Goal: Task Accomplishment & Management: Use online tool/utility

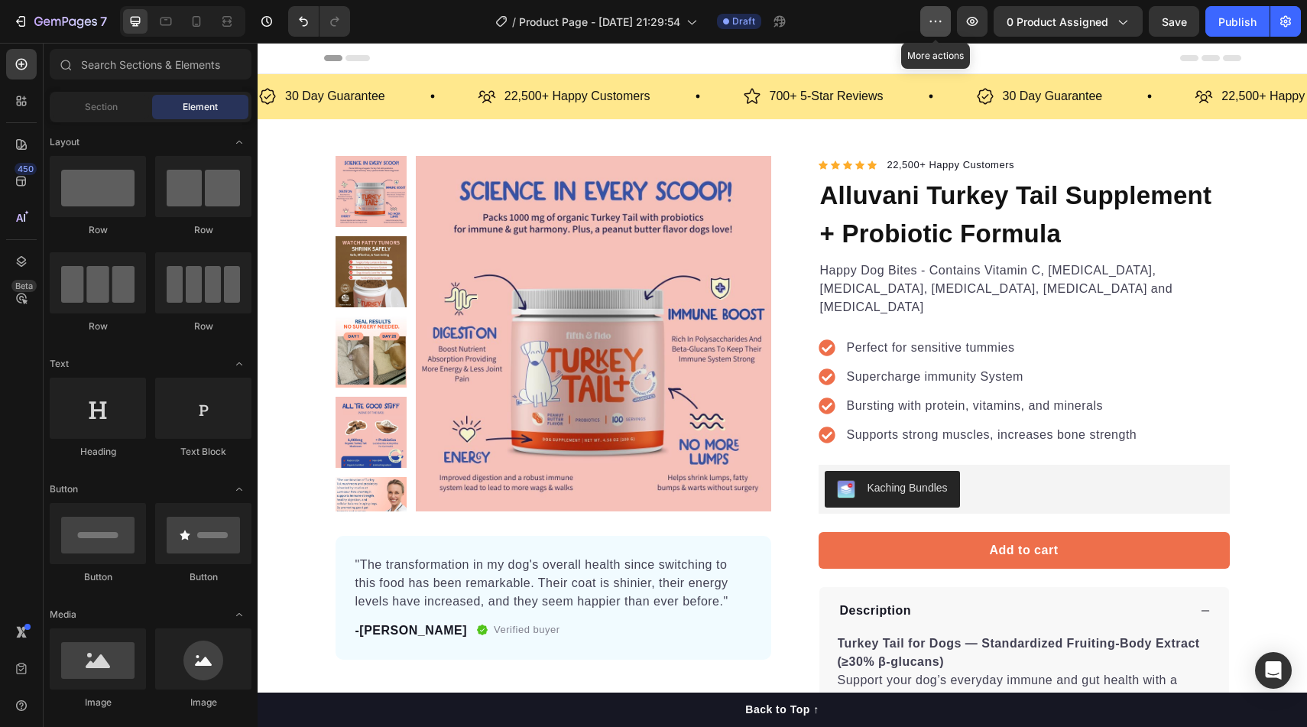
click at [951, 20] on button "button" at bounding box center [935, 21] width 31 height 31
click at [1298, 11] on button "button" at bounding box center [1285, 21] width 31 height 31
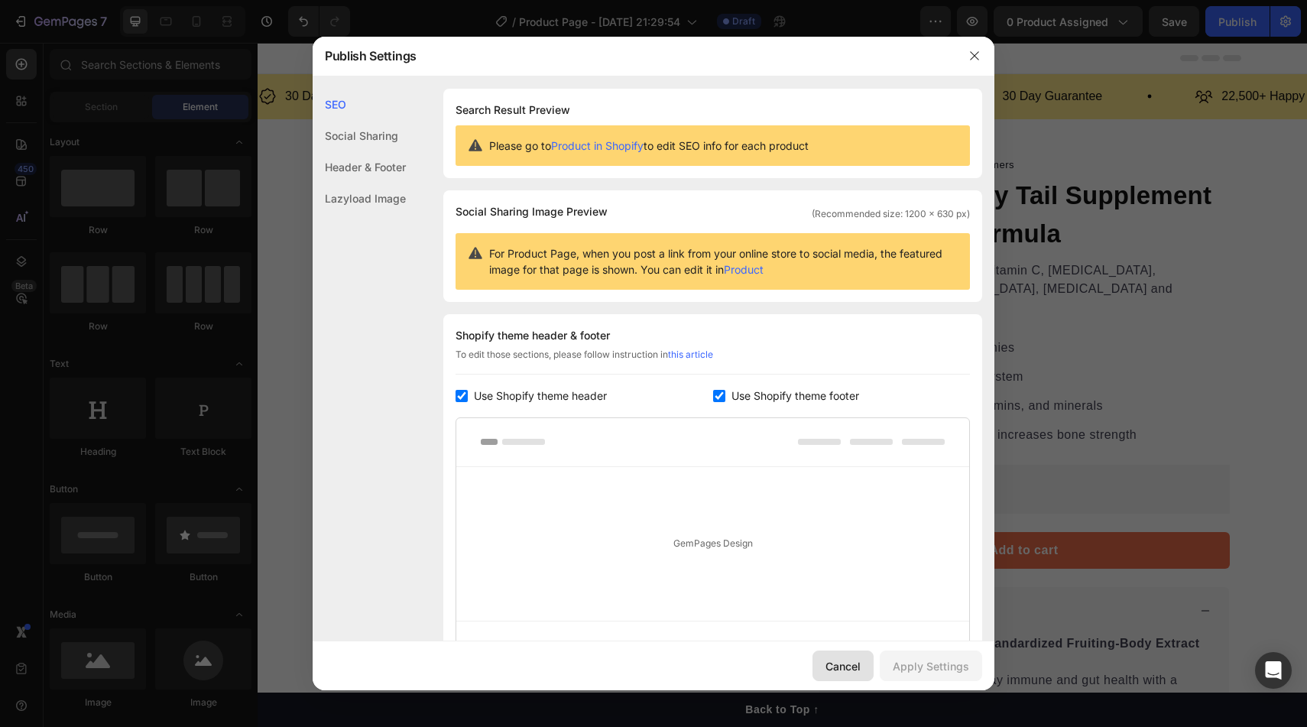
click at [843, 675] on button "Cancel" at bounding box center [843, 665] width 61 height 31
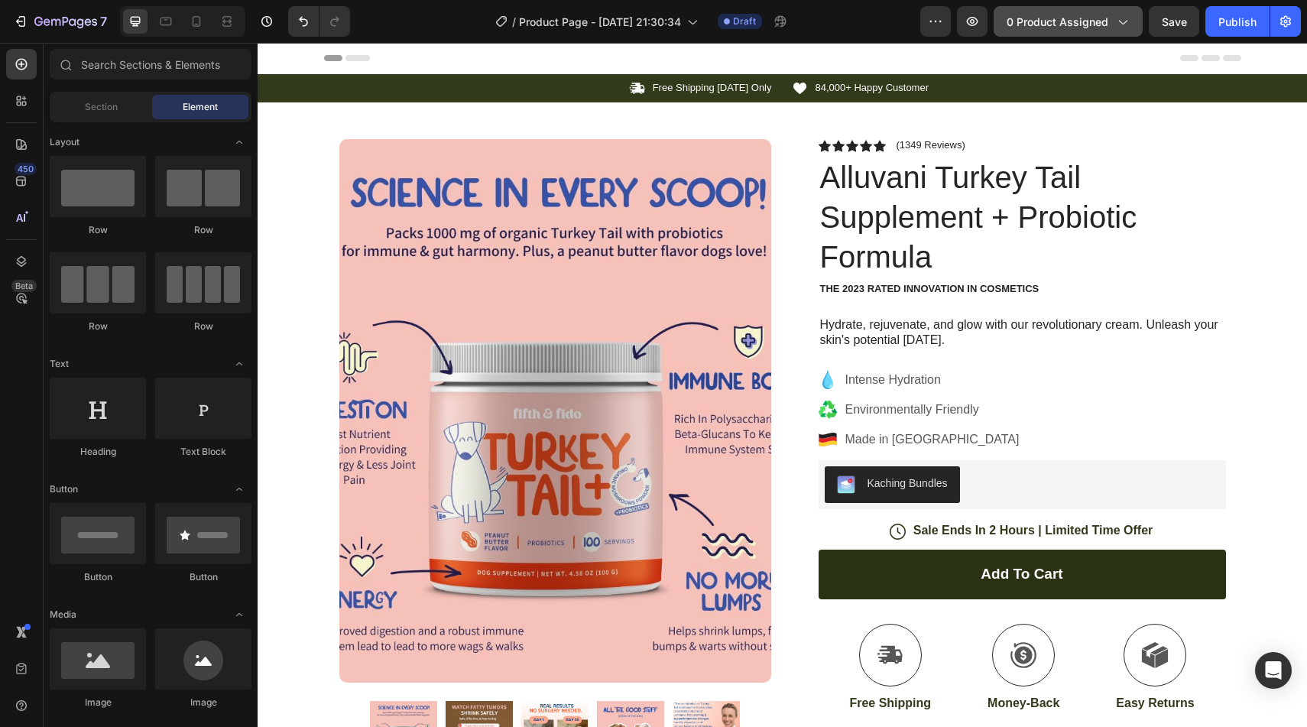
click at [1084, 27] on span "0 product assigned" at bounding box center [1058, 22] width 102 height 16
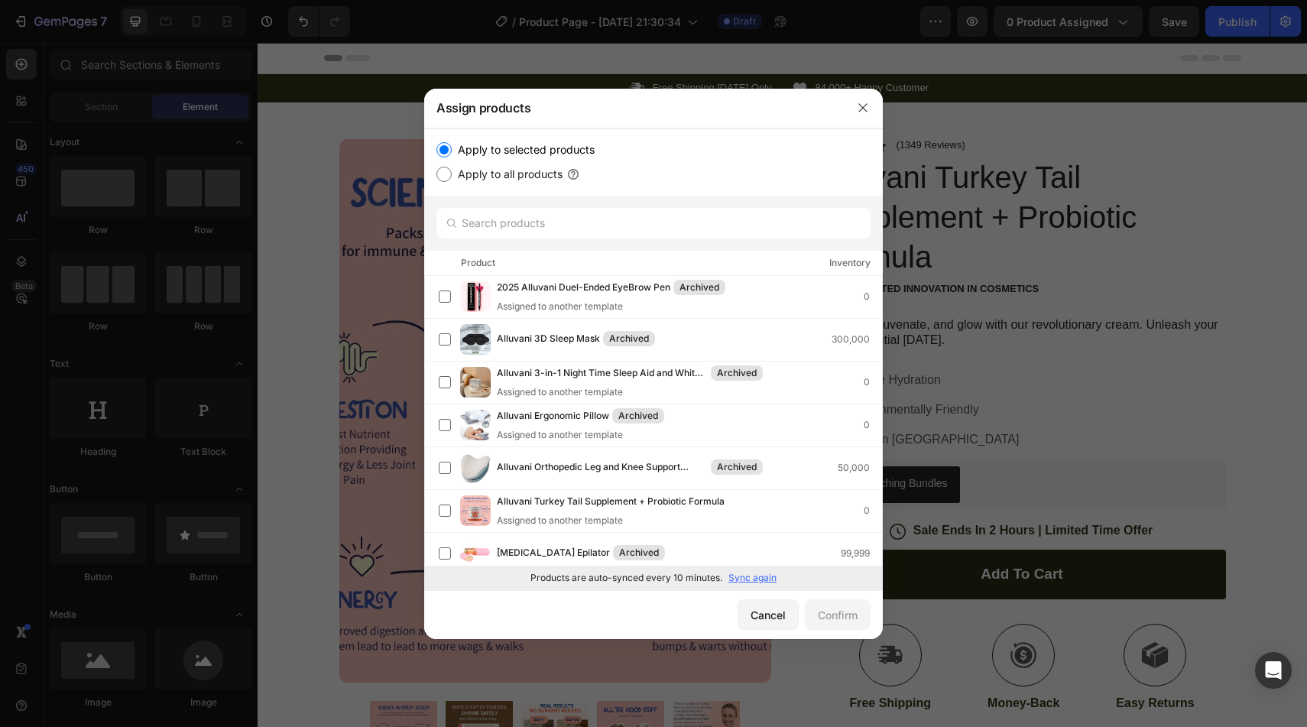
click at [767, 578] on p "Sync again" at bounding box center [752, 578] width 48 height 14
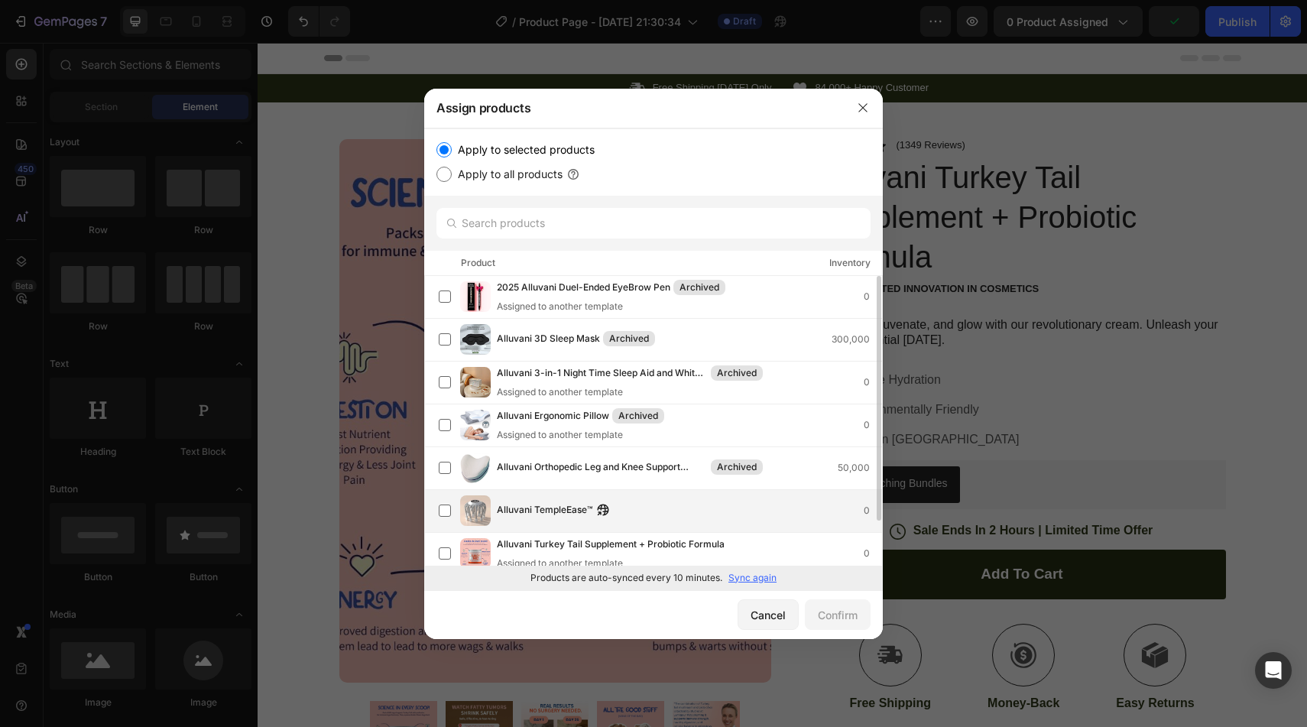
click at [535, 505] on span "Alluvani TempleEase™" at bounding box center [545, 510] width 96 height 17
drag, startPoint x: 822, startPoint y: 610, endPoint x: 827, endPoint y: 604, distance: 8.1
click at [827, 604] on button "Confirm" at bounding box center [838, 614] width 66 height 31
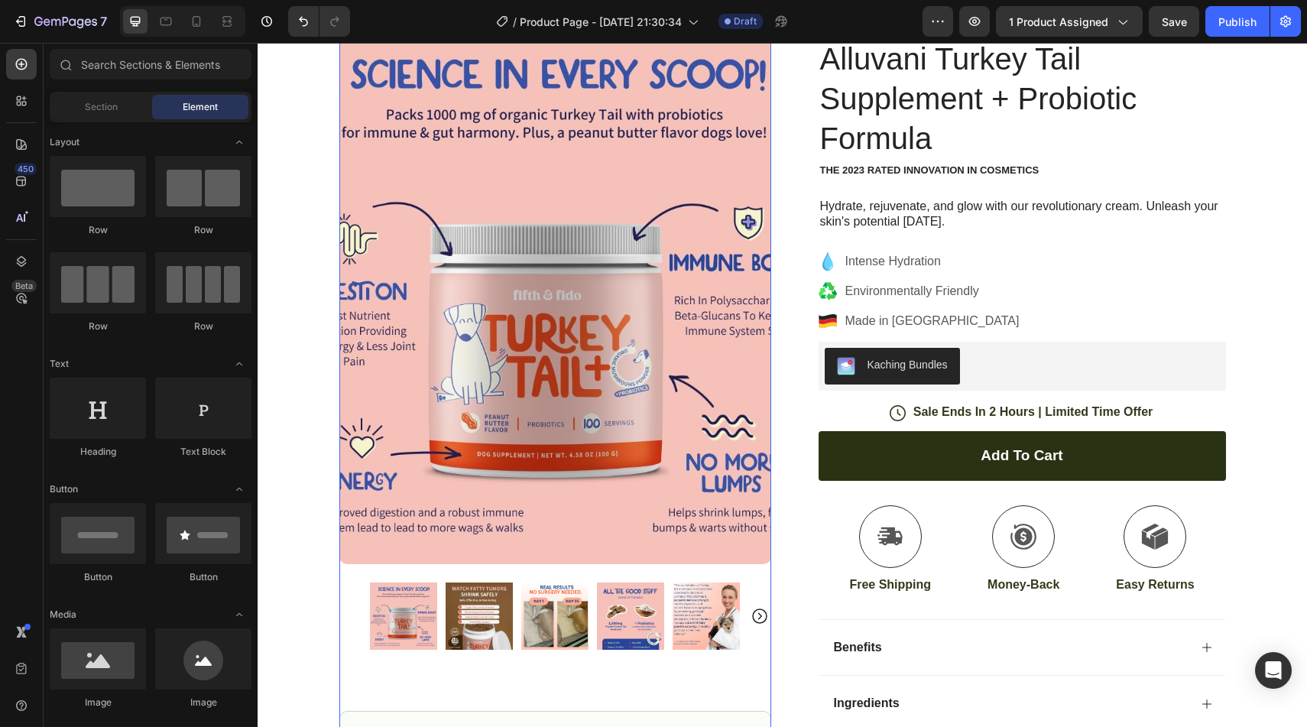
scroll to position [0, 0]
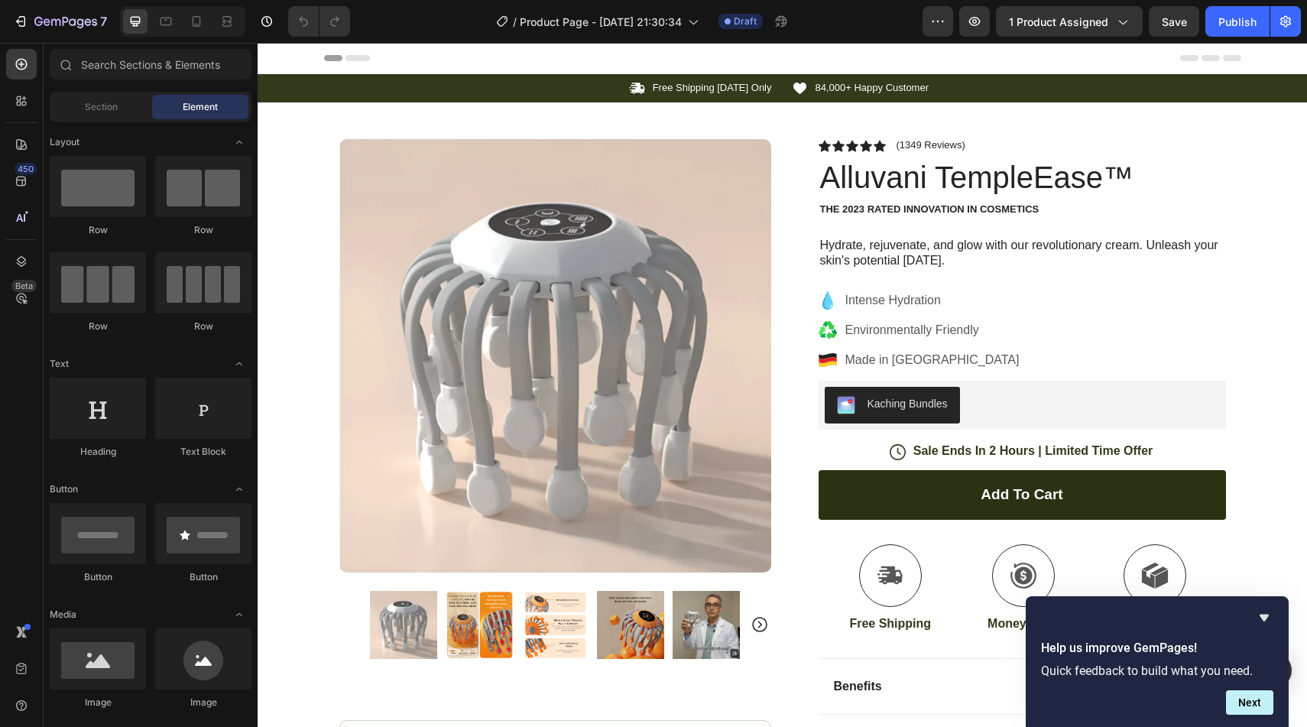
click at [1274, 618] on div "Help us improve GemPages! Quick feedback to build what you need. Next" at bounding box center [1157, 661] width 263 height 131
click at [1260, 699] on button "Next" at bounding box center [1249, 702] width 47 height 24
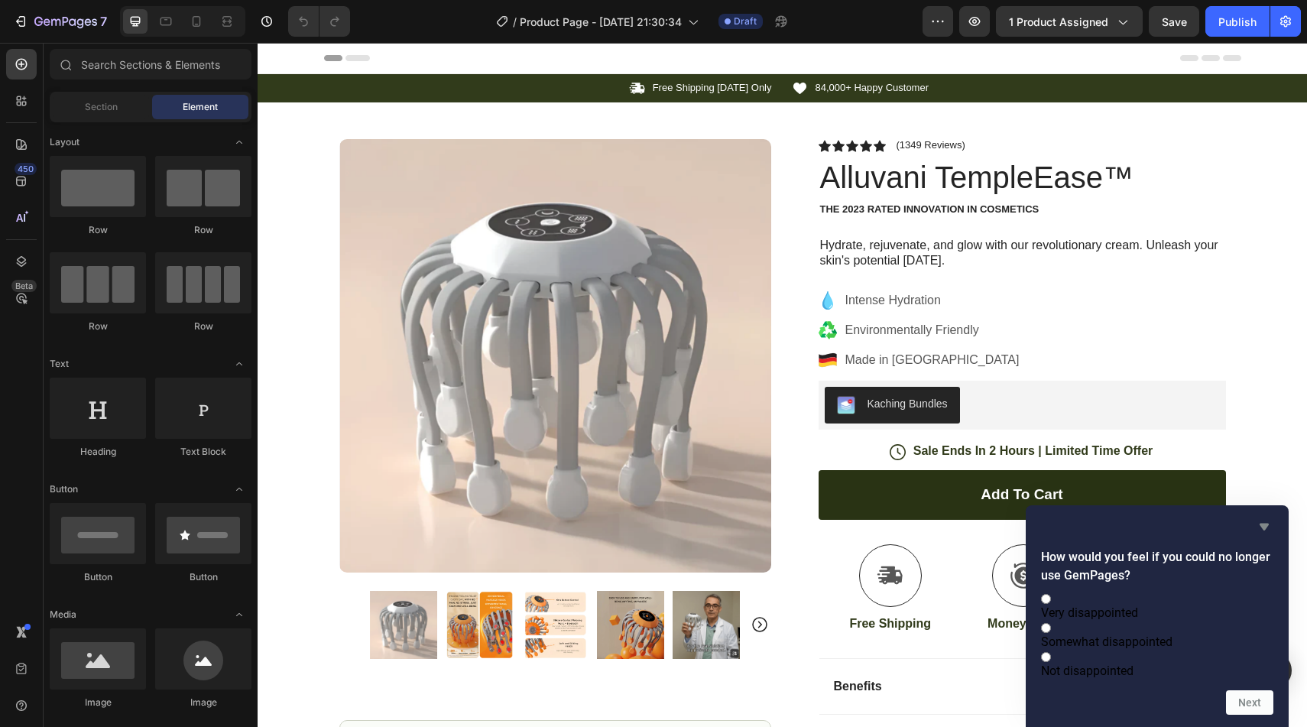
click at [1267, 517] on icon "Hide survey" at bounding box center [1264, 526] width 18 height 18
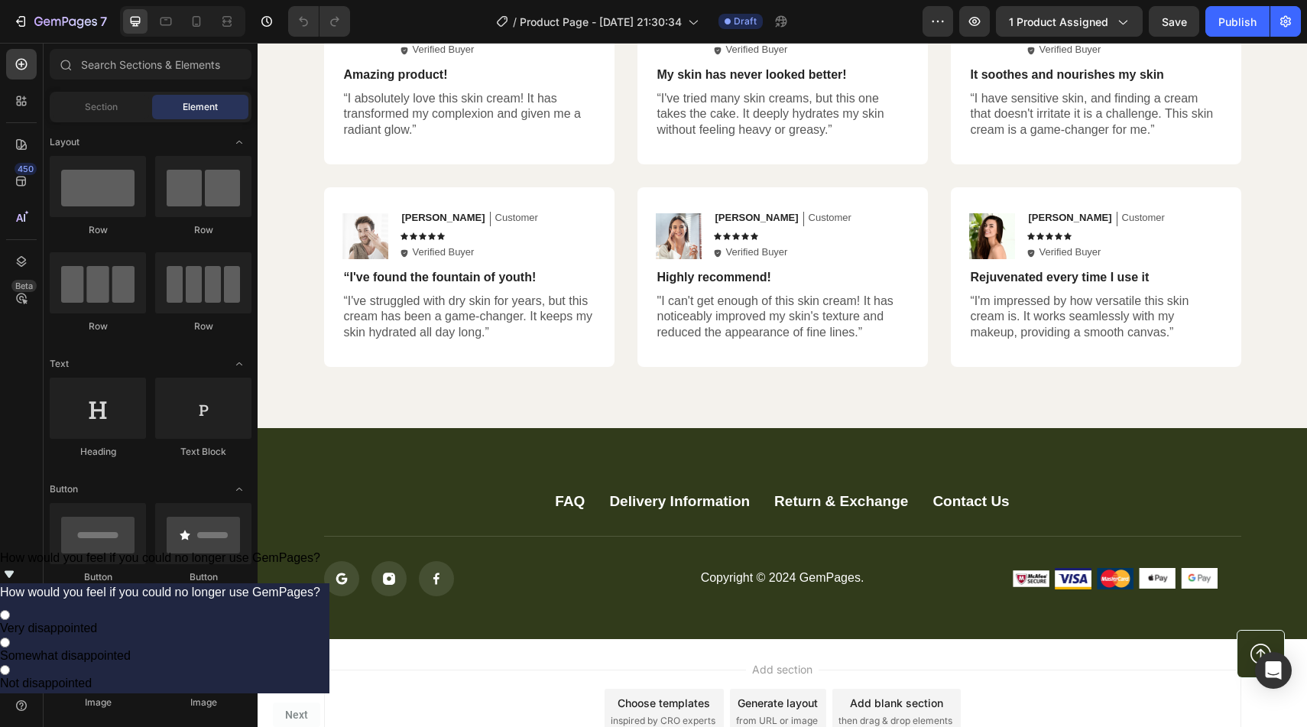
scroll to position [4028, 0]
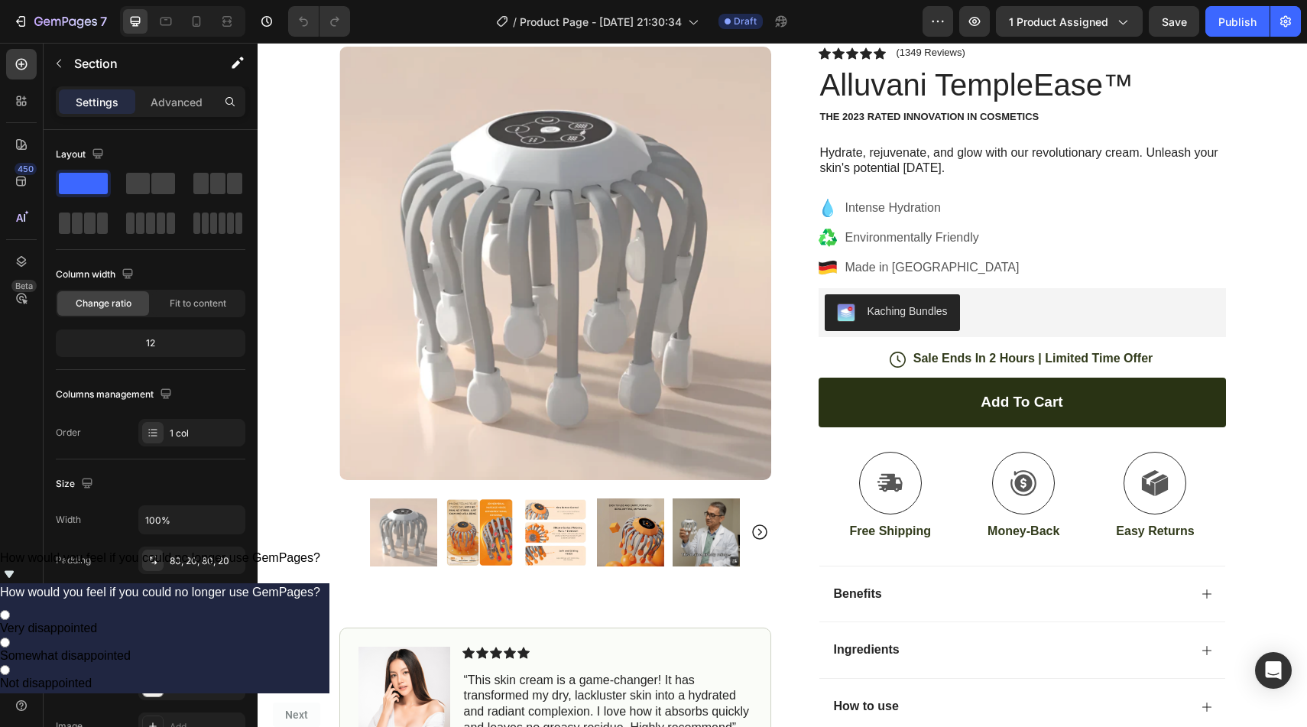
scroll to position [0, 0]
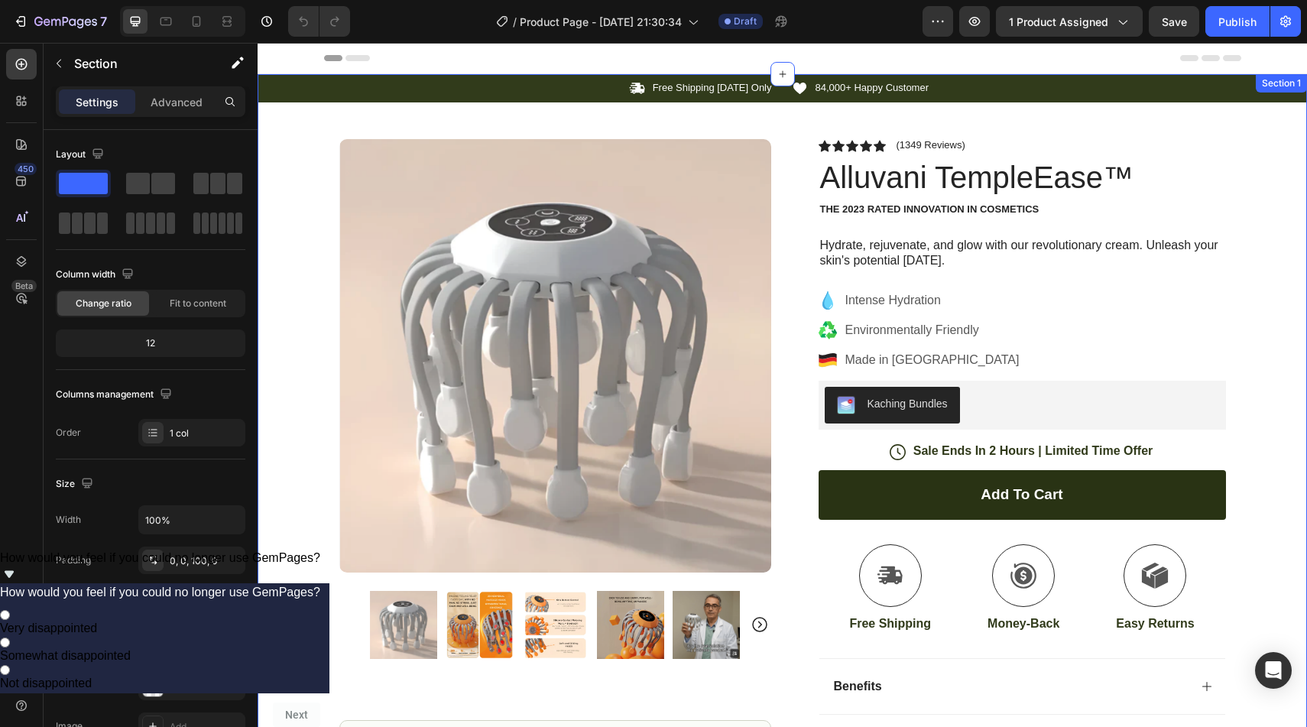
click at [1275, 331] on div "Icon Free Shipping Today Only Text Block Row Icon 84,000+ Happy Customer Text B…" at bounding box center [782, 484] width 1049 height 820
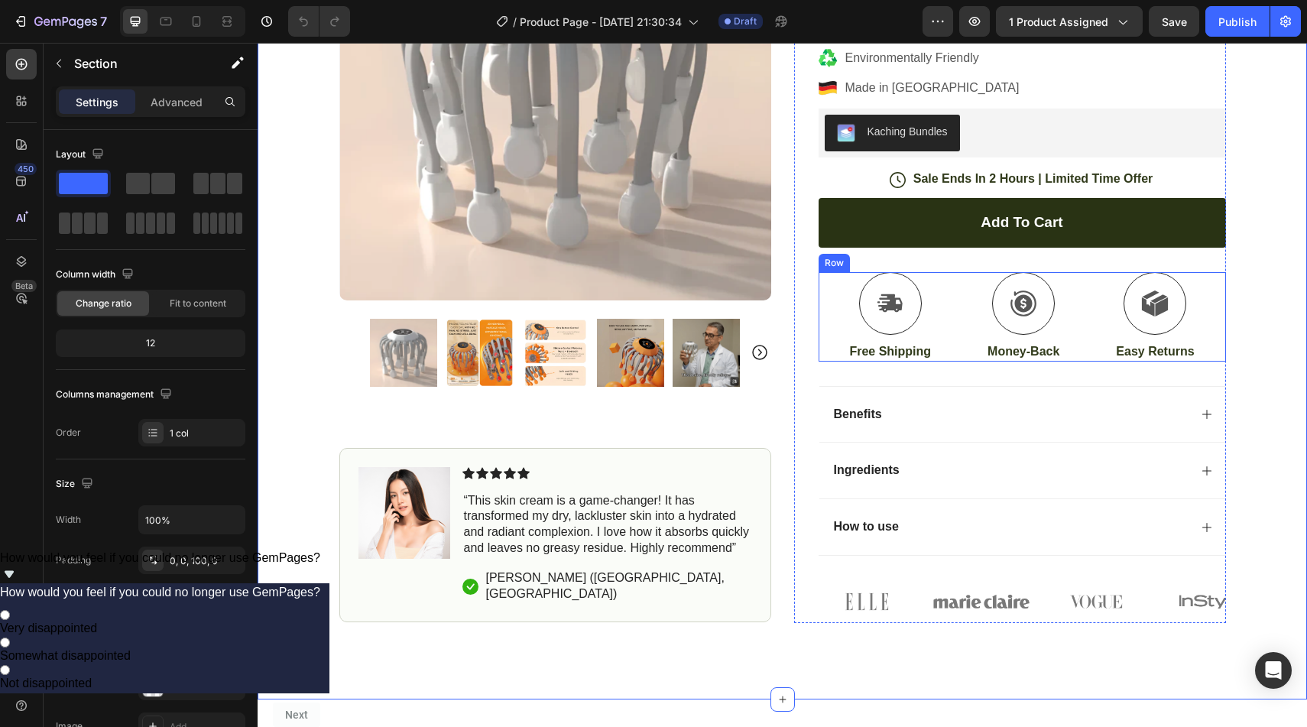
scroll to position [277, 0]
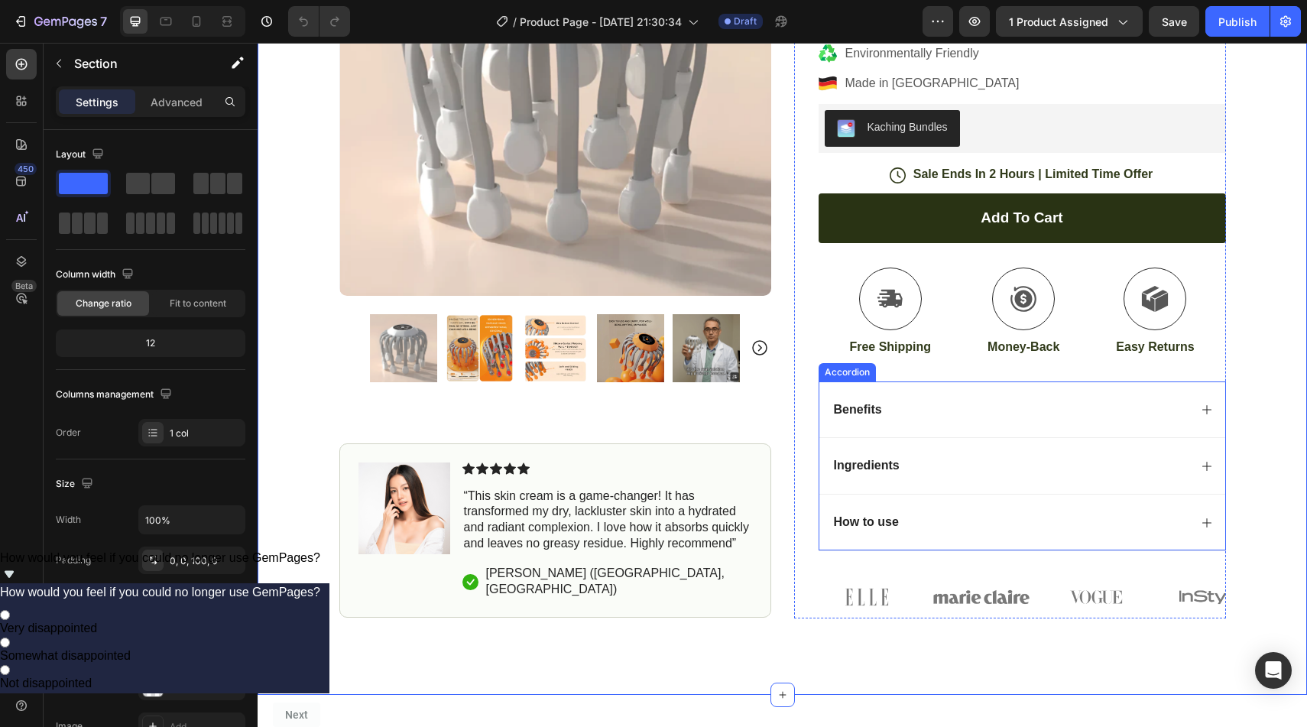
click at [1212, 414] on div "Benefits" at bounding box center [1022, 409] width 406 height 57
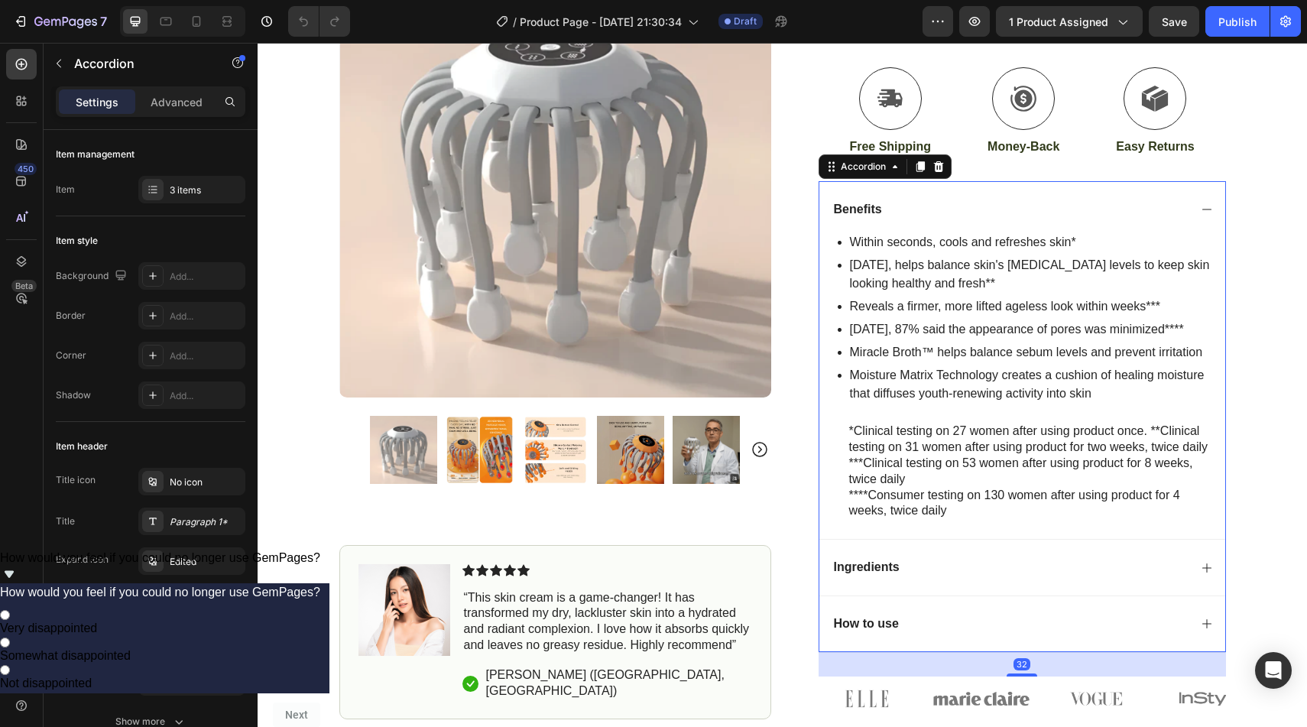
scroll to position [475, 0]
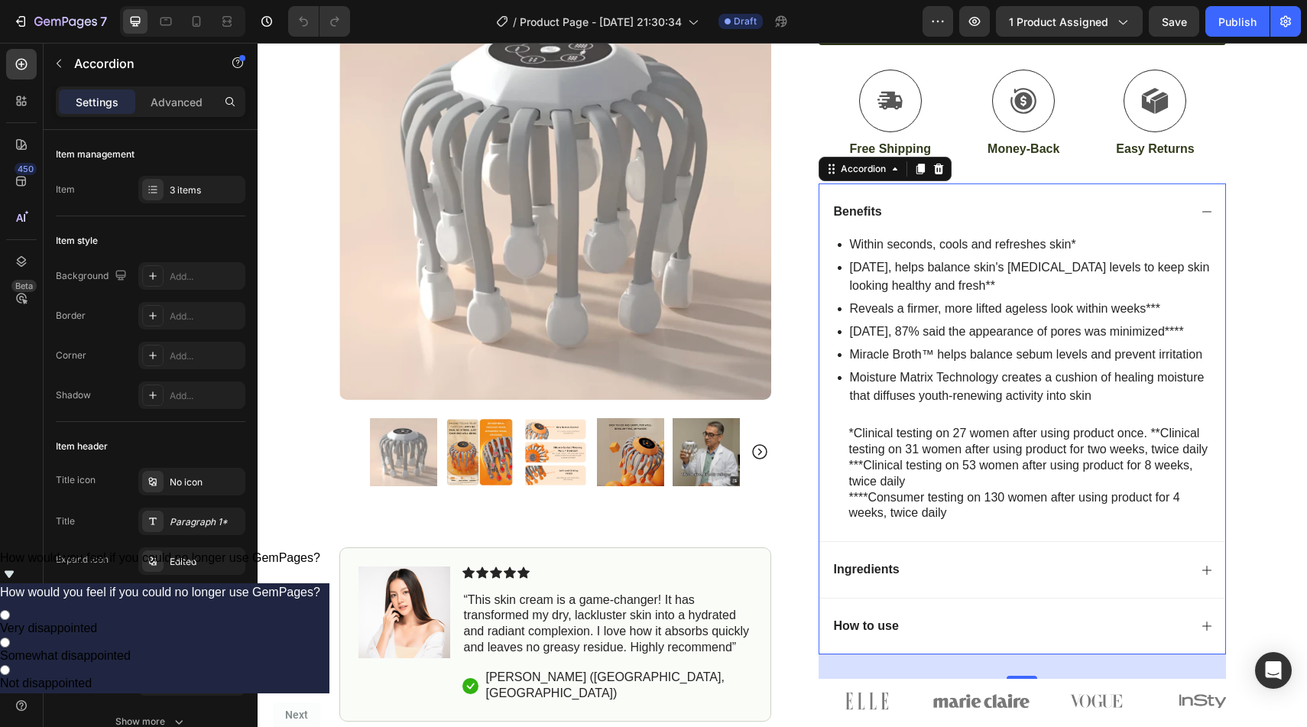
click at [1218, 569] on div "Ingredients" at bounding box center [1022, 569] width 406 height 57
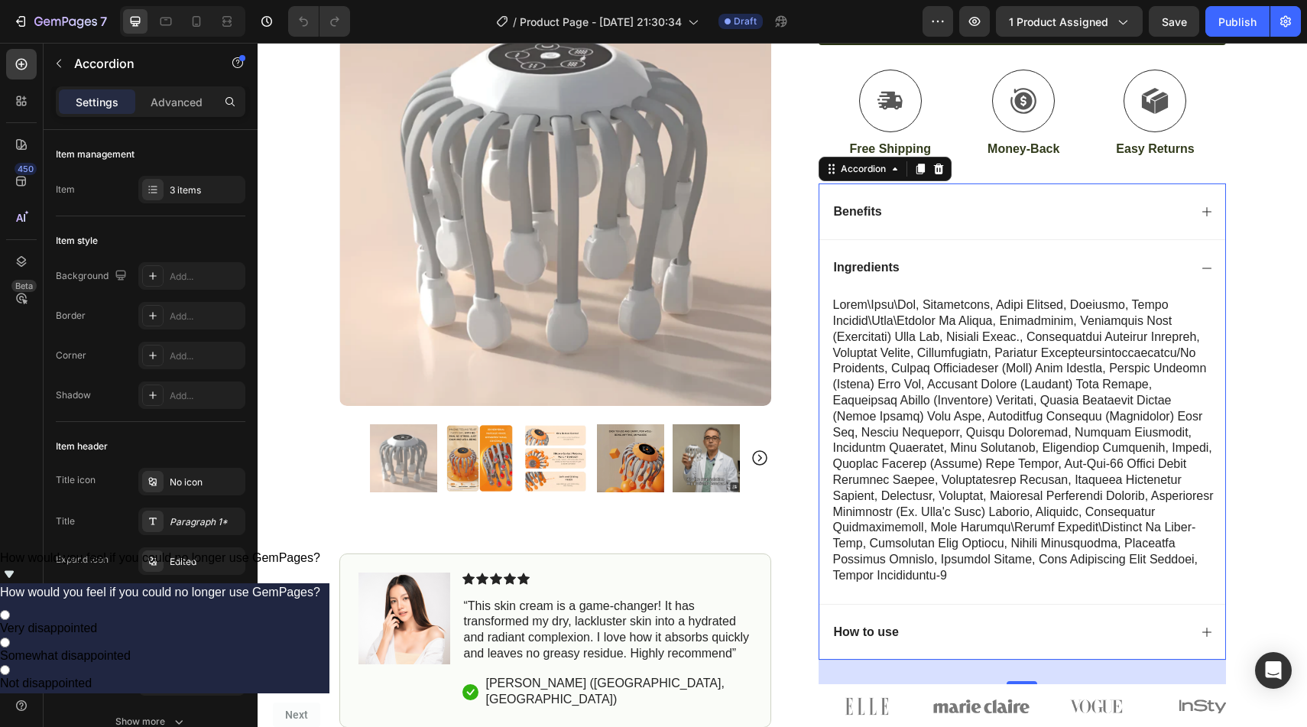
click at [1203, 204] on div "Benefits" at bounding box center [1022, 211] width 406 height 57
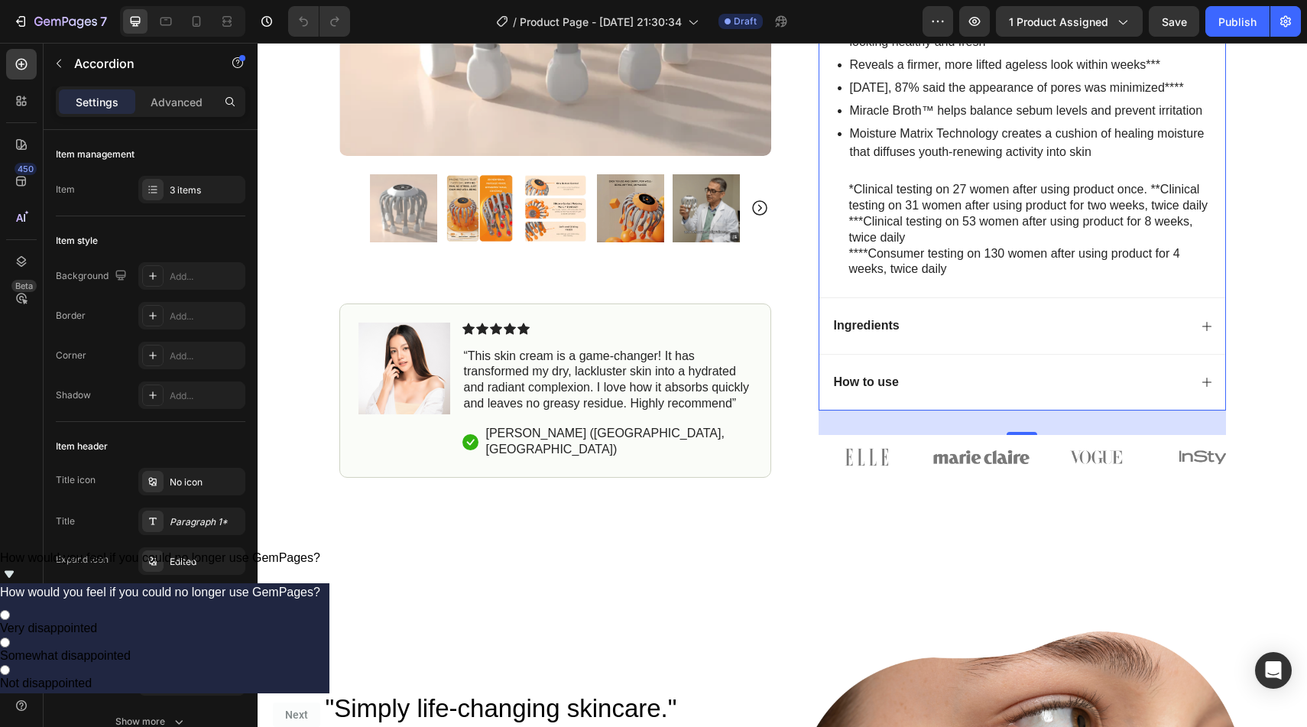
scroll to position [730, 0]
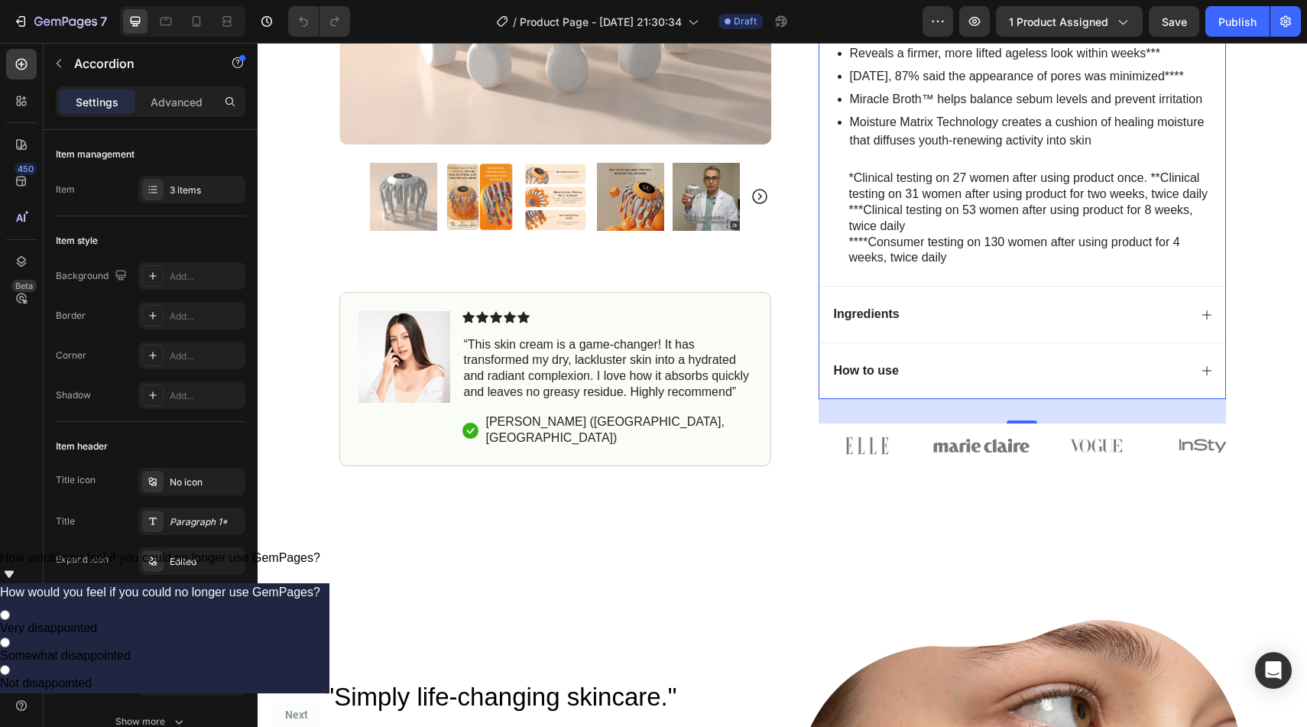
click at [1202, 313] on icon at bounding box center [1207, 315] width 12 height 12
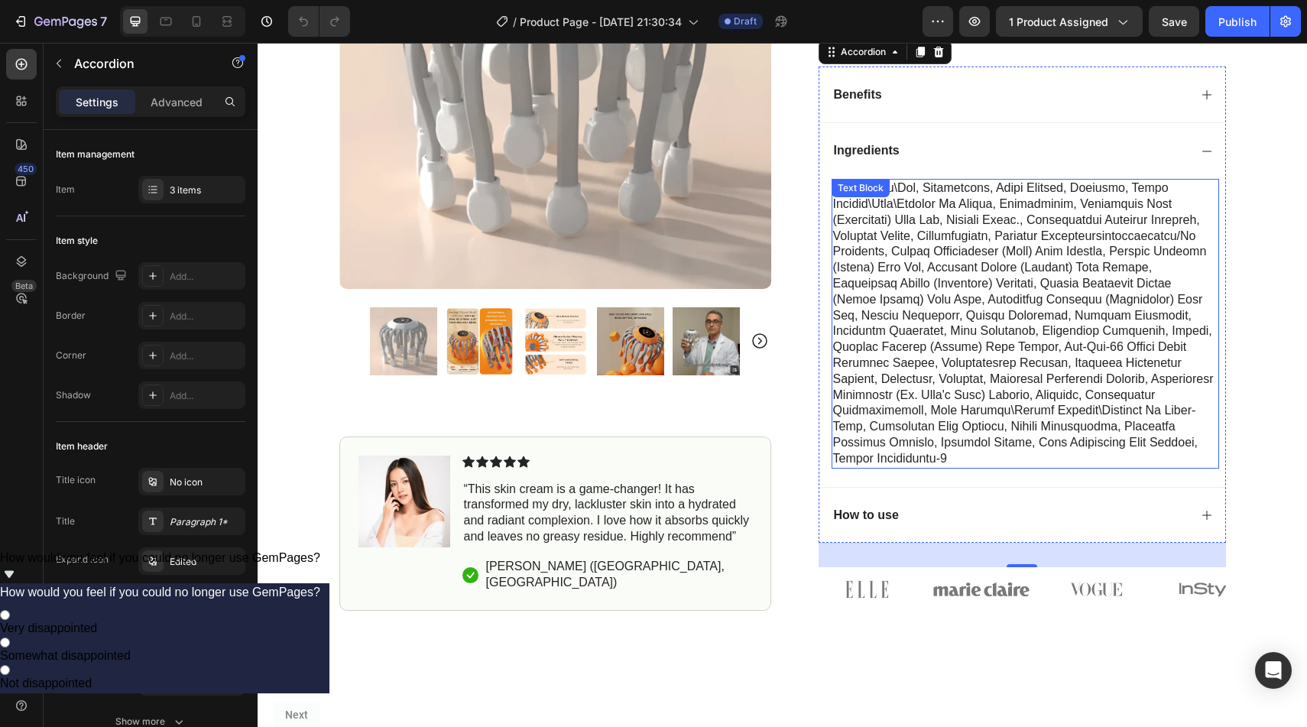
scroll to position [593, 0]
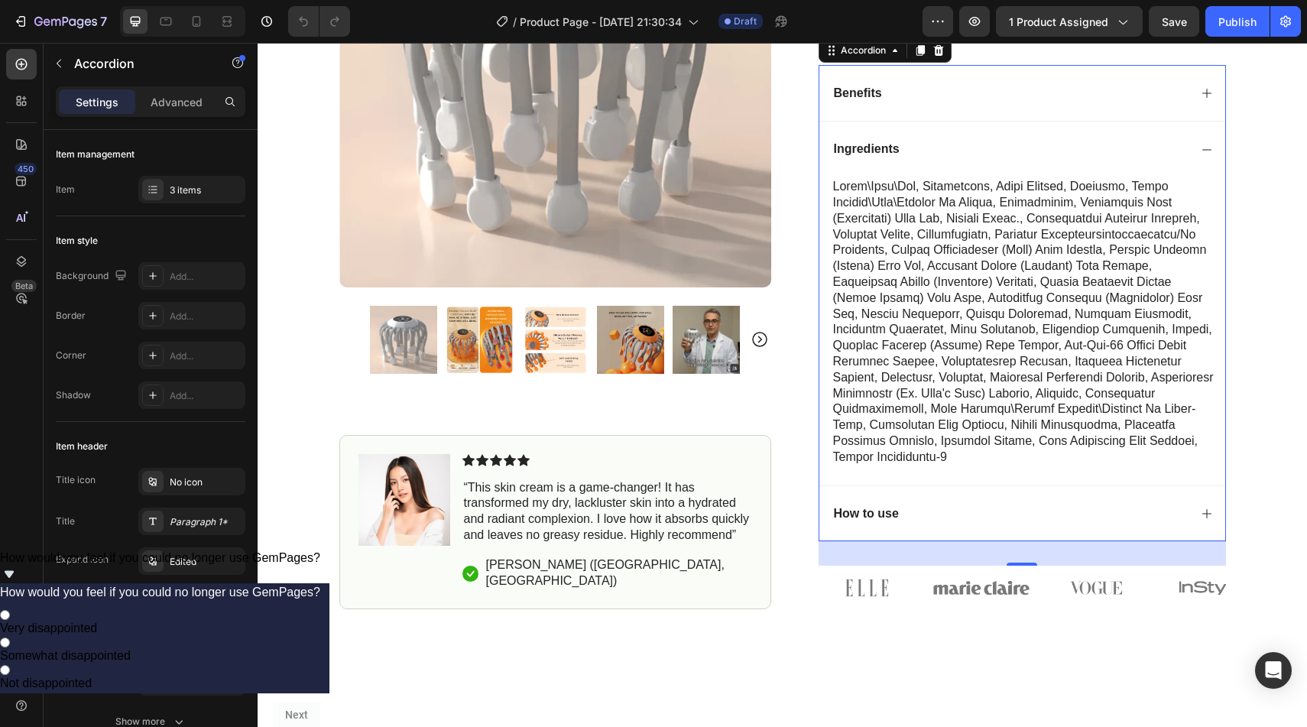
click at [1217, 516] on div "How to use" at bounding box center [1022, 513] width 406 height 57
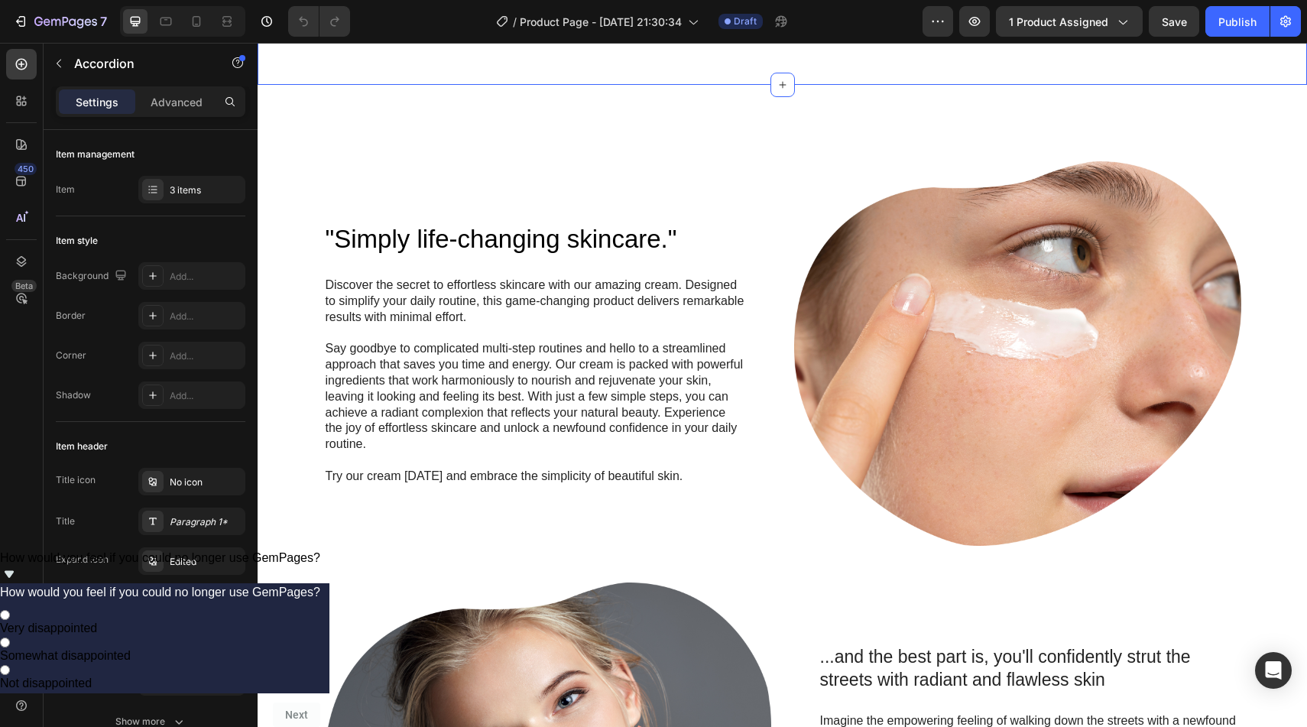
scroll to position [939, 0]
click at [962, 333] on img at bounding box center [1017, 354] width 447 height 384
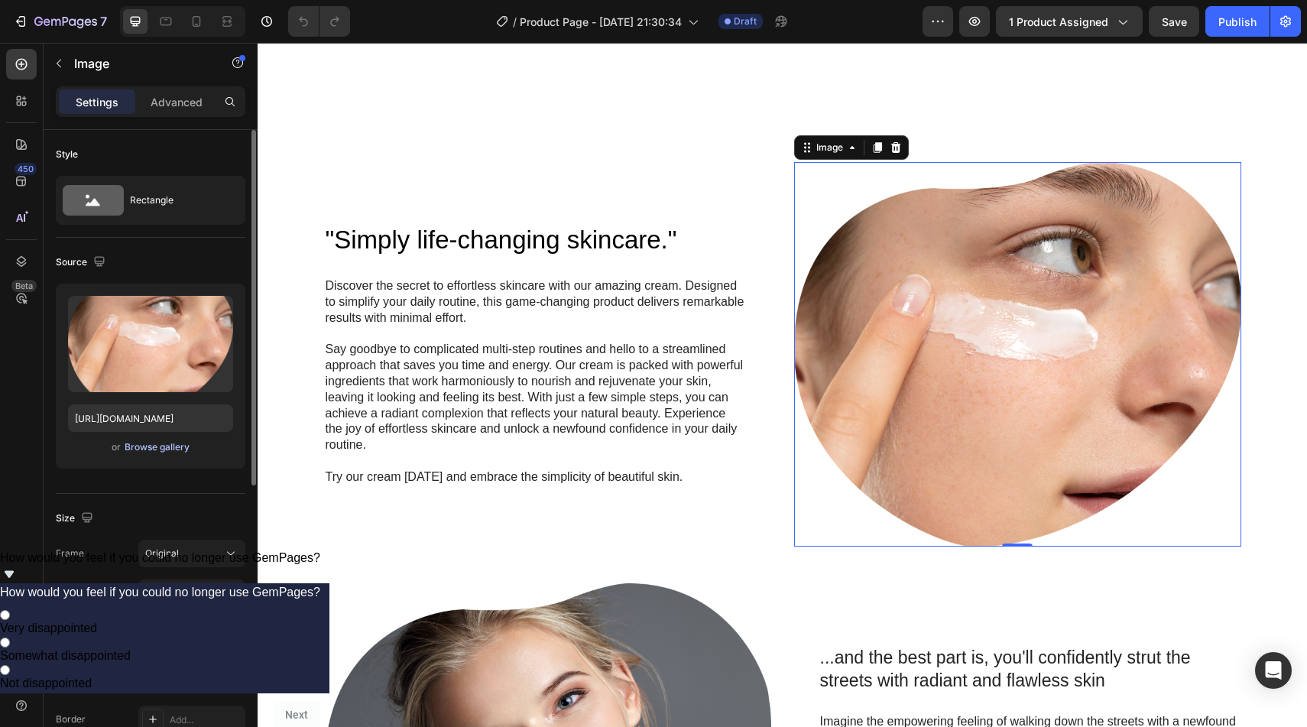
click at [154, 449] on div "Browse gallery" at bounding box center [157, 447] width 65 height 14
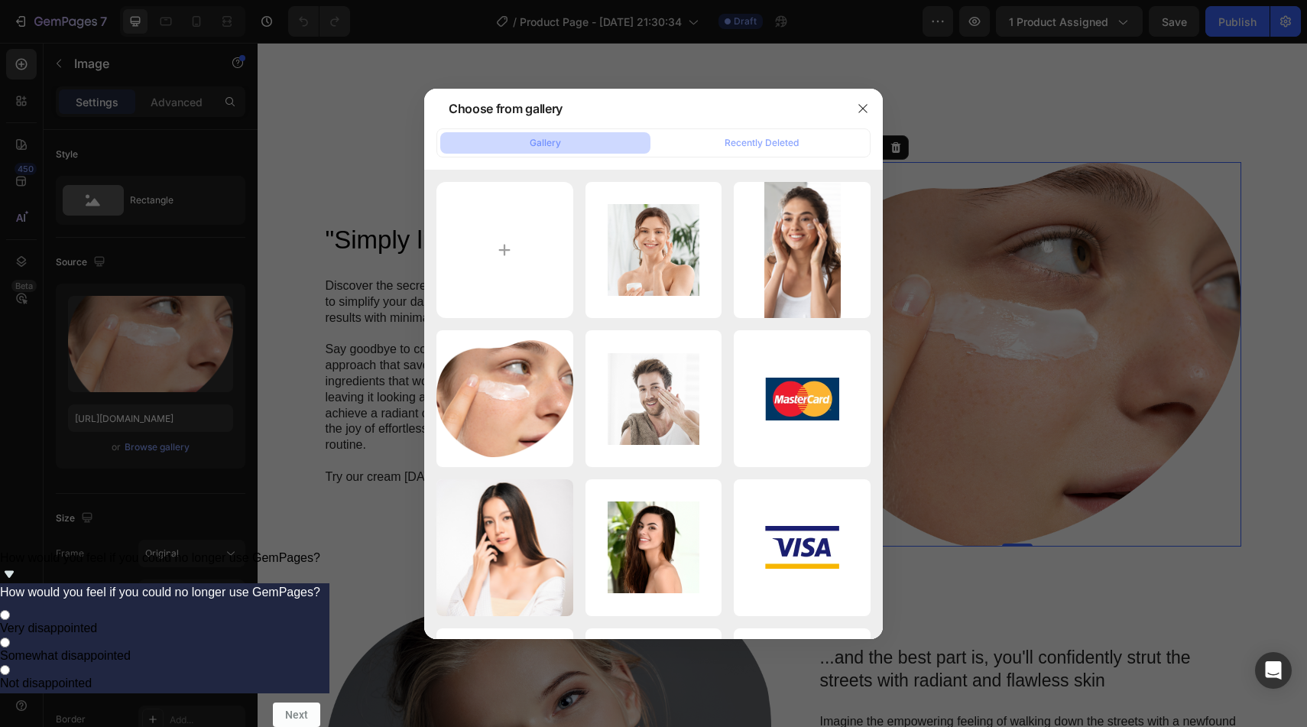
click at [715, 131] on div "Gallery Recently Deleted" at bounding box center [653, 142] width 434 height 29
click at [715, 132] on button "Recently Deleted" at bounding box center [762, 142] width 210 height 21
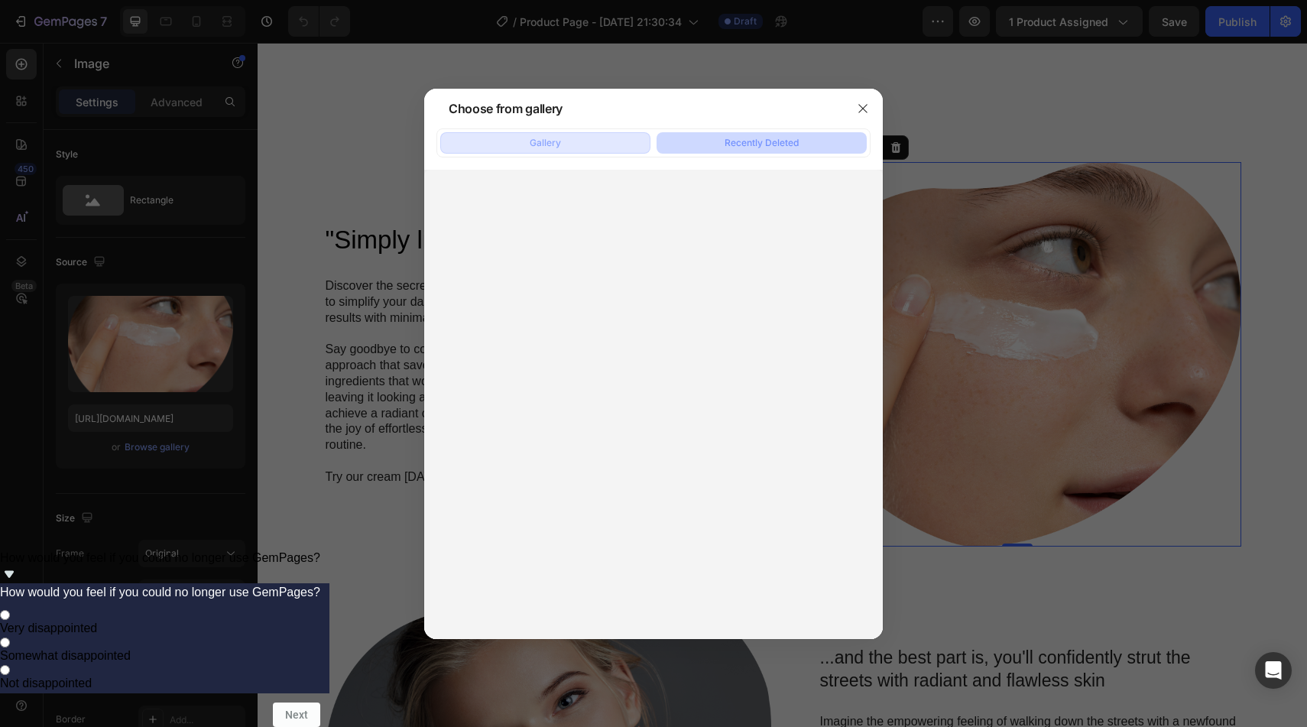
click at [560, 144] on div "Gallery" at bounding box center [545, 143] width 31 height 14
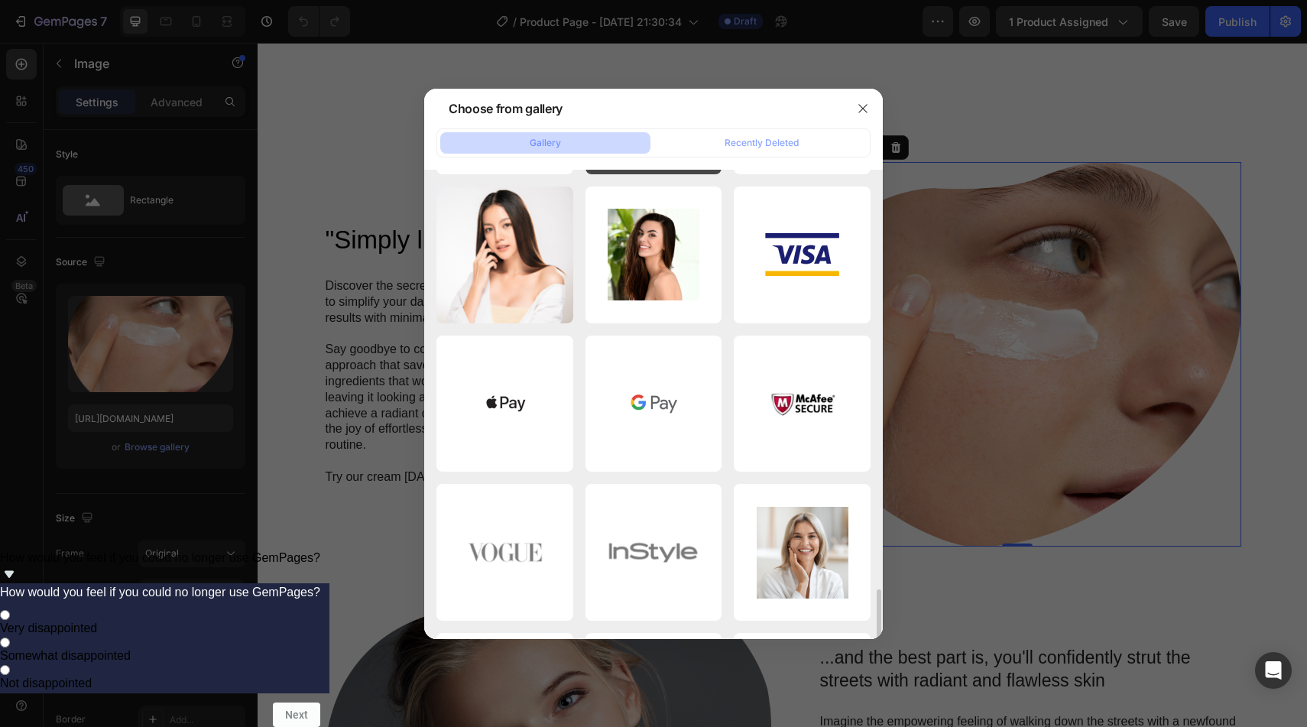
scroll to position [0, 0]
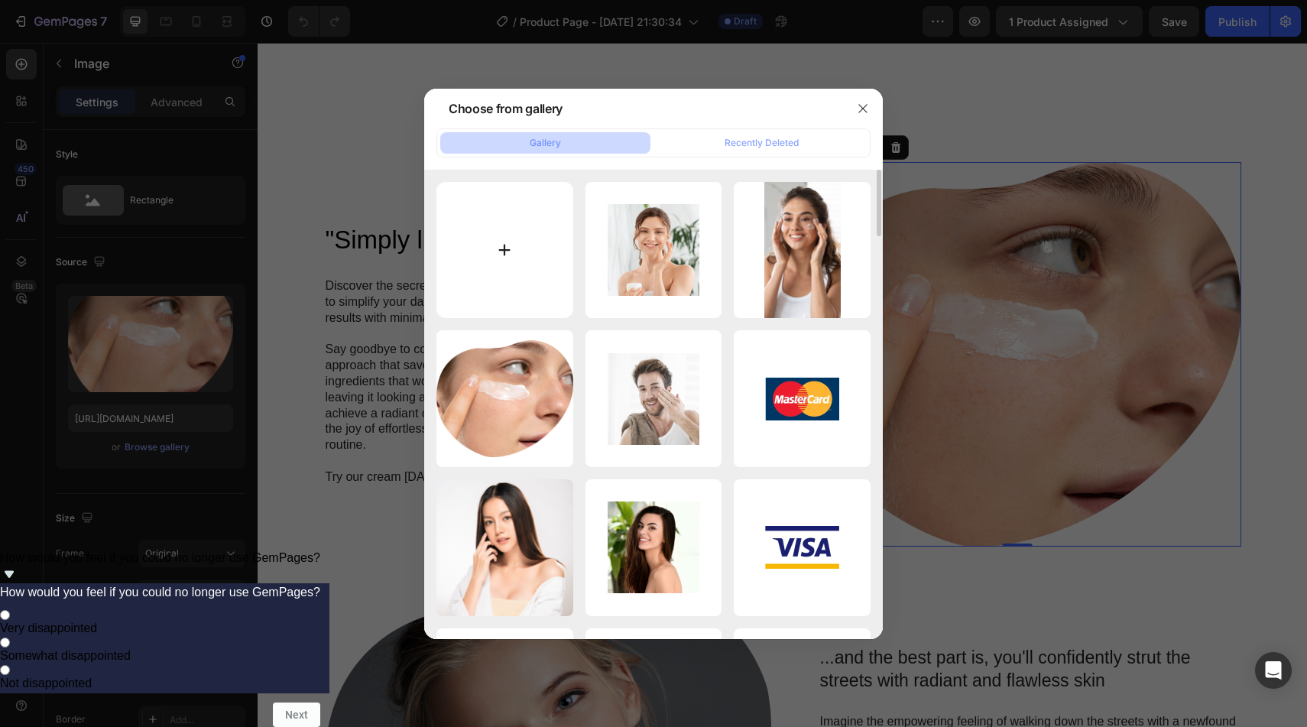
click at [508, 240] on input "file" at bounding box center [504, 250] width 137 height 137
type input "C:\fakepath\Control_por_un_Boton_3.webp-2.jpeg"
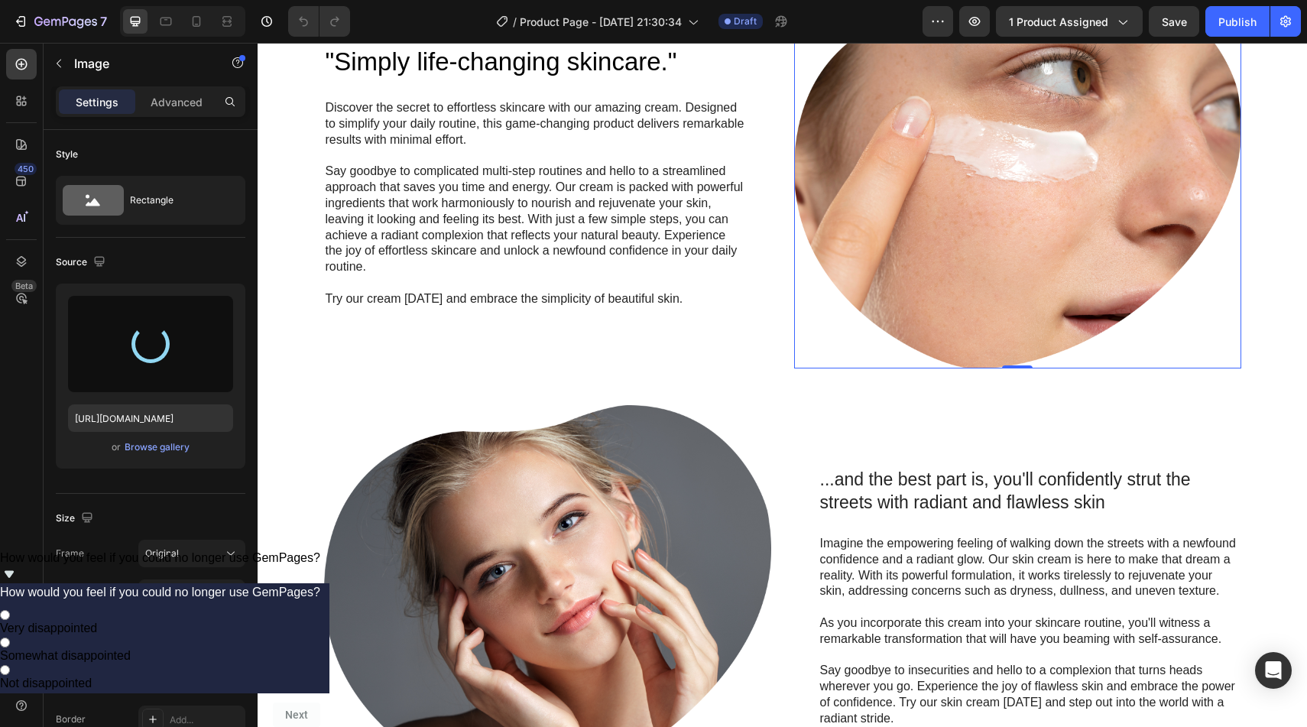
scroll to position [1152, 0]
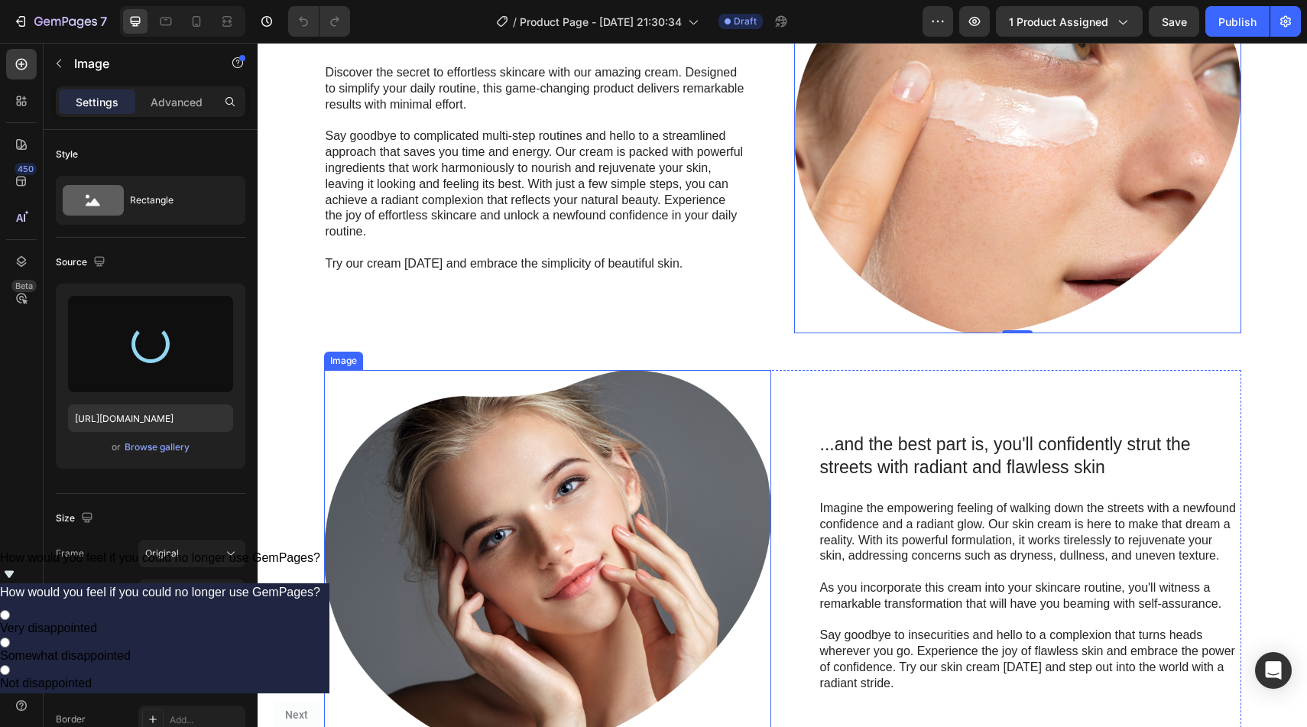
click at [536, 488] on img at bounding box center [547, 562] width 447 height 384
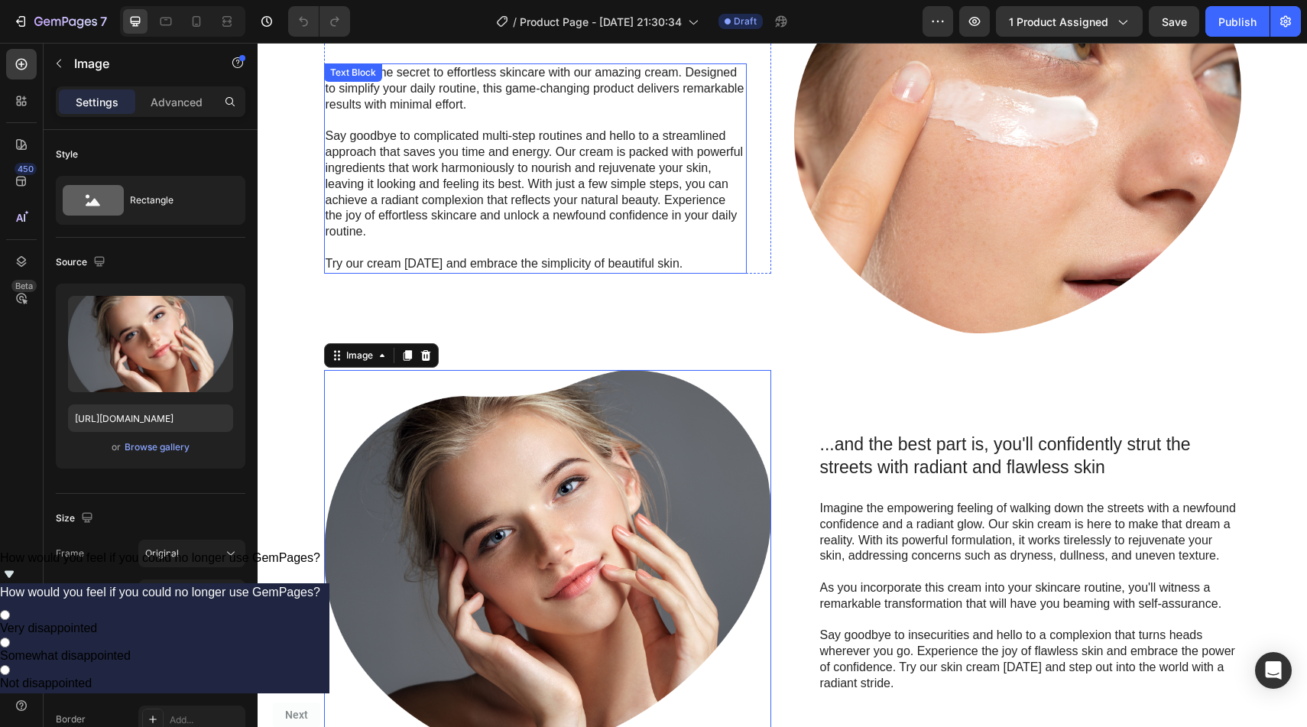
click at [910, 163] on img at bounding box center [1017, 141] width 447 height 384
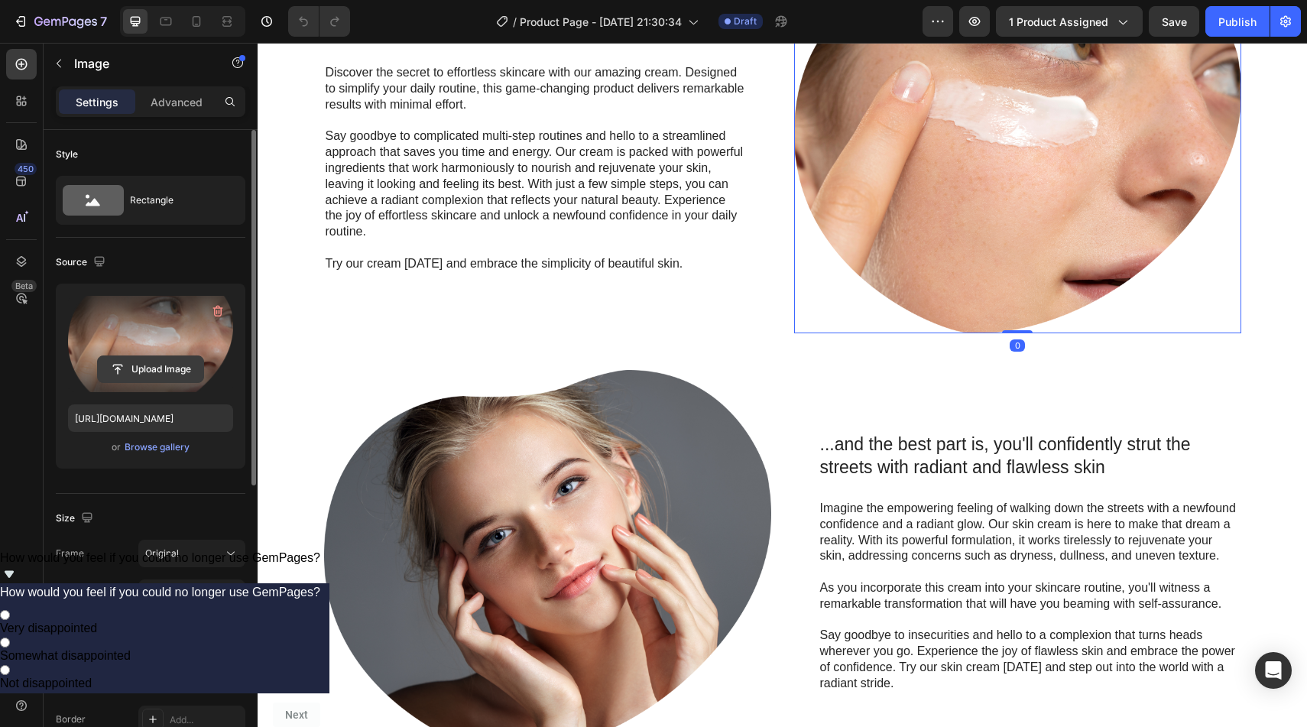
click at [144, 368] on input "file" at bounding box center [150, 369] width 105 height 26
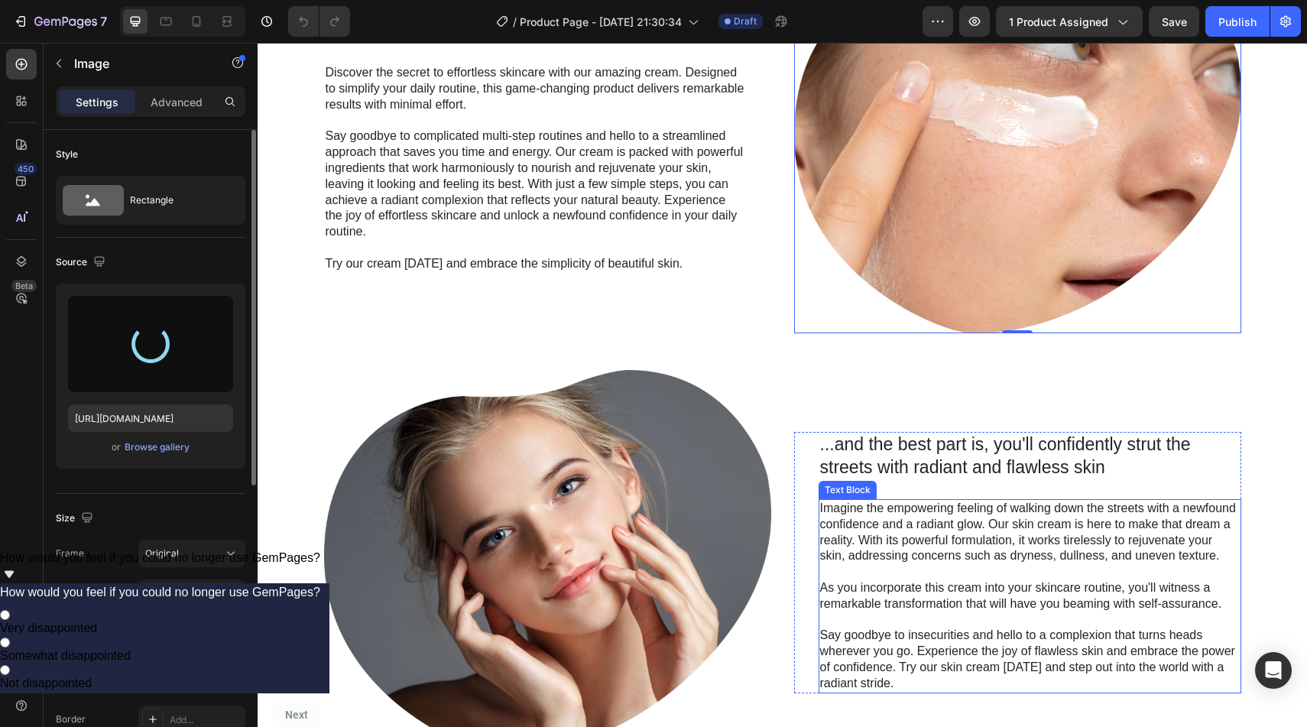
type input "https://cdn.shopify.com/s/files/1/0882/3842/4343/files/gempages_557478621879468…"
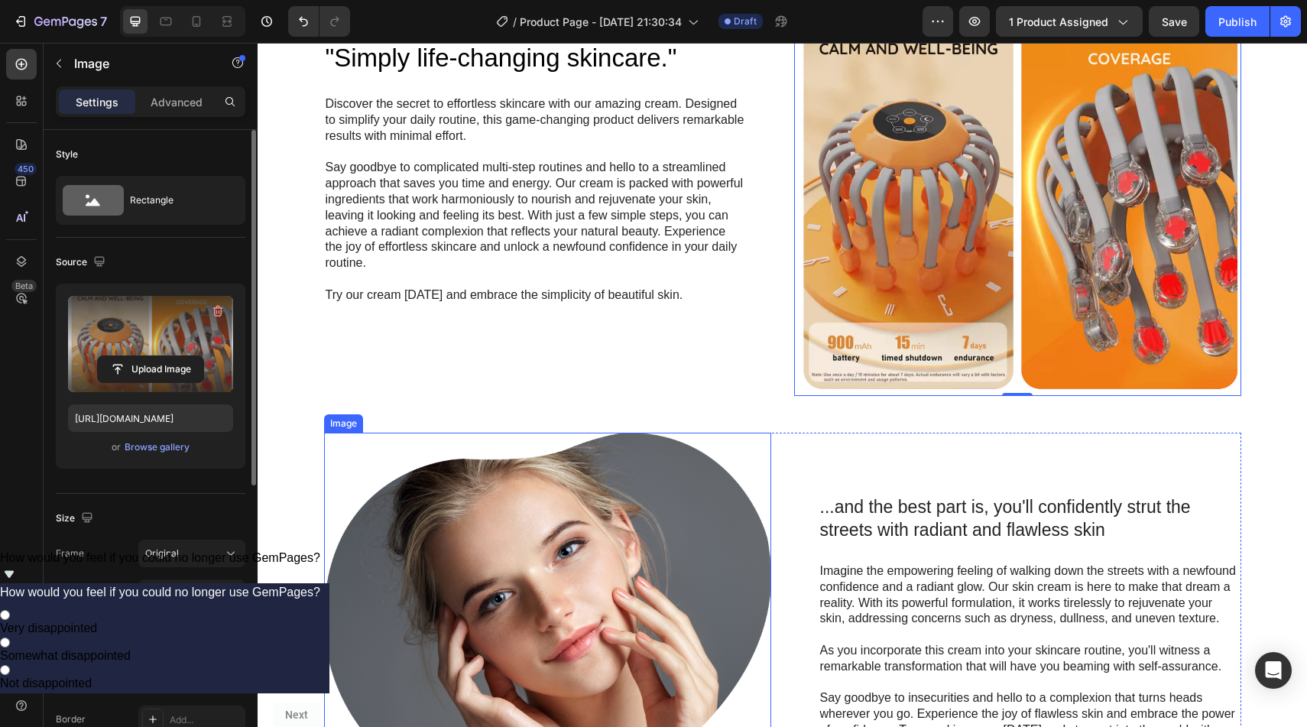
scroll to position [1183, 0]
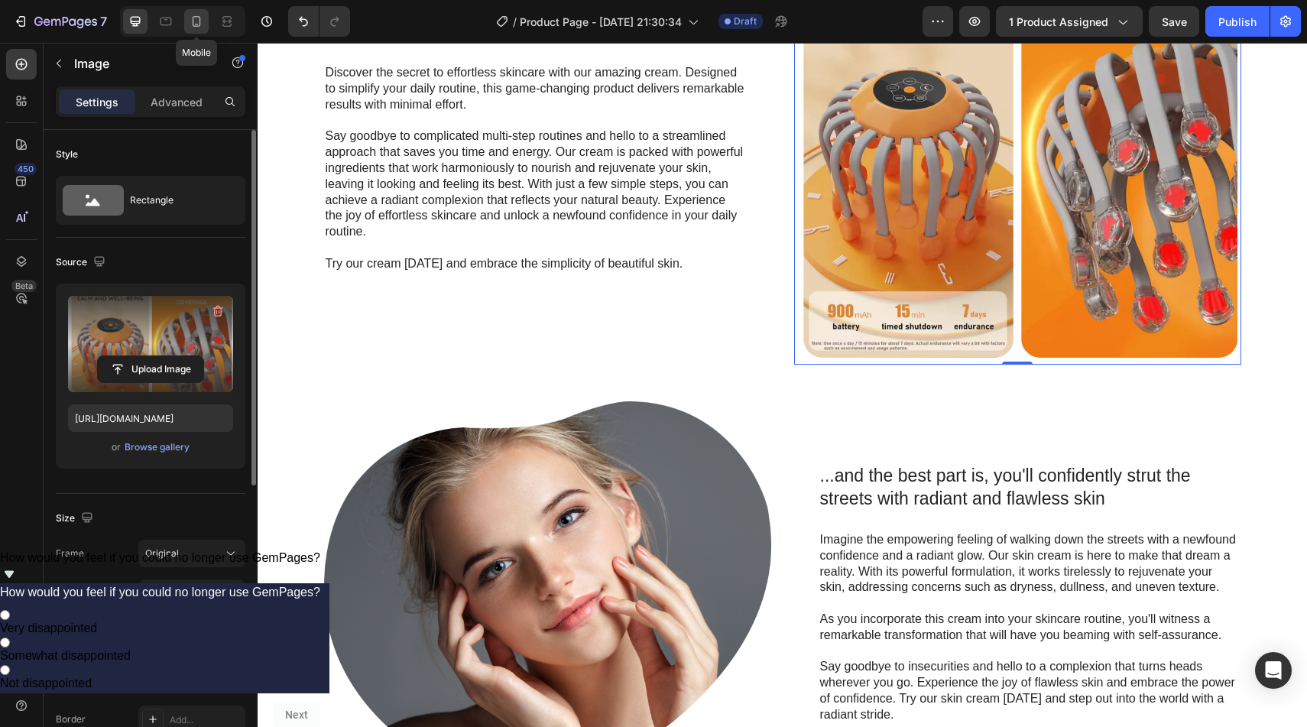
click at [194, 20] on icon at bounding box center [196, 21] width 15 height 15
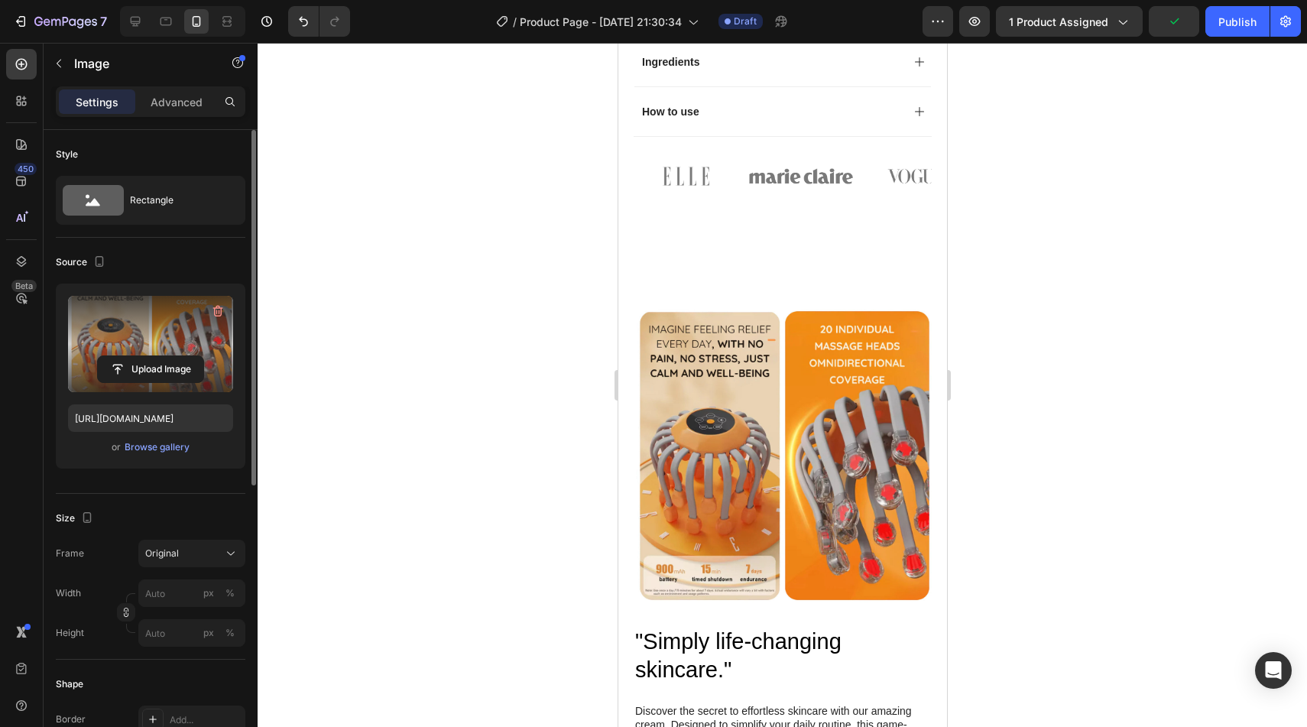
scroll to position [1085, 0]
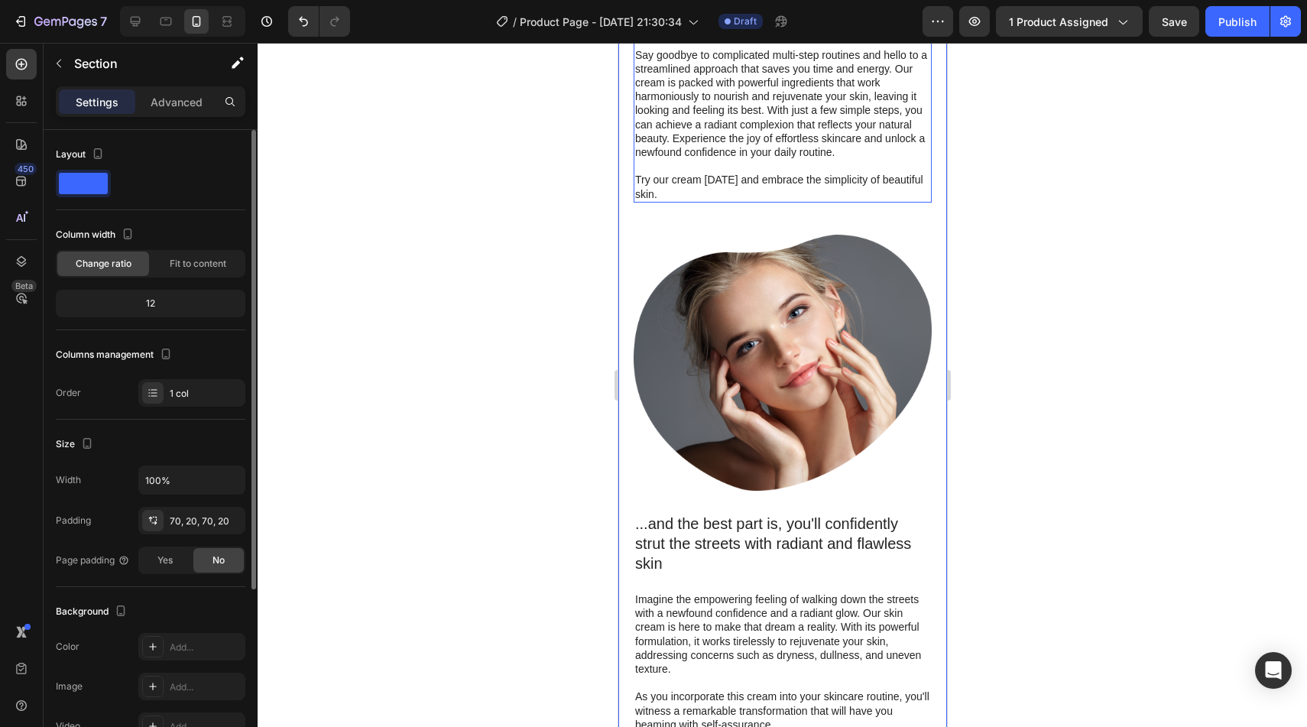
scroll to position [1763, 0]
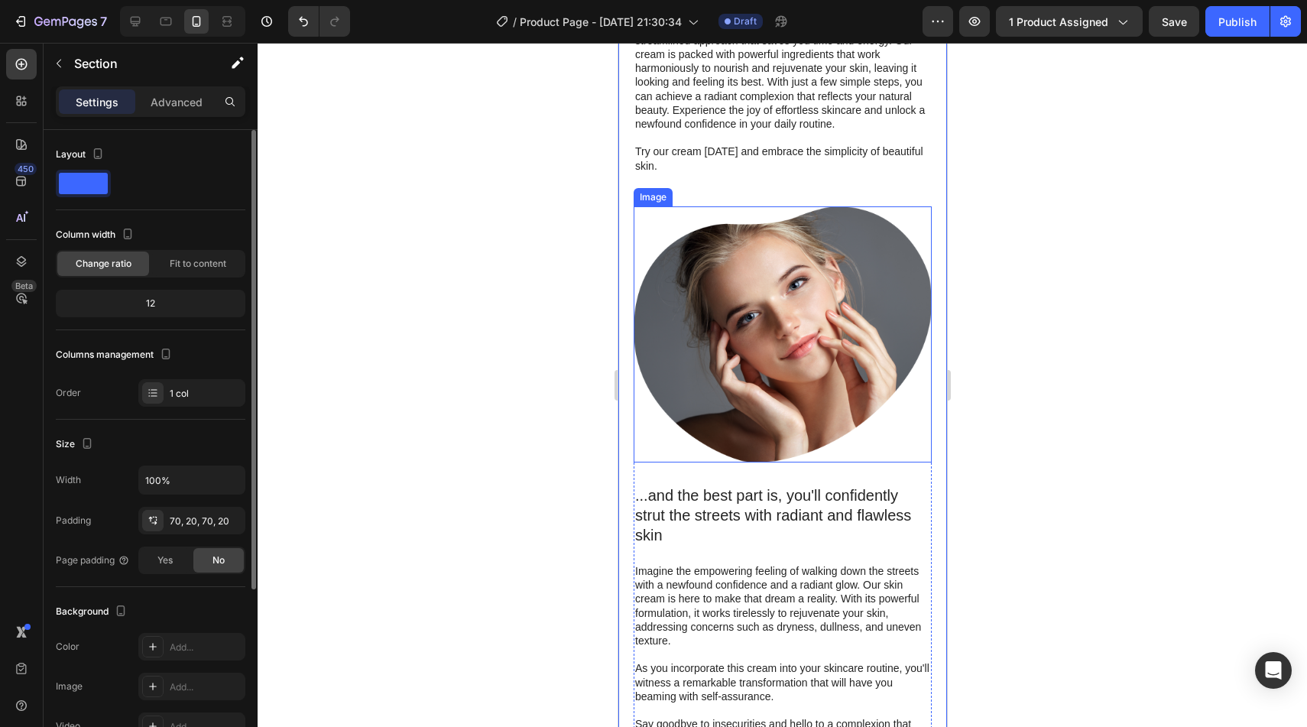
click at [735, 361] on img at bounding box center [782, 334] width 298 height 256
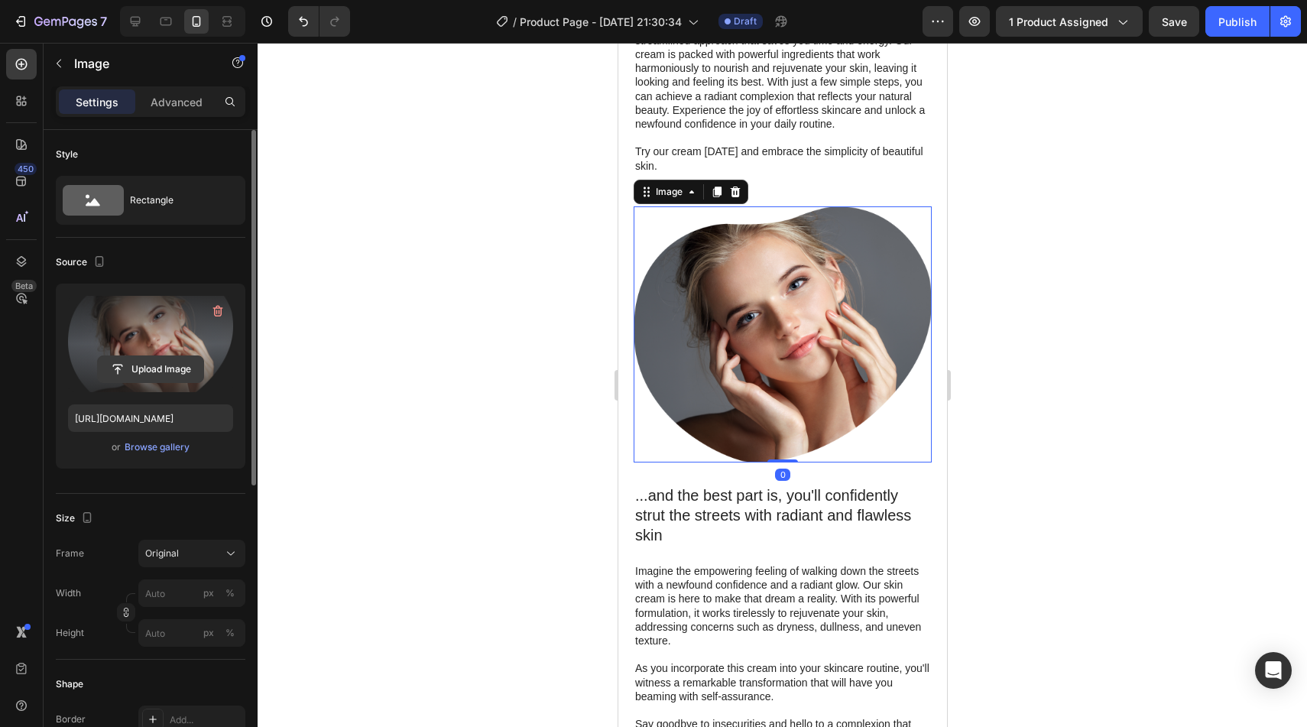
click at [166, 371] on input "file" at bounding box center [150, 369] width 105 height 26
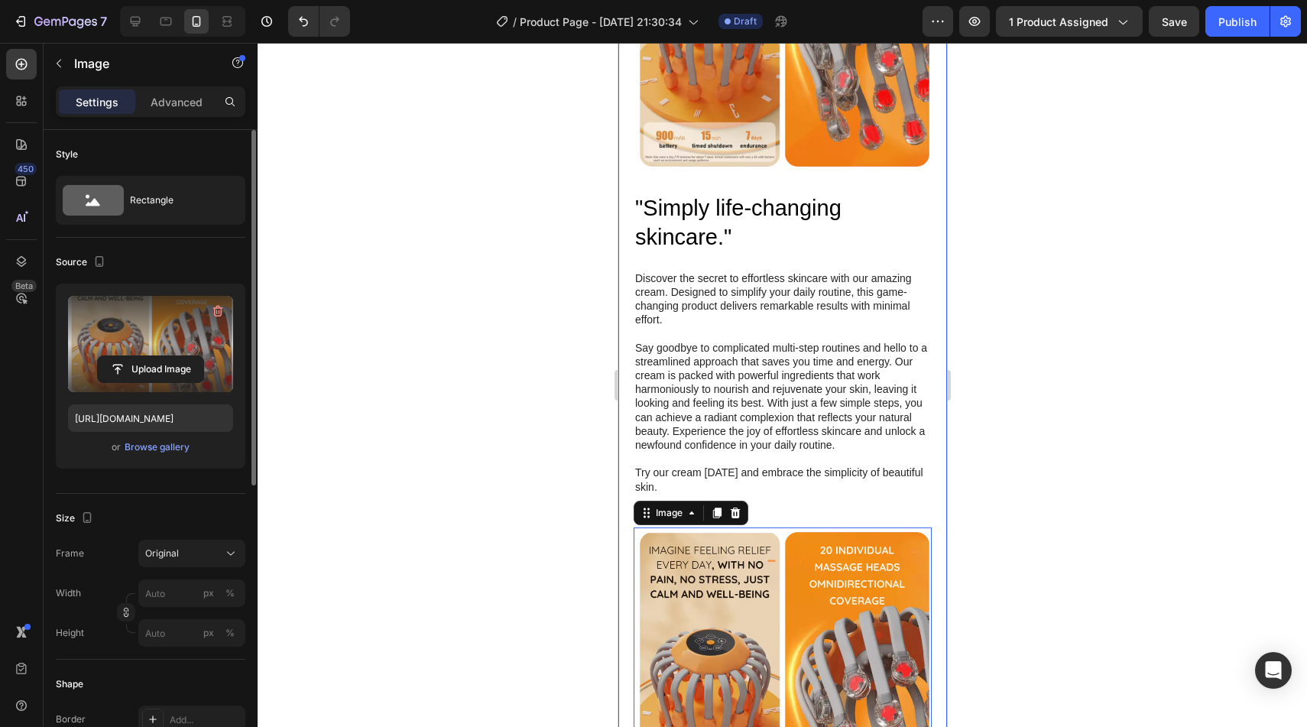
scroll to position [1633, 0]
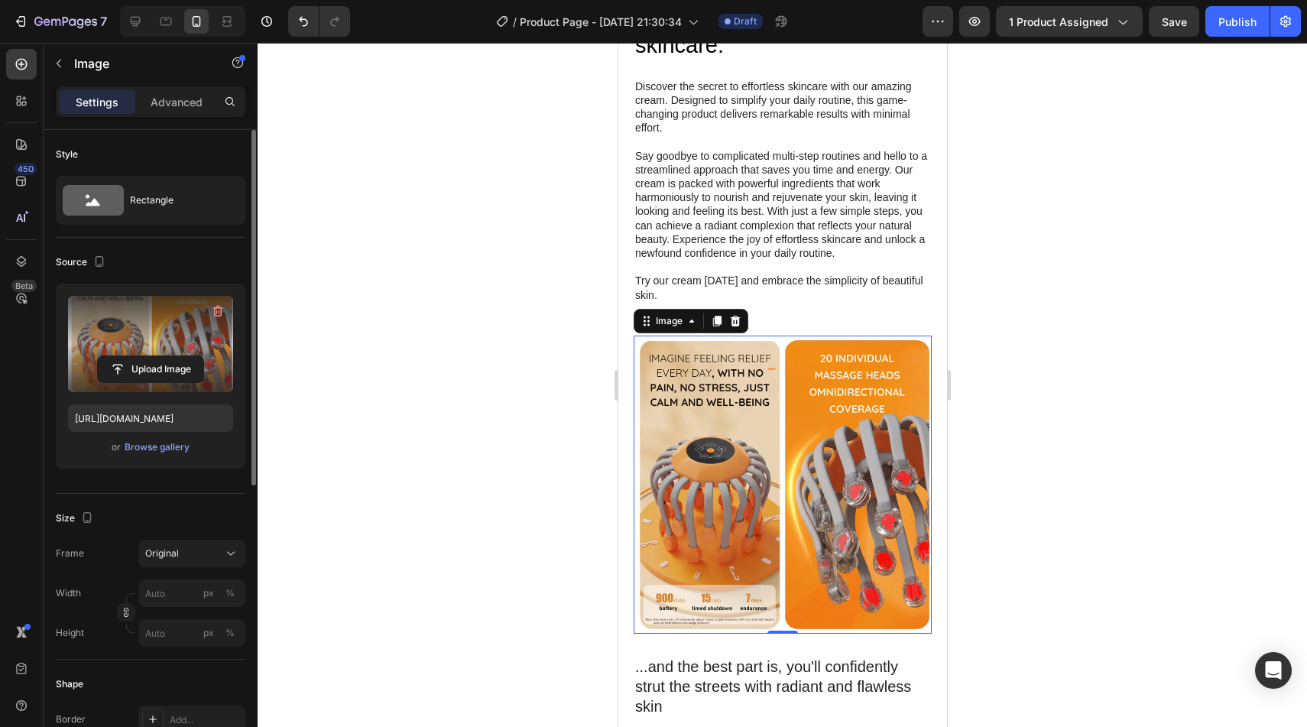
click at [781, 491] on img at bounding box center [782, 485] width 298 height 298
click at [167, 369] on input "file" at bounding box center [150, 369] width 105 height 26
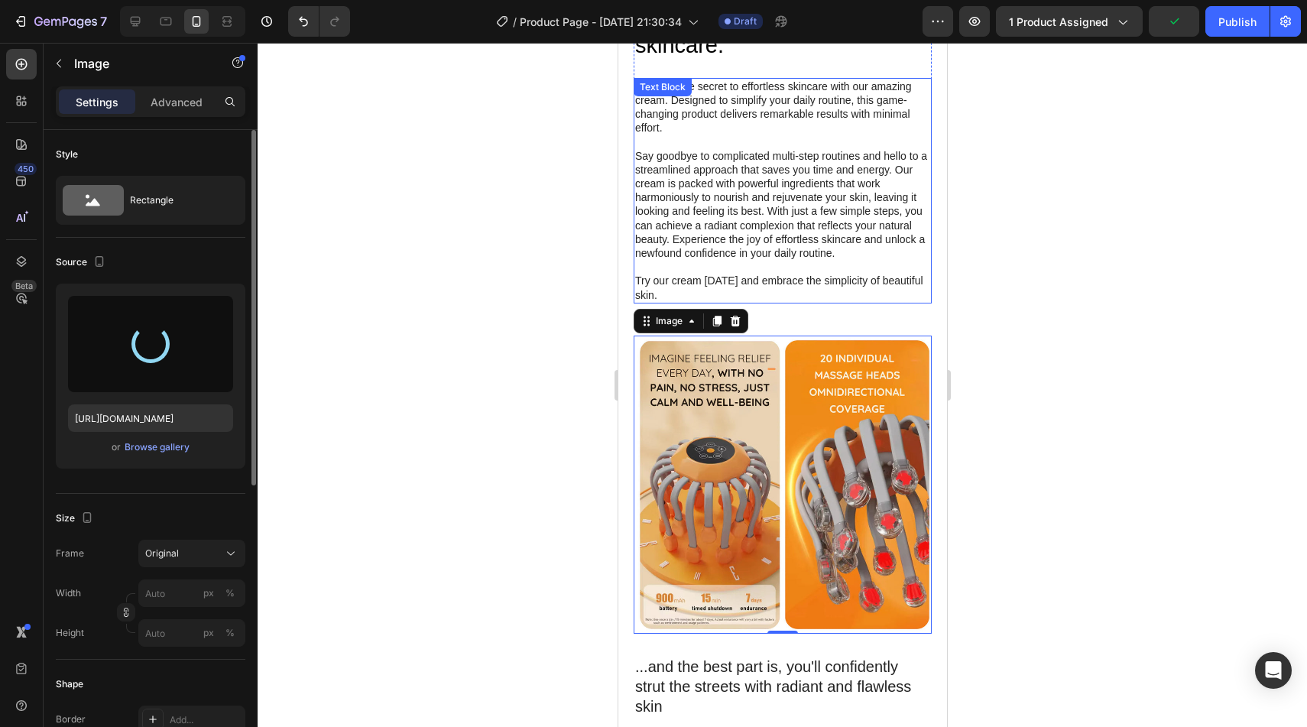
type input "https://cdn.shopify.com/s/files/1/0882/3842/4343/files/gempages_557478621879468…"
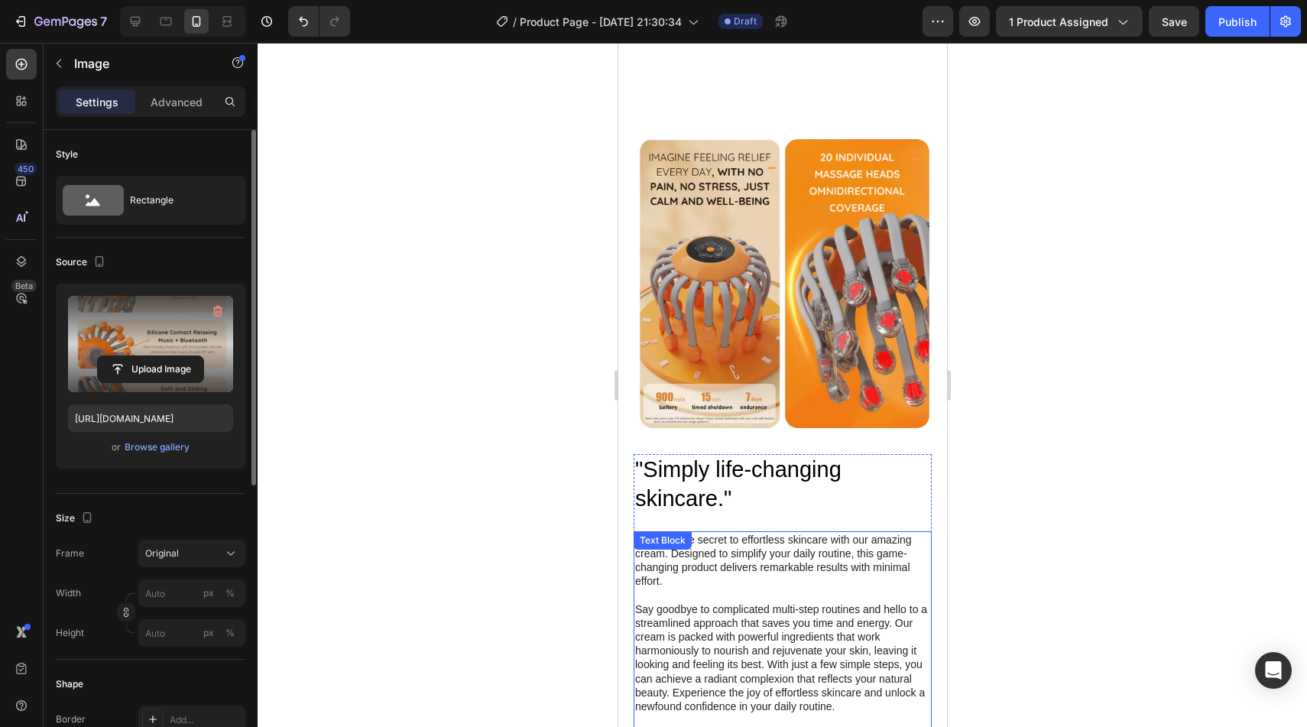
scroll to position [1309, 0]
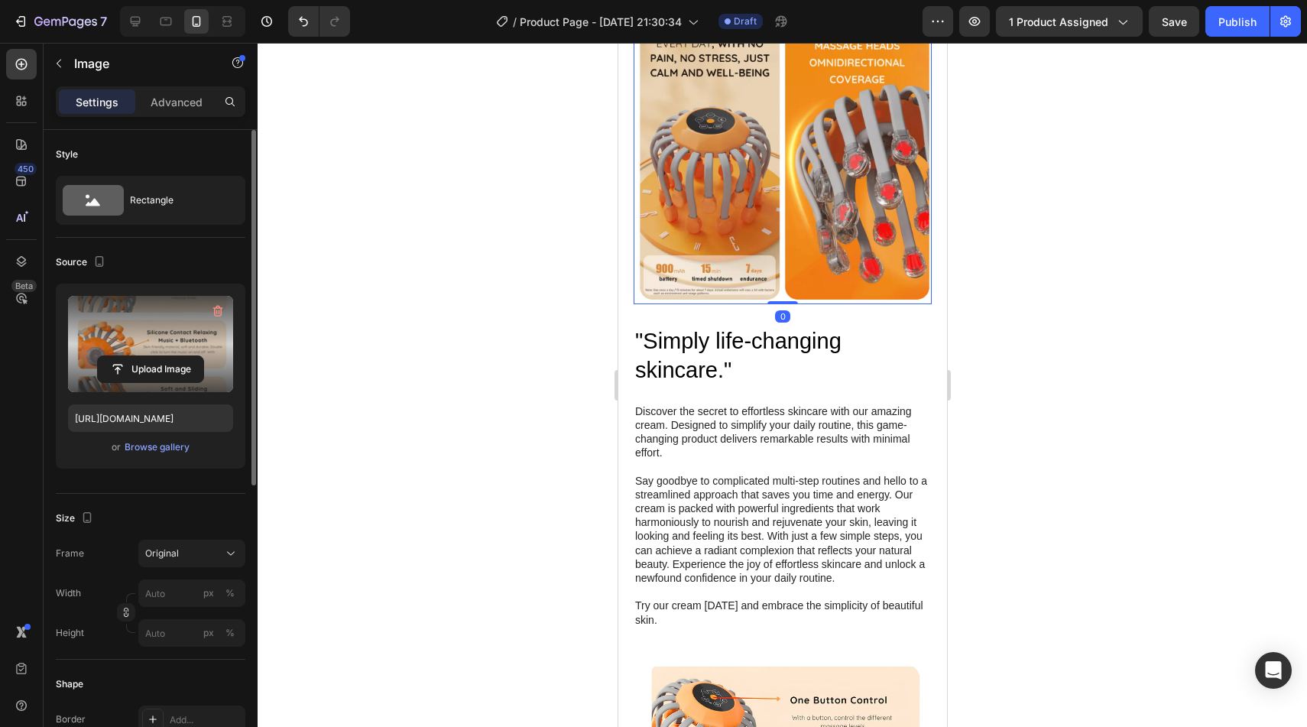
click at [767, 201] on img at bounding box center [782, 155] width 298 height 298
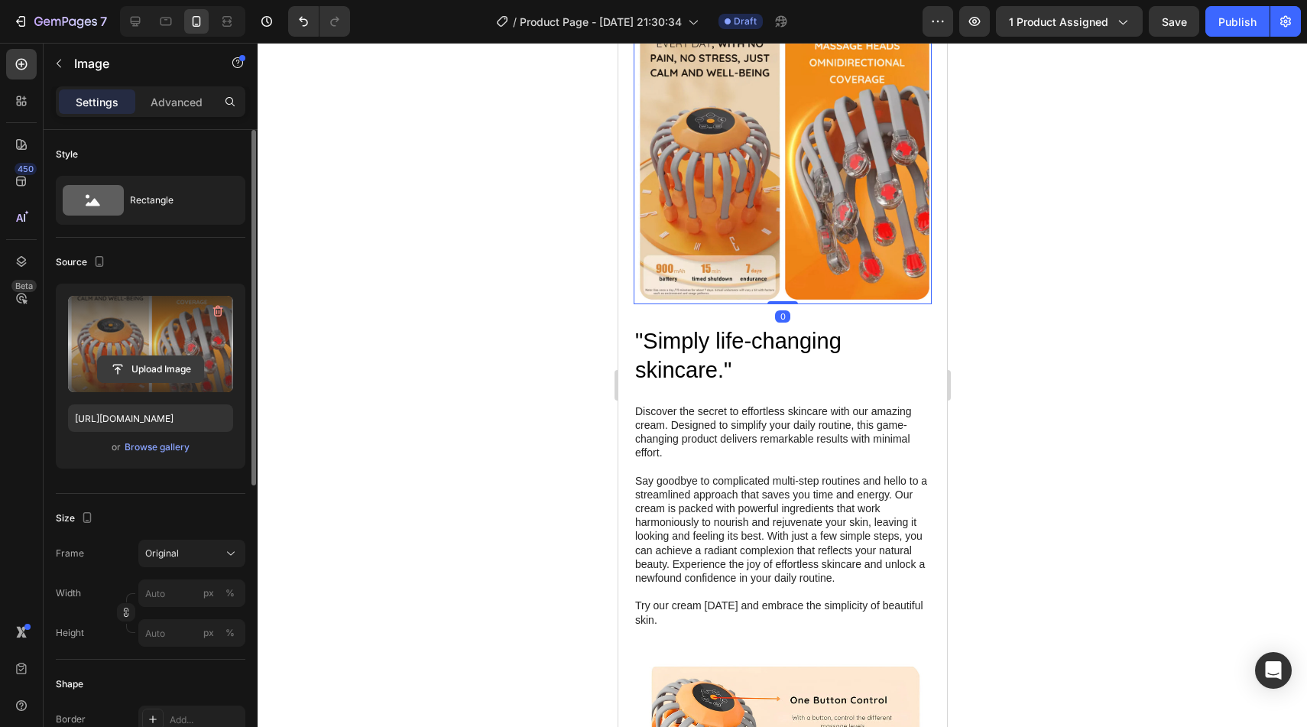
click at [176, 371] on input "file" at bounding box center [150, 369] width 105 height 26
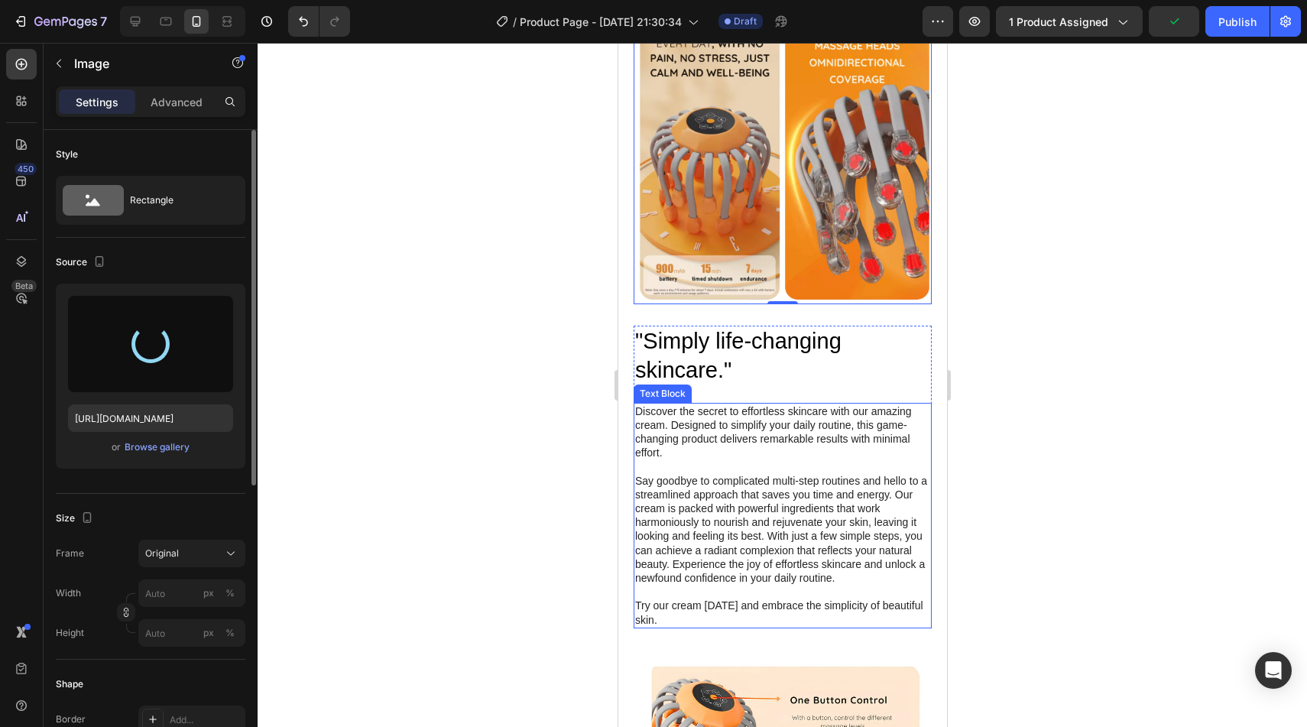
type input "https://cdn.shopify.com/s/files/1/0882/3842/4343/files/gempages_557478621879468…"
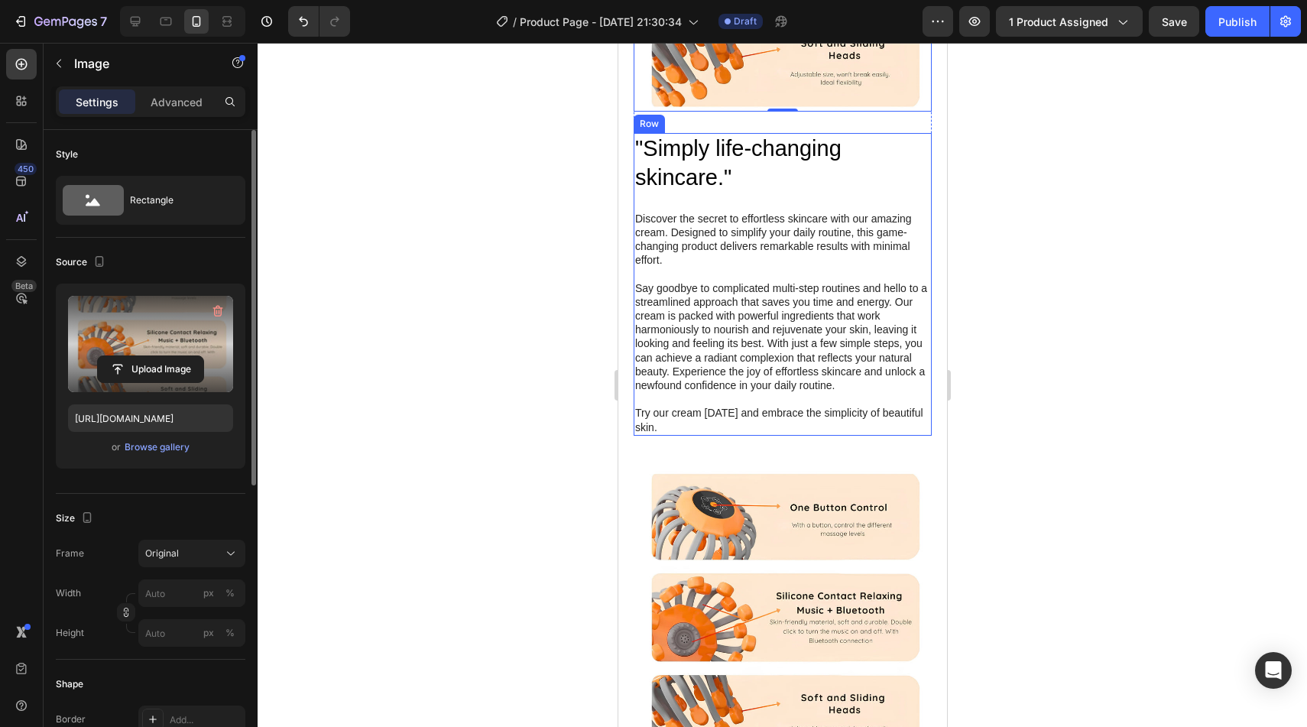
scroll to position [1629, 0]
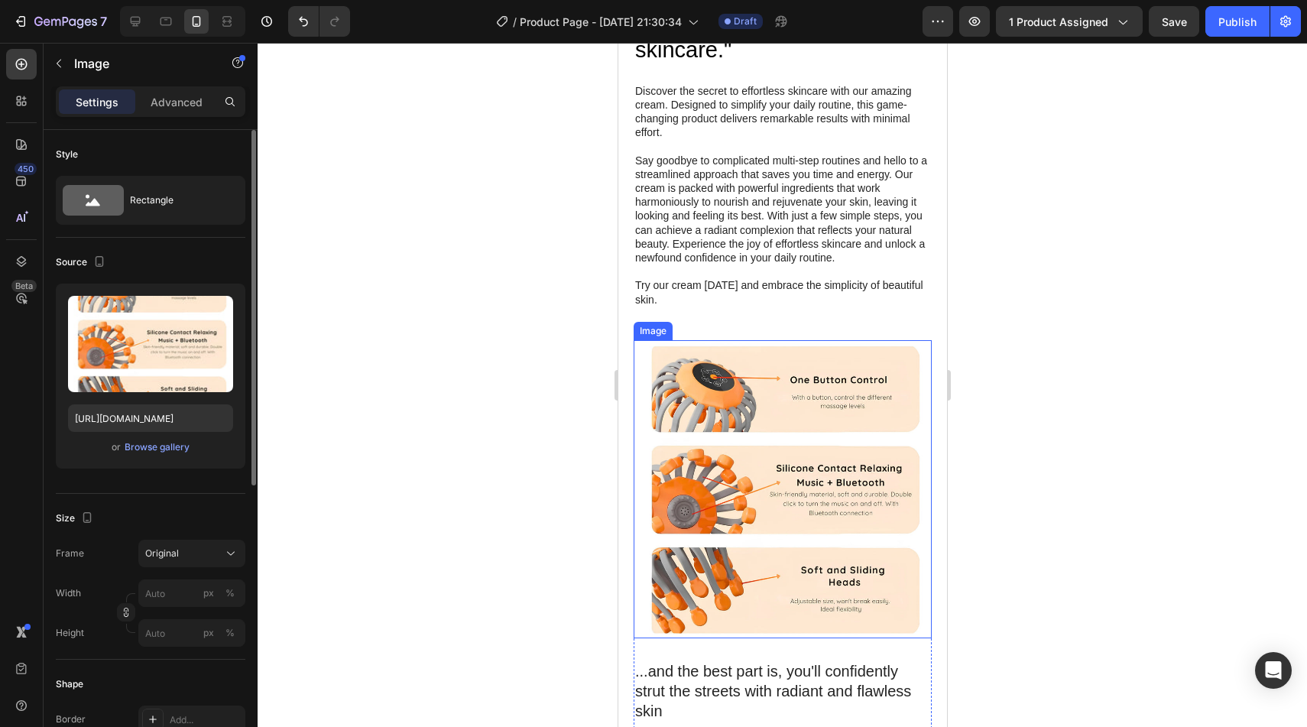
click at [773, 427] on img at bounding box center [782, 489] width 298 height 298
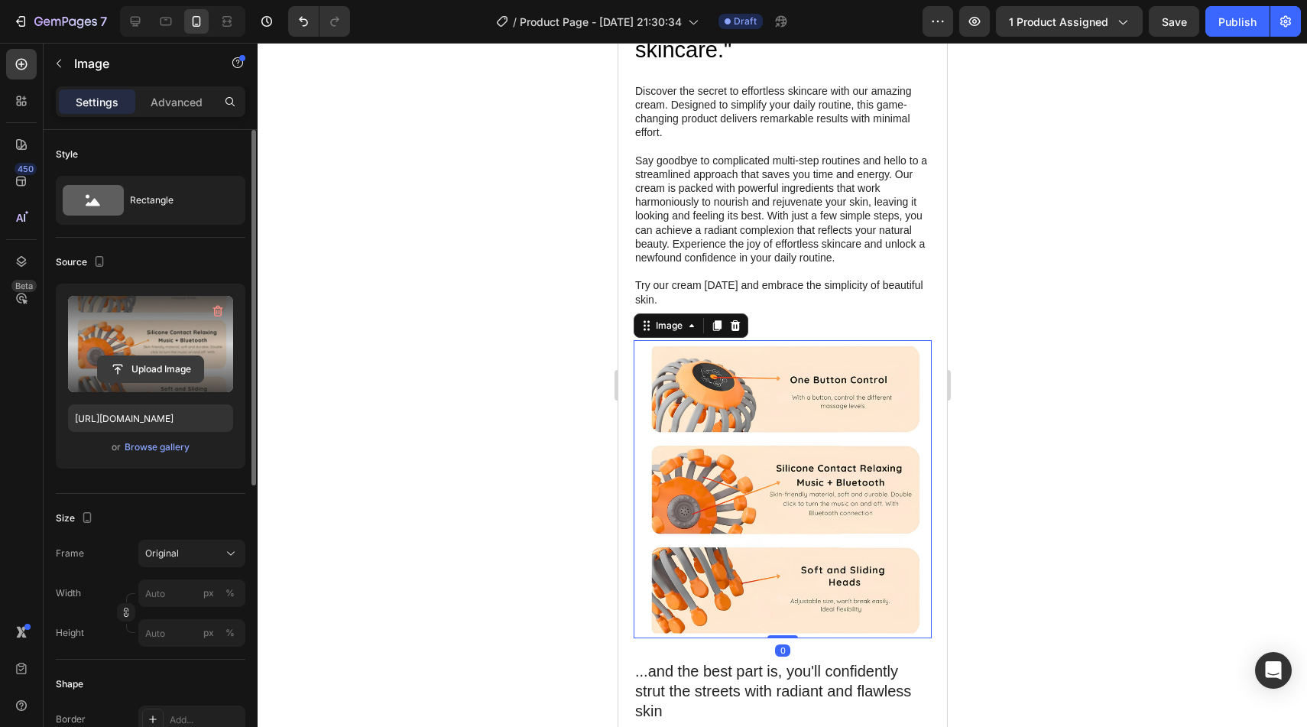
click at [172, 361] on input "file" at bounding box center [150, 369] width 105 height 26
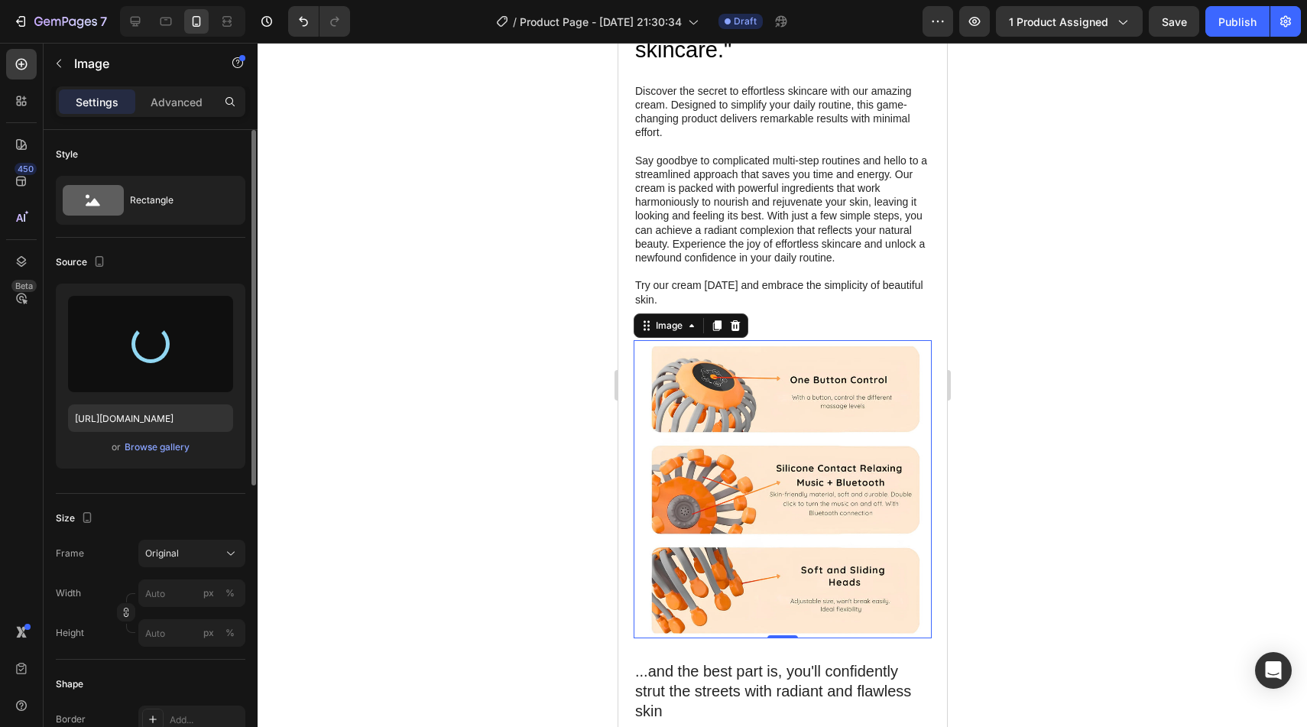
type input "https://cdn.shopify.com/s/files/1/0882/3842/4343/files/gempages_557478621879468…"
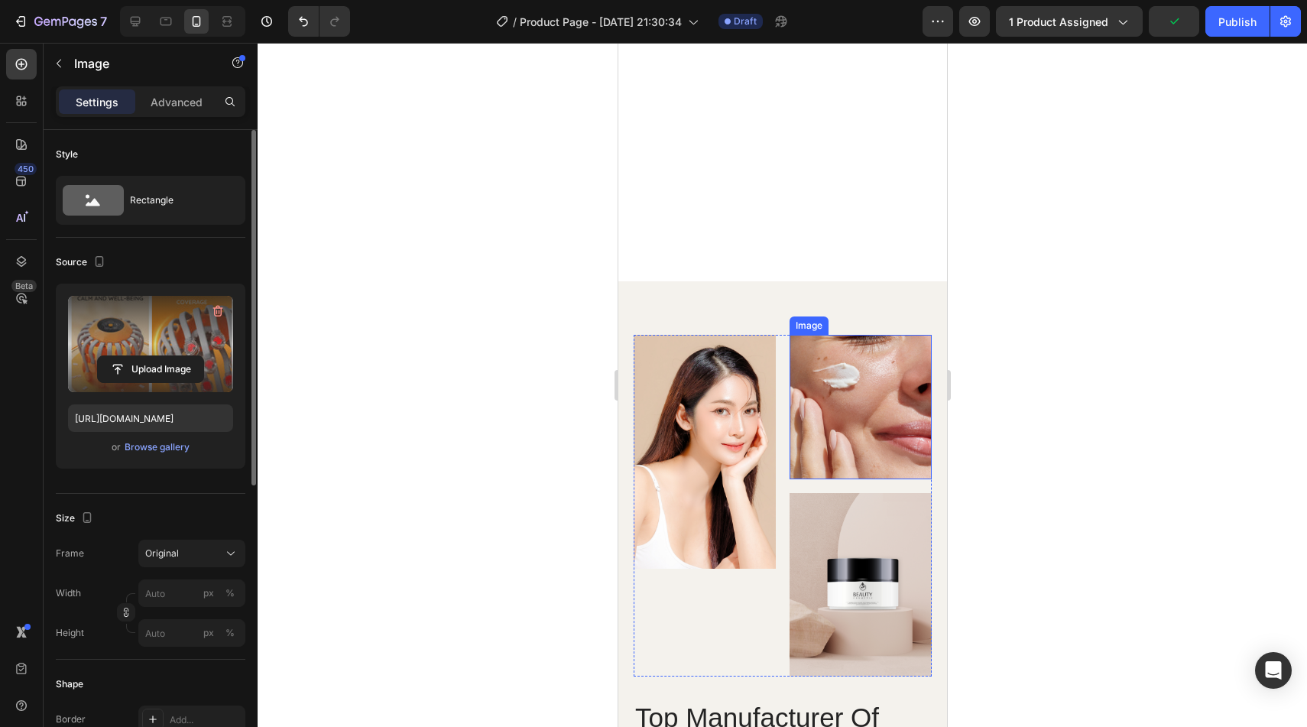
scroll to position [2350, 0]
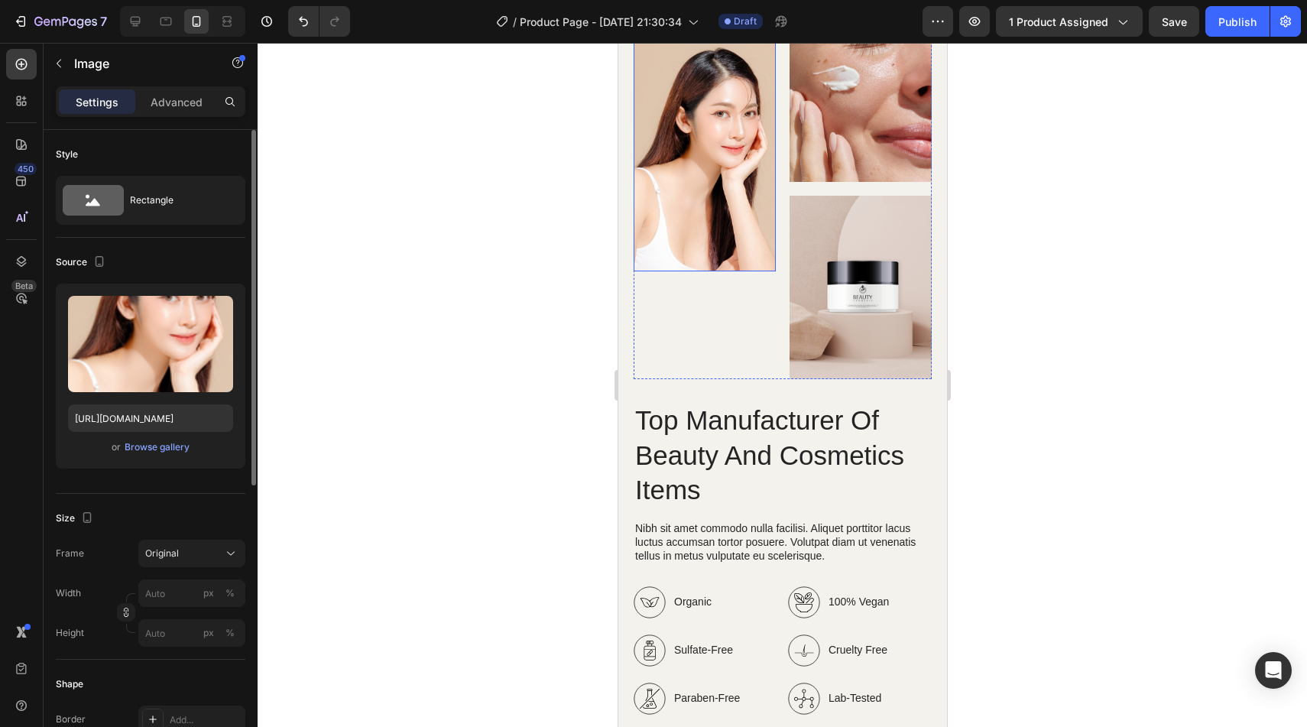
click at [734, 271] on img at bounding box center [704, 154] width 142 height 234
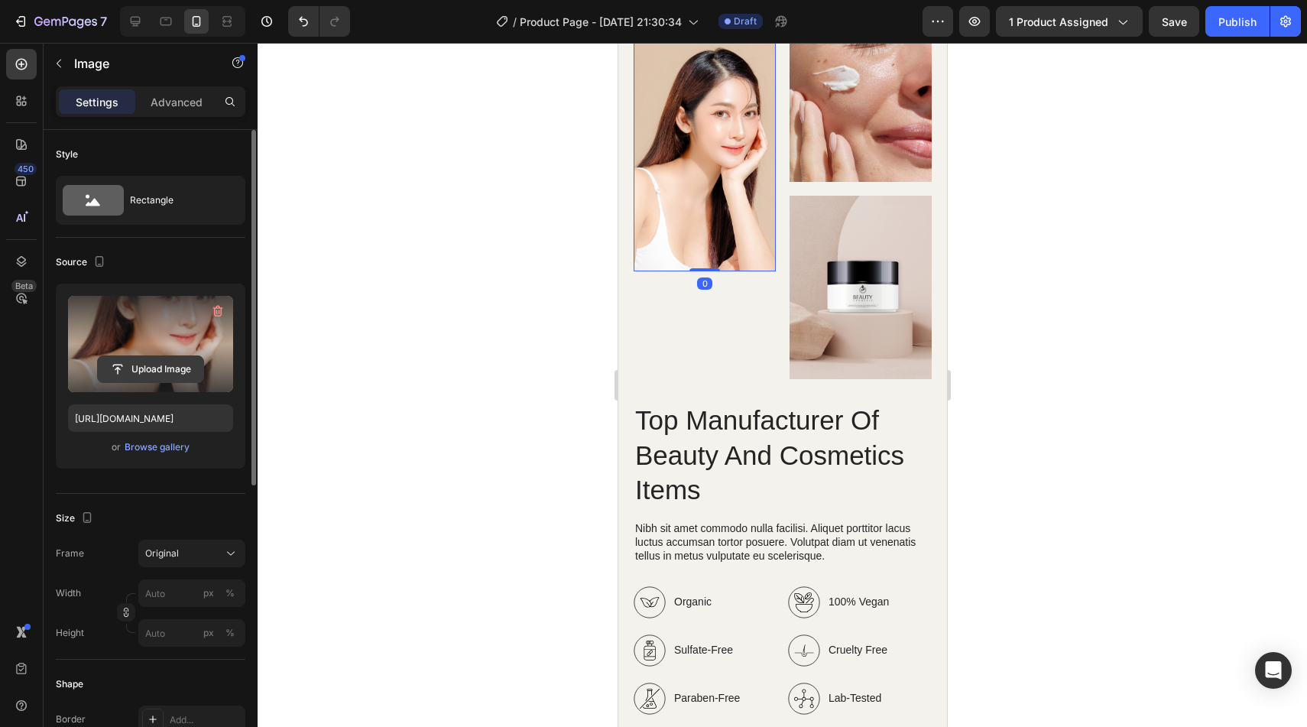
click at [171, 362] on input "file" at bounding box center [150, 369] width 105 height 26
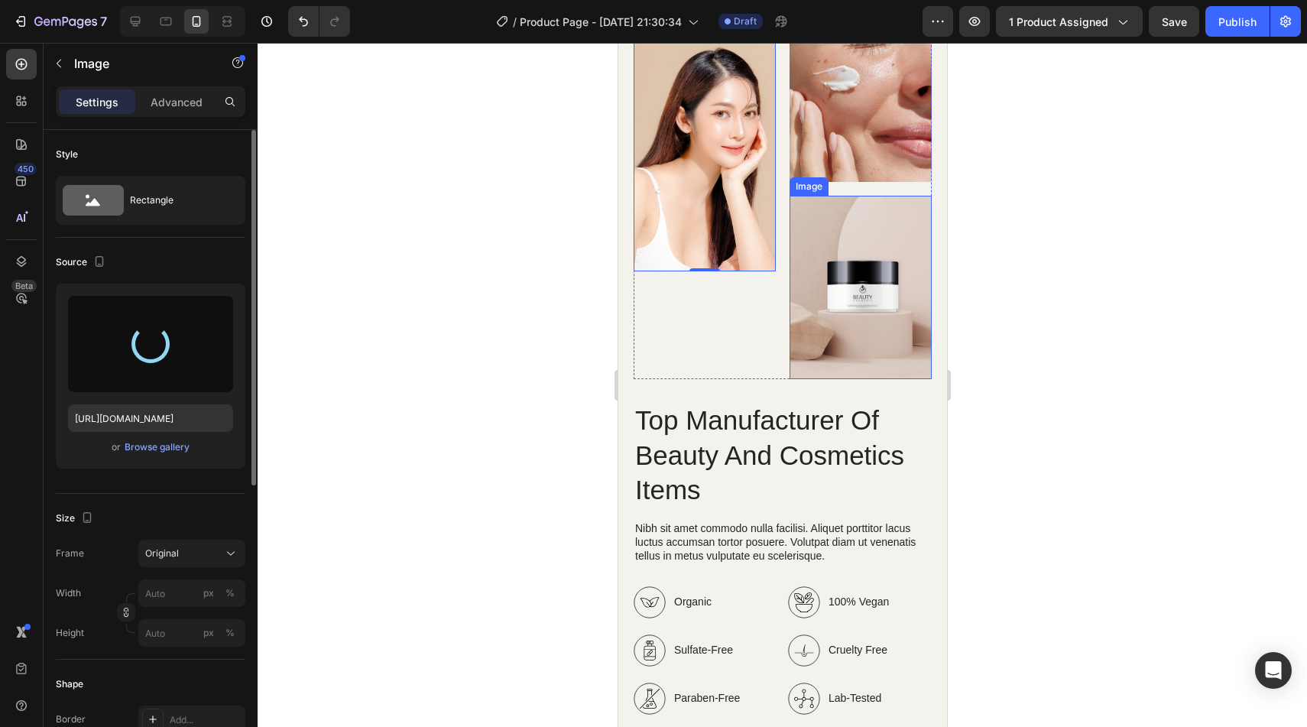
type input "https://cdn.shopify.com/s/files/1/0882/3842/4343/files/gempages_557478621879468…"
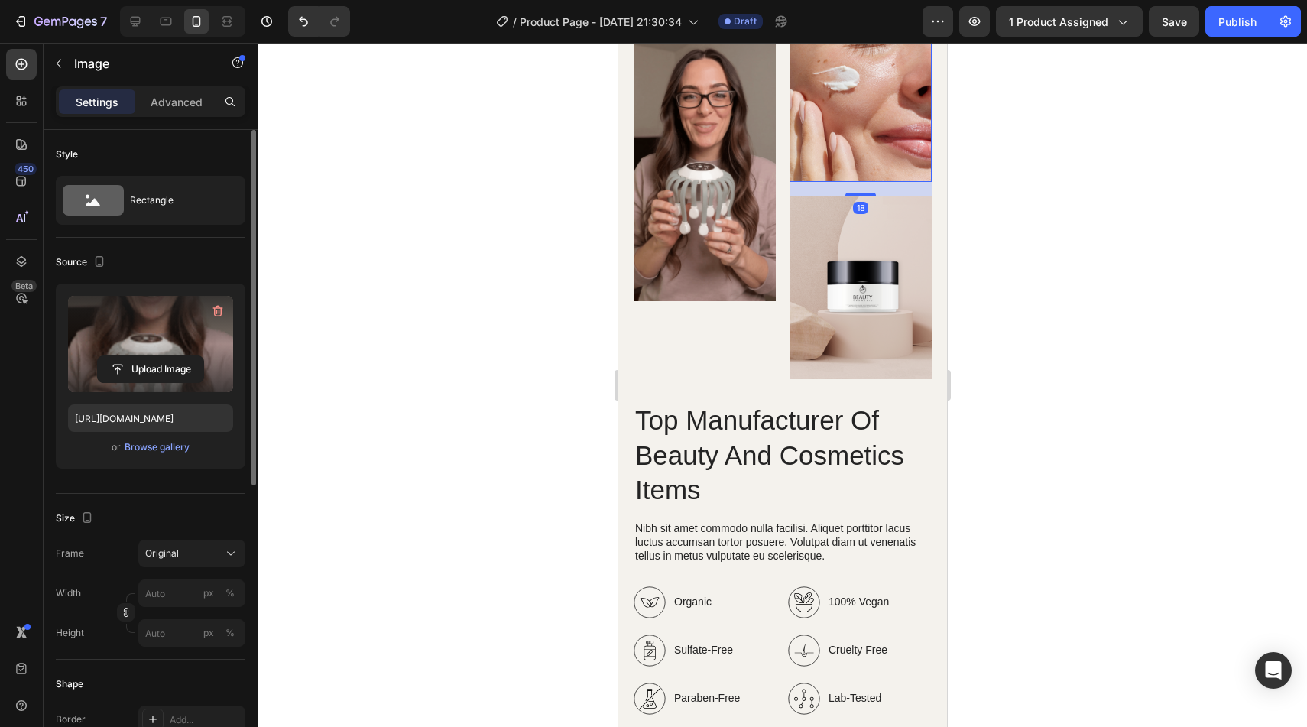
click at [848, 182] on img at bounding box center [860, 109] width 142 height 144
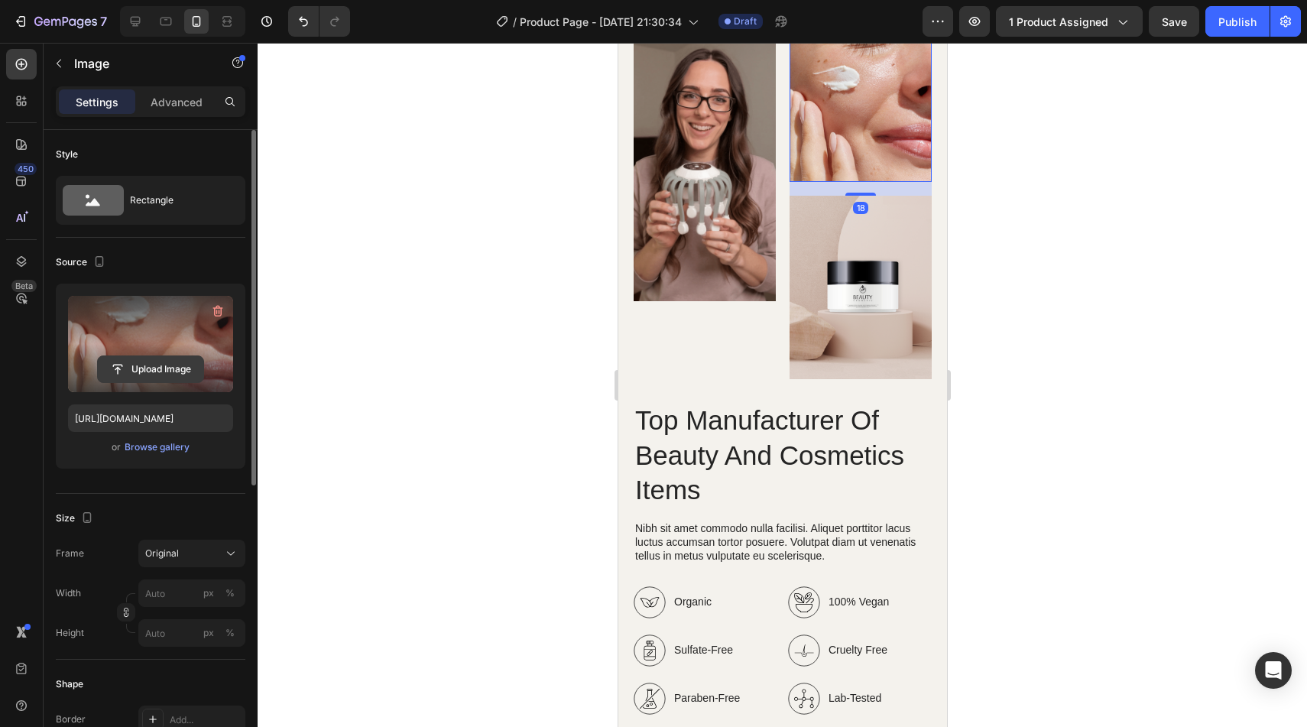
click at [136, 368] on input "file" at bounding box center [150, 369] width 105 height 26
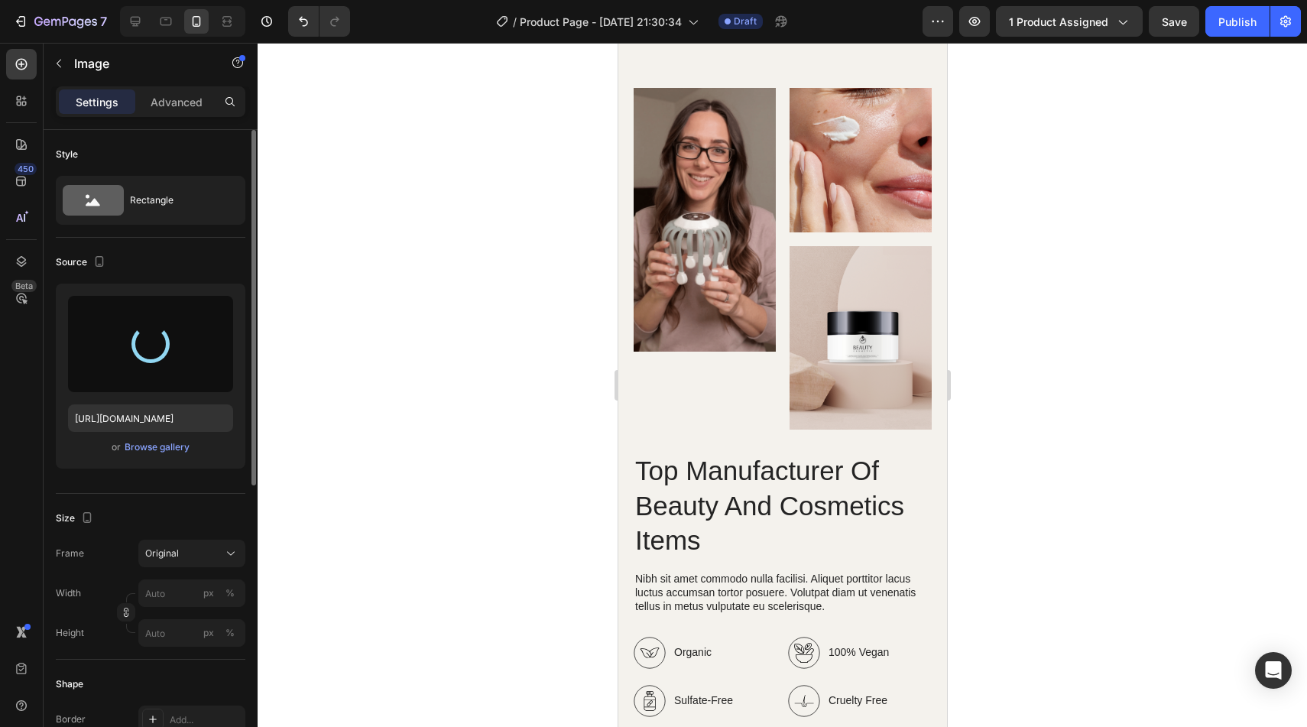
scroll to position [2587, 0]
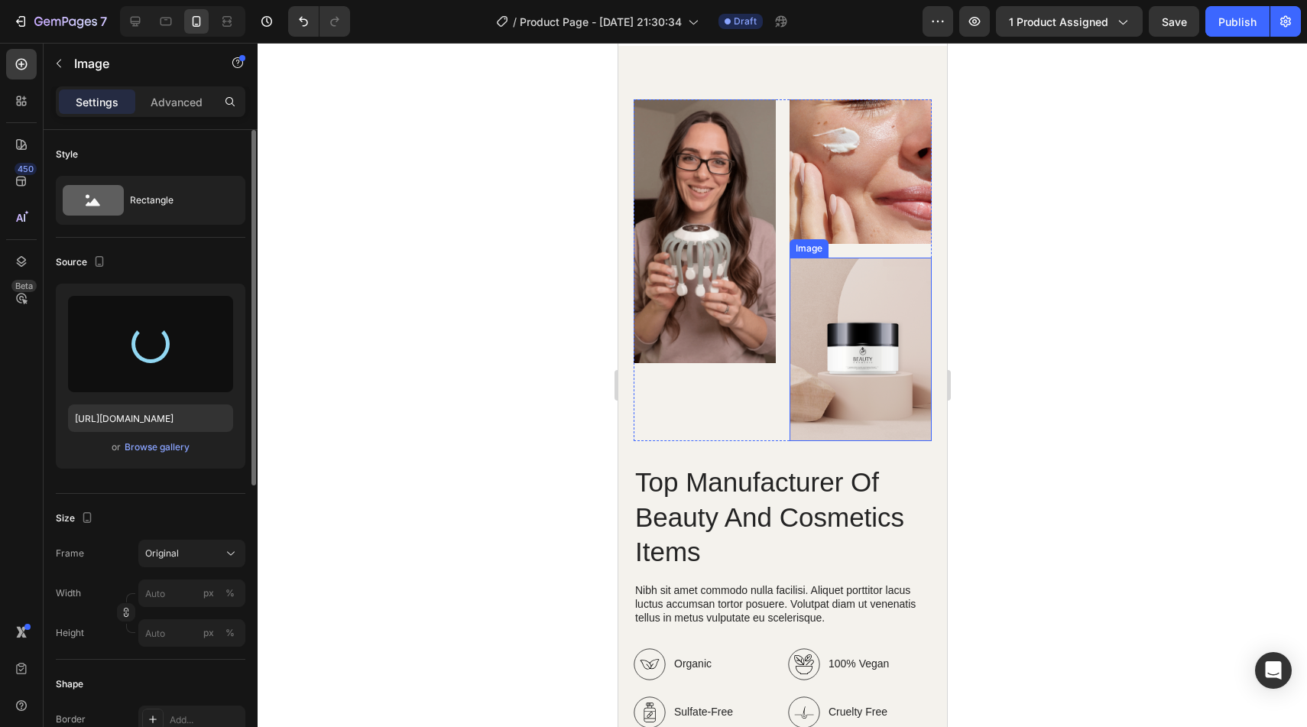
type input "https://cdn.shopify.com/s/files/1/0882/3842/4343/files/gempages_557478621879468…"
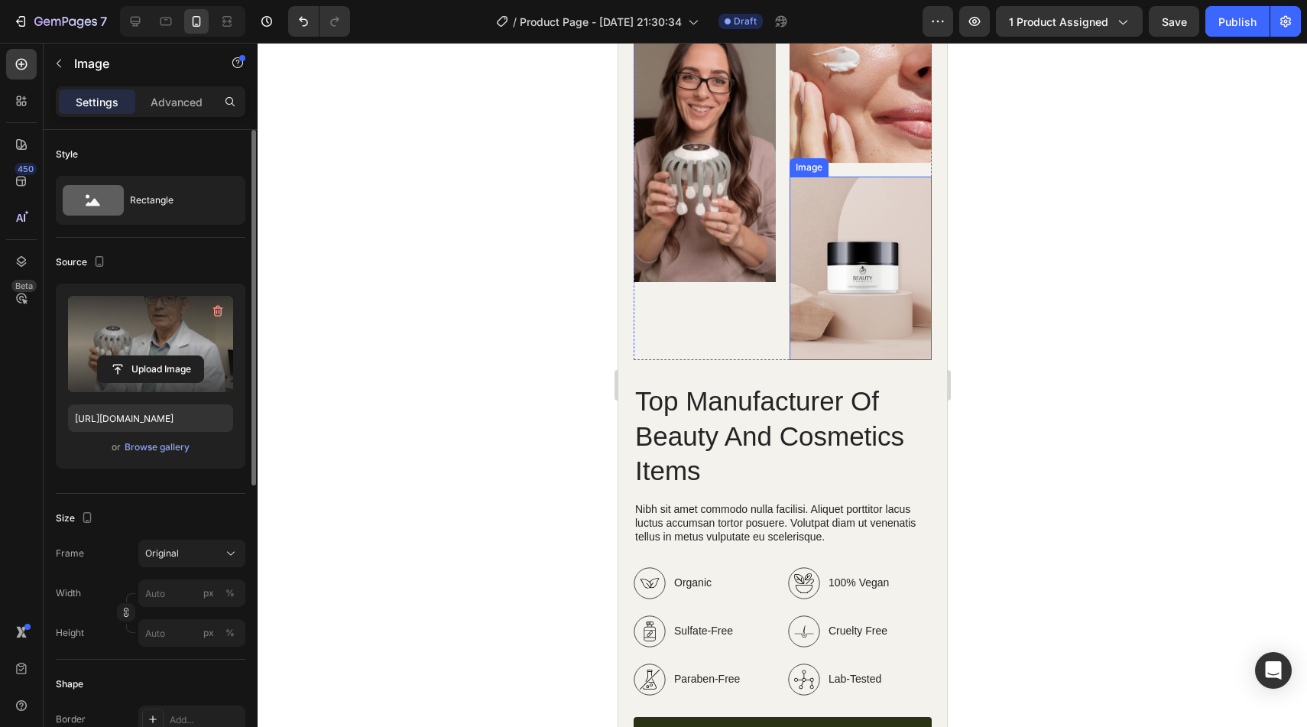
scroll to position [2363, 0]
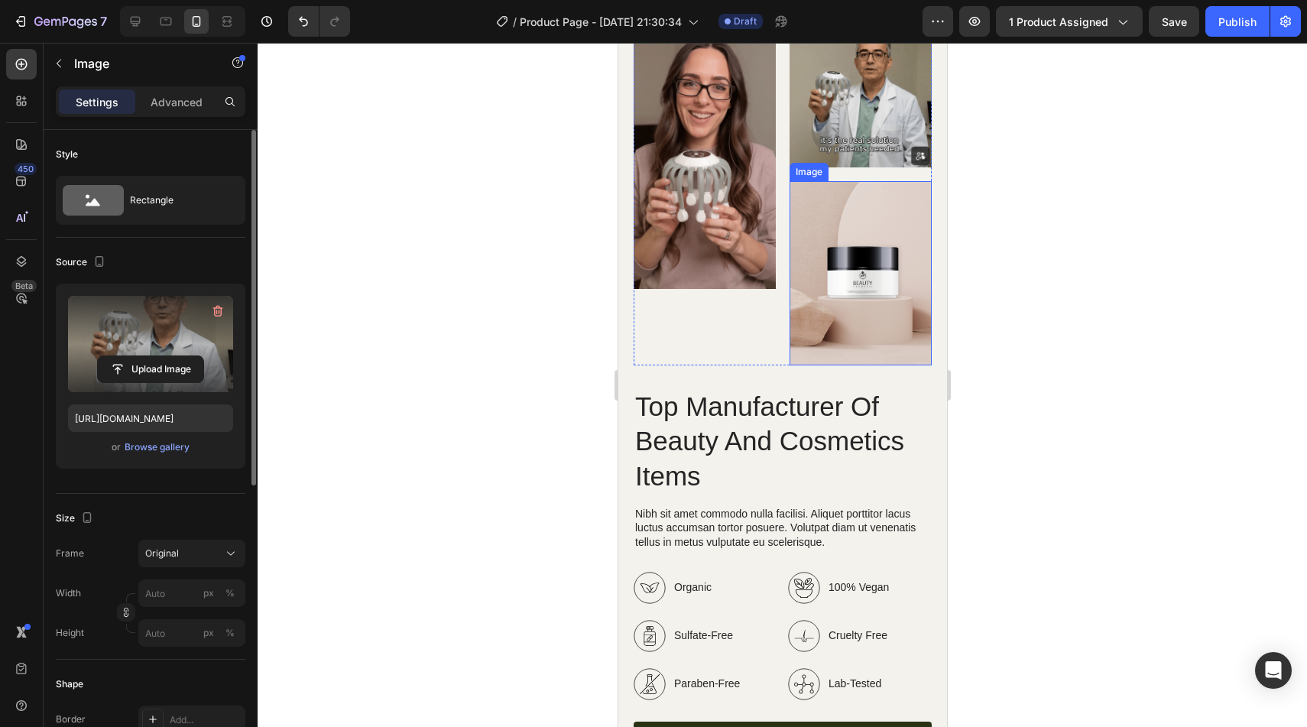
click at [907, 219] on img at bounding box center [860, 273] width 142 height 184
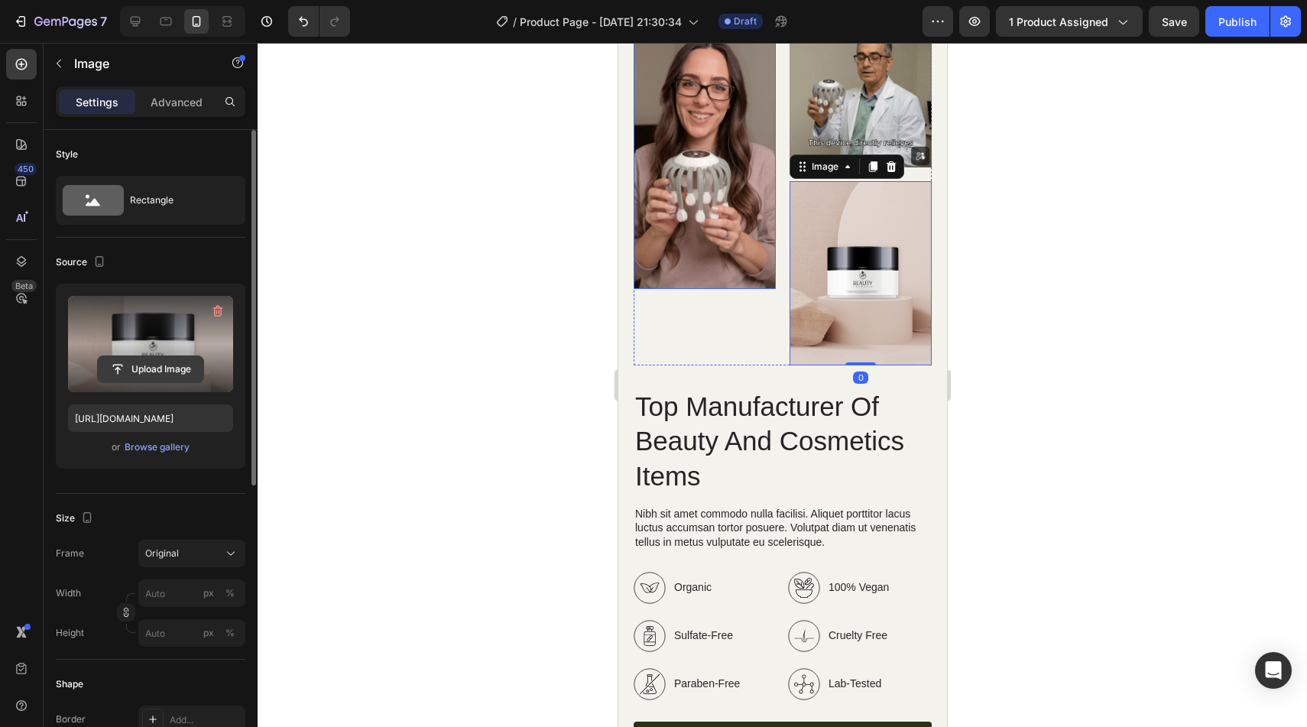
click at [126, 370] on input "file" at bounding box center [150, 369] width 105 height 26
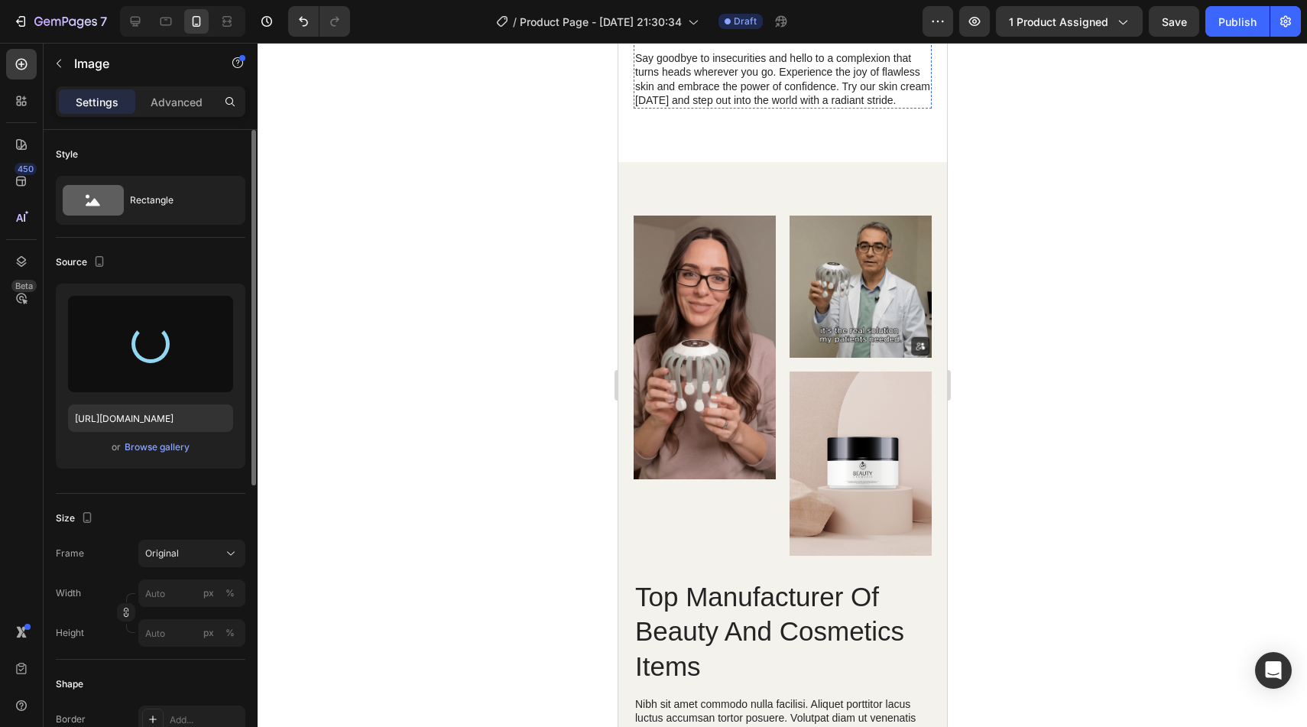
scroll to position [2484, 0]
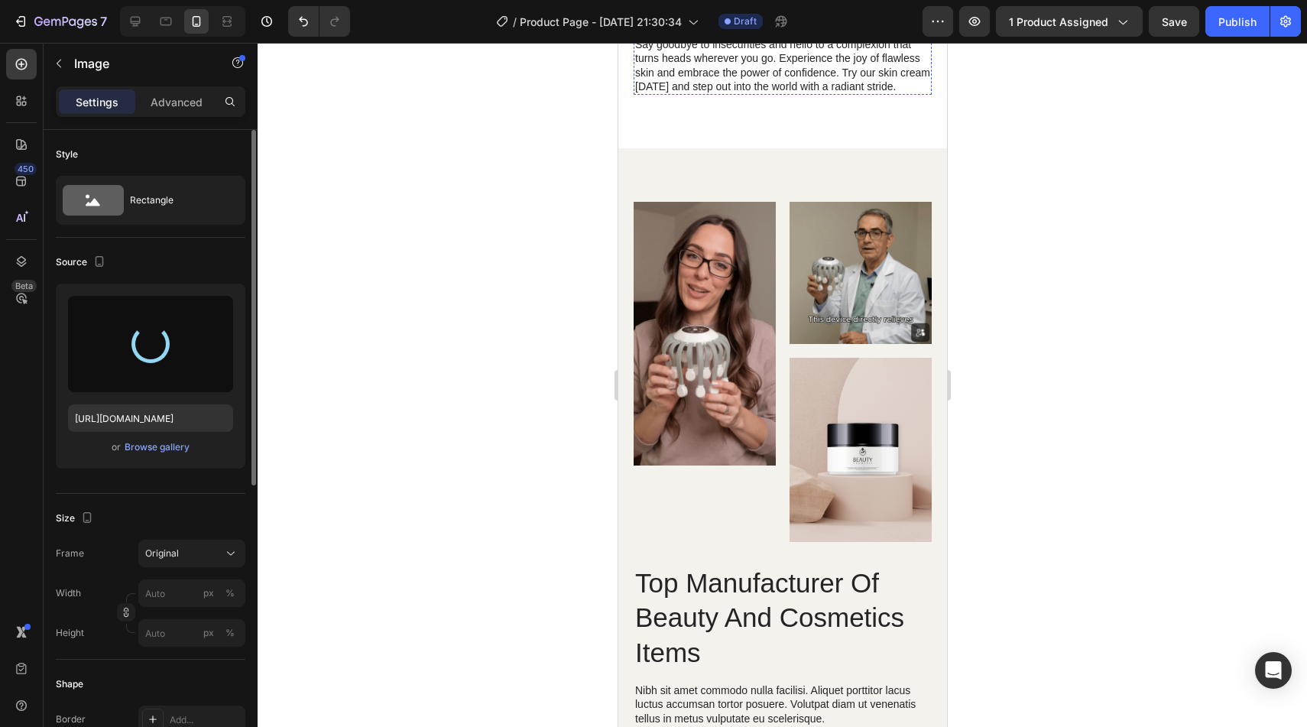
type input "https://cdn.shopify.com/s/files/1/0882/3842/4343/files/gempages_557478621879468…"
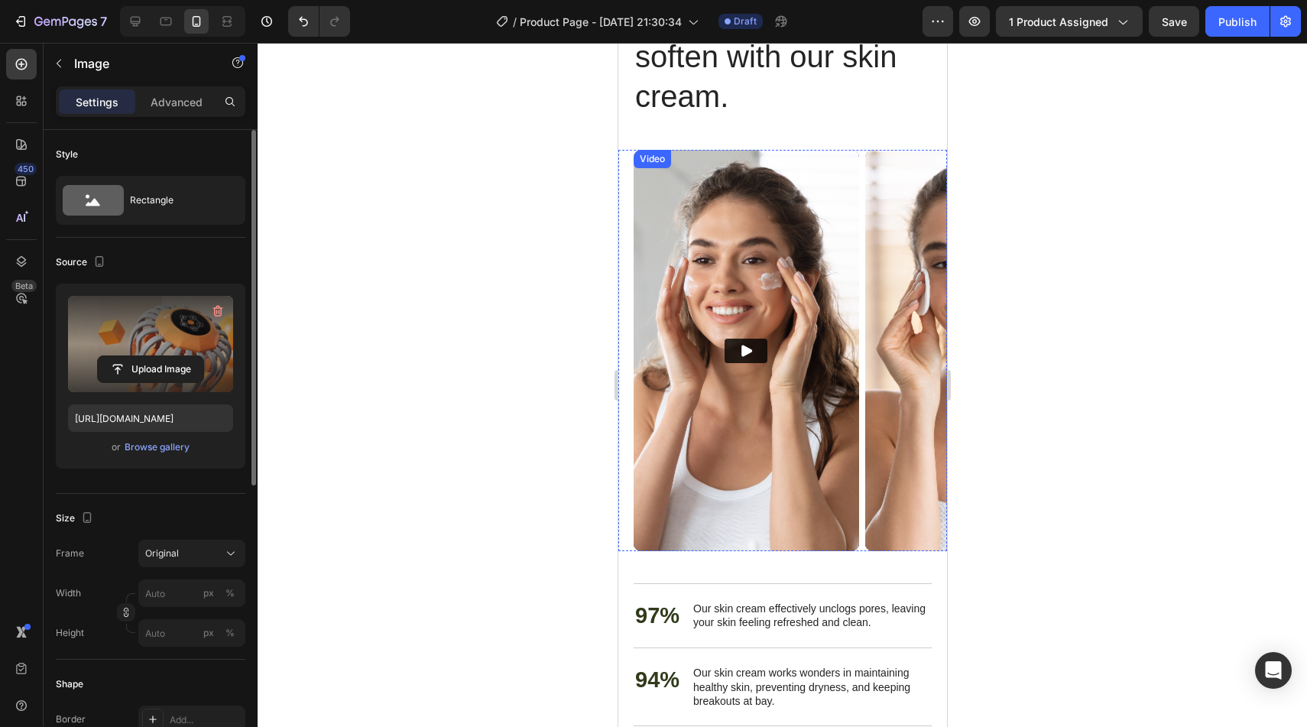
scroll to position [3537, 0]
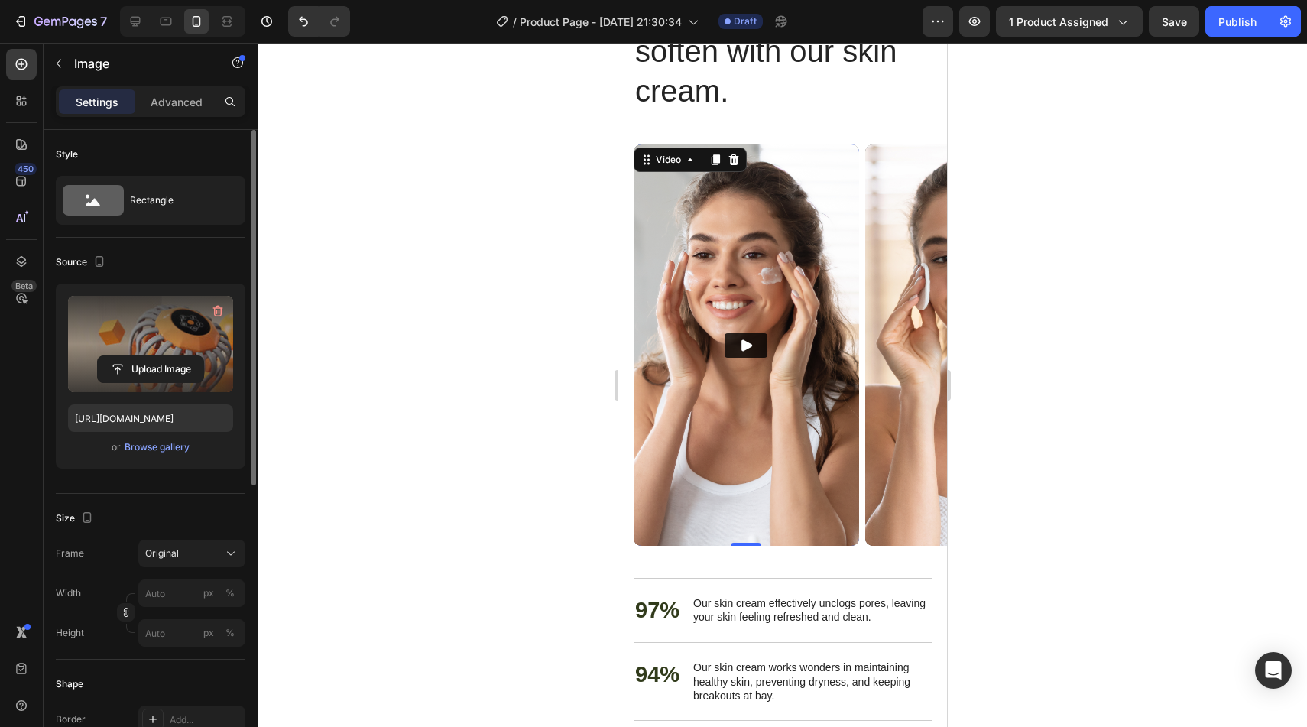
click at [683, 221] on img at bounding box center [745, 344] width 225 height 401
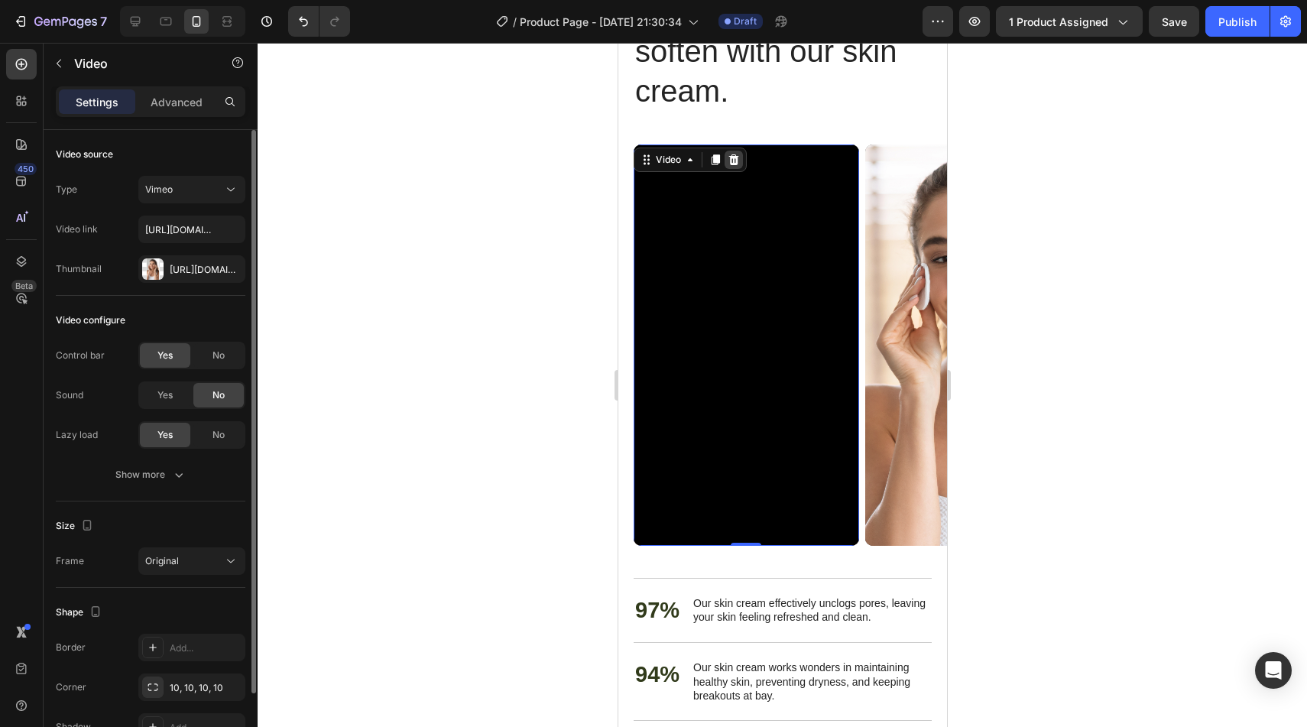
scroll to position [3539, 0]
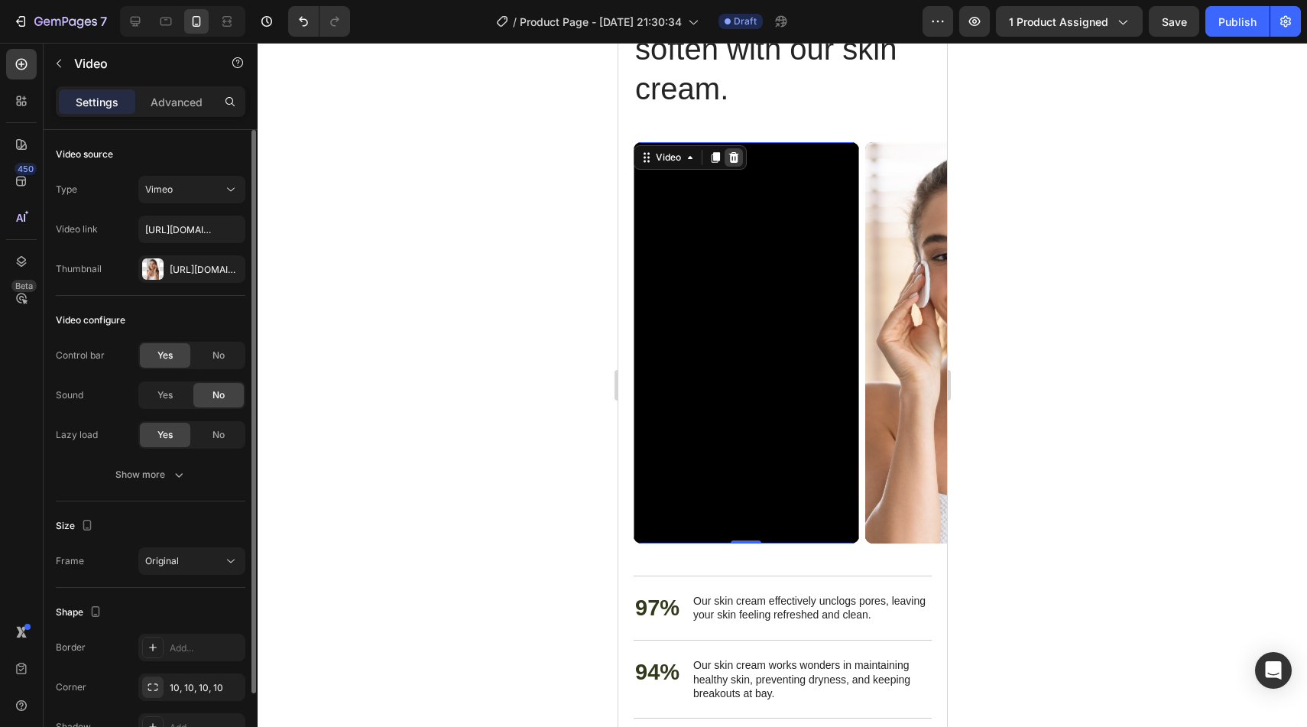
click at [735, 165] on div at bounding box center [733, 157] width 18 height 18
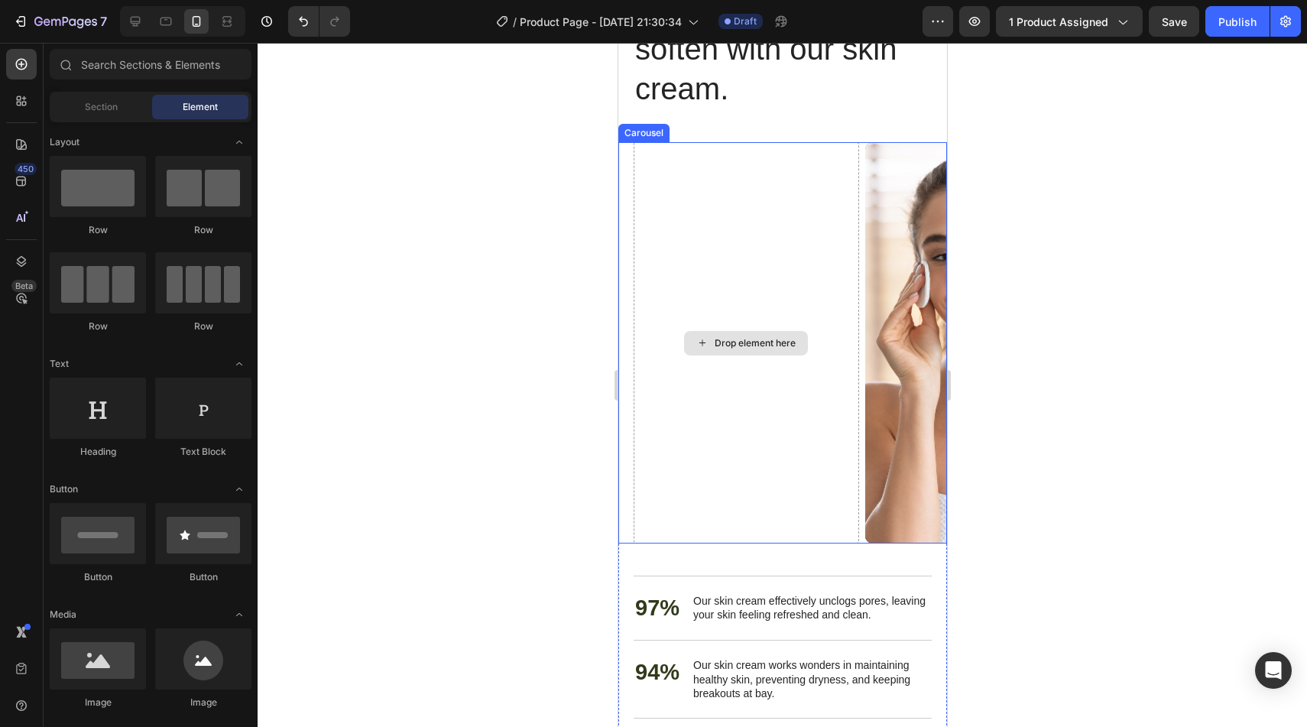
click at [670, 162] on div "Drop element here" at bounding box center [745, 342] width 225 height 401
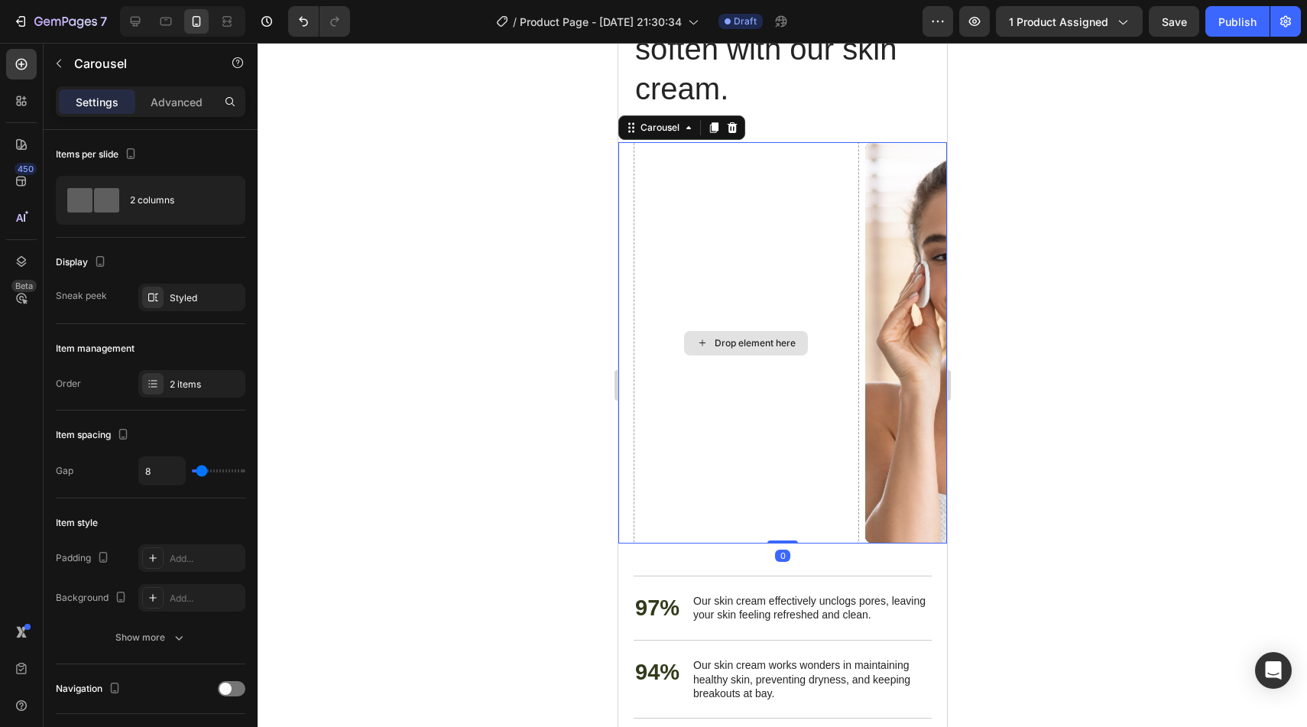
scroll to position [3541, 0]
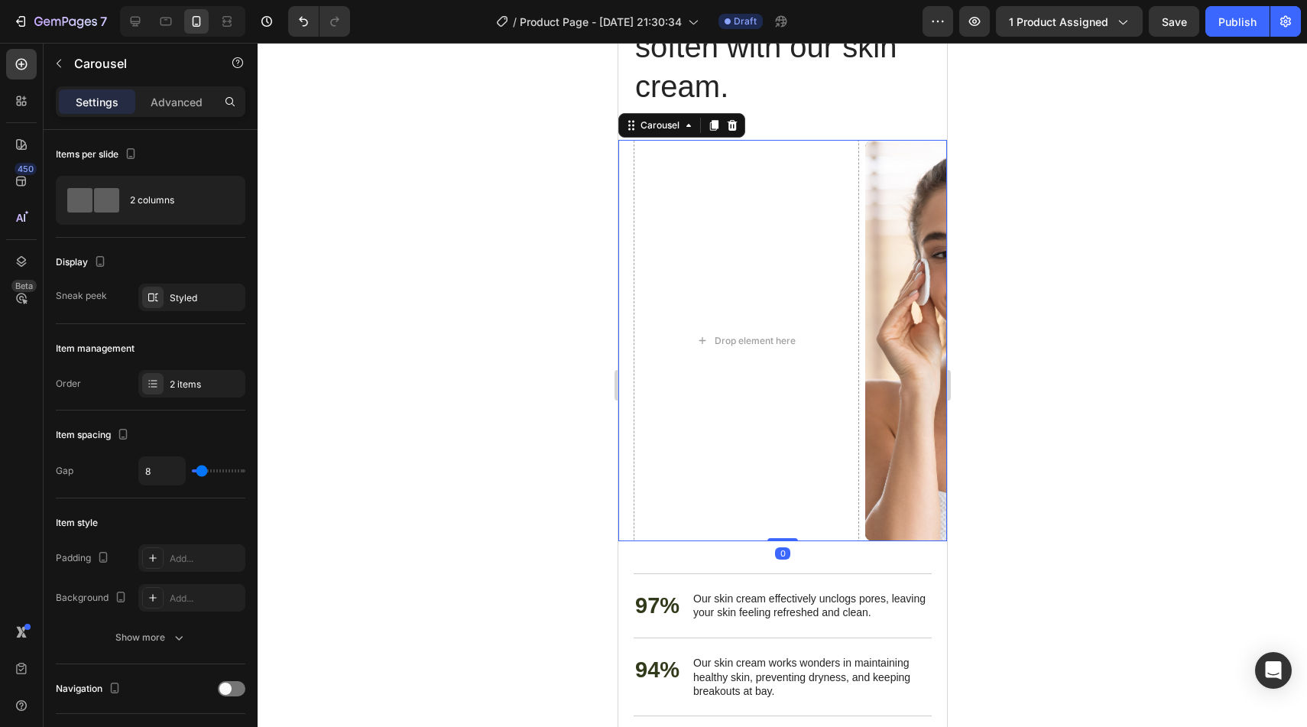
click at [738, 128] on div at bounding box center [731, 125] width 18 height 18
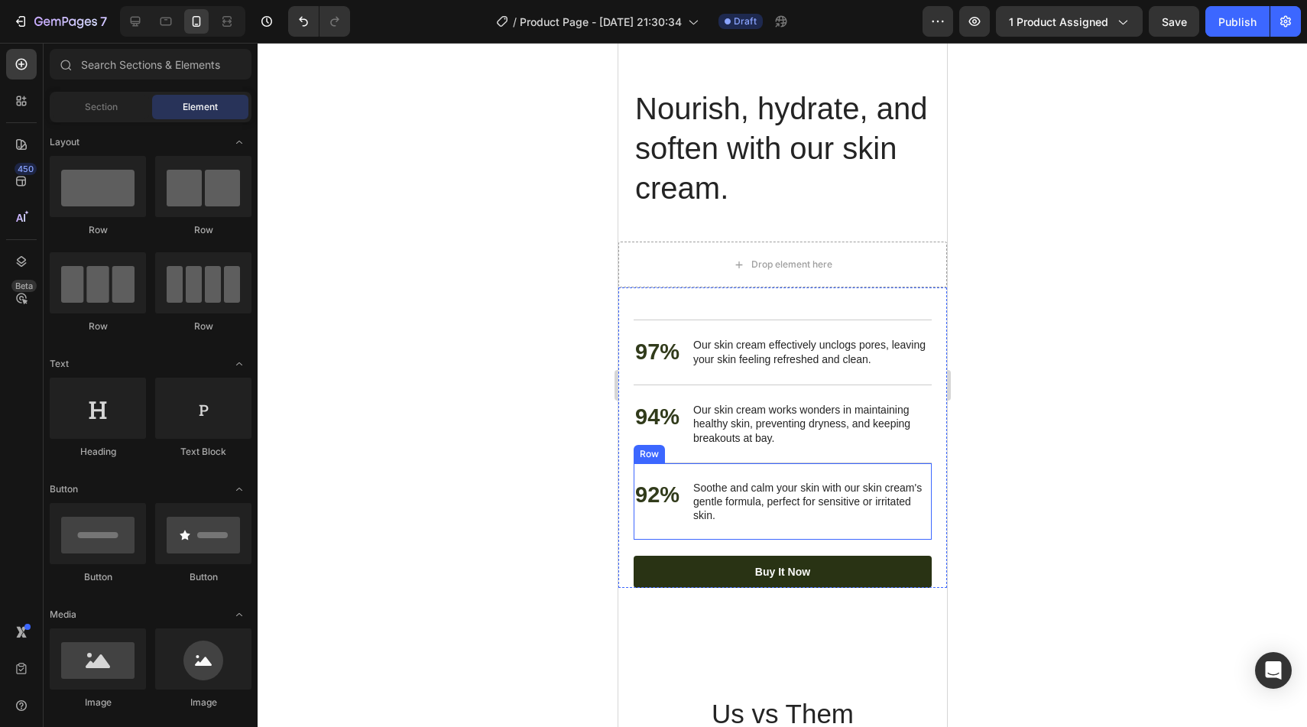
scroll to position [3449, 0]
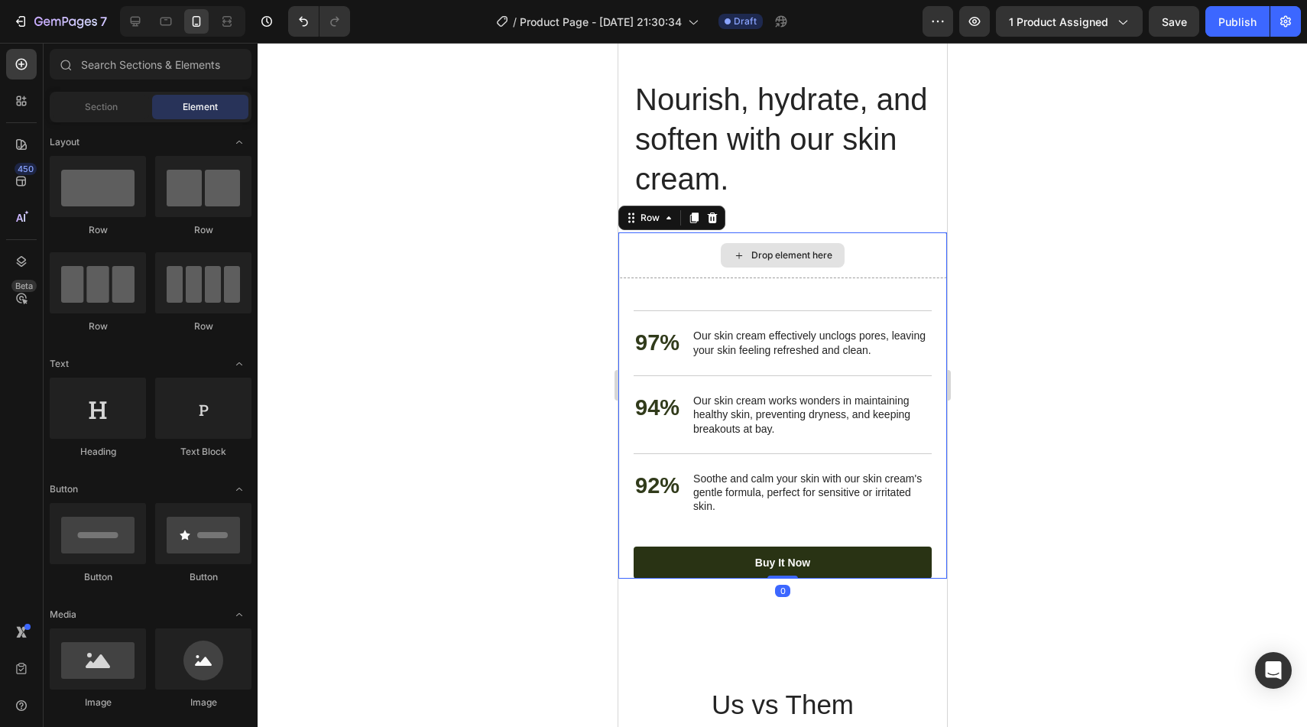
click at [922, 271] on div "Drop element here" at bounding box center [782, 255] width 329 height 46
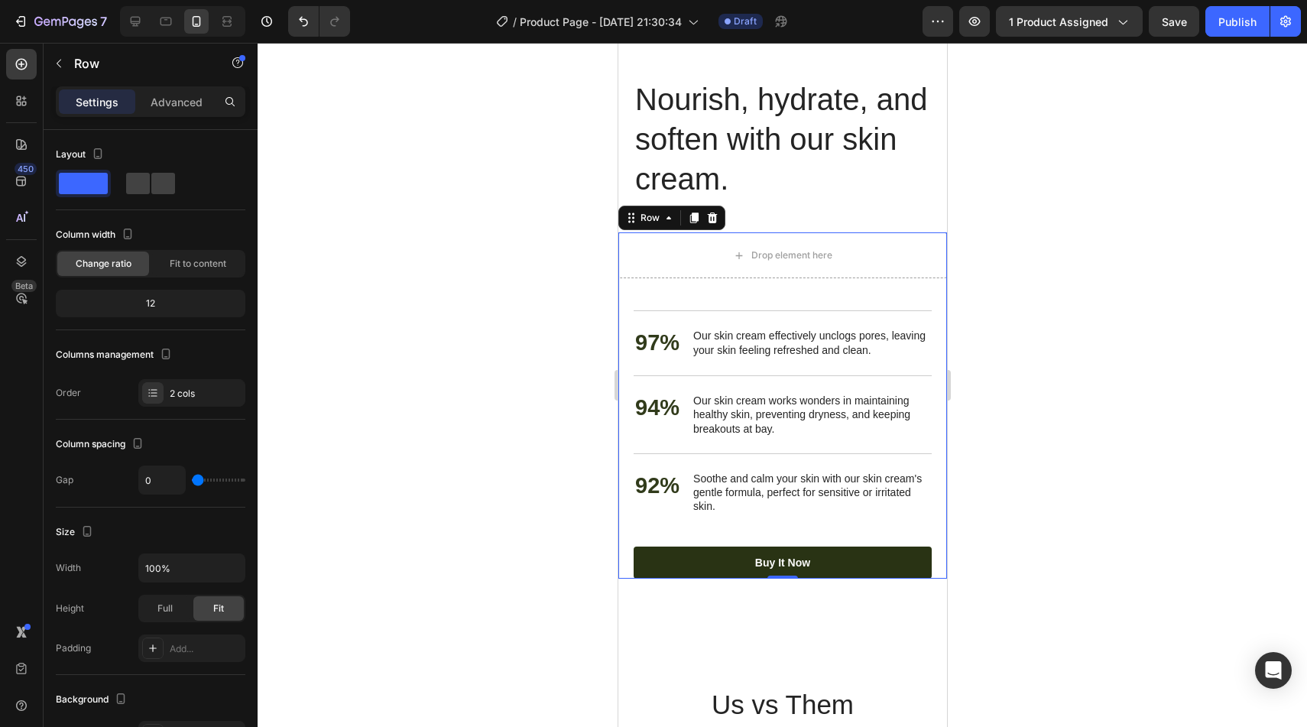
click at [572, 276] on div at bounding box center [782, 385] width 1049 height 684
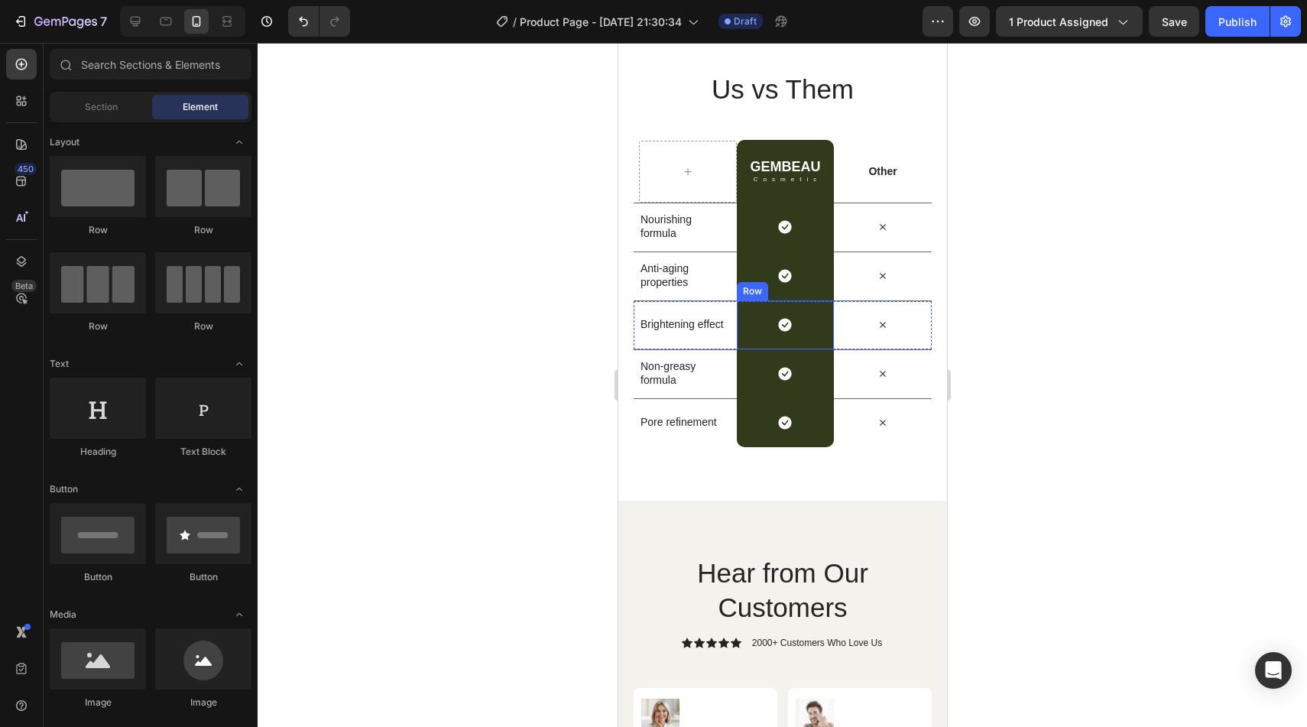
scroll to position [4053, 0]
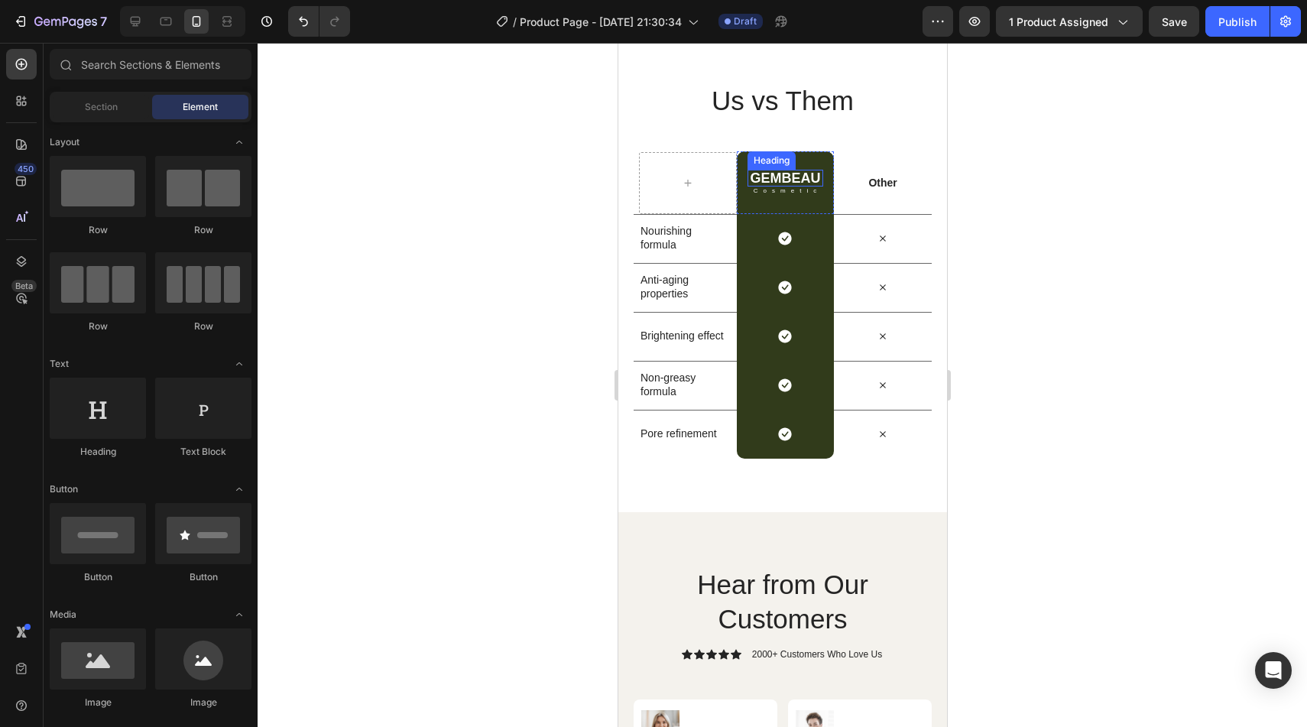
click at [811, 172] on h2 "GEMBEAU" at bounding box center [785, 178] width 76 height 17
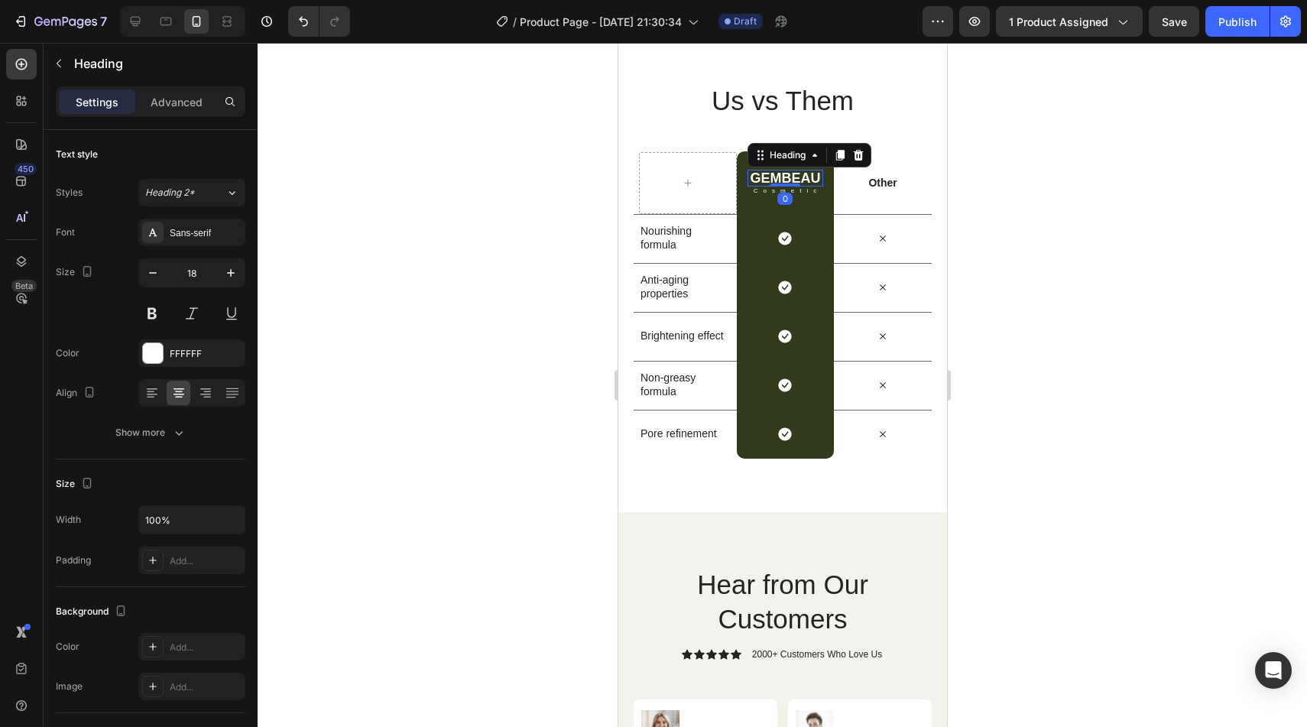
click at [553, 167] on div at bounding box center [782, 385] width 1049 height 684
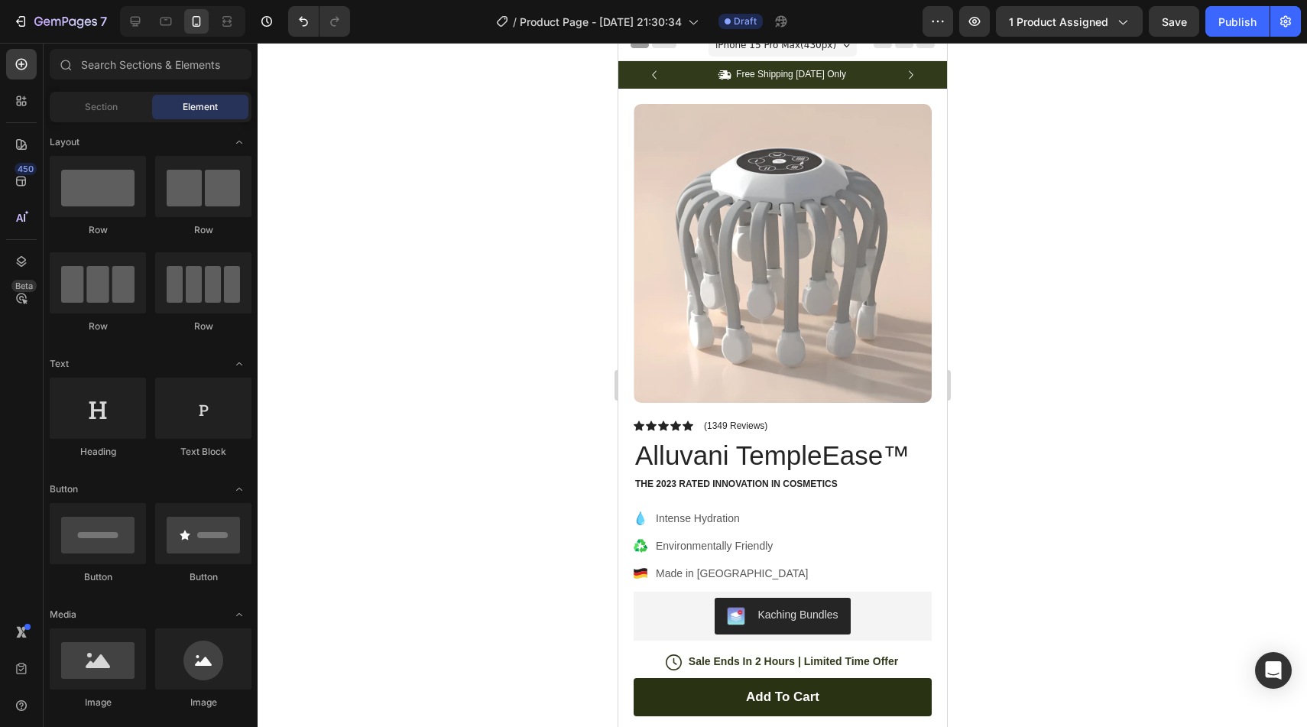
scroll to position [17, 0]
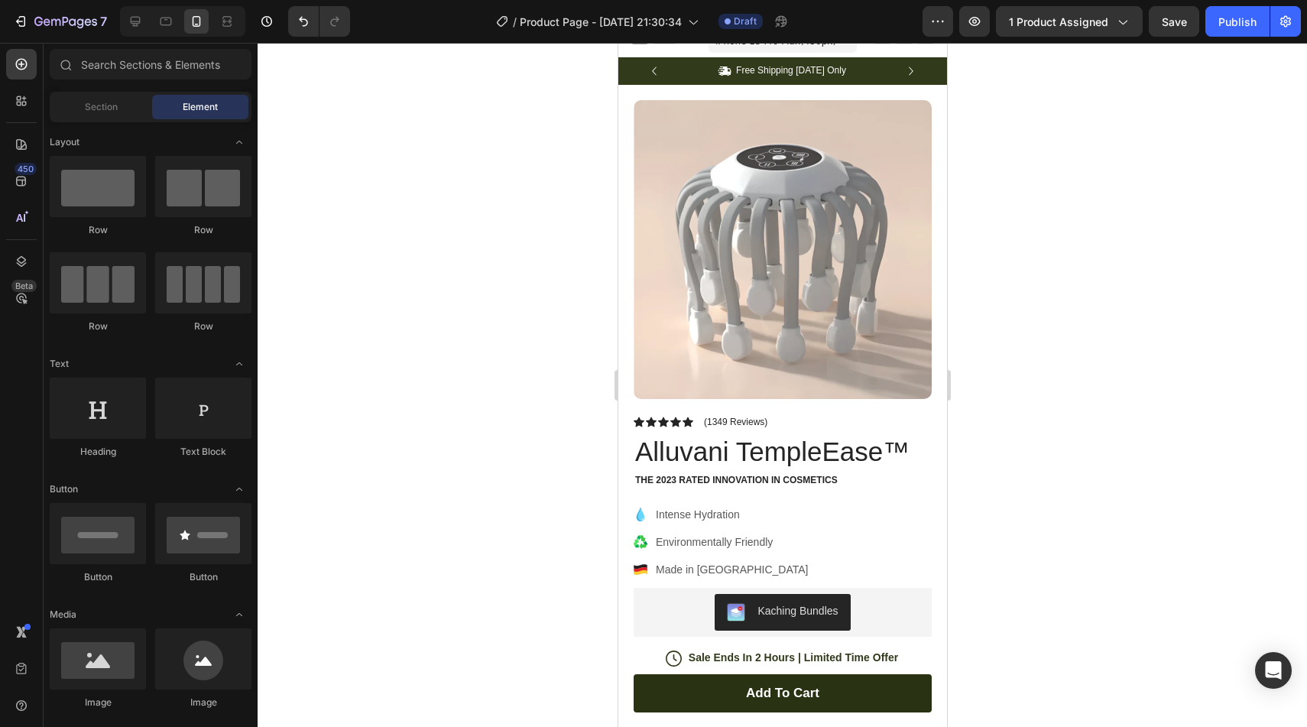
click at [1076, 321] on div at bounding box center [782, 385] width 1049 height 684
click at [725, 473] on div "The 2023 Rated Innovation in Cosmetics" at bounding box center [782, 480] width 298 height 15
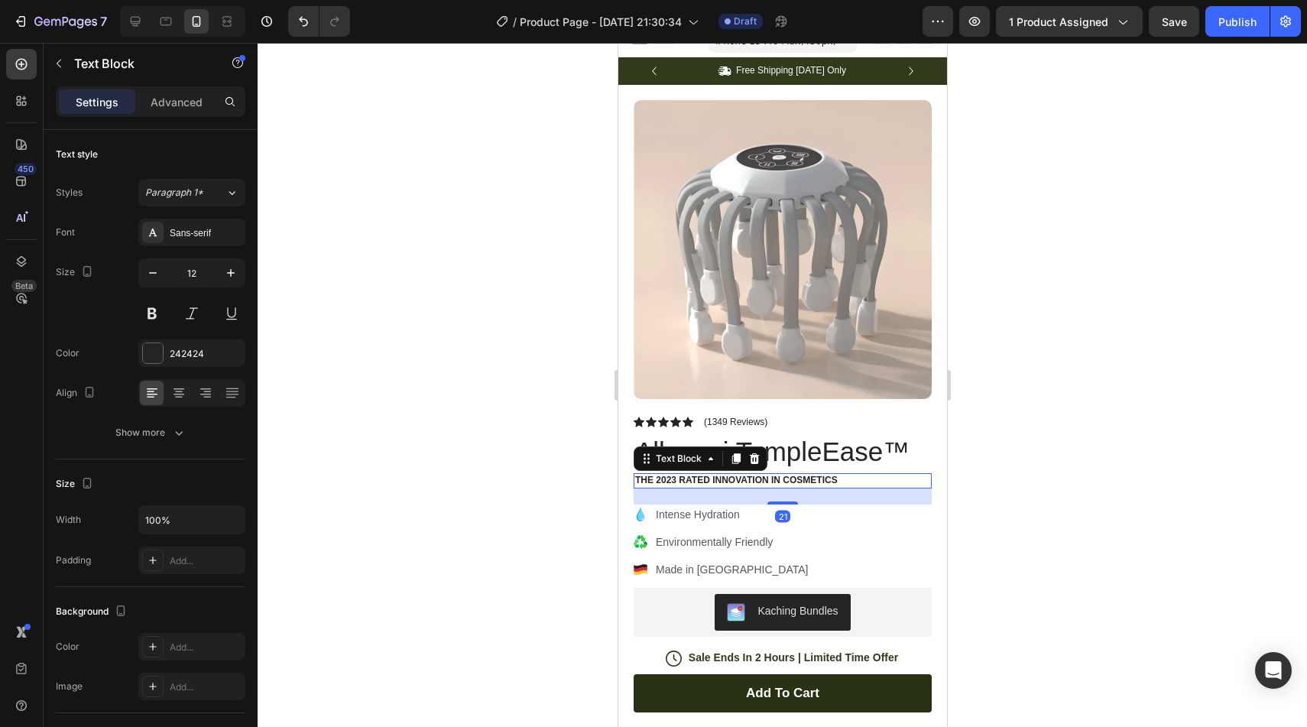
click at [720, 484] on p "The 2023 Rated Innovation in Cosmetics" at bounding box center [781, 481] width 295 height 12
click at [723, 482] on p "The 2023 Rated Innovation in Cosmetics" at bounding box center [781, 481] width 295 height 12
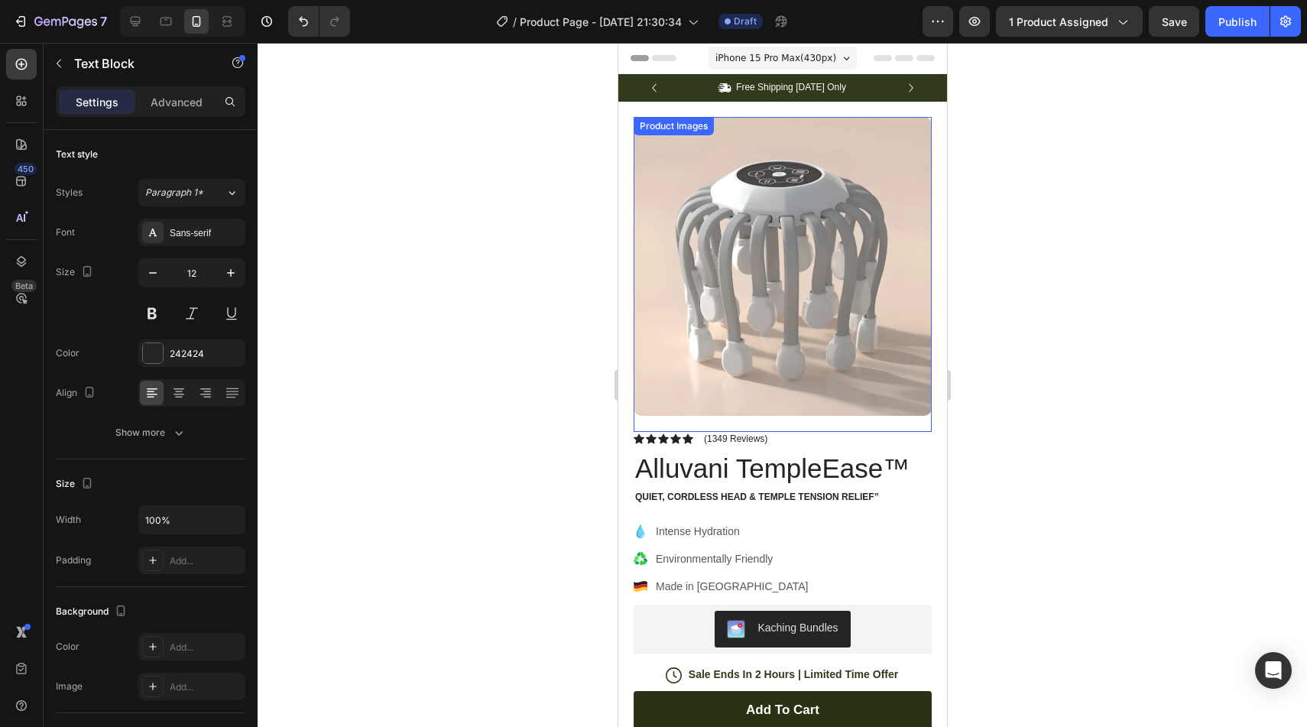
scroll to position [42, 0]
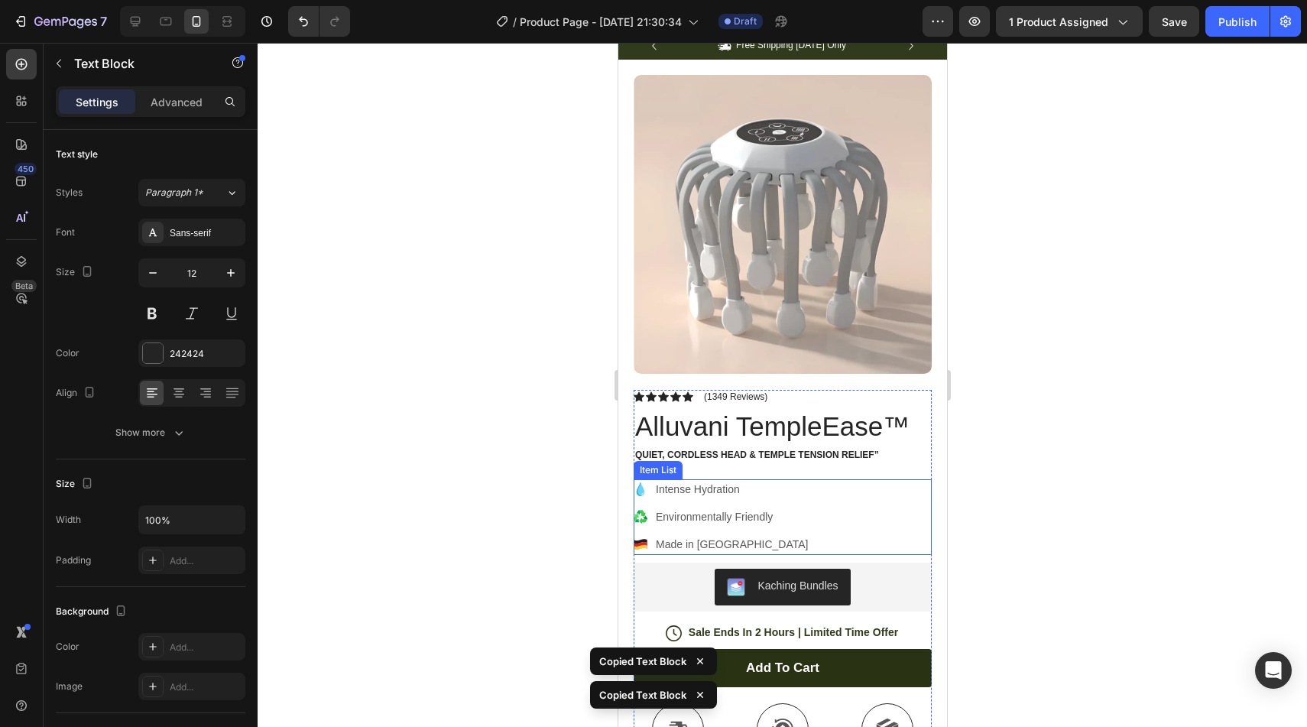
click at [699, 491] on p "Intense Hydration" at bounding box center [731, 490] width 152 height 16
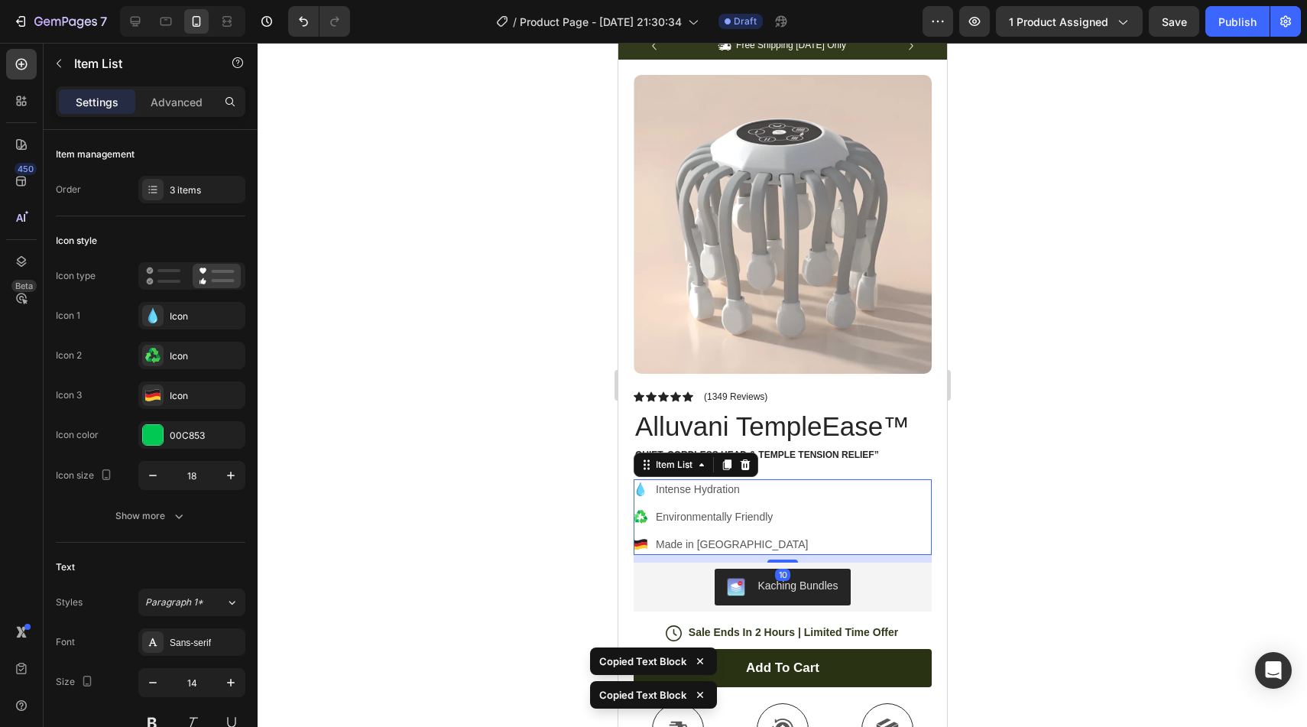
click at [699, 492] on p "Intense Hydration" at bounding box center [731, 490] width 152 height 16
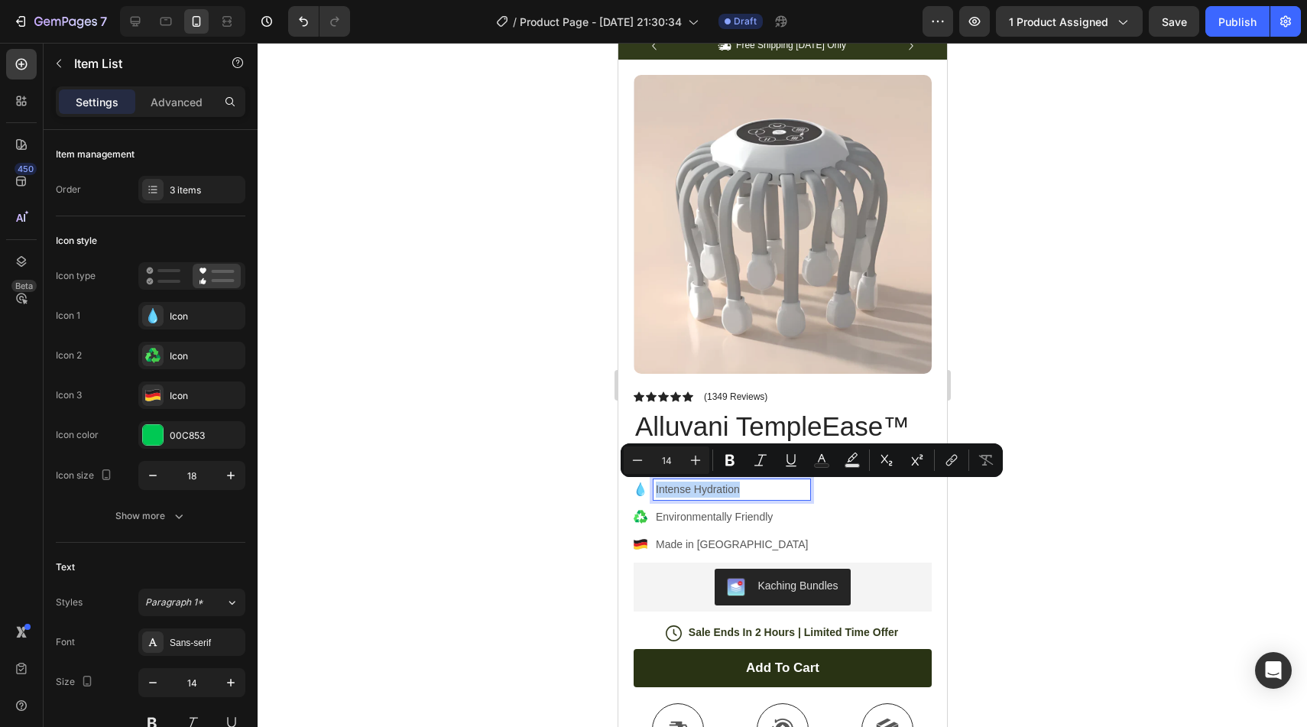
click at [680, 492] on p "Intense Hydration" at bounding box center [731, 490] width 152 height 16
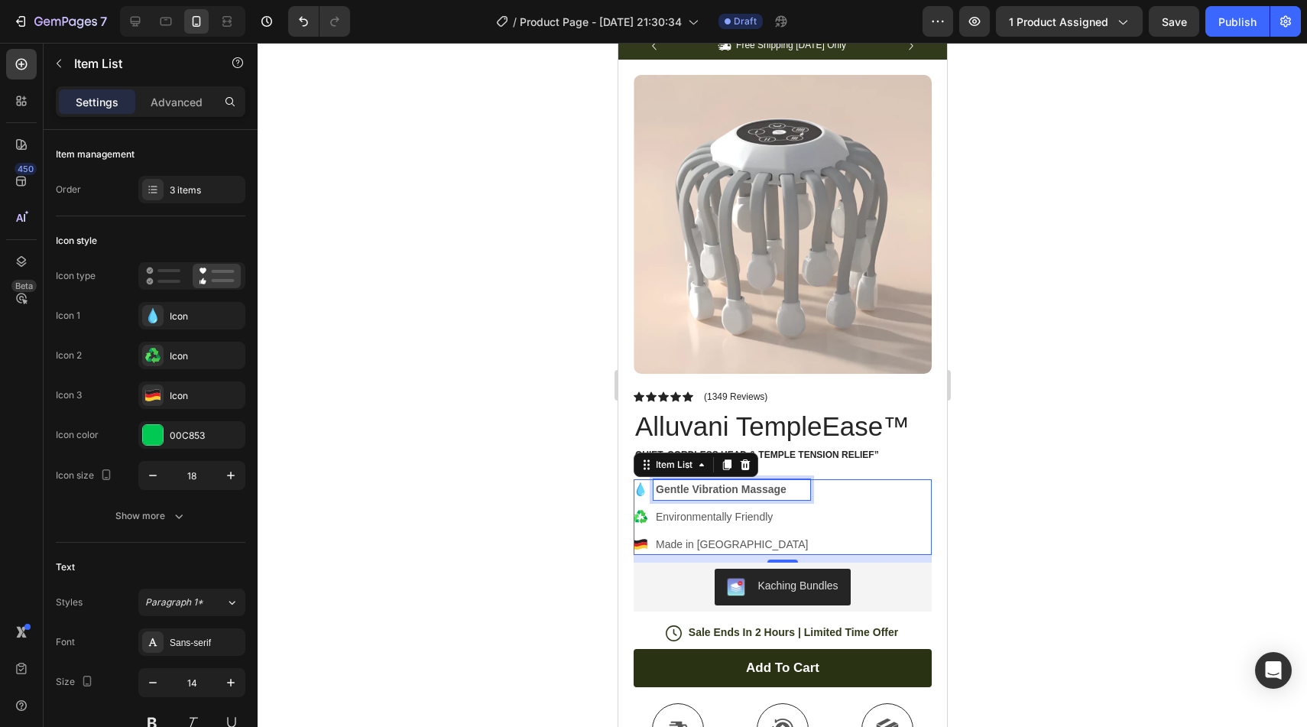
click at [740, 518] on p "Environmentally Friendly" at bounding box center [731, 517] width 152 height 16
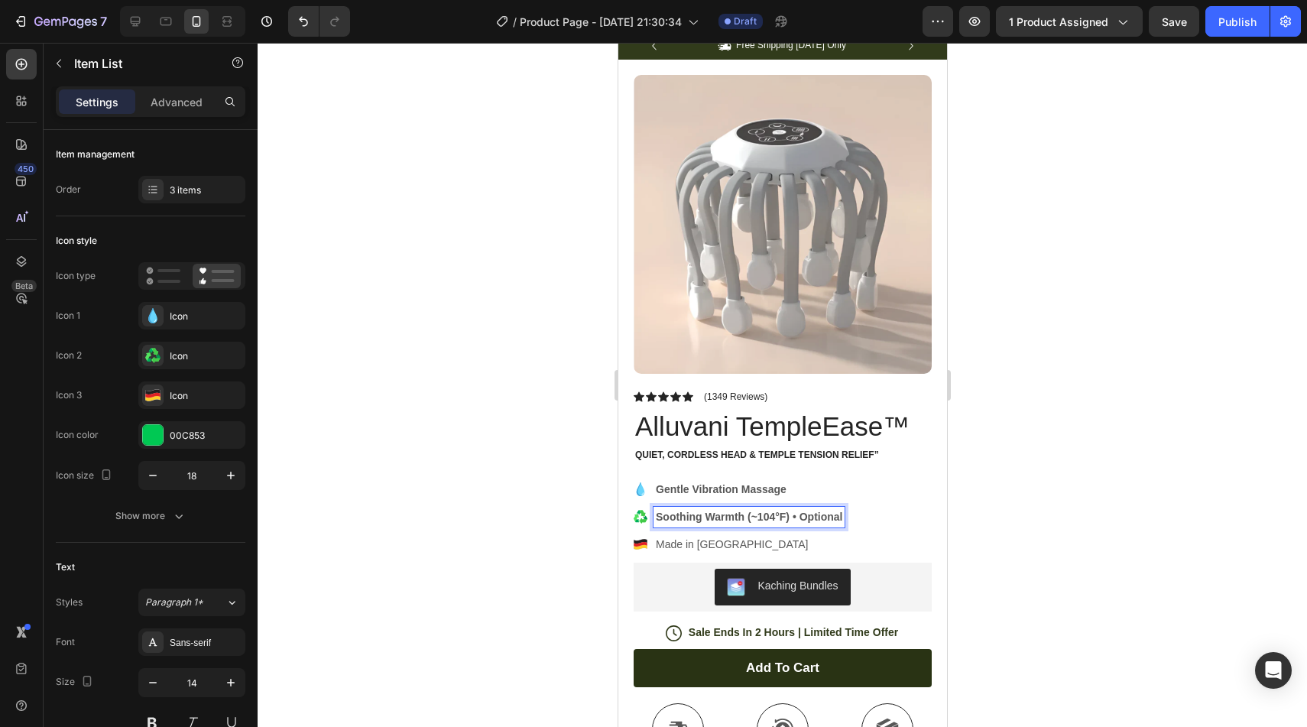
drag, startPoint x: 842, startPoint y: 473, endPoint x: 862, endPoint y: 482, distance: 22.6
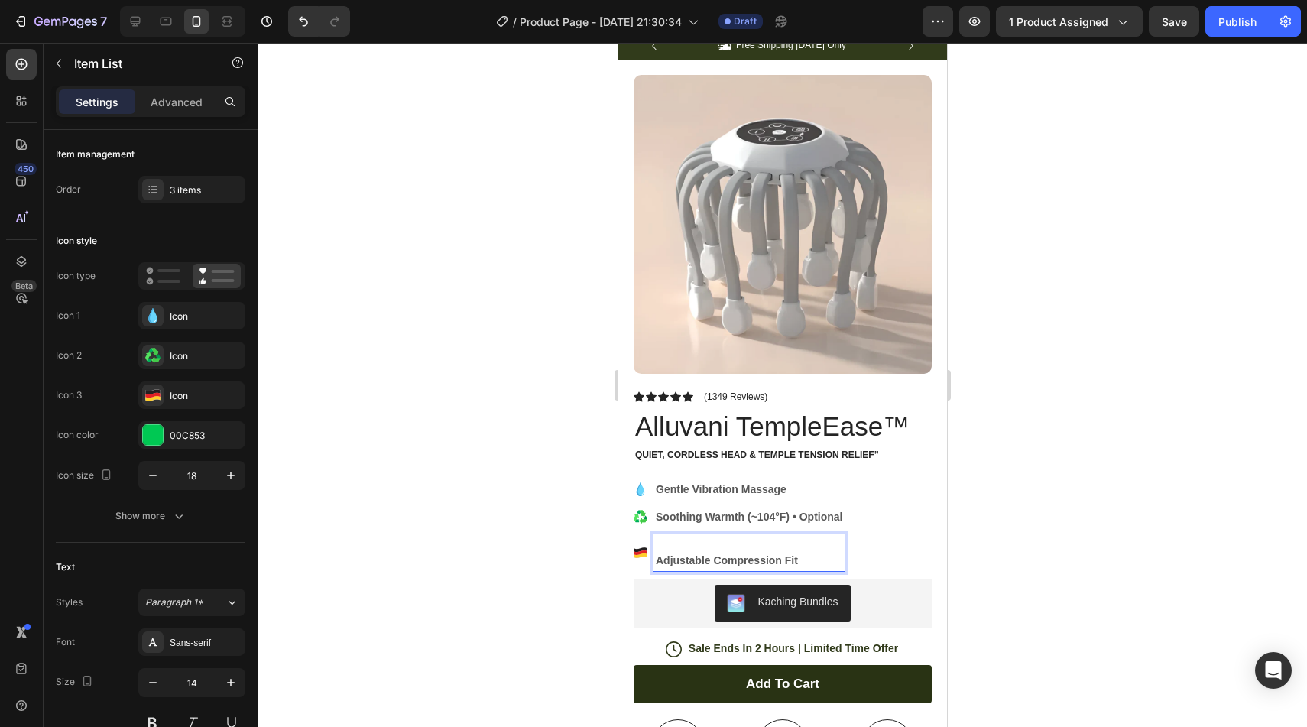
click at [659, 559] on strong "Adjustable Compression Fit" at bounding box center [726, 560] width 142 height 12
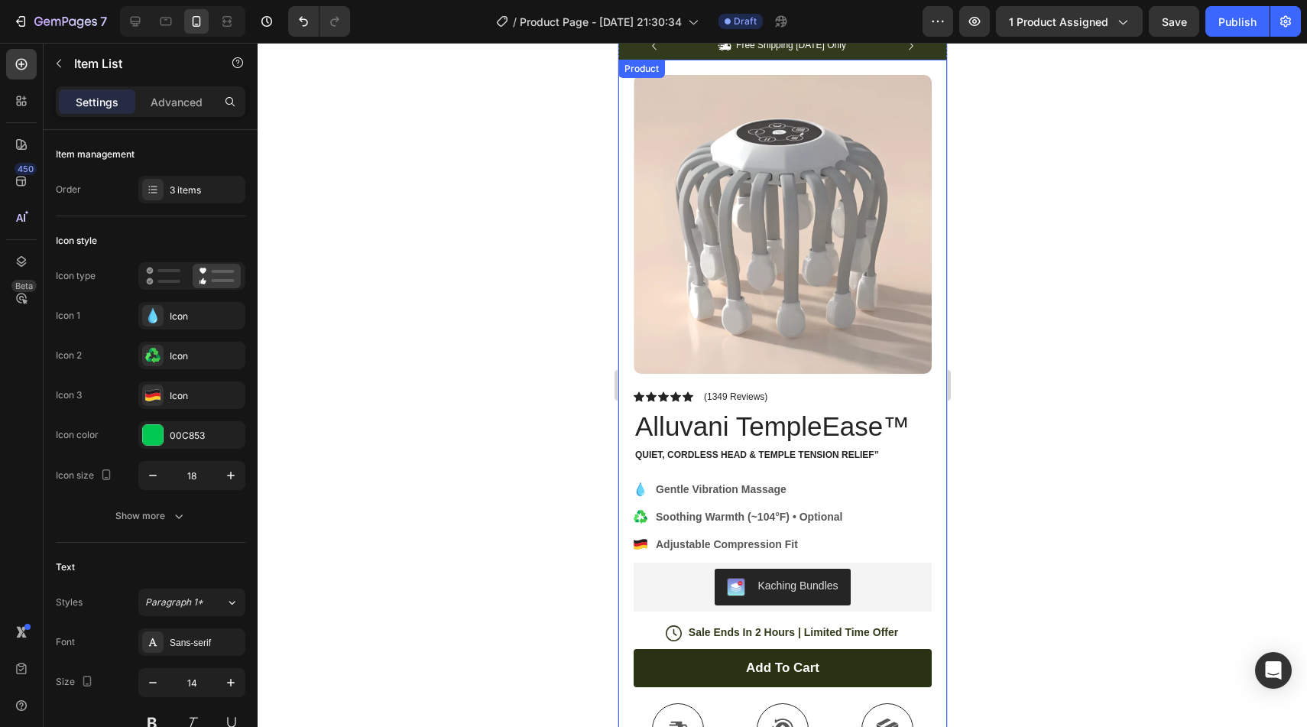
click at [983, 535] on div at bounding box center [782, 385] width 1049 height 684
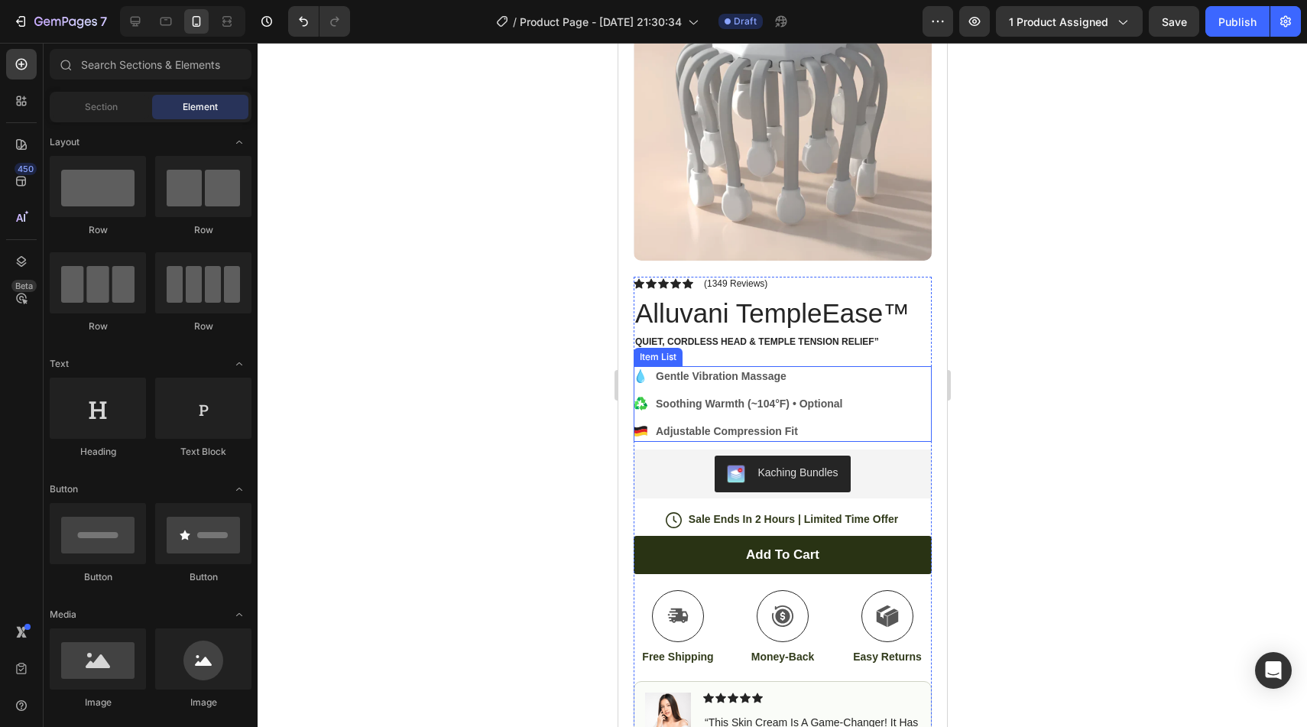
scroll to position [185, 0]
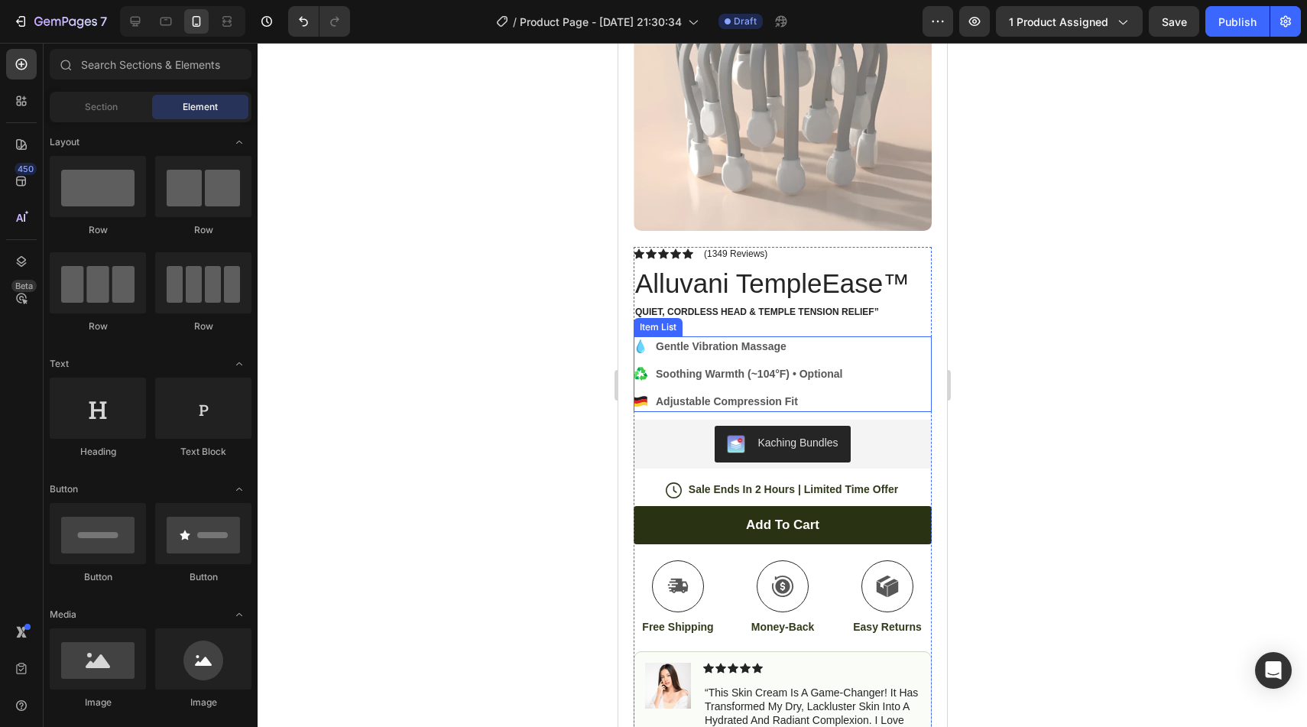
click at [641, 400] on icon at bounding box center [639, 401] width 13 height 5
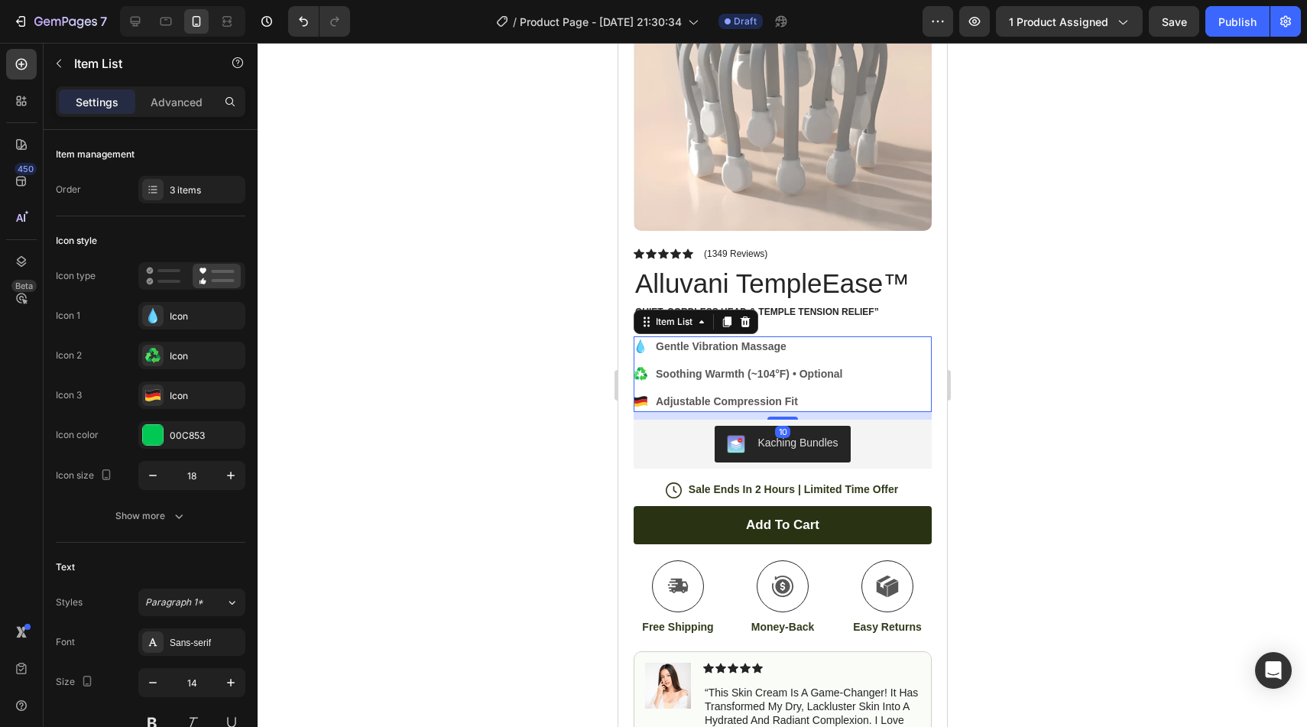
click at [641, 400] on icon at bounding box center [639, 401] width 13 height 5
click at [189, 401] on div "Icon" at bounding box center [206, 396] width 72 height 14
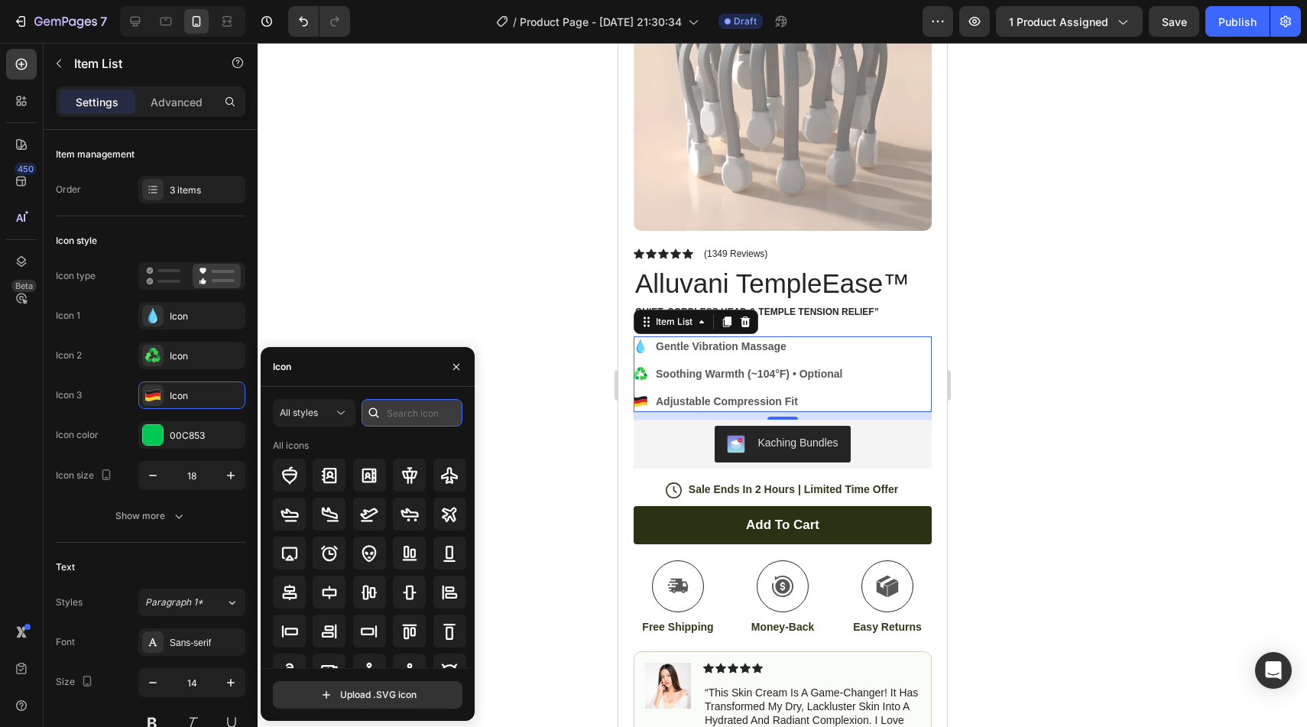
click at [410, 404] on input "text" at bounding box center [412, 413] width 101 height 28
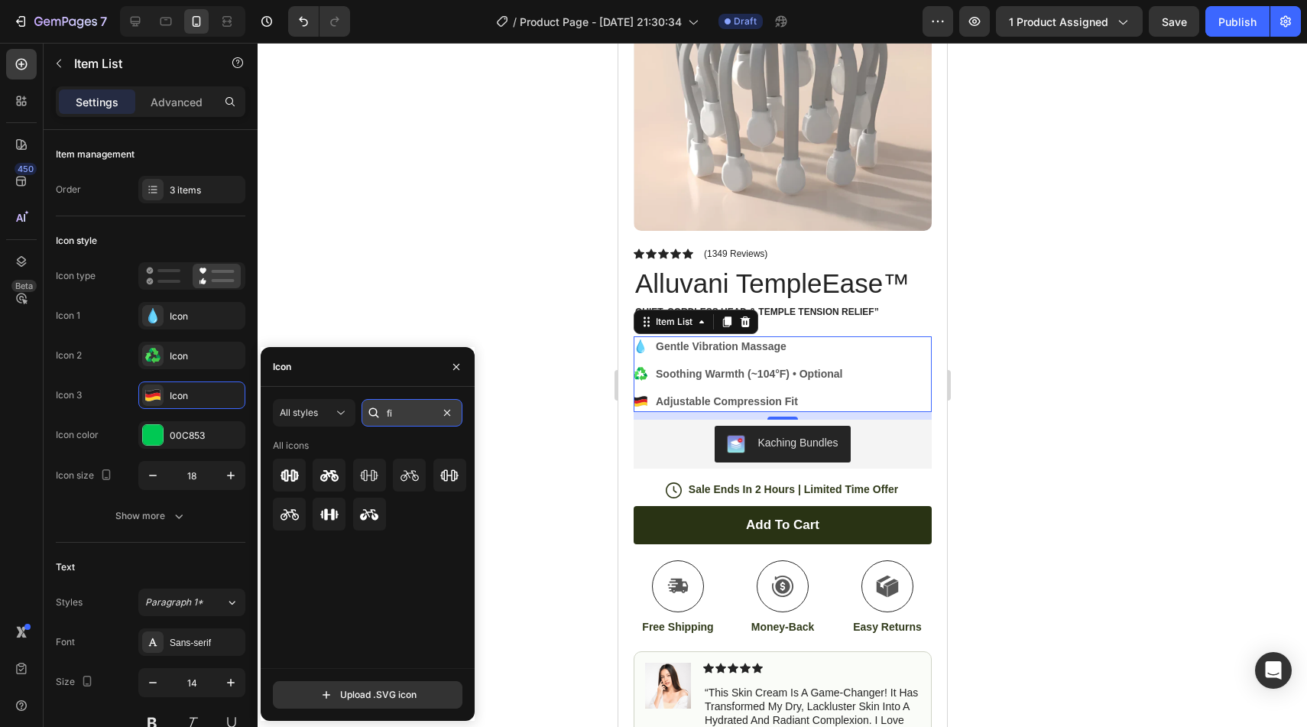
type input "f"
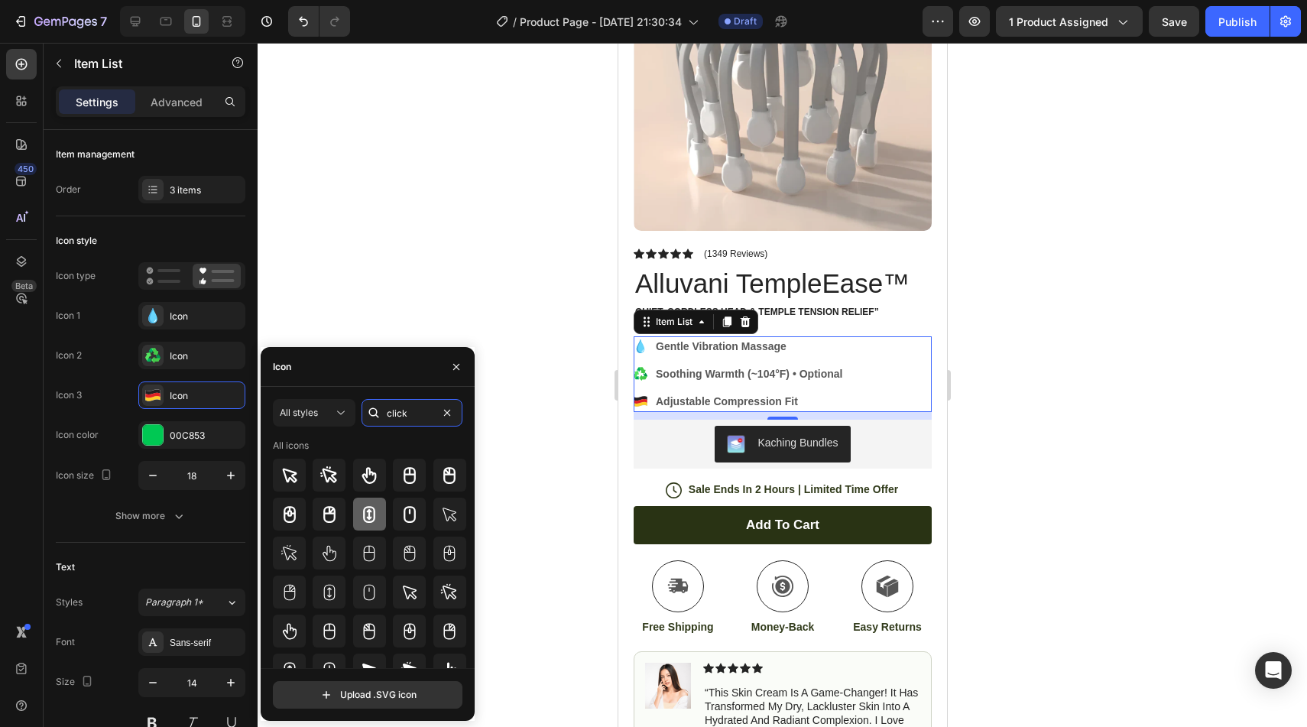
type input "click"
click at [371, 513] on icon at bounding box center [369, 514] width 12 height 17
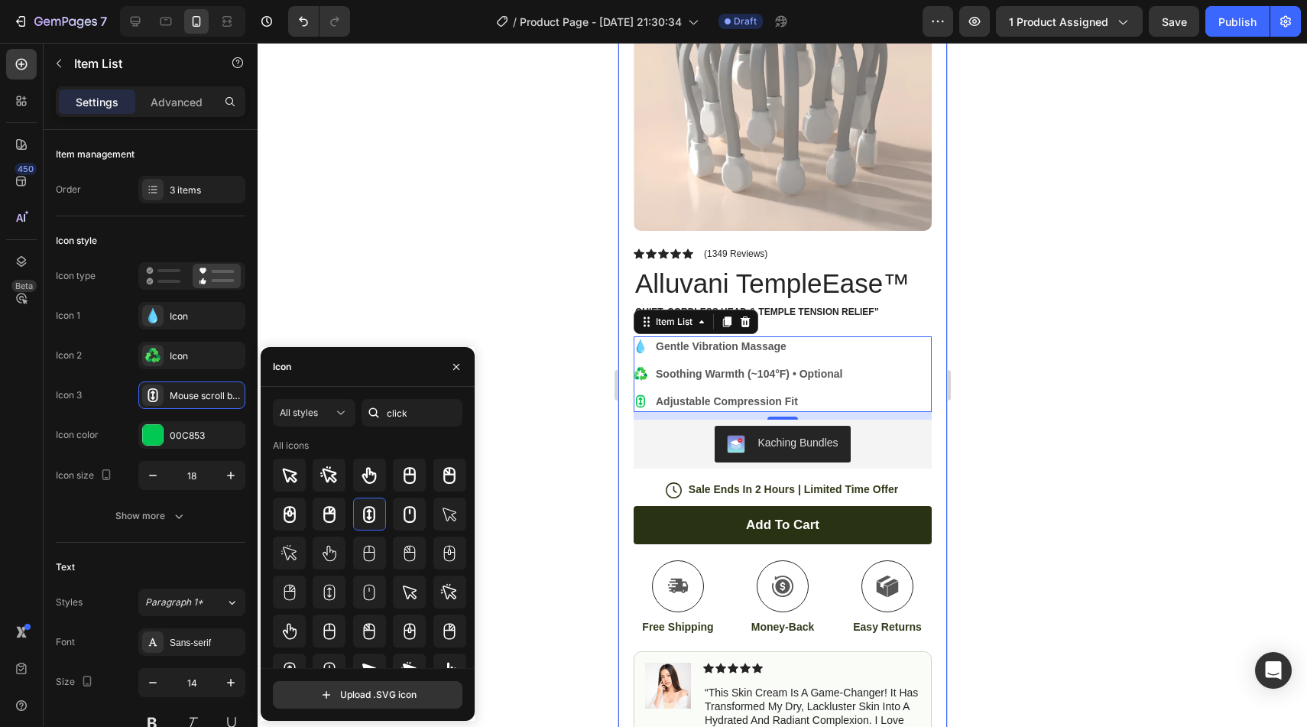
click at [638, 377] on icon at bounding box center [640, 374] width 14 height 14
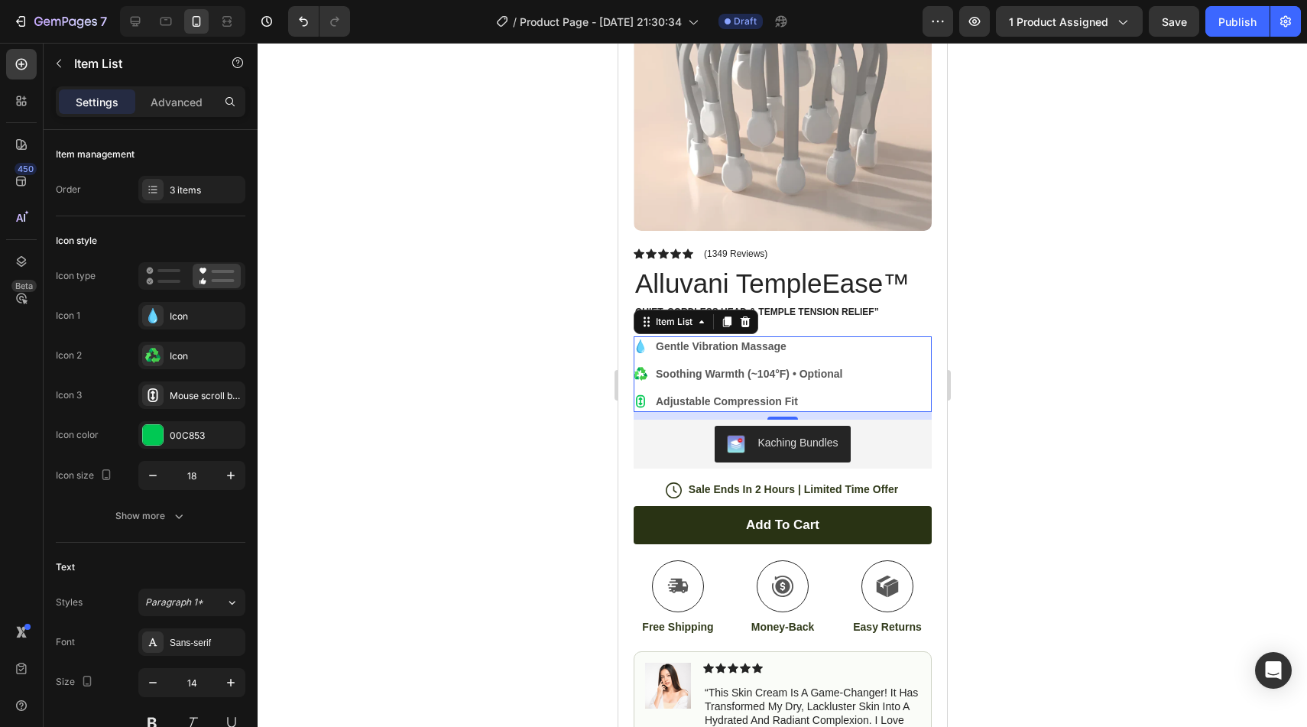
click at [638, 377] on icon at bounding box center [640, 374] width 14 height 14
click at [202, 358] on div "Icon" at bounding box center [206, 356] width 72 height 14
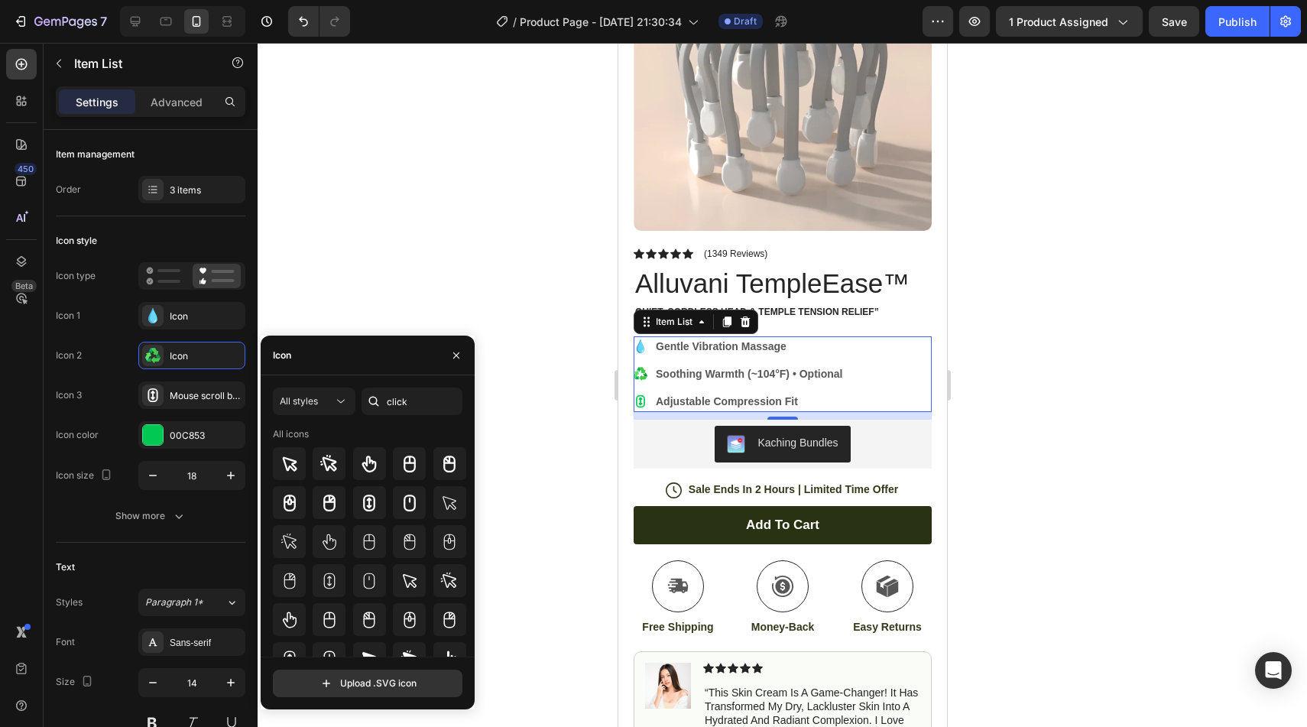
click at [381, 362] on div "Icon" at bounding box center [368, 356] width 214 height 40
click at [416, 404] on input "click" at bounding box center [412, 402] width 101 height 28
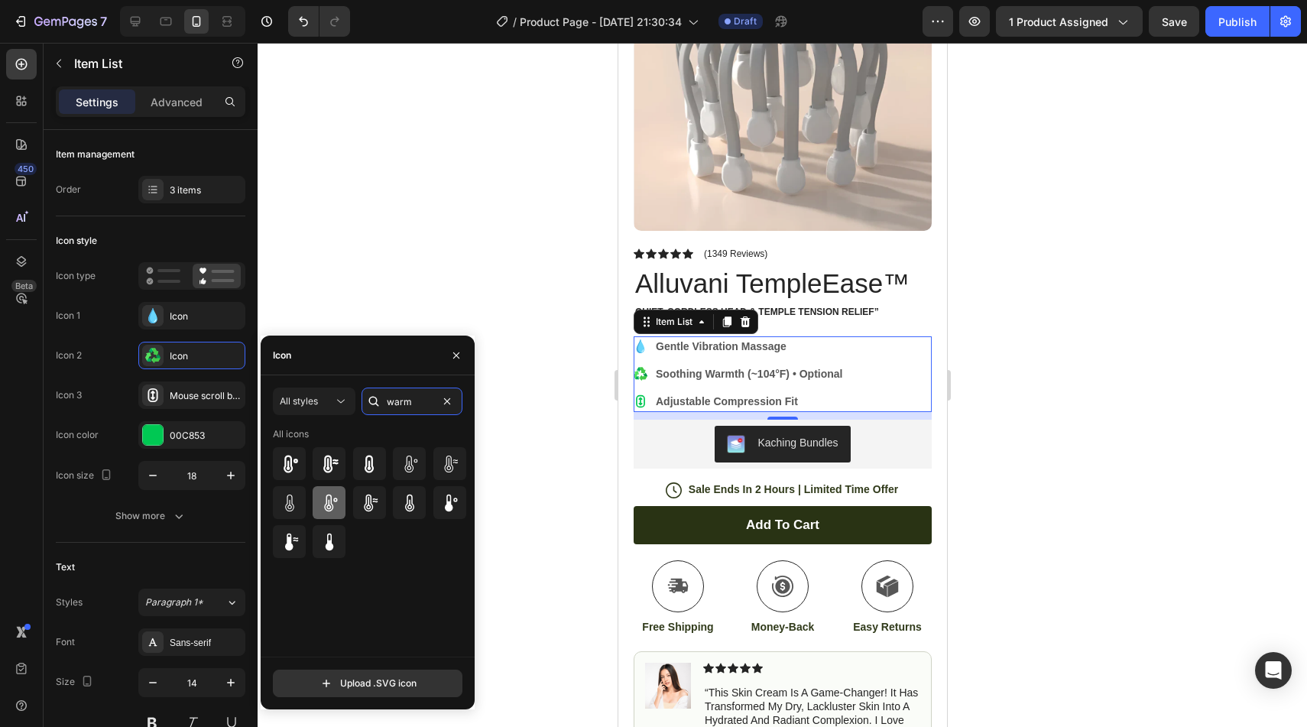
type input "warm"
click at [327, 499] on icon at bounding box center [329, 503] width 18 height 18
click at [639, 346] on icon at bounding box center [640, 346] width 8 height 14
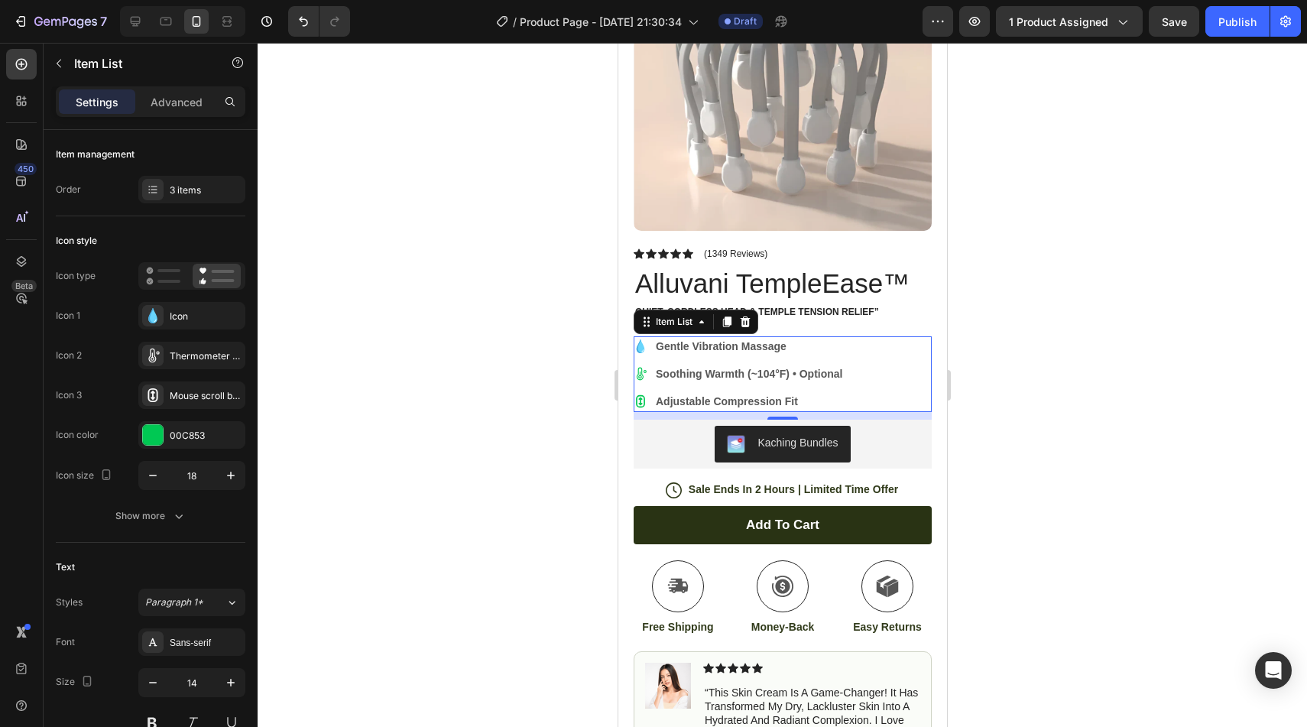
click at [639, 346] on icon at bounding box center [640, 346] width 8 height 14
click at [224, 323] on div "Icon" at bounding box center [191, 316] width 107 height 28
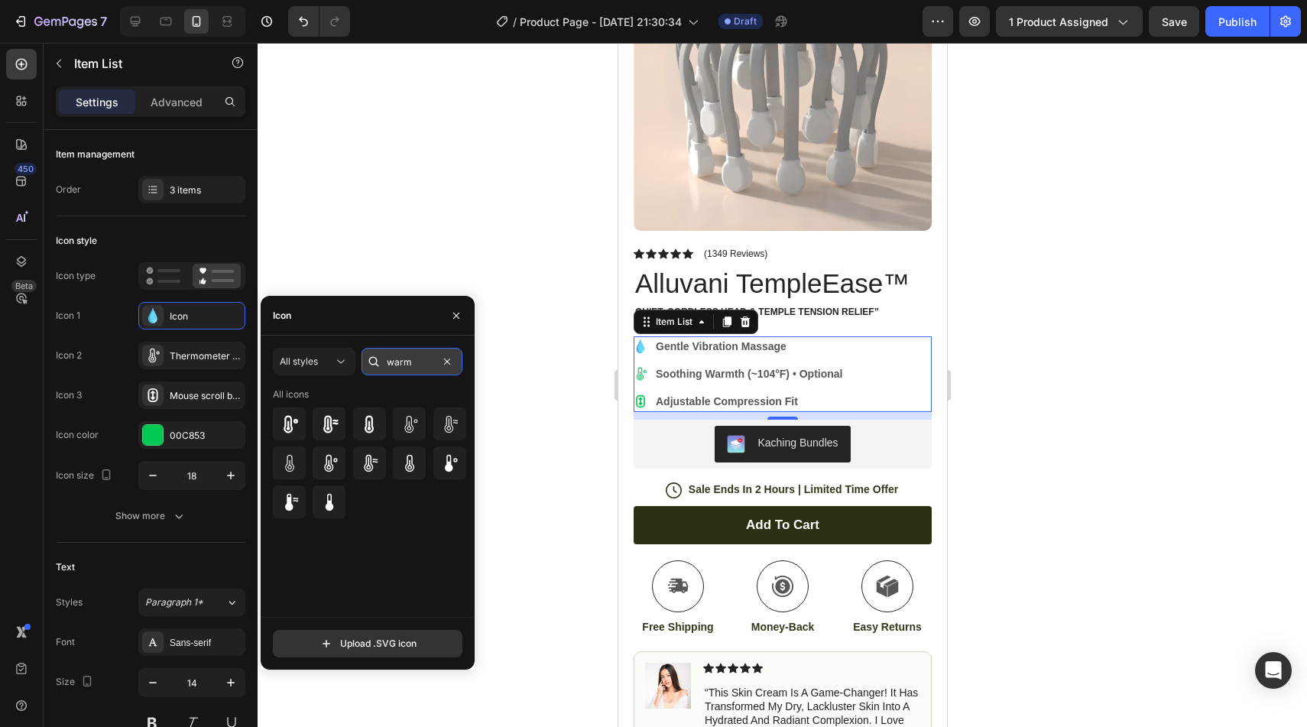
click at [415, 368] on input "warm" at bounding box center [412, 362] width 101 height 28
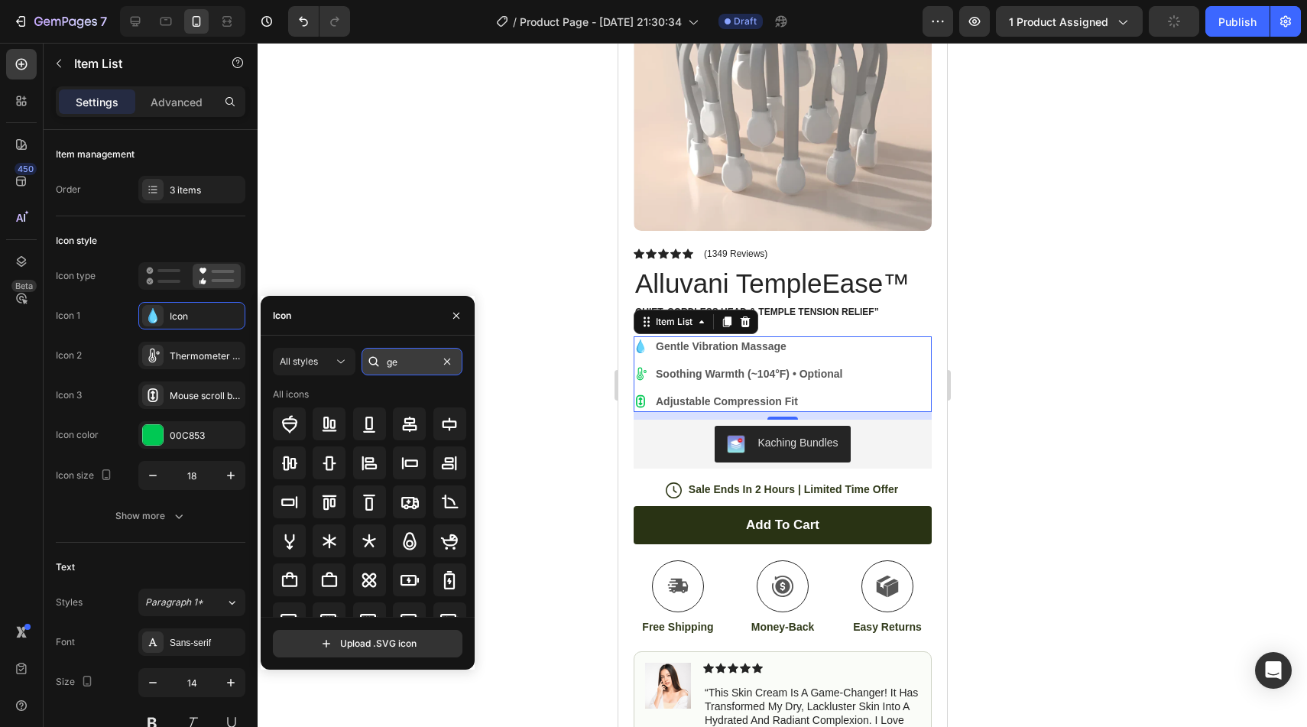
type input "g"
type input "soft"
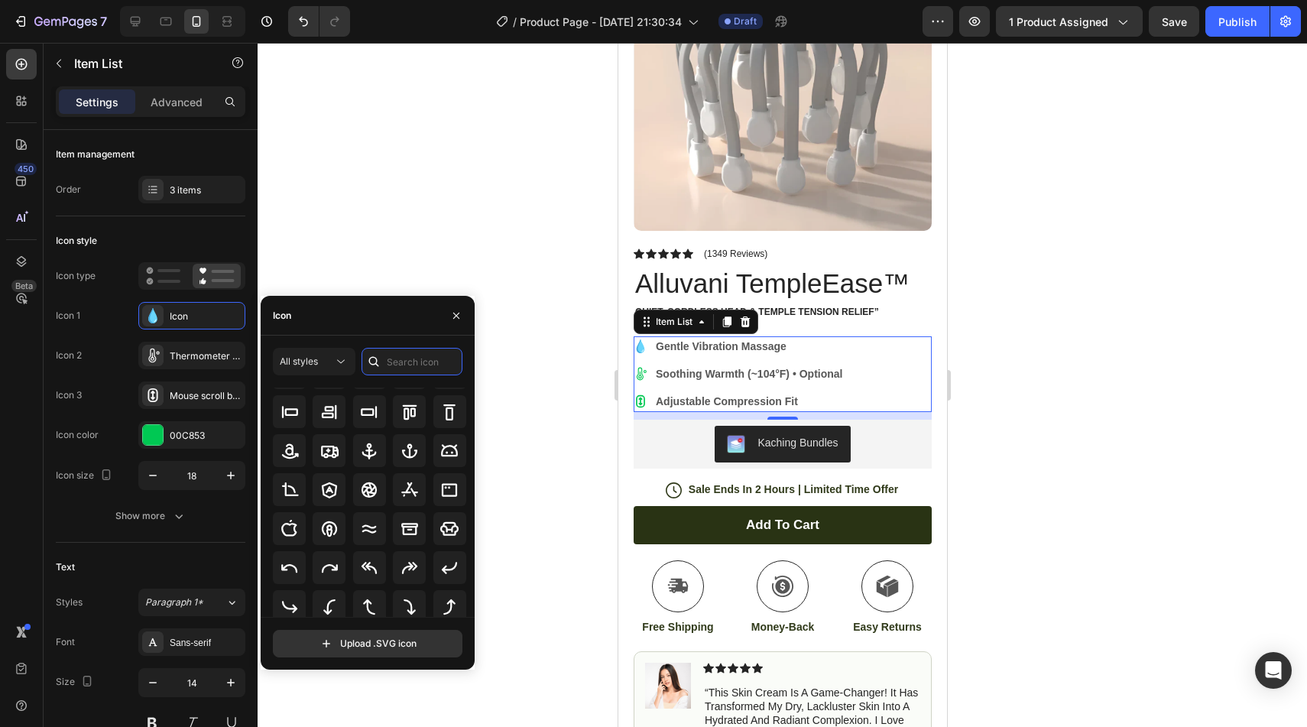
scroll to position [0, 0]
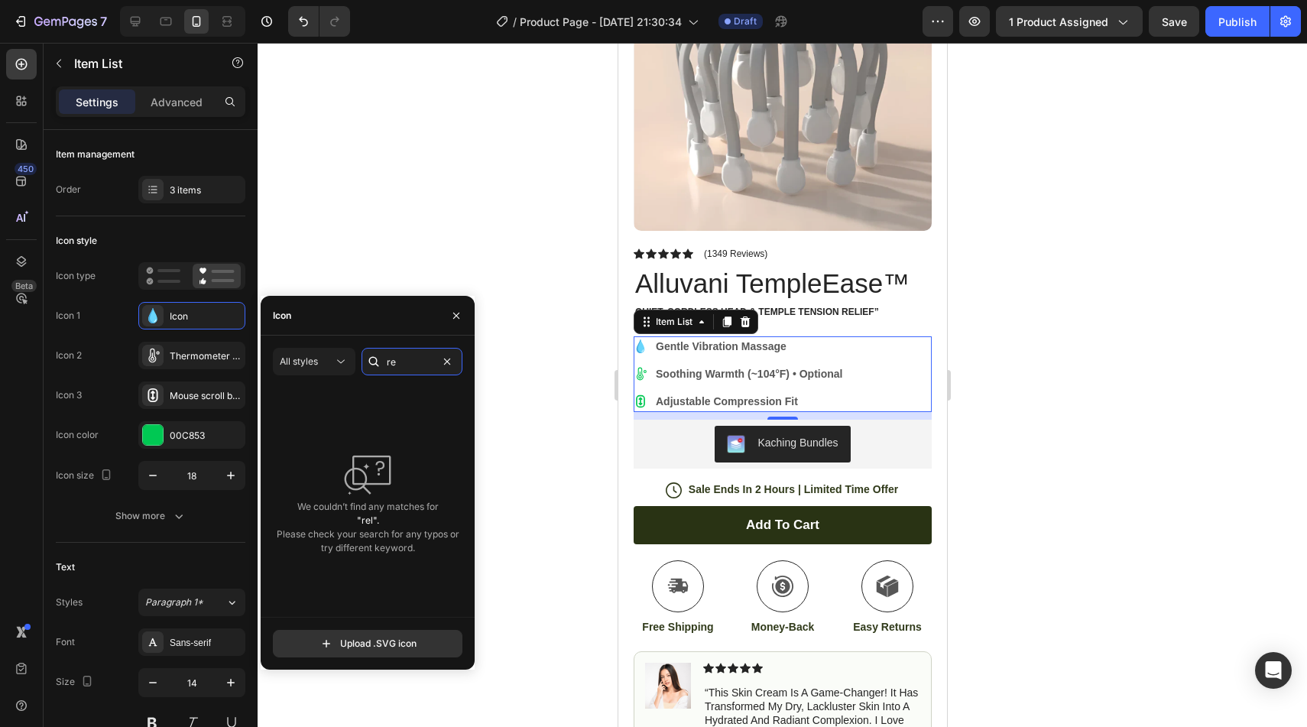
type input "r"
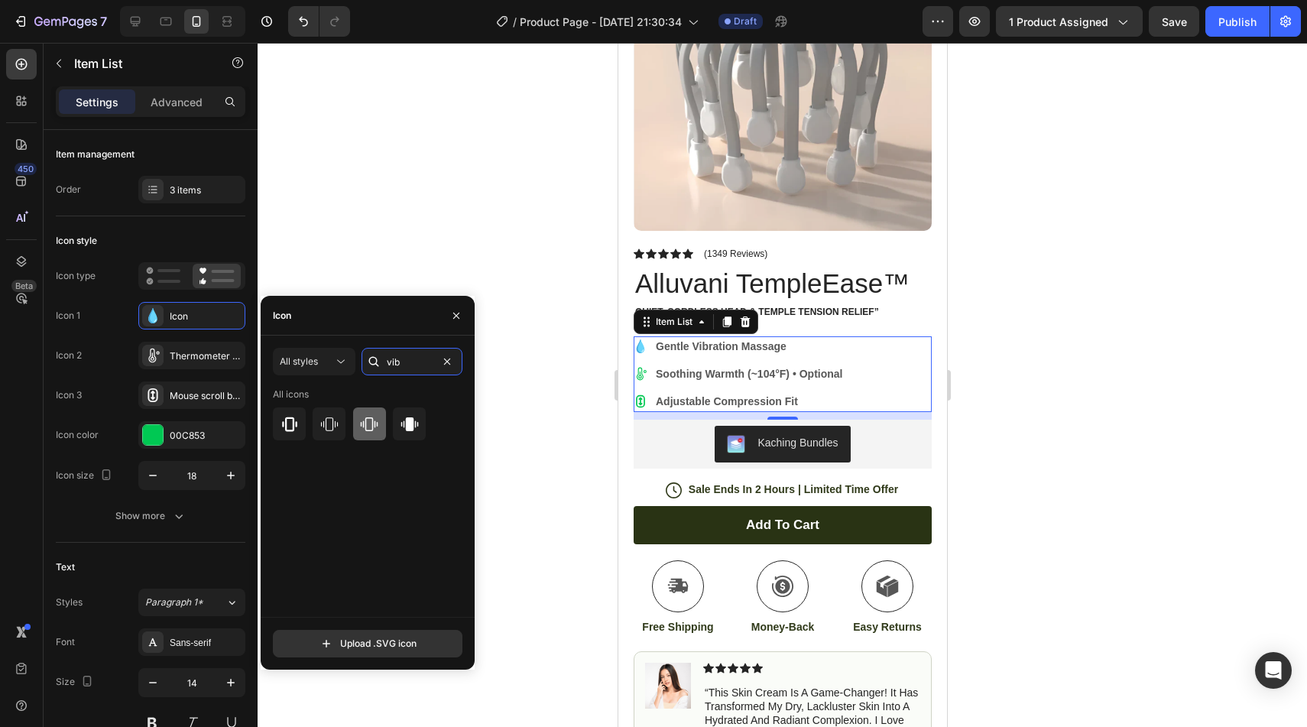
type input "vib"
click at [364, 431] on icon at bounding box center [369, 424] width 18 height 18
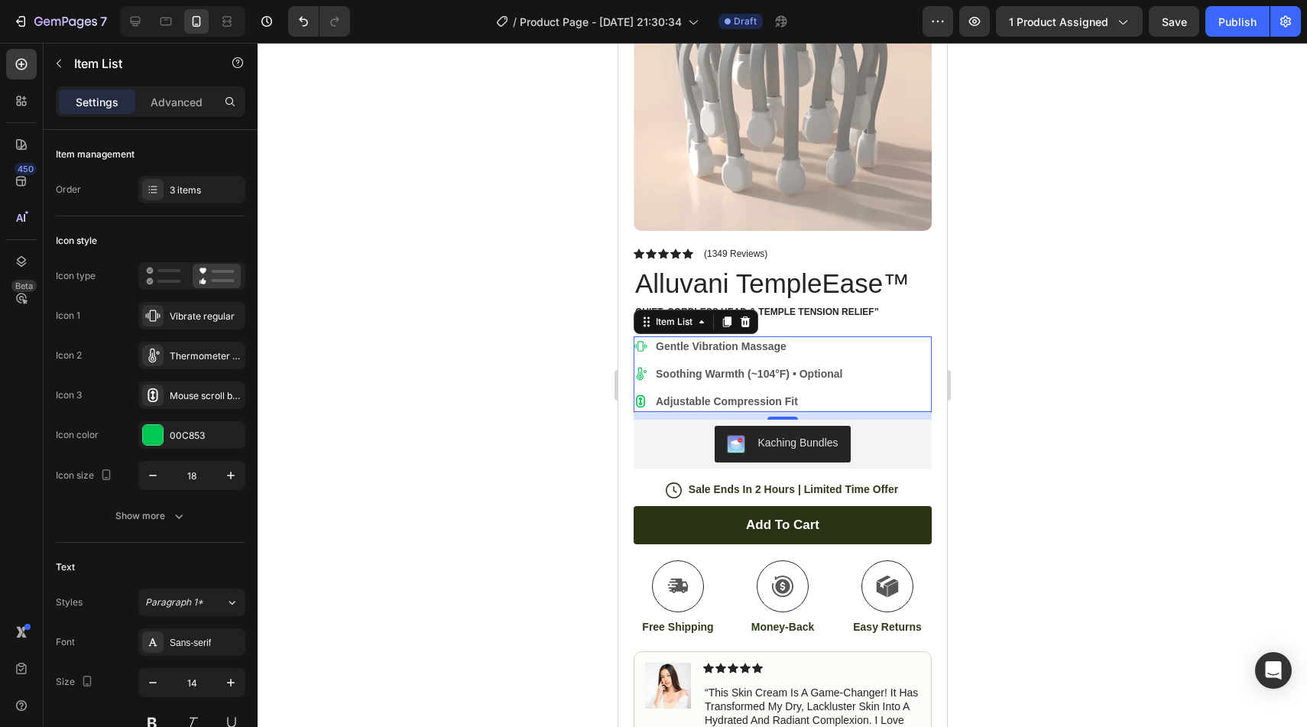
click at [550, 332] on div at bounding box center [782, 385] width 1049 height 684
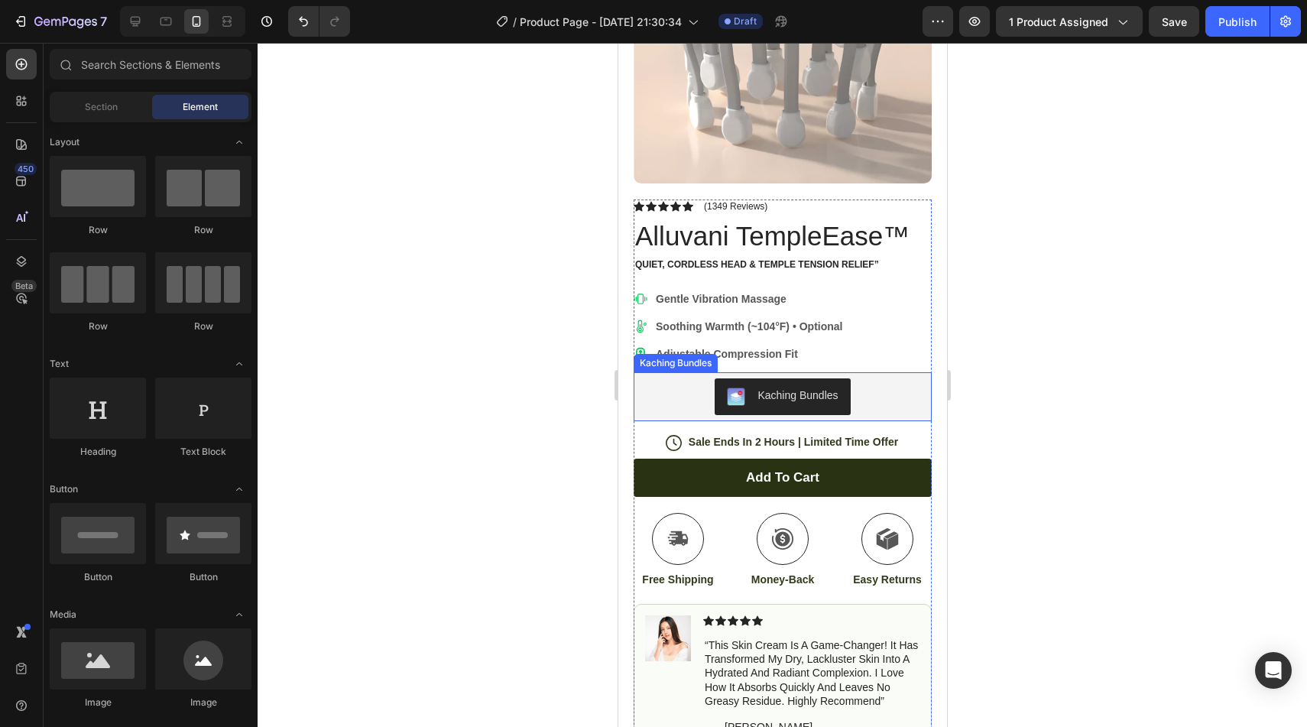
scroll to position [216, 0]
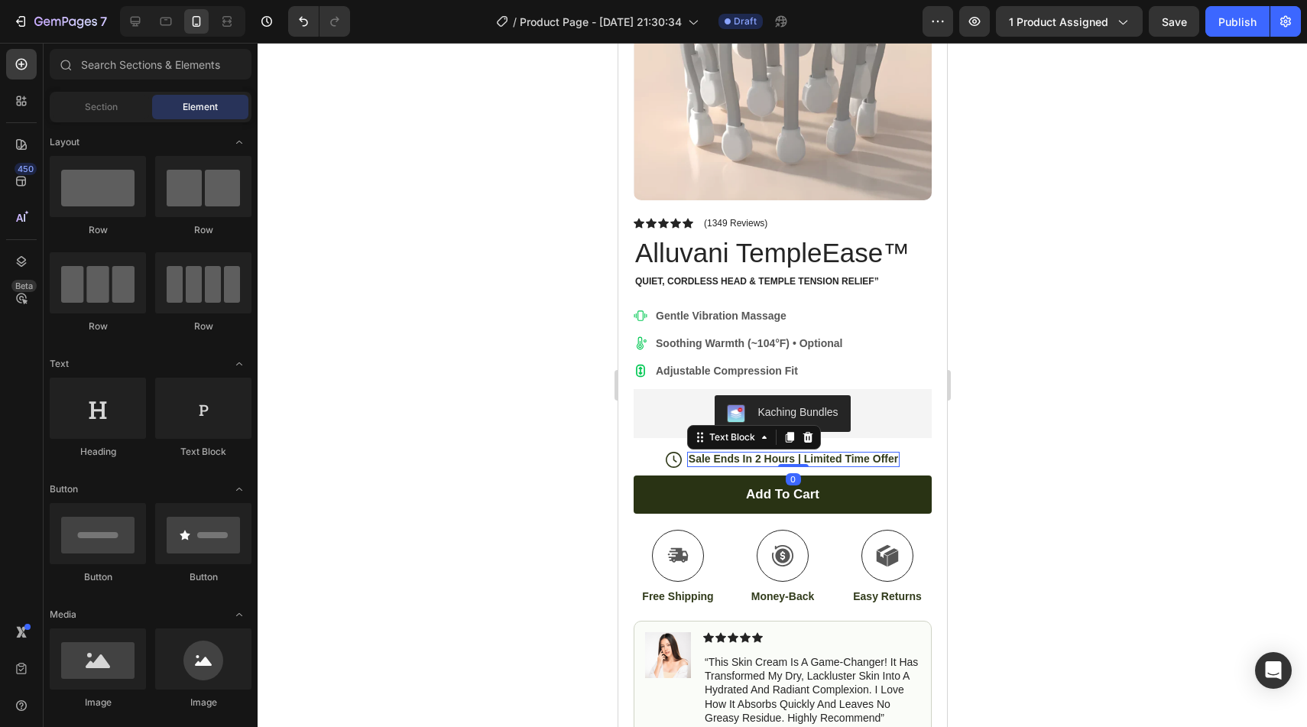
click at [770, 457] on p "Sale Ends In 2 Hours | Limited Time Offer" at bounding box center [792, 459] width 209 height 14
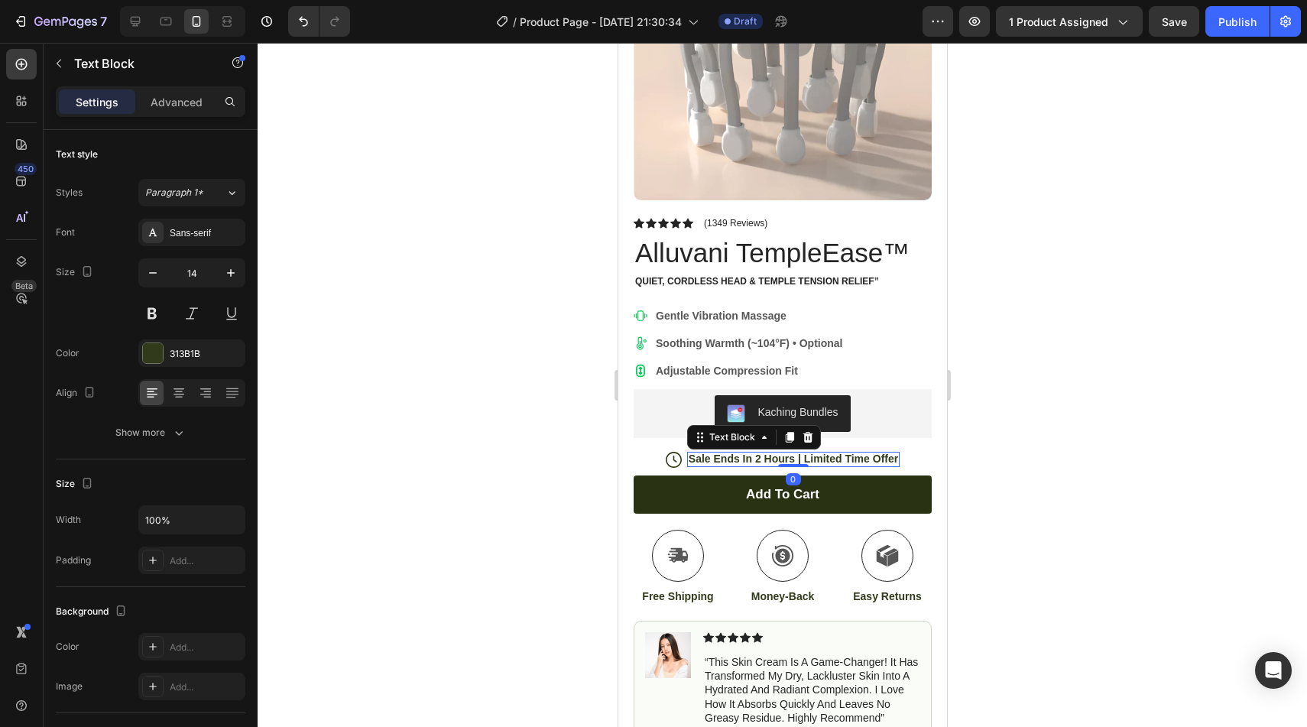
click at [802, 460] on p "Sale Ends In 2 Hours | Limited Time Offer" at bounding box center [792, 459] width 209 height 14
click at [827, 461] on p "Sale Ends In 2 Hours | Limited Time Offer" at bounding box center [792, 459] width 209 height 14
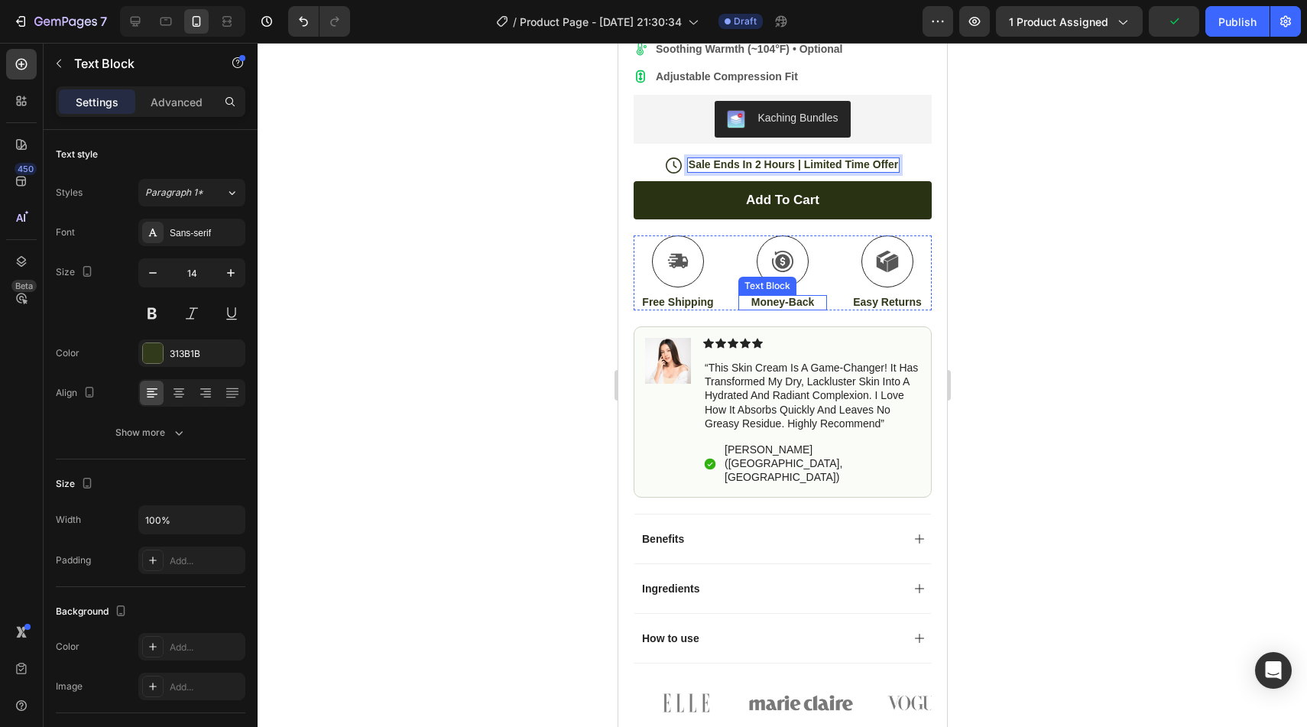
scroll to position [550, 0]
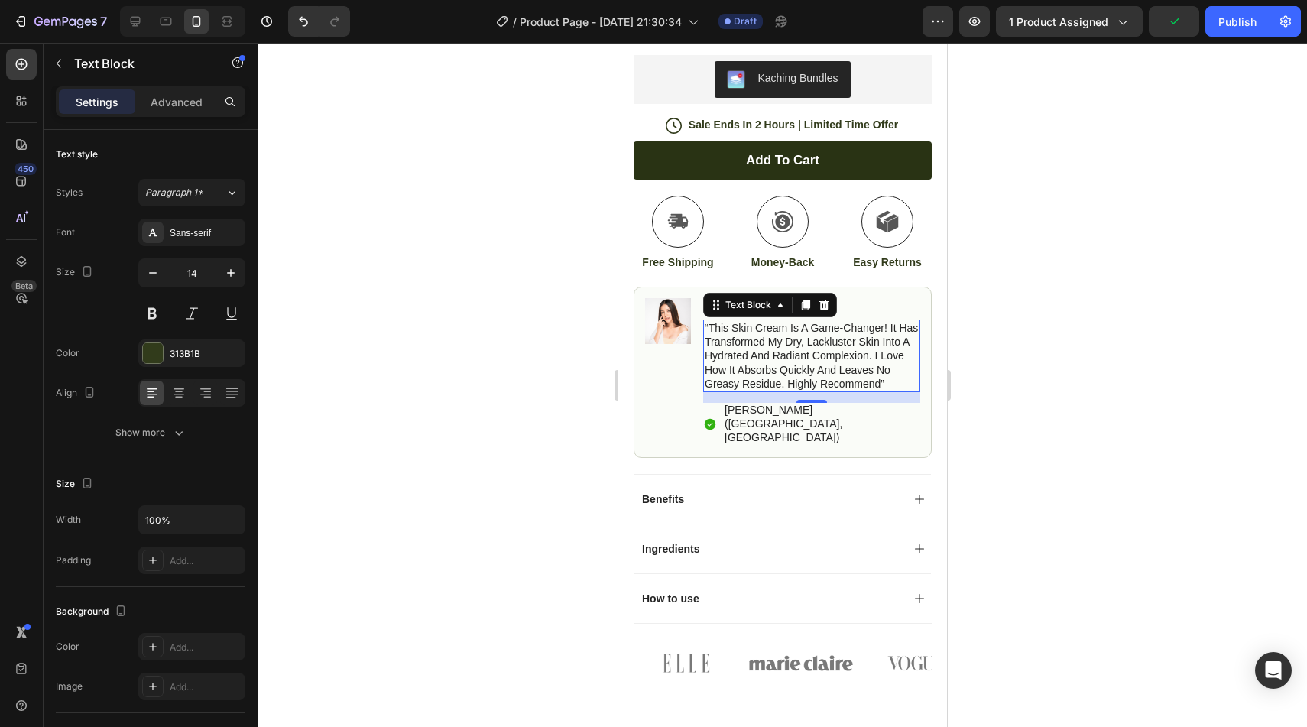
click at [768, 344] on p "“this skin cream is a game-changer! it has transformed my dry, lackluster skin …" at bounding box center [811, 356] width 214 height 70
click at [767, 356] on p "“this skin cream is a game-changer! it has transformed my dry, lackluster skin …" at bounding box center [811, 356] width 214 height 70
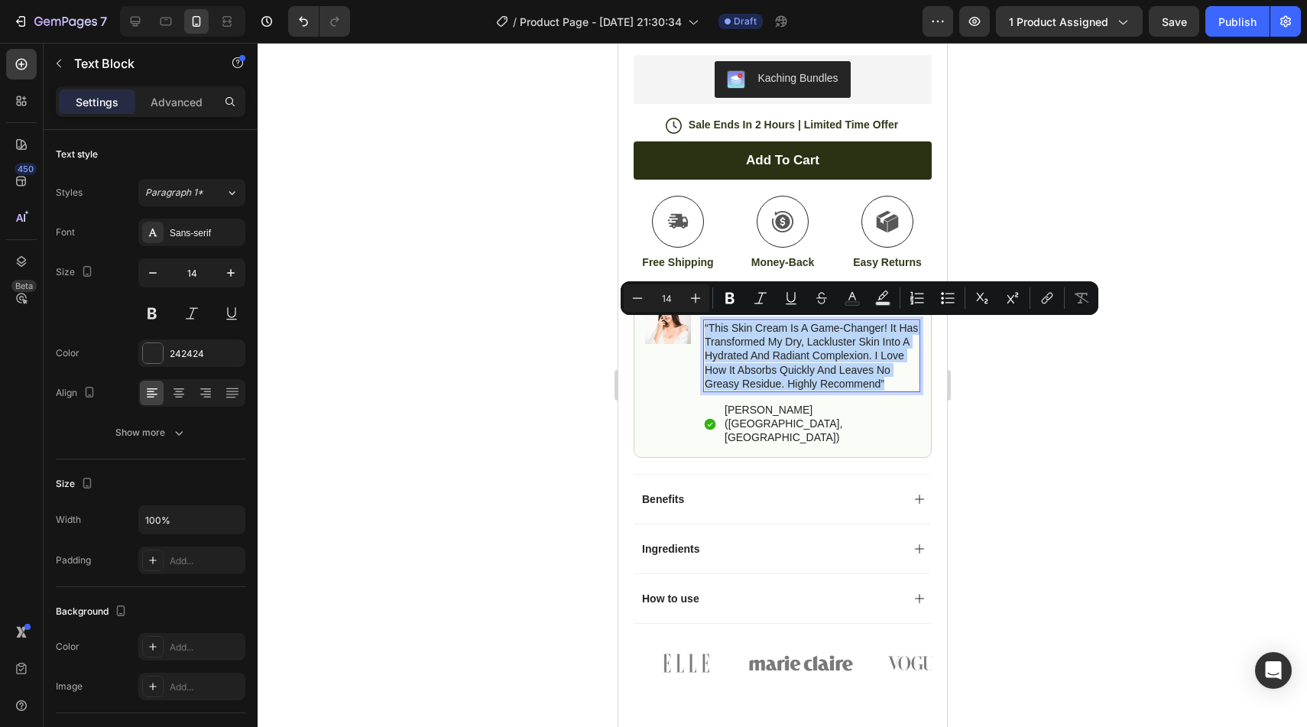
click at [837, 358] on p "“this skin cream is a game-changer! it has transformed my dry, lackluster skin …" at bounding box center [811, 356] width 214 height 70
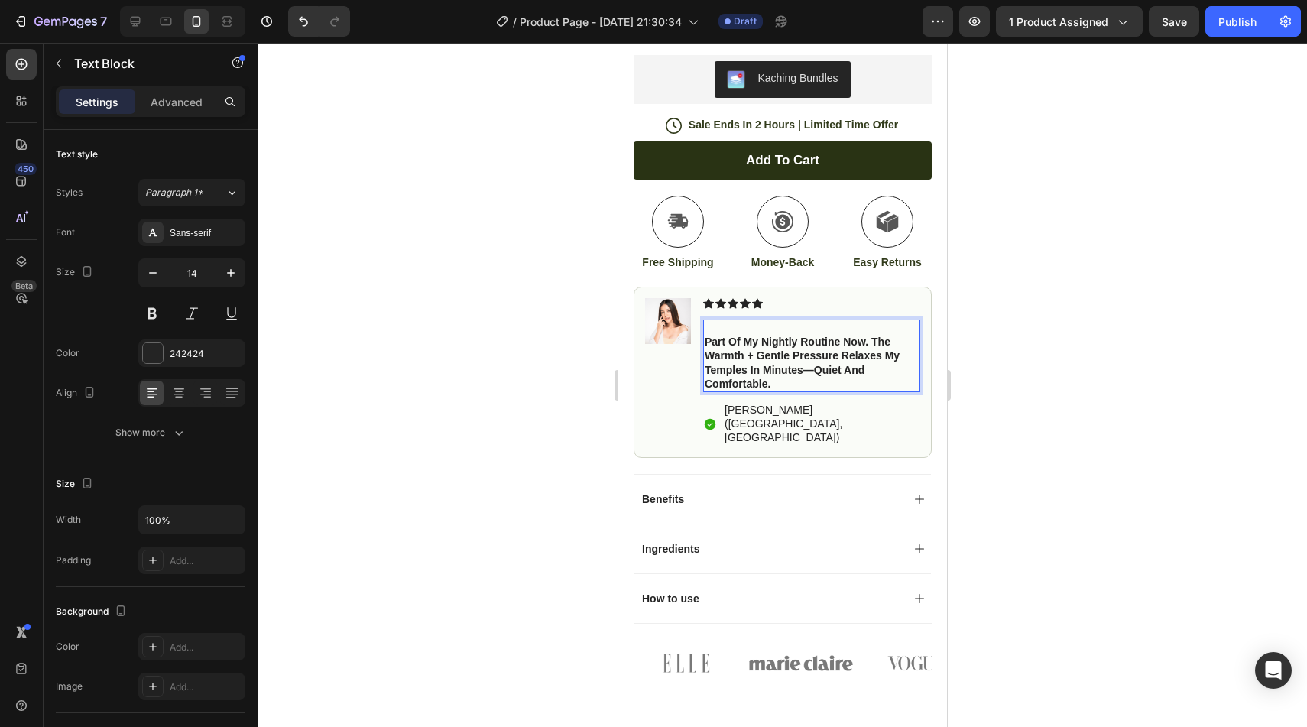
click at [708, 338] on strong "Part of my nightly routine now. The warmth + gentle pressure relaxes my temples…" at bounding box center [801, 363] width 195 height 54
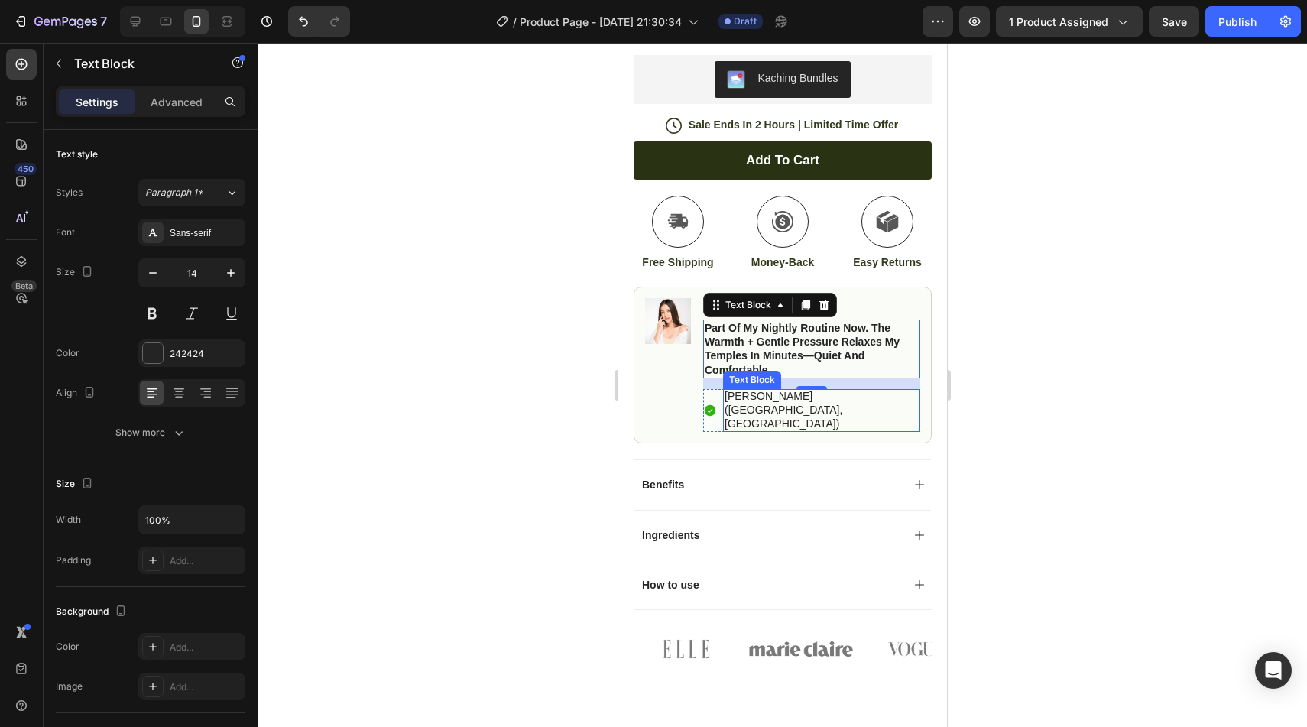
click at [745, 398] on p "[PERSON_NAME] ([GEOGRAPHIC_DATA], [GEOGRAPHIC_DATA])" at bounding box center [821, 410] width 194 height 42
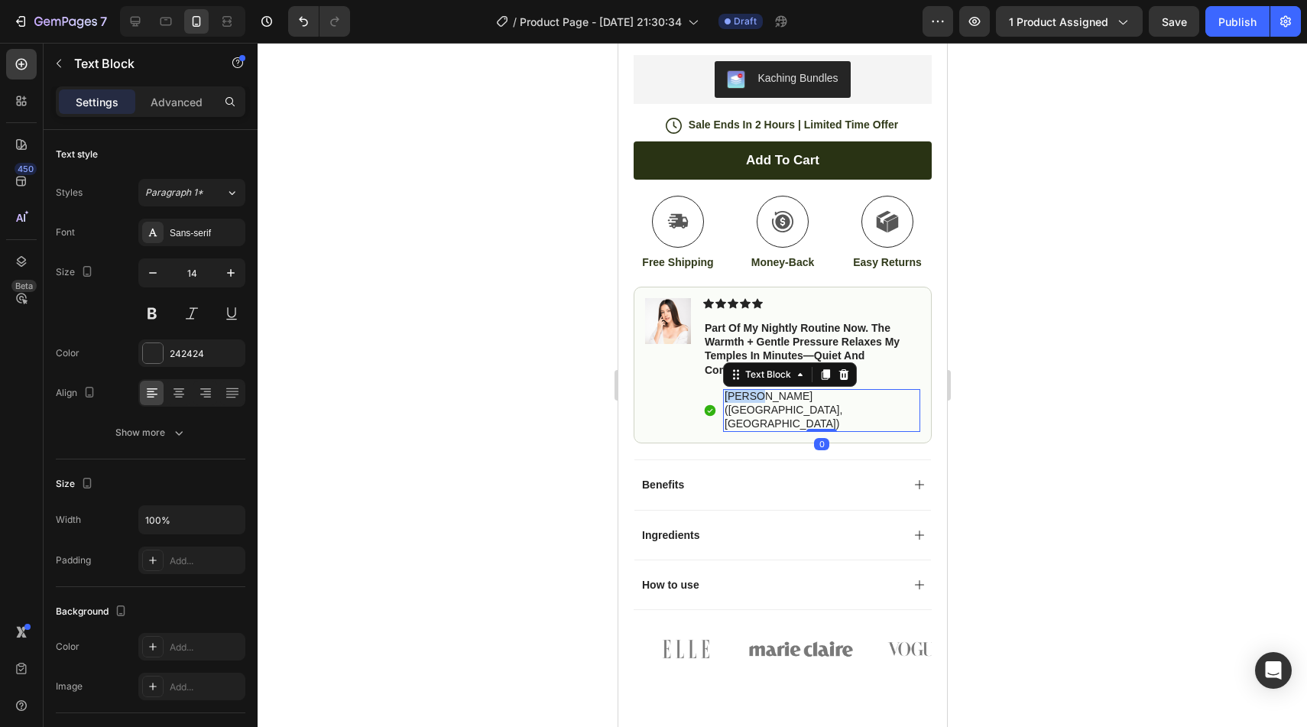
click at [745, 398] on p "[PERSON_NAME] ([GEOGRAPHIC_DATA], [GEOGRAPHIC_DATA])" at bounding box center [821, 410] width 194 height 42
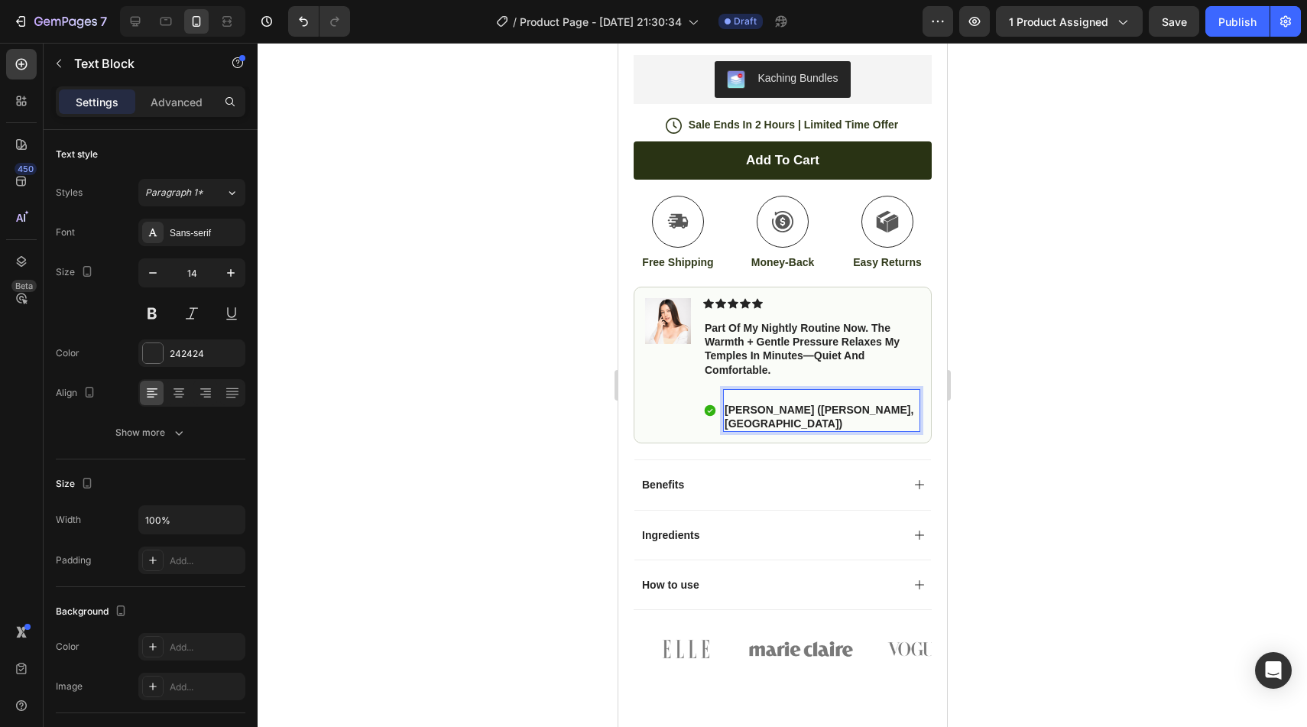
click at [728, 412] on strong "[PERSON_NAME] ([PERSON_NAME], [GEOGRAPHIC_DATA])" at bounding box center [818, 417] width 189 height 26
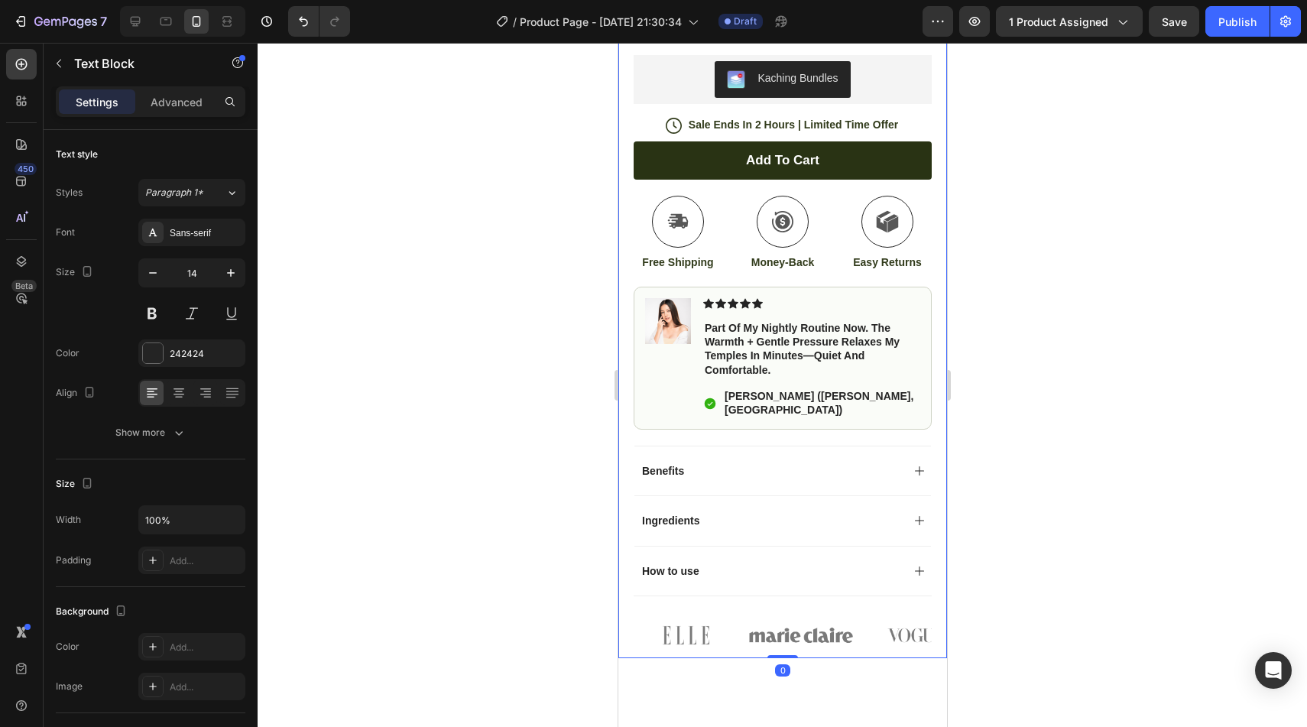
click at [941, 426] on div "Product Images Image Icon Icon Icon Icon Icon Icon List “This skin cream is a g…" at bounding box center [782, 105] width 329 height 1107
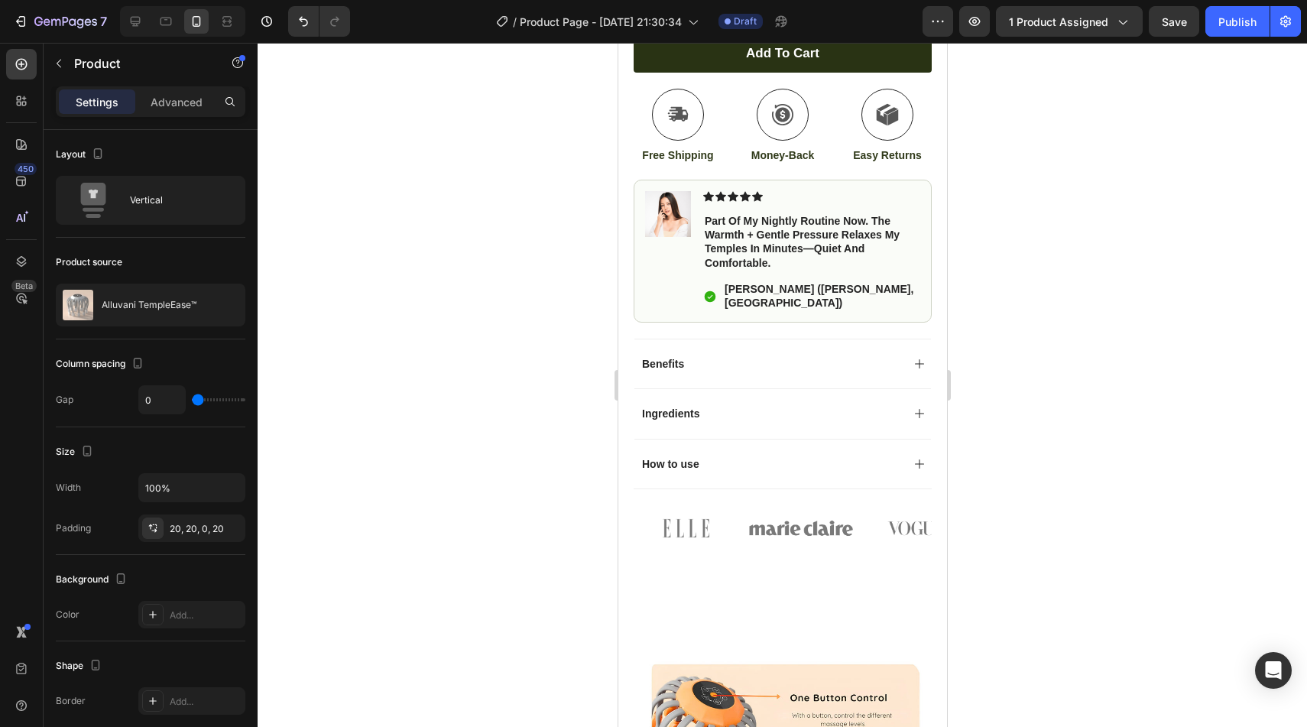
scroll to position [674, 0]
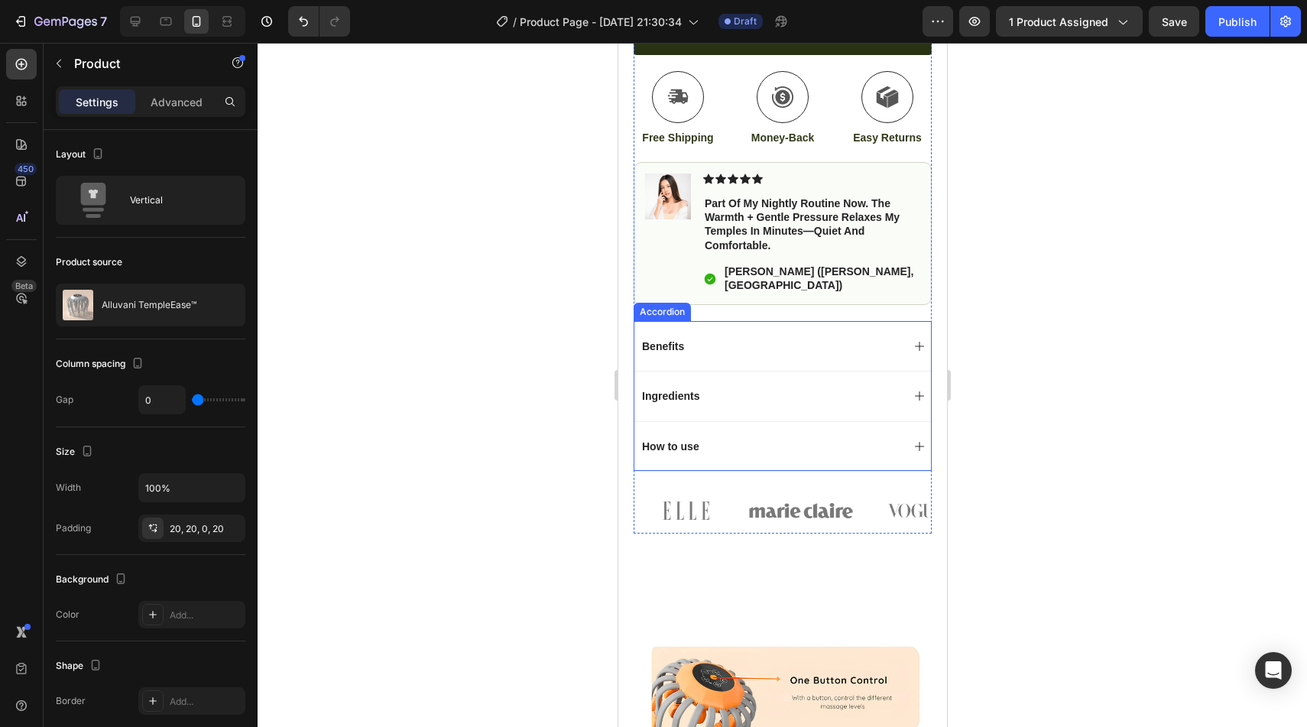
click at [907, 327] on div "Benefits" at bounding box center [782, 346] width 297 height 50
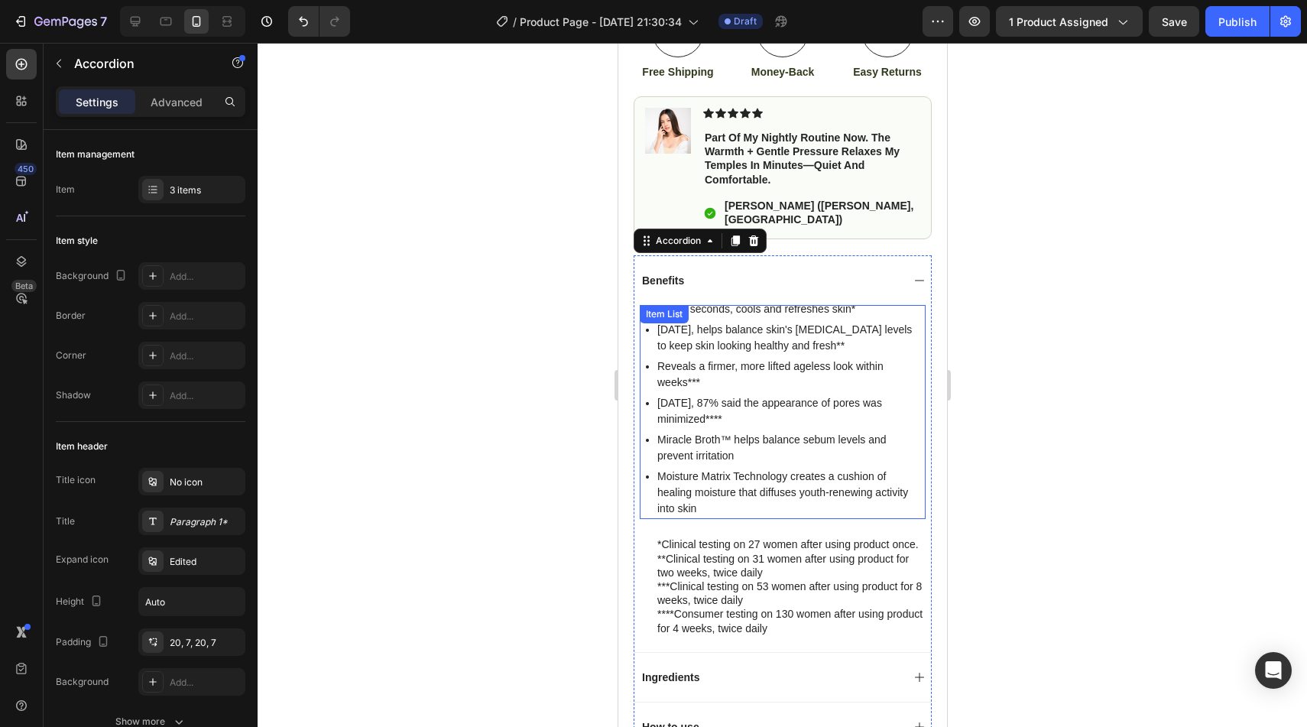
scroll to position [762, 0]
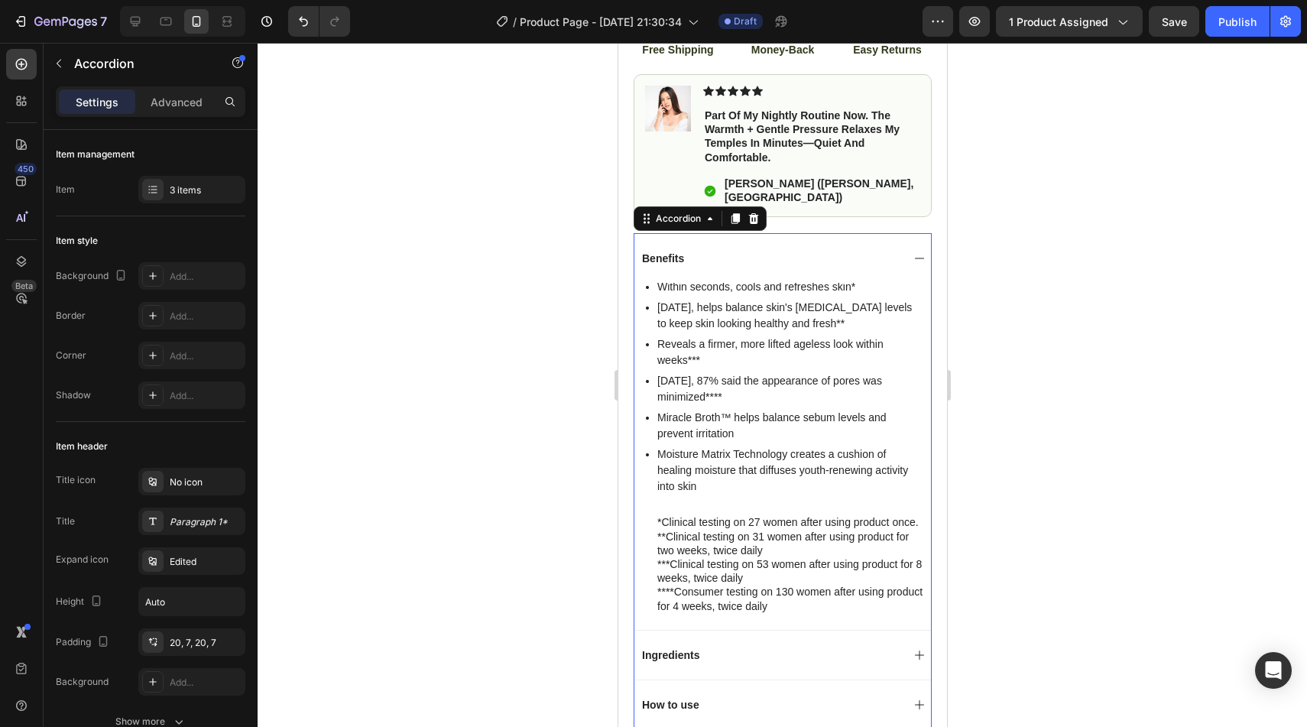
click at [752, 336] on p "Reveals a firmer, more lifted ageless look within weeks***" at bounding box center [790, 352] width 266 height 32
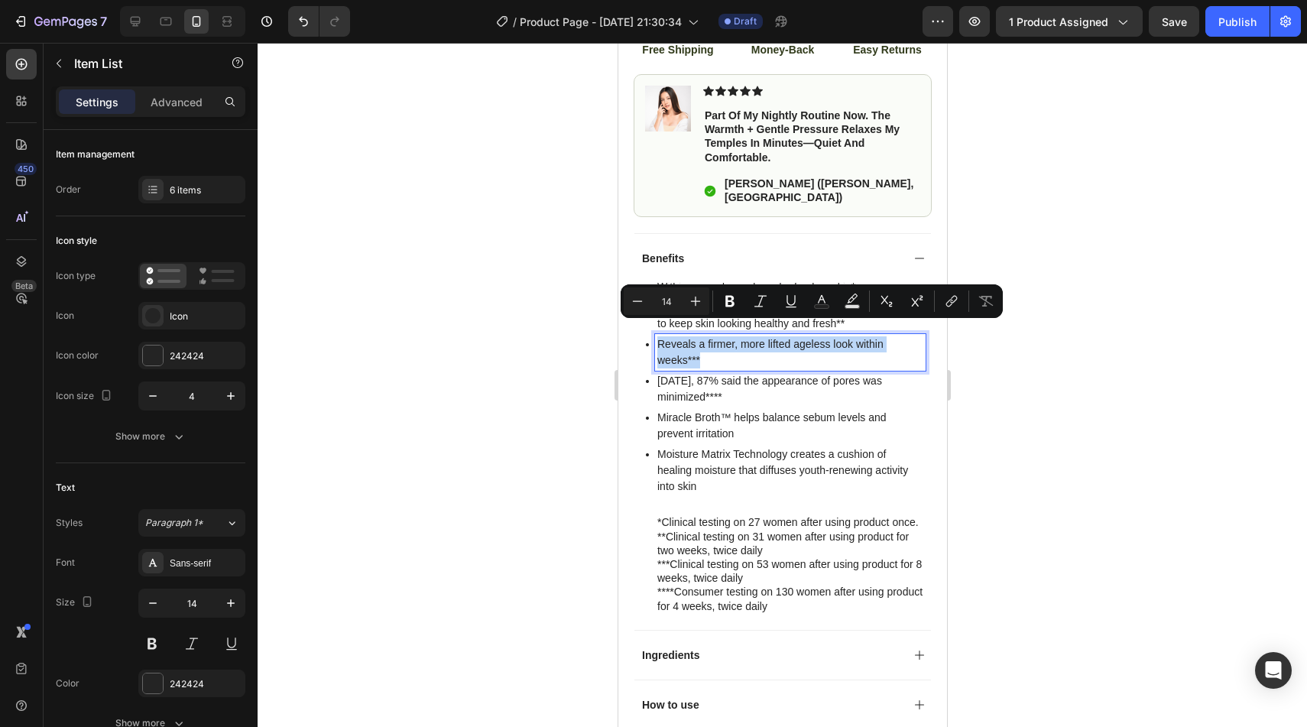
click at [751, 343] on p "Reveals a firmer, more lifted ageless look within weeks***" at bounding box center [790, 352] width 266 height 32
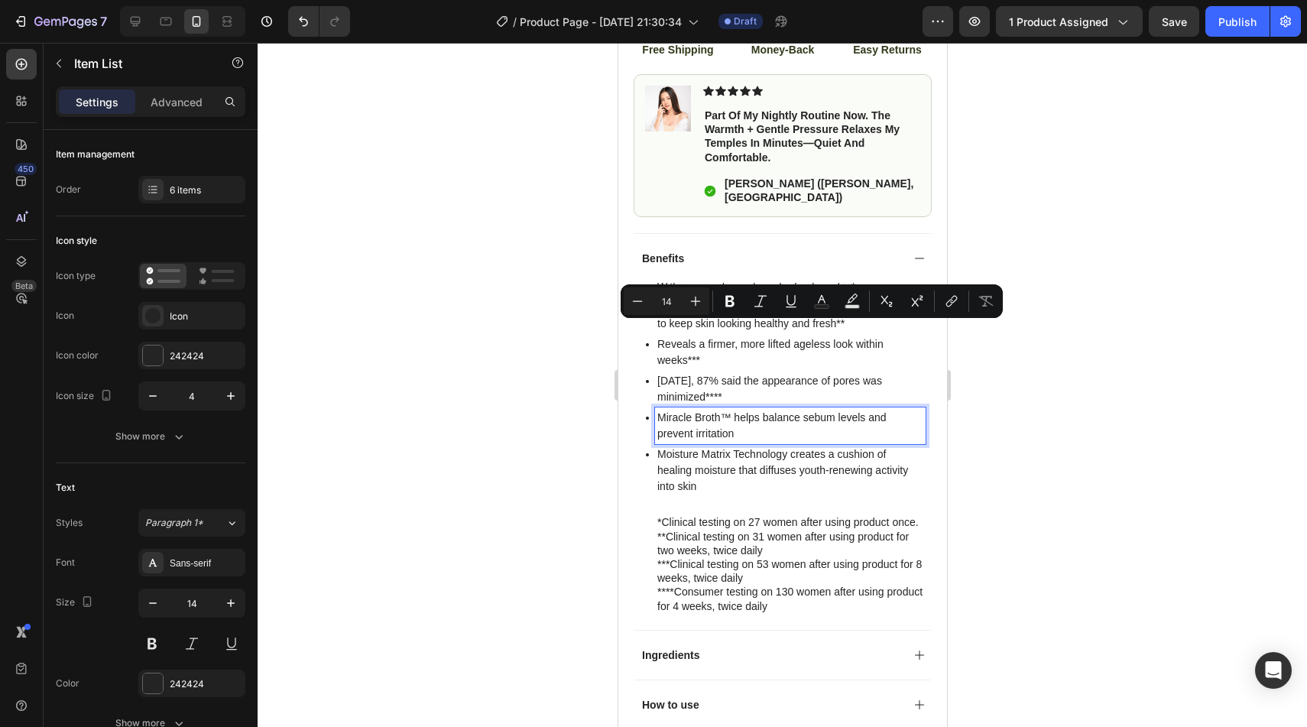
click at [726, 410] on p "Miracle Broth™ helps balance sebum levels and prevent irritation" at bounding box center [790, 426] width 266 height 32
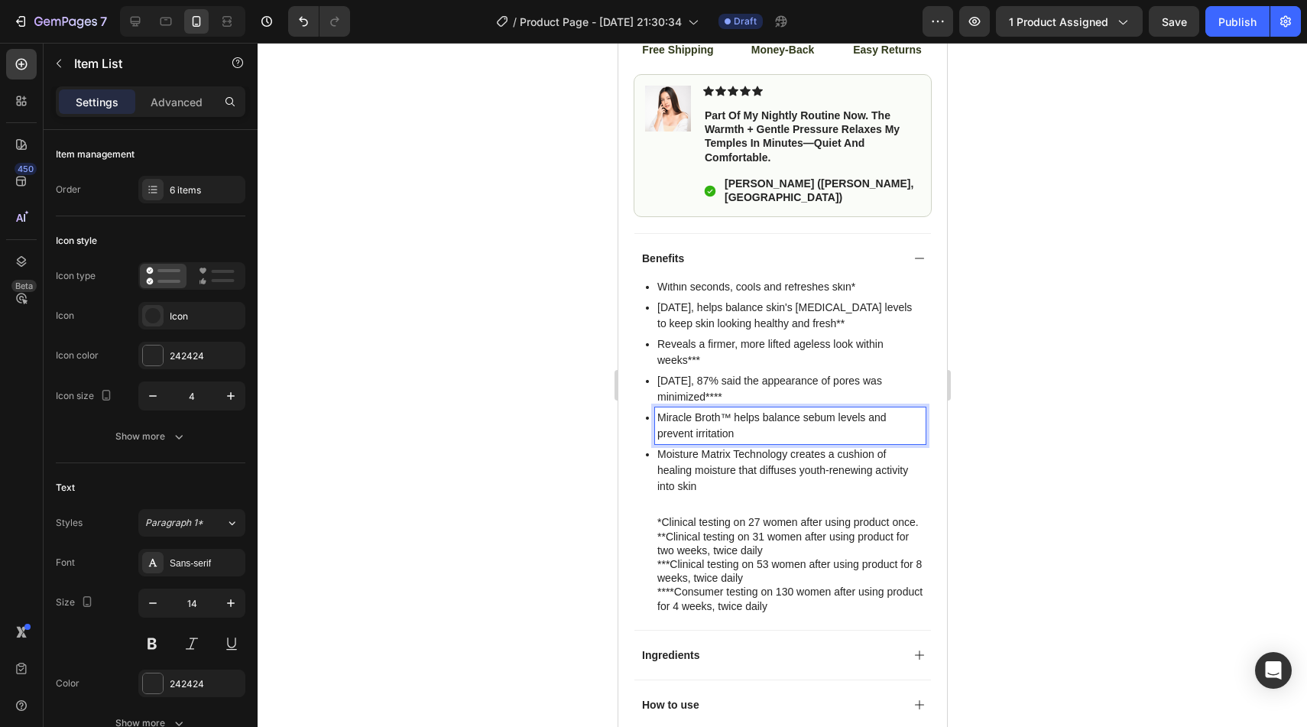
click at [681, 455] on p "Moisture Matrix Technology creates a cushion of healing moisture that diffuses …" at bounding box center [790, 470] width 266 height 48
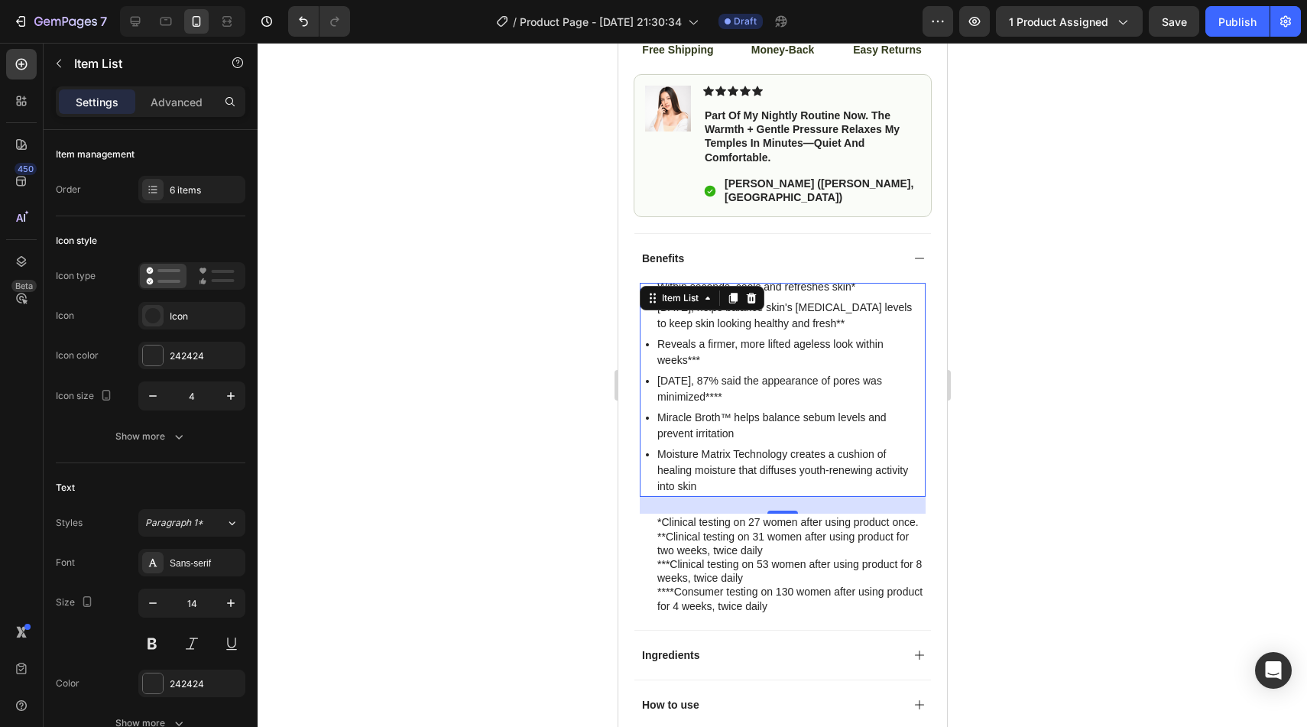
click at [727, 336] on p "Reveals a firmer, more lifted ageless look within weeks***" at bounding box center [790, 352] width 266 height 32
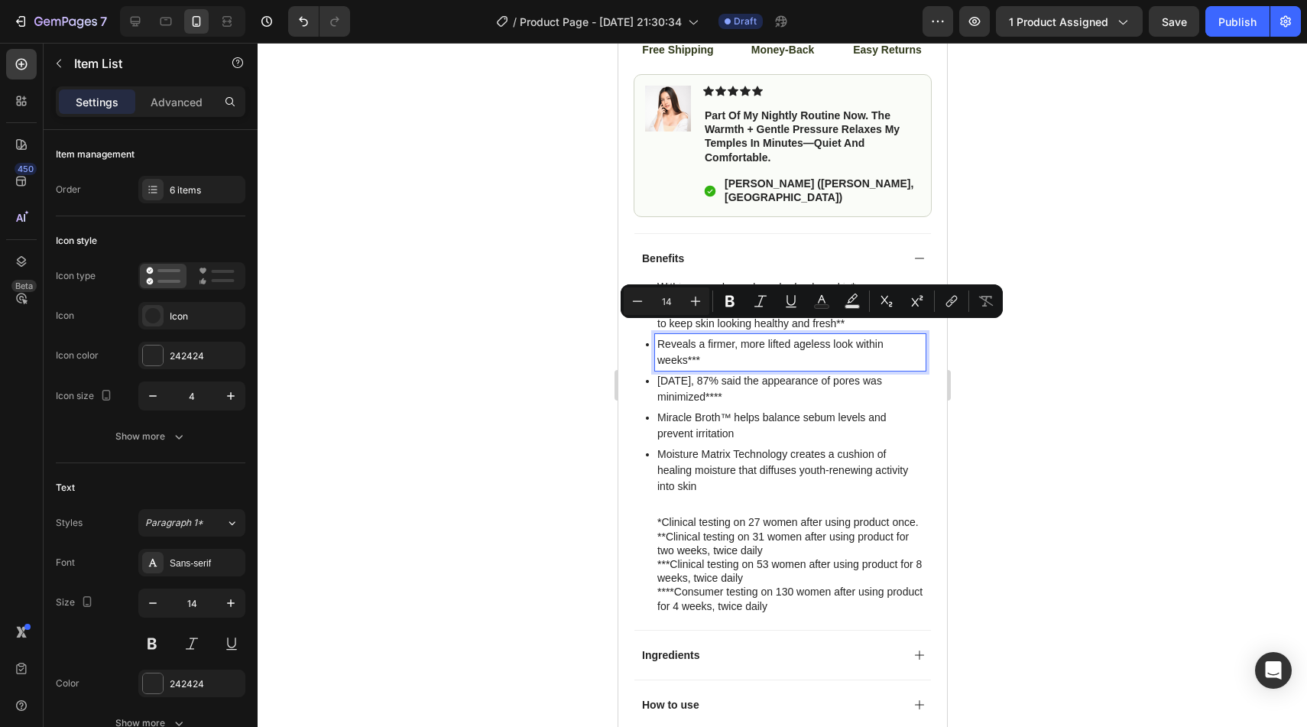
click at [761, 374] on p "In 4 weeks, 87% said the appearance of pores was minimized****" at bounding box center [790, 389] width 266 height 32
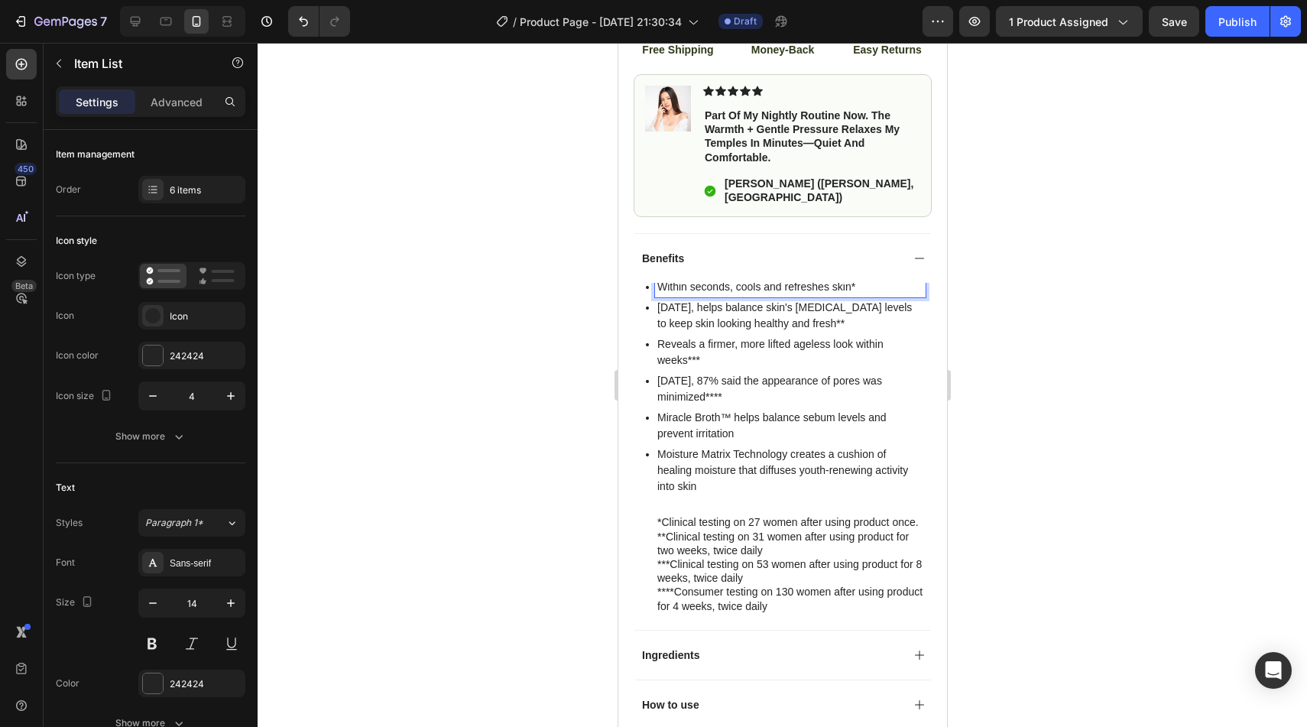
click at [808, 279] on p "Within seconds, cools and refreshes skin*" at bounding box center [790, 287] width 266 height 16
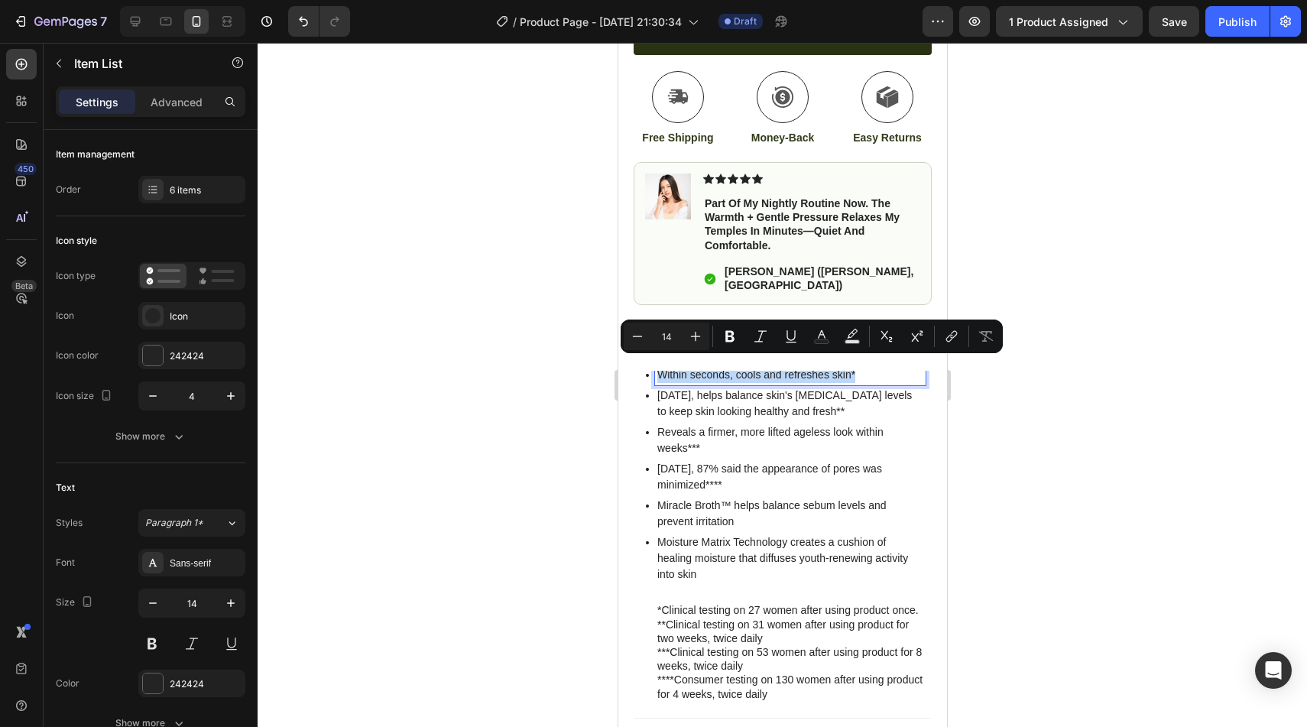
scroll to position [665, 0]
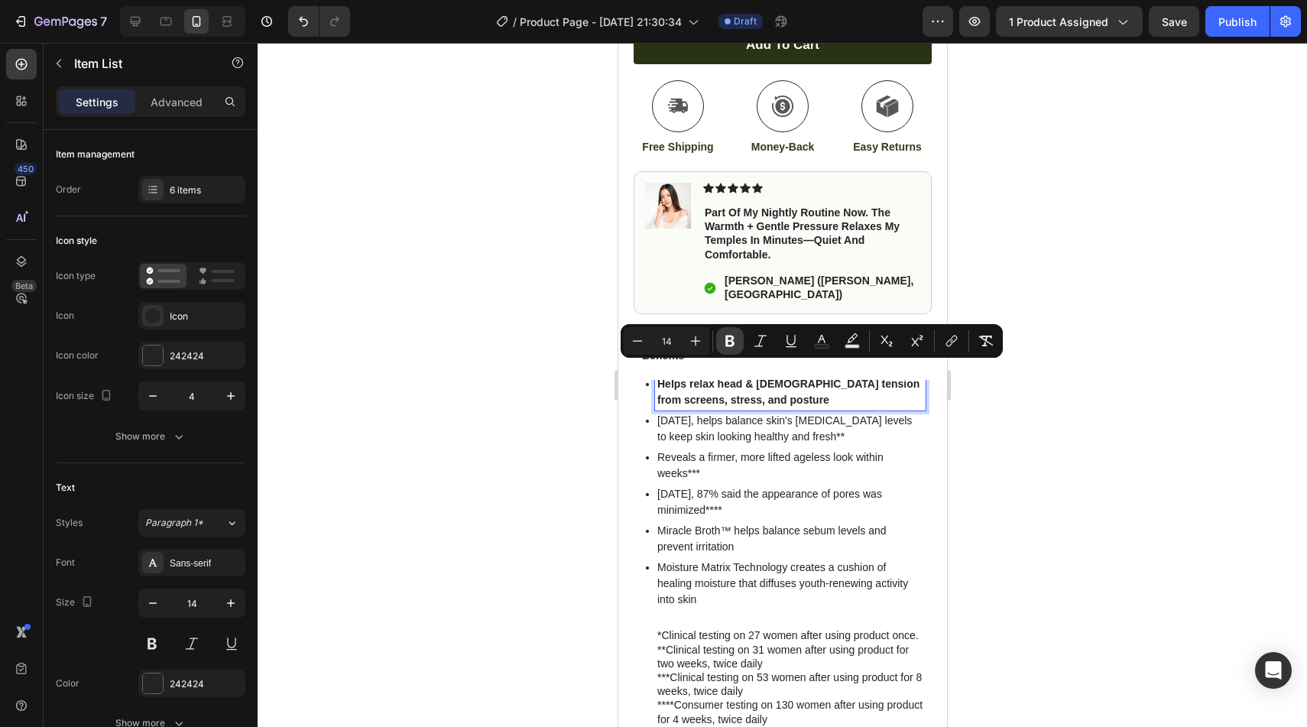
click at [728, 345] on icon "Editor contextual toolbar" at bounding box center [729, 341] width 9 height 11
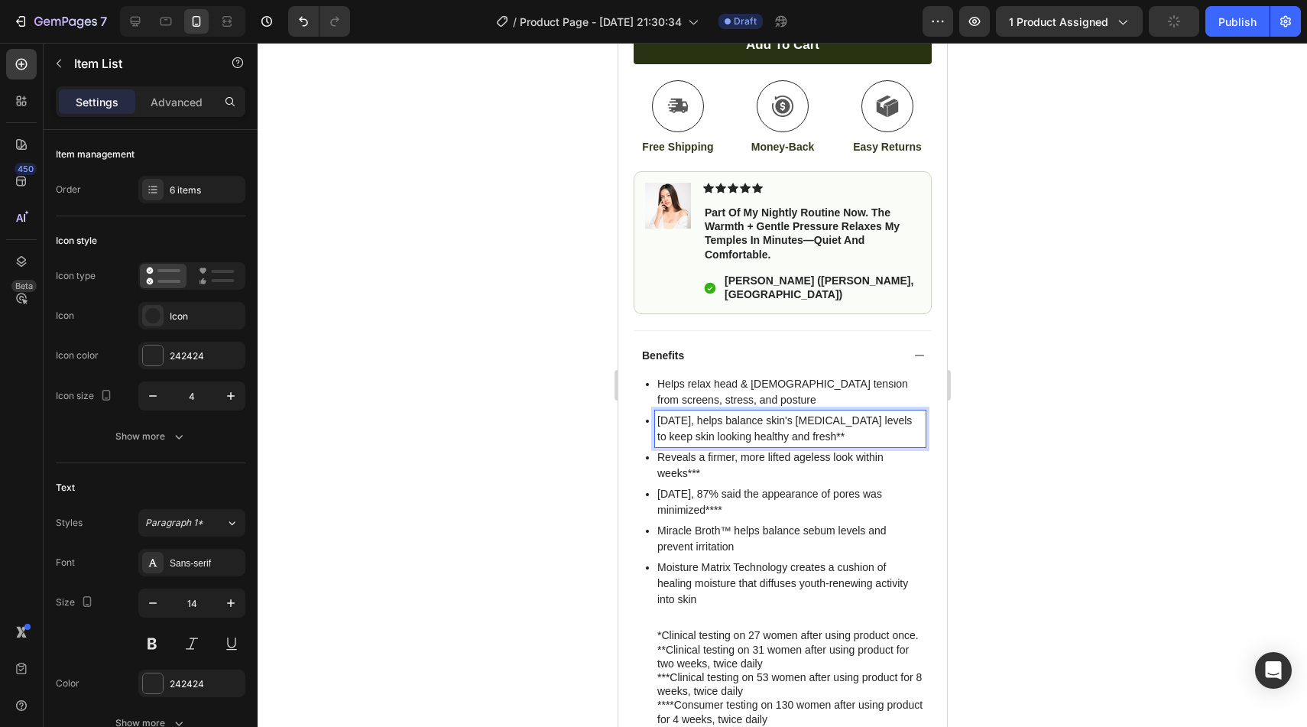
click at [706, 413] on p "In 2 weeks, helps balance skin's sebum levels to keep skin looking healthy and …" at bounding box center [790, 429] width 266 height 32
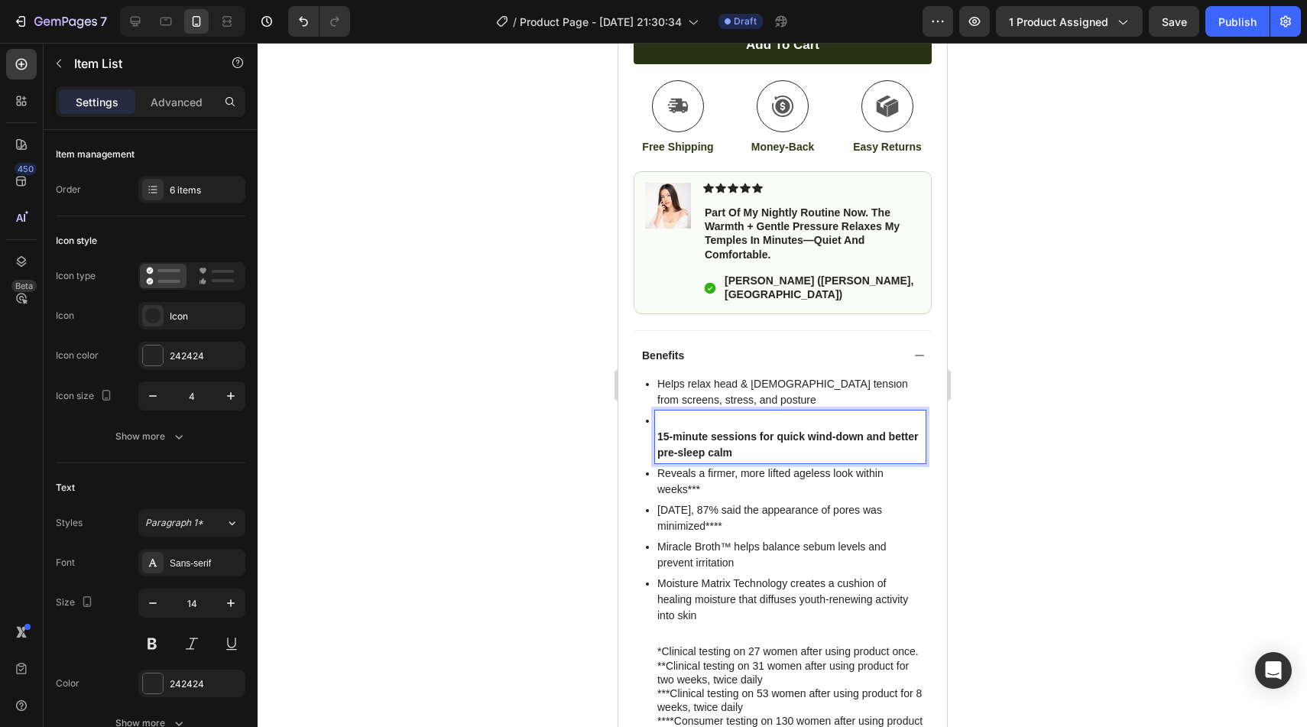
click at [663, 430] on strong "15-minute sessions for quick wind-down and better pre-sleep calm" at bounding box center [787, 444] width 261 height 28
click at [660, 430] on strong "15-minute sessions for quick wind-down and better pre-sleep calm" at bounding box center [787, 444] width 261 height 28
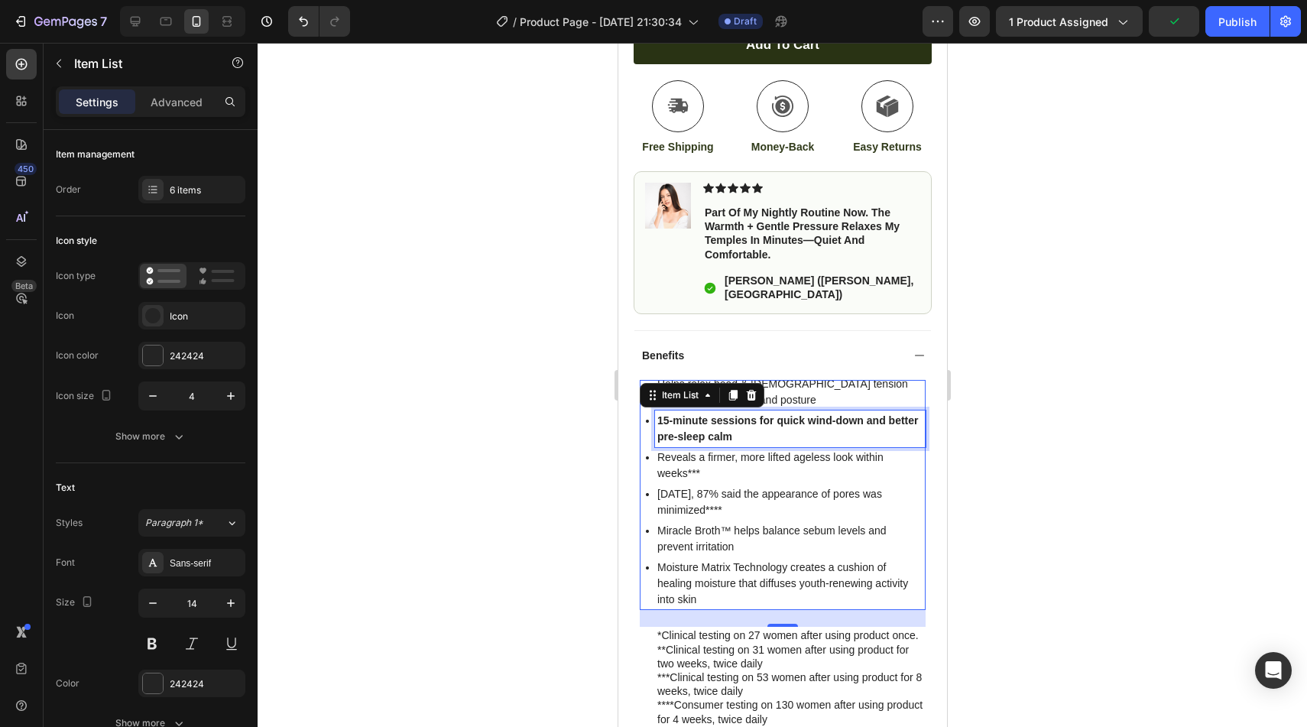
click at [699, 487] on p "In 4 weeks, 87% said the appearance of pores was minimized****" at bounding box center [790, 502] width 266 height 32
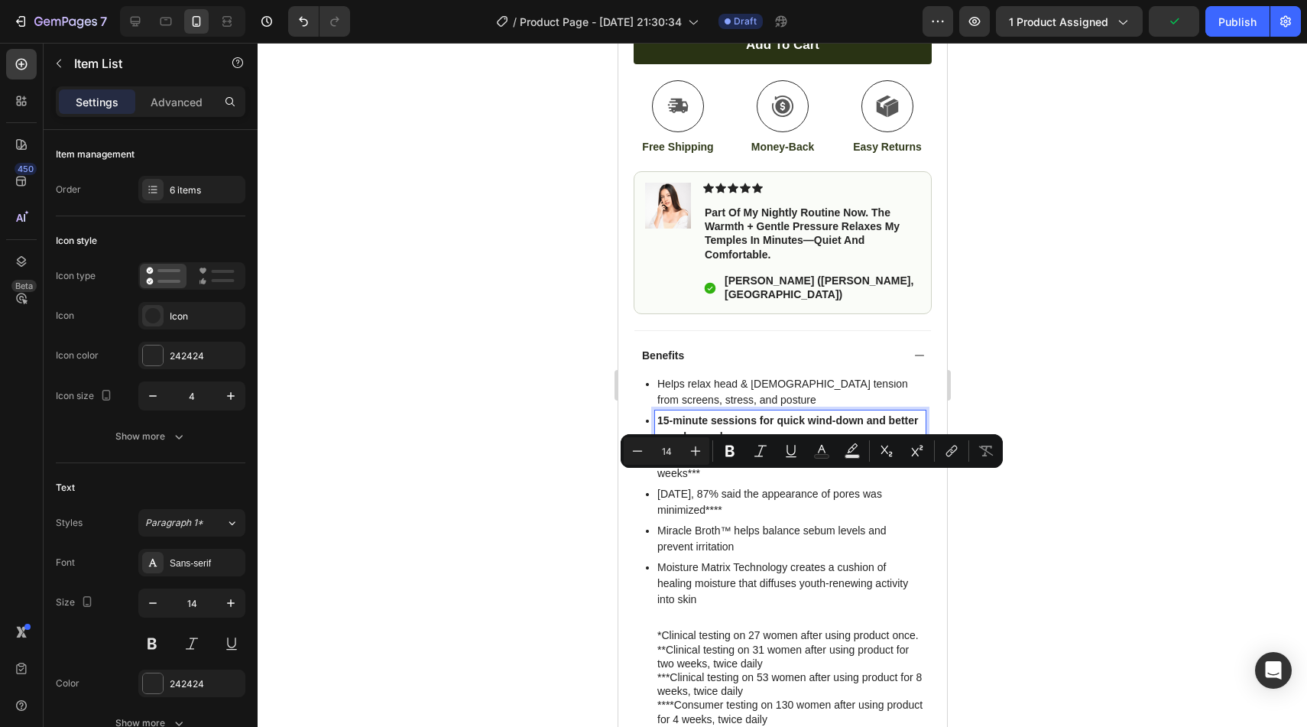
click at [763, 414] on p "15-minute sessions for quick wind-down and better pre-sleep calm" at bounding box center [790, 429] width 266 height 32
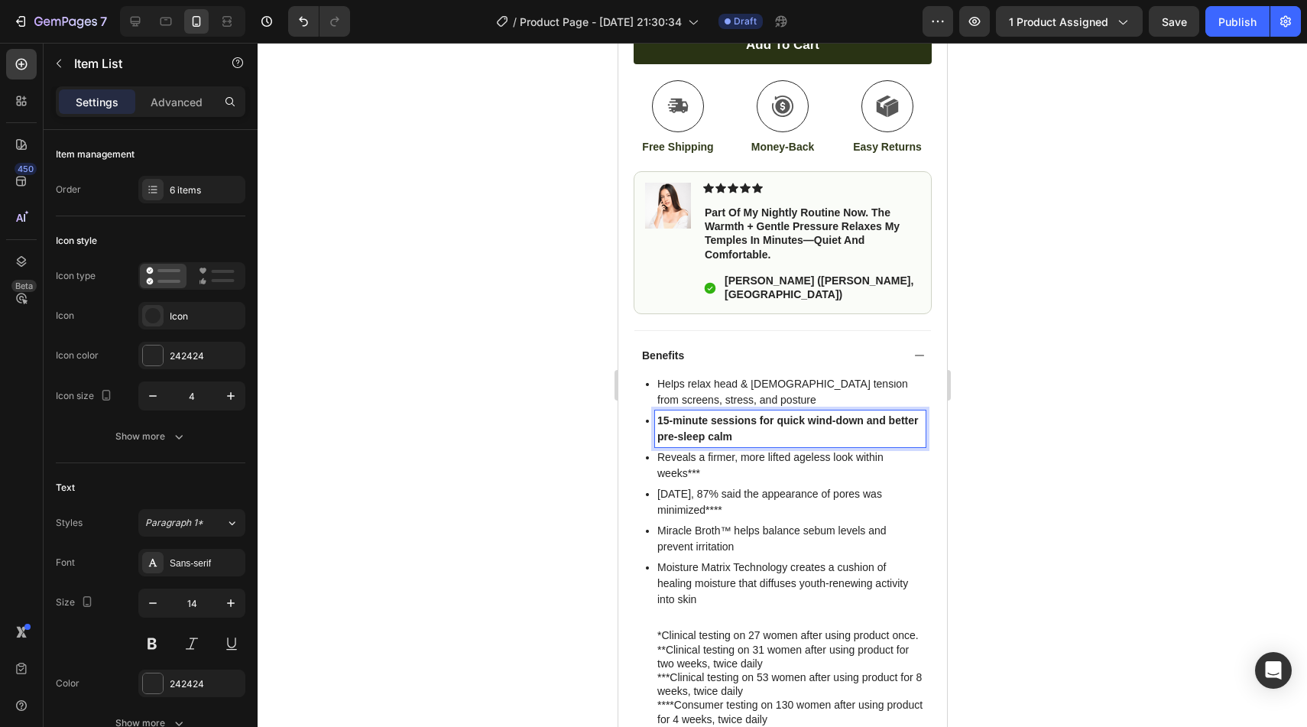
click at [710, 449] on p "Reveals a firmer, more lifted ageless look within weeks***" at bounding box center [790, 465] width 266 height 32
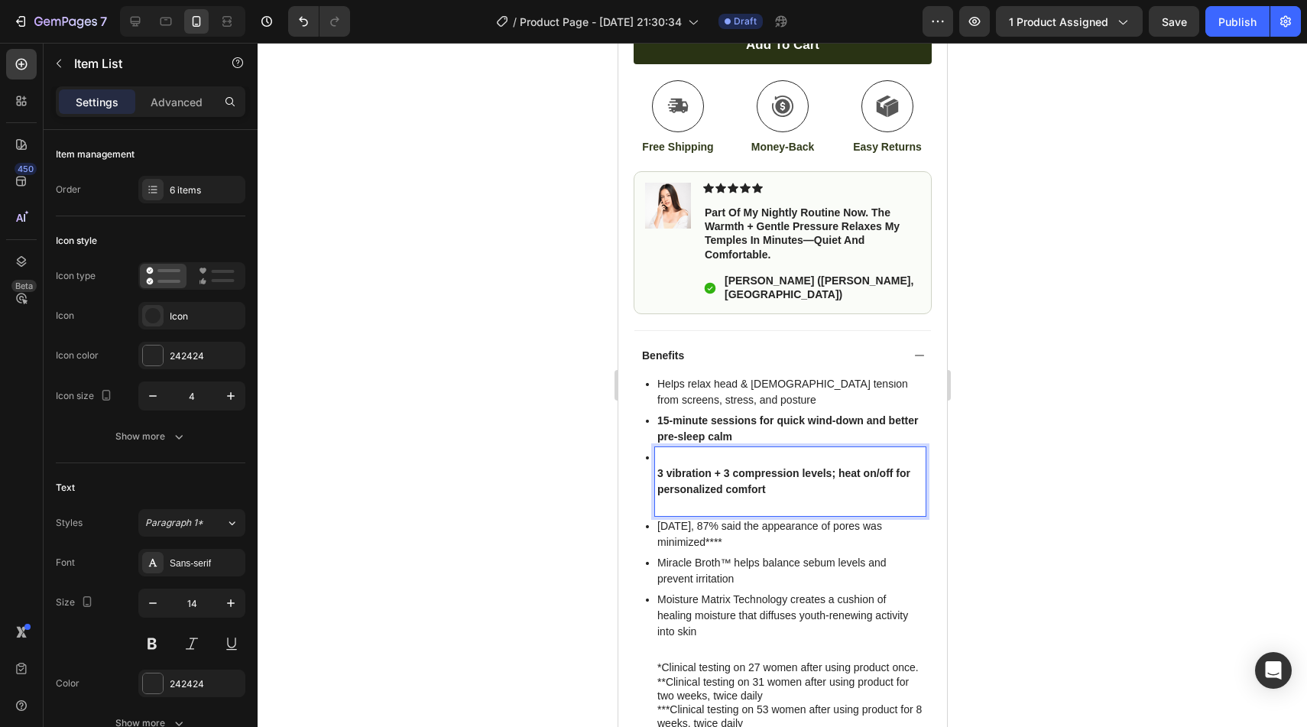
click at [677, 555] on p "Miracle Broth™ helps balance sebum levels and prevent irritation" at bounding box center [790, 571] width 266 height 32
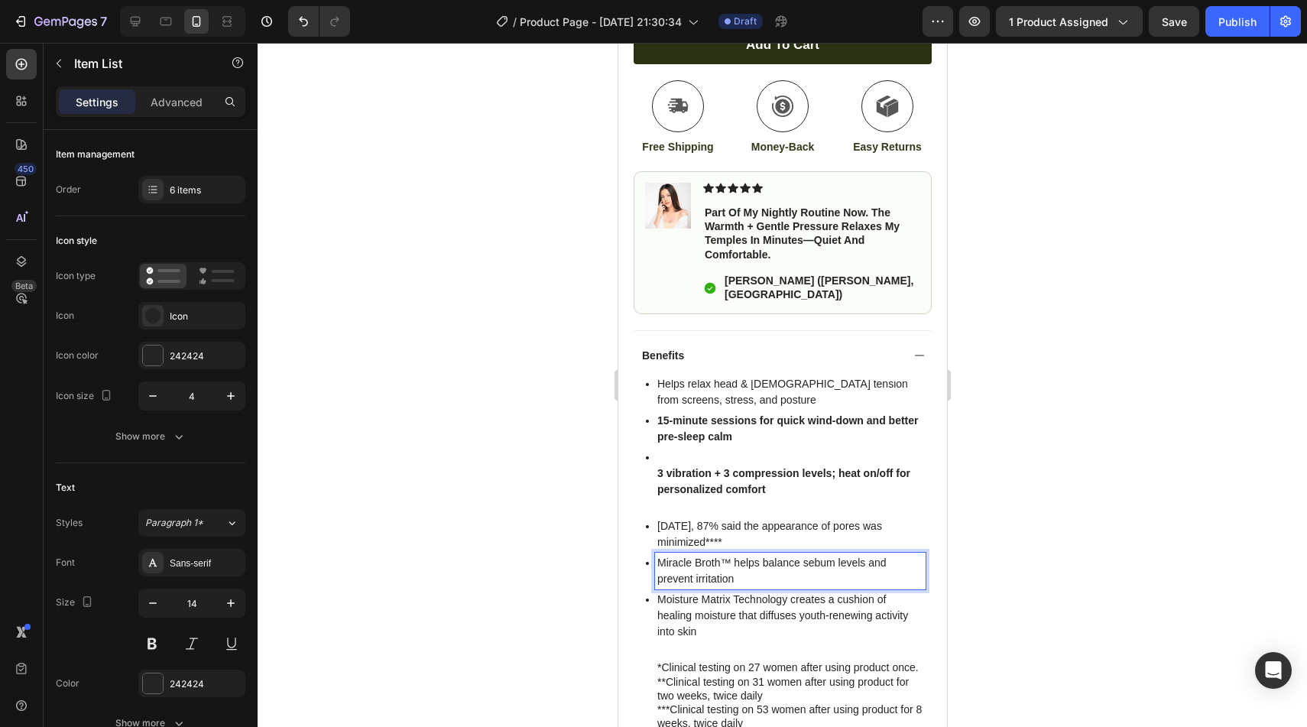
click at [689, 522] on p "In 4 weeks, 87% said the appearance of pores was minimized****" at bounding box center [790, 534] width 266 height 32
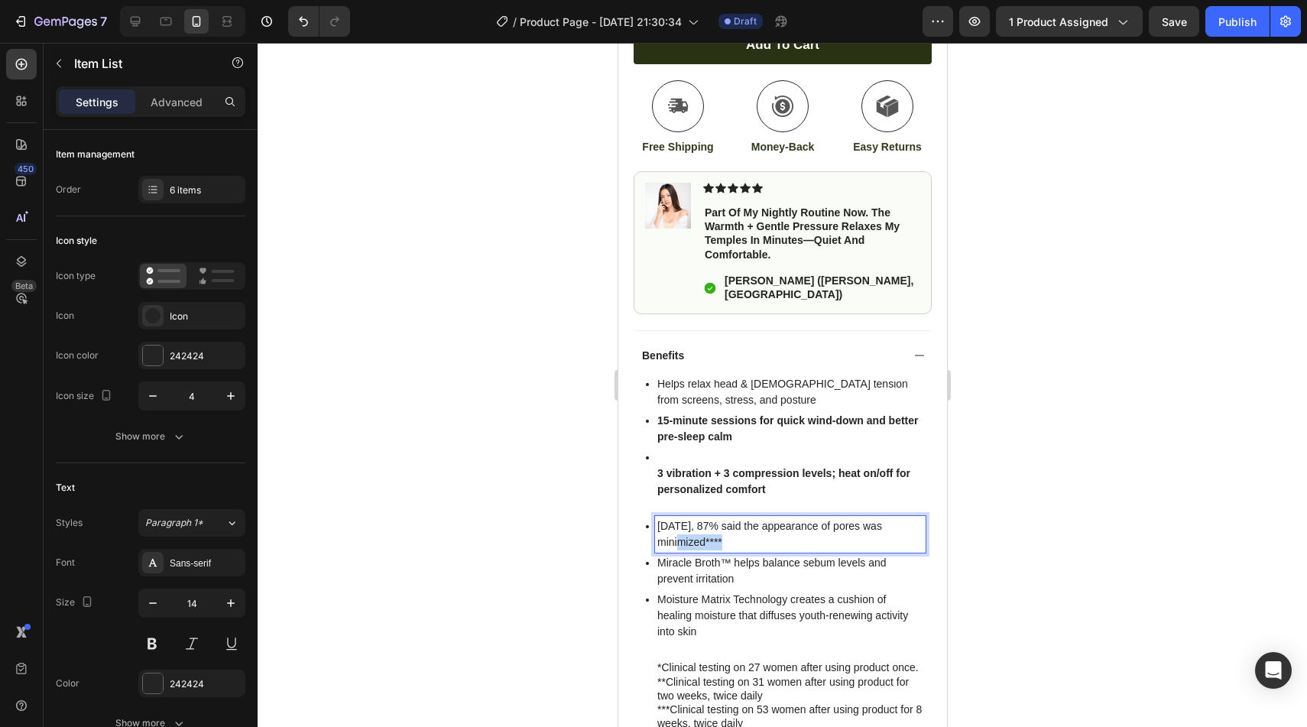
click at [689, 522] on p "In 4 weeks, 87% said the appearance of pores was minimized****" at bounding box center [790, 534] width 266 height 32
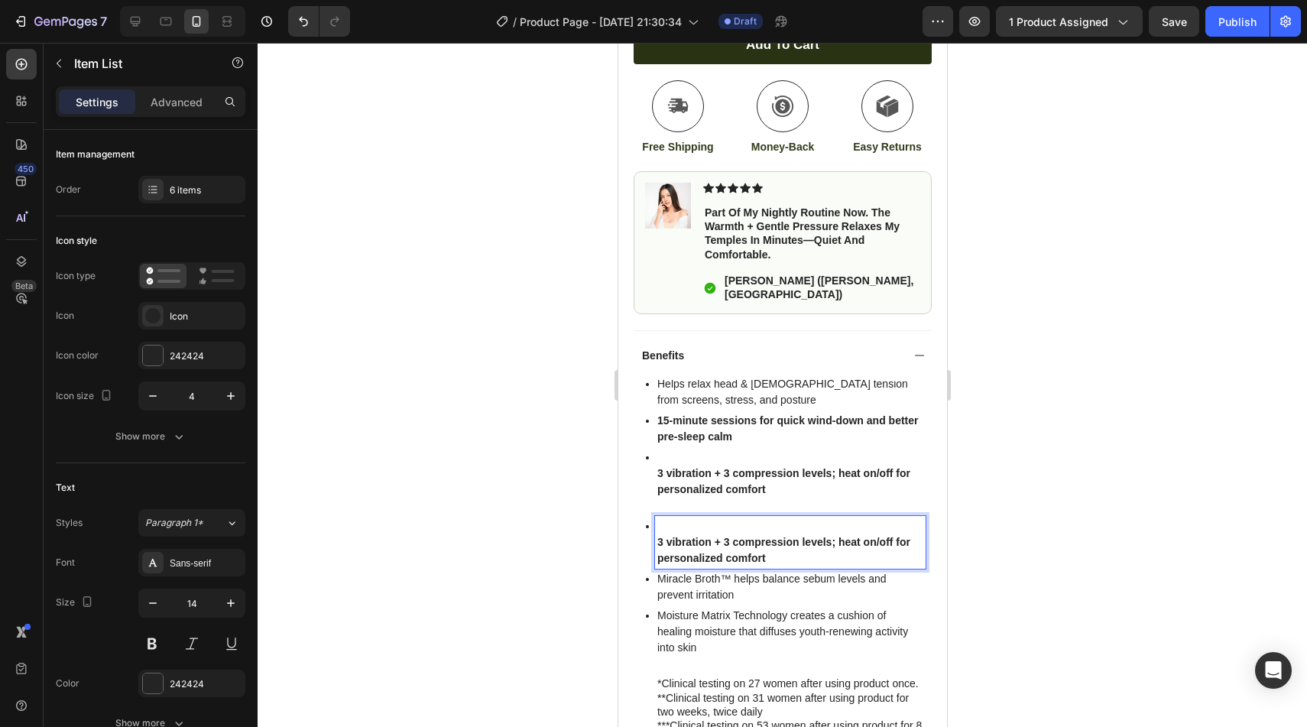
click at [654, 534] on div "3 vibration + 3 compression levels; heat on/off for personalized comfort" at bounding box center [789, 542] width 271 height 53
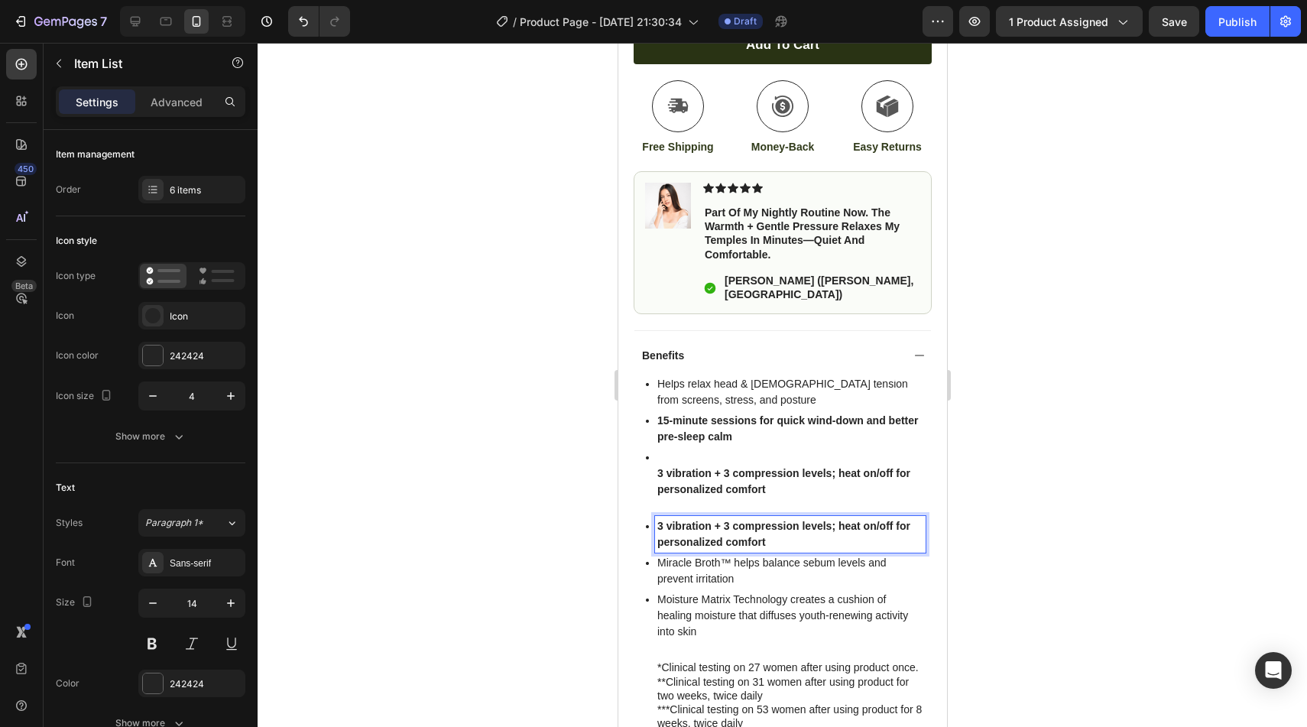
click at [738, 526] on strong "3 vibration + 3 compression levels; heat on/off for personalized comfort" at bounding box center [783, 534] width 253 height 28
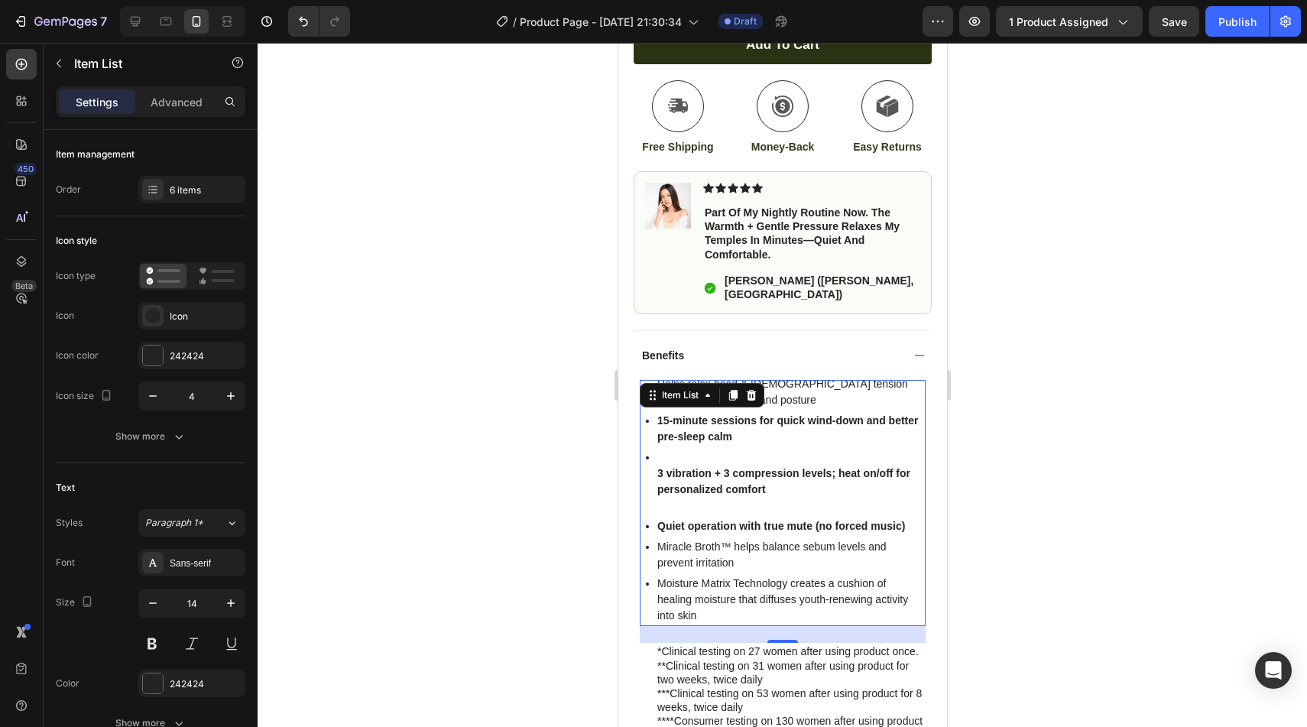
click at [699, 544] on p "Miracle Broth™ helps balance sebum levels and prevent irritation" at bounding box center [790, 555] width 266 height 32
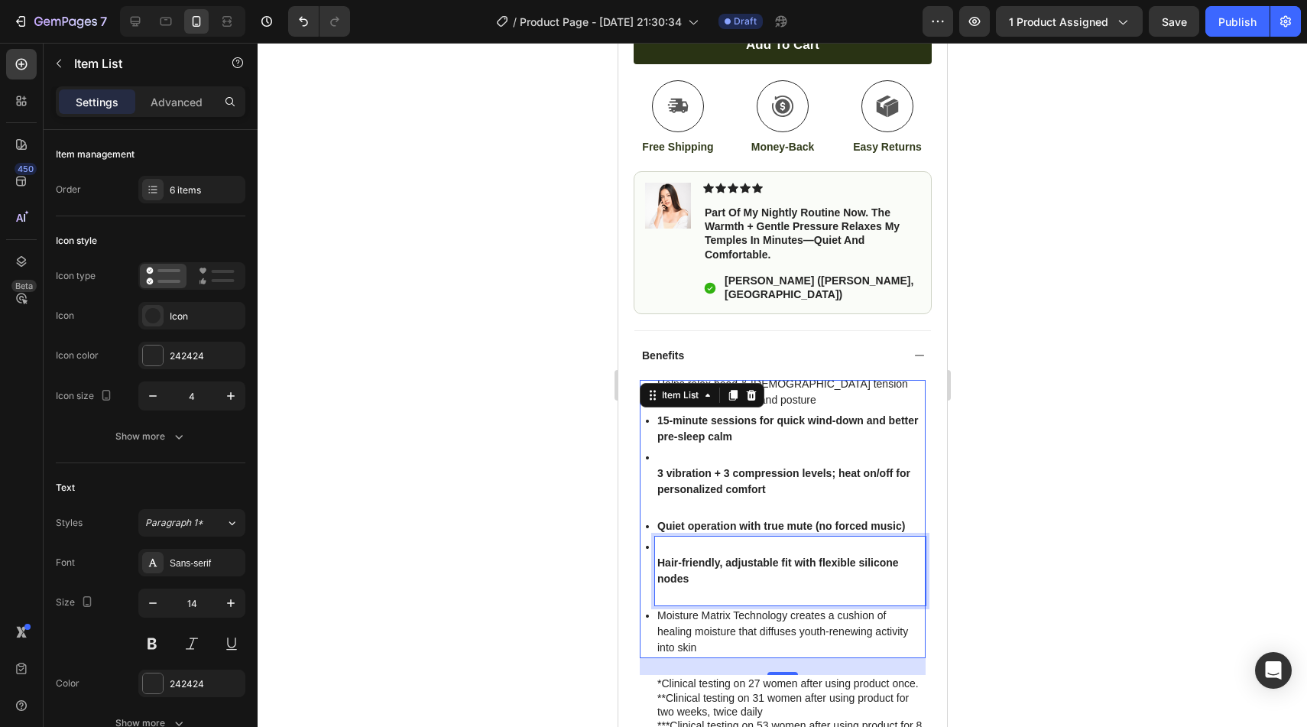
click at [693, 637] on p "Moisture Matrix Technology creates a cushion of healing moisture that diffuses …" at bounding box center [790, 632] width 266 height 48
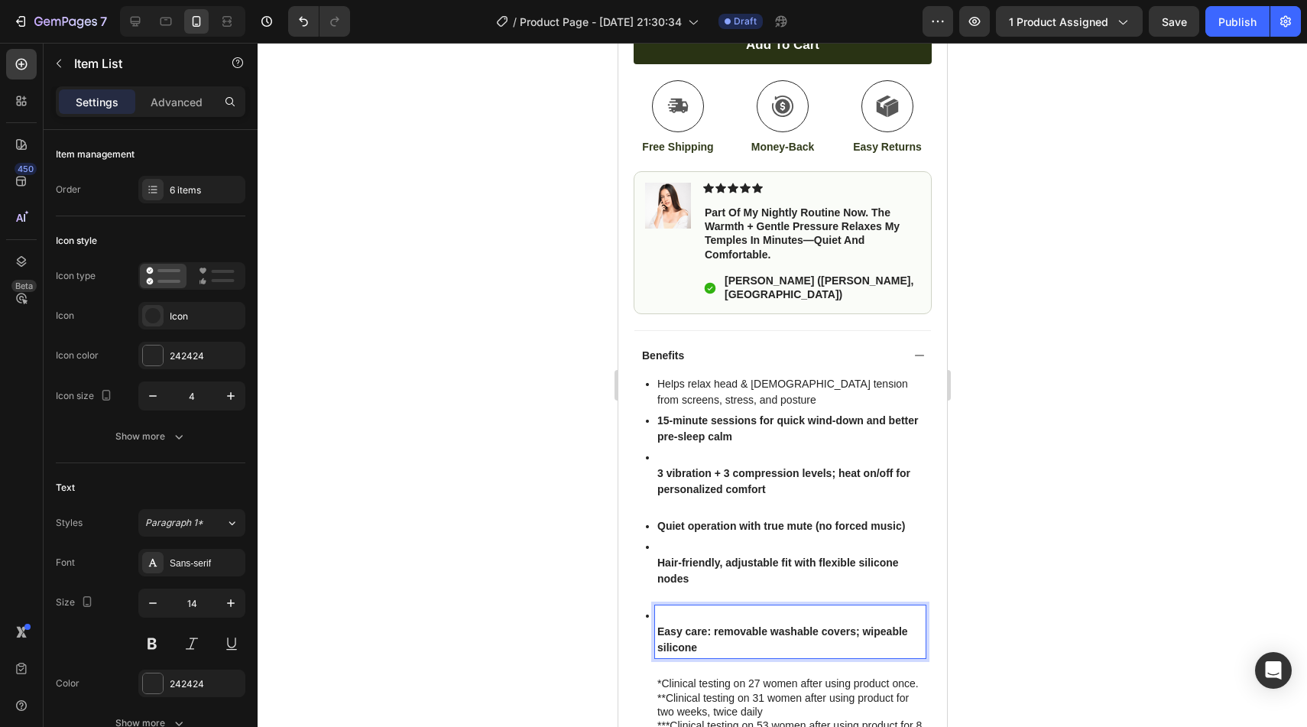
click at [656, 620] on div "Easy care: removable washable covers; wipeable silicone" at bounding box center [789, 631] width 271 height 53
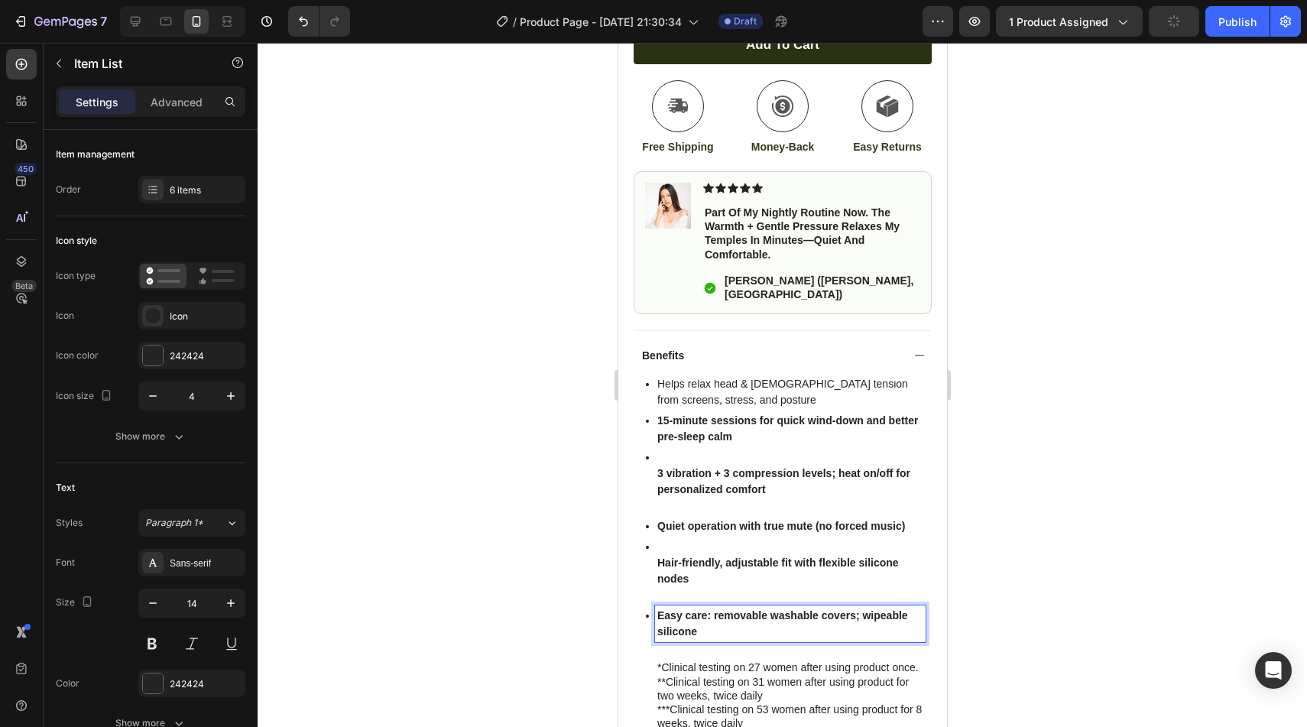
click at [660, 556] on strong "Hair-friendly, adjustable fit with flexible silicone nodes" at bounding box center [778, 570] width 242 height 28
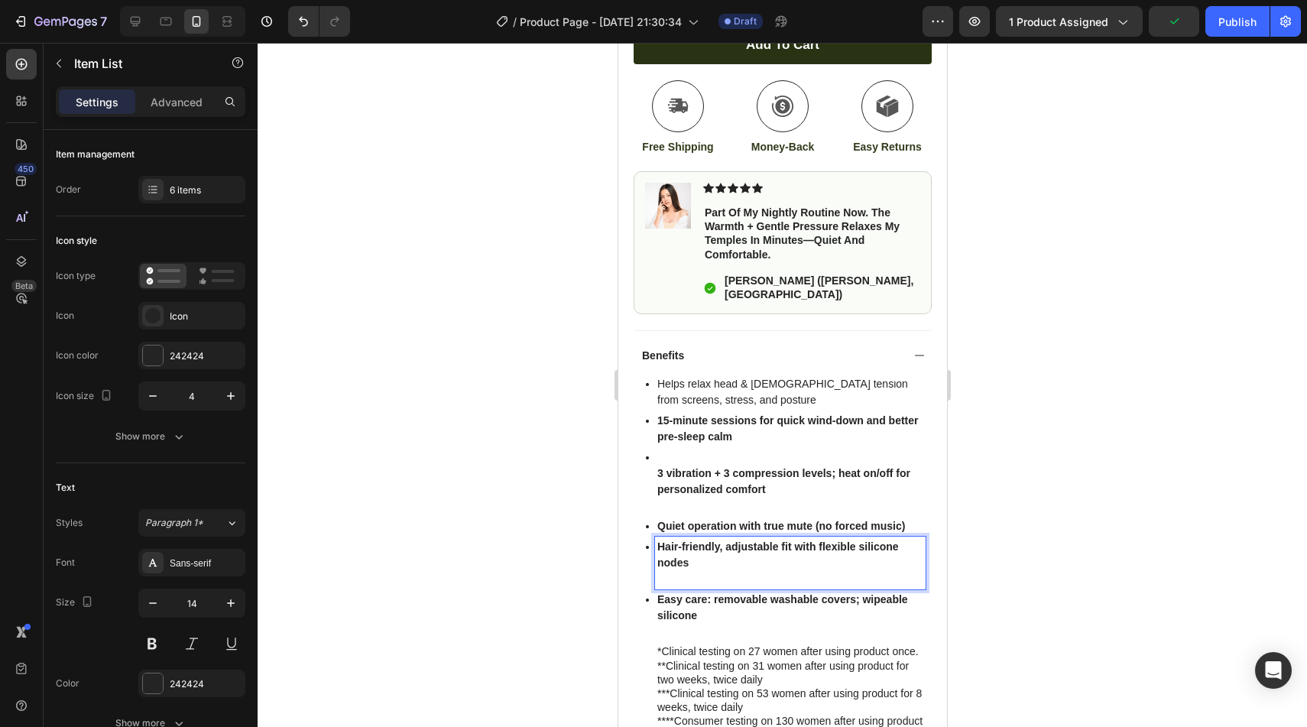
click at [714, 553] on p "Hair-friendly, adjustable fit with flexible silicone nodes" at bounding box center [790, 555] width 266 height 32
click at [704, 556] on p "Hair-friendly, adjustable fit with flexible silicone nodes" at bounding box center [790, 555] width 266 height 32
click at [687, 571] on p "Rich Text Editor. Editing area: main" at bounding box center [790, 579] width 266 height 16
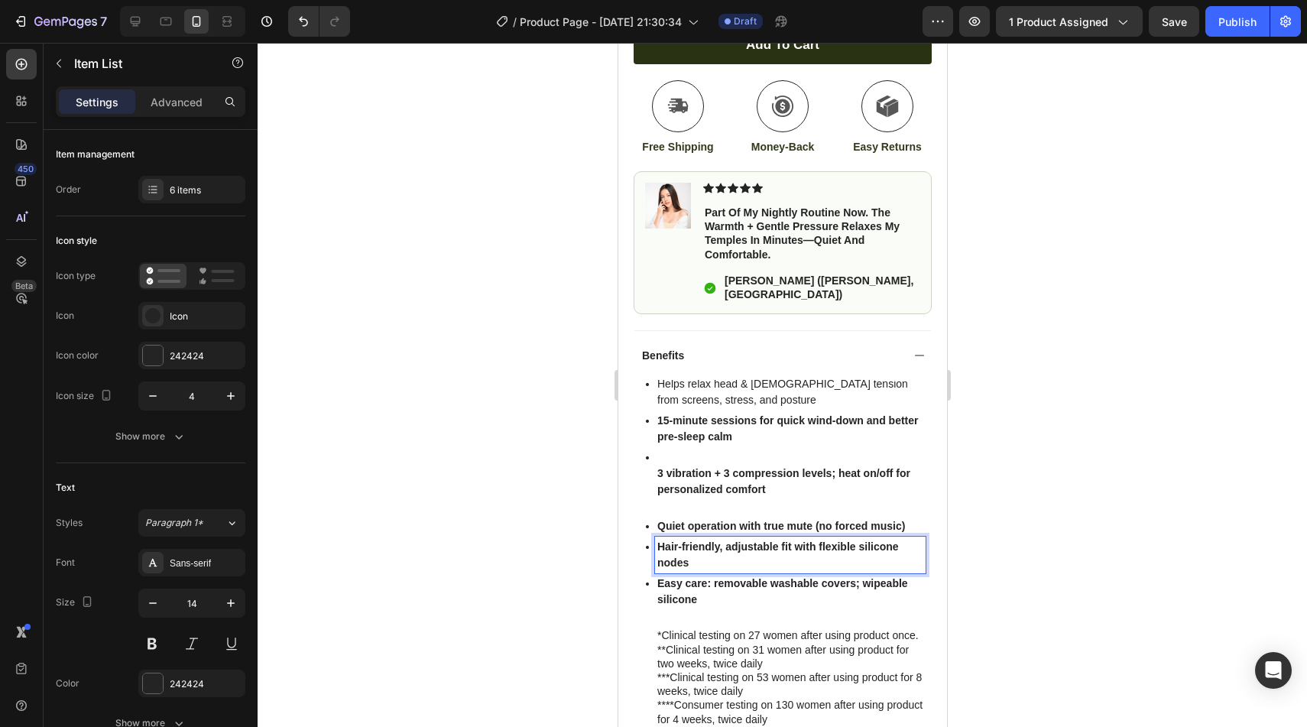
click at [722, 579] on p "Easy care: removable washable covers; wipeable silicone" at bounding box center [790, 592] width 266 height 32
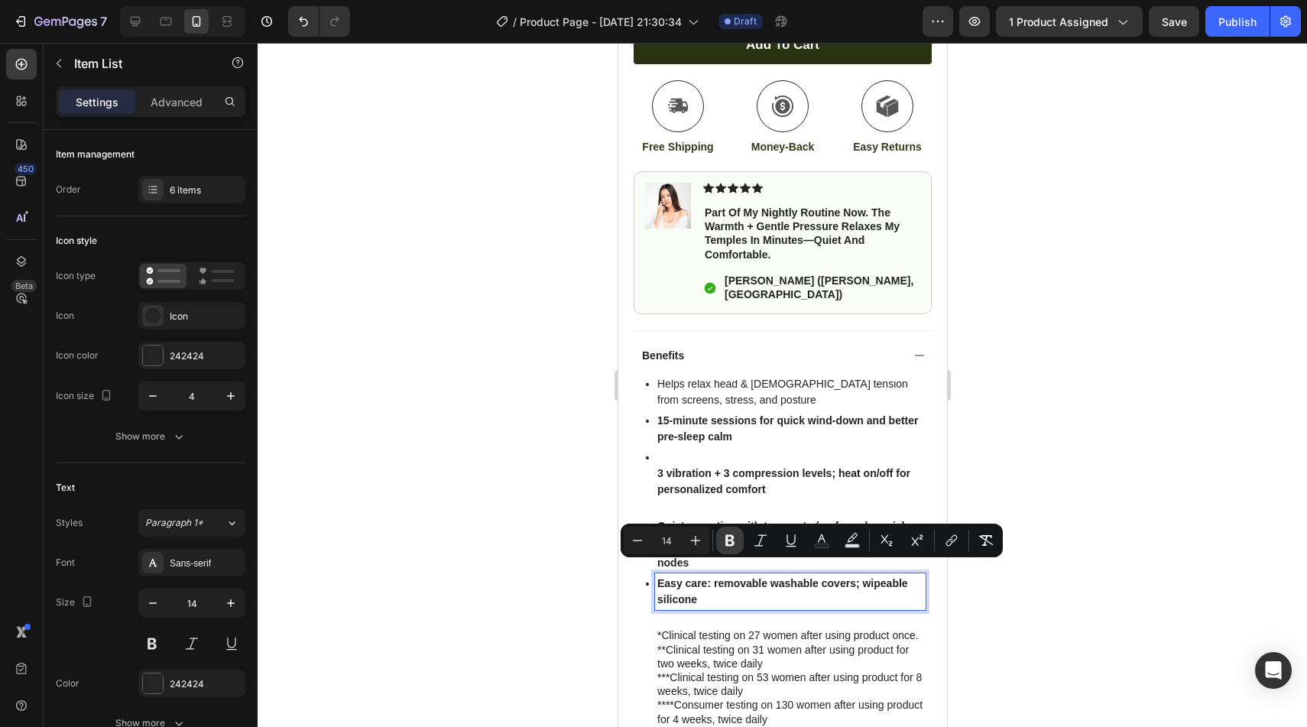
click at [721, 539] on button "Bold" at bounding box center [730, 541] width 28 height 28
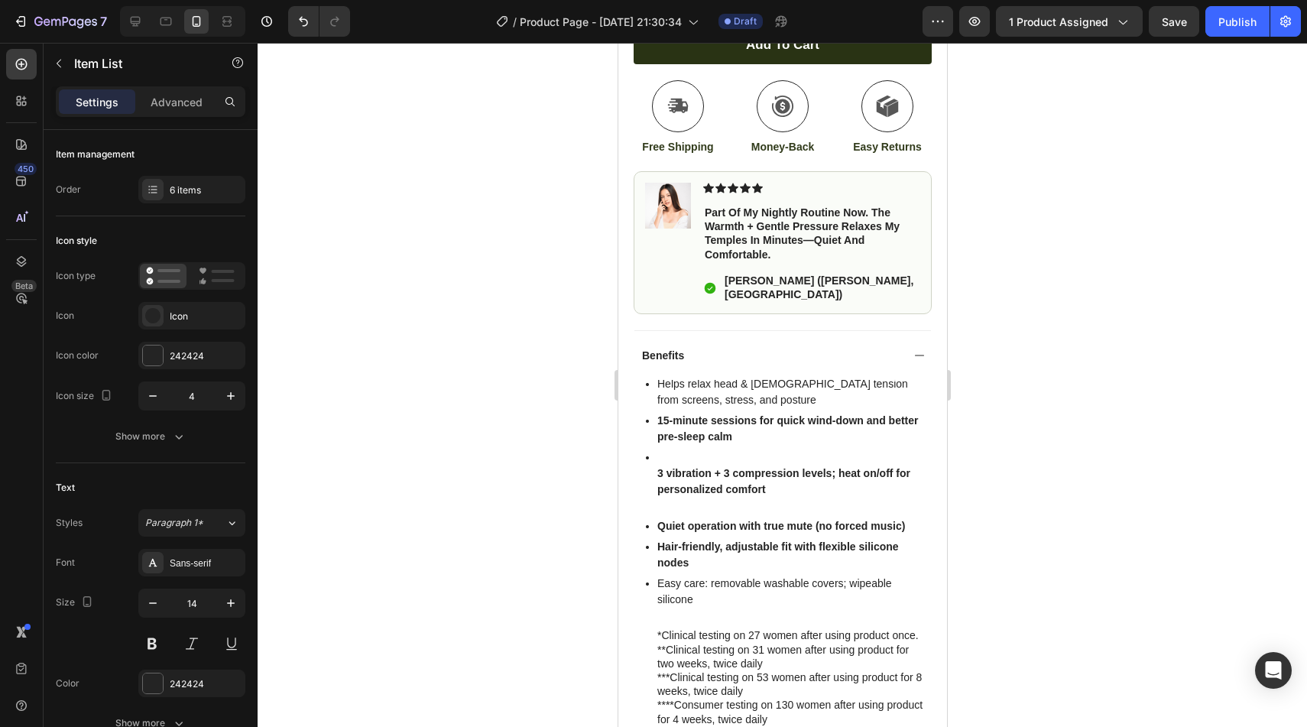
click at [719, 518] on p "Quiet operation with true mute (no forced music)" at bounding box center [790, 526] width 266 height 16
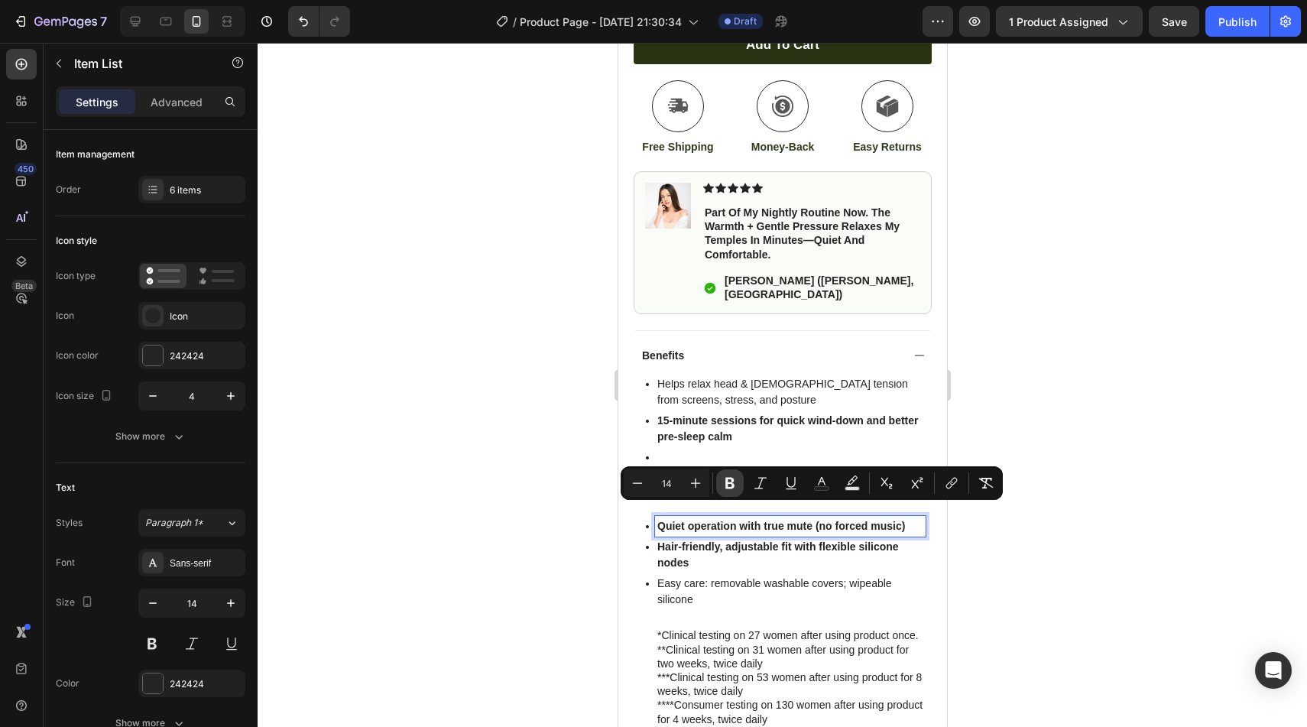
click at [719, 491] on button "Bold" at bounding box center [730, 483] width 28 height 28
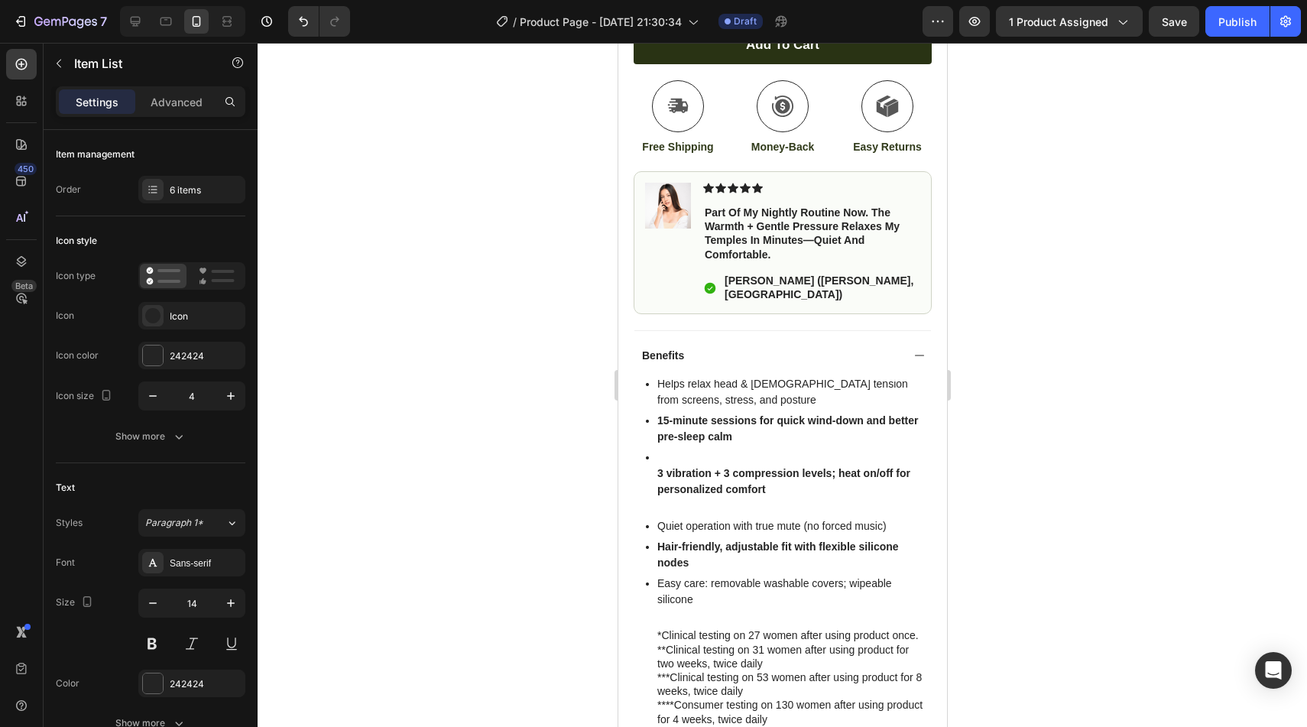
click at [711, 540] on strong "Hair-friendly, adjustable fit with flexible silicone nodes" at bounding box center [778, 554] width 242 height 28
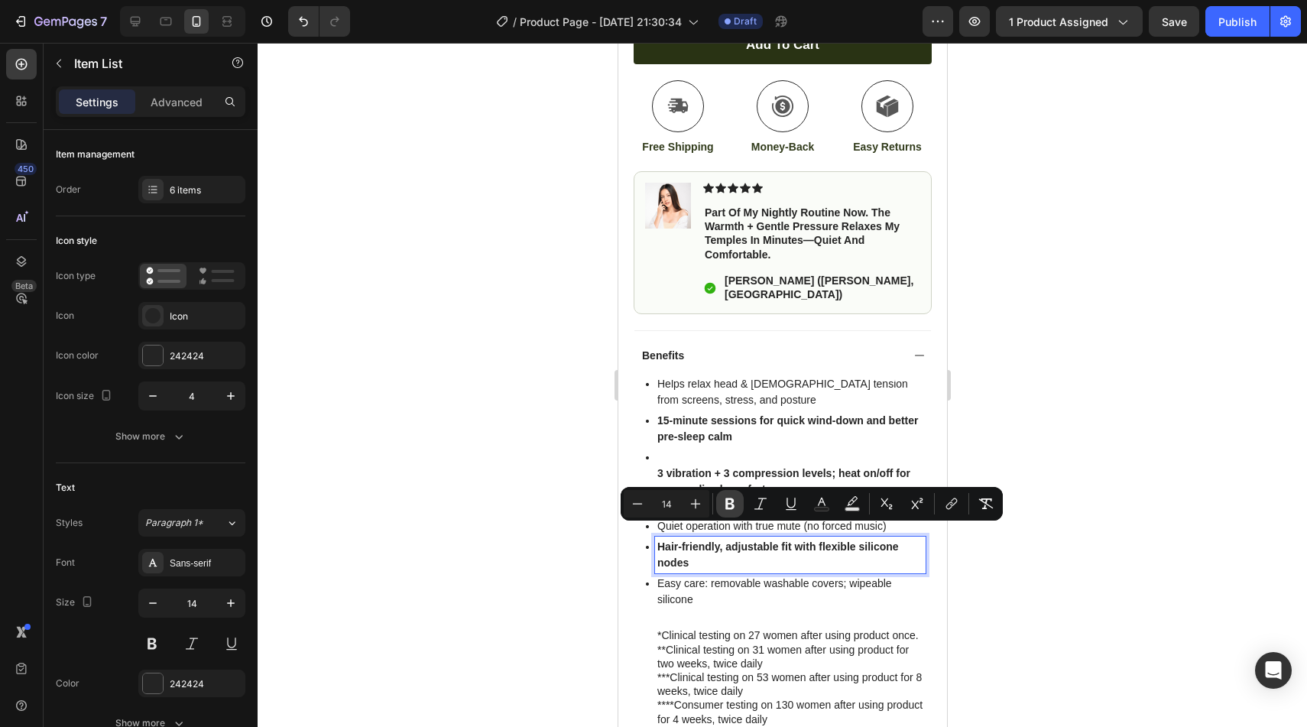
click at [724, 509] on icon "Editor contextual toolbar" at bounding box center [729, 503] width 15 height 15
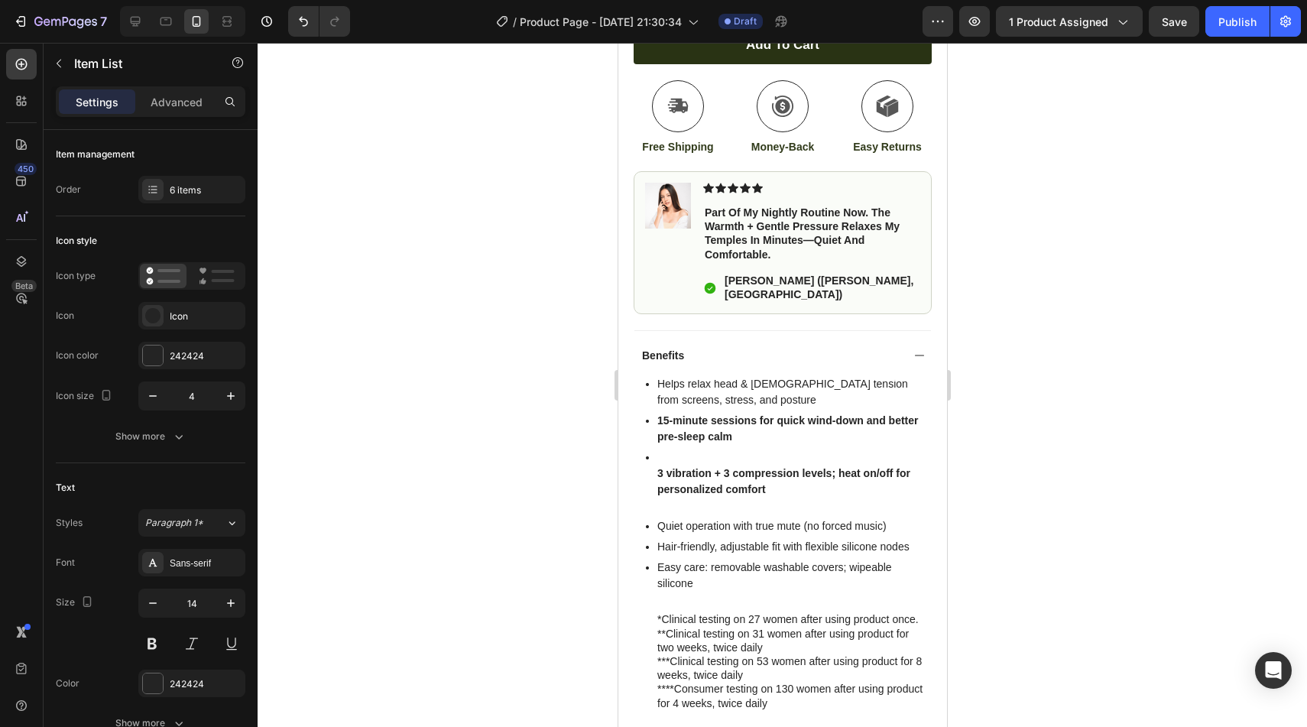
click at [717, 482] on strong "3 vibration + 3 compression levels; heat on/off for personalized comfort" at bounding box center [783, 481] width 253 height 28
click at [701, 498] on p "Rich Text Editor. Editing area: main" at bounding box center [790, 506] width 266 height 16
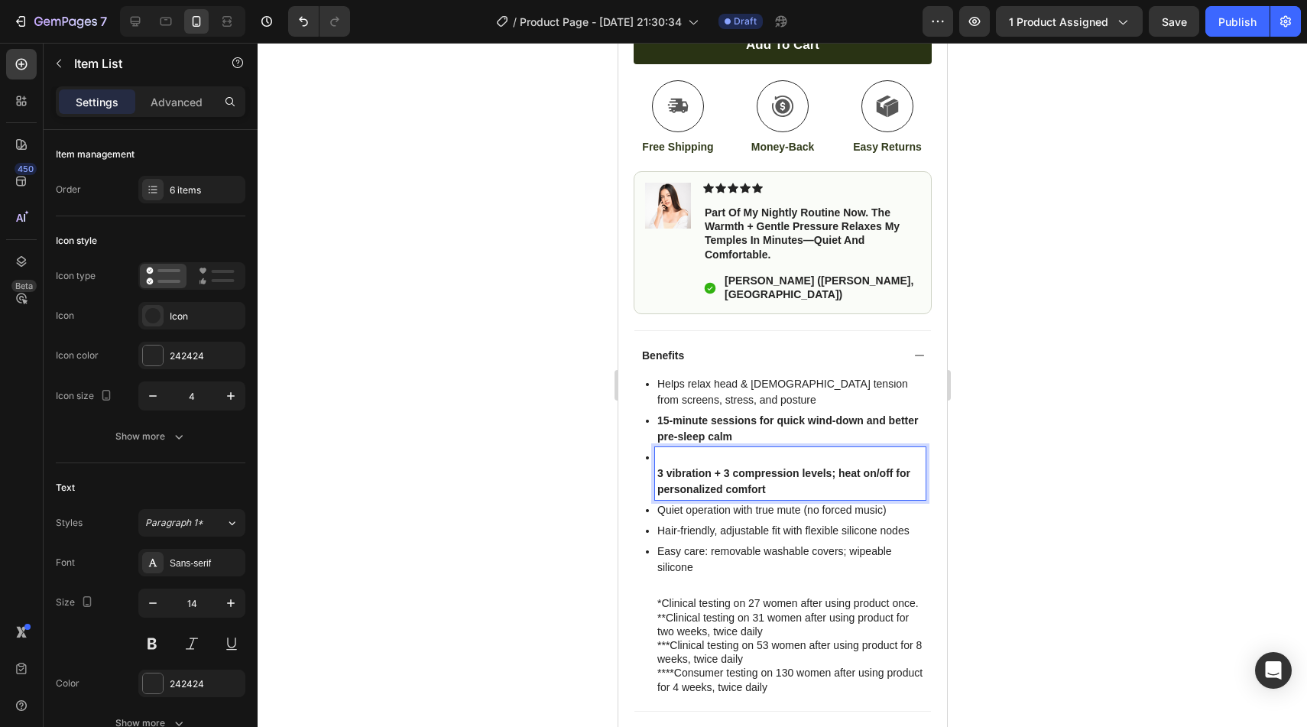
click at [660, 467] on strong "3 vibration + 3 compression levels; heat on/off for personalized comfort" at bounding box center [783, 481] width 253 height 28
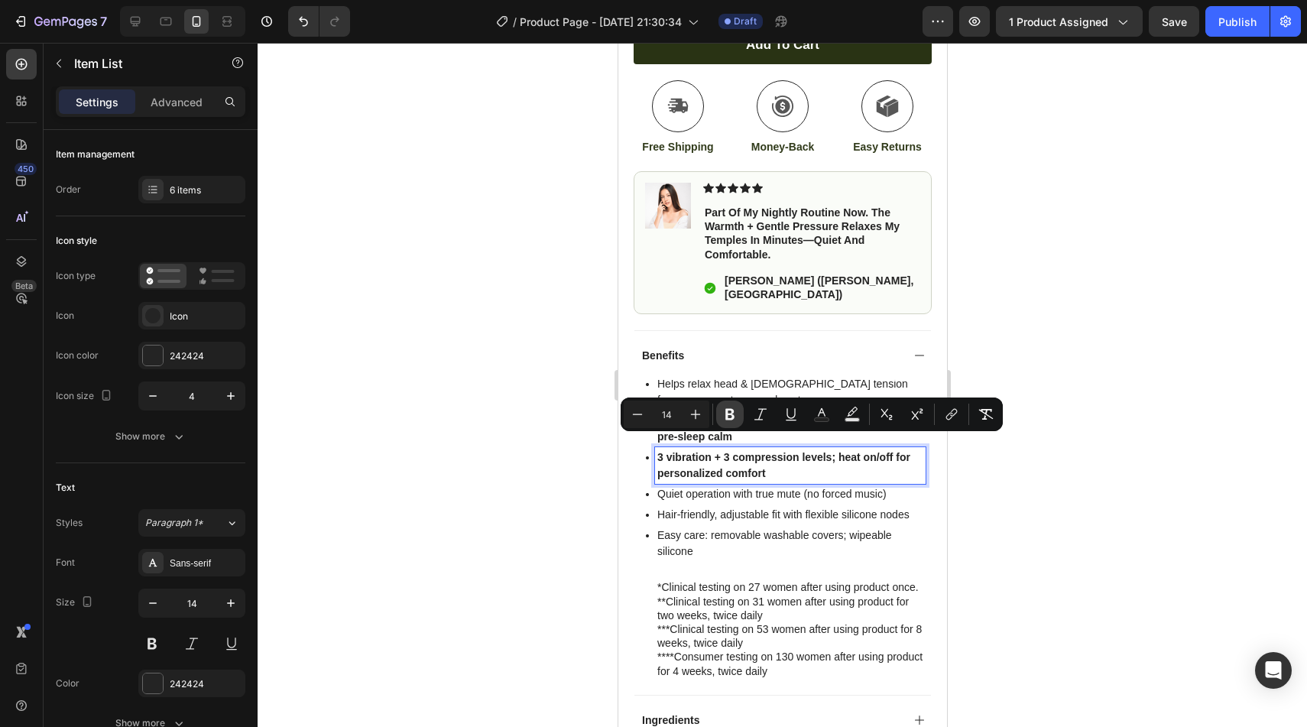
click at [722, 417] on button "Bold" at bounding box center [730, 415] width 28 height 28
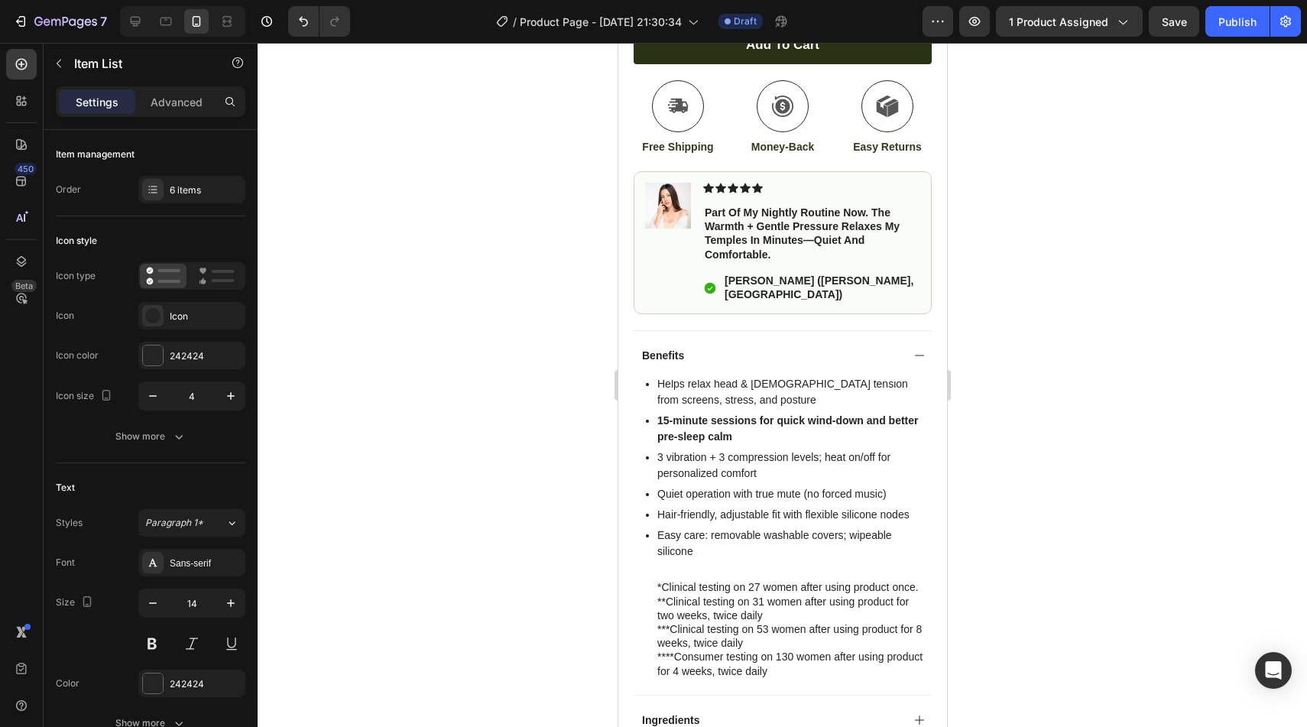
click at [748, 466] on p "3 vibration + 3 compression levels; heat on/off for personalized comfort" at bounding box center [790, 465] width 266 height 32
click at [735, 422] on p "15-minute sessions for quick wind-down and better pre-sleep calm" at bounding box center [790, 429] width 266 height 32
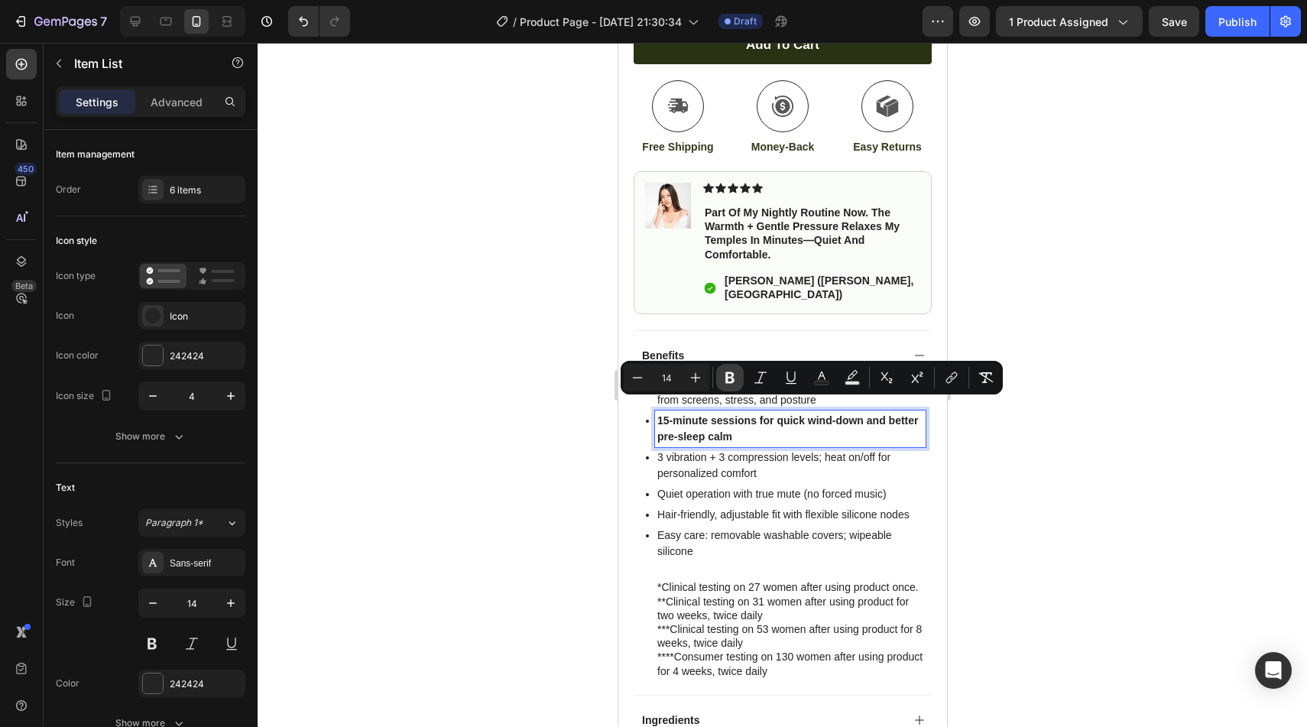
click at [725, 384] on icon "Editor contextual toolbar" at bounding box center [729, 377] width 15 height 15
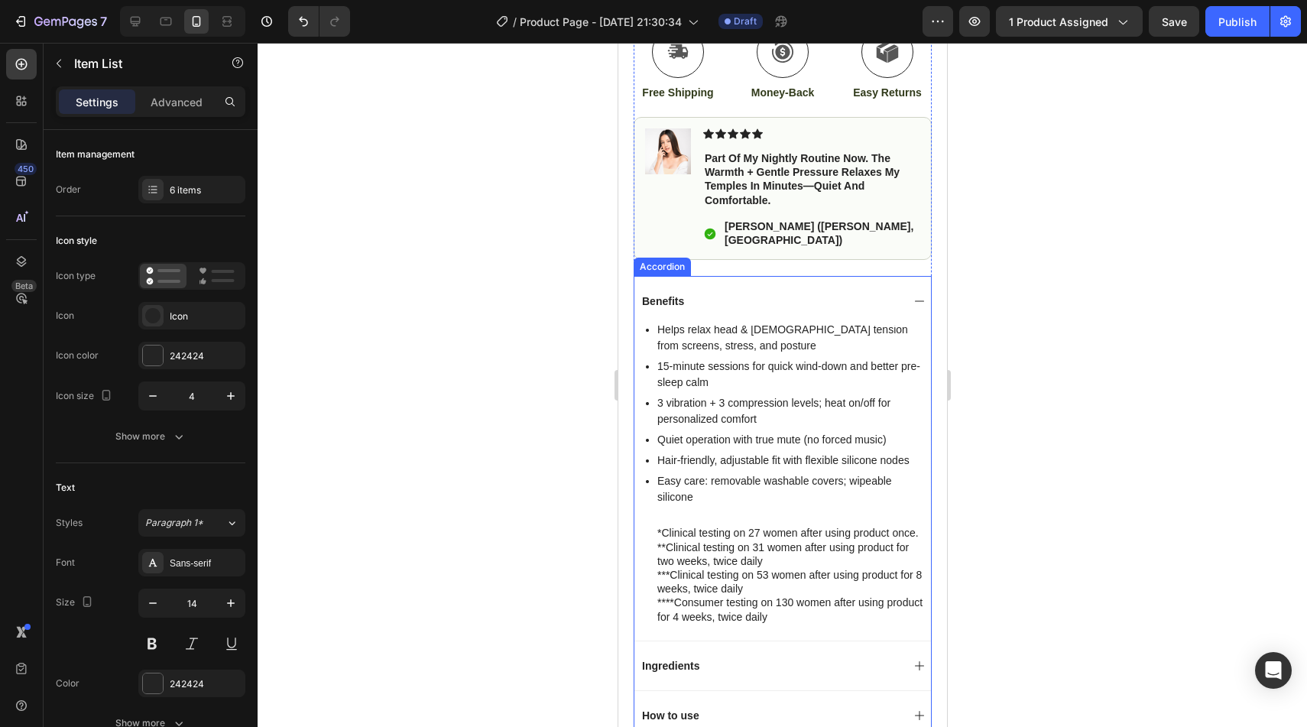
scroll to position [732, 0]
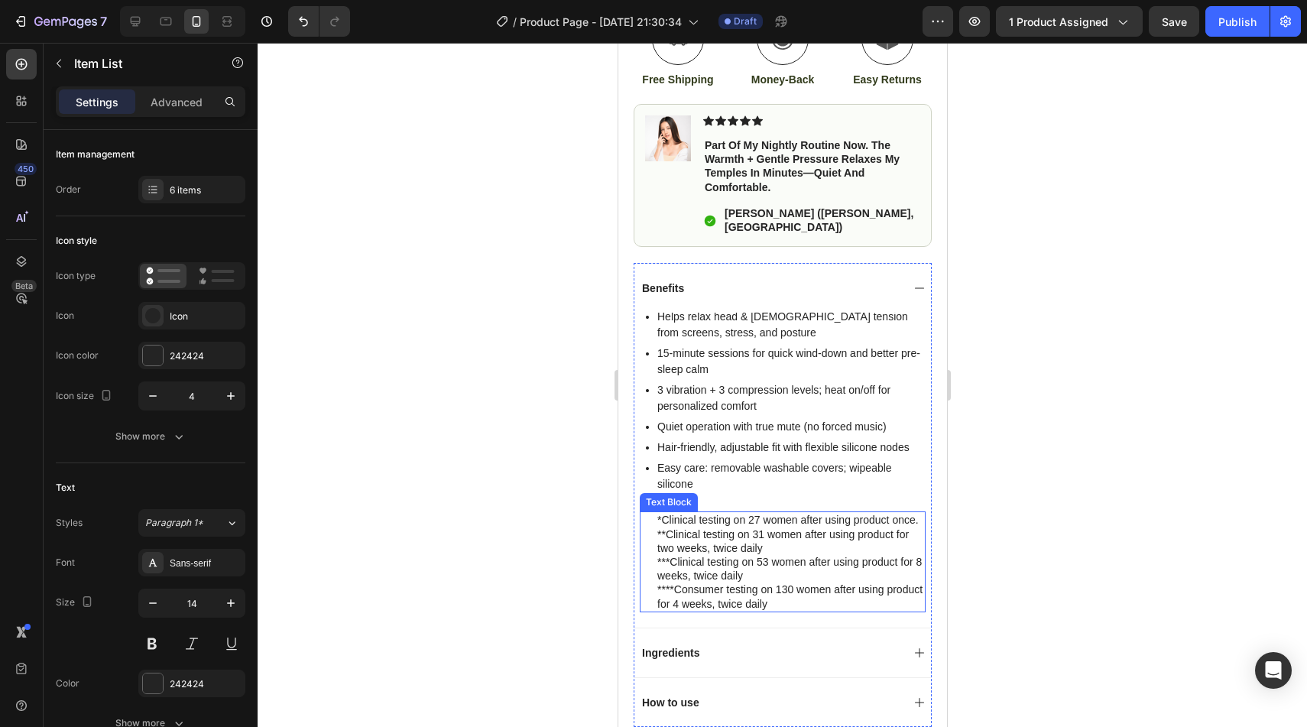
click at [785, 532] on p "*Clinical testing on 27 women after using product once. **Clinical testing on 3…" at bounding box center [790, 534] width 267 height 42
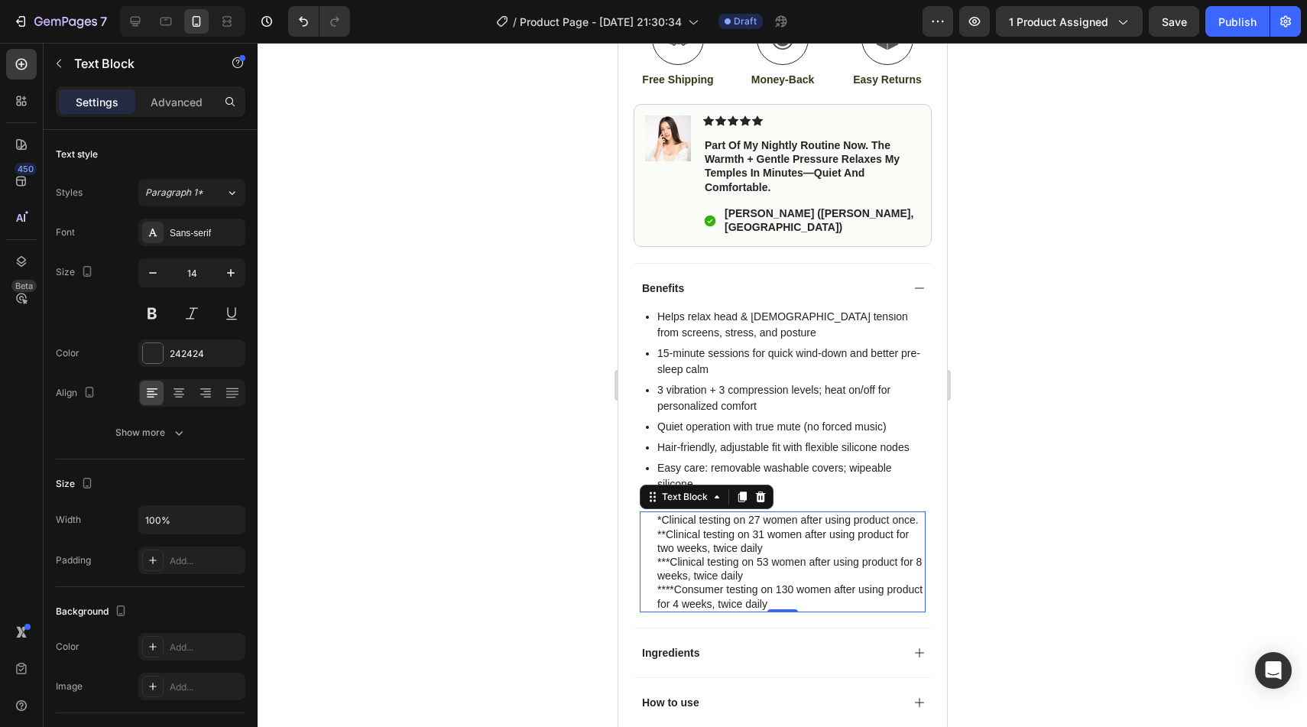
click at [865, 555] on p "***Clinical testing on 53 women after using product for 8 weeks, twice daily" at bounding box center [790, 569] width 267 height 28
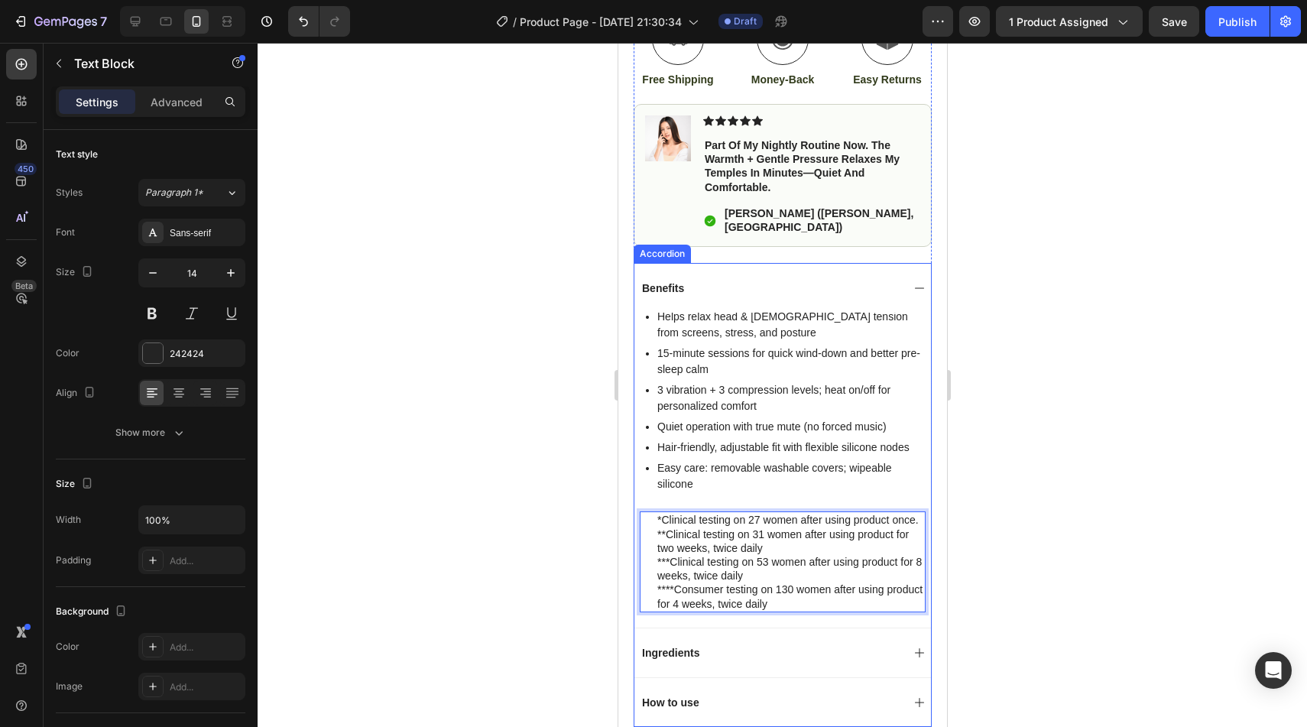
click at [911, 274] on div "Benefits" at bounding box center [782, 288] width 297 height 50
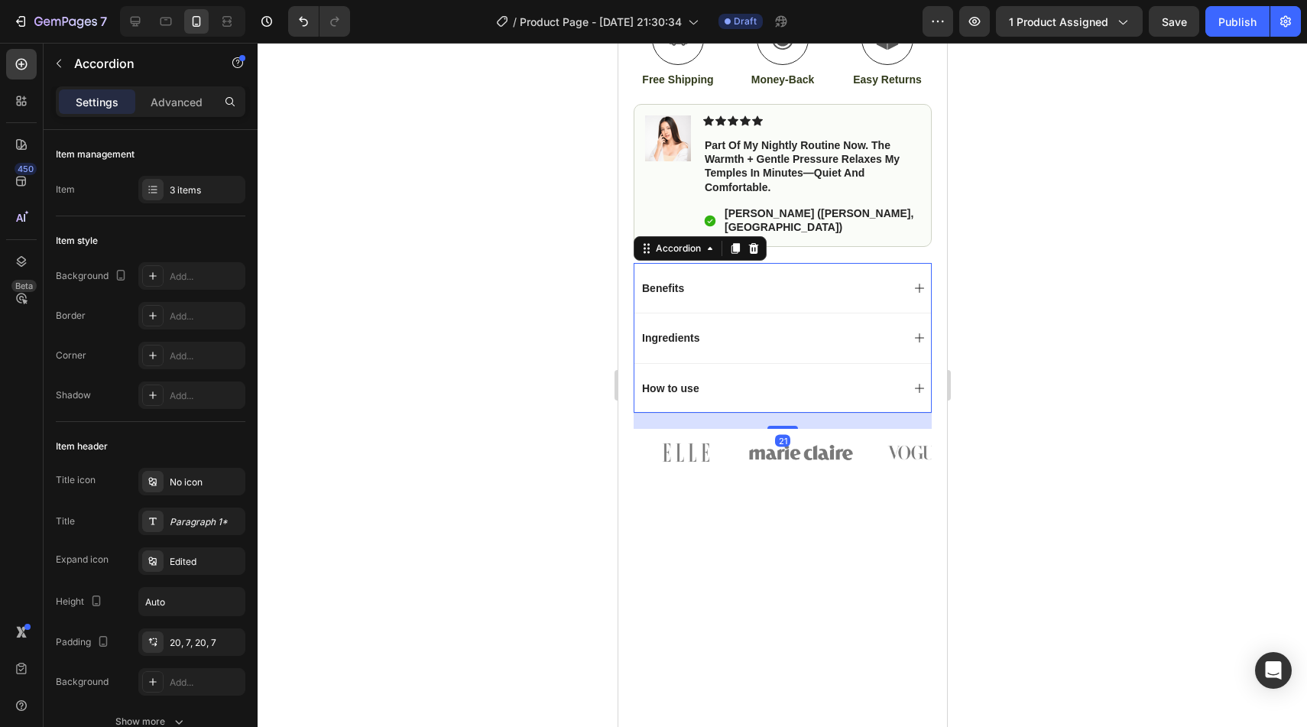
click at [923, 332] on icon at bounding box center [919, 338] width 12 height 12
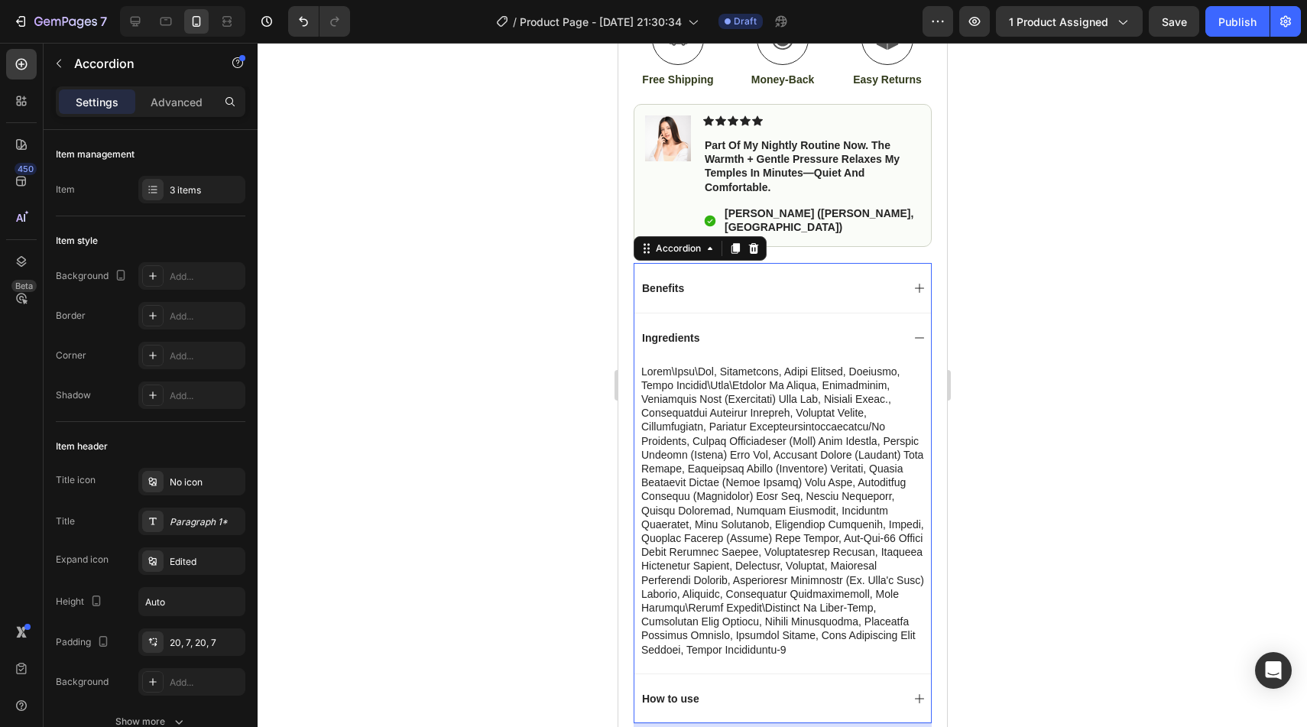
click at [671, 333] on div "Ingredients" at bounding box center [670, 338] width 62 height 18
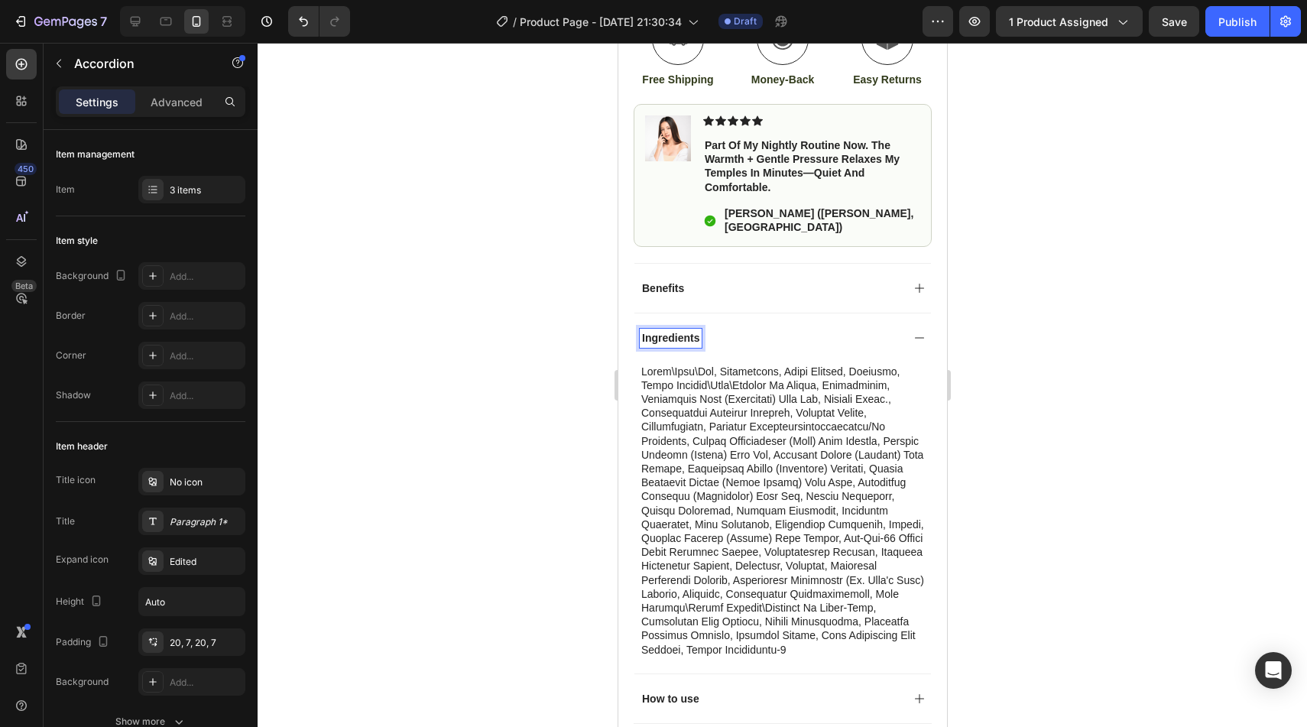
click at [672, 333] on div "Ingredients" at bounding box center [670, 338] width 62 height 18
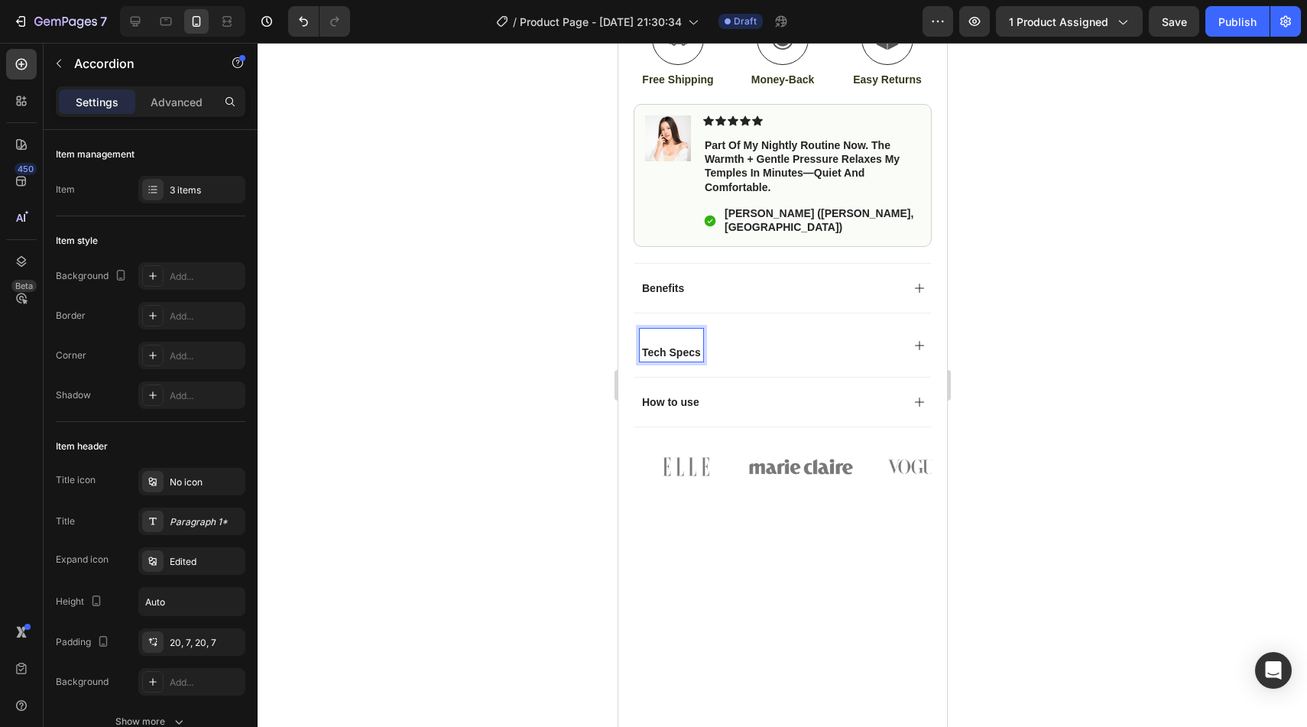
click at [640, 335] on div "Tech Specs" at bounding box center [670, 345] width 63 height 32
click at [924, 332] on icon at bounding box center [919, 338] width 12 height 12
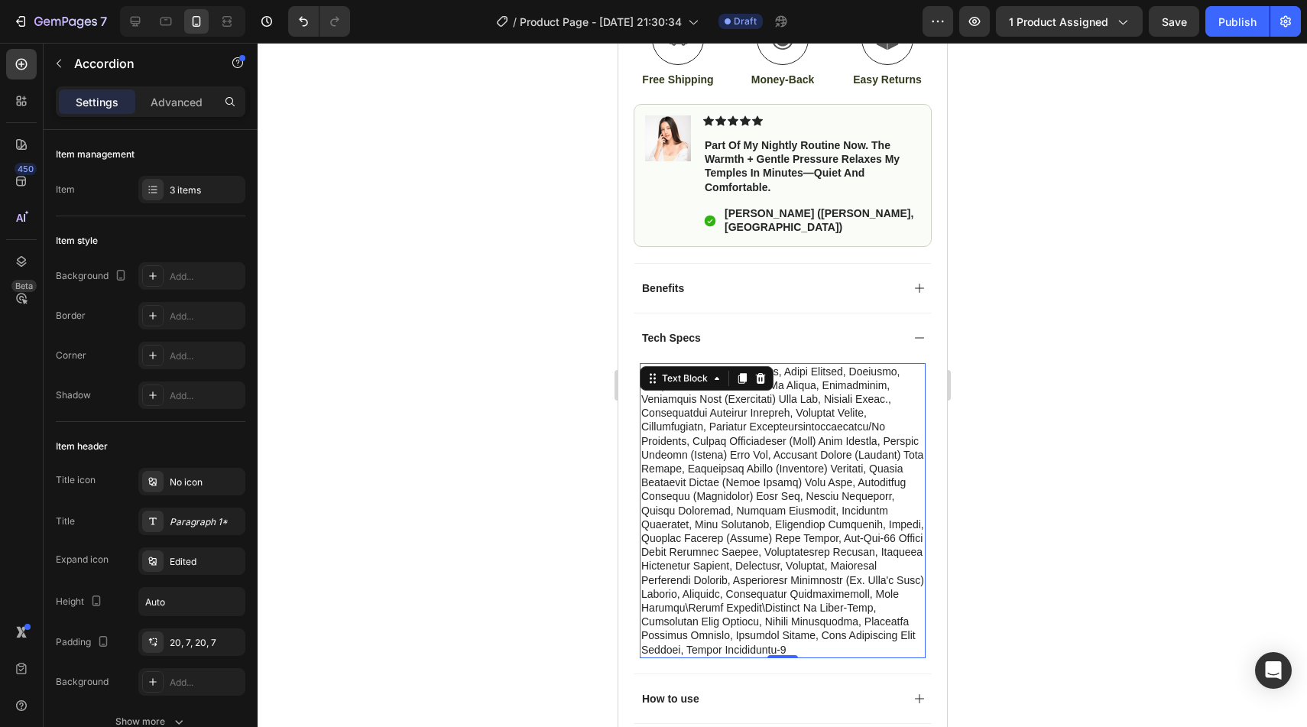
click at [727, 412] on p at bounding box center [782, 511] width 283 height 292
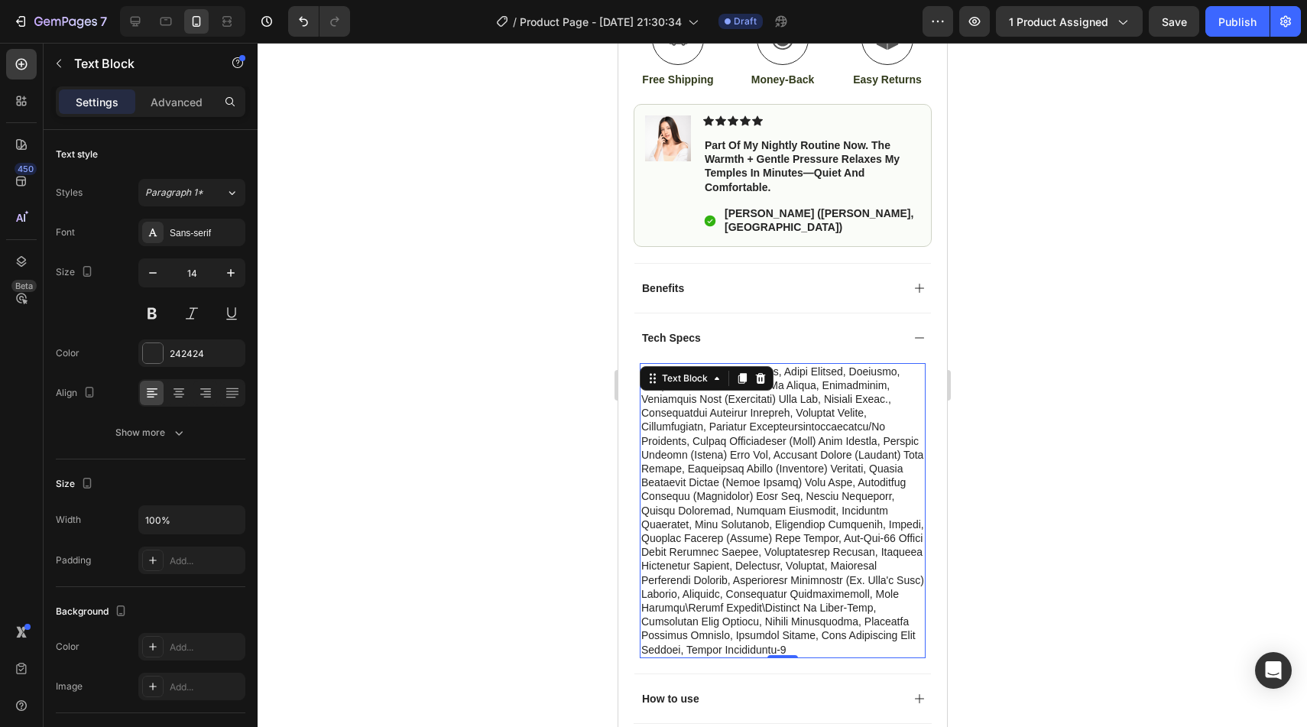
click at [727, 412] on p at bounding box center [782, 511] width 283 height 292
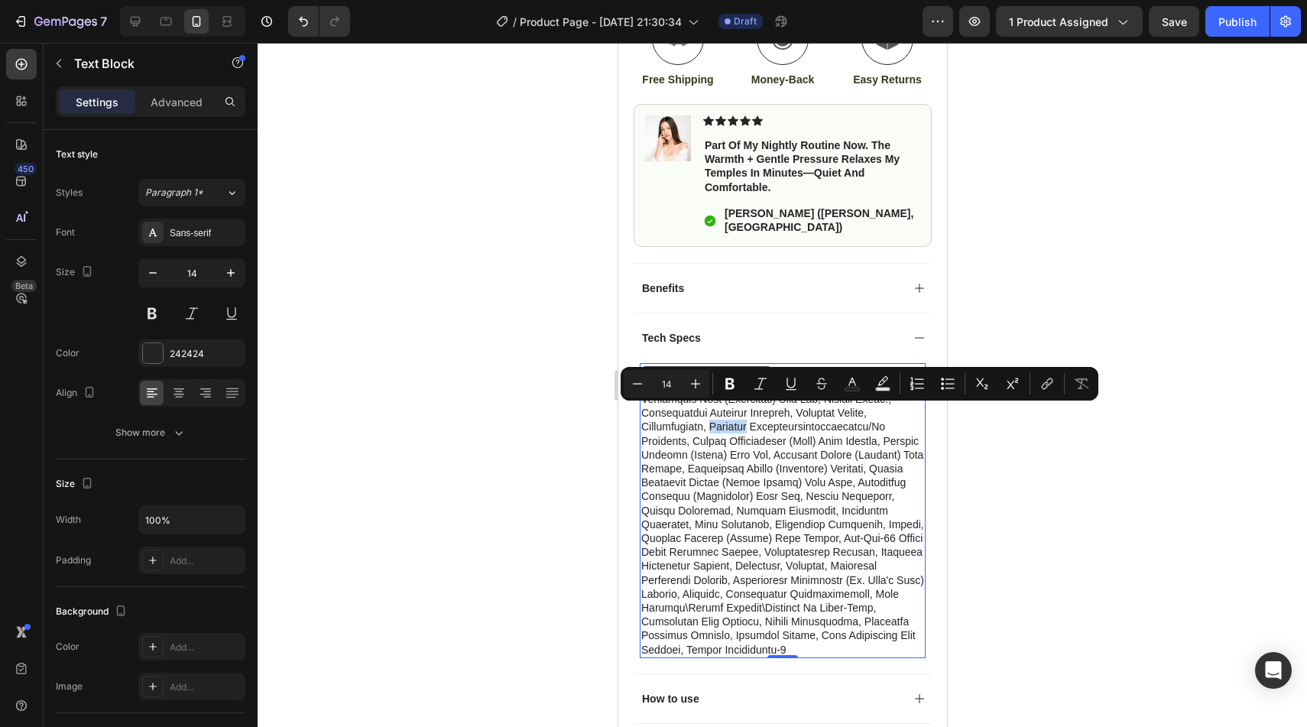
click at [760, 533] on p "Rich Text Editor. Editing area: main" at bounding box center [782, 511] width 283 height 292
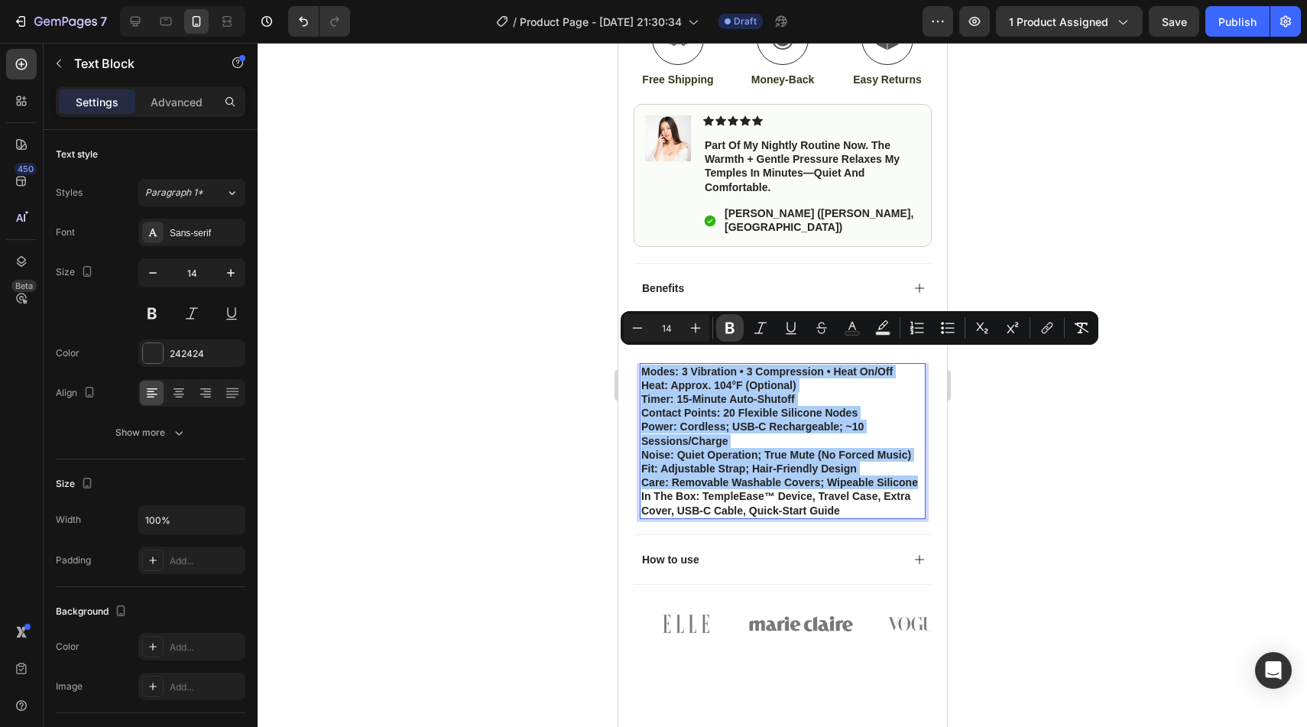
click at [722, 324] on icon "Editor contextual toolbar" at bounding box center [729, 327] width 15 height 15
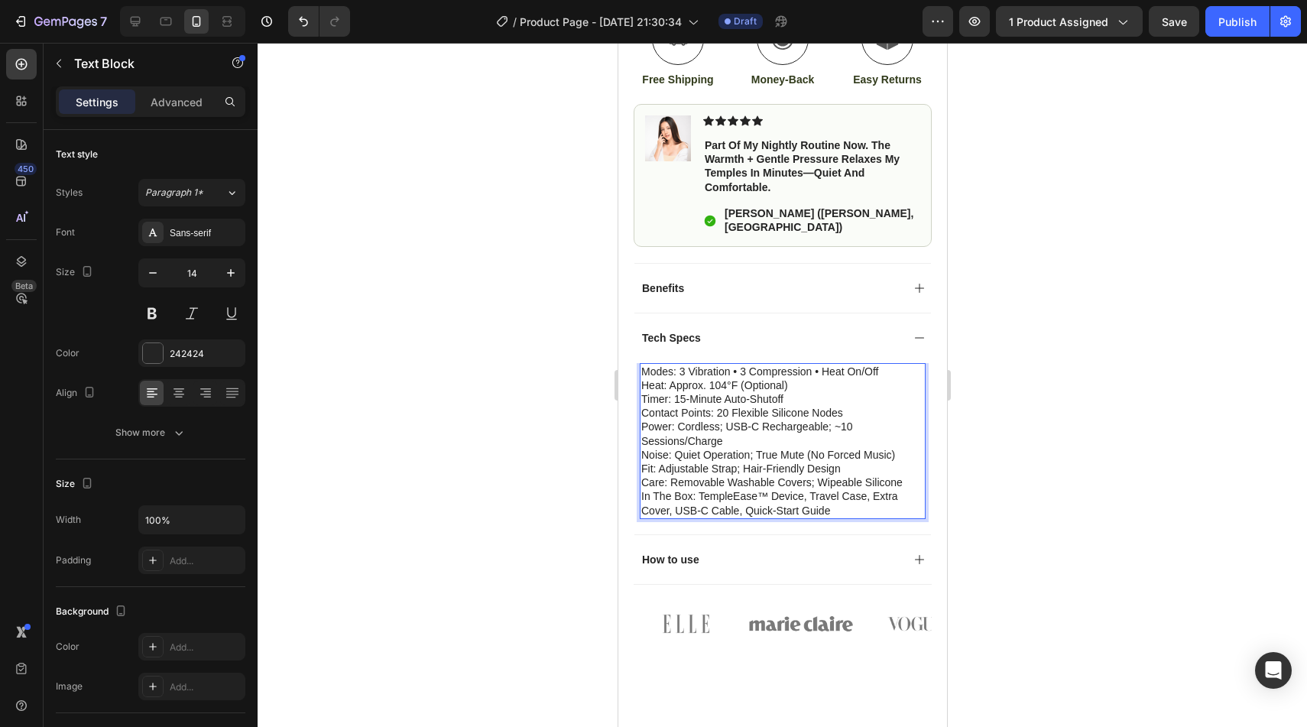
click at [719, 448] on p "Noise: Quiet operation; true mute (no forced music)" at bounding box center [782, 455] width 283 height 14
click at [663, 462] on p "Fit: Adjustable strap; hair-friendly design" at bounding box center [782, 469] width 283 height 14
drag, startPoint x: 642, startPoint y: 466, endPoint x: 663, endPoint y: 467, distance: 20.7
click at [663, 475] on p "Care: Removable washable covers; wipeable silicone" at bounding box center [782, 482] width 283 height 14
click at [643, 462] on p "Fit: Adjustable strap; hair-friendly design" at bounding box center [782, 469] width 283 height 14
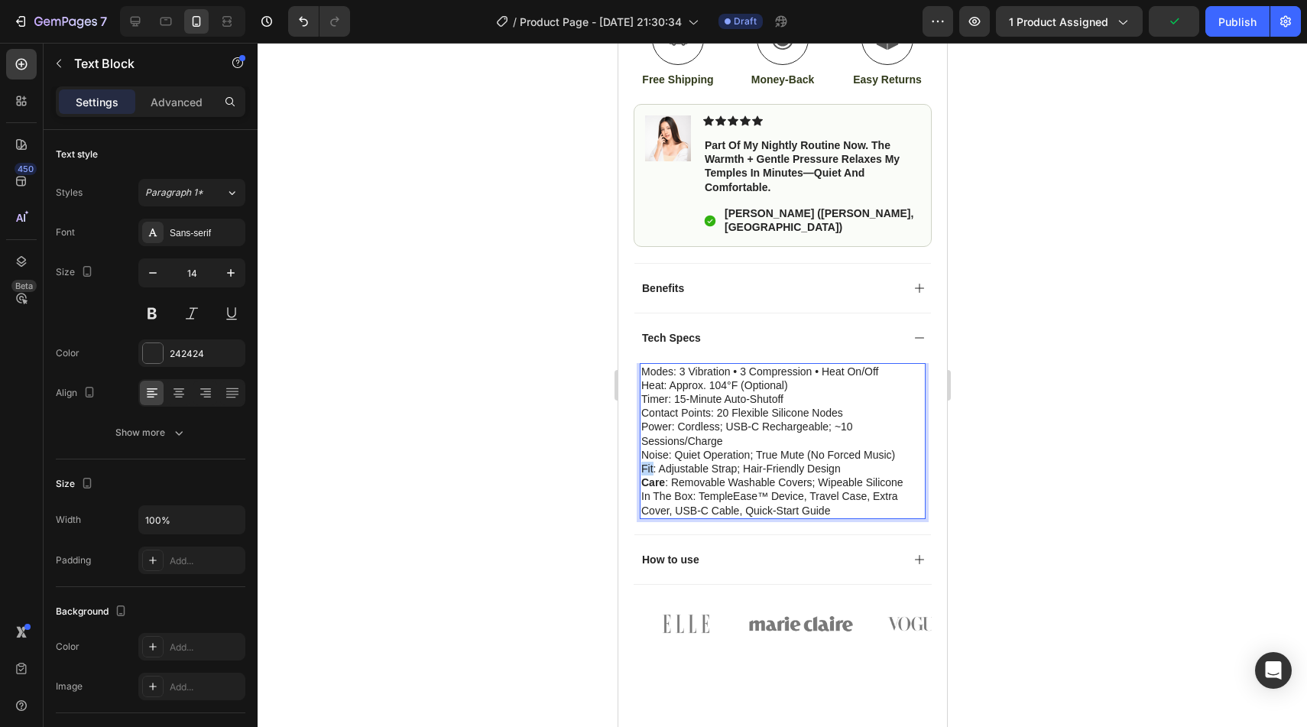
click at [647, 462] on p "Fit: Adjustable strap; hair-friendly design" at bounding box center [782, 469] width 283 height 14
click at [644, 448] on p "Noise: Quiet operation; true mute (no forced music)" at bounding box center [782, 455] width 283 height 14
click at [653, 420] on p "Power: Cordless; USB-C rechargeable; ~10 sessions/charge" at bounding box center [782, 434] width 283 height 28
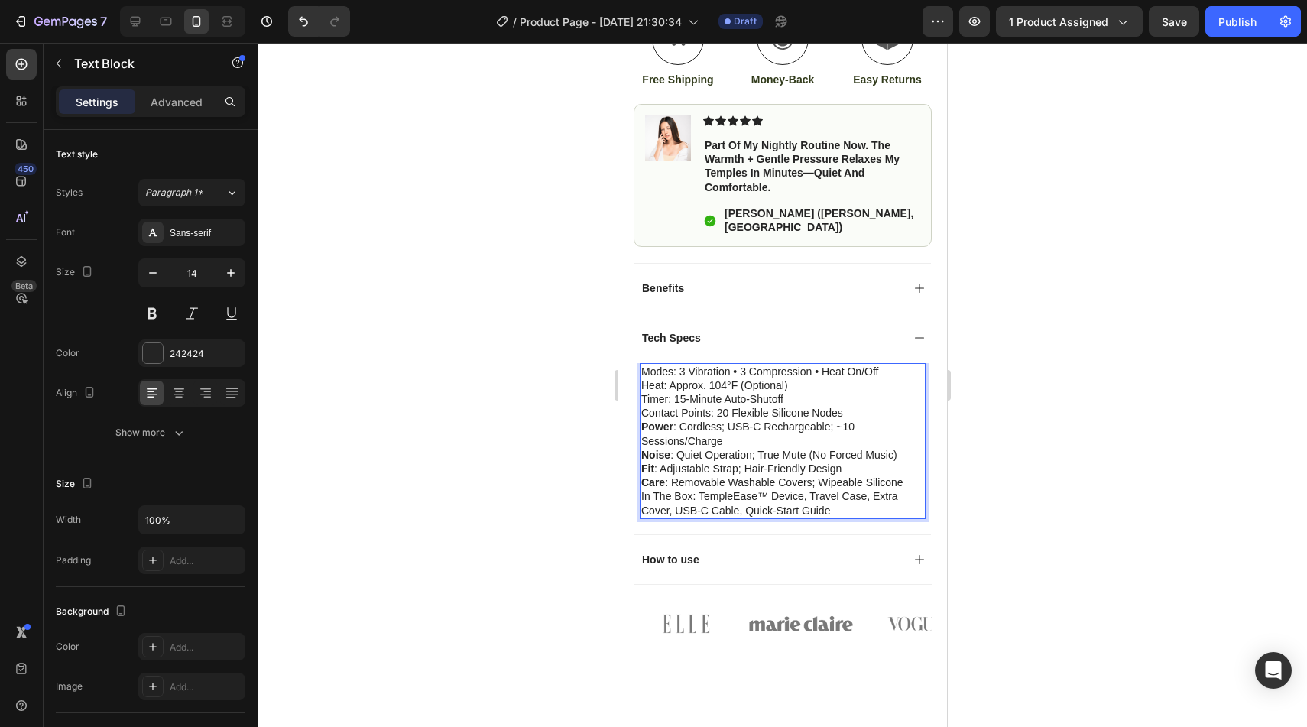
click at [655, 392] on p "Timer: 15-minute auto-shutoff" at bounding box center [782, 399] width 283 height 14
click at [654, 378] on p "Heat: approx. 104°F (optional)" at bounding box center [782, 385] width 283 height 14
click at [654, 365] on p "Modes: 3 vibration • 3 compression • Heat on/off" at bounding box center [782, 372] width 283 height 14
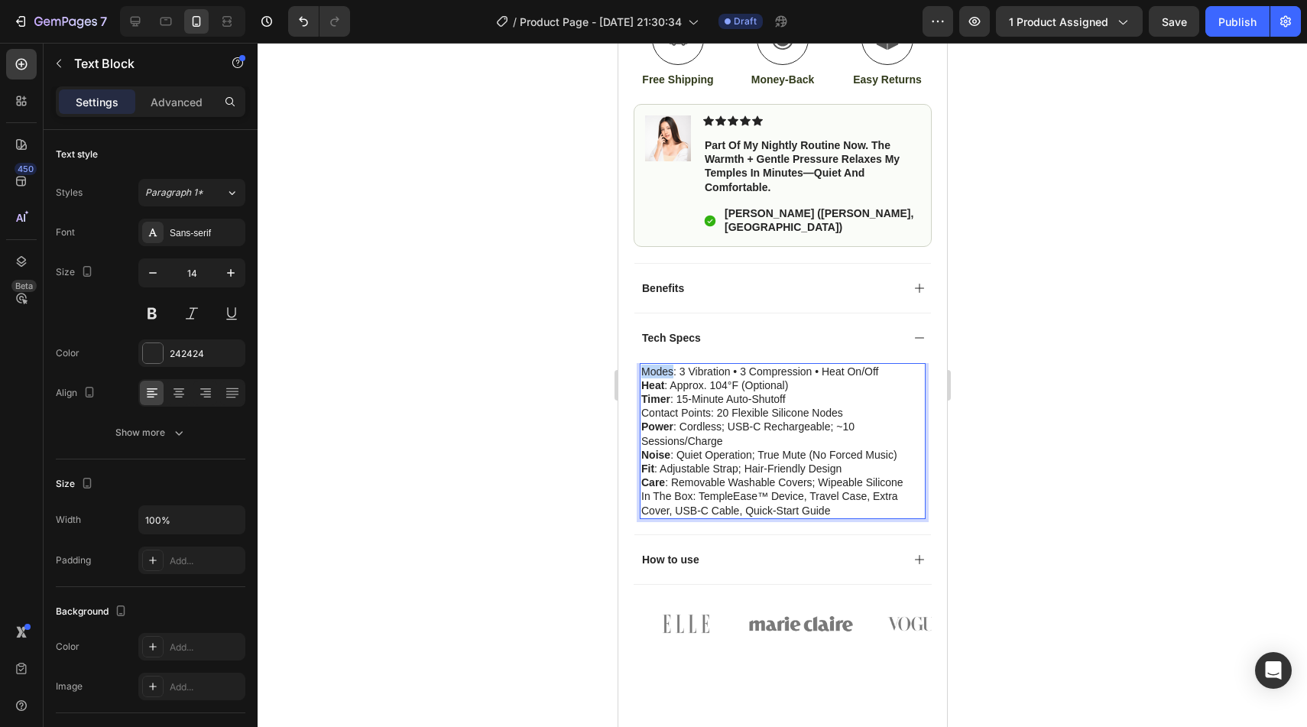
click at [654, 365] on p "Modes: 3 vibration • 3 compression • Heat on/off" at bounding box center [782, 372] width 283 height 14
click at [752, 462] on p "Fit : Adjustable strap; hair-friendly design" at bounding box center [782, 469] width 283 height 14
click at [673, 489] on p "In the Box: TempleEase™ device, travel case, extra cover, USB-C cable, quick-st…" at bounding box center [782, 503] width 283 height 28
click at [659, 489] on p "In the Box: TempleEase™ device, travel case, extra cover, USB-C cable, quick-st…" at bounding box center [782, 503] width 283 height 28
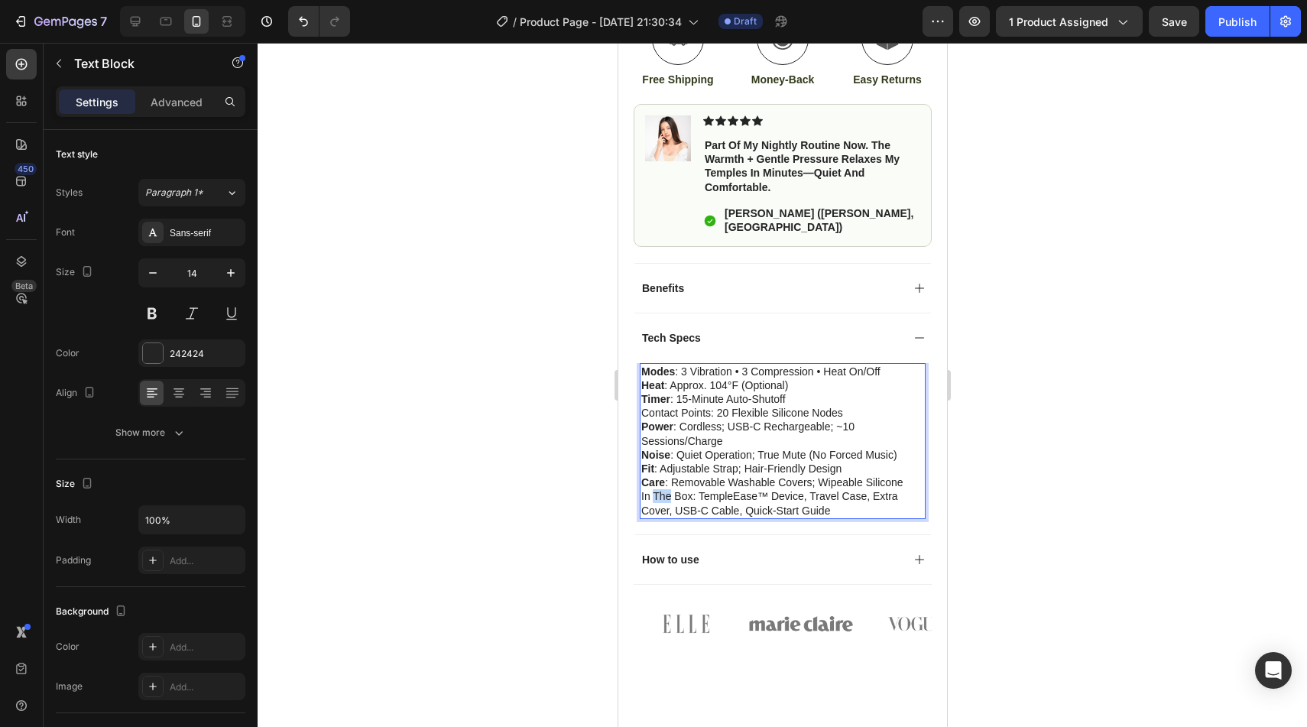
click at [659, 489] on p "In the Box: TempleEase™ device, travel case, extra cover, USB-C cable, quick-st…" at bounding box center [782, 503] width 283 height 28
click at [644, 489] on p "In the Box: TempleEase™ device, travel case, extra cover, USB-C cable, quick-st…" at bounding box center [782, 503] width 283 height 28
click at [637, 481] on div "Modes : 3 vibration • 3 compression • Heat on/off Heat : approx. 104°F (optiona…" at bounding box center [782, 448] width 297 height 171
click at [641, 489] on p "In the Box: TempleEase™ device, travel case, extra cover, USB-C cable, quick-st…" at bounding box center [782, 503] width 283 height 28
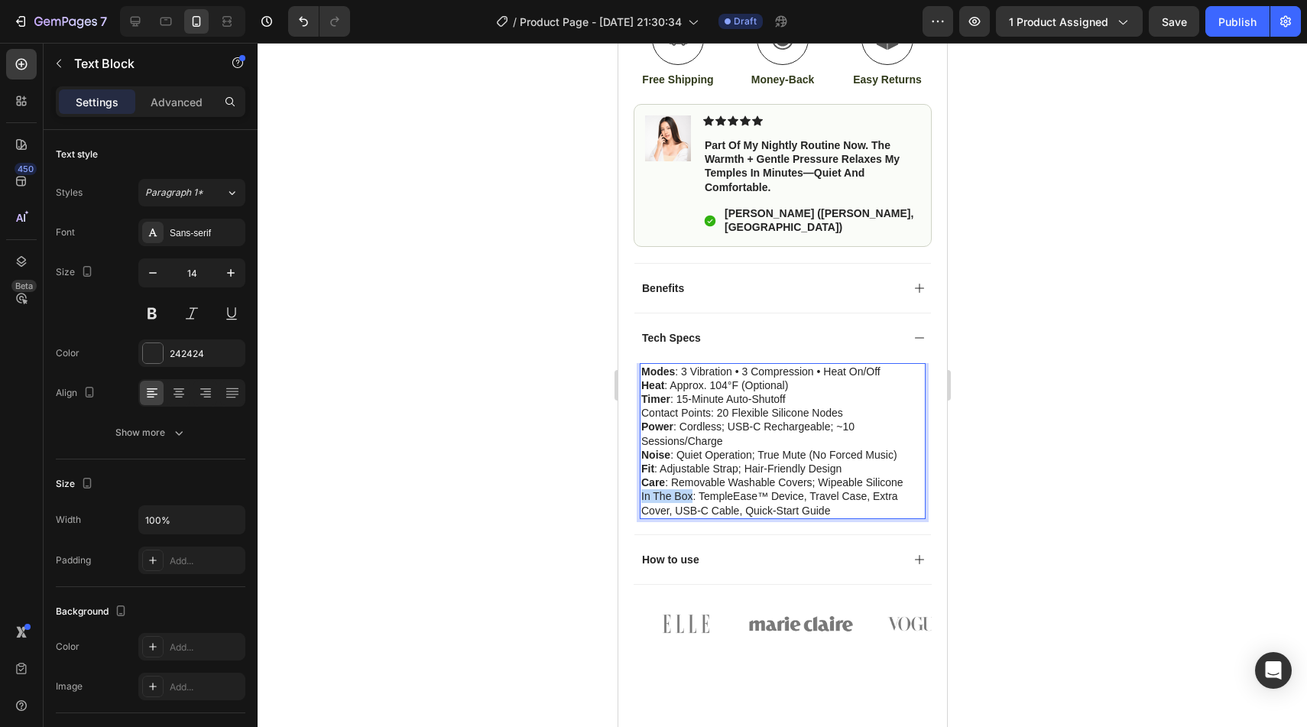
drag, startPoint x: 641, startPoint y: 481, endPoint x: 687, endPoint y: 482, distance: 46.7
click at [687, 489] on p "In the Box: TempleEase™ device, travel case, extra cover, USB-C cable, quick-st…" at bounding box center [782, 503] width 283 height 28
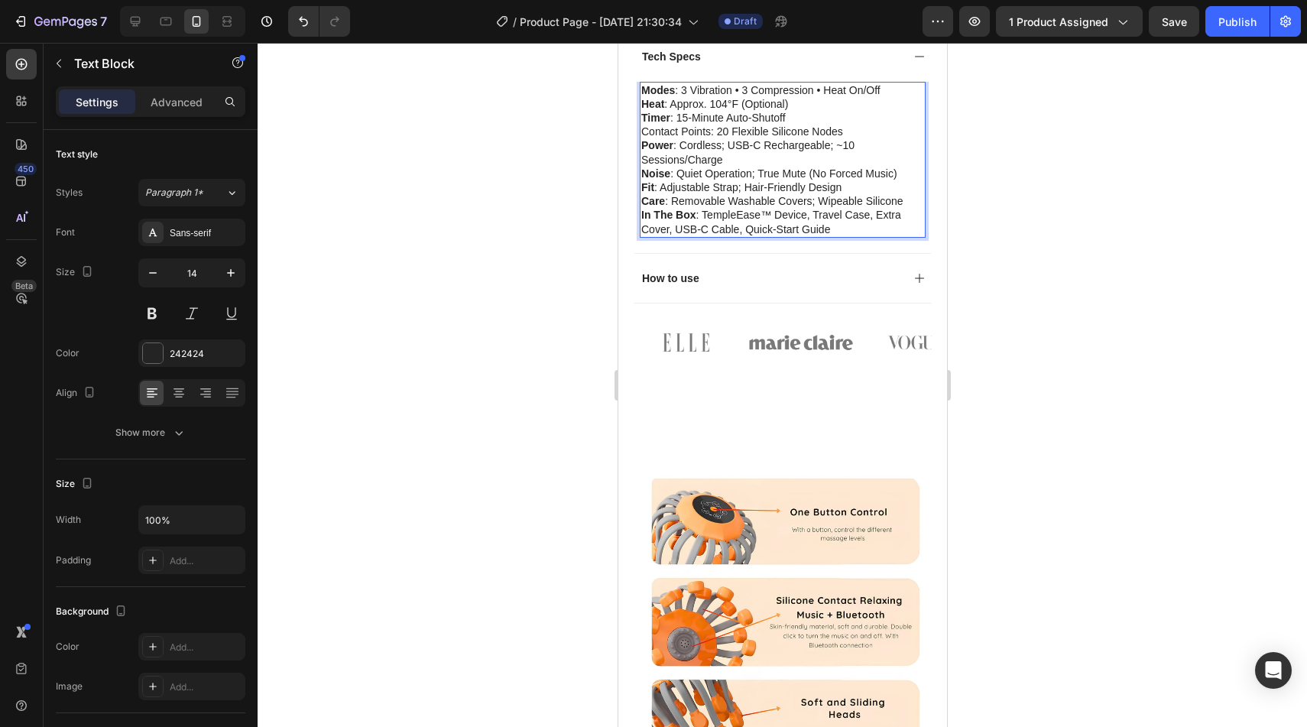
scroll to position [1071, 0]
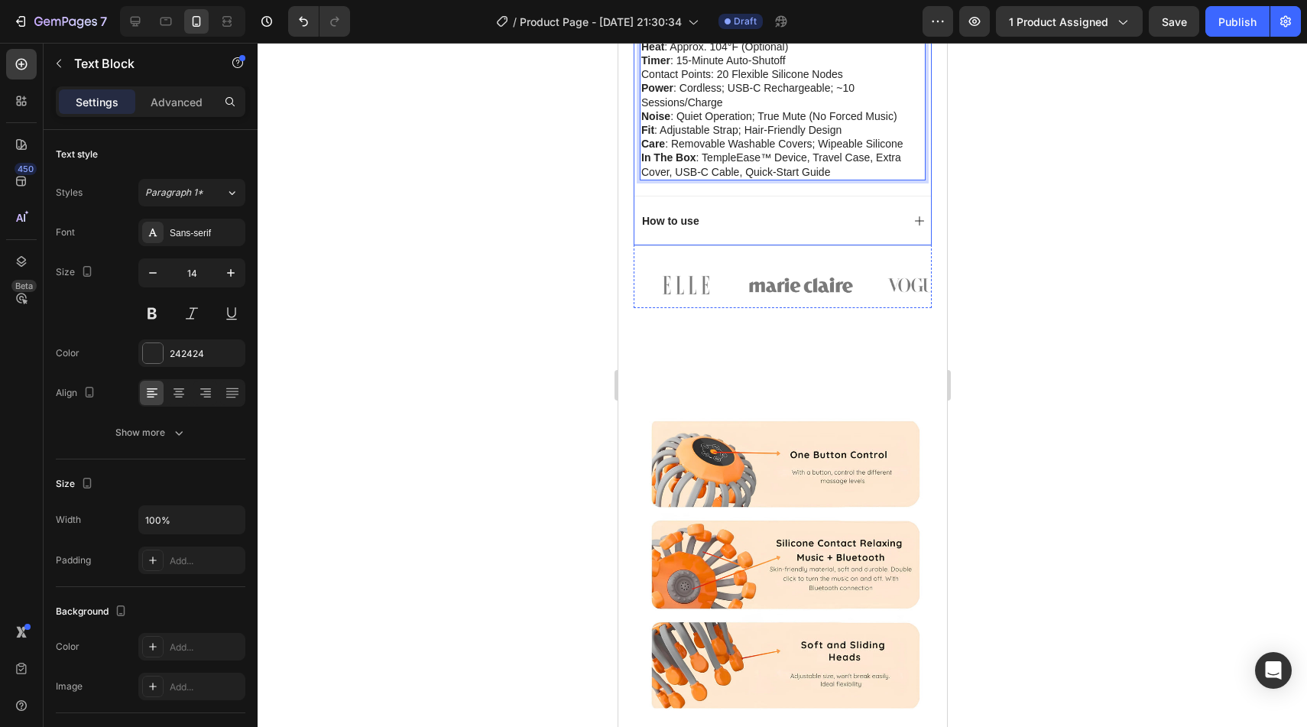
click at [698, 221] on div "How to use" at bounding box center [782, 221] width 297 height 50
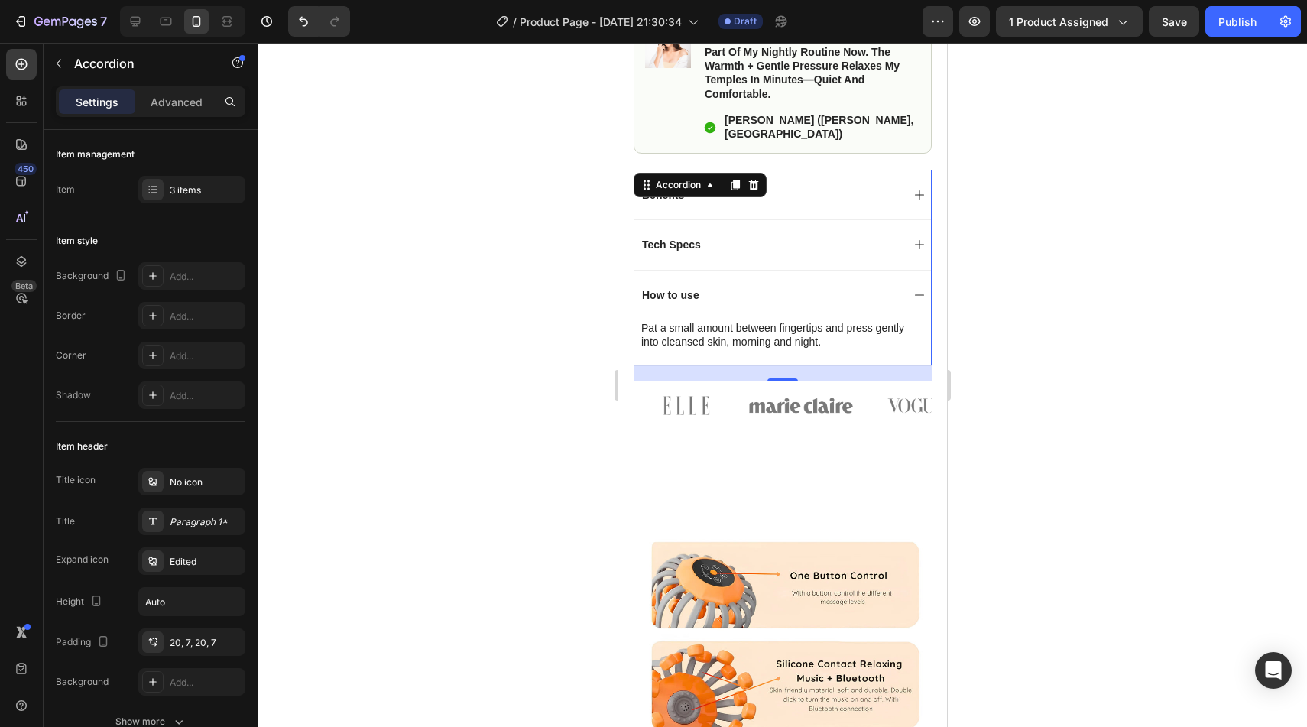
scroll to position [845, 0]
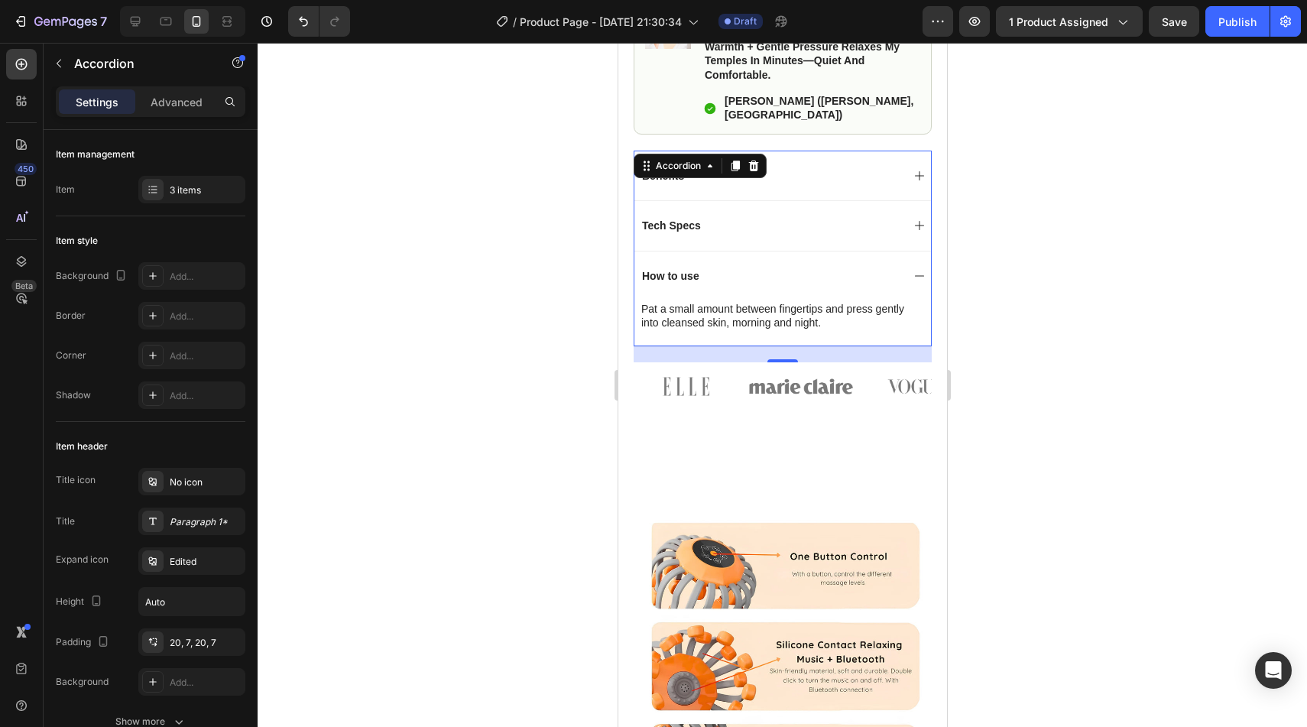
click at [736, 304] on p "Pat a small amount between fingertips and press gently into cleansed skin, morn…" at bounding box center [782, 316] width 283 height 28
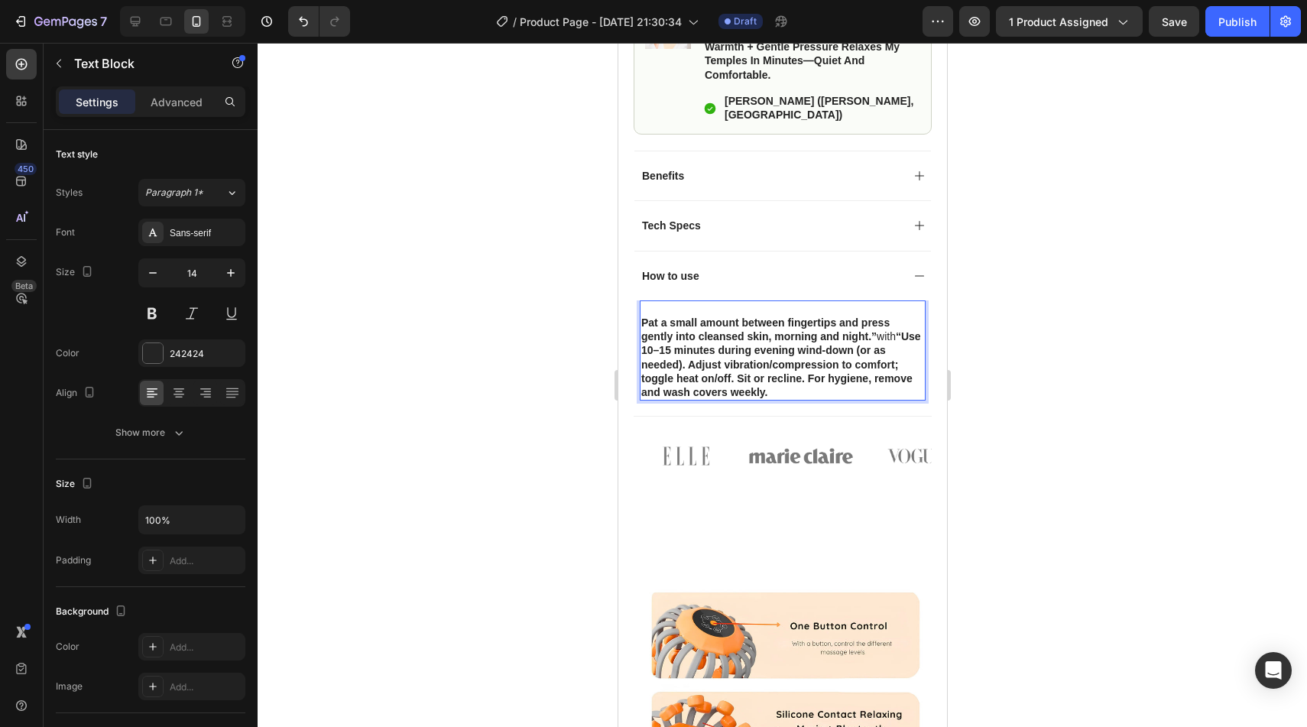
click at [644, 316] on strong "Pat a small amount between fingertips and press gently into cleansed skin, morn…" at bounding box center [765, 329] width 248 height 26
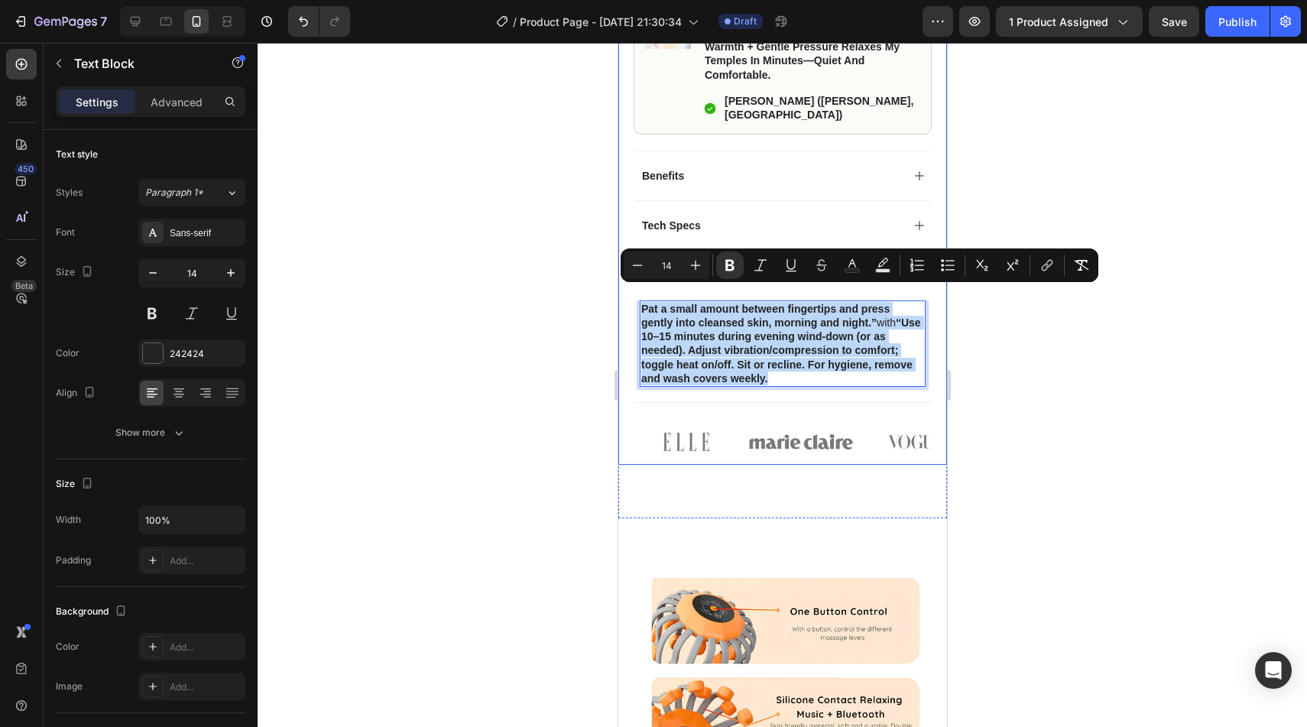
drag, startPoint x: 800, startPoint y: 365, endPoint x: 631, endPoint y: 295, distance: 182.7
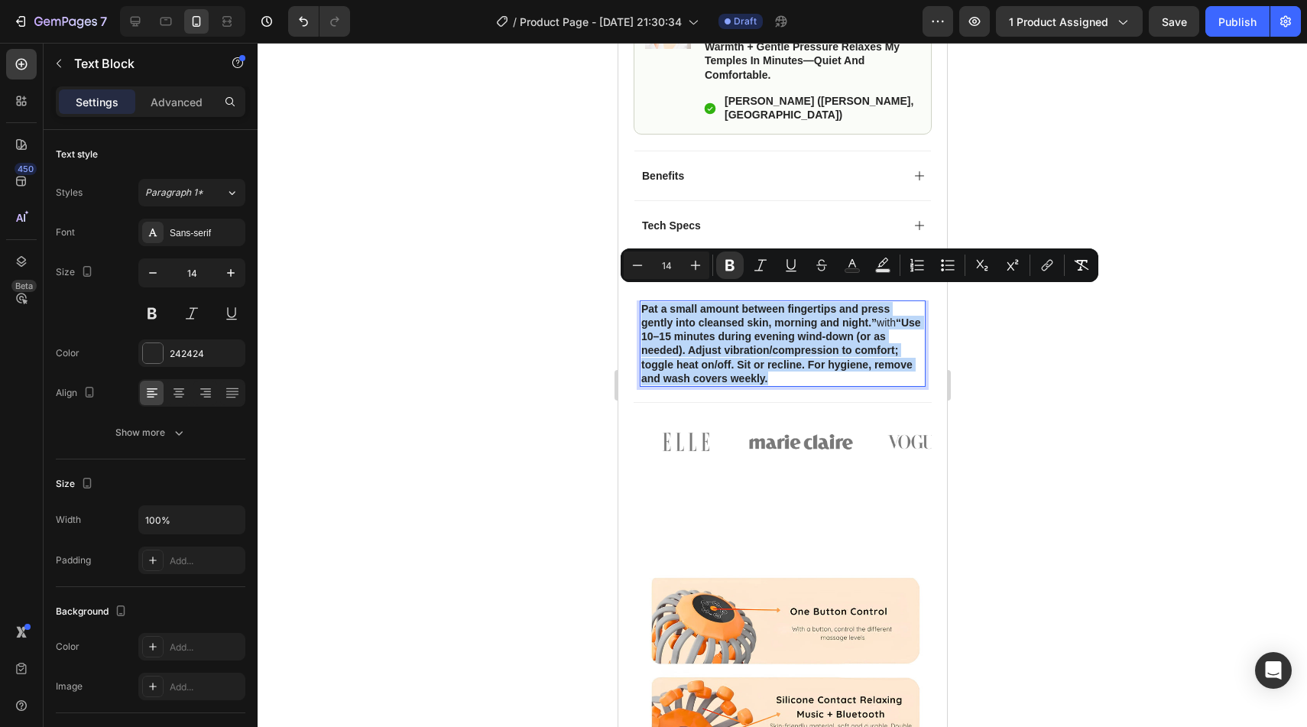
click at [795, 362] on p "Pat a small amount between fingertips and press gently into cleansed skin, morn…" at bounding box center [782, 343] width 283 height 83
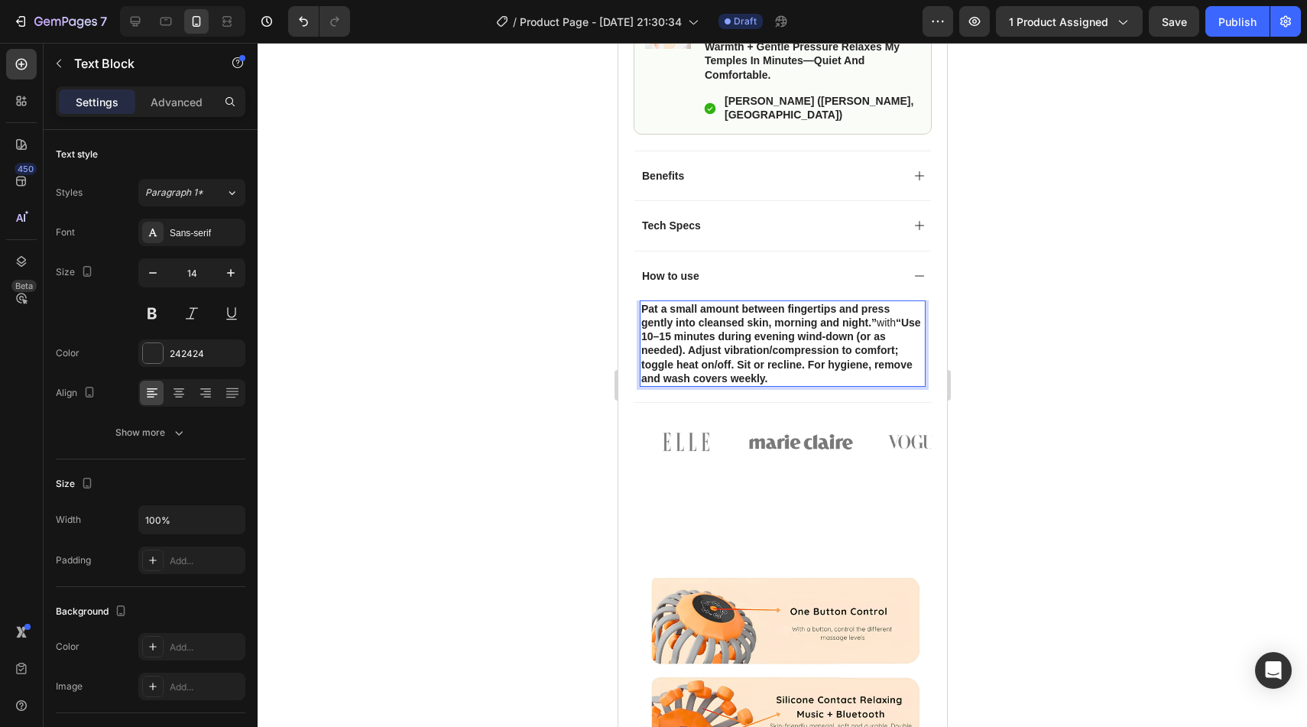
click at [795, 362] on p "Pat a small amount between fingertips and press gently into cleansed skin, morn…" at bounding box center [782, 343] width 283 height 83
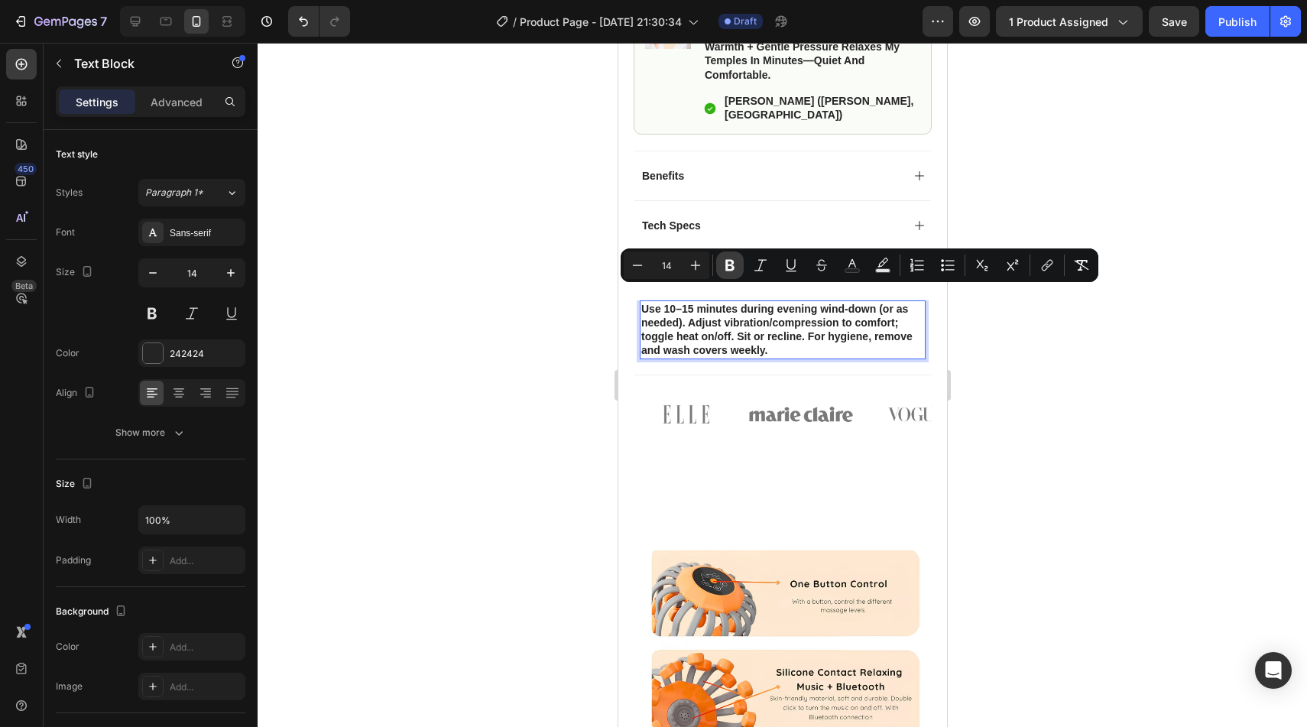
click at [729, 268] on icon "Editor contextual toolbar" at bounding box center [729, 265] width 15 height 15
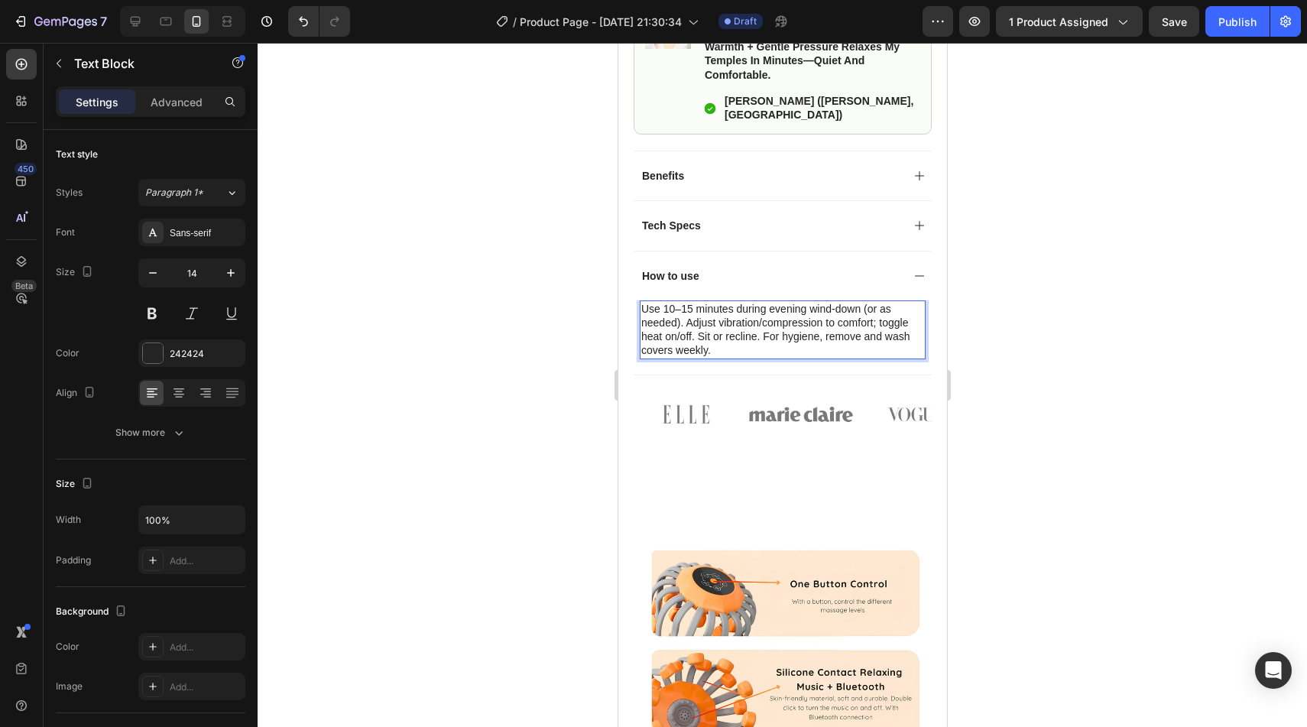
click at [517, 413] on div at bounding box center [782, 385] width 1049 height 684
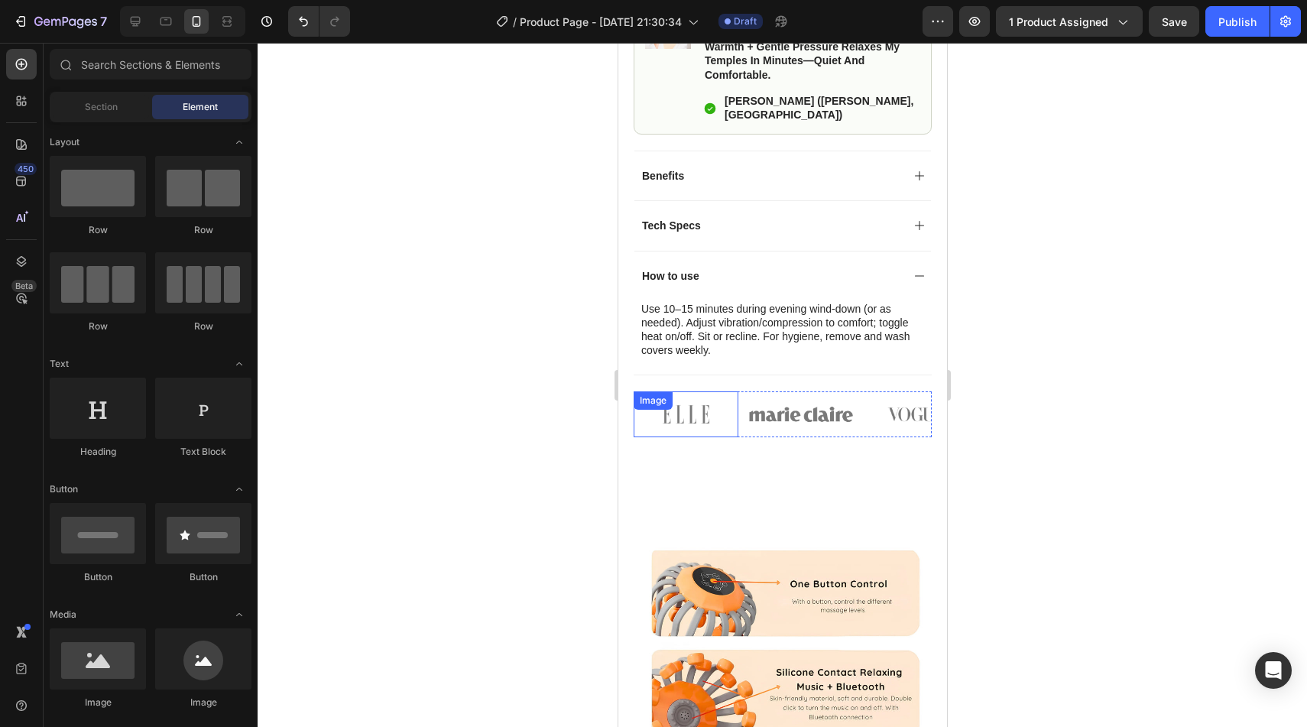
click at [707, 397] on img at bounding box center [685, 414] width 105 height 46
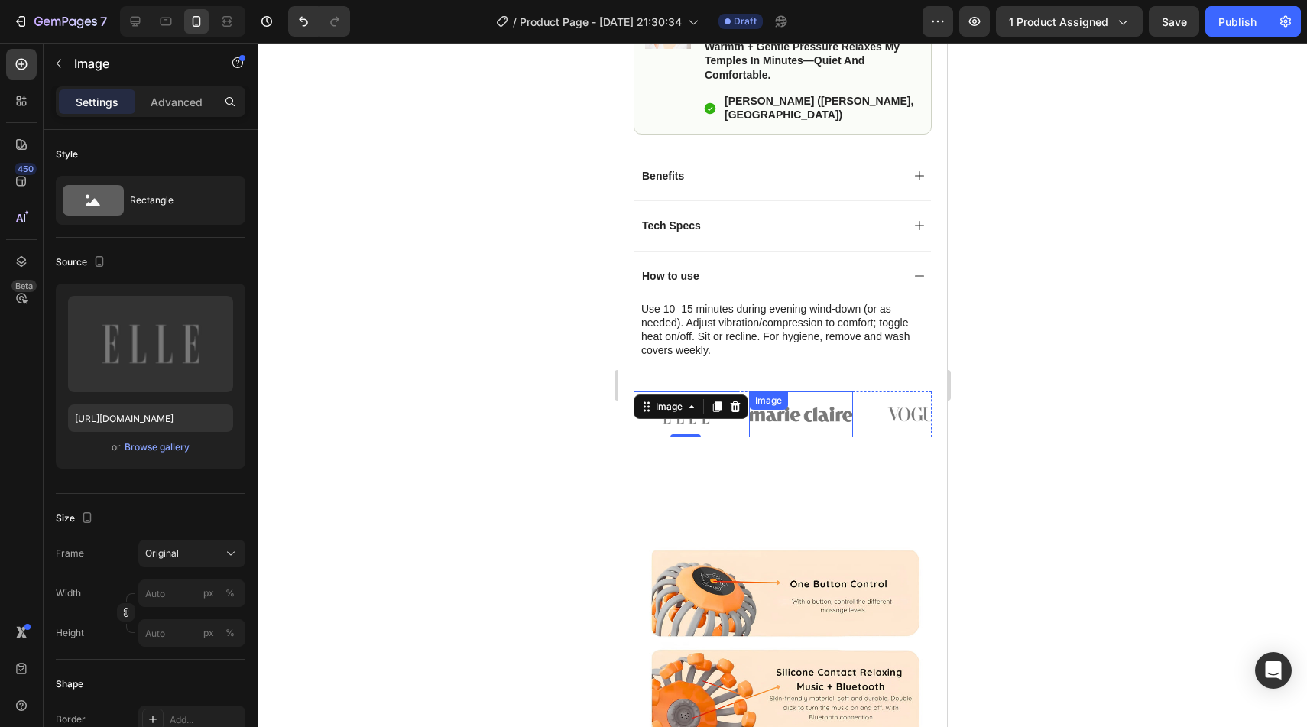
click at [799, 392] on div "Image" at bounding box center [800, 414] width 105 height 46
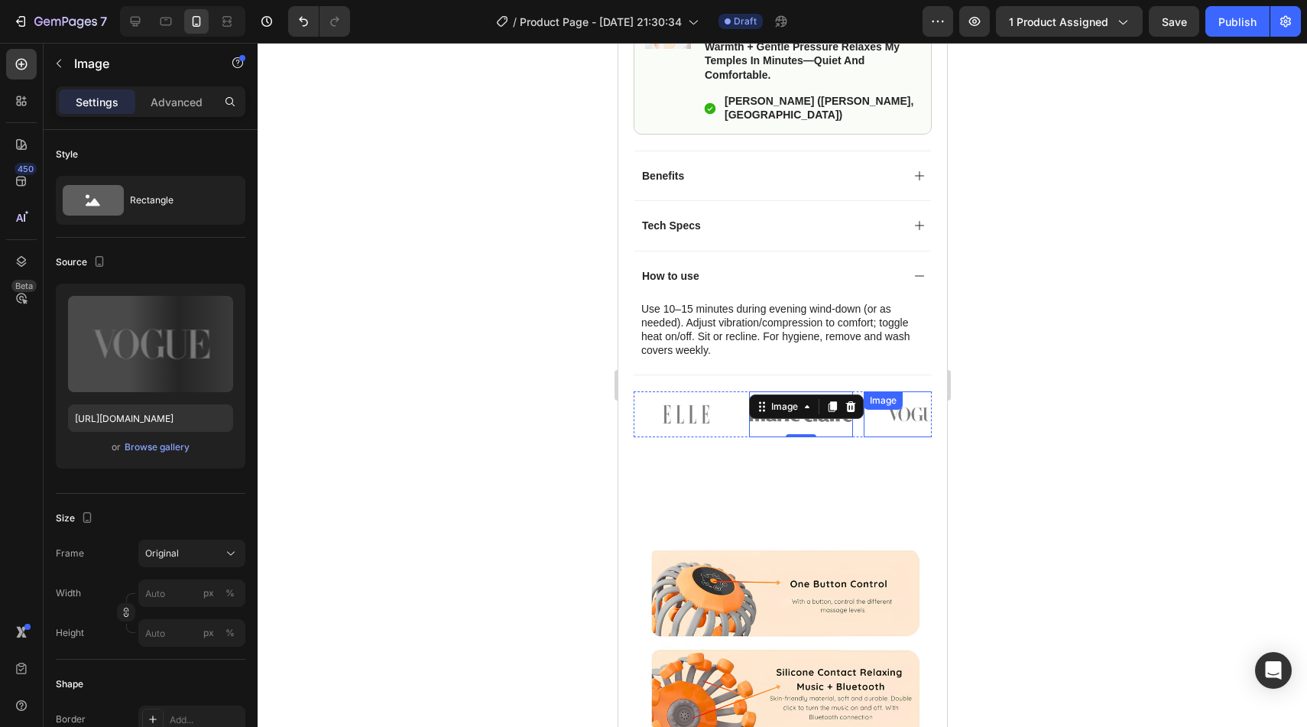
click at [914, 401] on div "Image" at bounding box center [915, 414] width 105 height 46
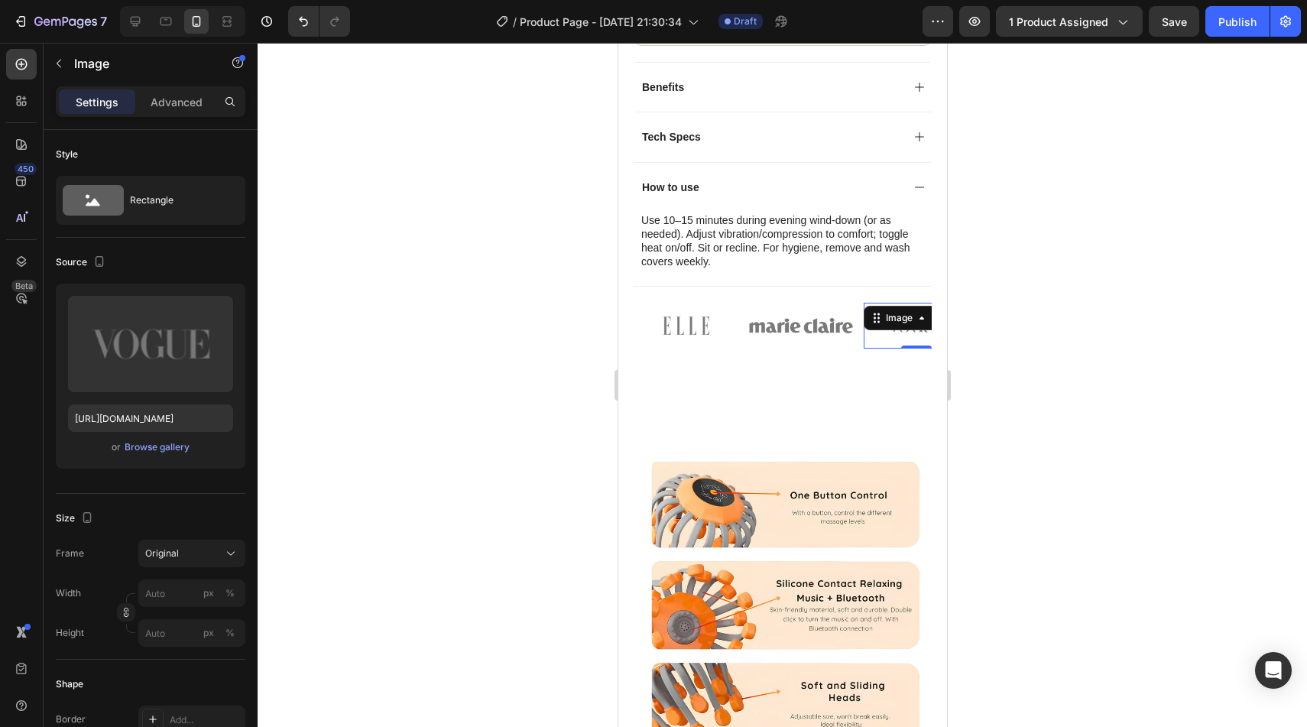
scroll to position [949, 0]
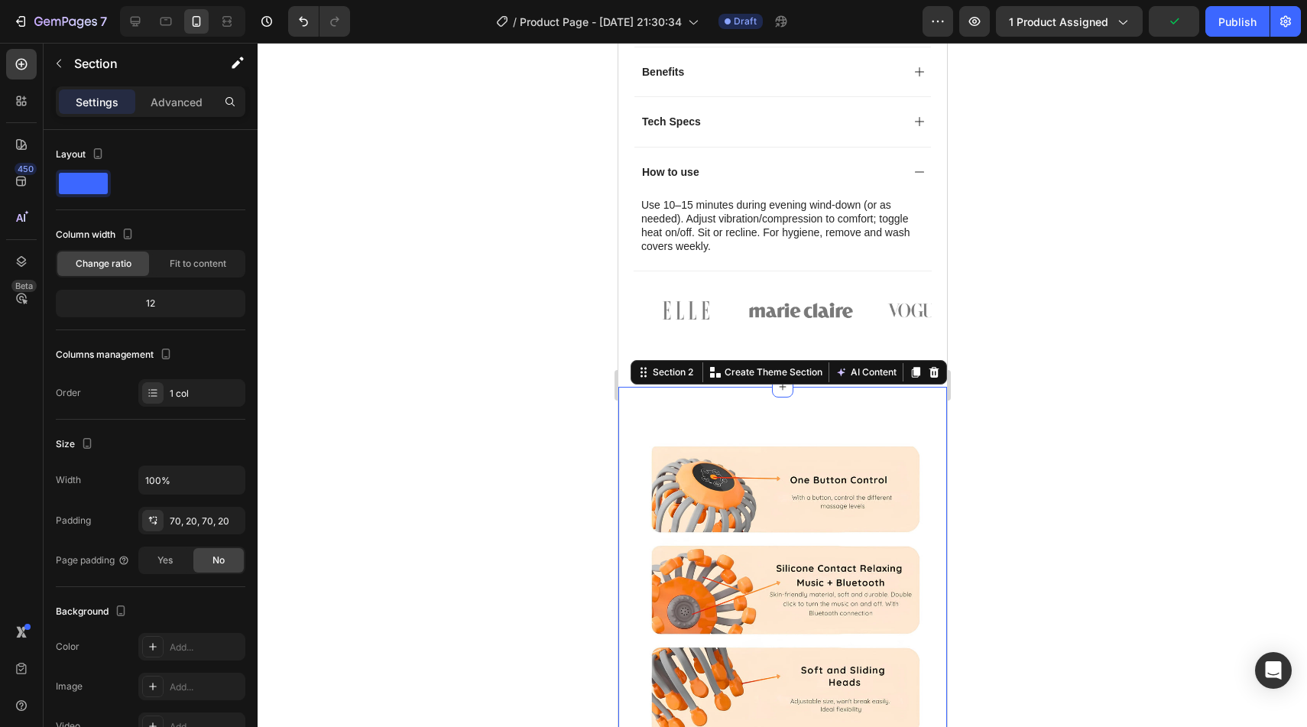
click at [1011, 375] on div at bounding box center [782, 385] width 1049 height 684
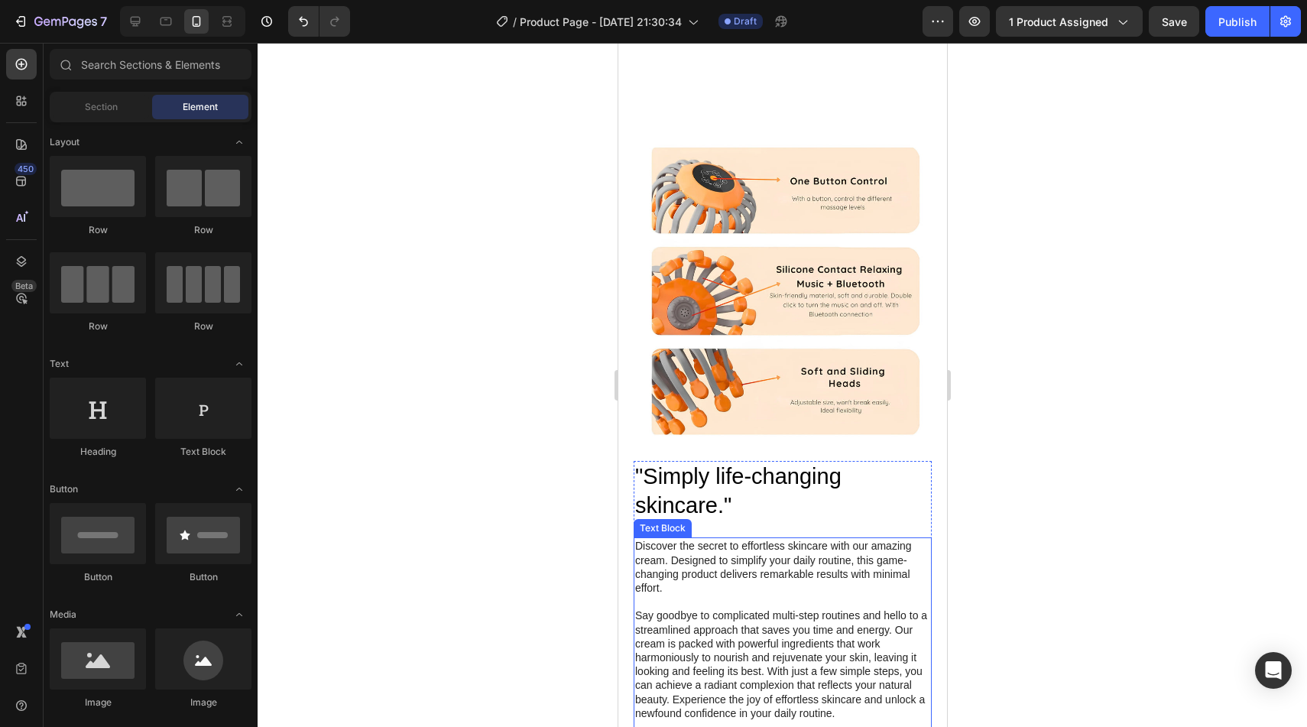
scroll to position [1222, 0]
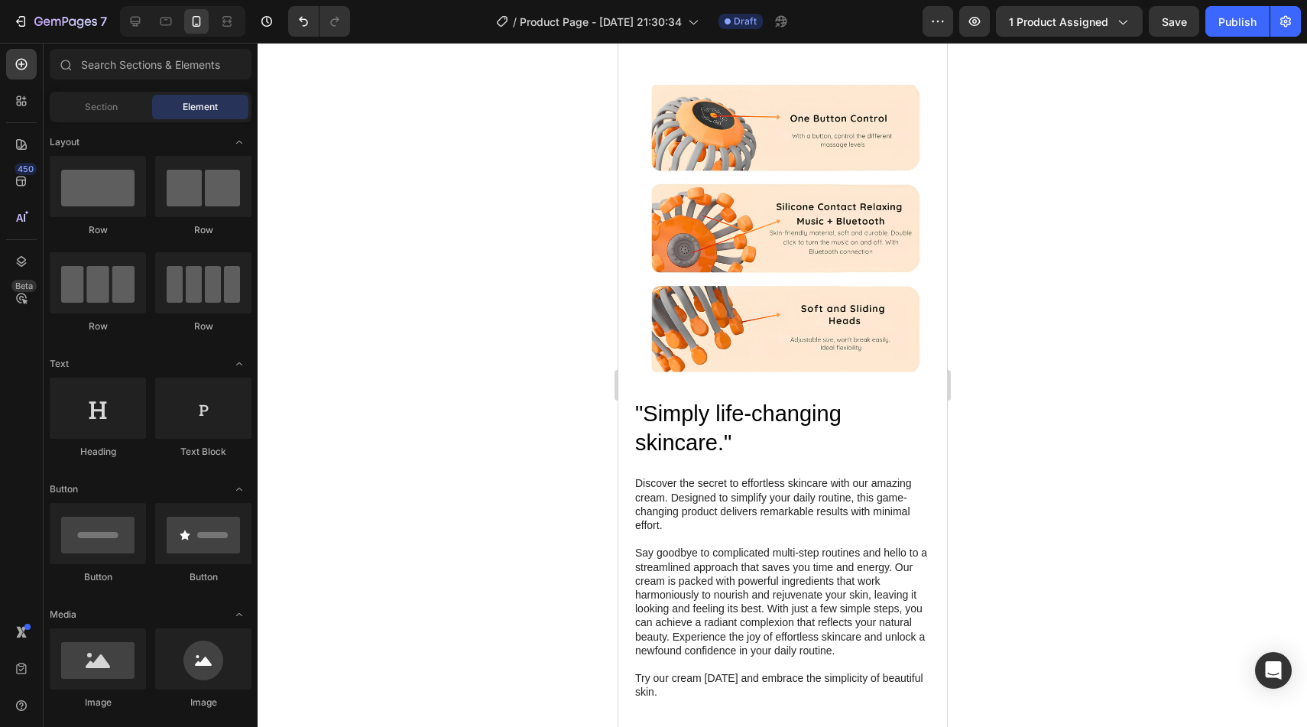
click at [723, 432] on h2 ""Simply life-changing skincare."" at bounding box center [782, 428] width 298 height 60
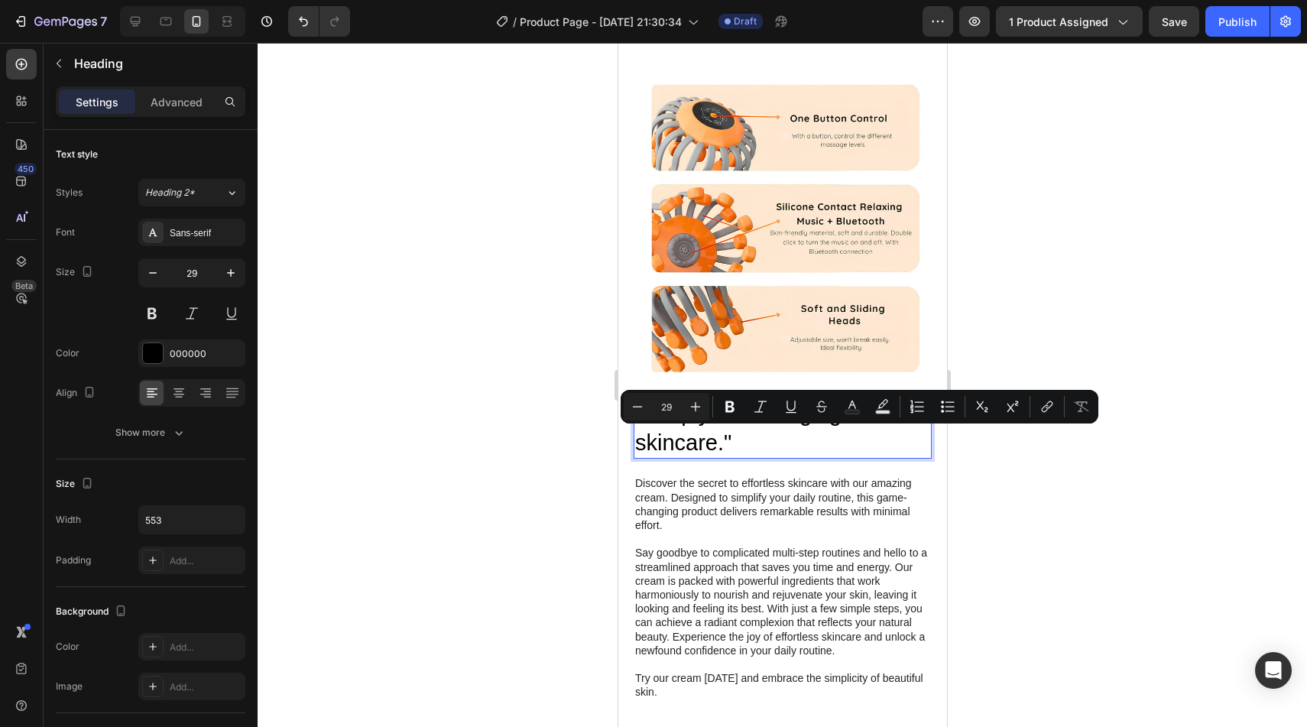
click at [691, 431] on p ""Simply life-changing skincare."" at bounding box center [781, 428] width 295 height 57
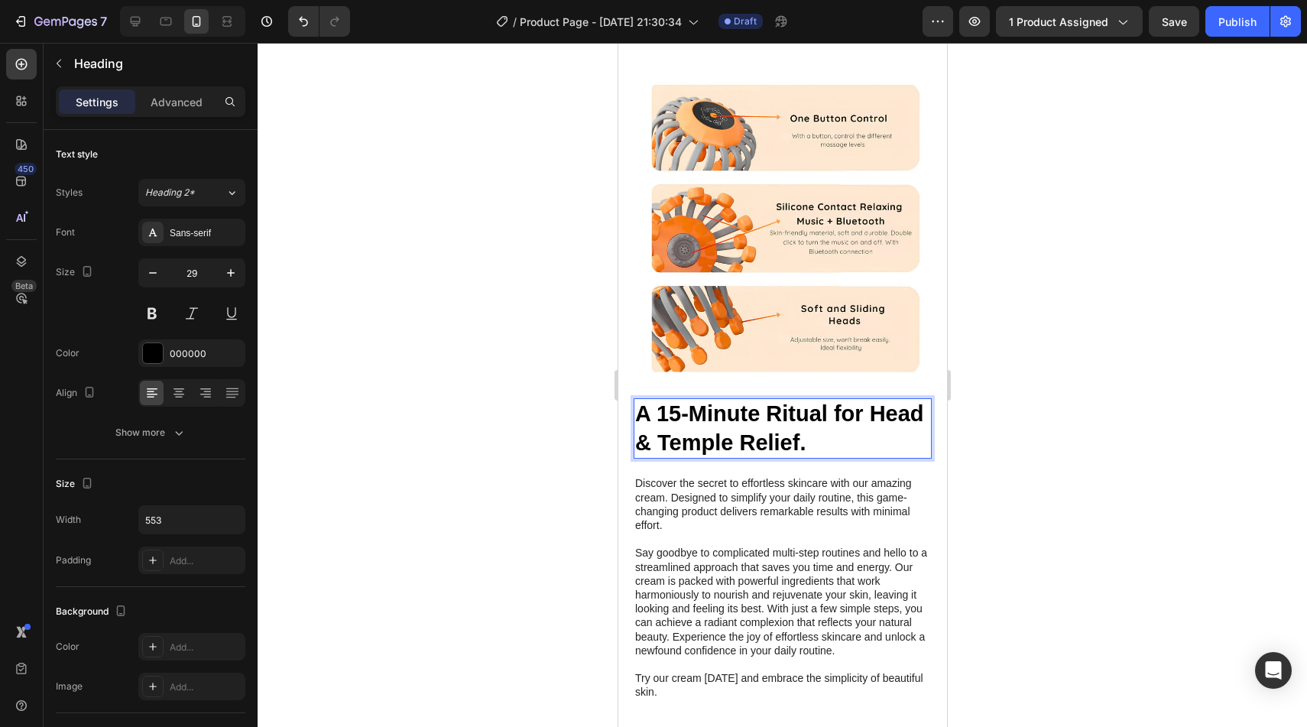
click at [840, 444] on p "A 15-Minute Ritual for Head & Temple Relief." at bounding box center [781, 428] width 295 height 57
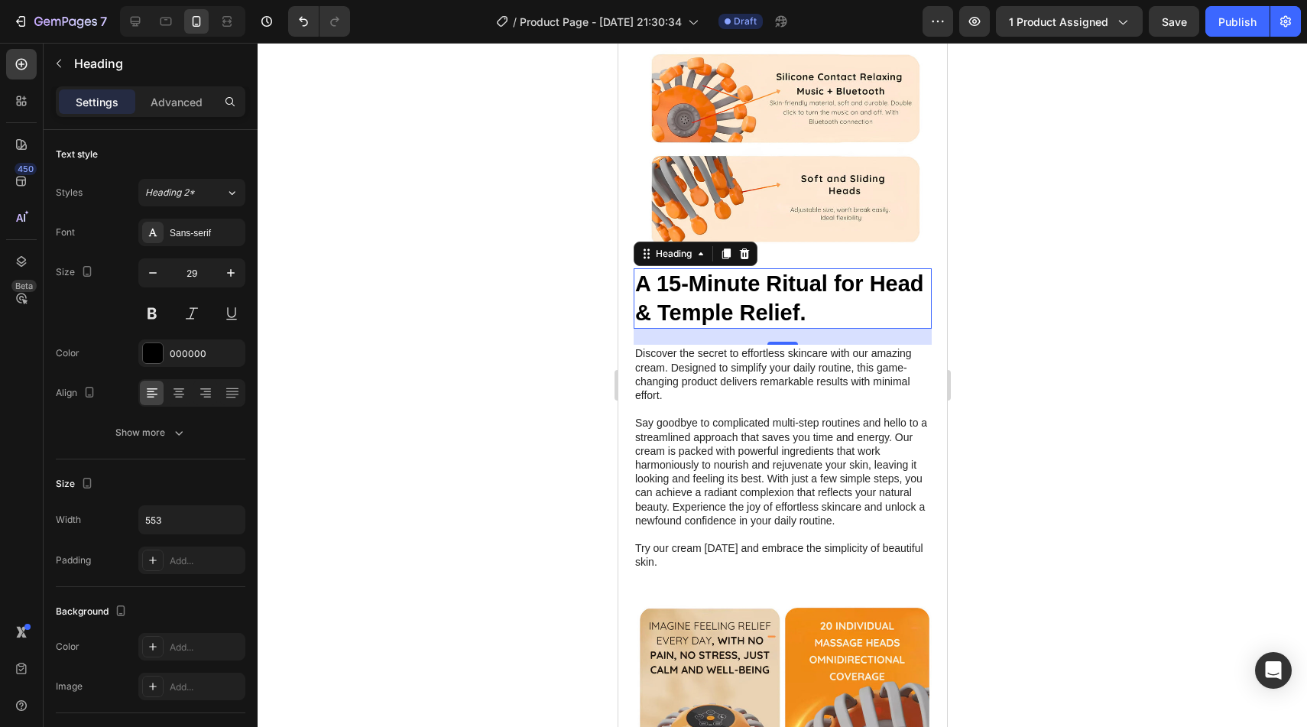
scroll to position [1397, 0]
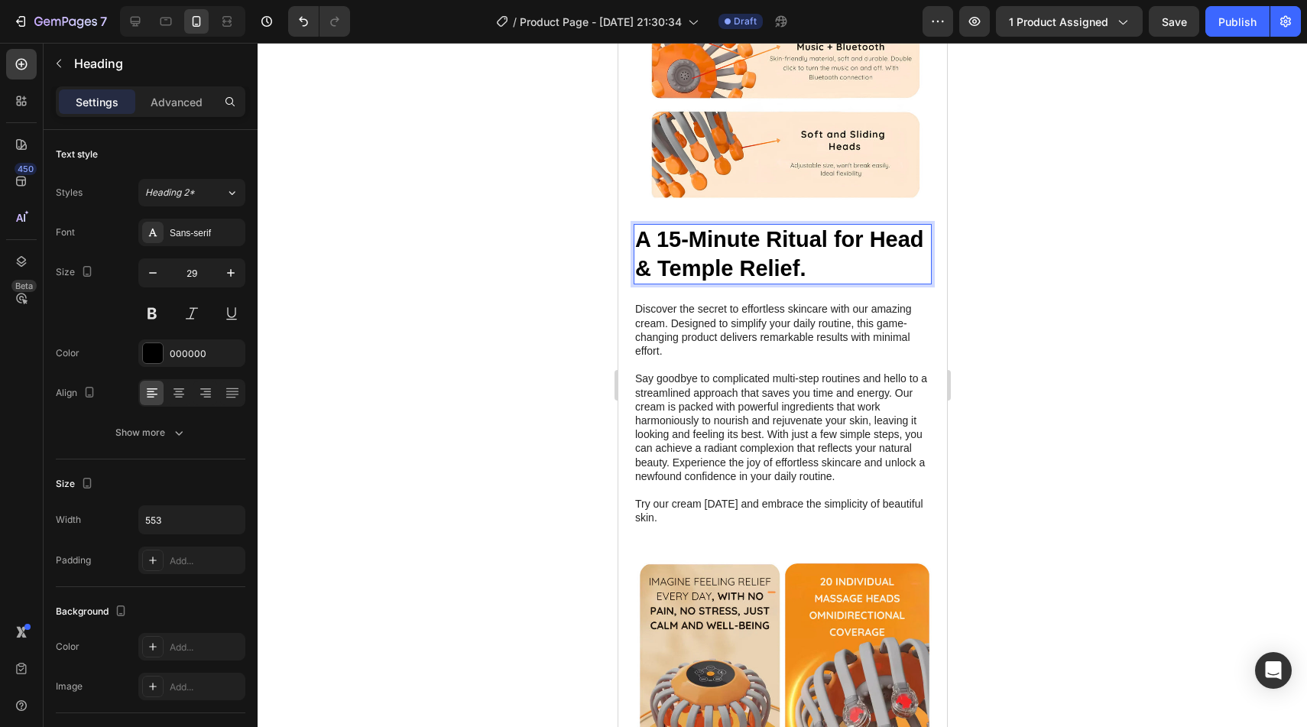
click at [783, 384] on p "Say goodbye to complicated multi-step routines and hello to a streamlined appro…" at bounding box center [781, 427] width 295 height 112
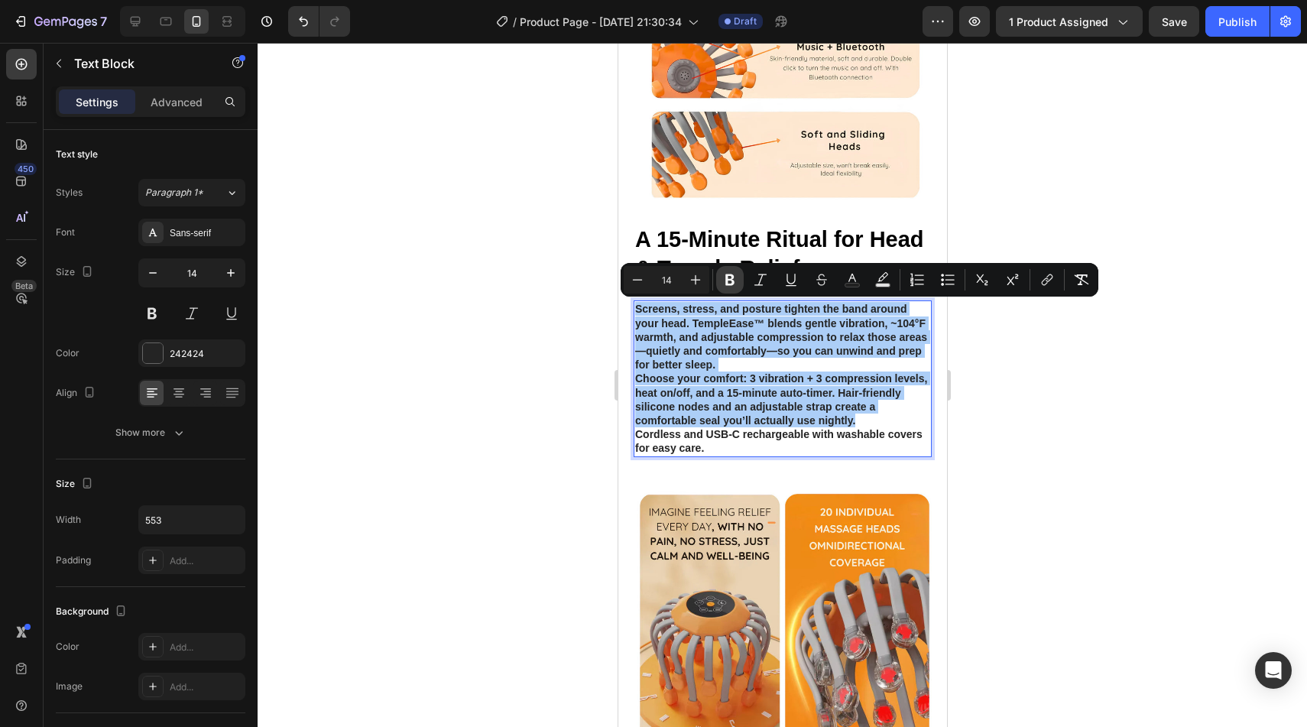
click at [732, 282] on icon "Editor contextual toolbar" at bounding box center [729, 279] width 9 height 11
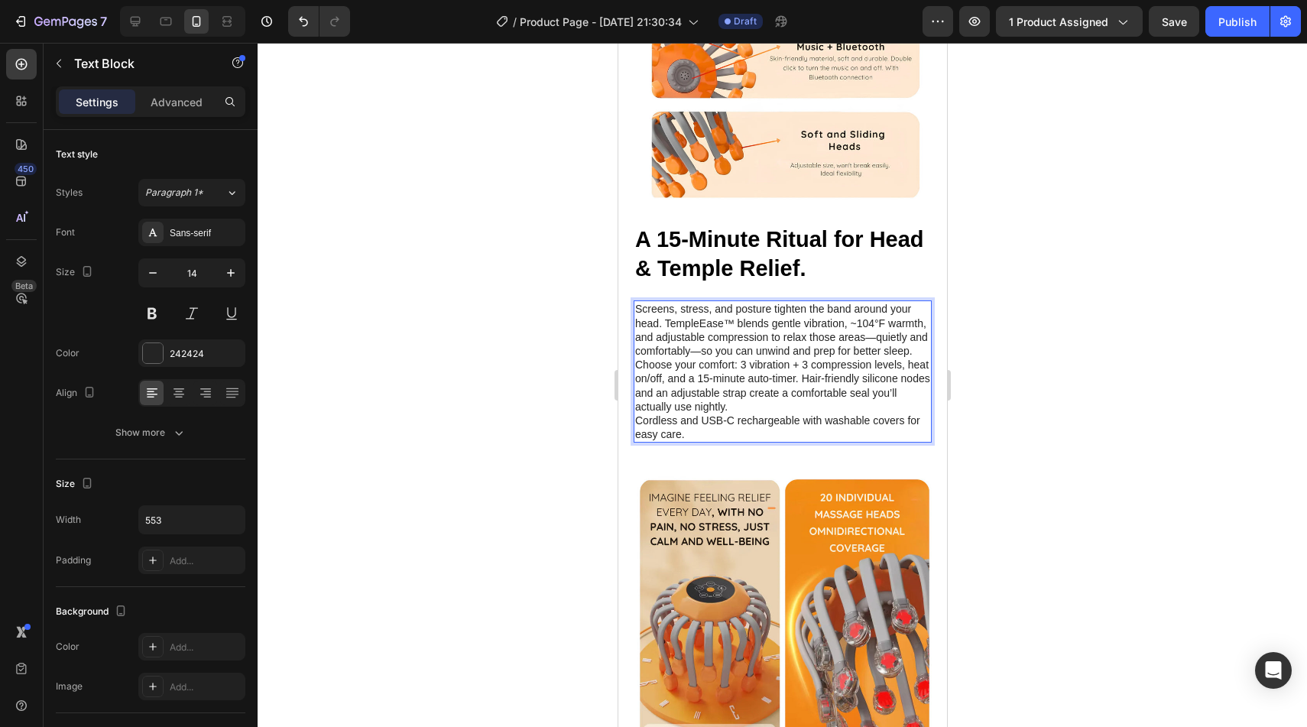
click at [805, 438] on p "Cordless and USB-C rechargeable with washable covers for easy care." at bounding box center [781, 428] width 295 height 28
click at [758, 410] on p "Choose your comfort: 3 vibration + 3 compression levels, heat on/off, and a 15-…" at bounding box center [781, 386] width 295 height 56
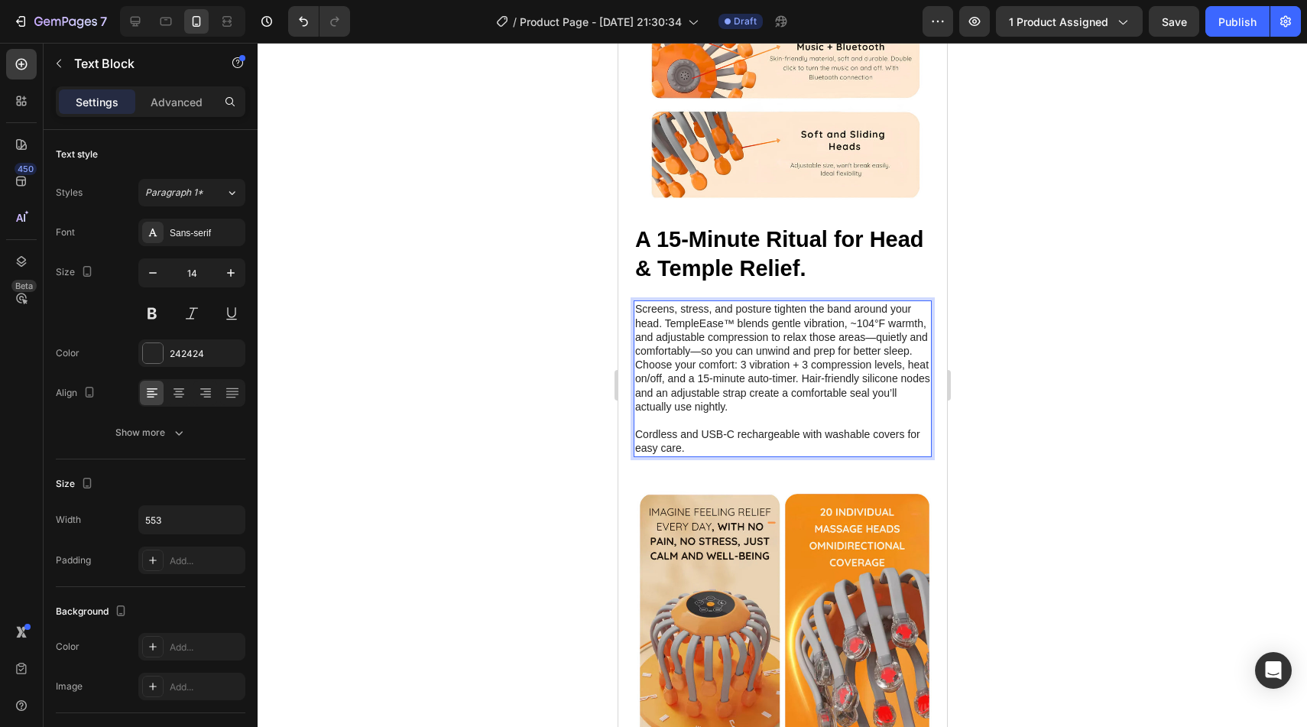
click at [916, 345] on p "Screens, stress, and posture tighten the band around your head. TempleEase™ ble…" at bounding box center [781, 330] width 295 height 56
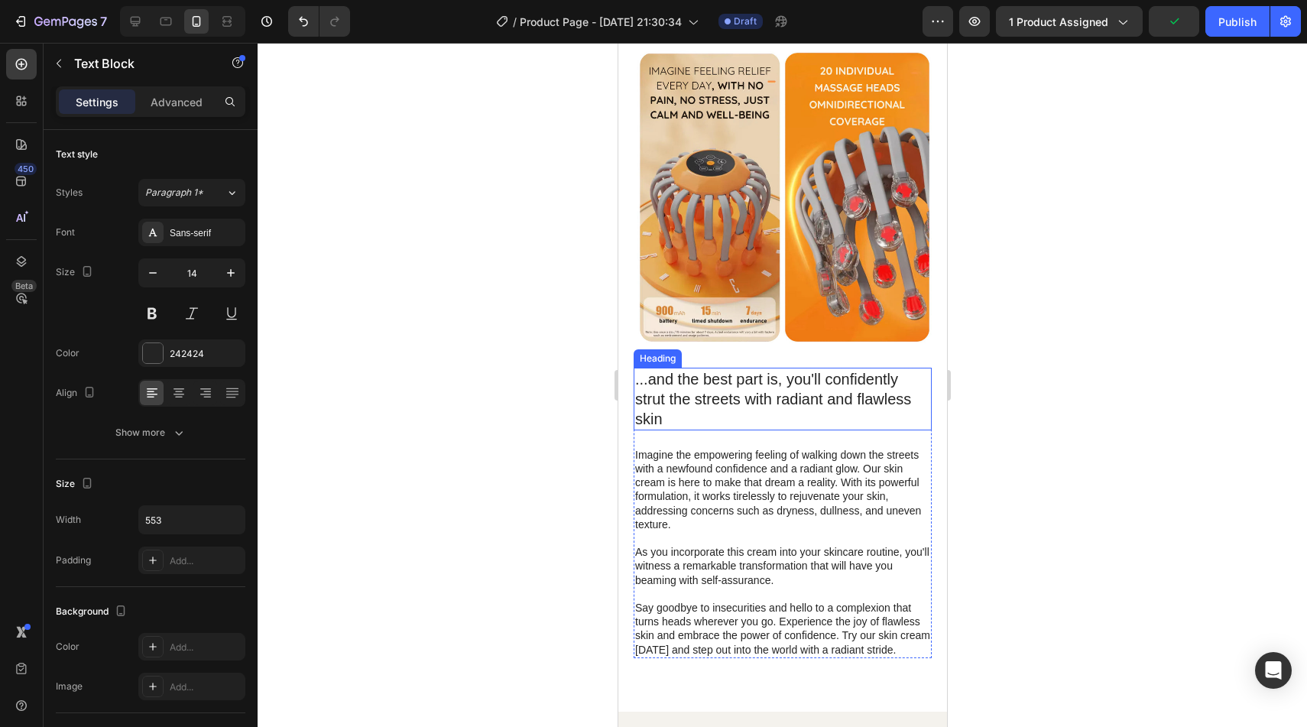
scroll to position [1899, 0]
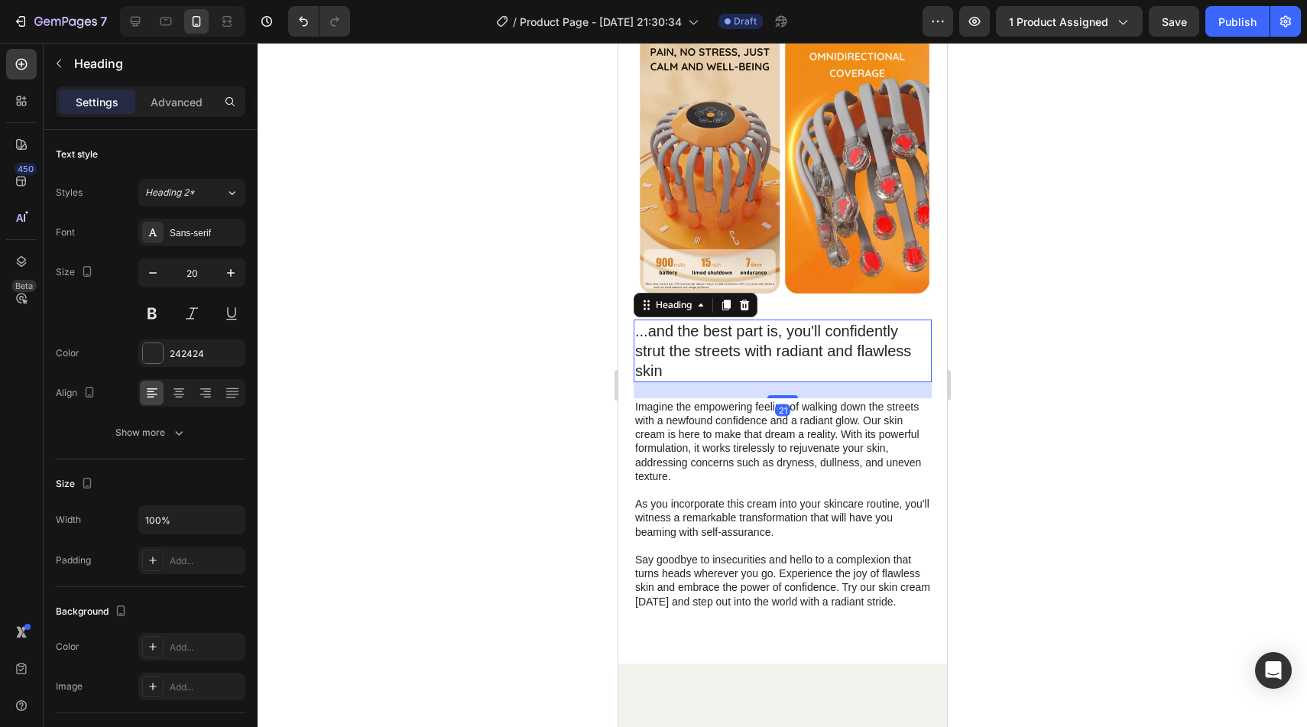
click at [740, 356] on h2 "...and the best part is, you'll confidently strut the streets with radiant and …" at bounding box center [782, 351] width 298 height 63
click at [740, 356] on p "...and the best part is, you'll confidently strut the streets with radiant and …" at bounding box center [781, 351] width 295 height 60
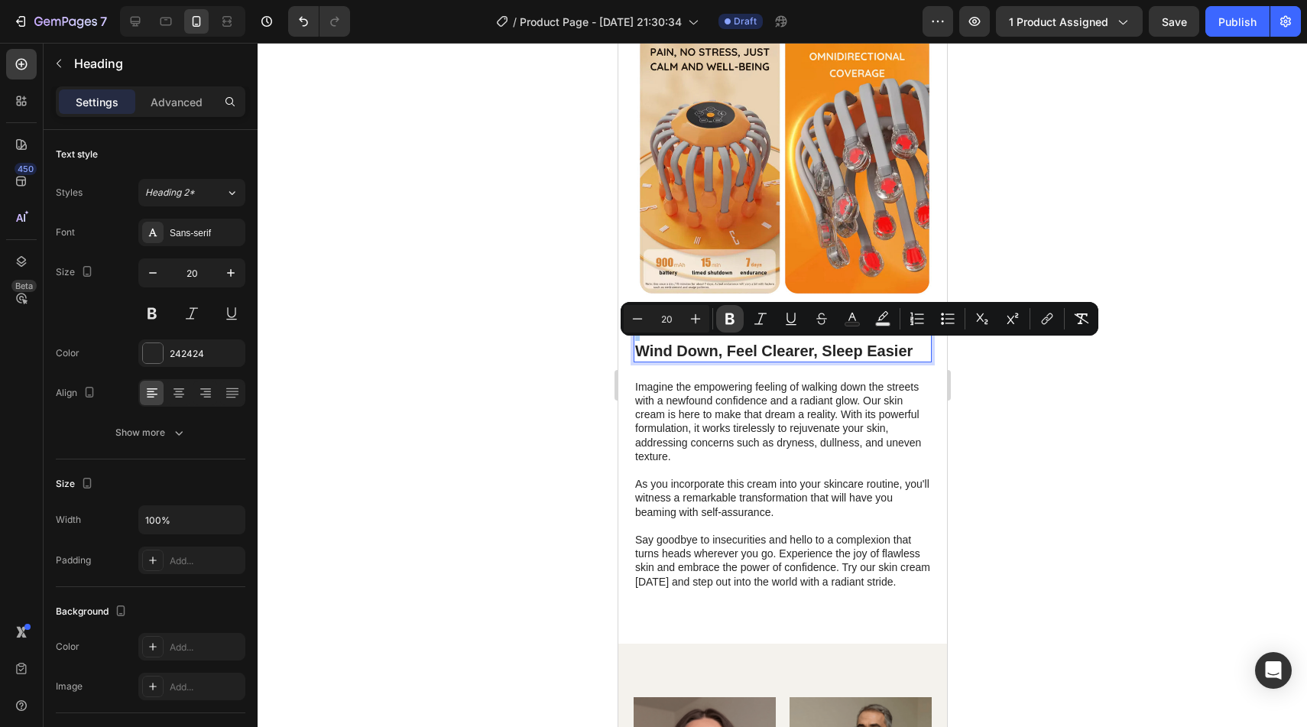
click at [722, 320] on icon "Editor contextual toolbar" at bounding box center [729, 318] width 15 height 15
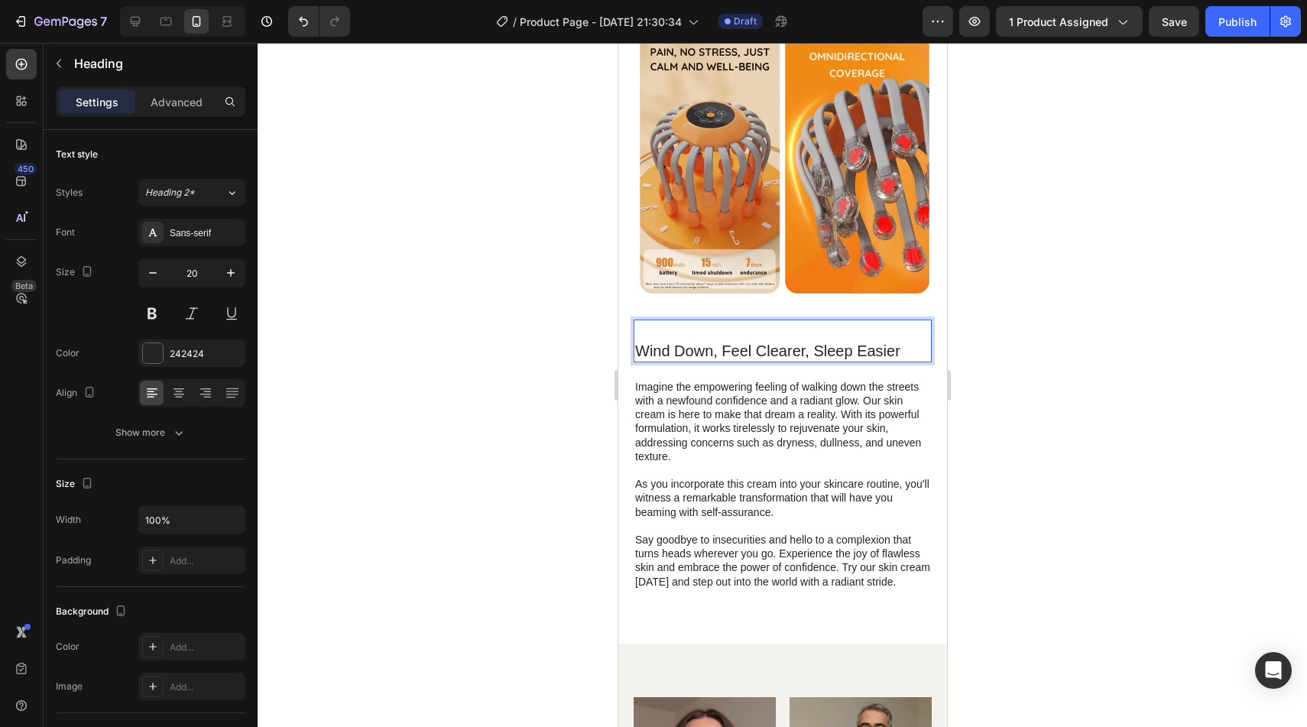
click at [641, 356] on p "Wind Down, Feel Clearer, Sleep Easier" at bounding box center [781, 351] width 295 height 20
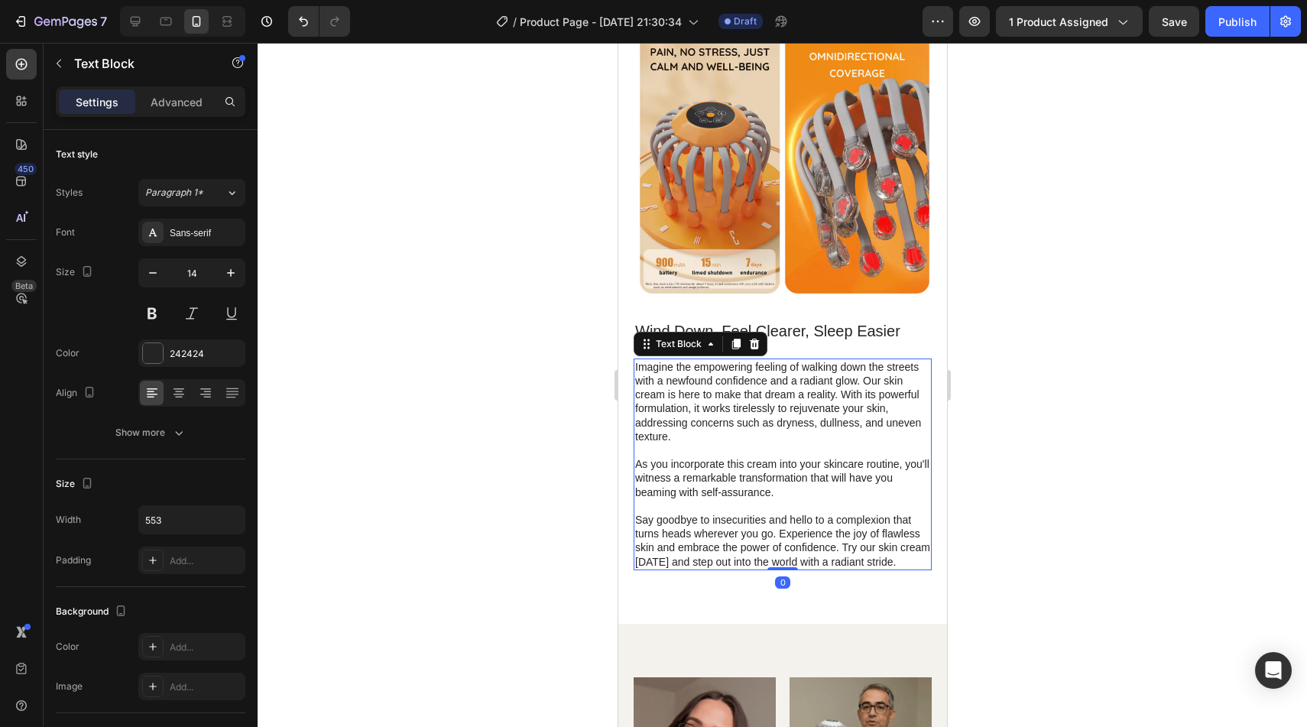
click at [690, 397] on p "Imagine the empowering feeling of walking down the streets with a newfound conf…" at bounding box center [781, 401] width 295 height 83
click at [797, 508] on p at bounding box center [781, 506] width 295 height 14
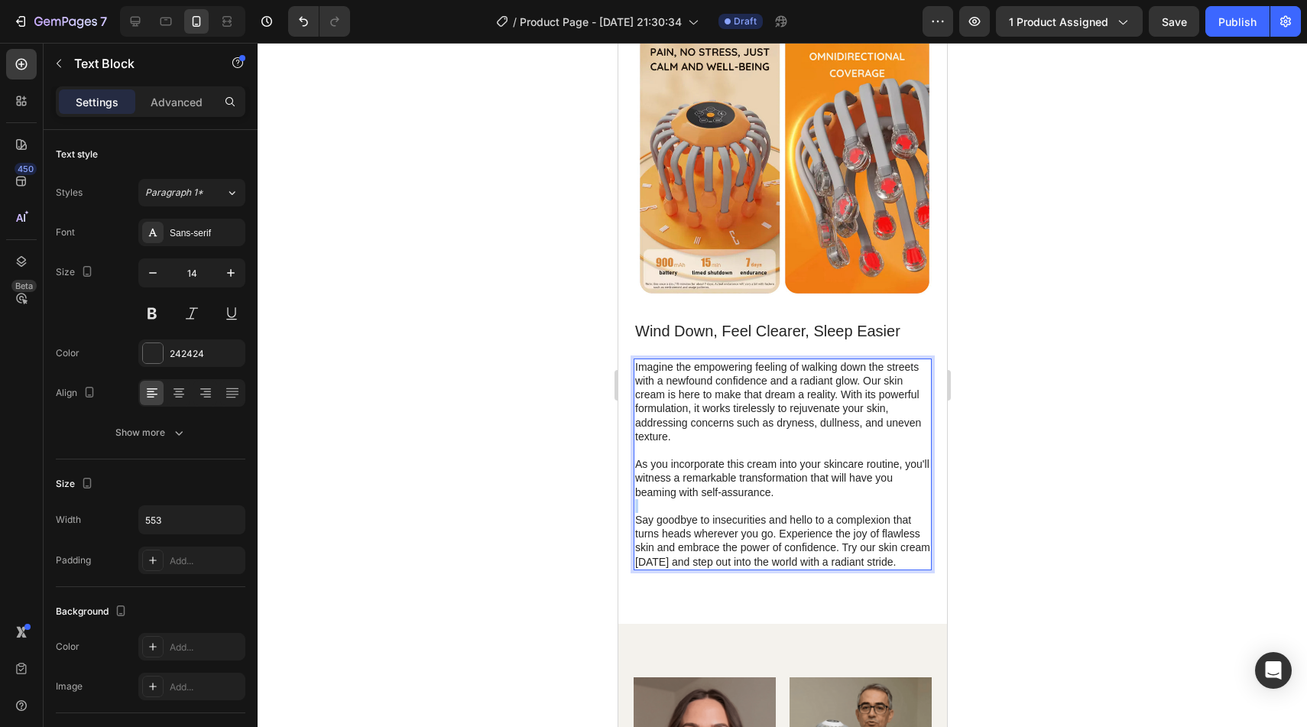
click at [797, 508] on p "Rich Text Editor. Editing area: main" at bounding box center [781, 506] width 295 height 14
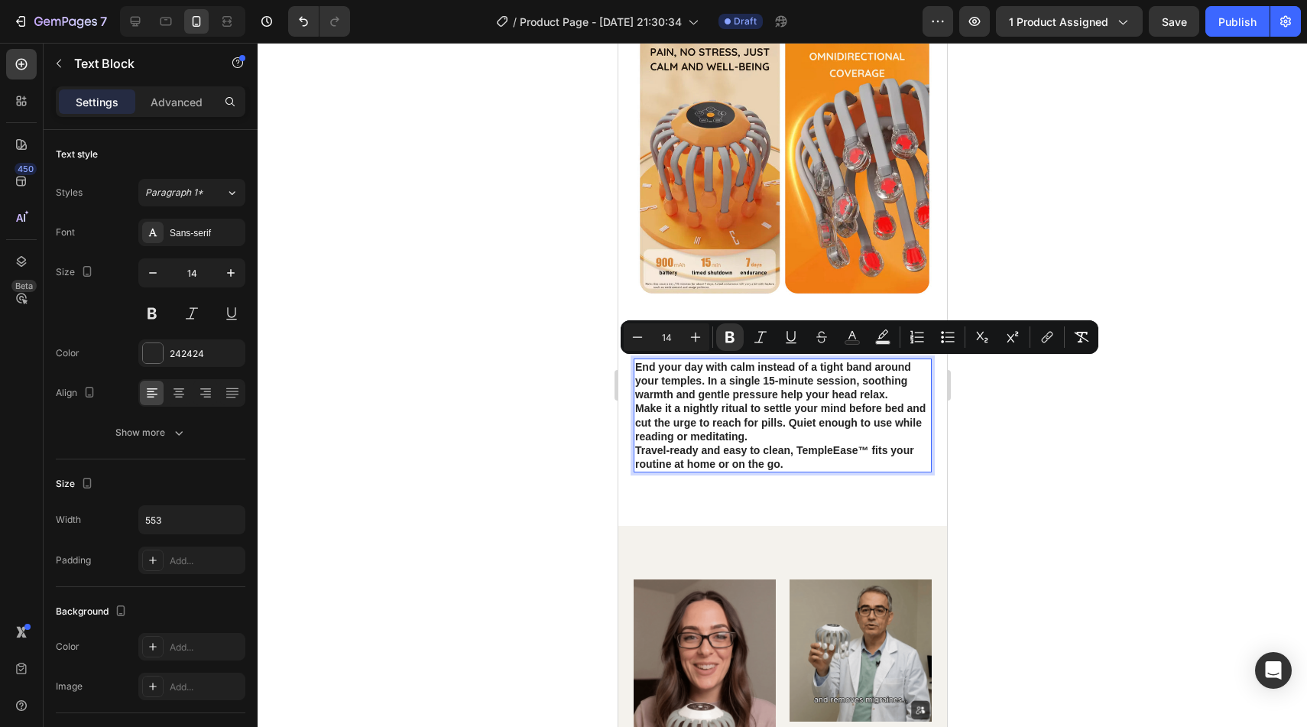
click at [714, 333] on div "Minus 14 Plus Bold Italic Underline Strikethrough Text Color Text Background Co…" at bounding box center [860, 337] width 472 height 28
click at [719, 339] on button "Bold" at bounding box center [730, 337] width 28 height 28
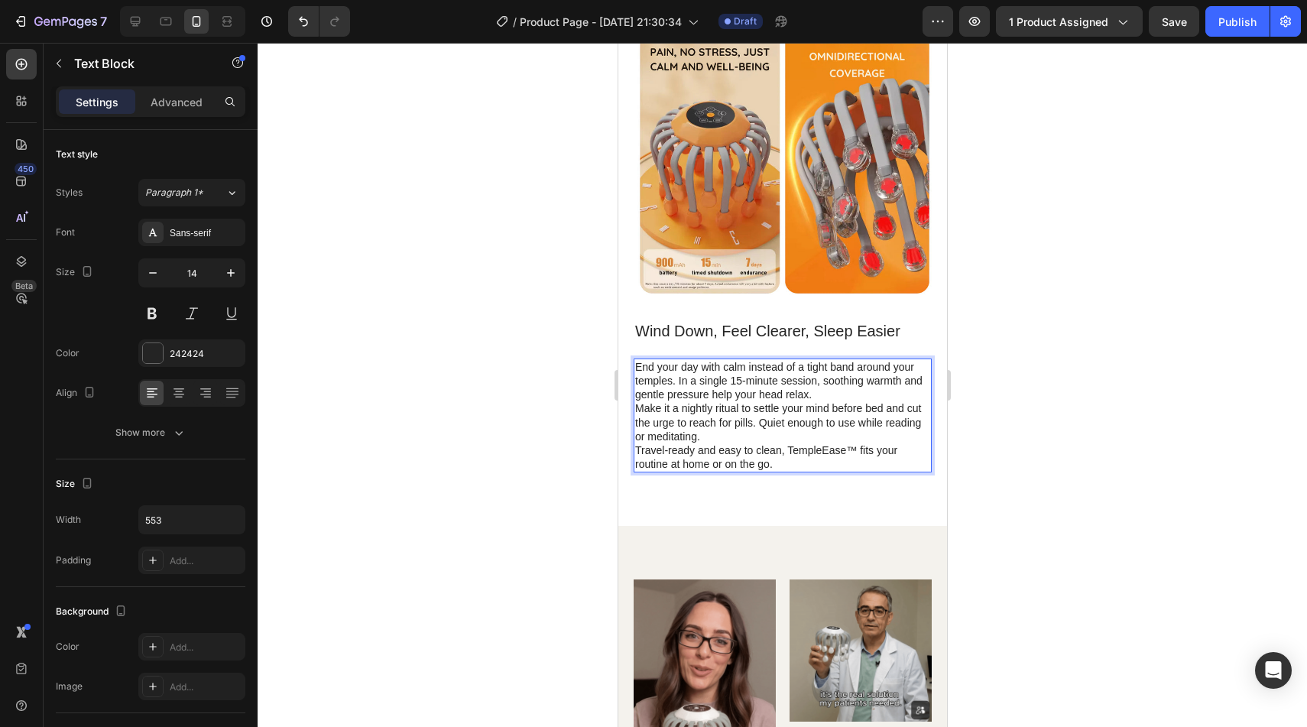
click at [757, 427] on p "Make it a nightly ritual to settle your mind before bed and cut the urge to rea…" at bounding box center [781, 422] width 295 height 42
click at [745, 438] on p "Make it a nightly ritual to settle your mind before bed and cut the urge to rea…" at bounding box center [781, 422] width 295 height 42
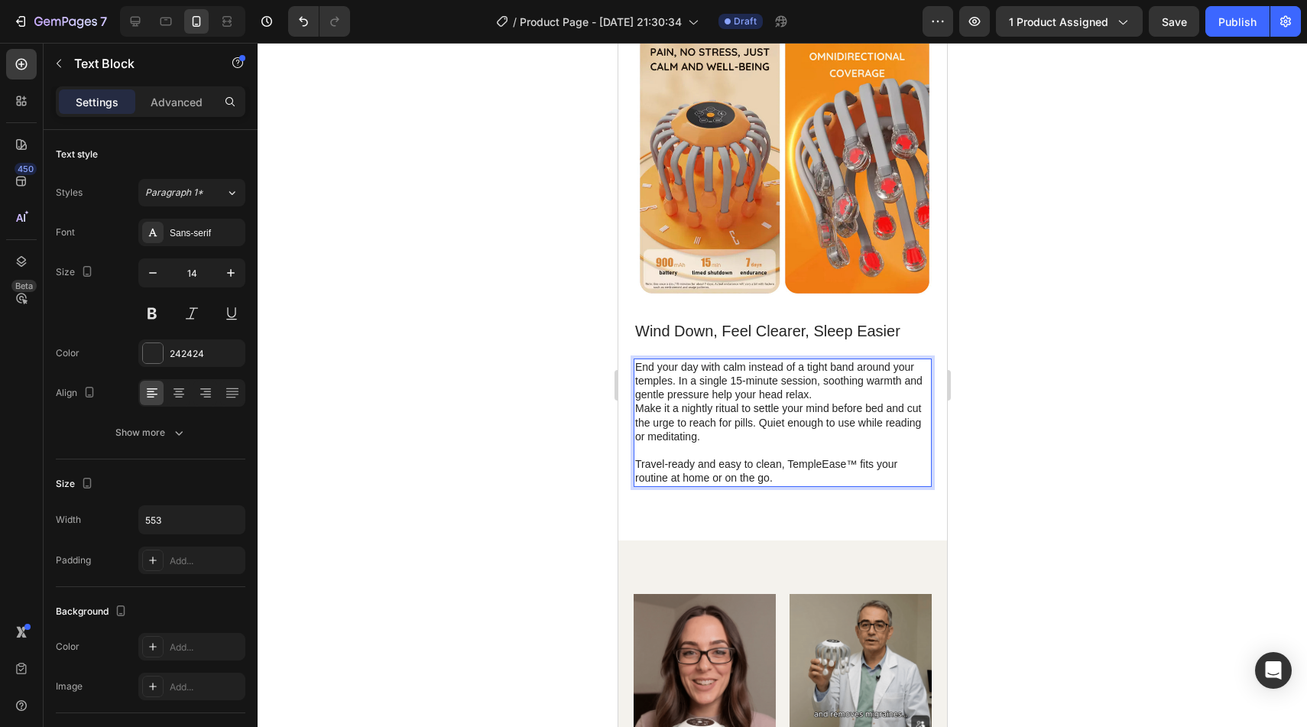
click at [822, 394] on p "End your day with calm instead of a tight band around your temples. In a single…" at bounding box center [781, 381] width 295 height 42
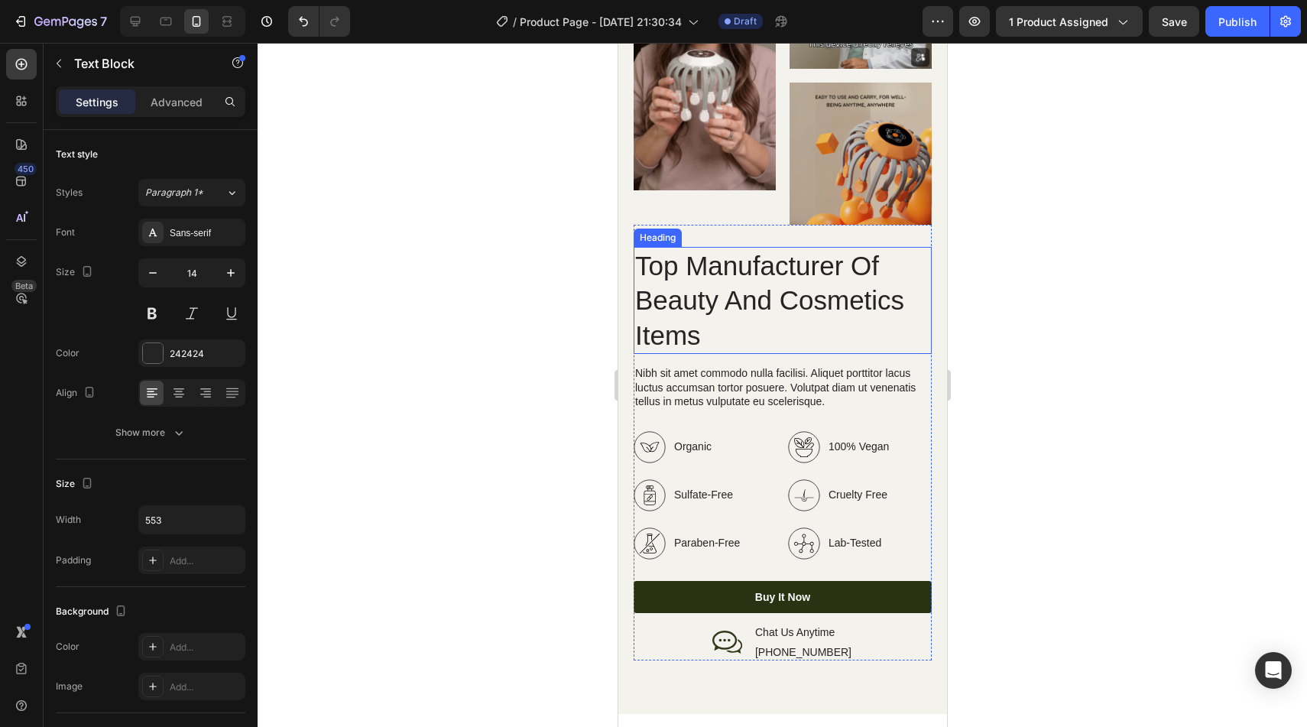
scroll to position [2583, 0]
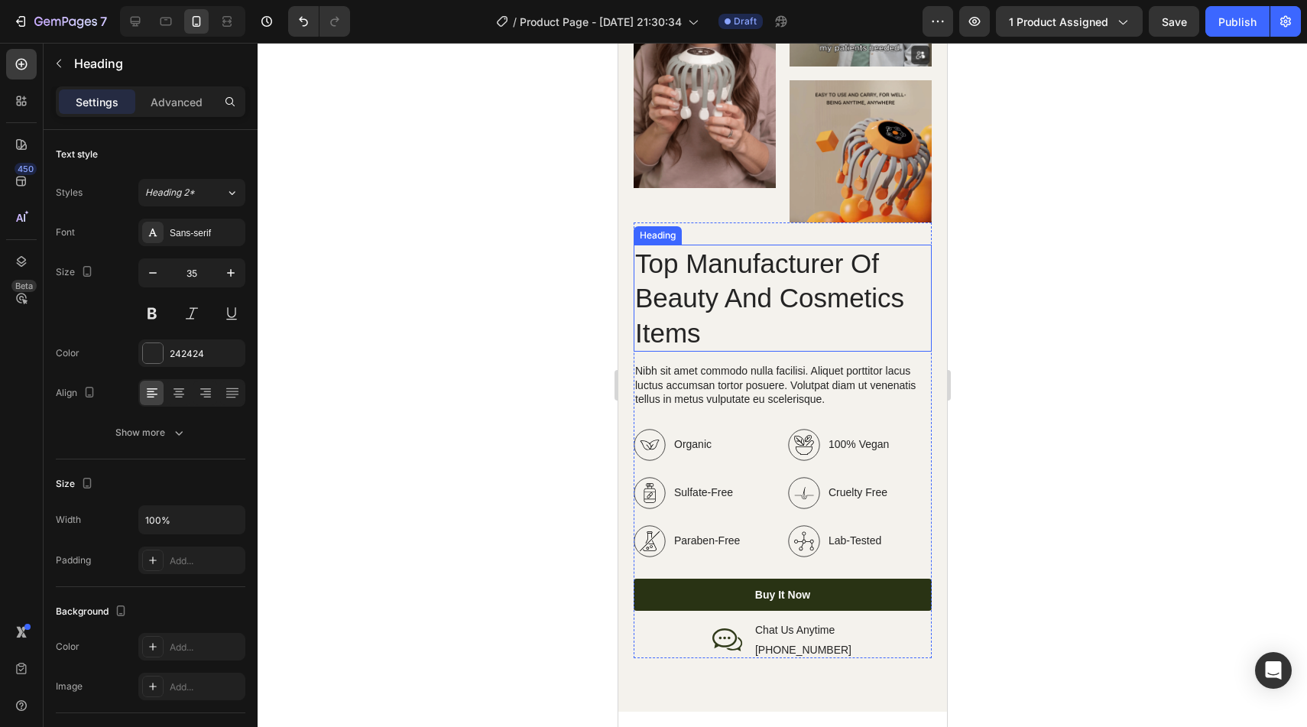
click at [745, 282] on h2 "Top Manufacturer Of Beauty And Cosmetics Items" at bounding box center [782, 299] width 298 height 108
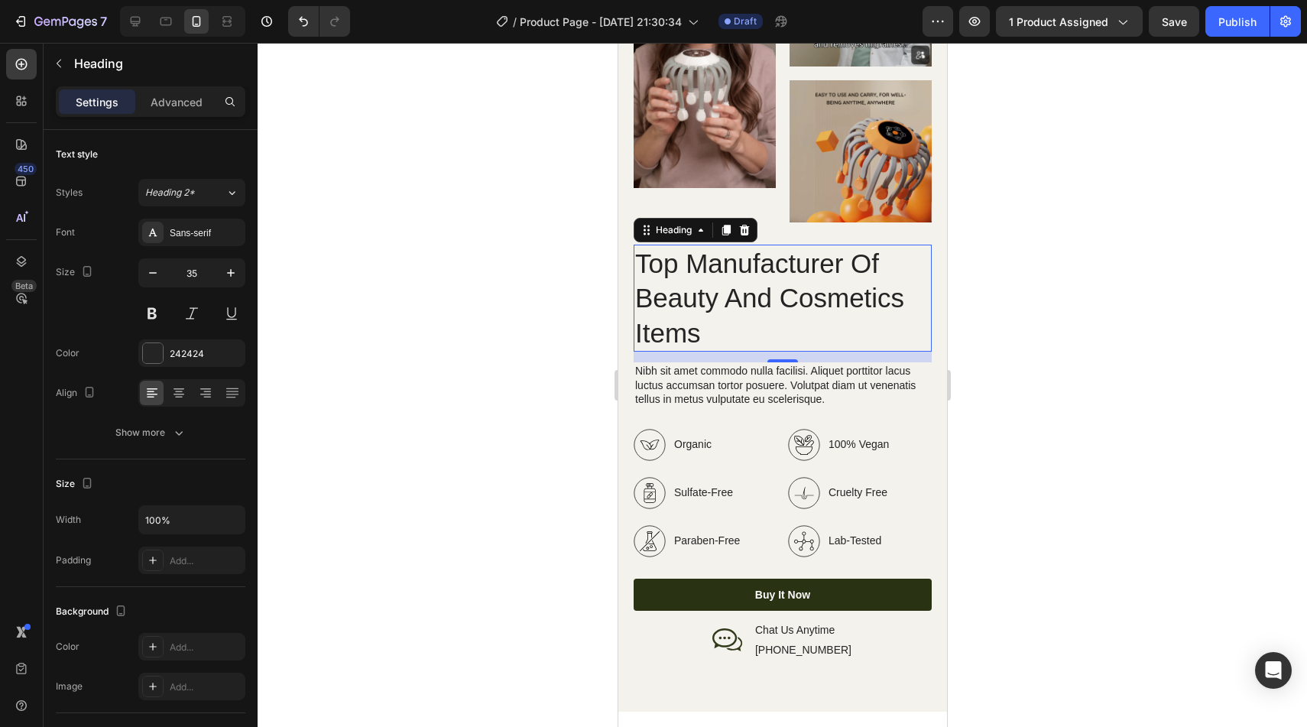
click at [715, 271] on h2 "Top Manufacturer Of Beauty And Cosmetics Items" at bounding box center [782, 299] width 298 height 108
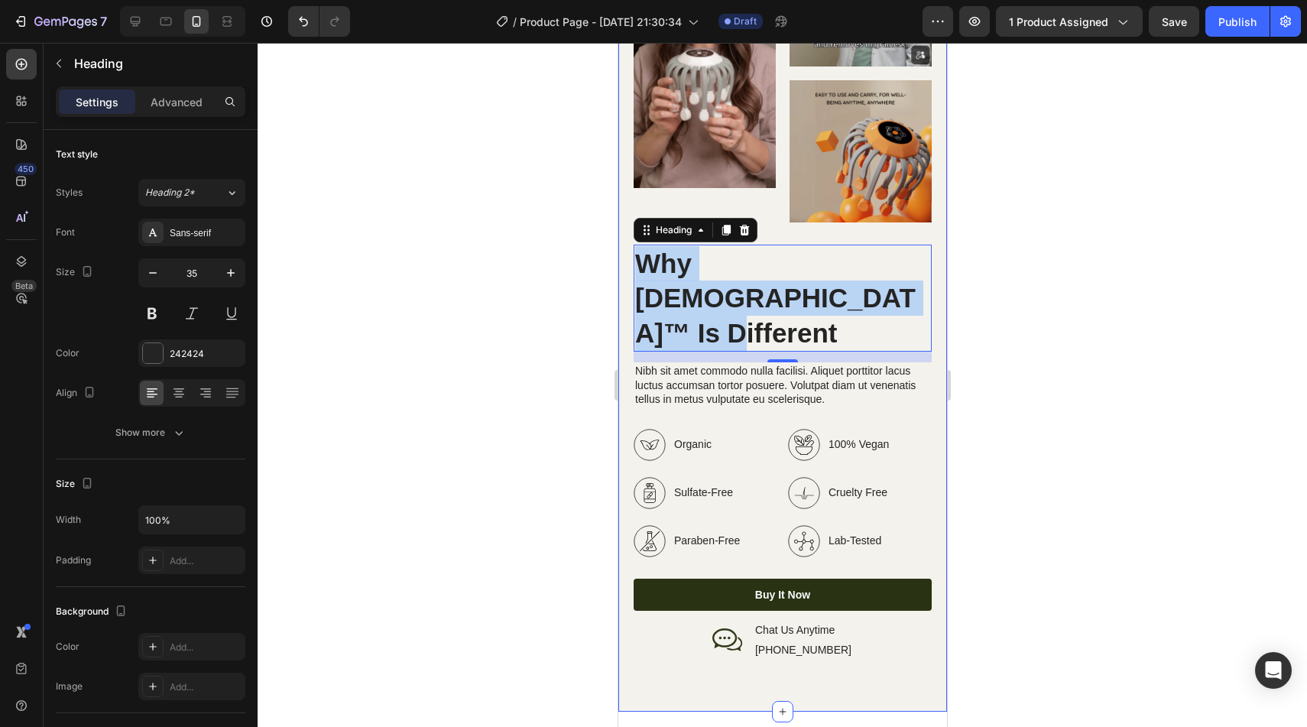
drag, startPoint x: 792, startPoint y: 303, endPoint x: 631, endPoint y: 268, distance: 164.2
click at [631, 268] on div "Image Image Image Row Why TempleEase™ Is Different Heading 14 Nibh sit amet com…" at bounding box center [782, 292] width 329 height 842
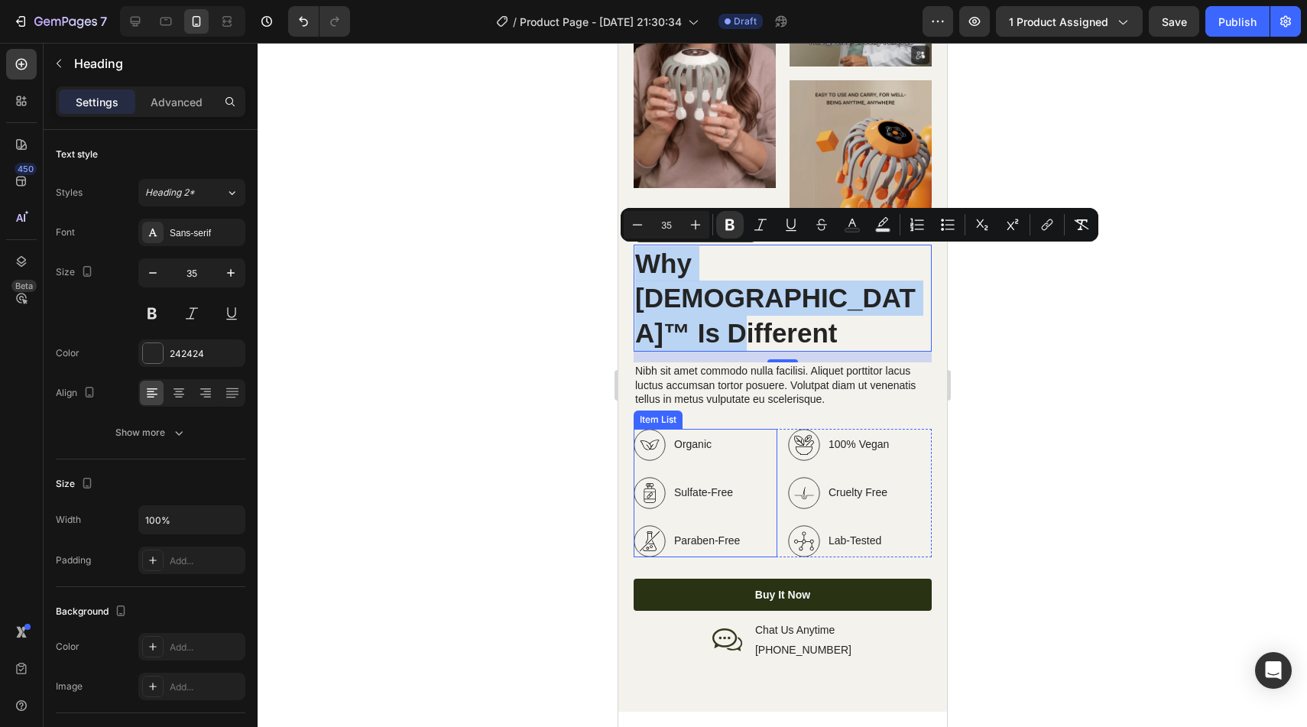
click at [731, 436] on p "Organic" at bounding box center [706, 444] width 66 height 16
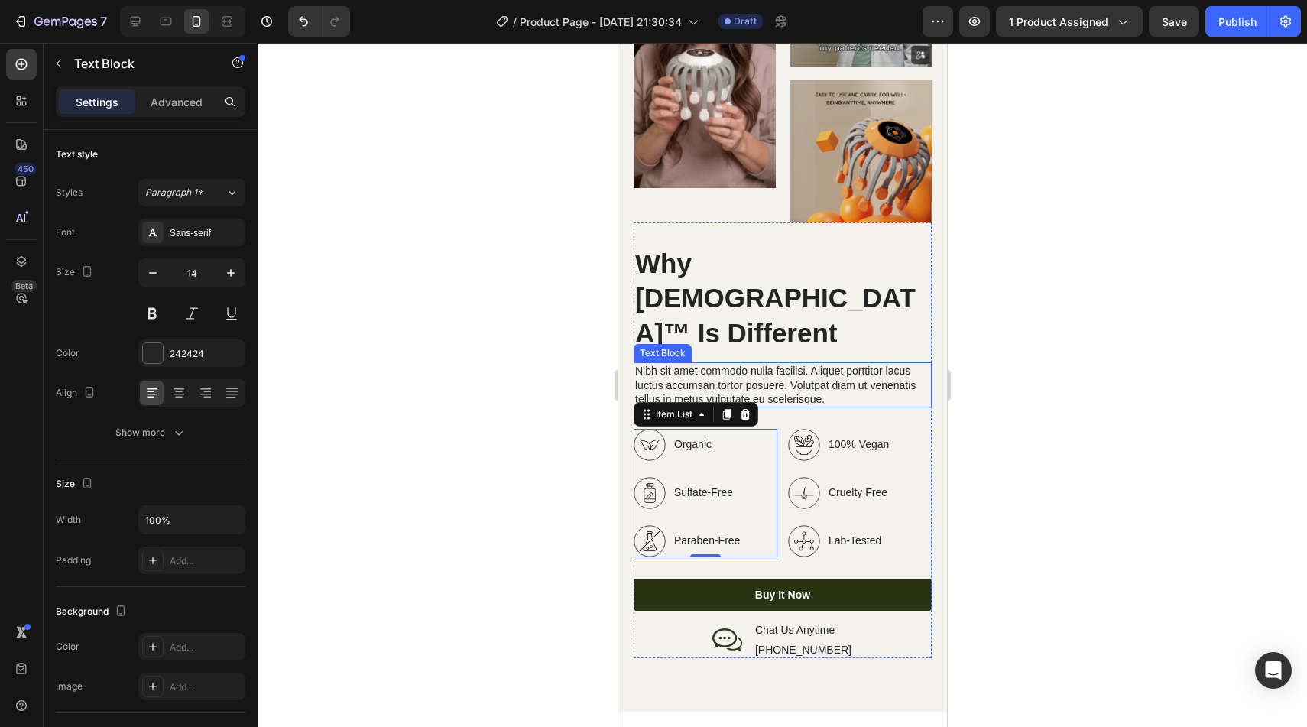
click at [721, 364] on p "Nibh sit amet commodo nulla facilisi. Aliquet porttitor lacus luctus accumsan t…" at bounding box center [781, 385] width 295 height 42
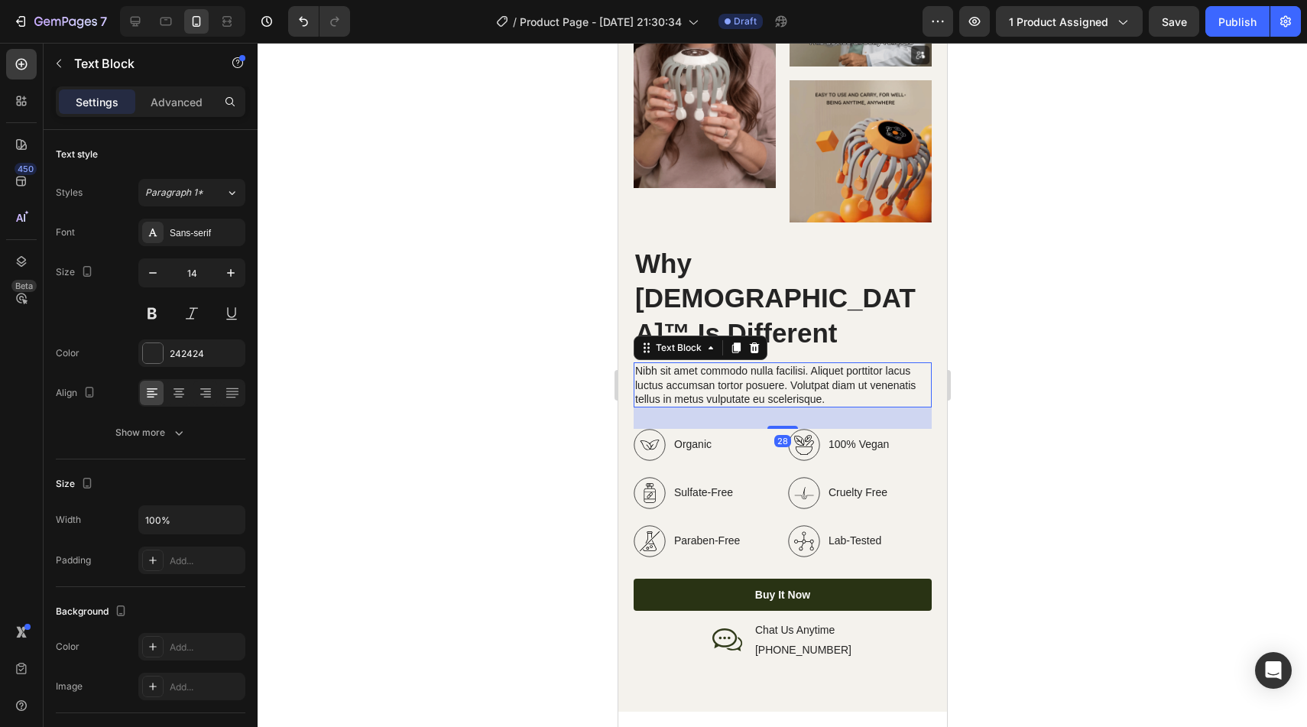
drag, startPoint x: 721, startPoint y: 346, endPoint x: 692, endPoint y: 345, distance: 29.1
click at [719, 364] on p "Nibh sit amet commodo nulla facilisi. Aliquet porttitor lacus luctus accumsan t…" at bounding box center [781, 385] width 295 height 42
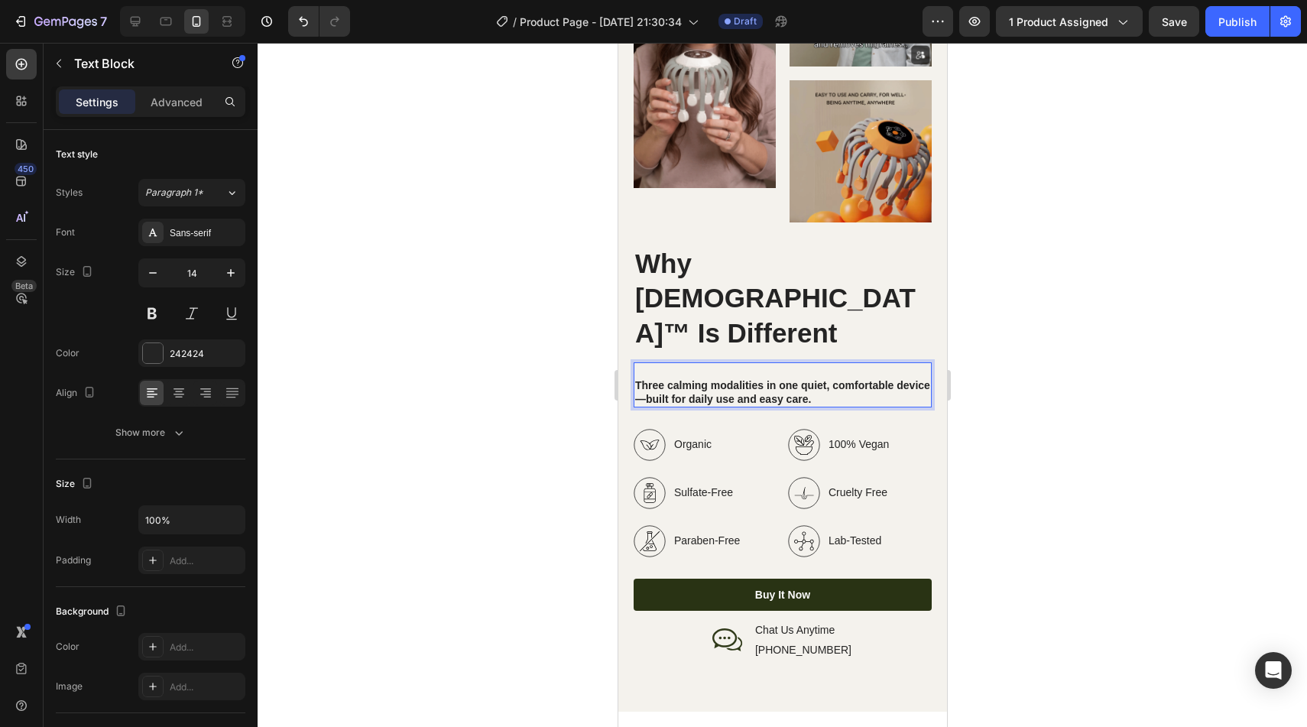
click at [644, 379] on strong "Three calming modalities in one quiet, comfortable device—built for daily use a…" at bounding box center [781, 392] width 295 height 26
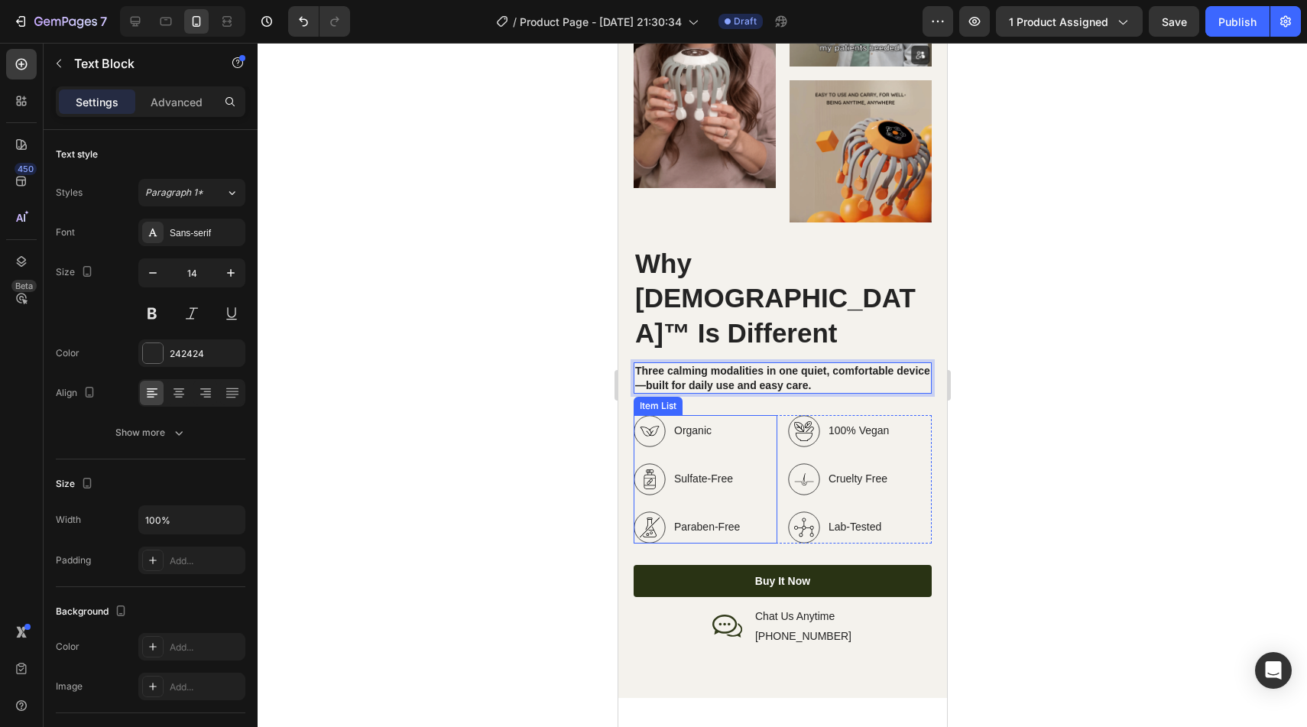
click at [694, 423] on p "Organic" at bounding box center [706, 431] width 66 height 16
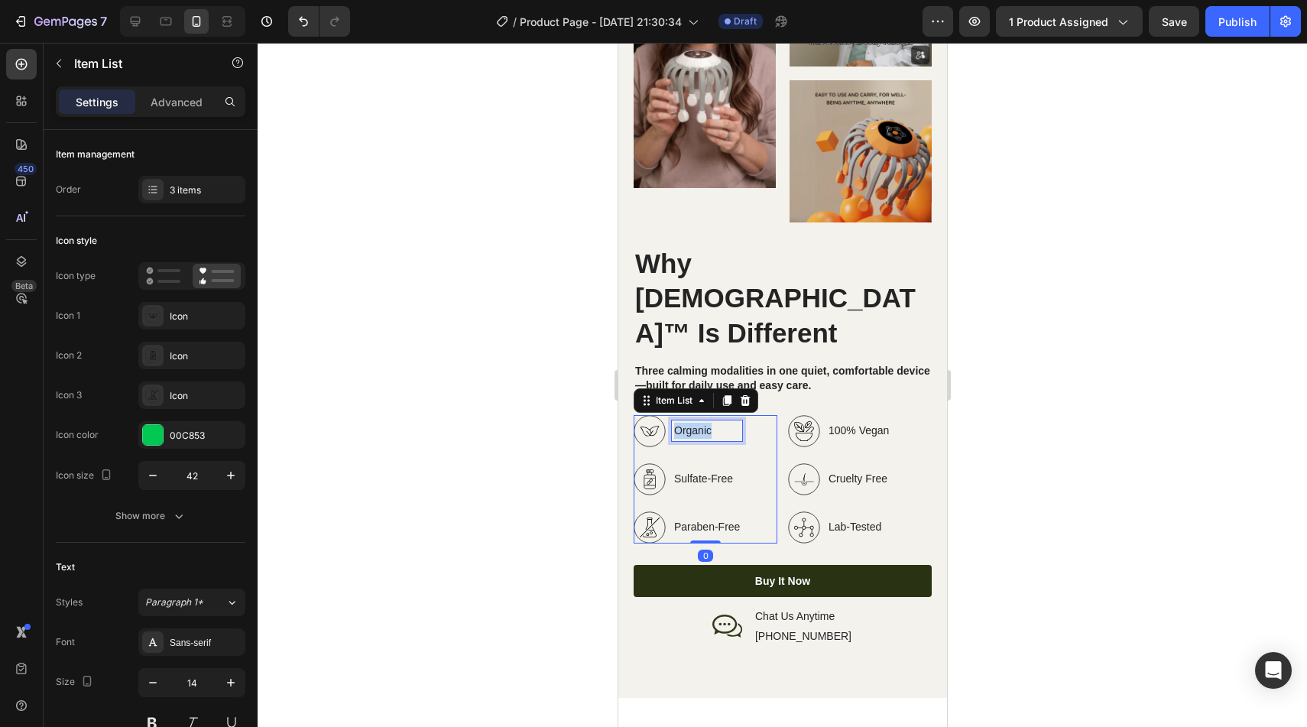
click at [694, 423] on p "Organic" at bounding box center [706, 431] width 66 height 16
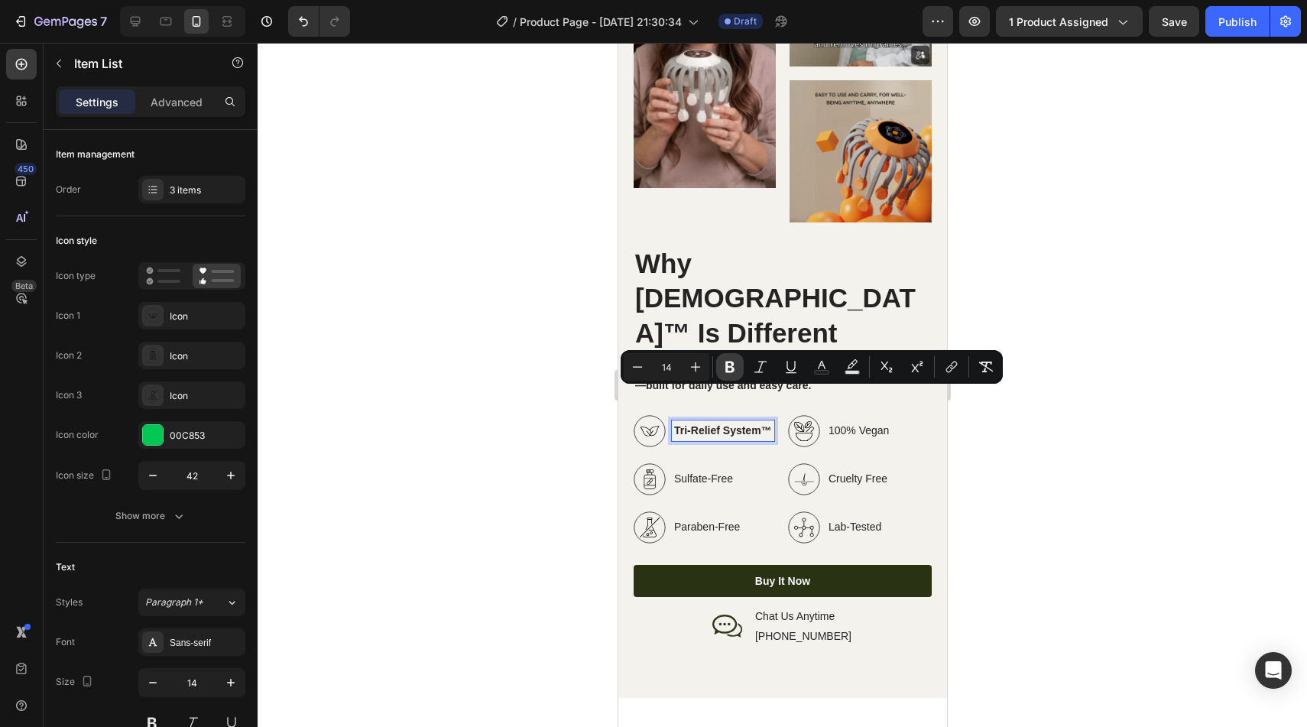
click at [722, 364] on icon "Editor contextual toolbar" at bounding box center [729, 366] width 15 height 15
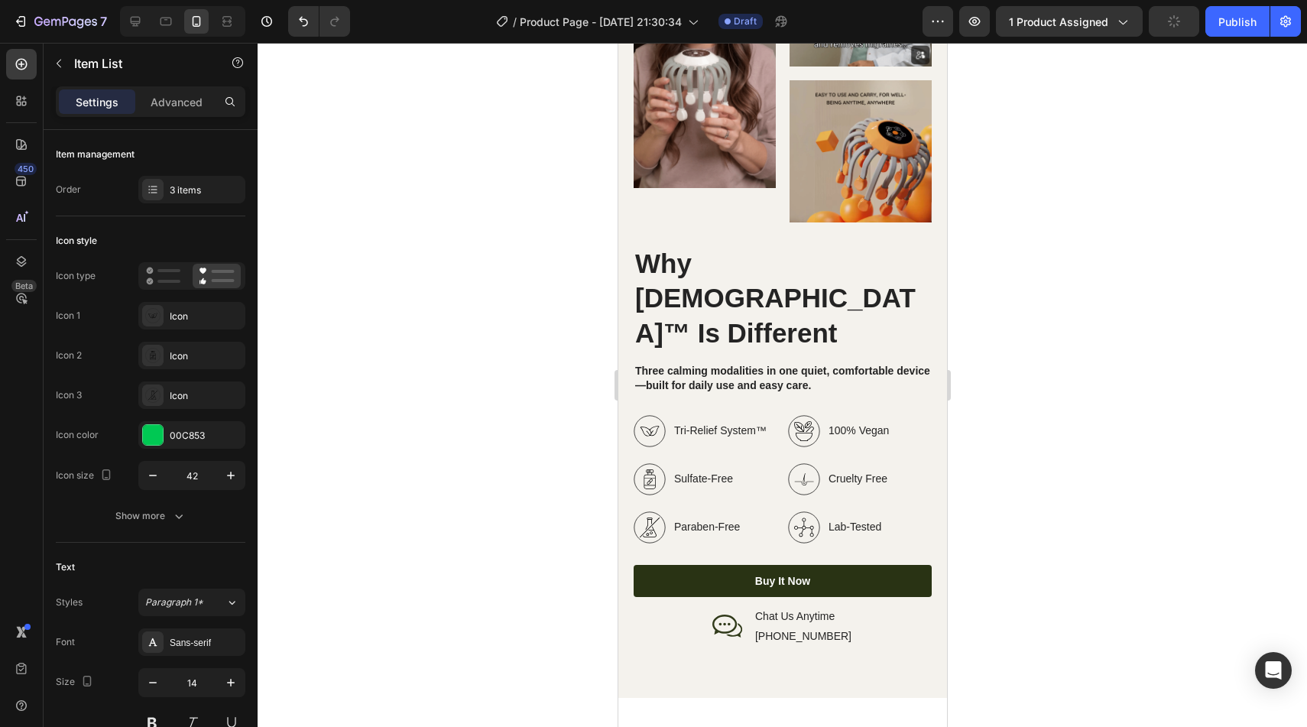
click at [719, 471] on p "Sulfate-Free" at bounding box center [719, 479] width 92 height 16
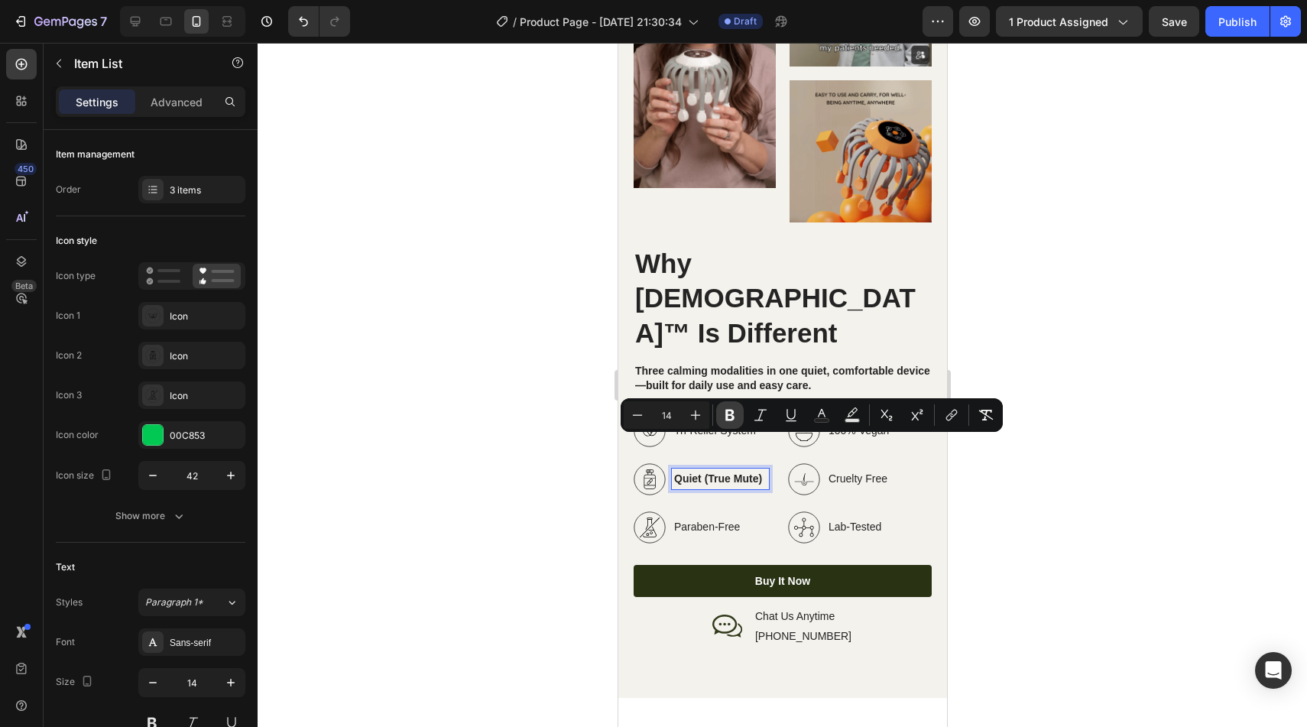
click at [725, 415] on icon "Editor contextual toolbar" at bounding box center [729, 414] width 15 height 15
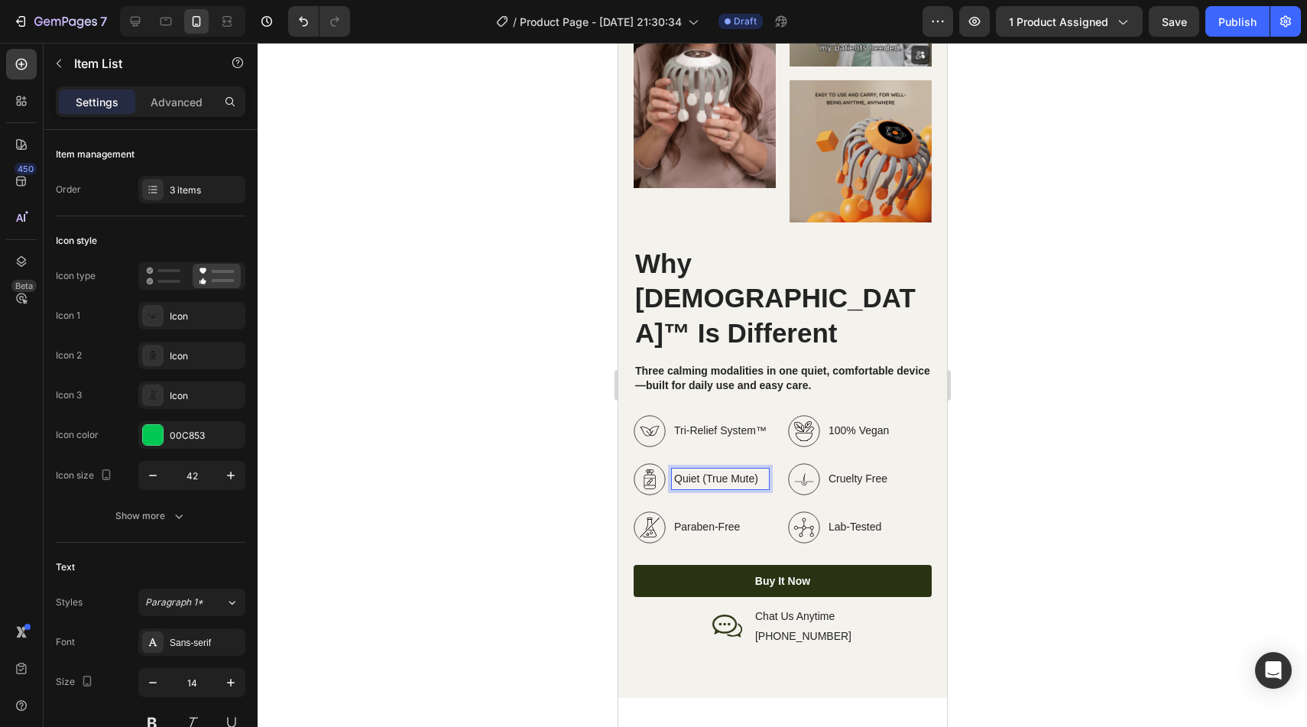
click at [715, 519] on p "Paraben-Free" at bounding box center [719, 527] width 92 height 16
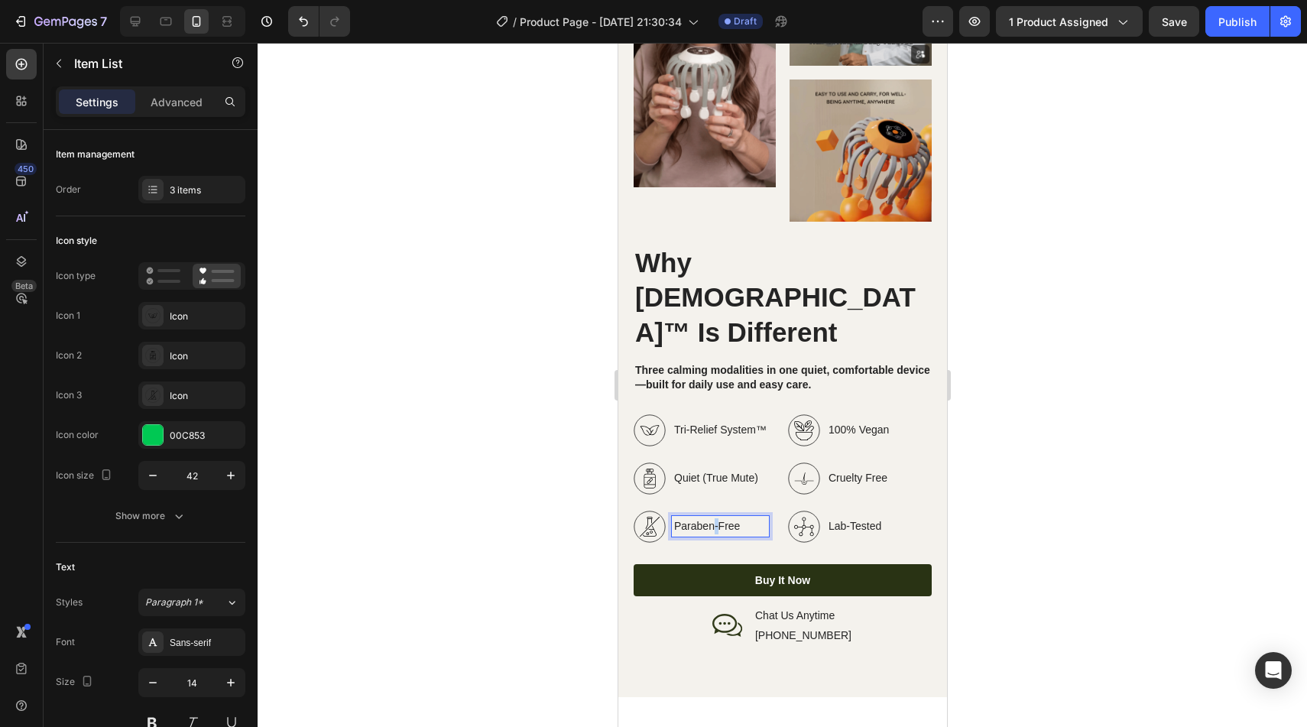
click at [717, 518] on p "Paraben-Free" at bounding box center [719, 526] width 92 height 16
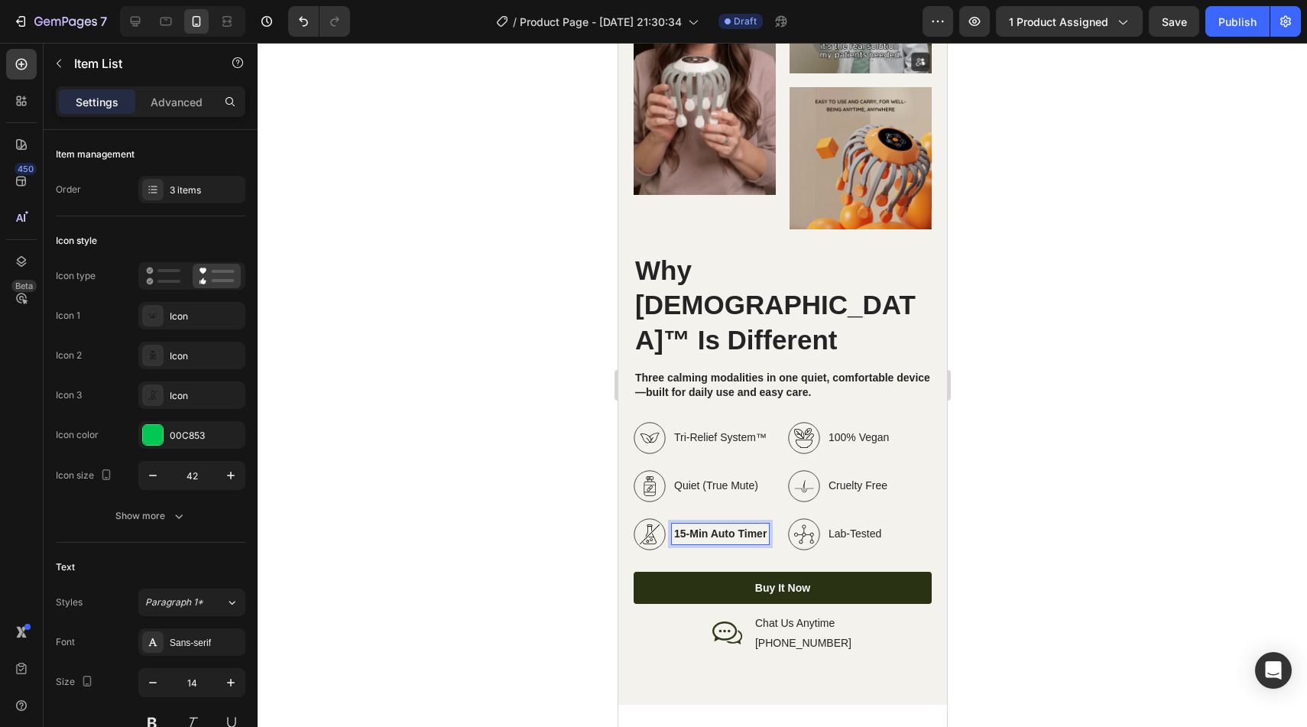
scroll to position [2582, 0]
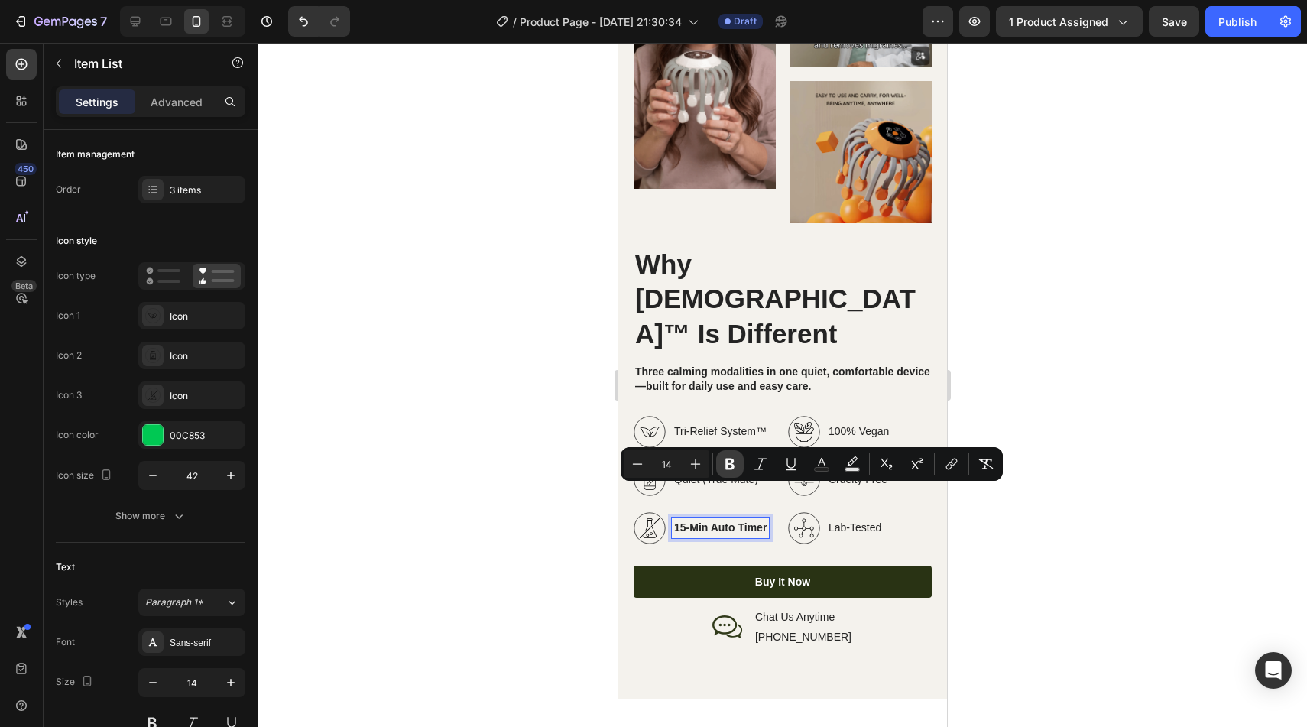
click at [726, 466] on icon "Editor contextual toolbar" at bounding box center [729, 464] width 9 height 11
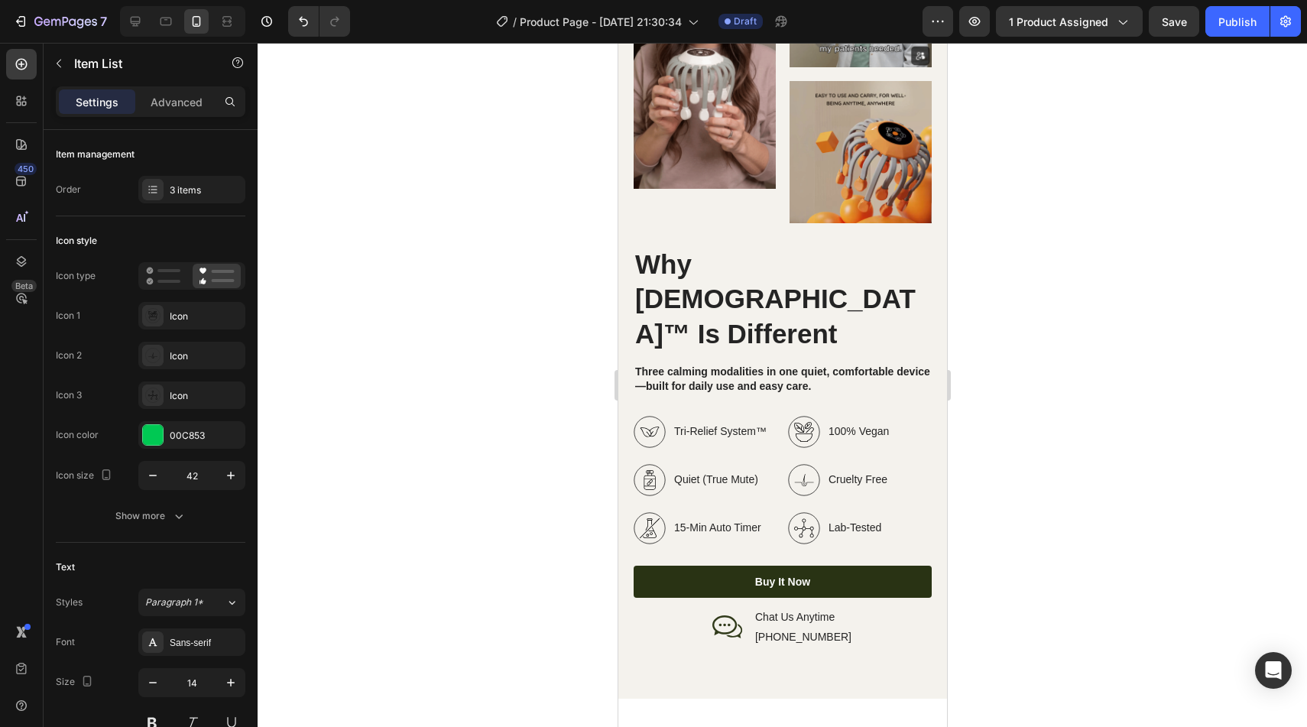
click at [841, 423] on p "100% Vegan" at bounding box center [858, 431] width 60 height 16
click at [864, 423] on p "100% Vegan" at bounding box center [858, 431] width 60 height 16
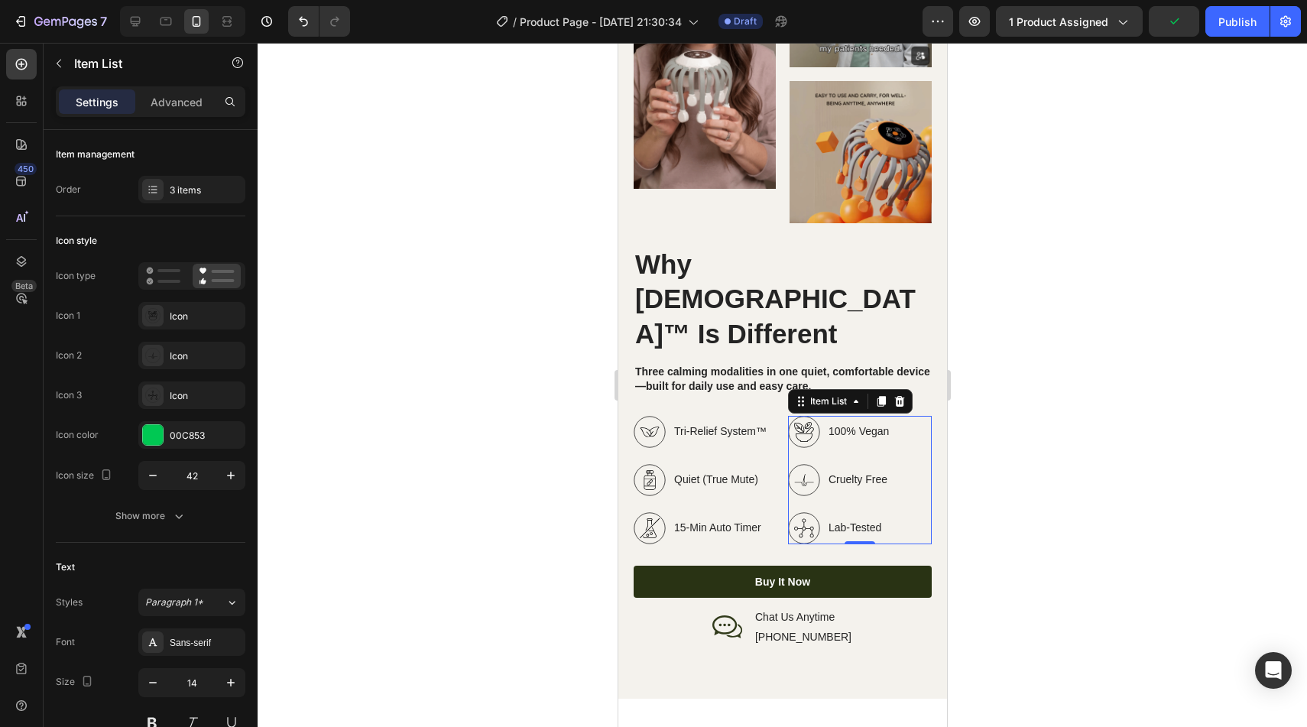
click at [864, 423] on p "100% Vegan" at bounding box center [858, 431] width 60 height 16
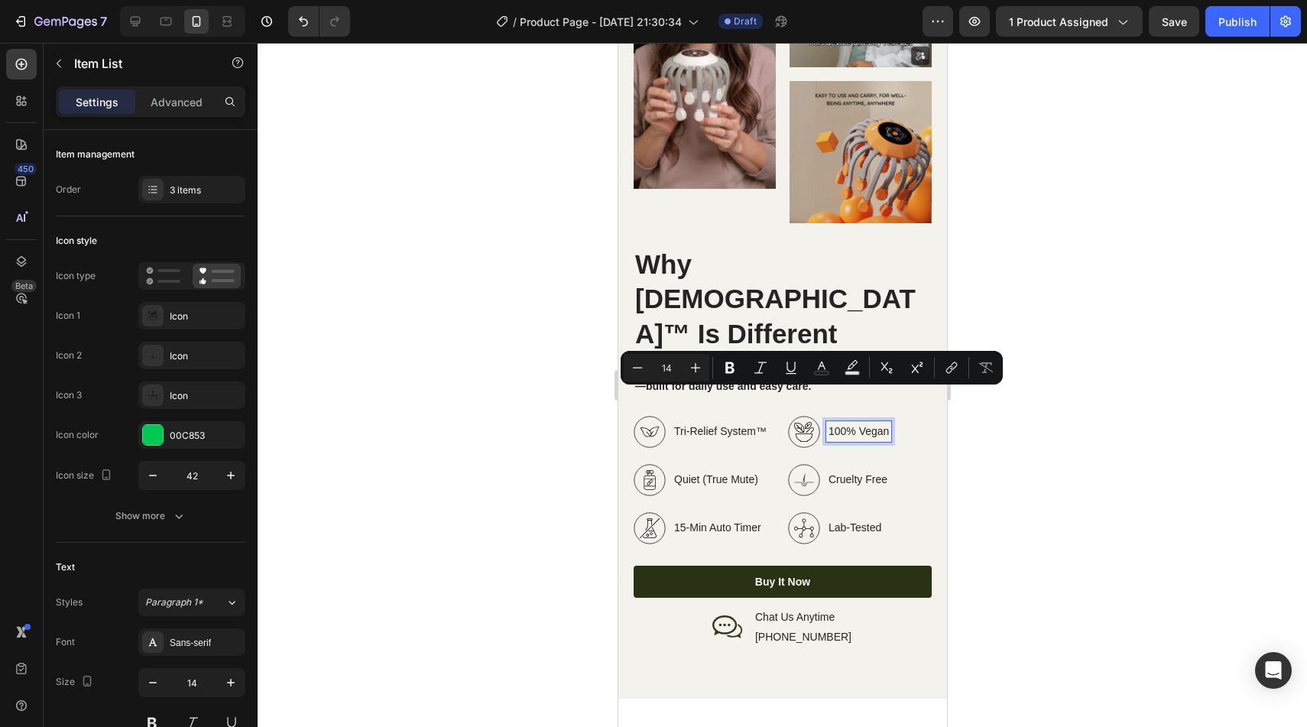
scroll to position [2576, 0]
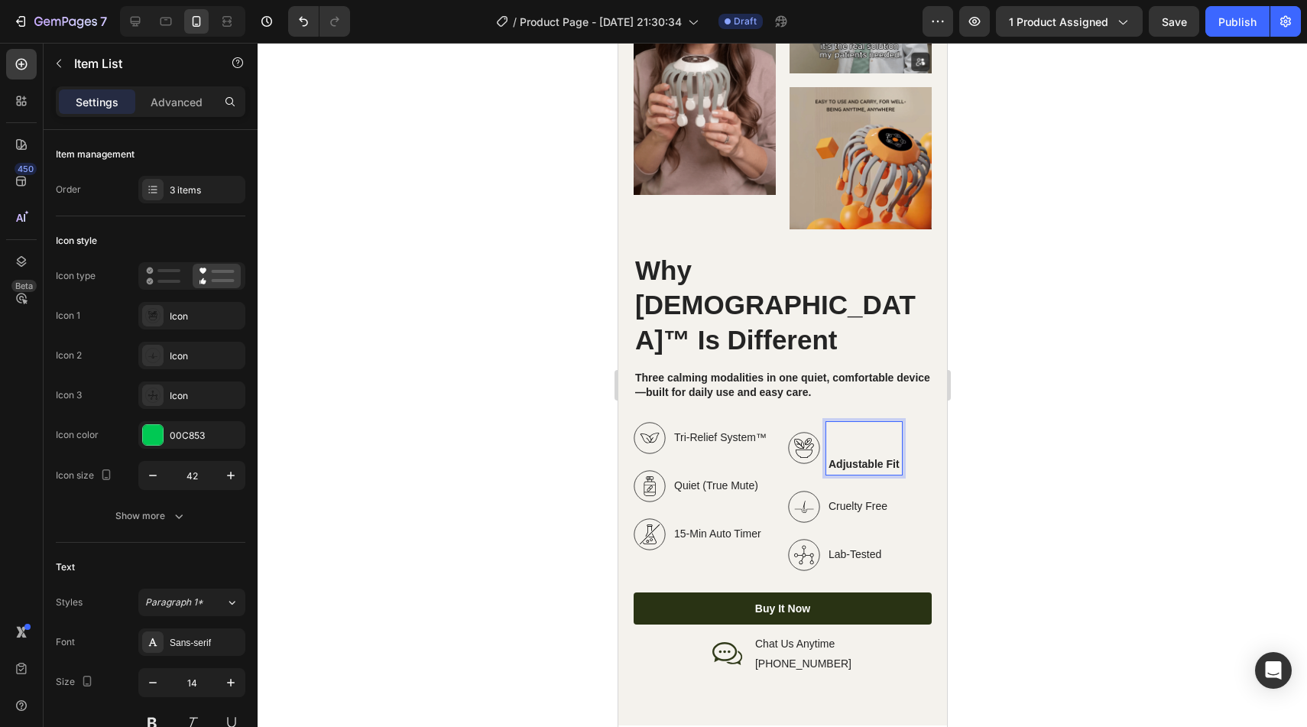
click at [832, 458] on strong "Adjustable Fit" at bounding box center [863, 464] width 71 height 12
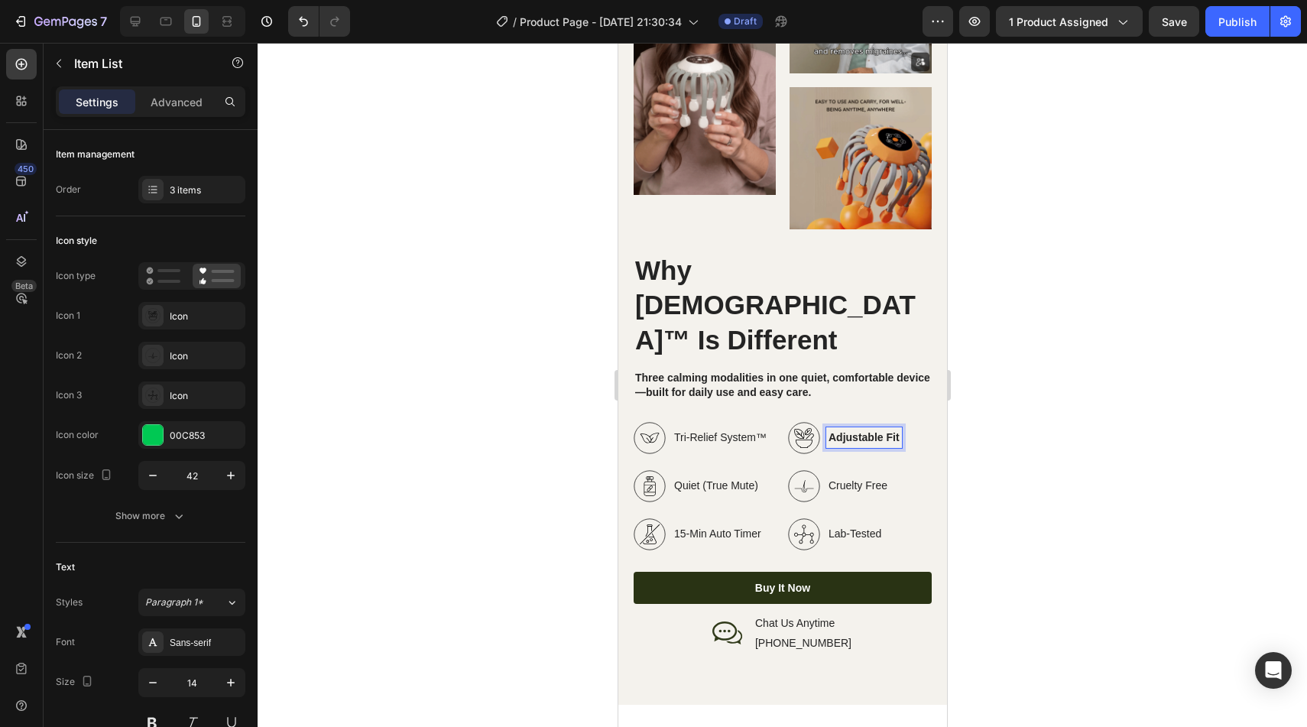
scroll to position [2582, 0]
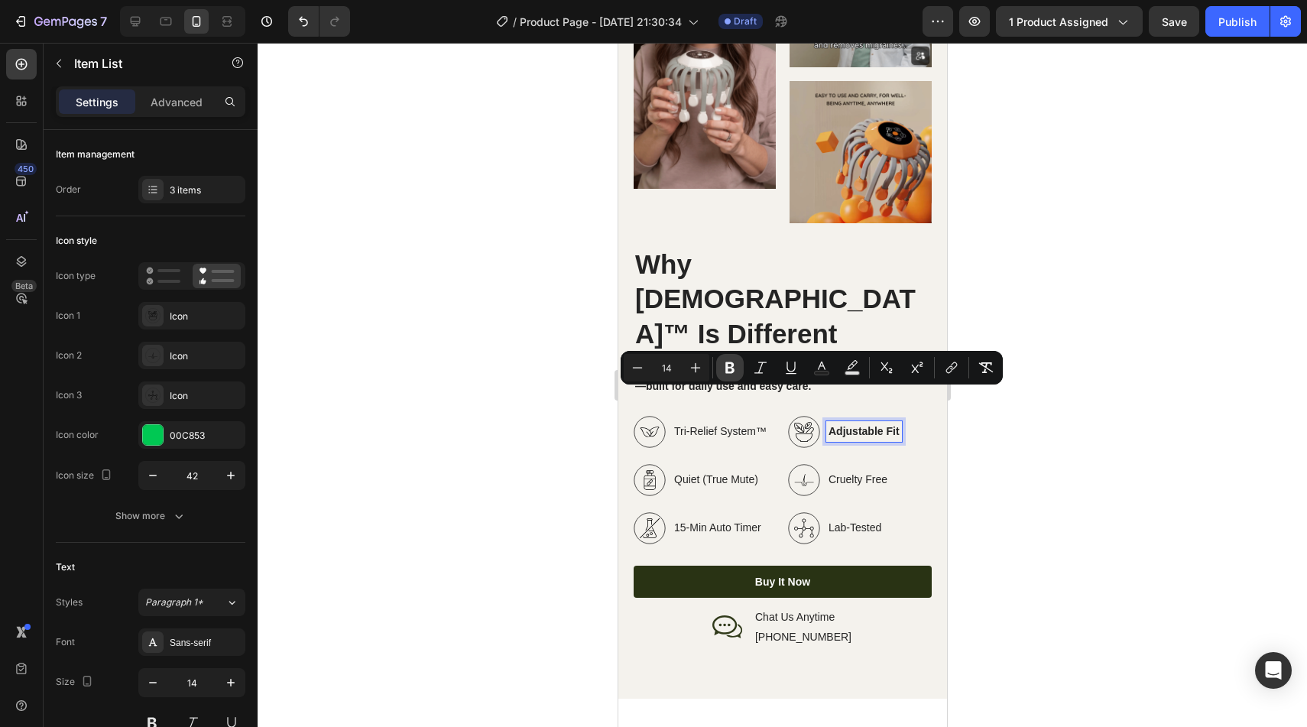
click at [728, 368] on icon "Editor contextual toolbar" at bounding box center [729, 367] width 9 height 11
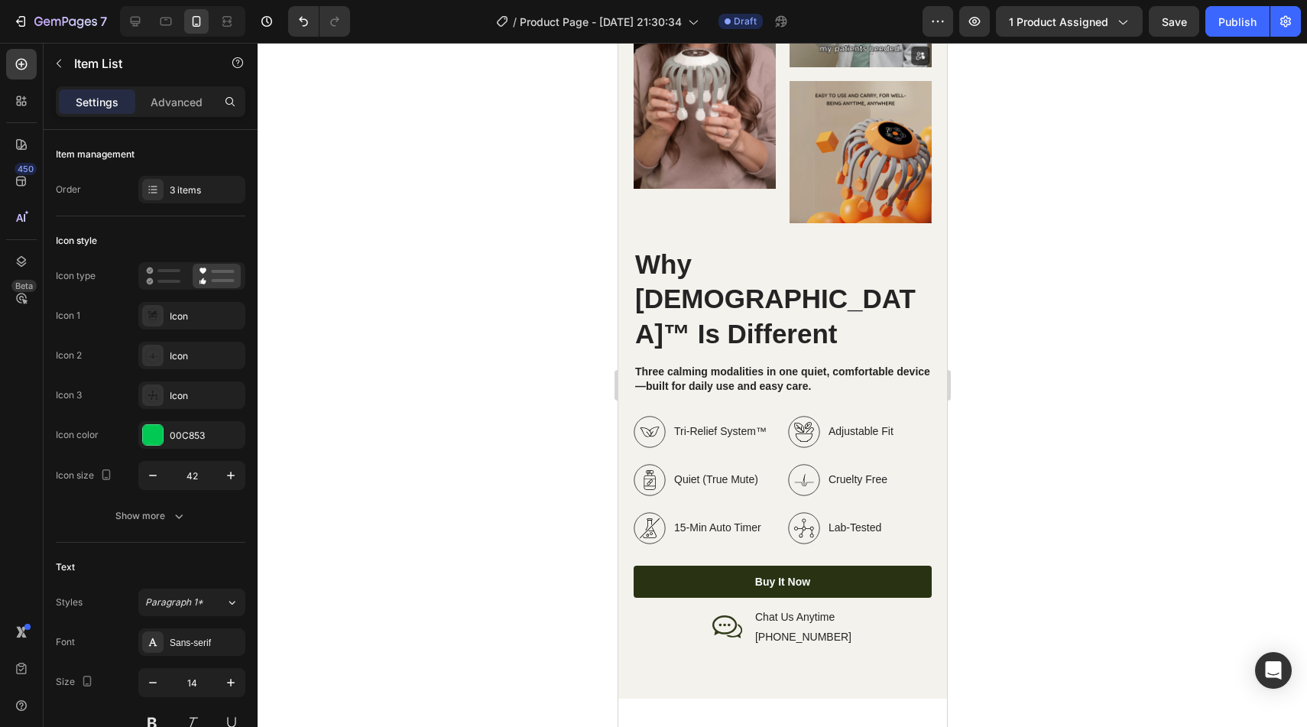
click at [868, 472] on p "Cruelty Free" at bounding box center [860, 480] width 65 height 16
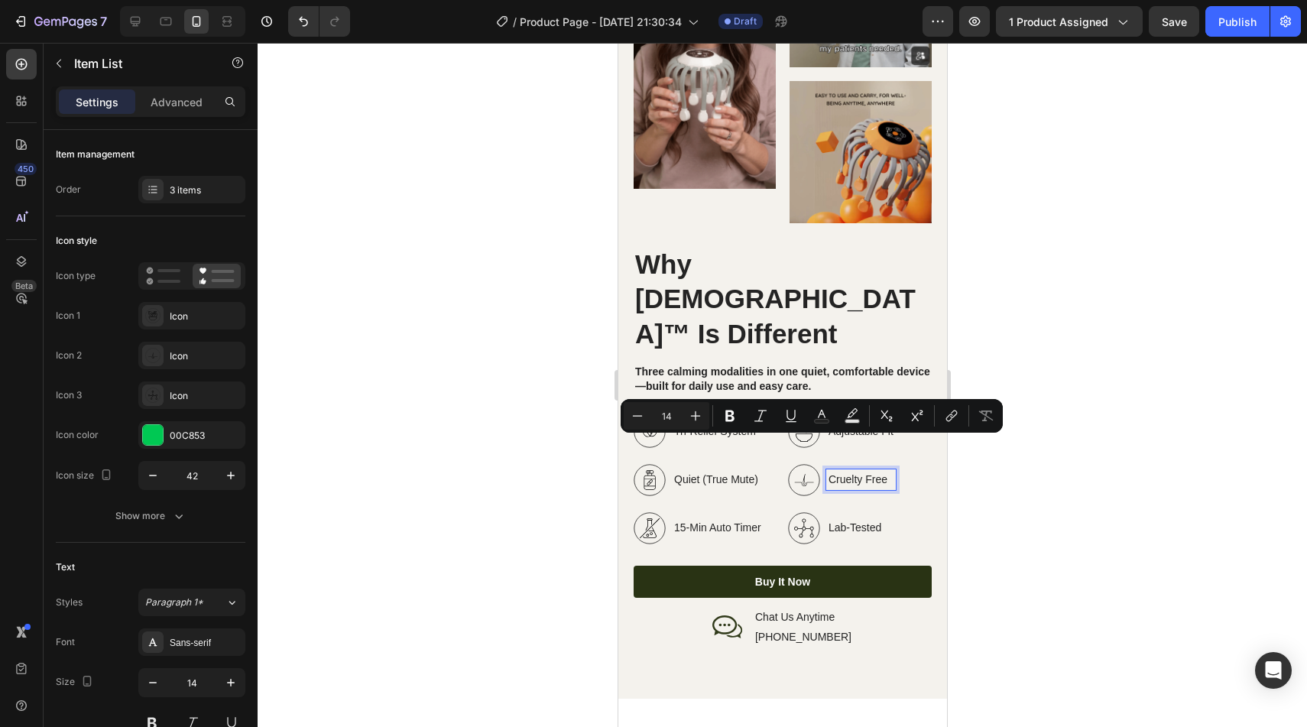
scroll to position [2576, 0]
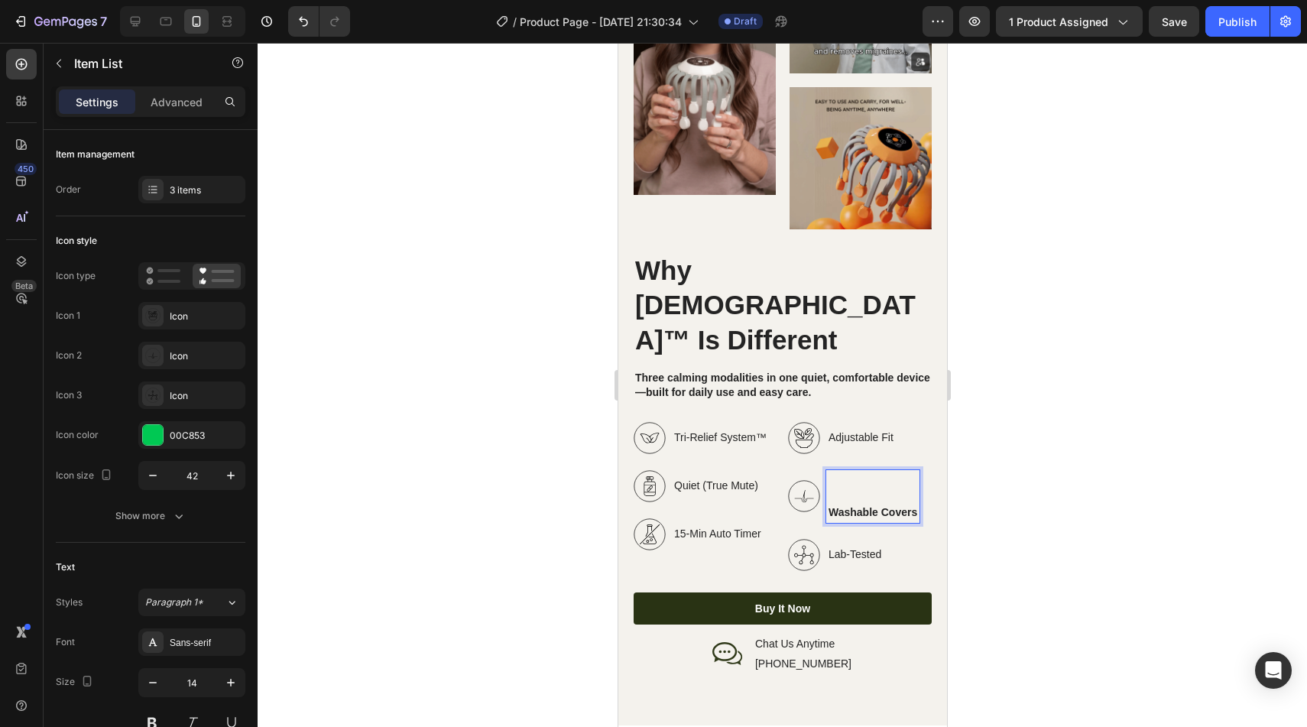
click at [832, 504] on p "Washable Covers" at bounding box center [872, 512] width 89 height 16
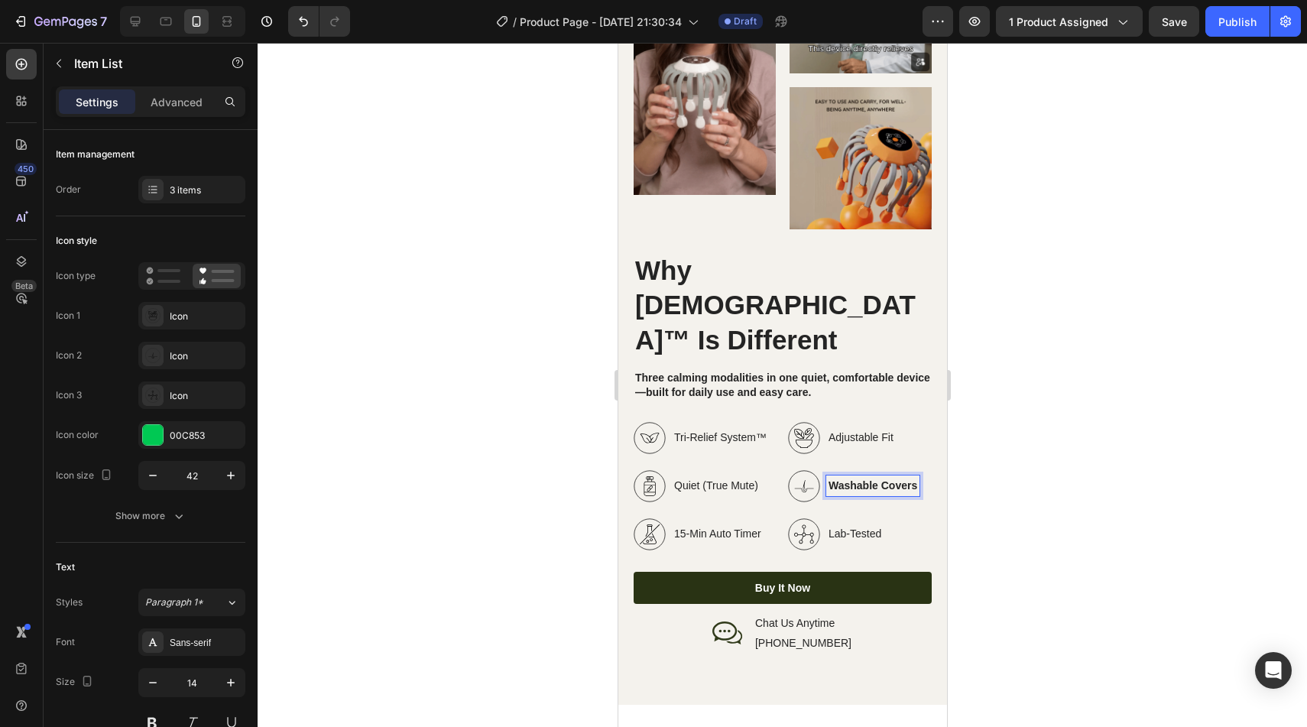
scroll to position [2582, 0]
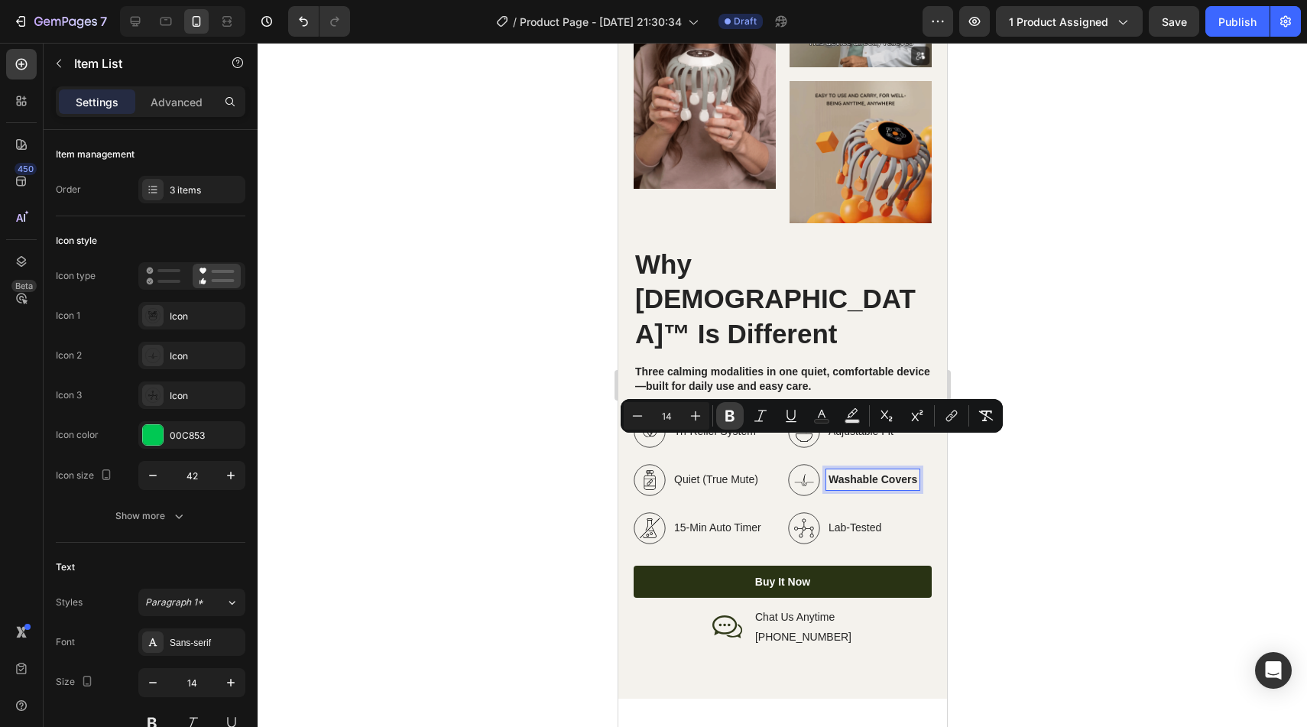
click at [734, 411] on icon "Editor contextual toolbar" at bounding box center [729, 415] width 15 height 15
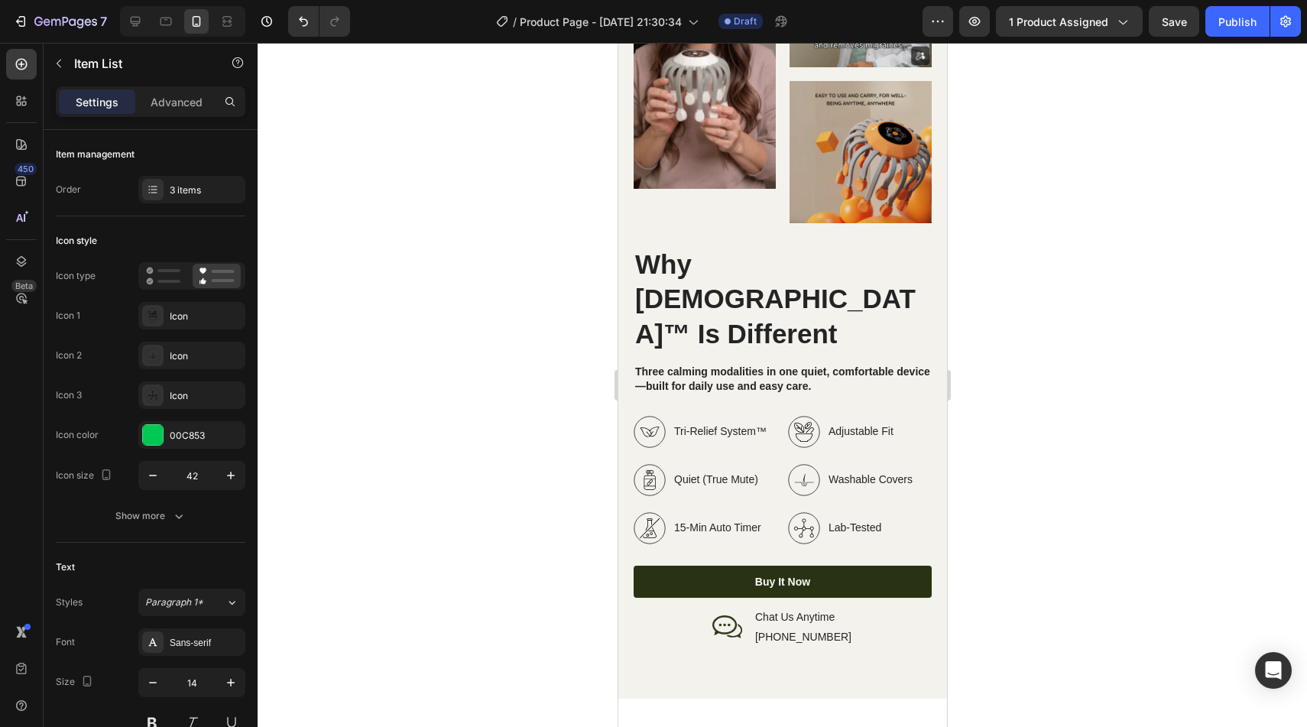
click at [853, 520] on p "Lab-Tested" at bounding box center [870, 528] width 84 height 16
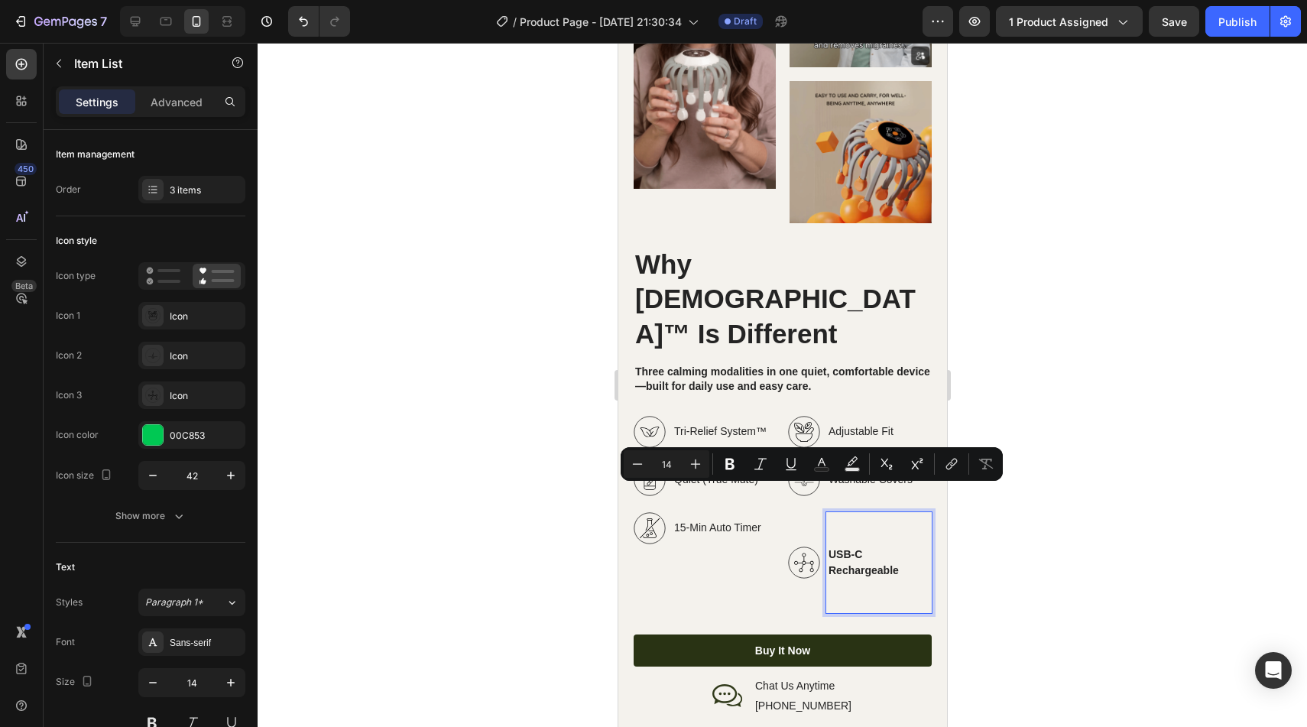
scroll to position [2576, 0]
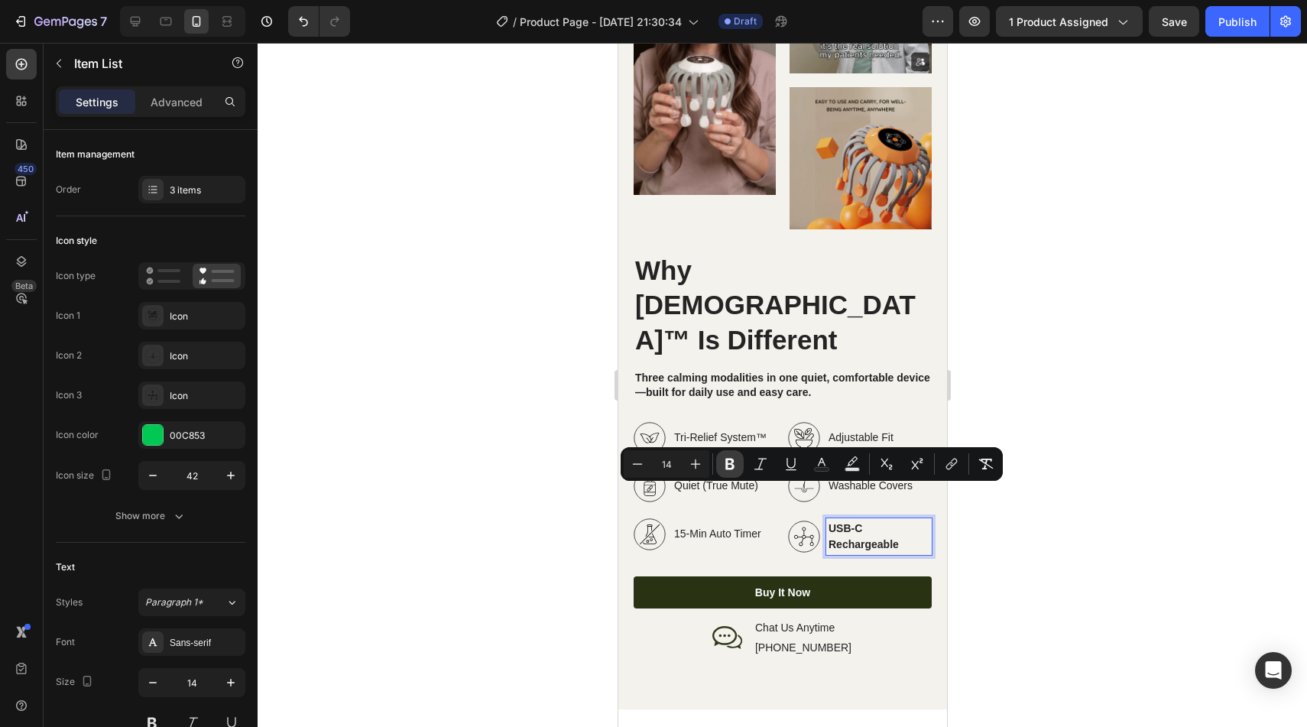
click at [726, 461] on icon "Editor contextual toolbar" at bounding box center [729, 464] width 9 height 11
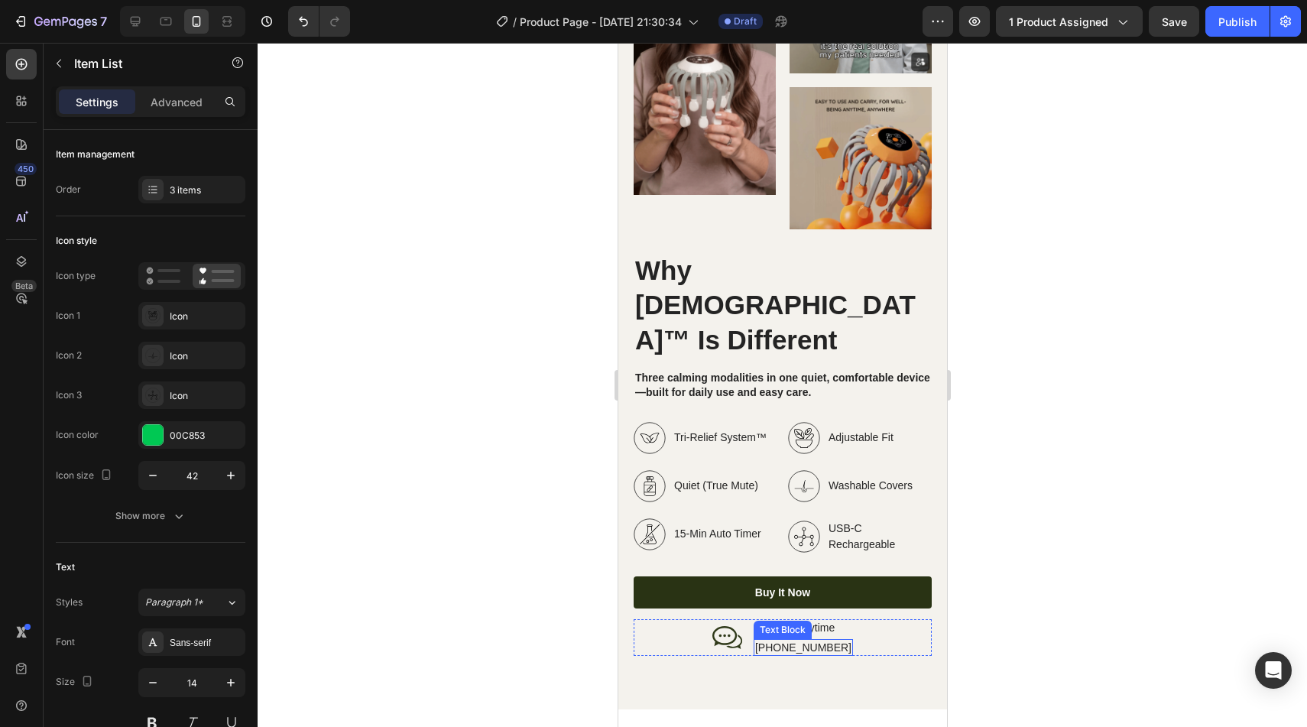
click at [777, 641] on p "+00 123 456 789" at bounding box center [802, 648] width 96 height 14
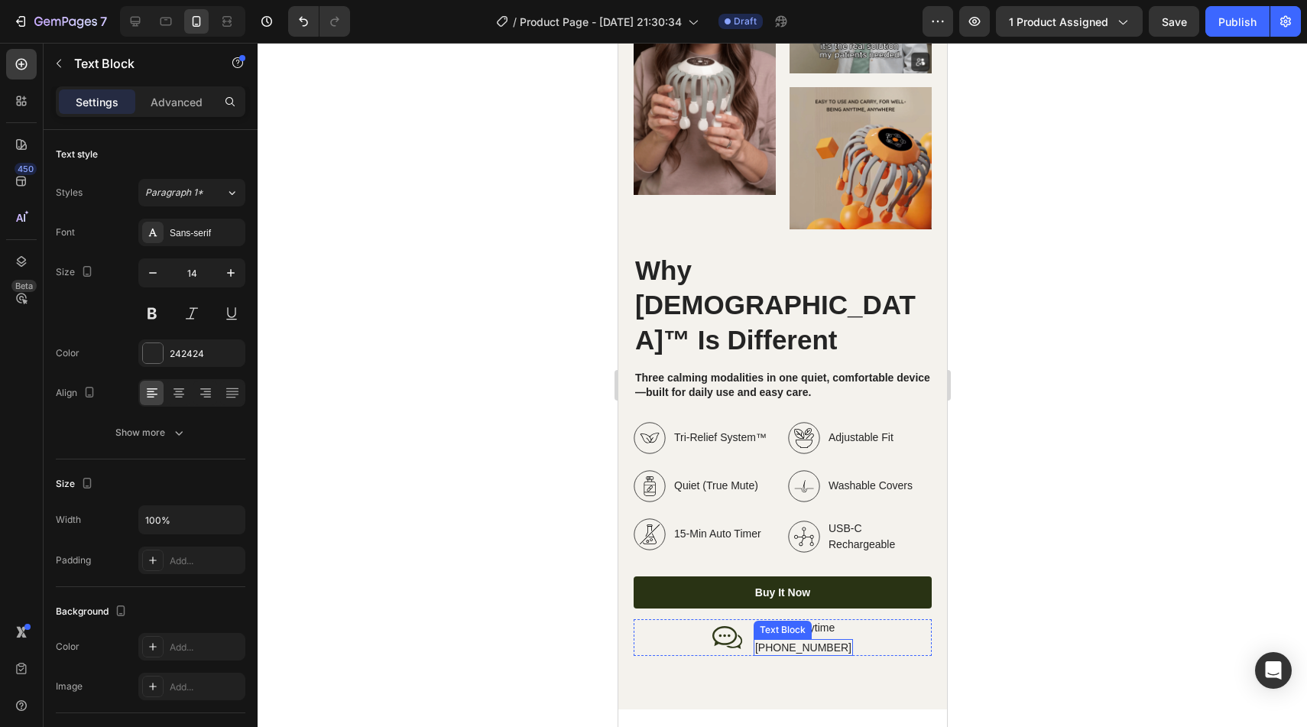
click at [777, 641] on p "+00 123 456 789" at bounding box center [802, 648] width 96 height 14
click at [1079, 641] on div at bounding box center [782, 385] width 1049 height 684
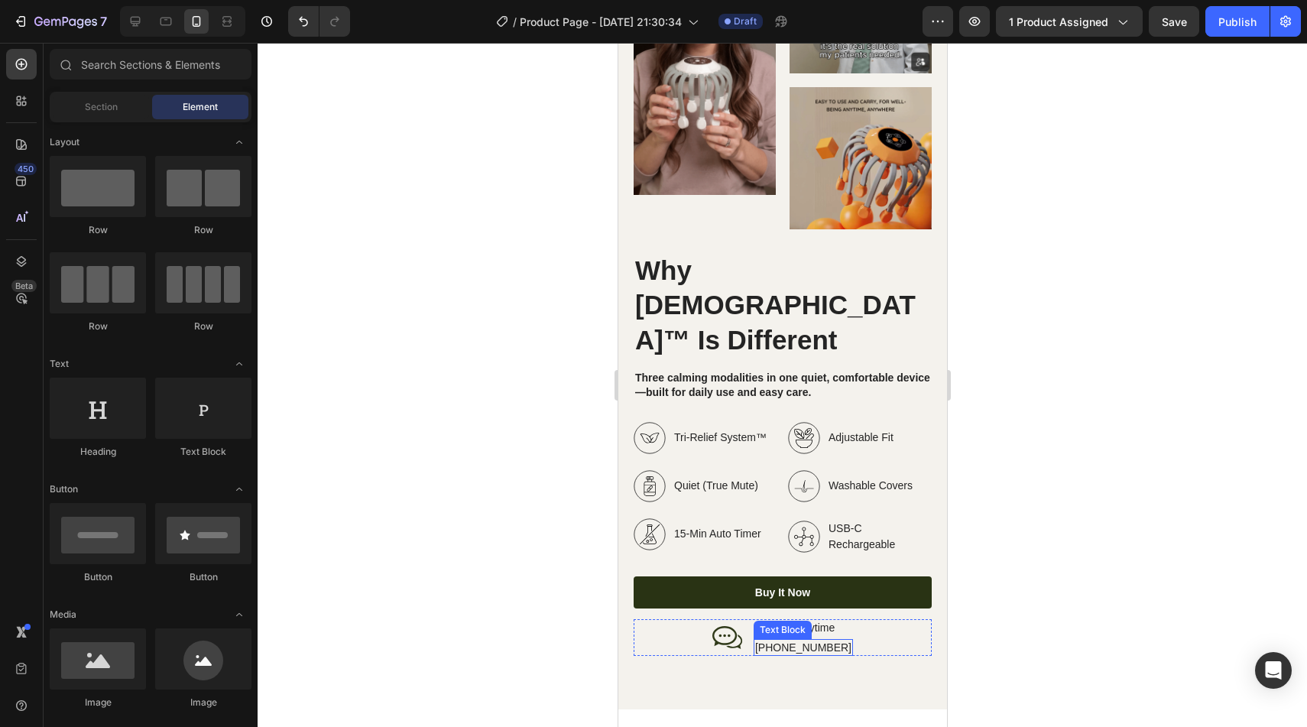
click at [834, 641] on p "+1-800-274-6788" at bounding box center [802, 648] width 96 height 14
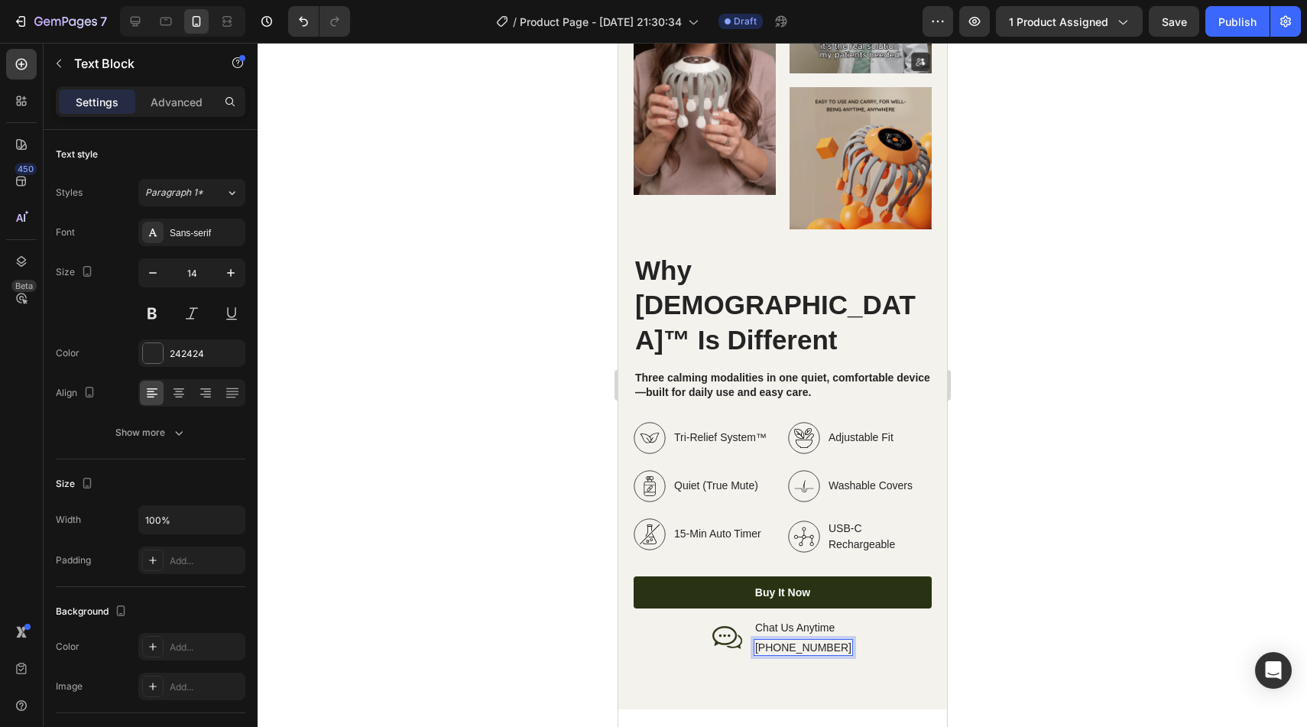
click at [834, 641] on p "+1-800-274-6788" at bounding box center [802, 648] width 96 height 14
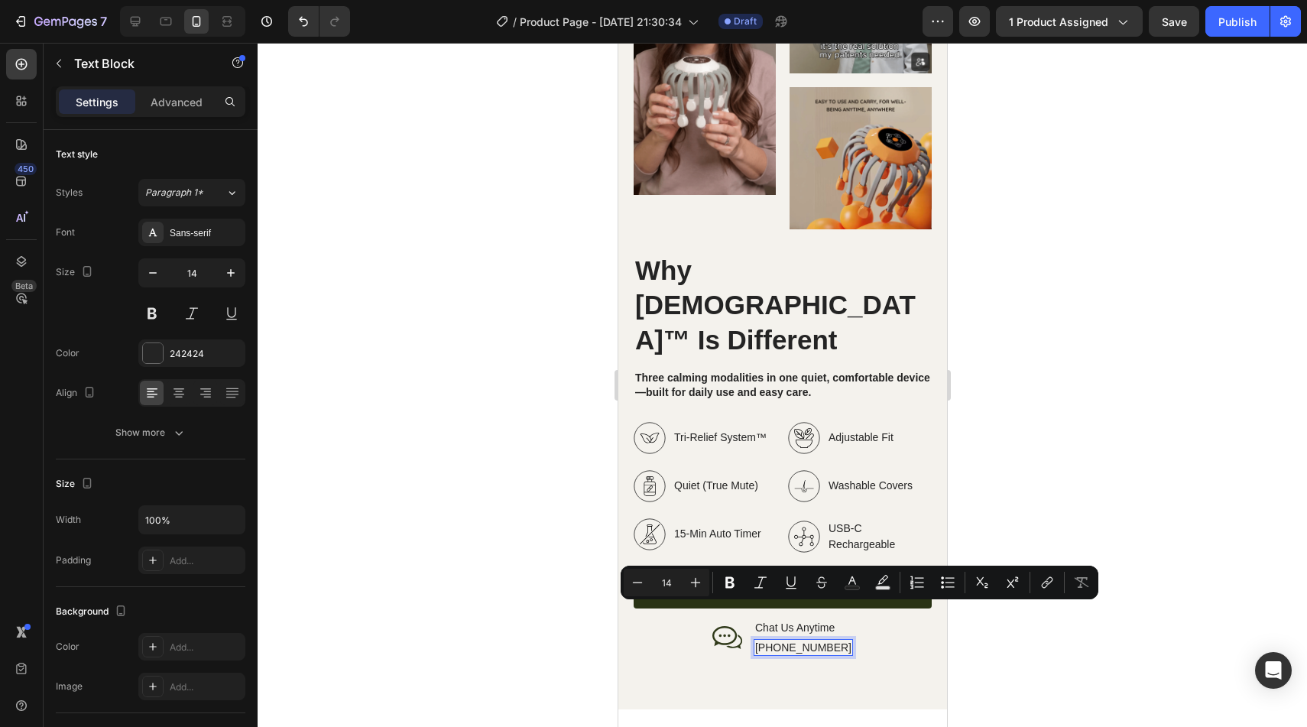
click at [834, 641] on p "+1-800-274-6788" at bounding box center [802, 648] width 96 height 14
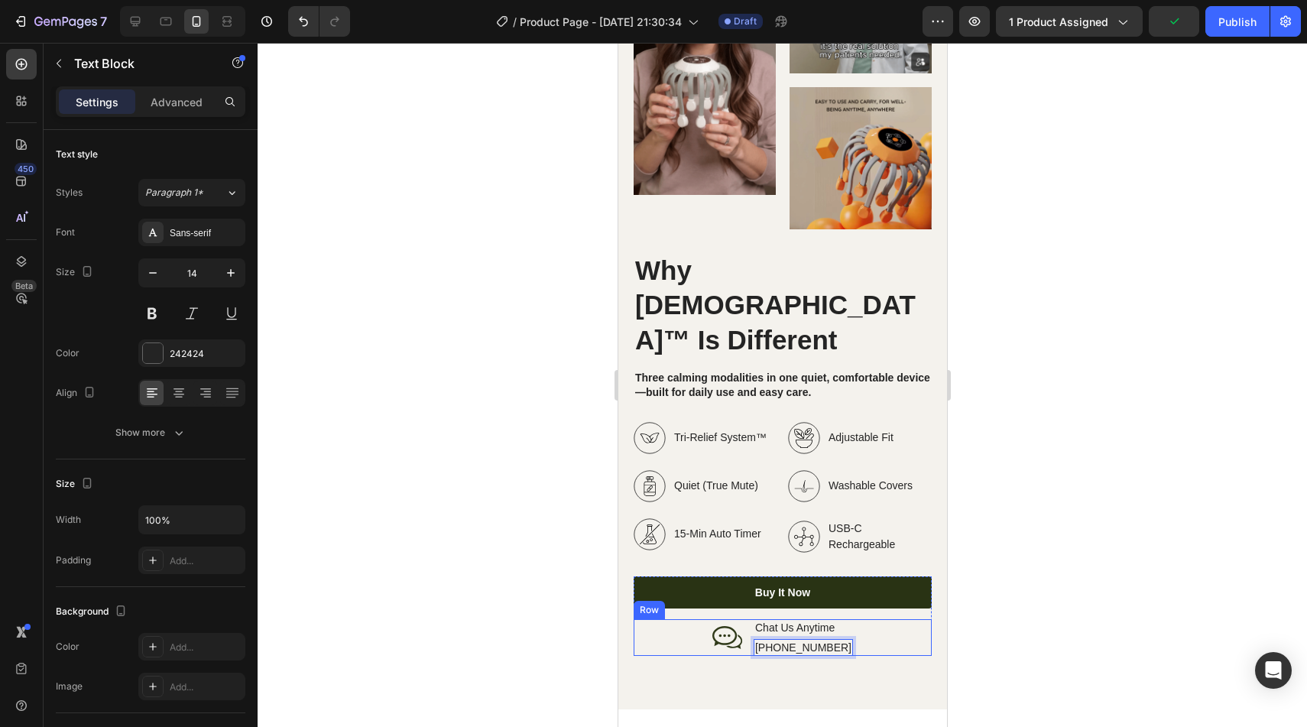
click at [1072, 617] on div at bounding box center [782, 385] width 1049 height 684
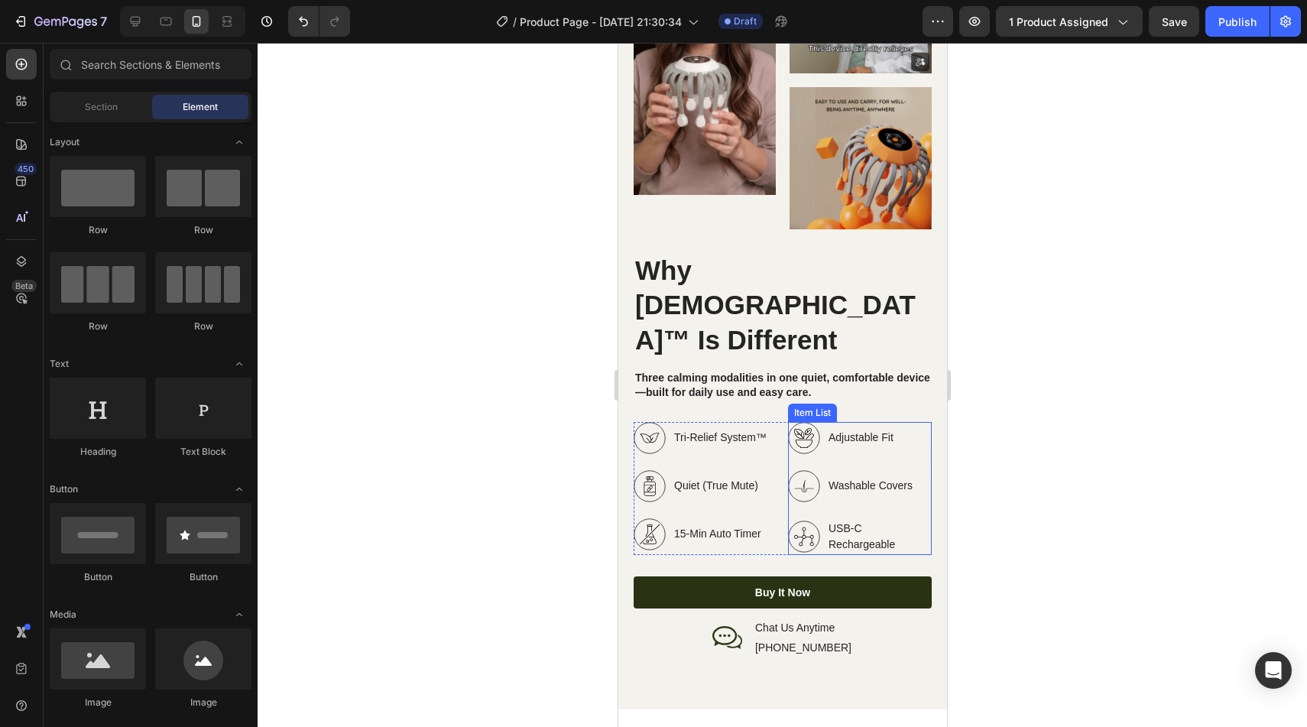
click at [790, 521] on icon at bounding box center [803, 537] width 32 height 32
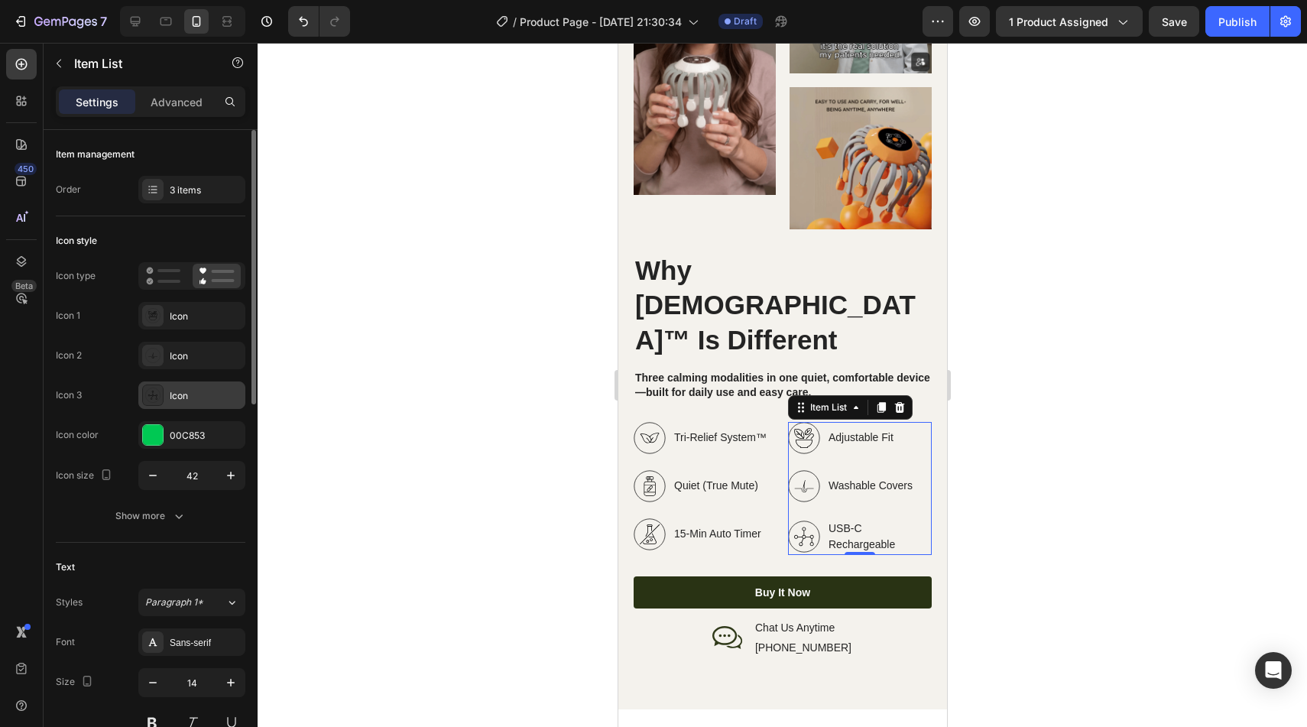
click at [151, 407] on div "Icon" at bounding box center [191, 395] width 107 height 28
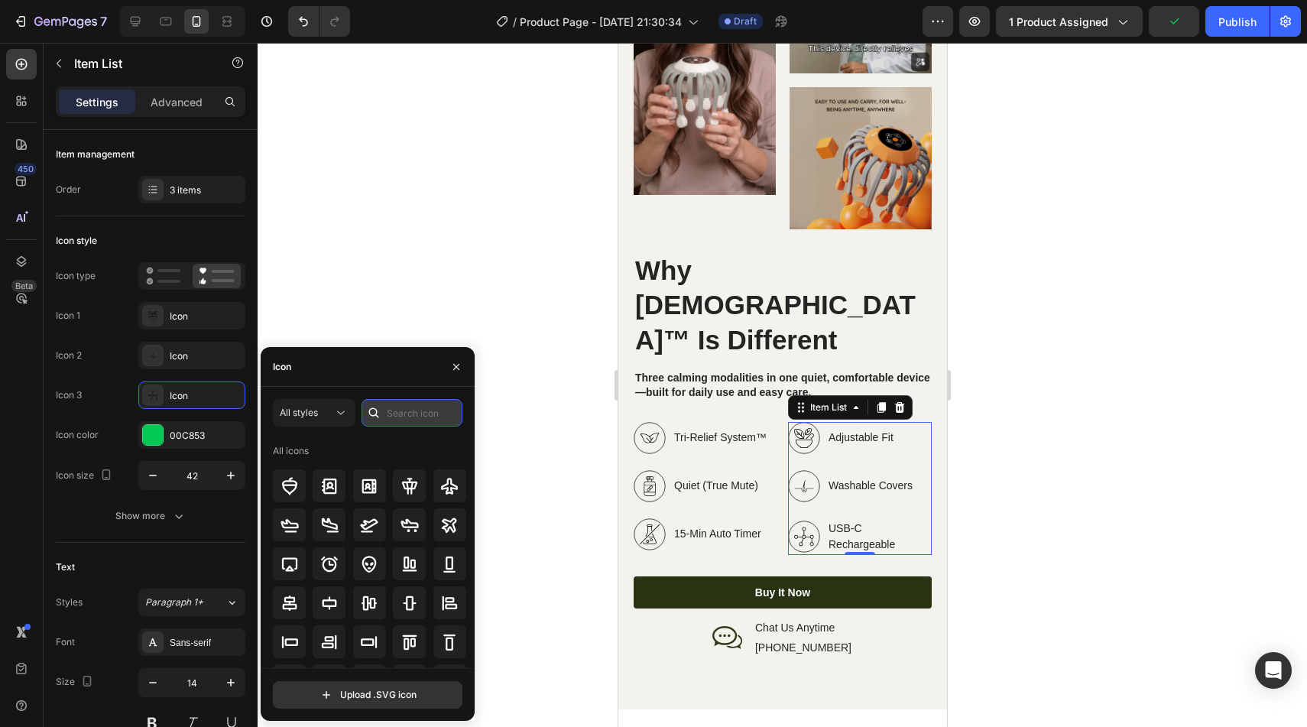
click at [413, 416] on input "text" at bounding box center [412, 413] width 101 height 28
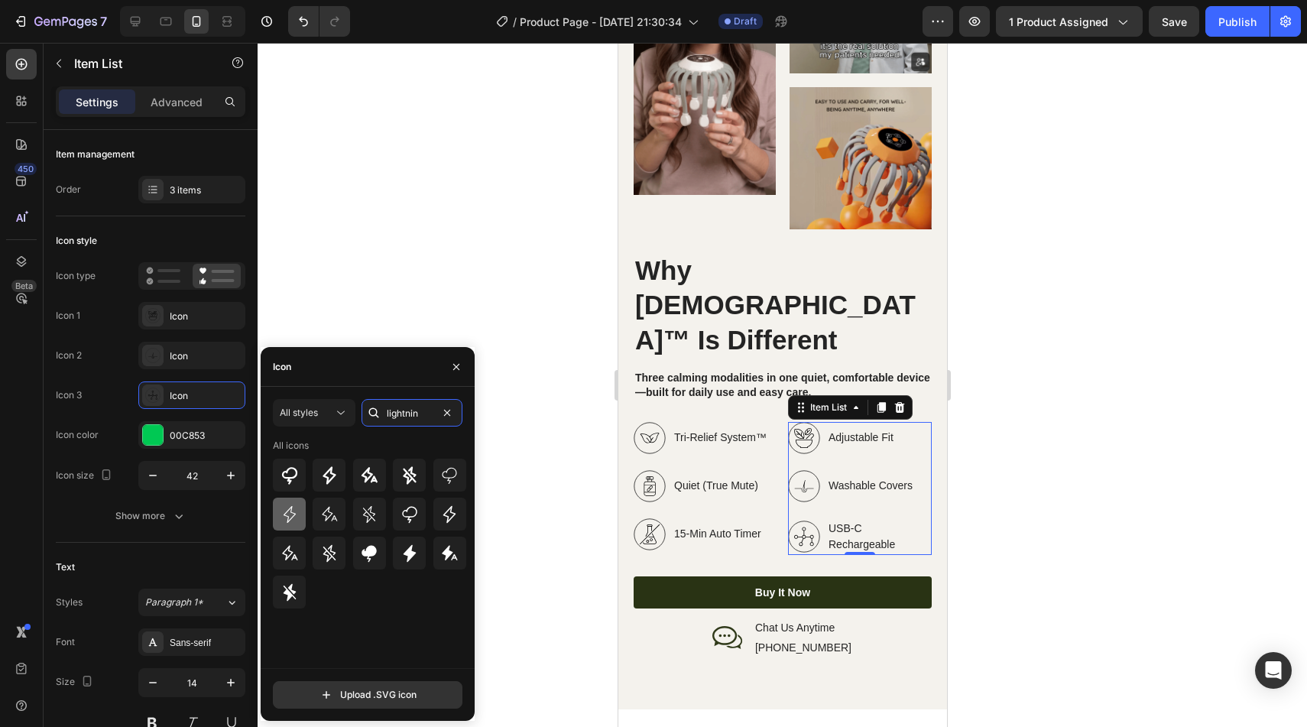
type input "lightnin"
click at [295, 509] on icon at bounding box center [290, 514] width 18 height 18
click at [809, 470] on icon at bounding box center [803, 486] width 32 height 32
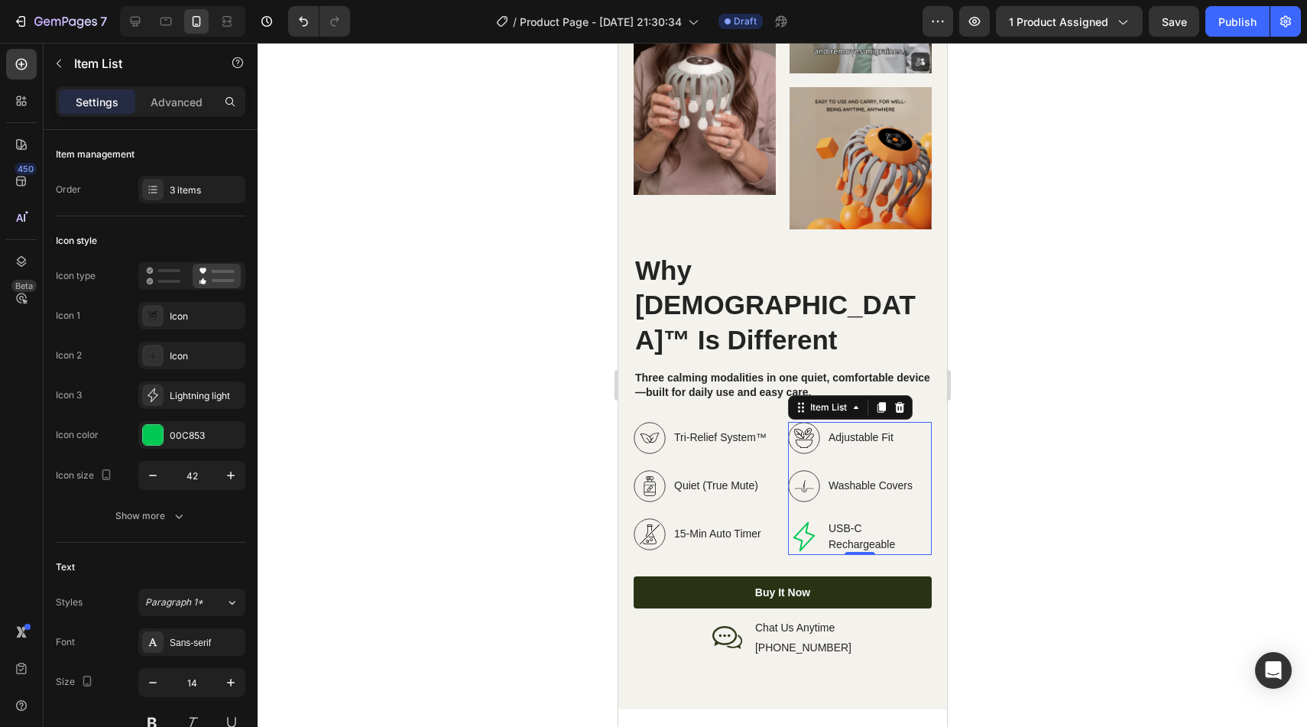
click at [809, 470] on icon at bounding box center [803, 486] width 32 height 32
click at [806, 488] on icon at bounding box center [803, 490] width 19 height 4
click at [199, 360] on div "Icon" at bounding box center [206, 356] width 72 height 14
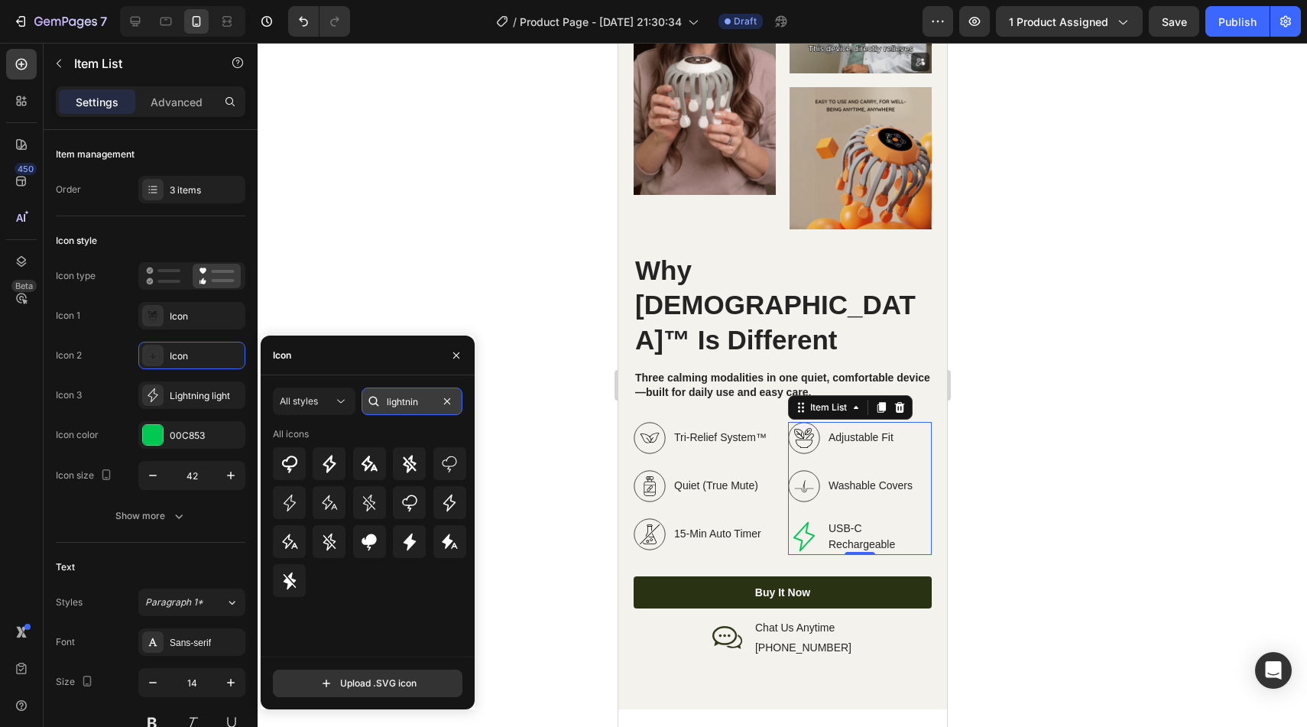
click at [407, 397] on input "lightnin" at bounding box center [412, 402] width 101 height 28
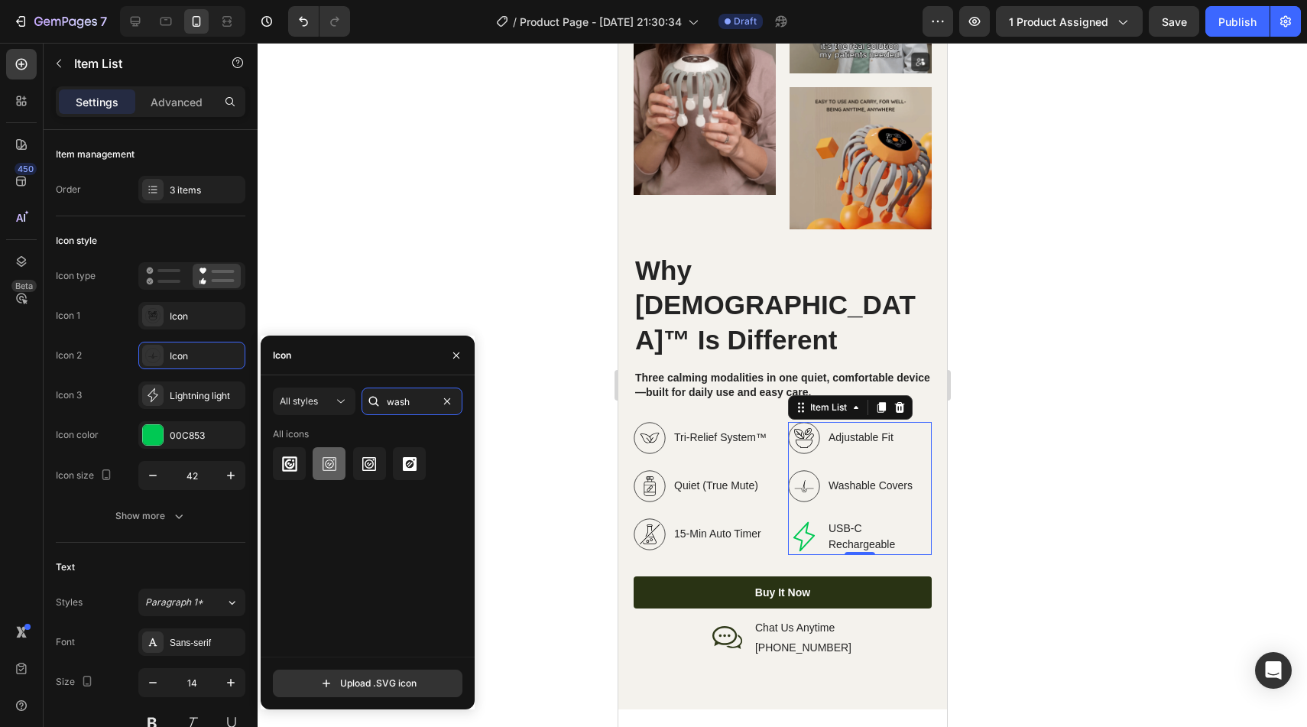
type input "wash"
click at [329, 471] on icon at bounding box center [329, 464] width 18 height 18
type input "s"
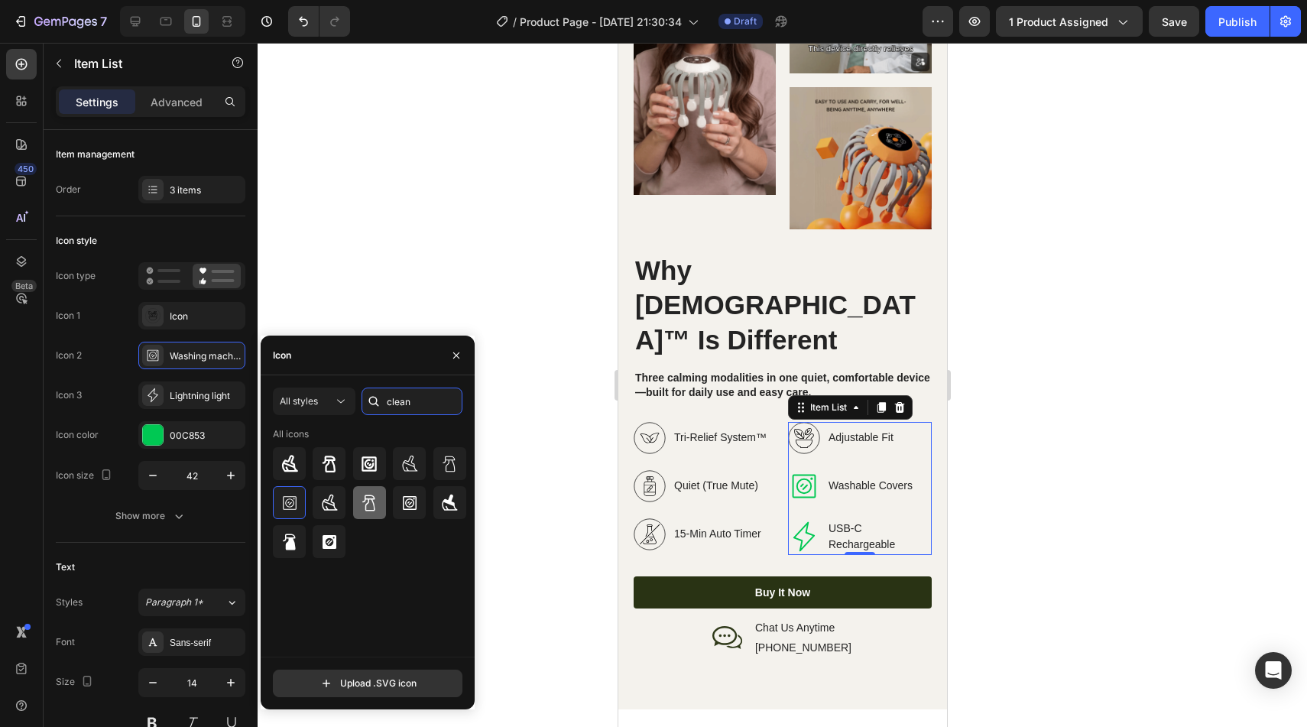
type input "clean"
click at [377, 503] on icon at bounding box center [369, 503] width 18 height 18
click at [808, 422] on icon at bounding box center [803, 438] width 32 height 32
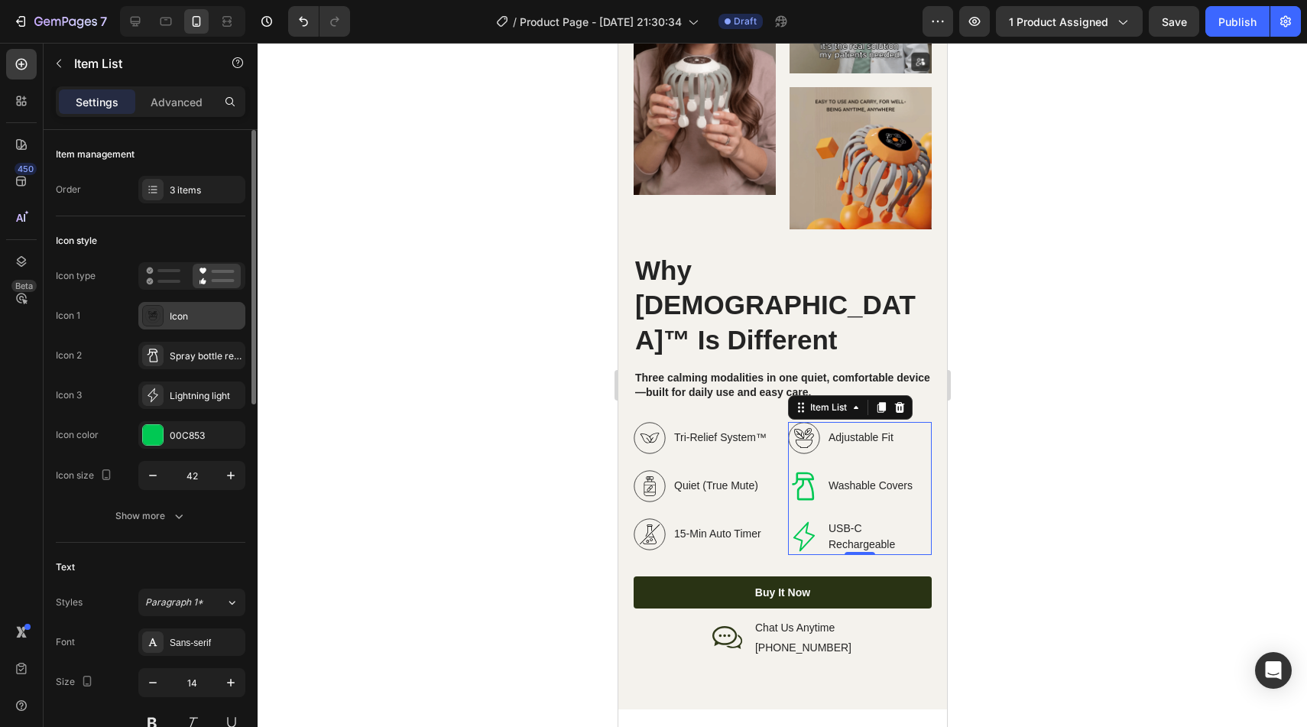
click at [181, 324] on div "Icon" at bounding box center [191, 316] width 107 height 28
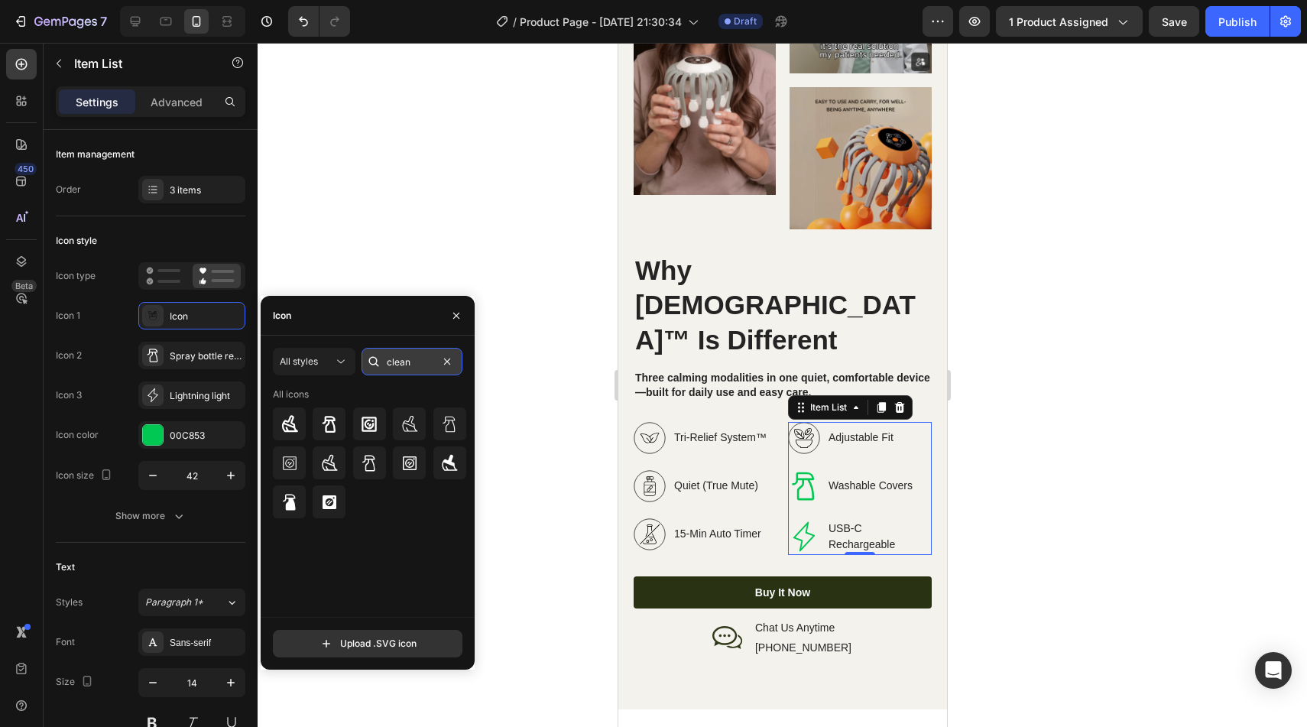
click at [429, 352] on input "clean" at bounding box center [412, 362] width 101 height 28
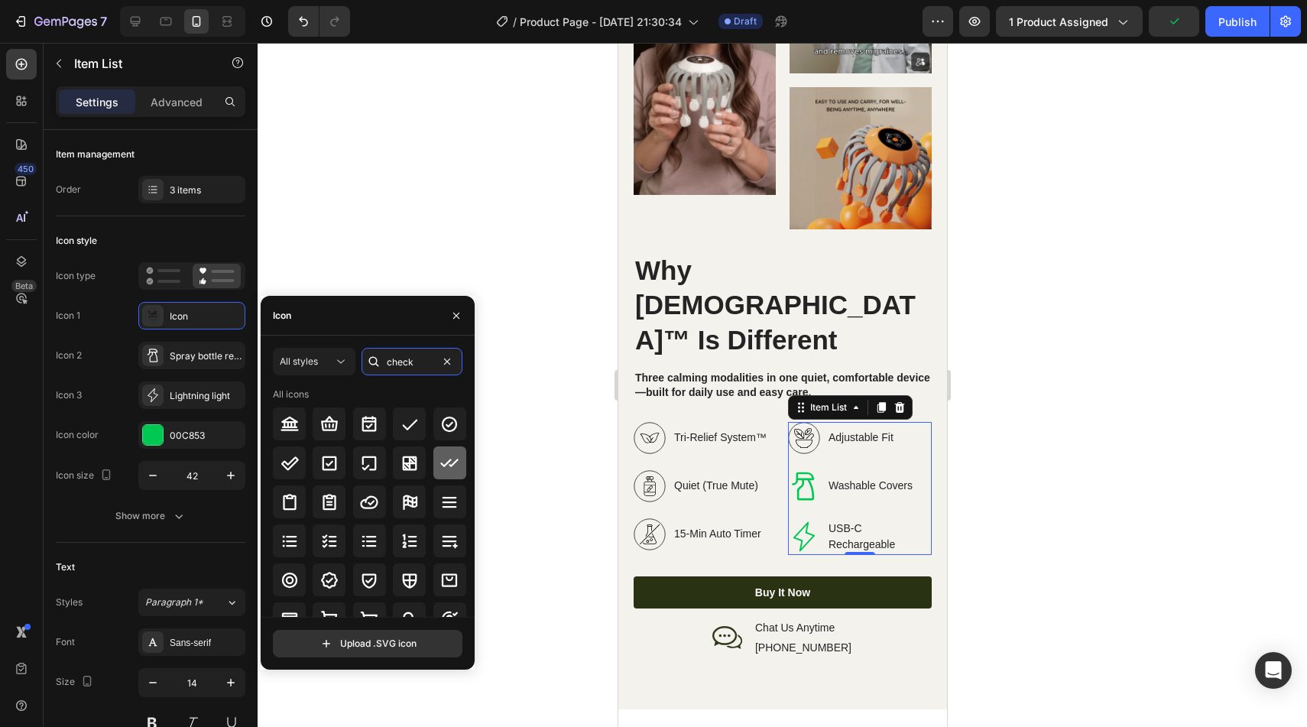
type input "check"
click at [453, 455] on icon at bounding box center [449, 463] width 18 height 18
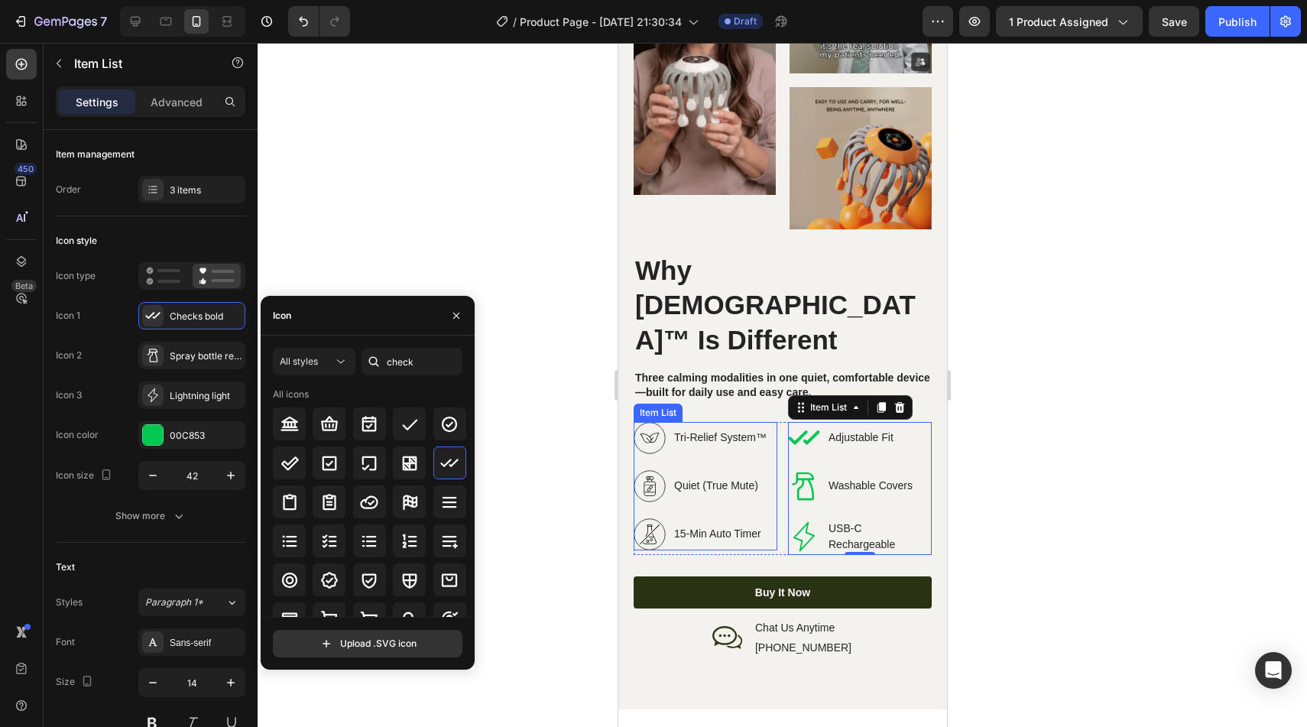
click at [747, 526] on p "15-Min Auto Timer" at bounding box center [719, 534] width 92 height 16
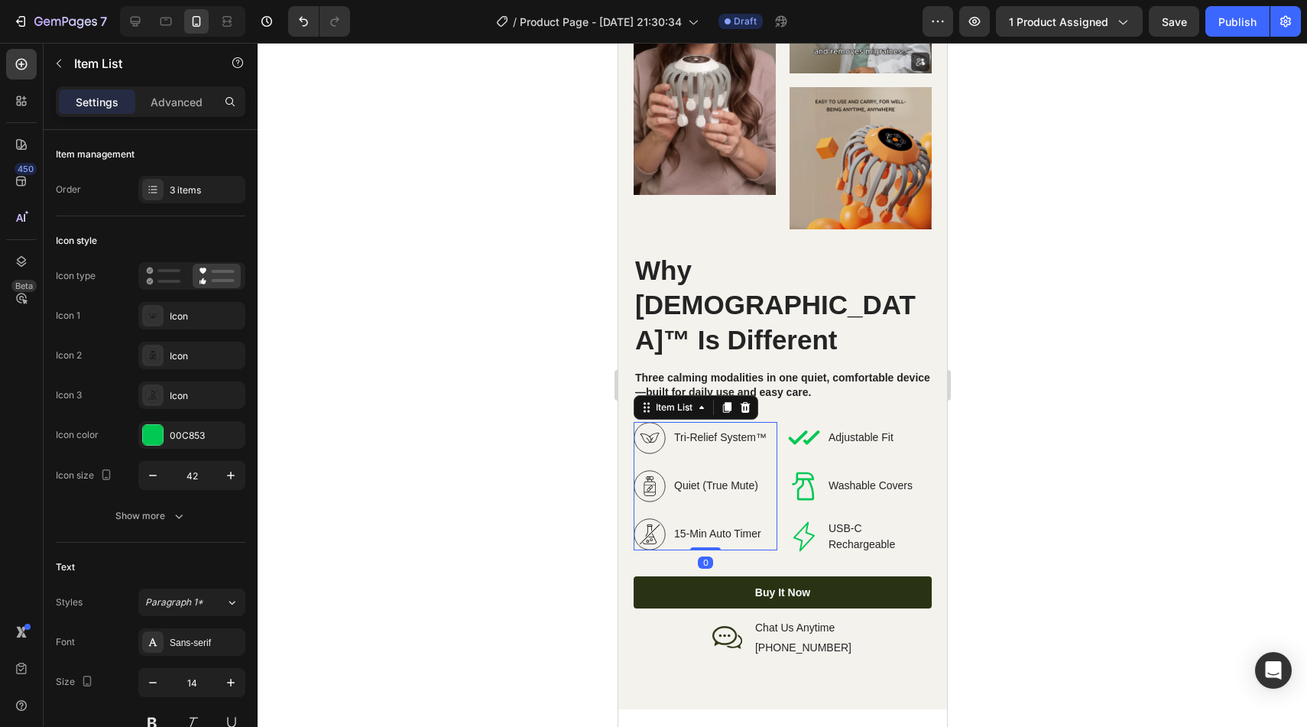
click at [663, 518] on icon at bounding box center [649, 534] width 32 height 32
click at [193, 389] on div "Icon" at bounding box center [206, 396] width 72 height 14
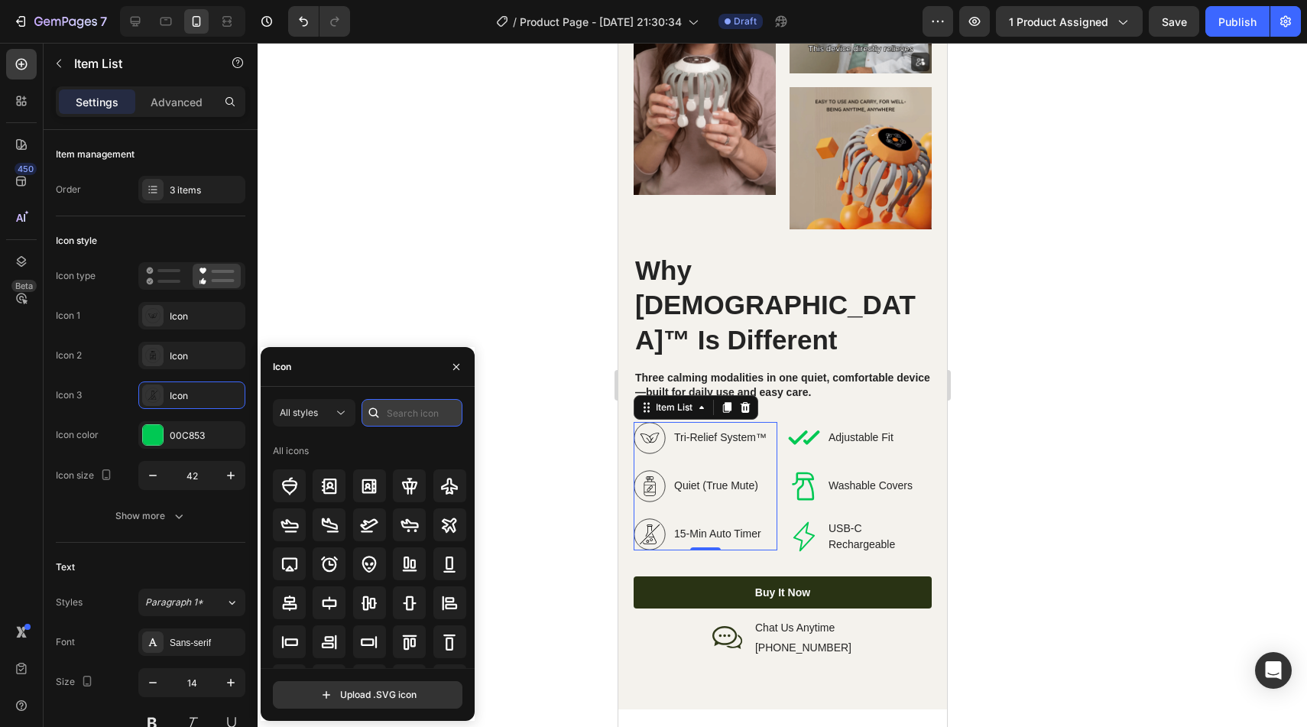
click at [431, 404] on input "text" at bounding box center [412, 413] width 101 height 28
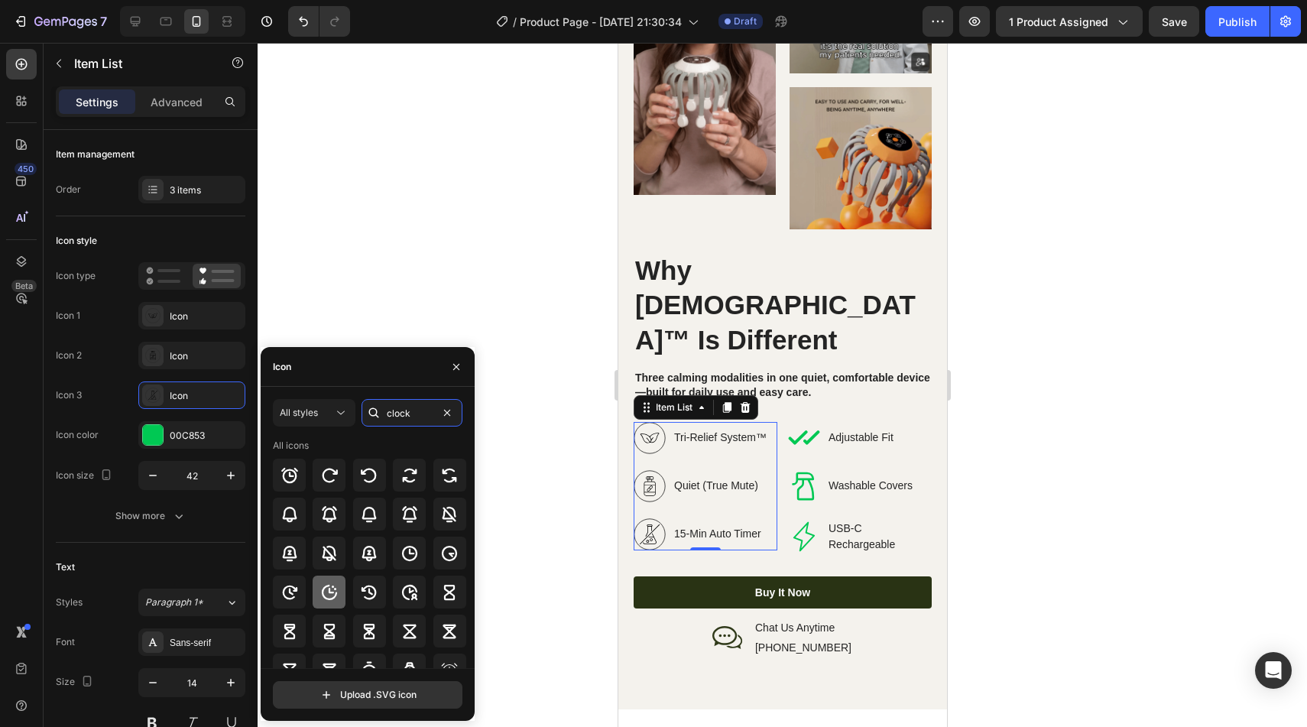
type input "clock"
click at [338, 589] on div at bounding box center [329, 592] width 33 height 33
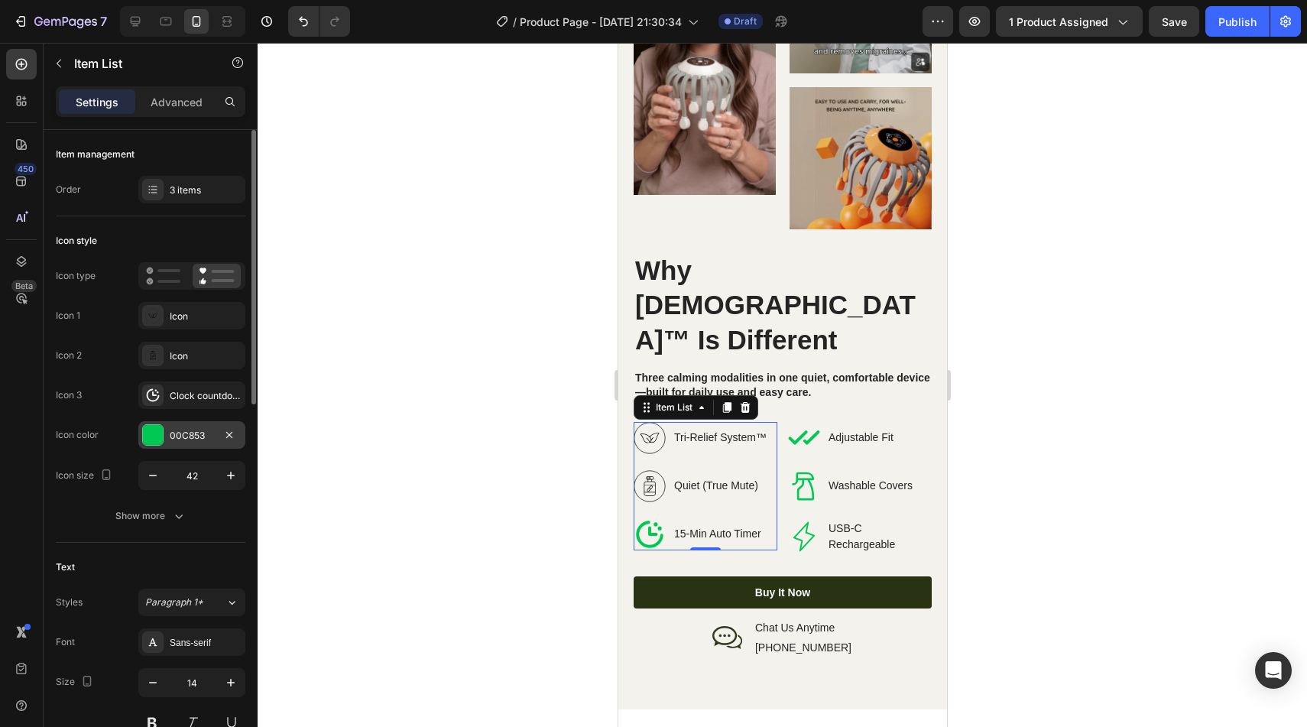
click at [174, 441] on div "00C853" at bounding box center [192, 436] width 44 height 14
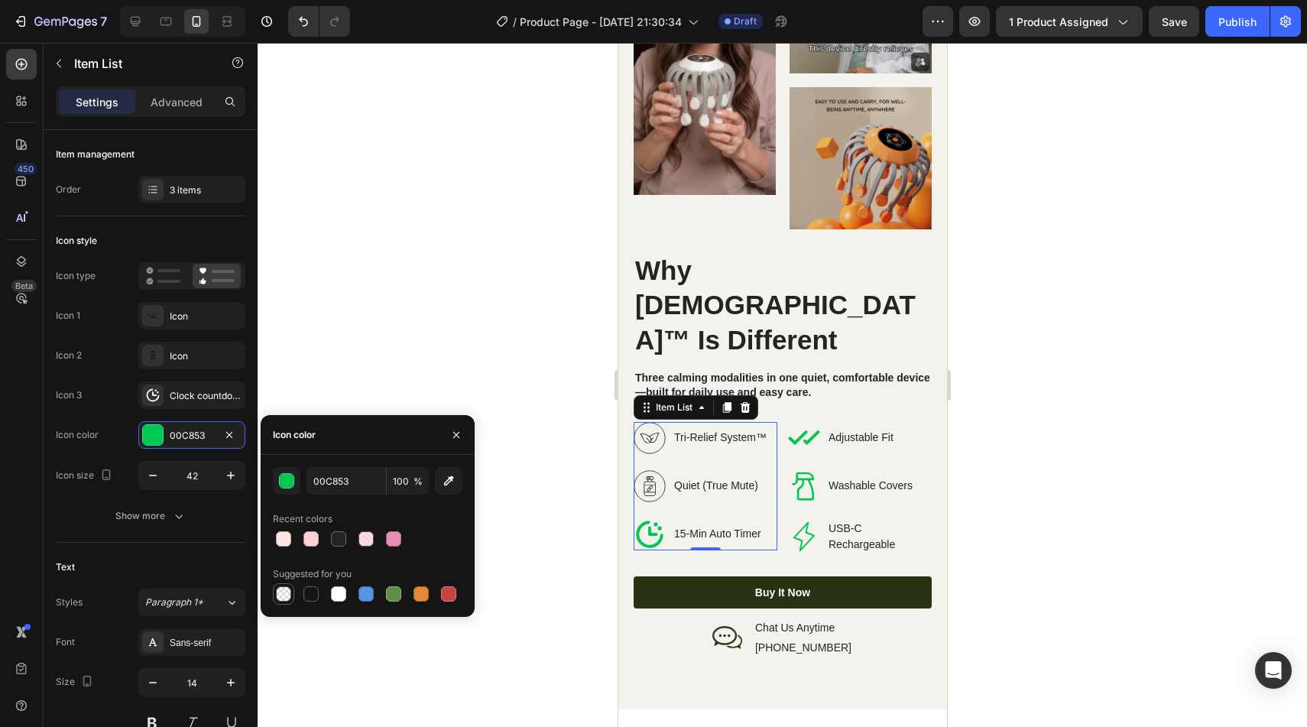
click at [276, 601] on div at bounding box center [283, 594] width 18 height 18
type input "000000"
type input "0"
click at [334, 595] on div at bounding box center [338, 593] width 15 height 15
type input "FFFFFF"
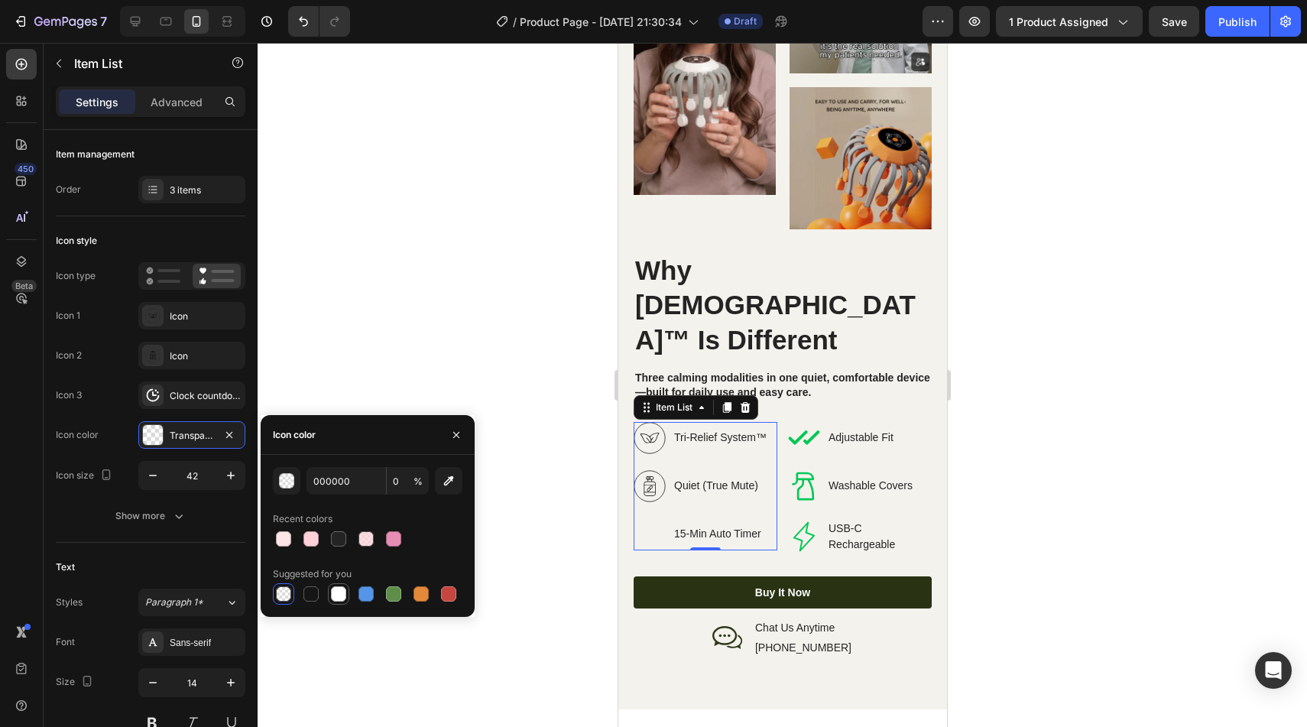
type input "100"
click at [317, 597] on div at bounding box center [310, 593] width 15 height 15
type input "151515"
click at [649, 470] on icon at bounding box center [649, 486] width 32 height 32
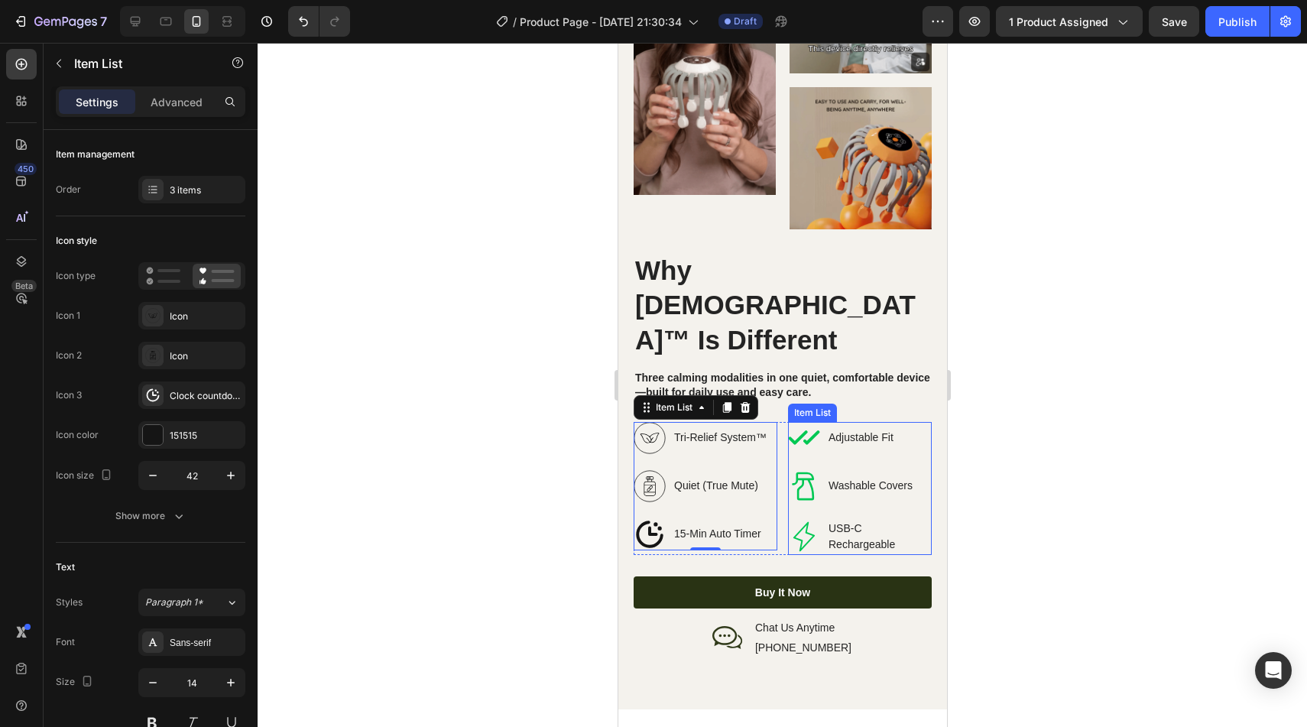
click at [819, 518] on div "USB-C Rechargeable" at bounding box center [859, 536] width 144 height 37
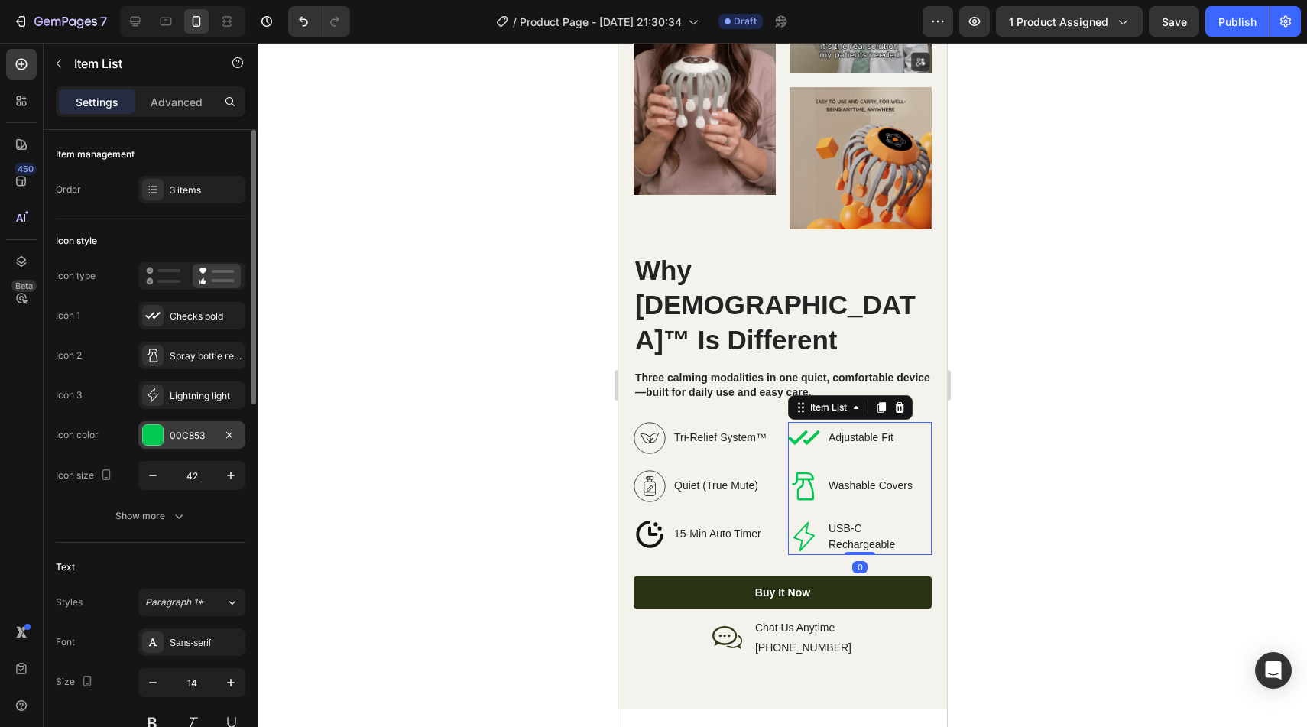
click at [168, 433] on div "00C853" at bounding box center [191, 435] width 107 height 28
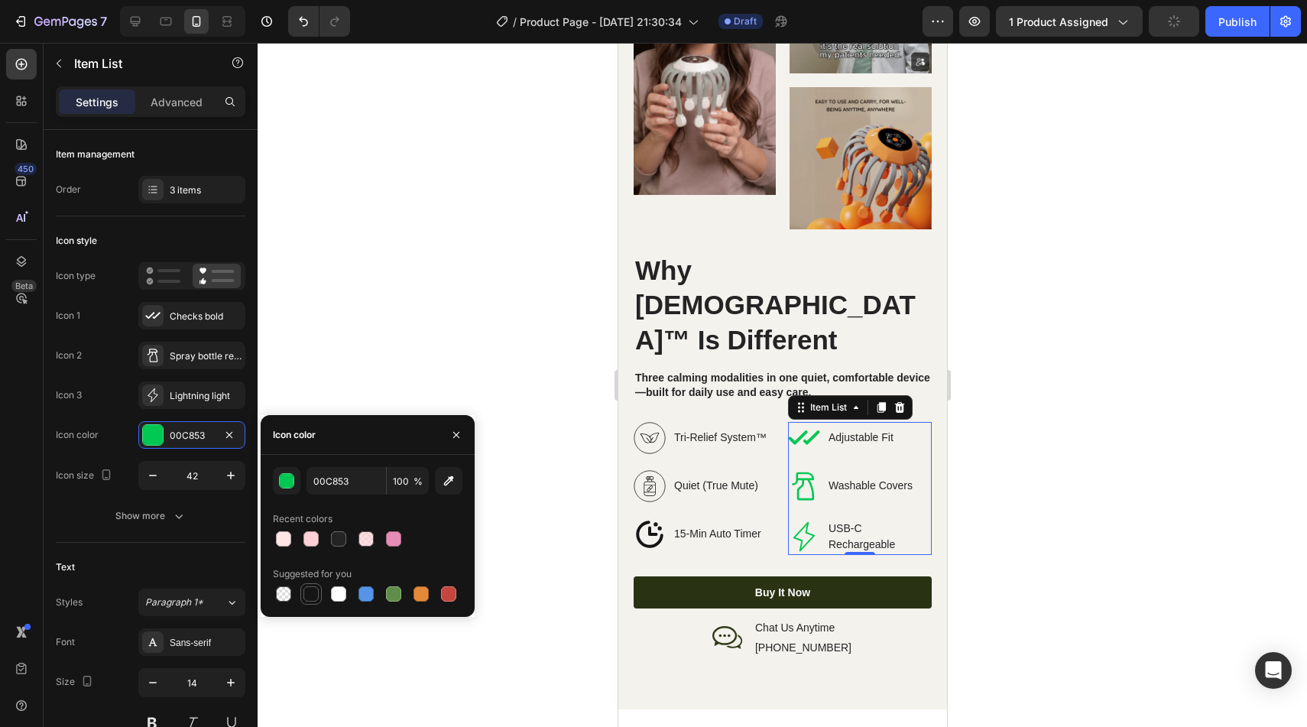
click at [315, 595] on div at bounding box center [310, 593] width 15 height 15
type input "151515"
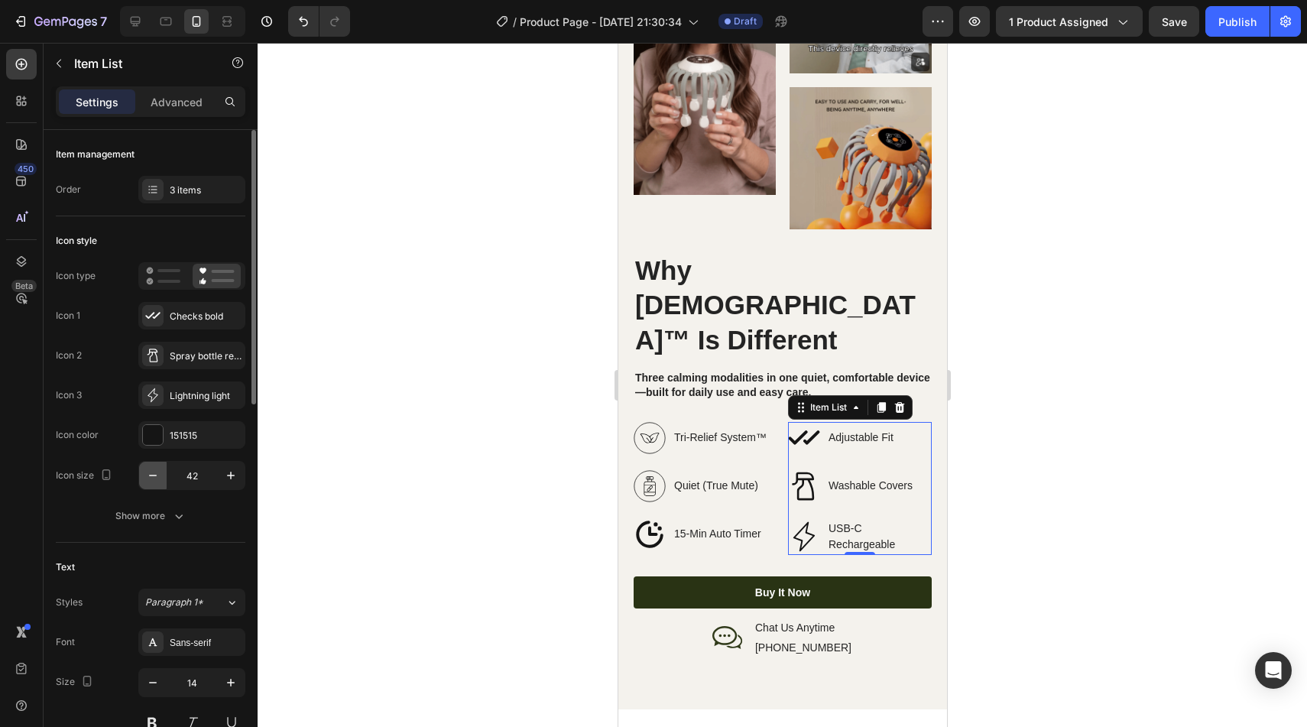
click at [142, 476] on button "button" at bounding box center [153, 476] width 28 height 28
click at [143, 476] on button "button" at bounding box center [153, 476] width 28 height 28
click at [144, 476] on button "button" at bounding box center [153, 476] width 28 height 28
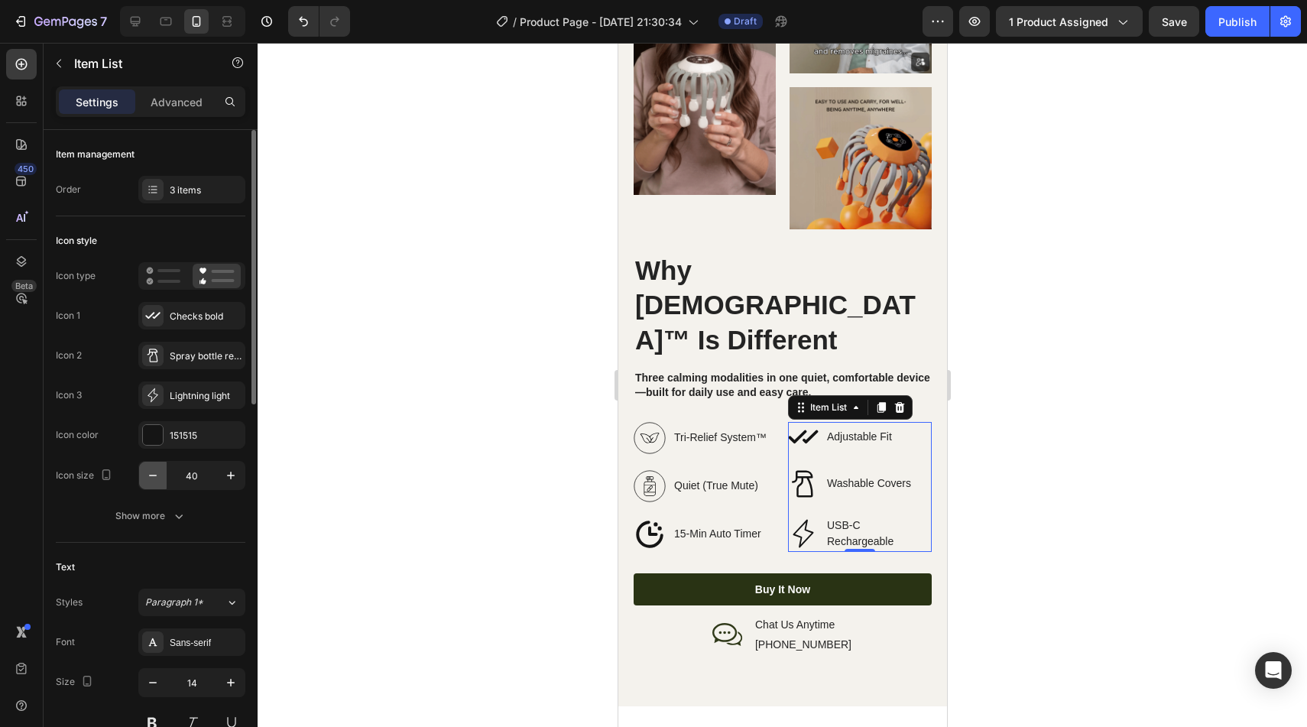
type input "39"
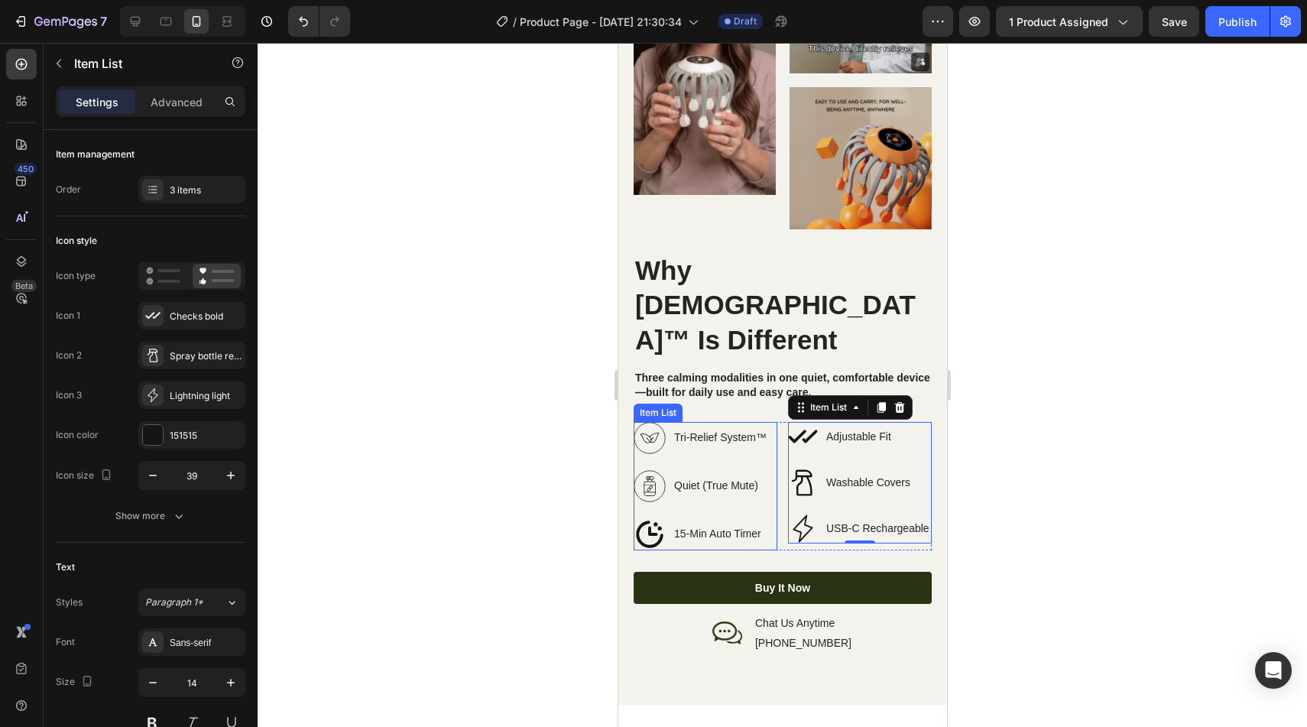
click at [743, 478] on p "Quiet (True Mute)" at bounding box center [719, 486] width 92 height 16
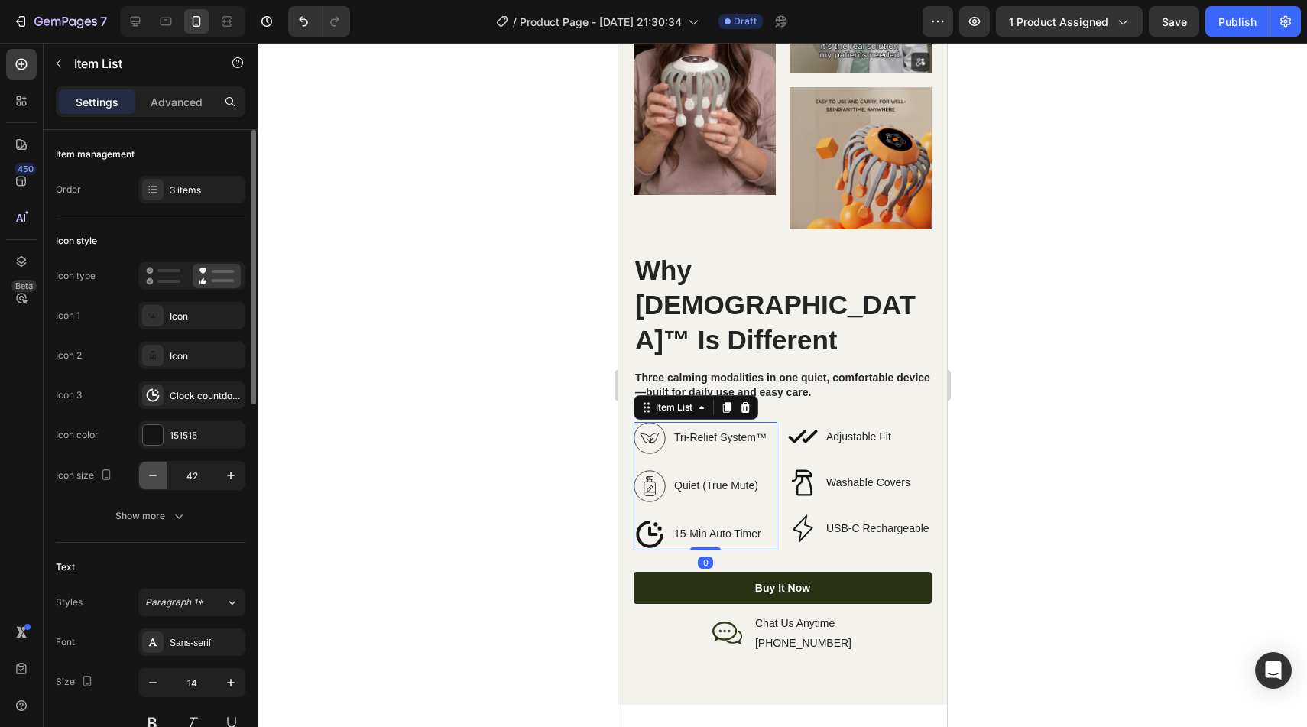
click at [148, 472] on icon "button" at bounding box center [152, 475] width 15 height 15
click at [150, 473] on icon "button" at bounding box center [152, 475] width 15 height 15
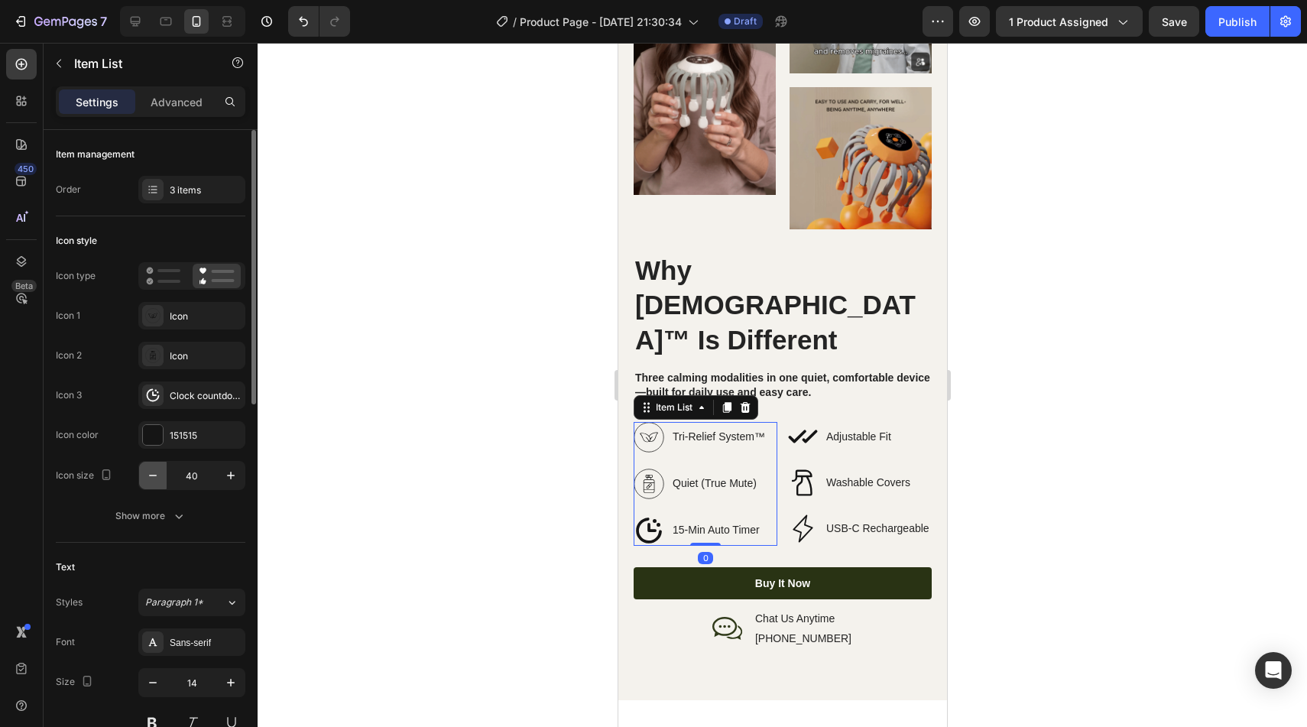
type input "39"
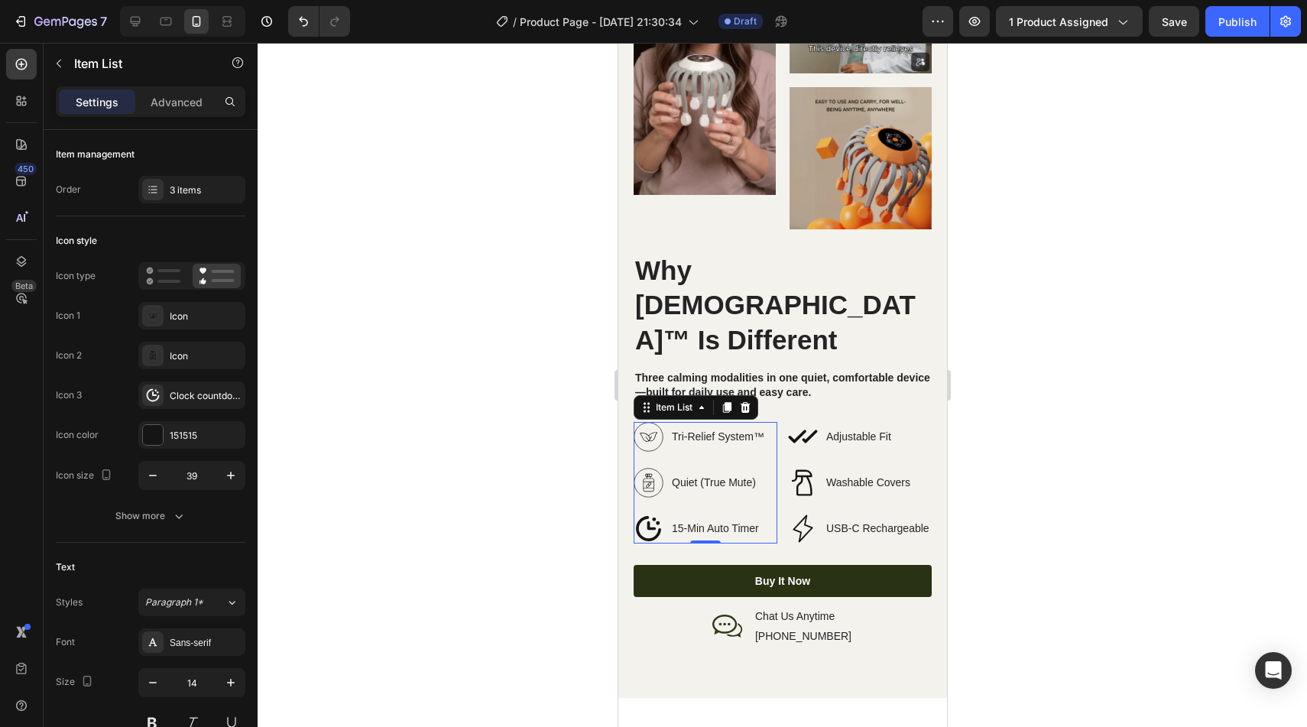
drag, startPoint x: 349, startPoint y: 485, endPoint x: 356, endPoint y: 482, distance: 8.0
click at [348, 485] on div at bounding box center [782, 385] width 1049 height 684
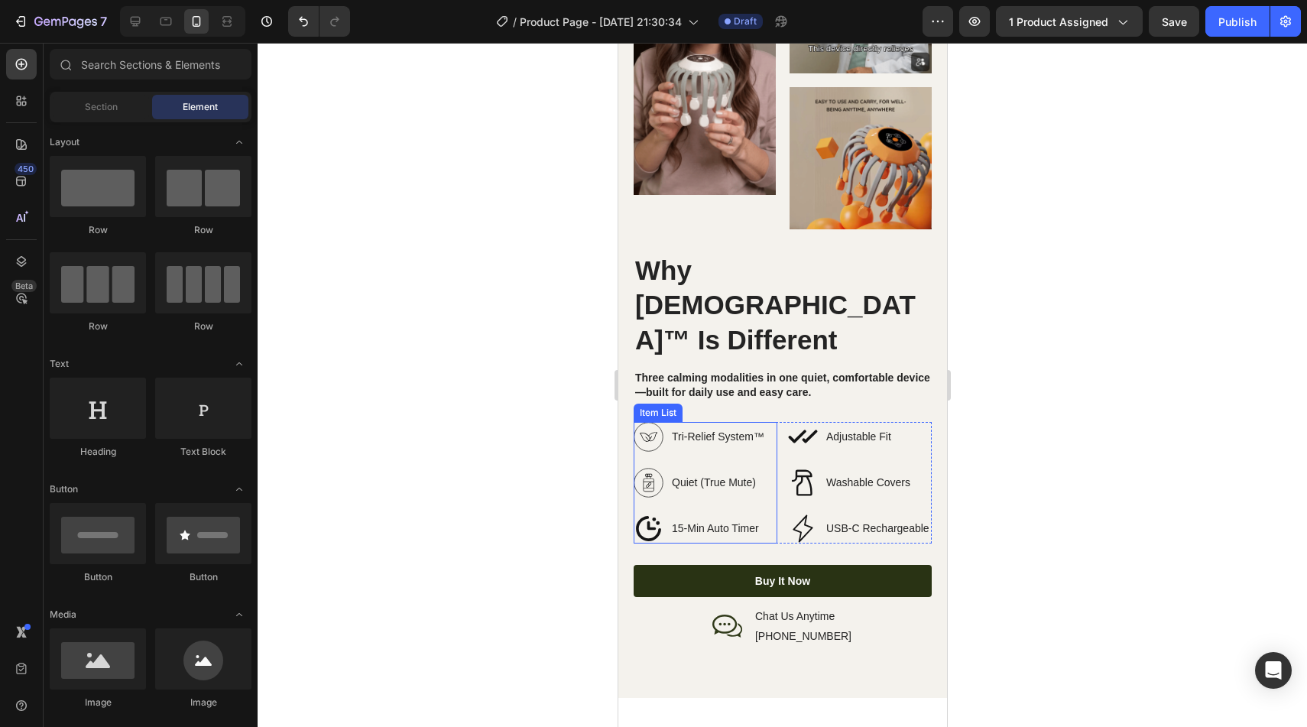
click at [650, 468] on icon at bounding box center [648, 483] width 30 height 30
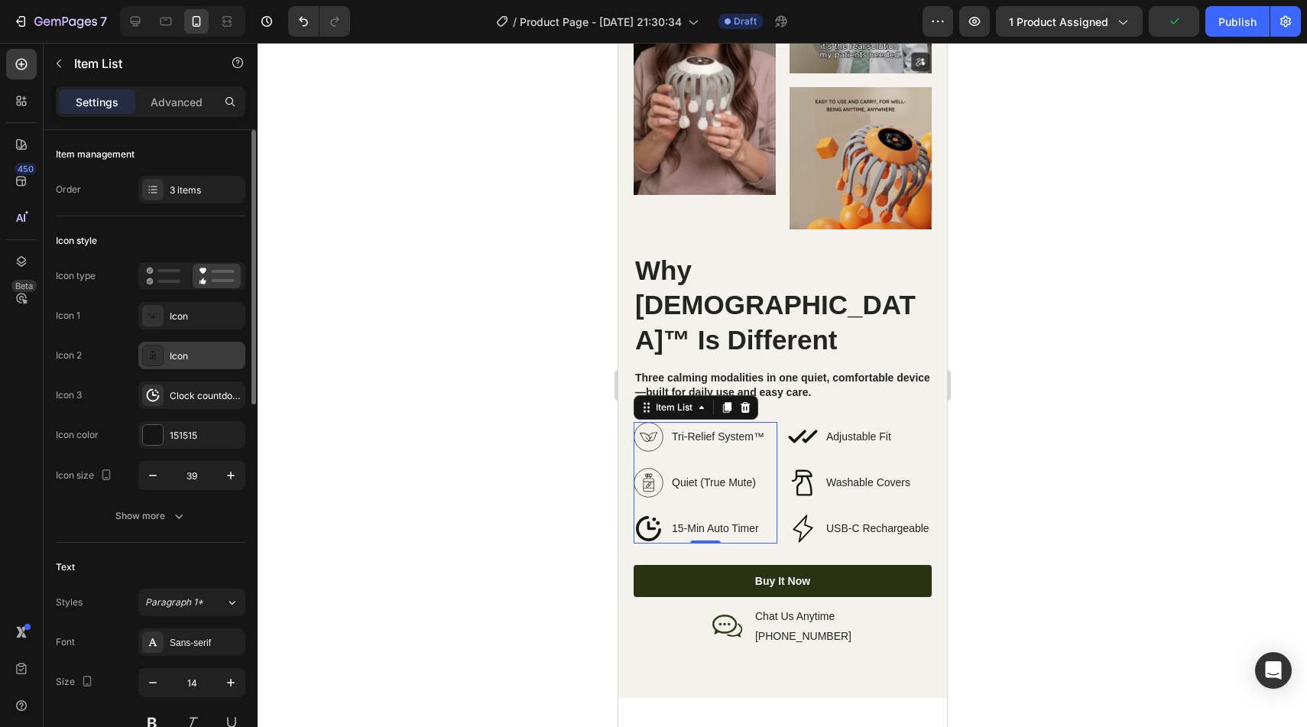
click at [157, 365] on div at bounding box center [152, 355] width 21 height 21
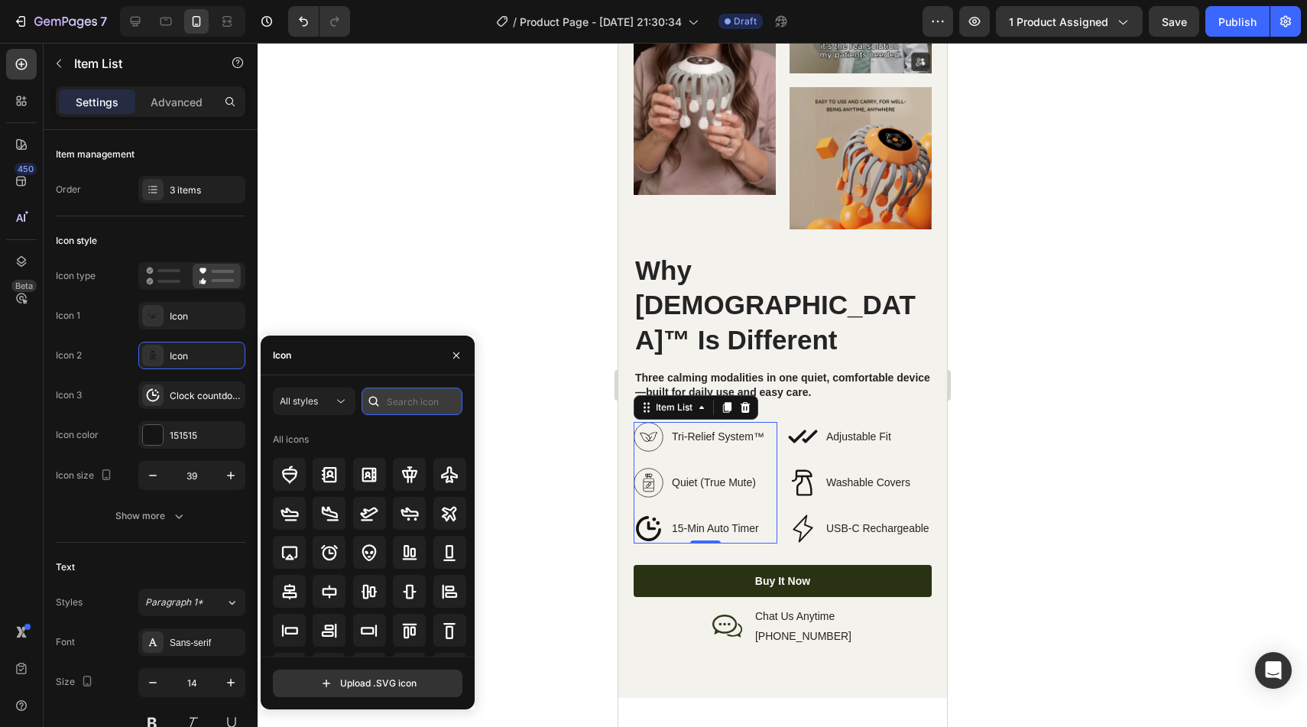
click at [415, 394] on input "text" at bounding box center [412, 402] width 101 height 28
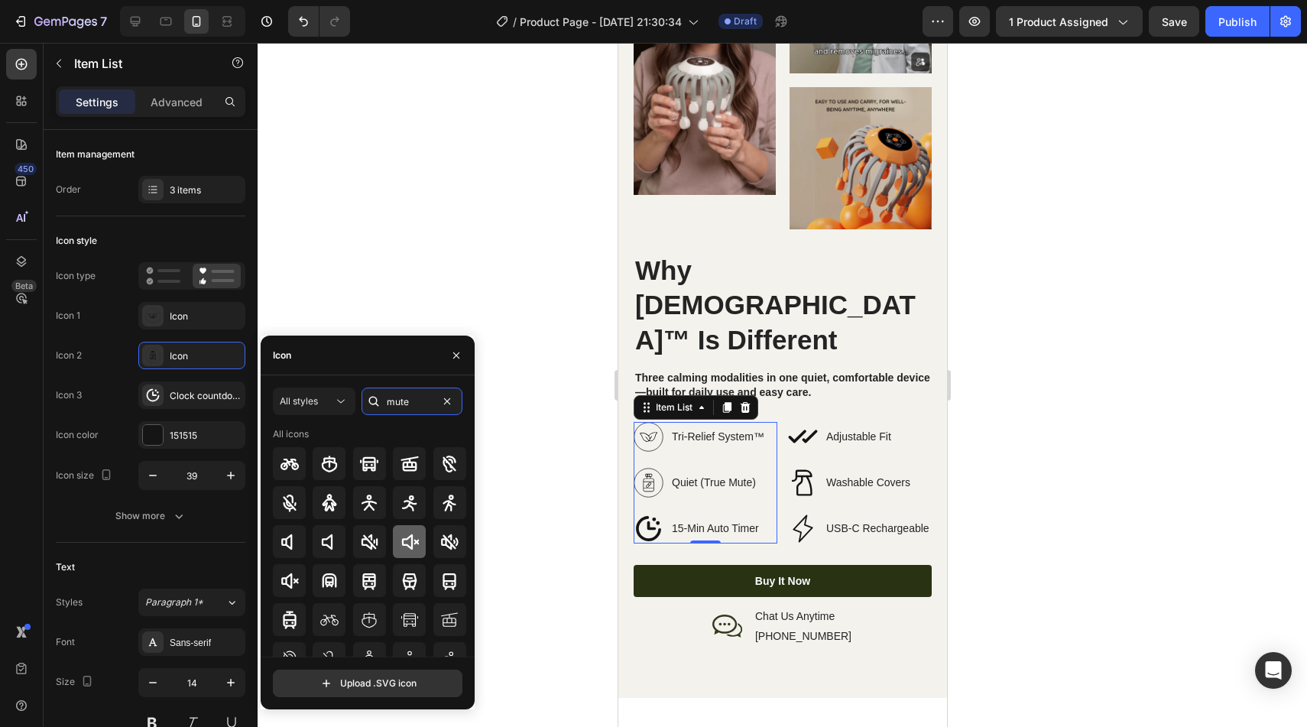
type input "mute"
click at [404, 530] on div at bounding box center [409, 541] width 33 height 33
click at [446, 530] on div at bounding box center [449, 541] width 33 height 33
click at [644, 422] on icon at bounding box center [648, 437] width 30 height 30
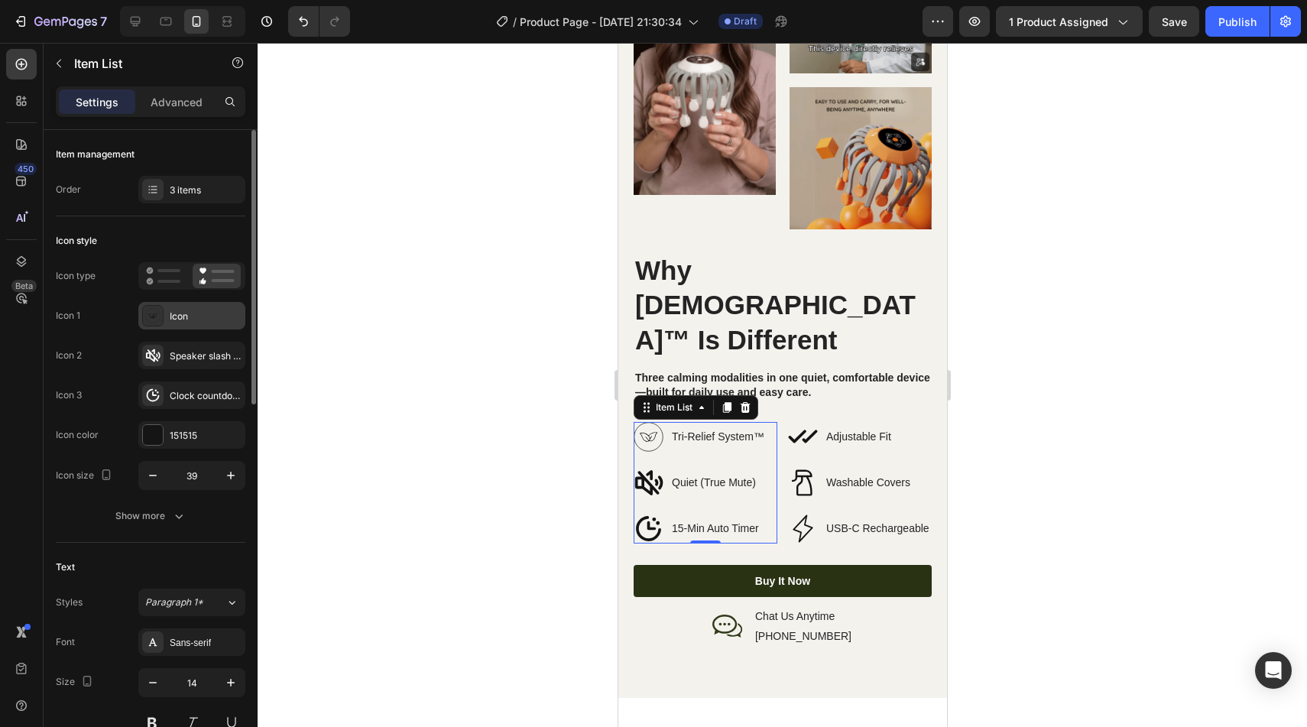
click at [231, 326] on div "Icon" at bounding box center [191, 316] width 107 height 28
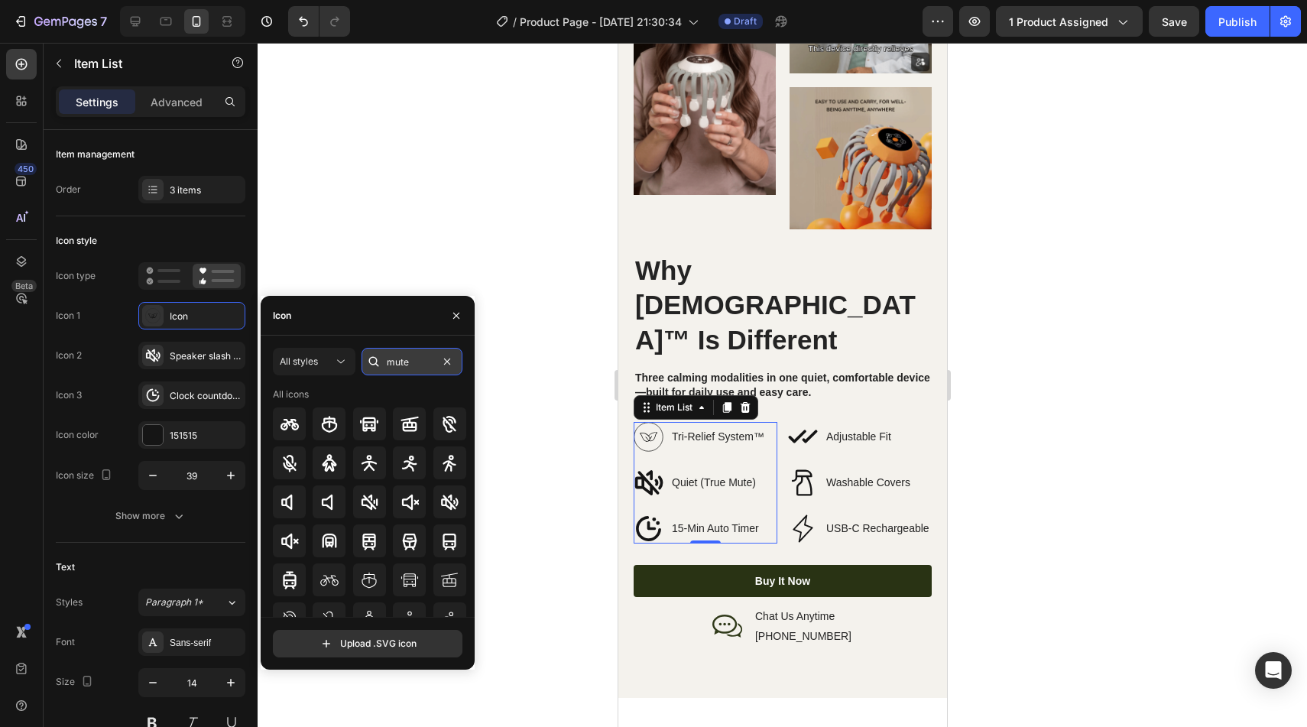
click at [423, 357] on input "mute" at bounding box center [412, 362] width 101 height 28
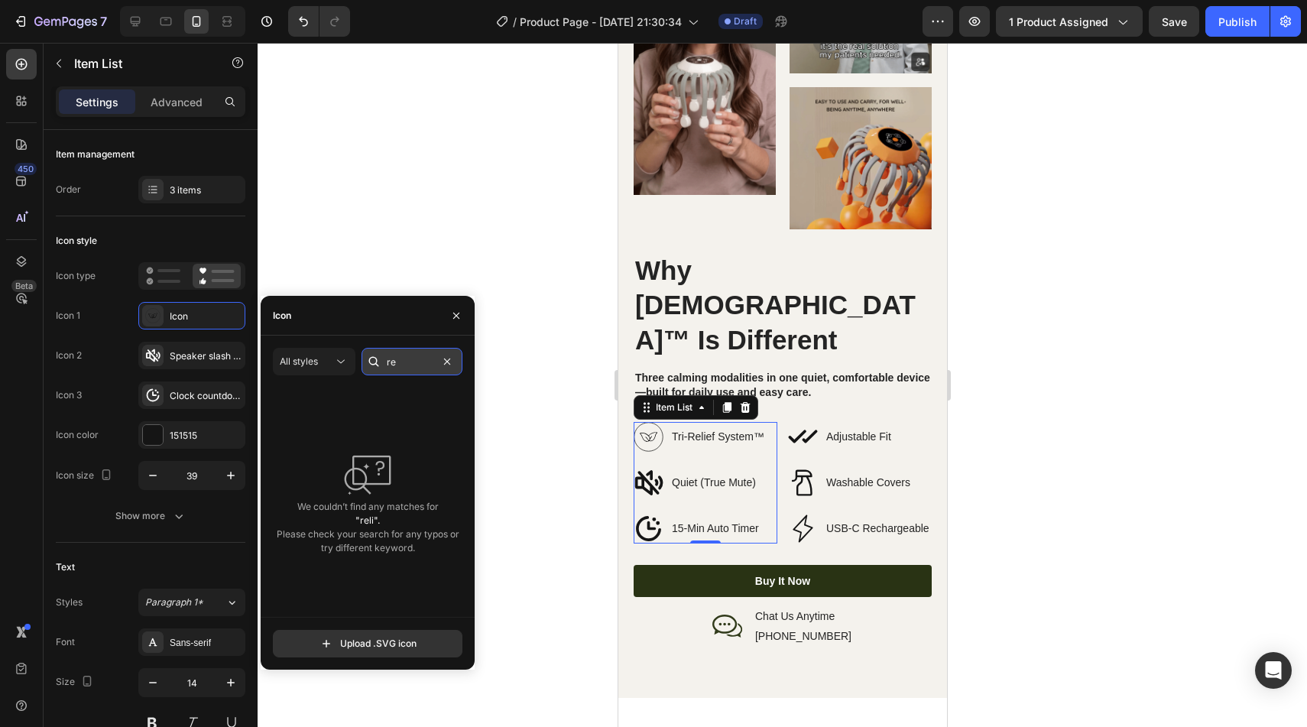
type input "r"
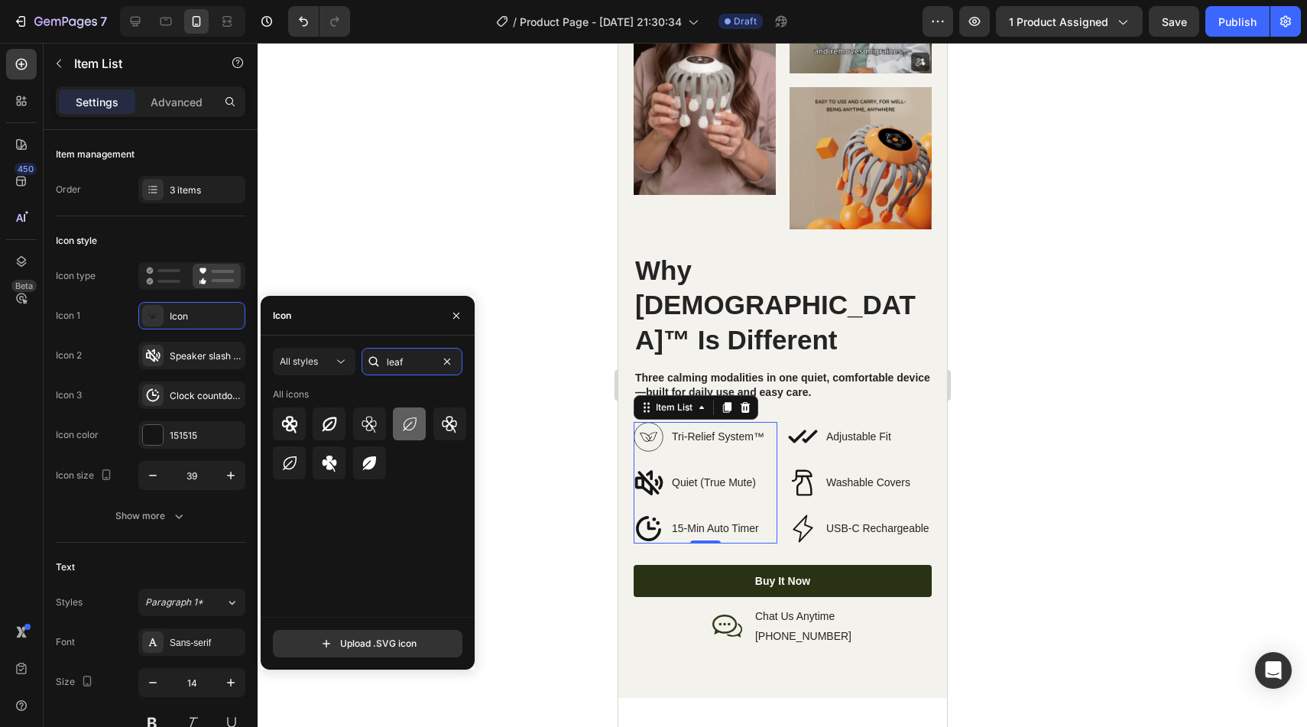
type input "leaf"
click at [404, 421] on icon at bounding box center [410, 424] width 18 height 18
click at [528, 404] on div at bounding box center [782, 385] width 1049 height 684
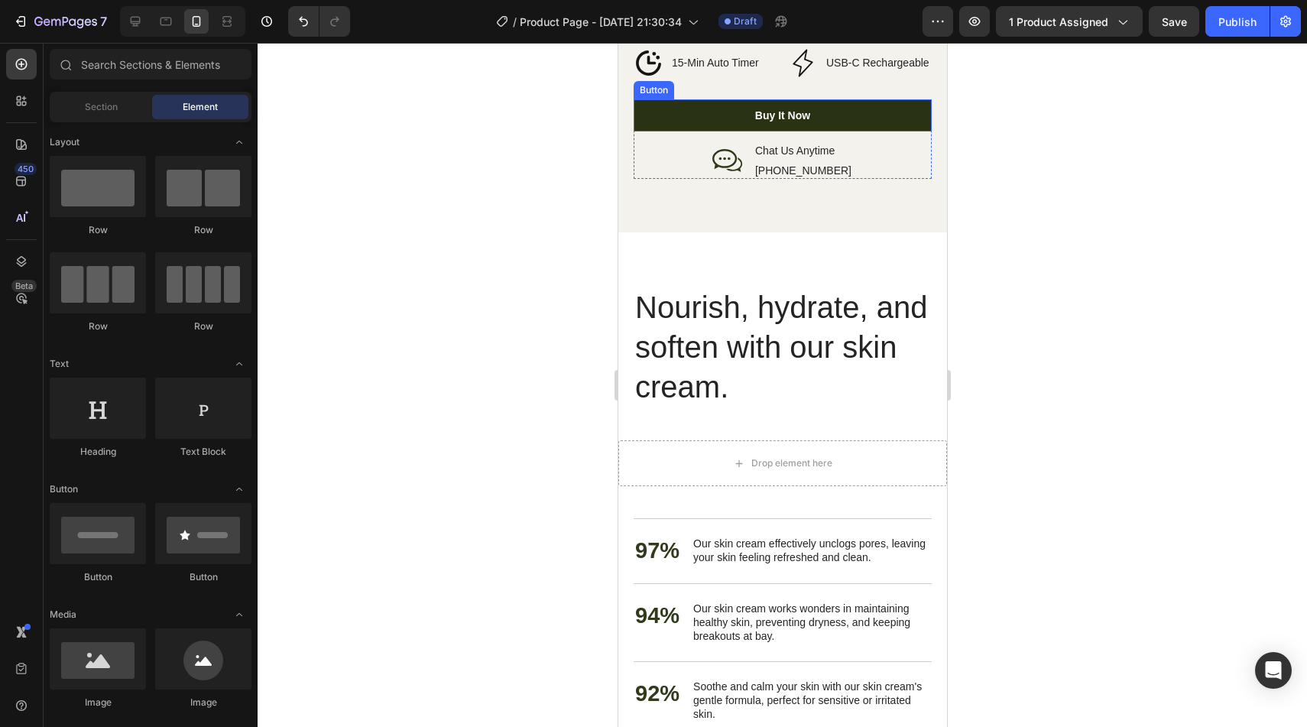
scroll to position [3046, 0]
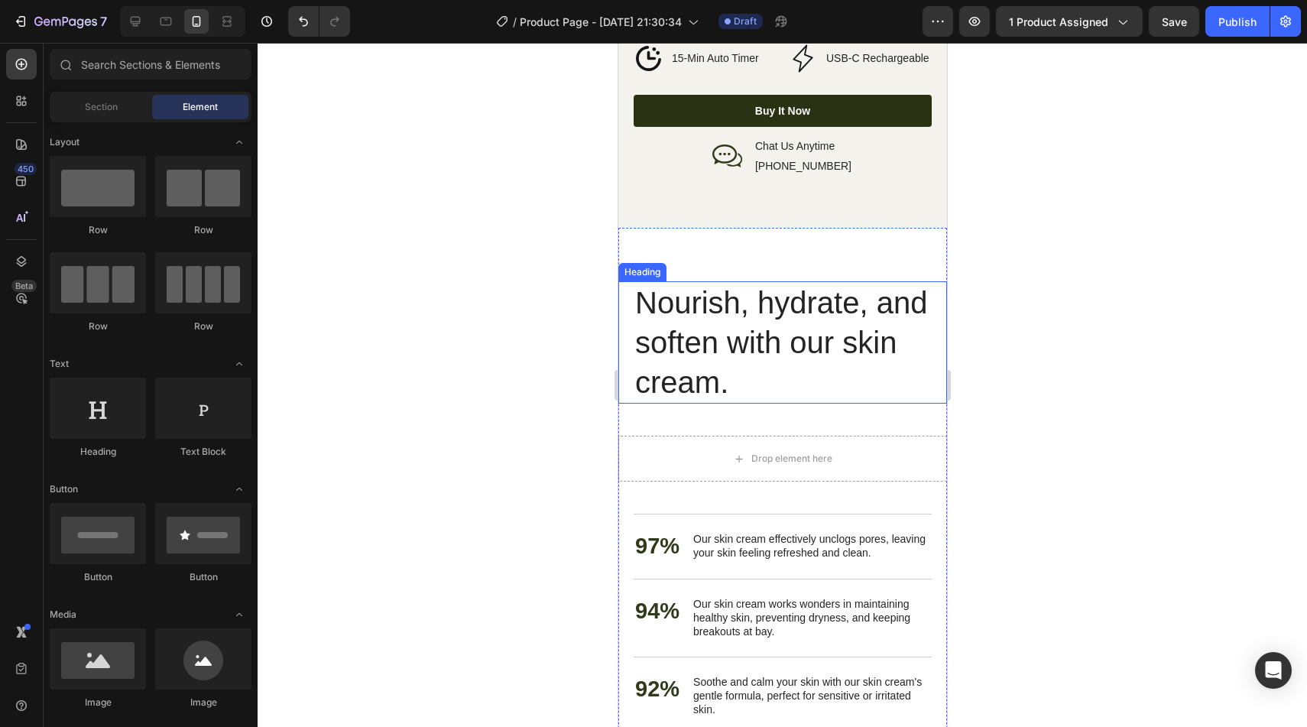
click at [797, 282] on h2 "Nourish, hydrate, and soften with our skin cream." at bounding box center [782, 342] width 298 height 122
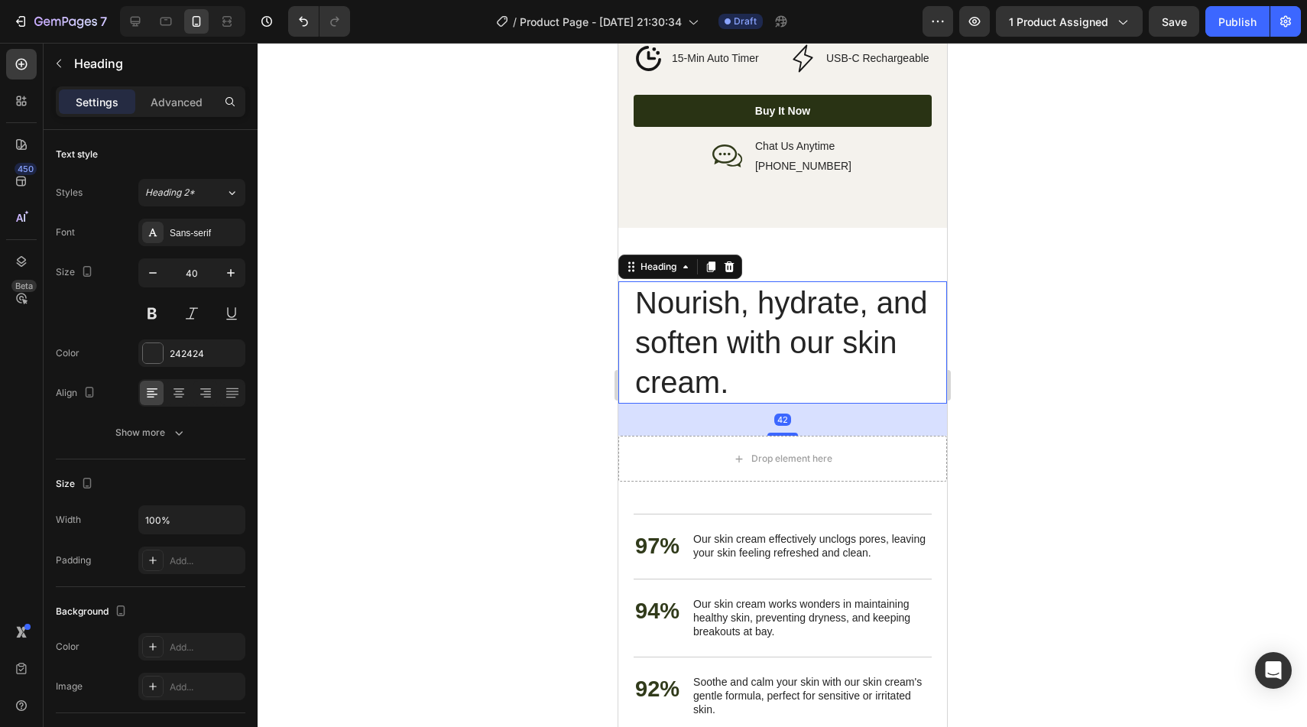
click at [839, 320] on h2 "Nourish, hydrate, and soften with our skin cream." at bounding box center [782, 342] width 298 height 122
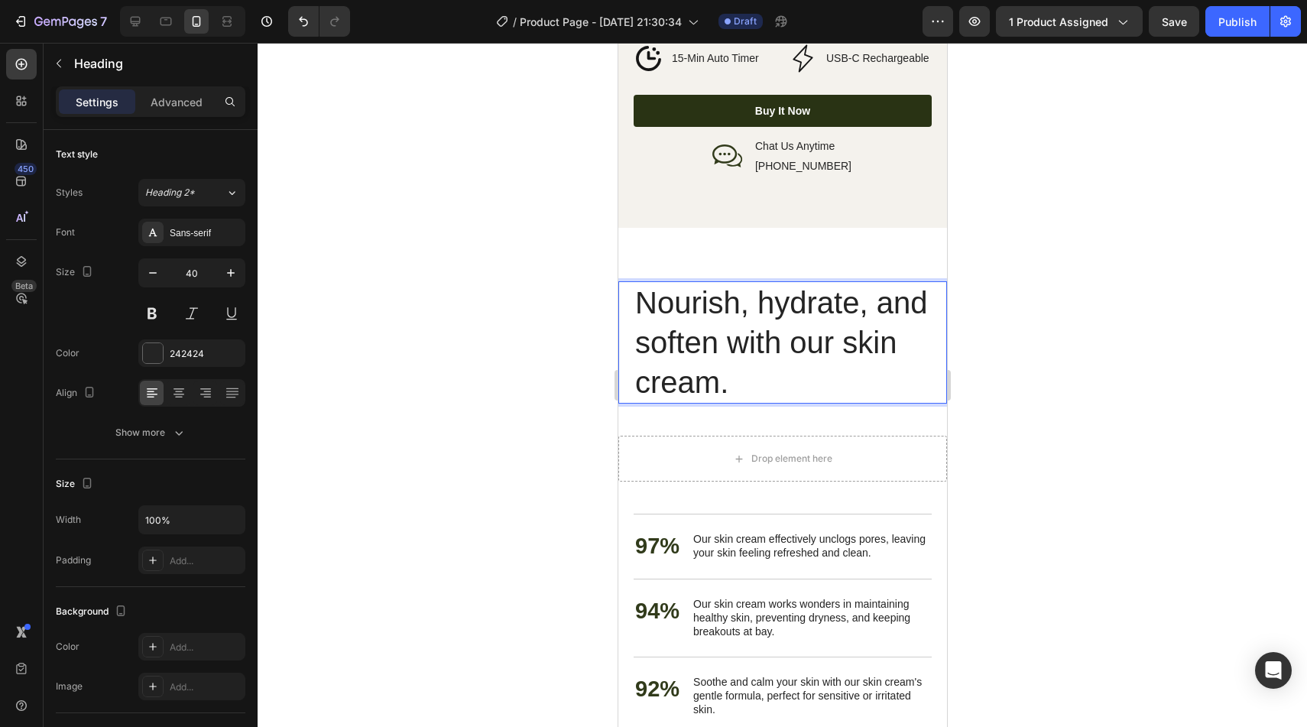
click at [831, 327] on p "Nourish, hydrate, and soften with our skin cream." at bounding box center [781, 342] width 295 height 119
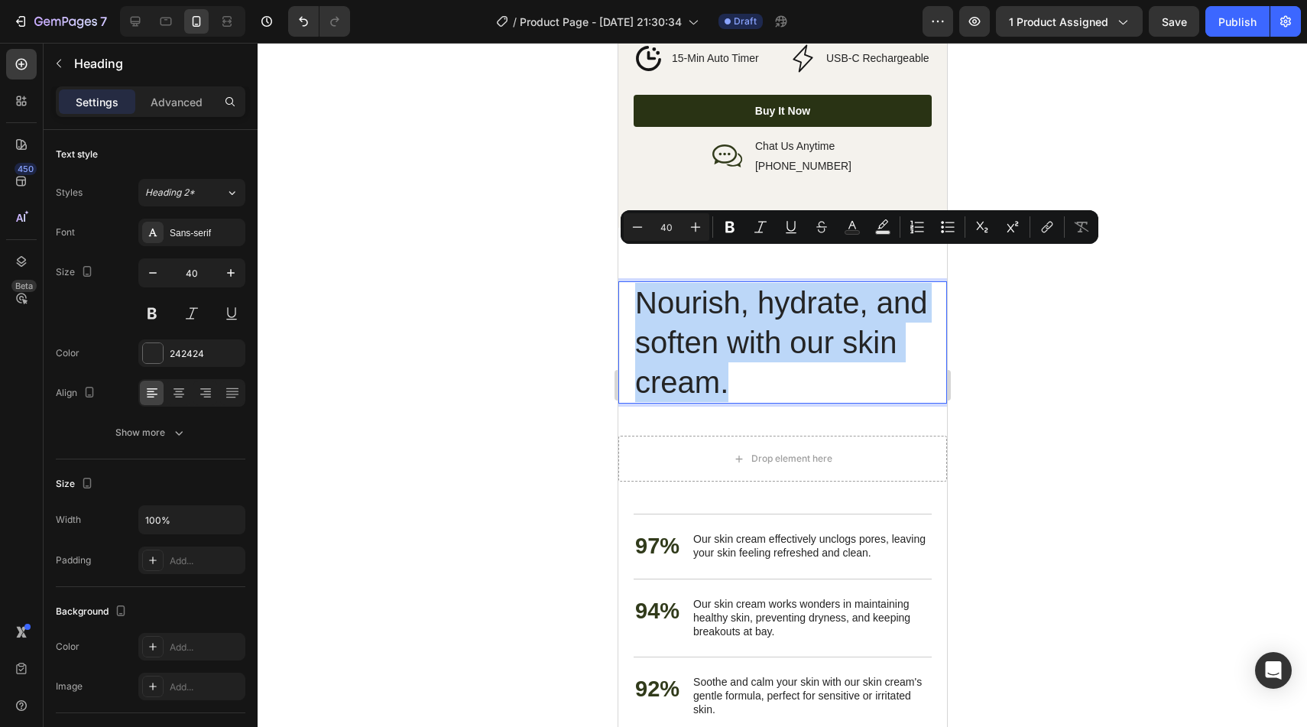
drag, startPoint x: 787, startPoint y: 340, endPoint x: 621, endPoint y: 264, distance: 182.6
click at [621, 281] on div "Nourish, hydrate, and soften with our skin cream. Heading 42" at bounding box center [782, 342] width 329 height 122
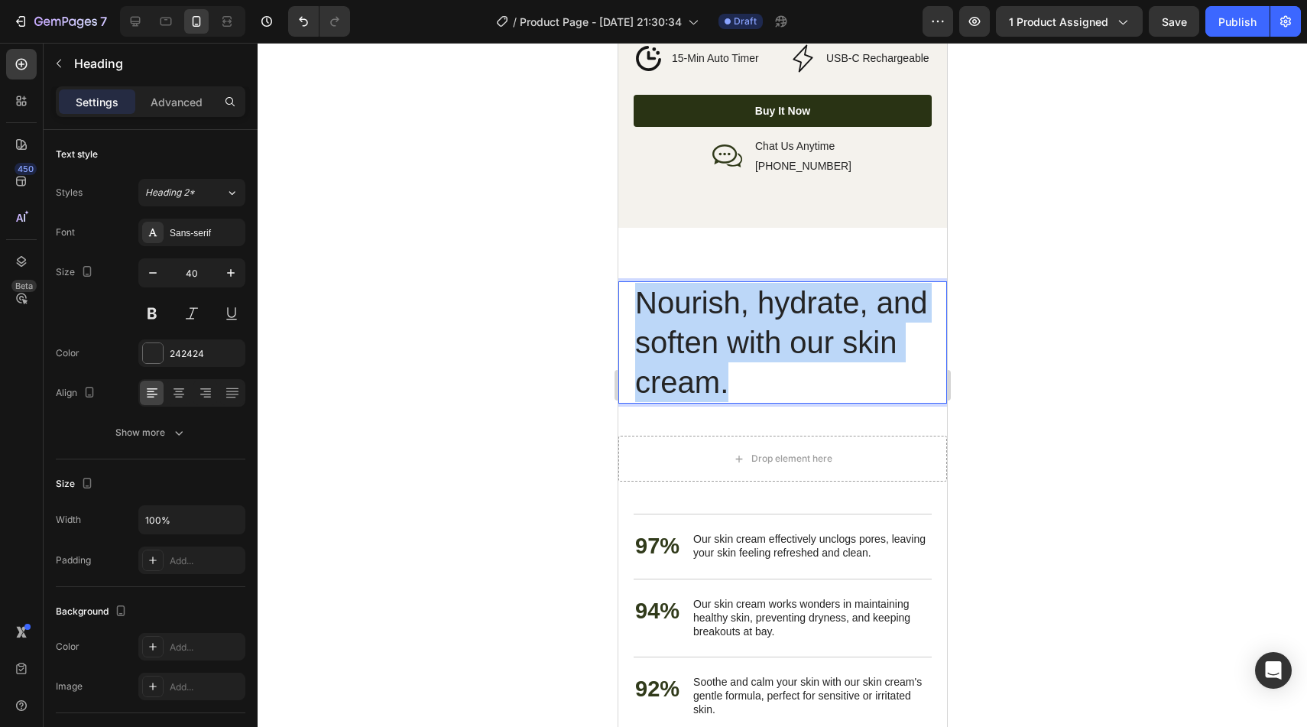
copy p "Nourish, hydrate, and soften with our skin cream."
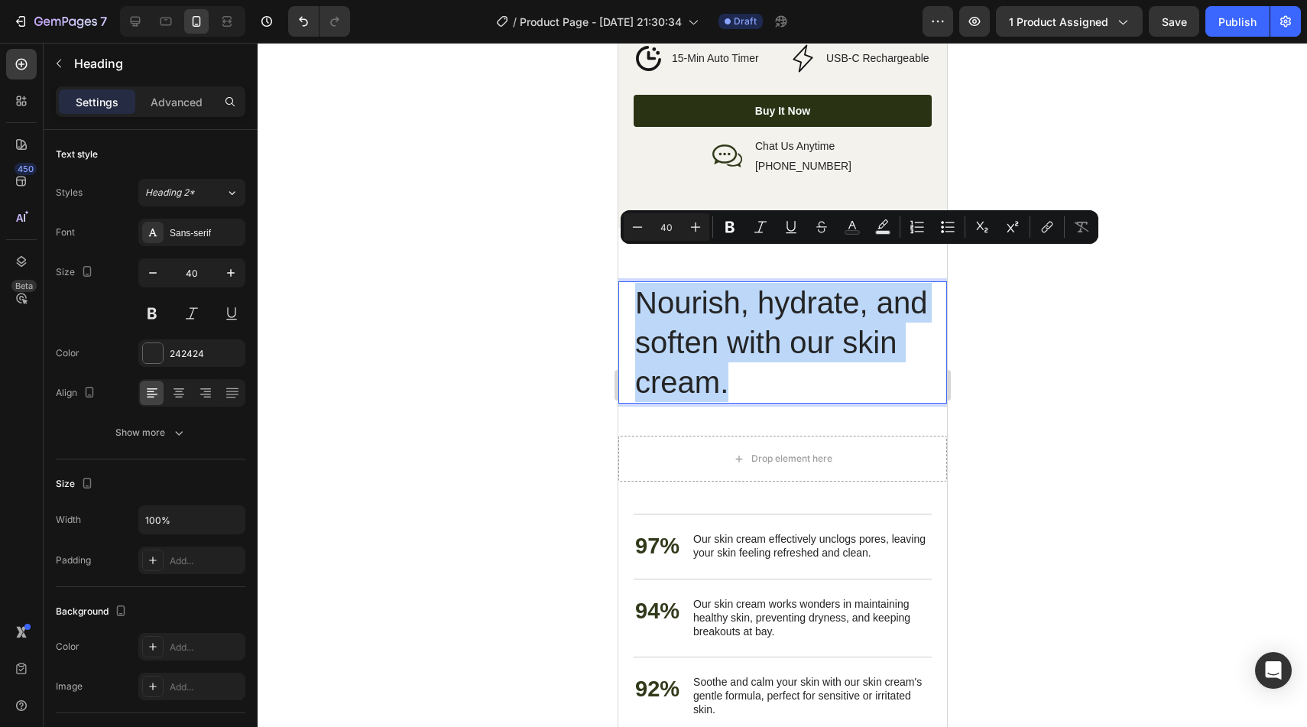
click at [785, 349] on p "Nourish, hydrate, and soften with our skin cream." at bounding box center [781, 342] width 295 height 119
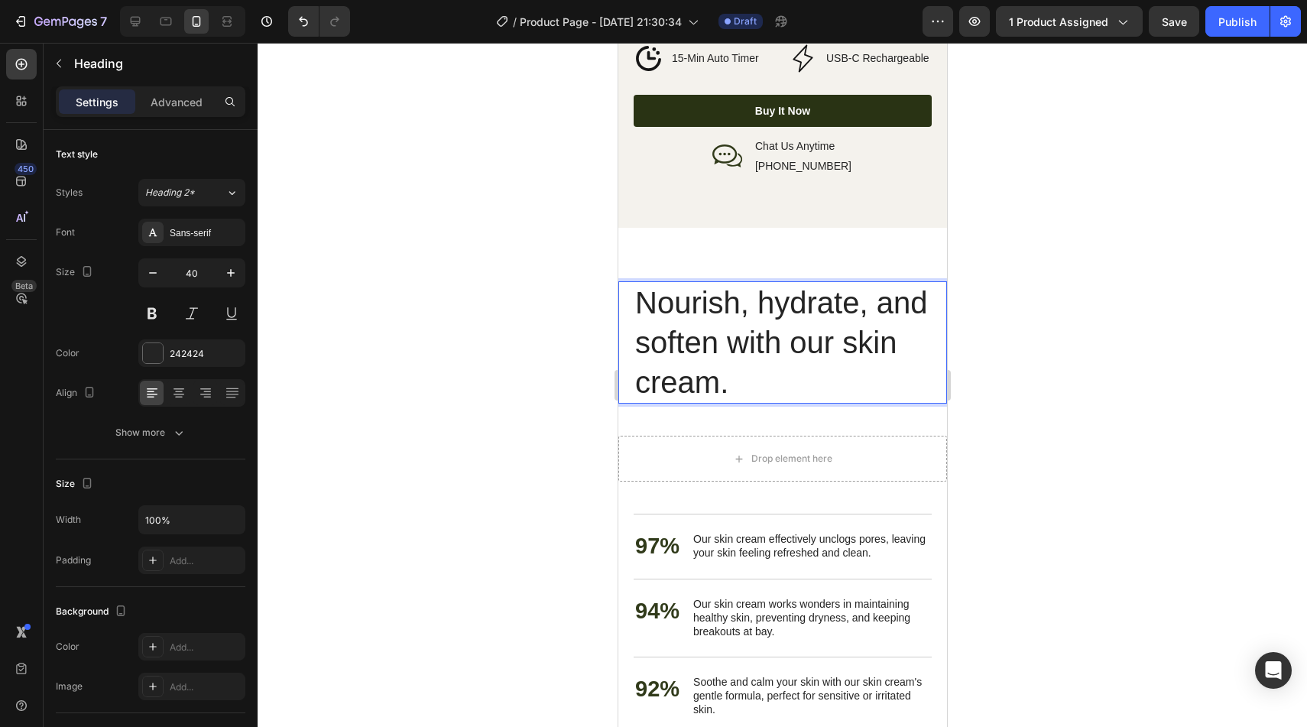
click at [785, 349] on p "Nourish, hydrate, and soften with our skin cream." at bounding box center [781, 342] width 295 height 119
click at [833, 316] on p "Nourish, hydrate, and soften with our skin cream." at bounding box center [781, 342] width 295 height 119
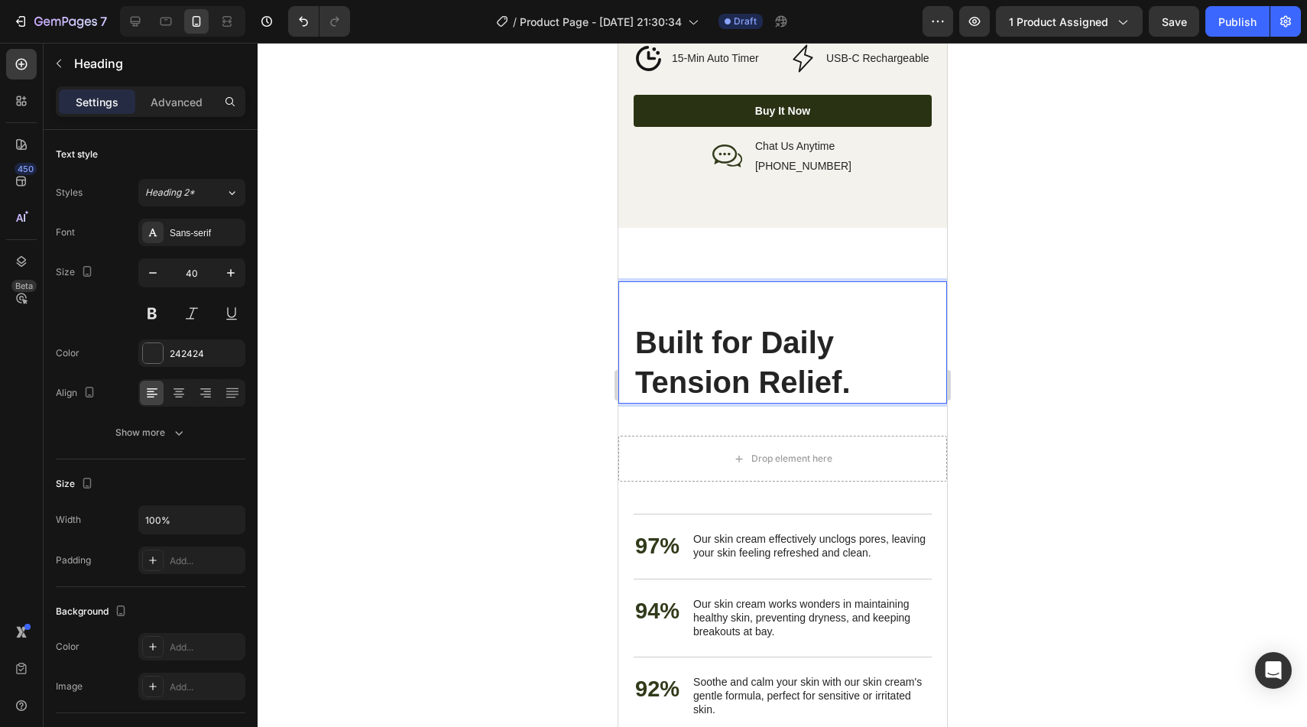
click at [629, 320] on div "Built for Daily Tension Relief. Heading 42" at bounding box center [782, 342] width 329 height 122
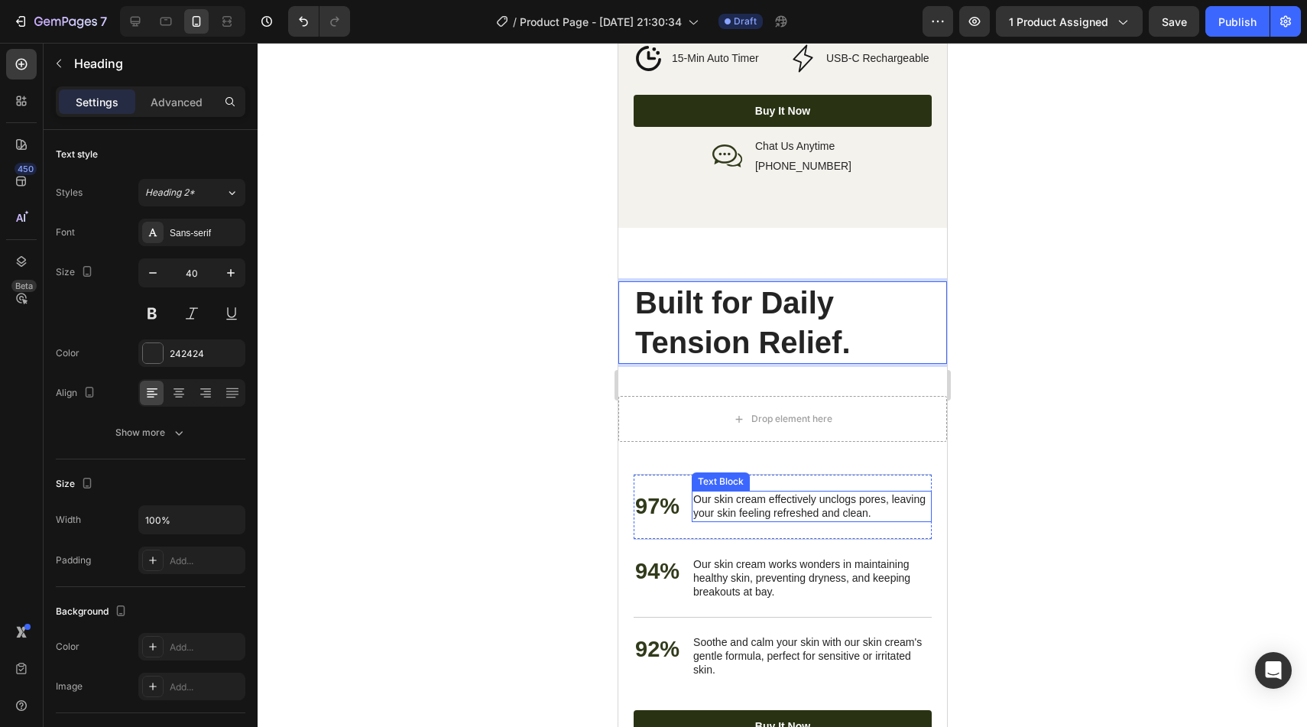
click at [729, 492] on p "Our skin cream effectively unclogs pores, leaving your skin feeling refreshed a…" at bounding box center [811, 506] width 237 height 28
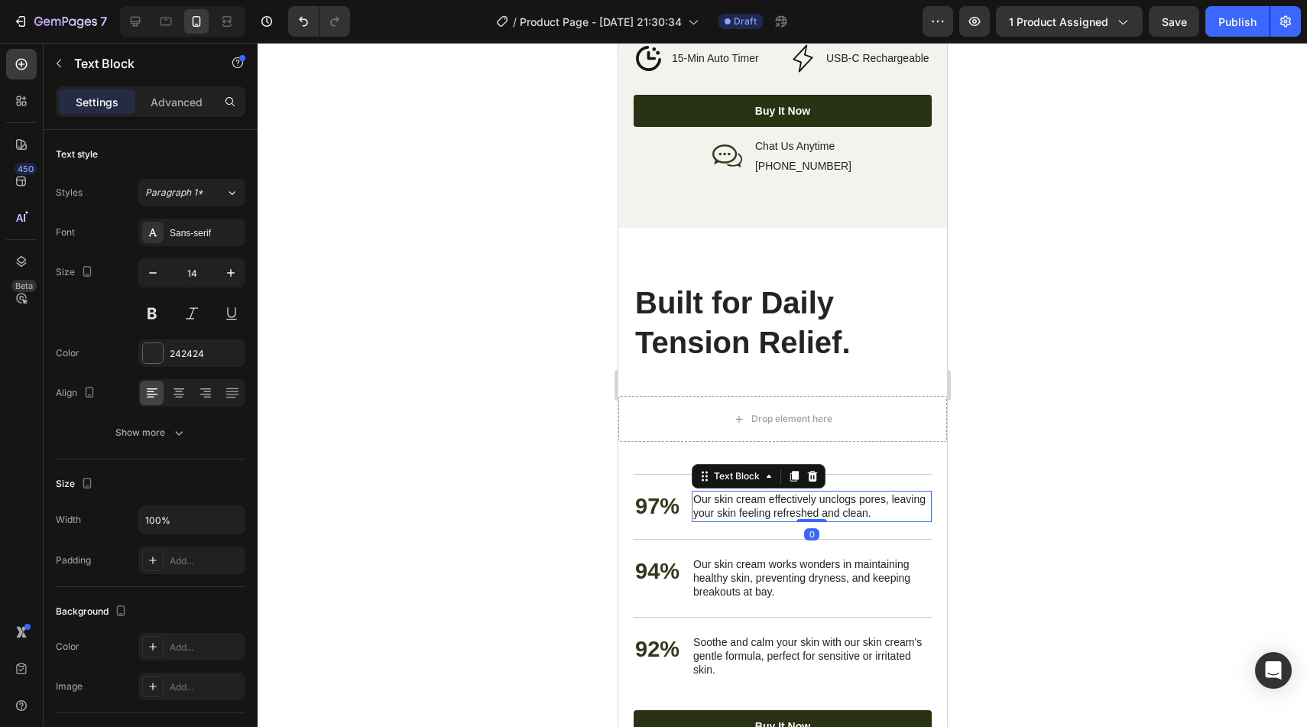
click at [660, 492] on p "97%" at bounding box center [656, 506] width 44 height 29
click at [761, 492] on p "Our skin cream effectively unclogs pores, leaving your skin feeling refreshed a…" at bounding box center [811, 506] width 237 height 28
click at [775, 492] on p "Our skin cream effectively unclogs pores, leaving your skin feeling refreshed a…" at bounding box center [811, 506] width 237 height 28
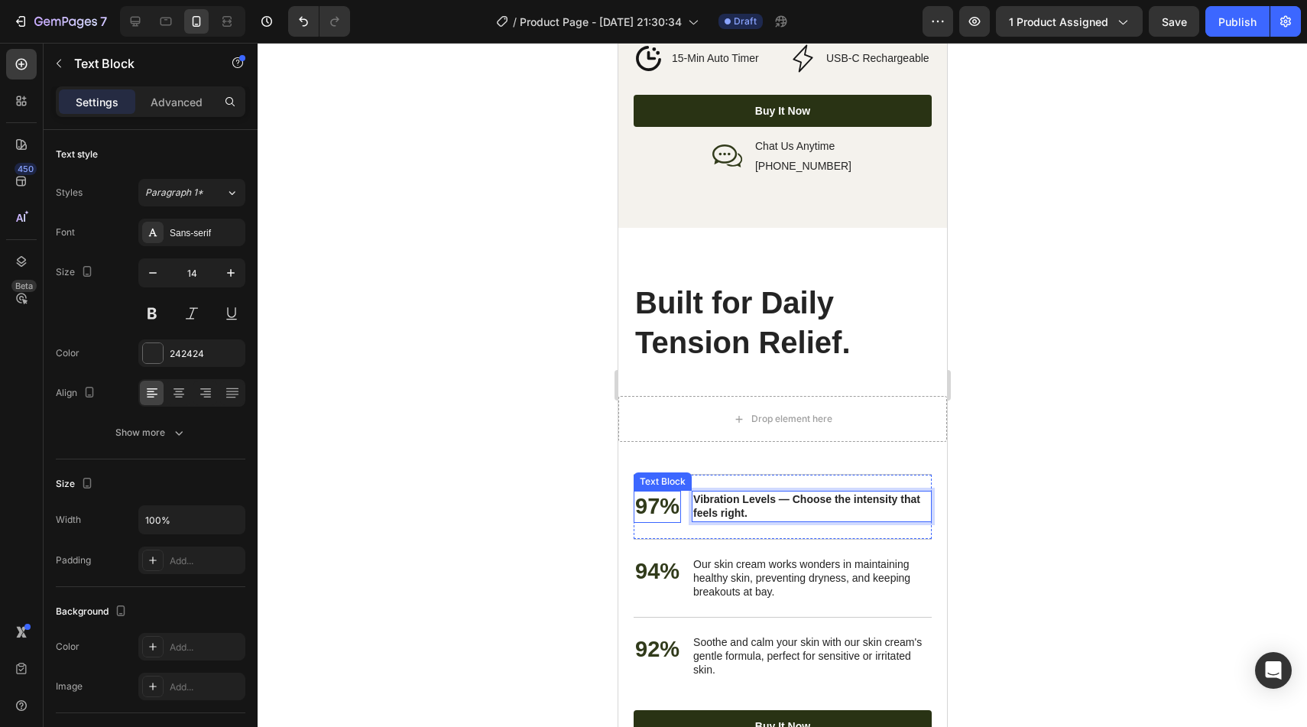
click at [663, 492] on p "97%" at bounding box center [656, 506] width 44 height 29
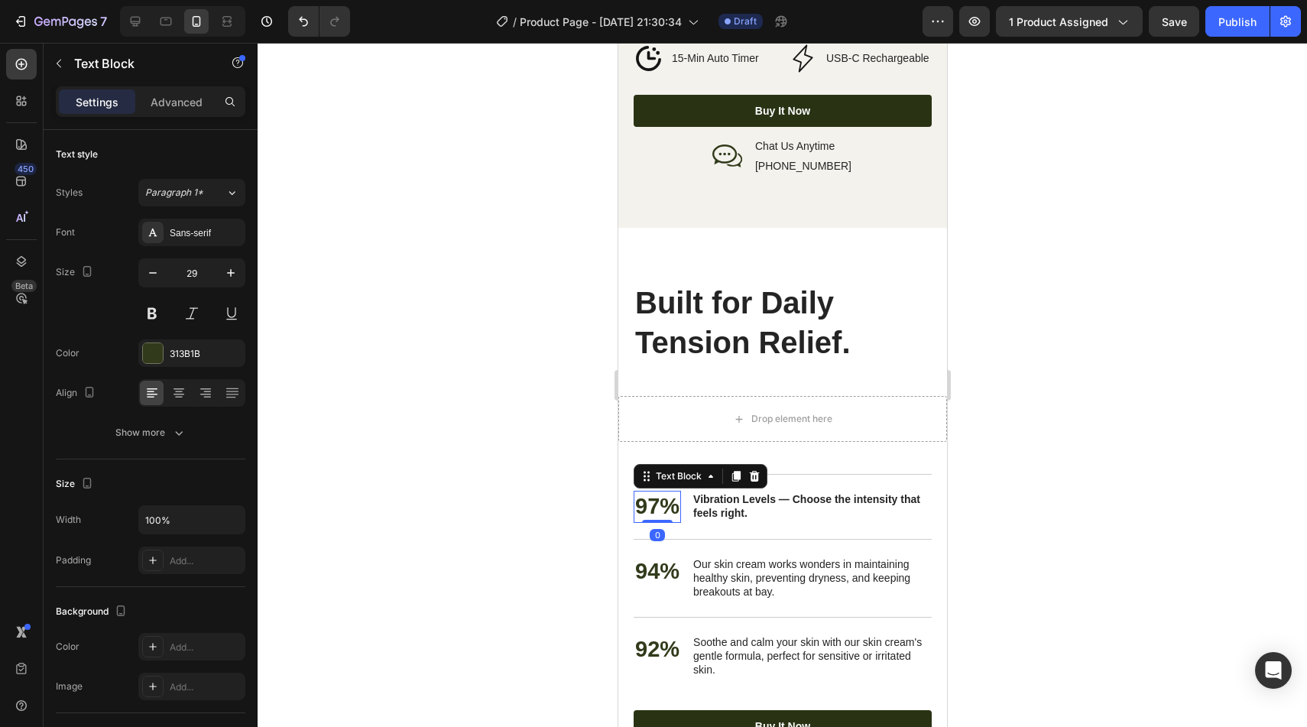
click at [663, 492] on p "97%" at bounding box center [656, 506] width 44 height 29
click at [658, 557] on p "94%" at bounding box center [656, 571] width 44 height 29
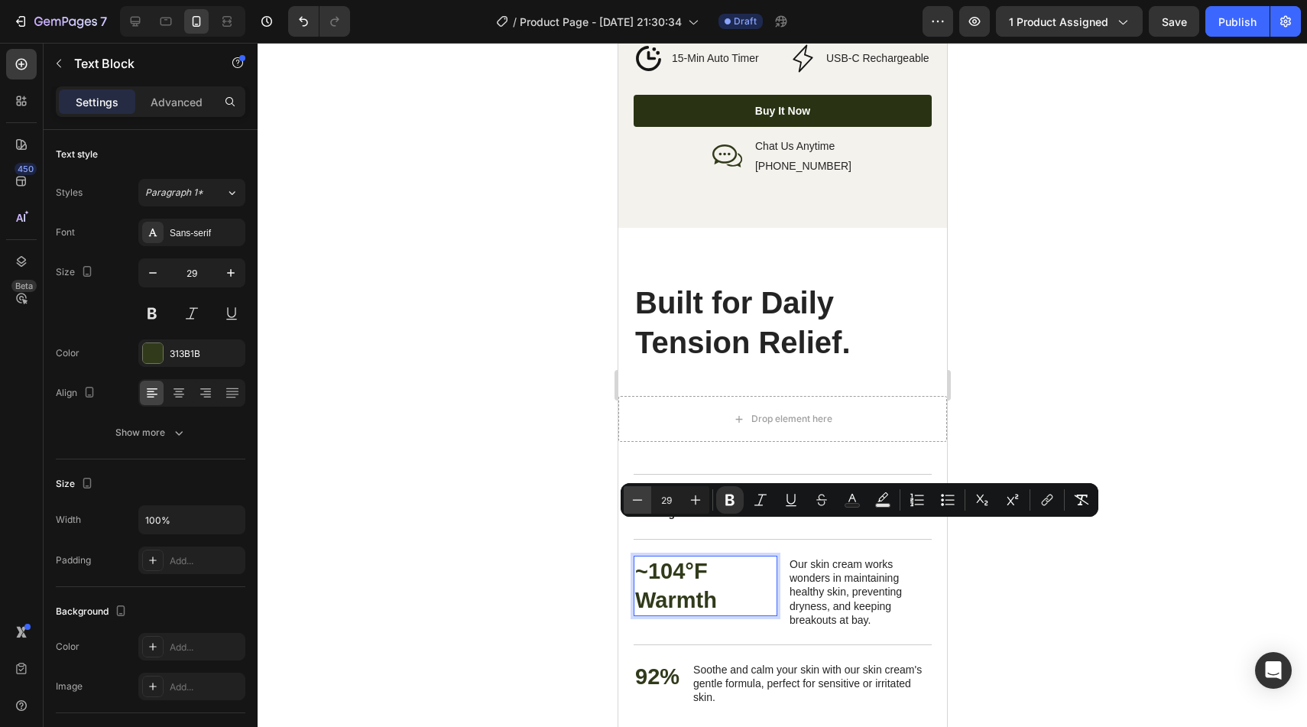
click at [637, 504] on icon "Editor contextual toolbar" at bounding box center [637, 499] width 15 height 15
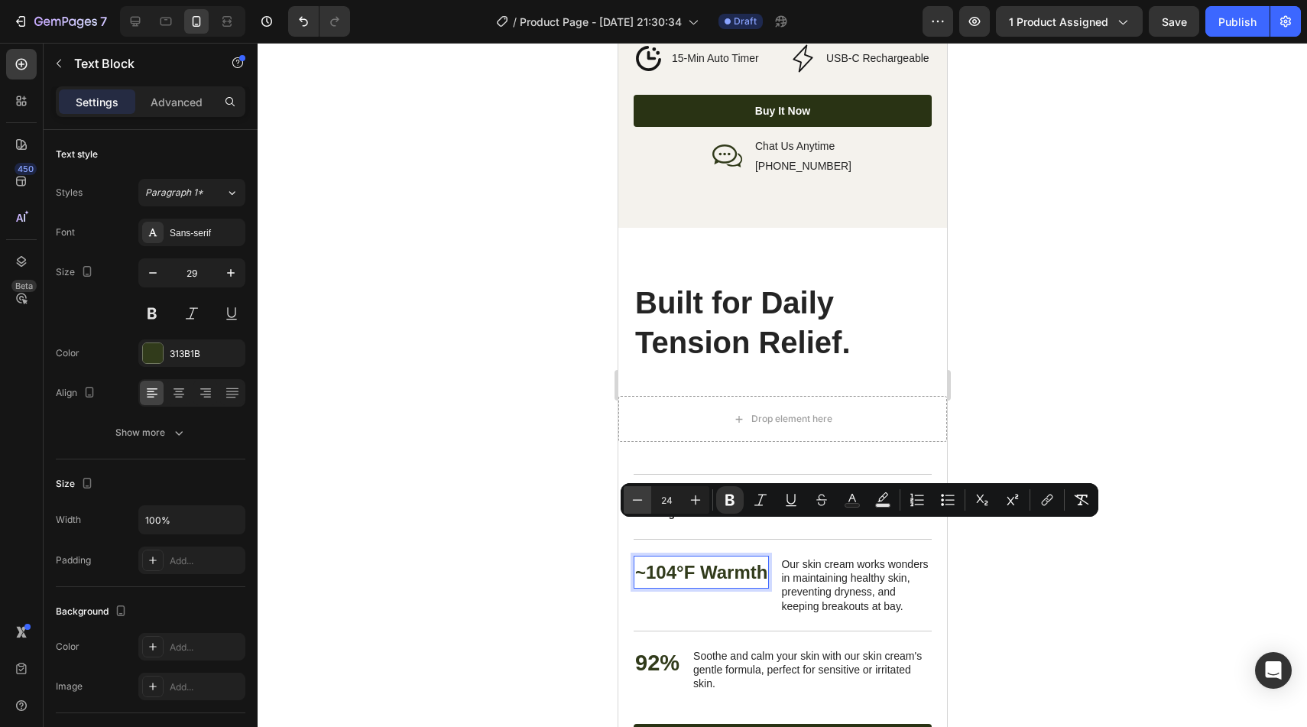
click at [639, 504] on icon "Editor contextual toolbar" at bounding box center [637, 499] width 15 height 15
type input "20"
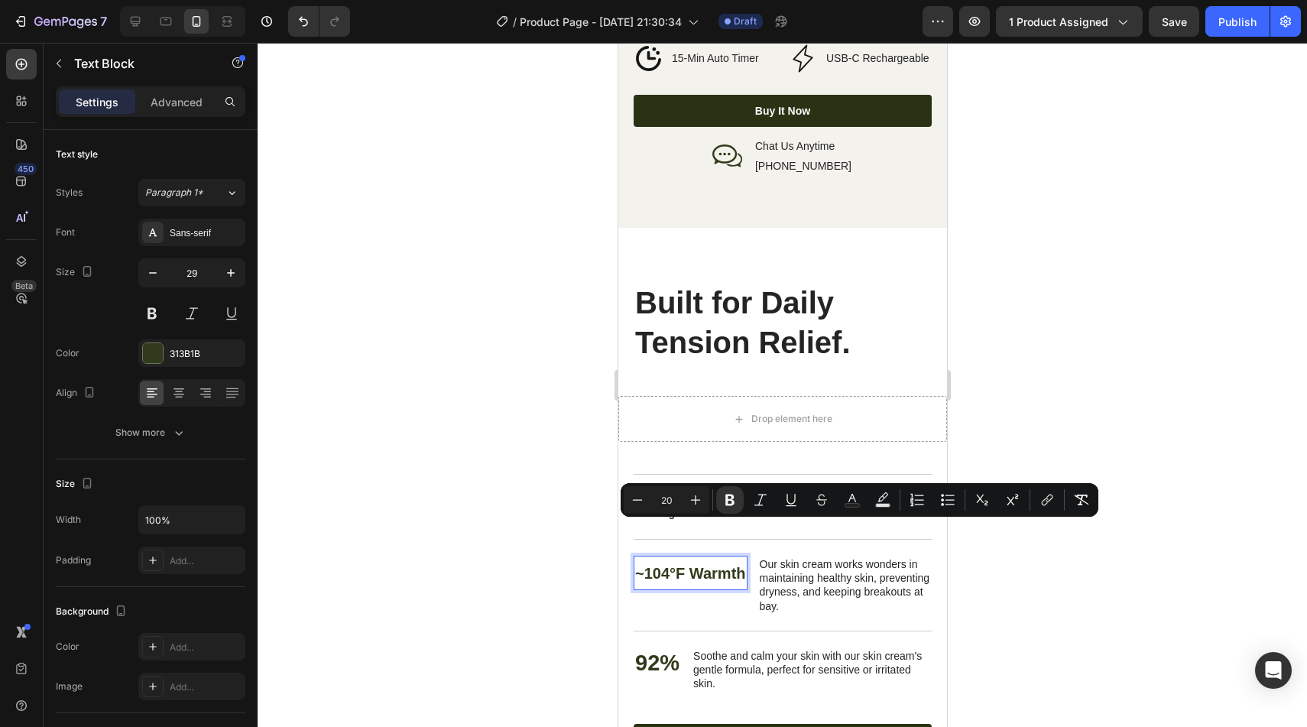
click at [587, 510] on div at bounding box center [782, 385] width 1049 height 684
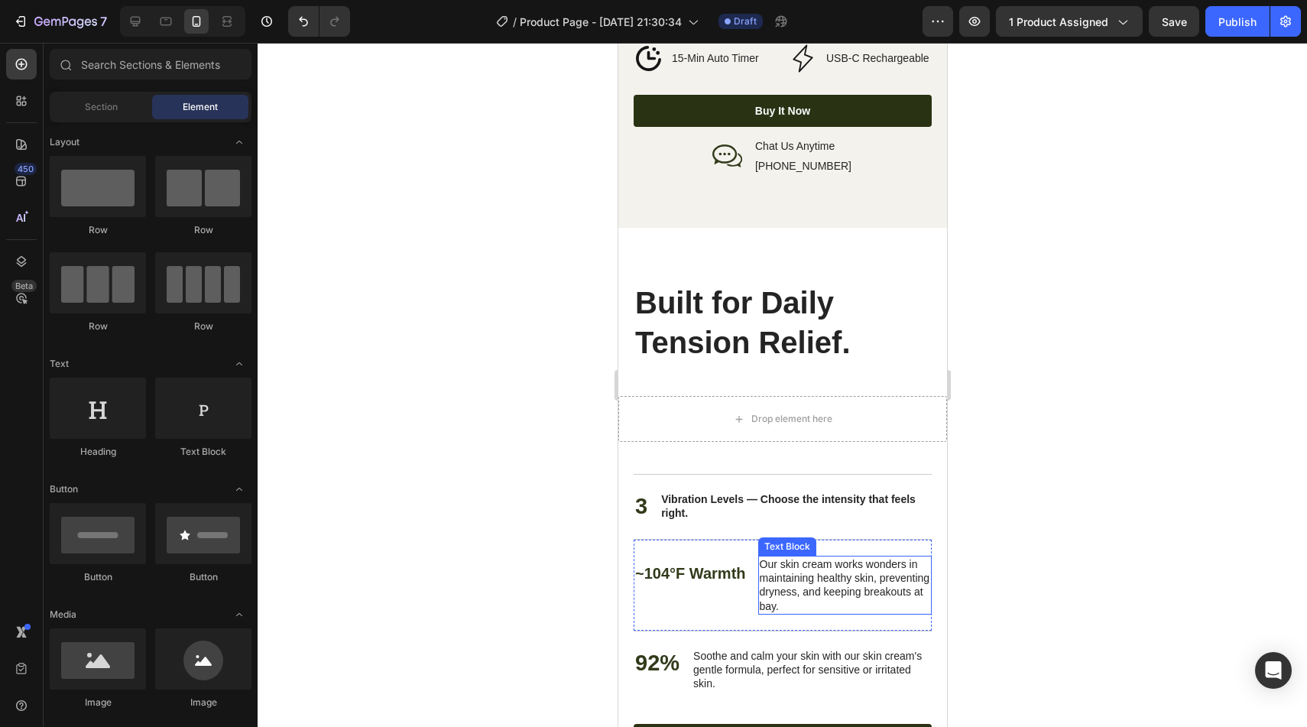
click at [818, 557] on p "Our skin cream works wonders in maintaining healthy skin, preventing dryness, a…" at bounding box center [844, 585] width 170 height 56
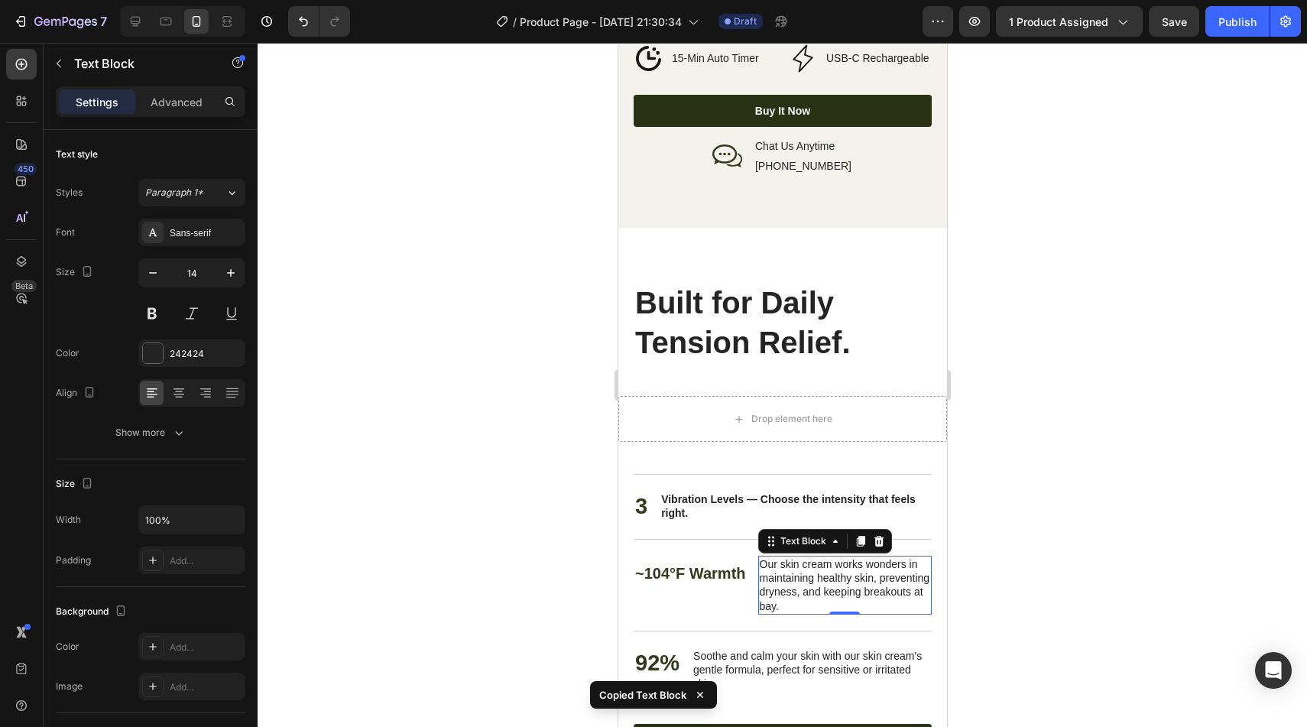
click at [798, 575] on p "Our skin cream works wonders in maintaining healthy skin, preventing dryness, a…" at bounding box center [844, 585] width 170 height 56
click at [787, 557] on p "Our skin cream works wonders in maintaining healthy skin, preventing dryness, a…" at bounding box center [844, 585] width 170 height 56
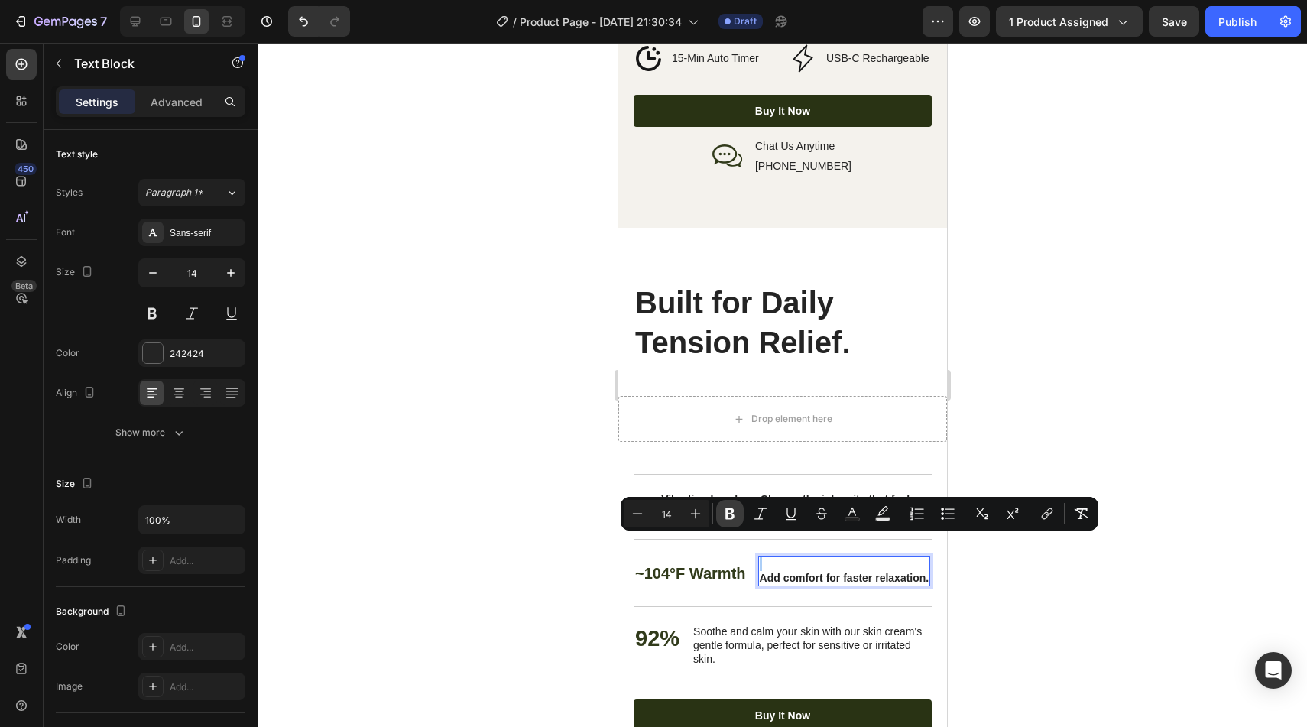
click at [732, 512] on icon "Editor contextual toolbar" at bounding box center [729, 513] width 9 height 11
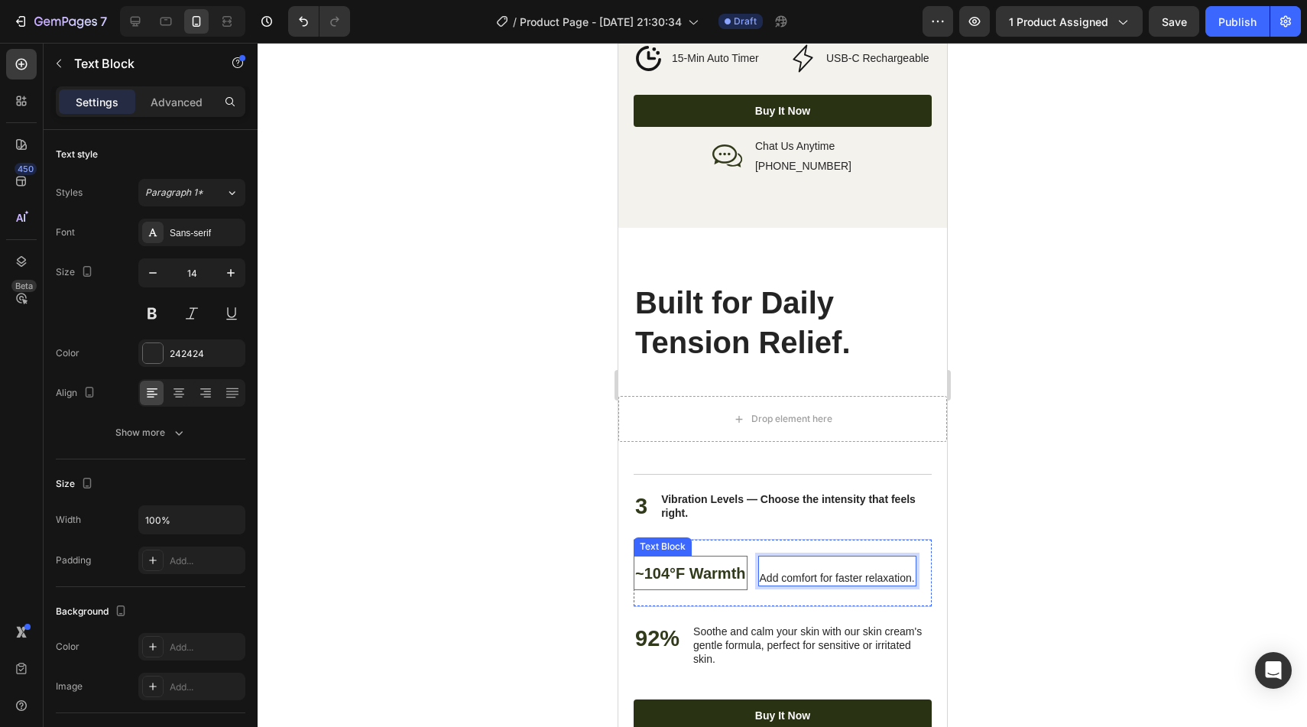
click at [722, 565] on strong "~104°F Warmth" at bounding box center [689, 573] width 111 height 17
click at [720, 557] on p "~104°F Warmth" at bounding box center [689, 572] width 111 height 31
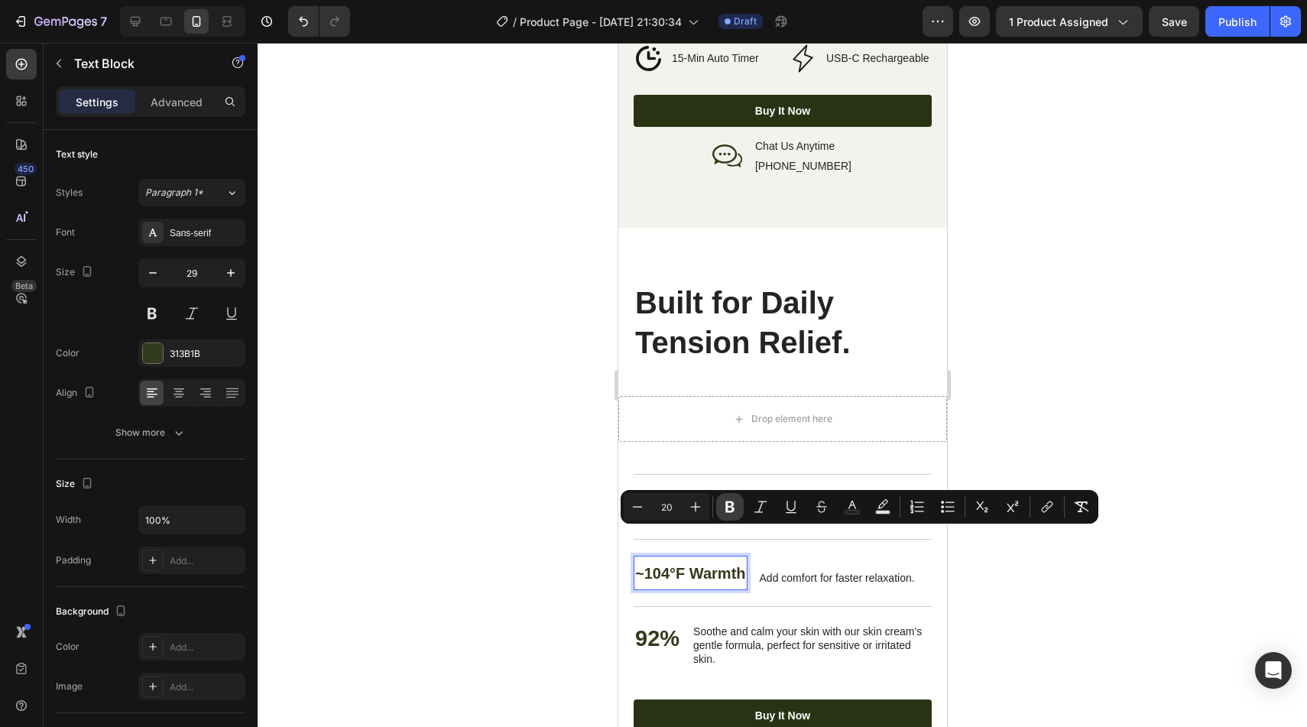
click at [729, 502] on icon "Editor contextual toolbar" at bounding box center [729, 506] width 9 height 11
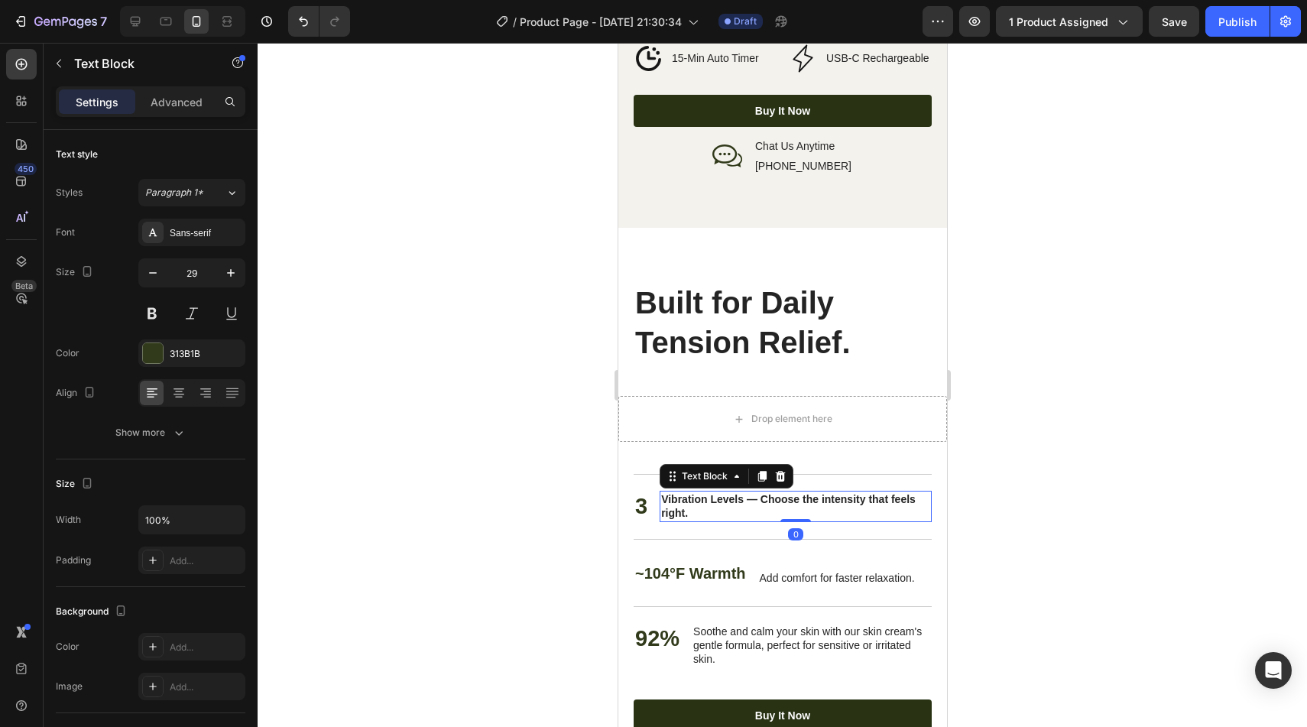
click at [739, 493] on strong "Vibration Levels — Choose the intensity that feels right." at bounding box center [787, 506] width 255 height 26
click at [703, 556] on div "~104°F Warmth" at bounding box center [690, 573] width 114 height 34
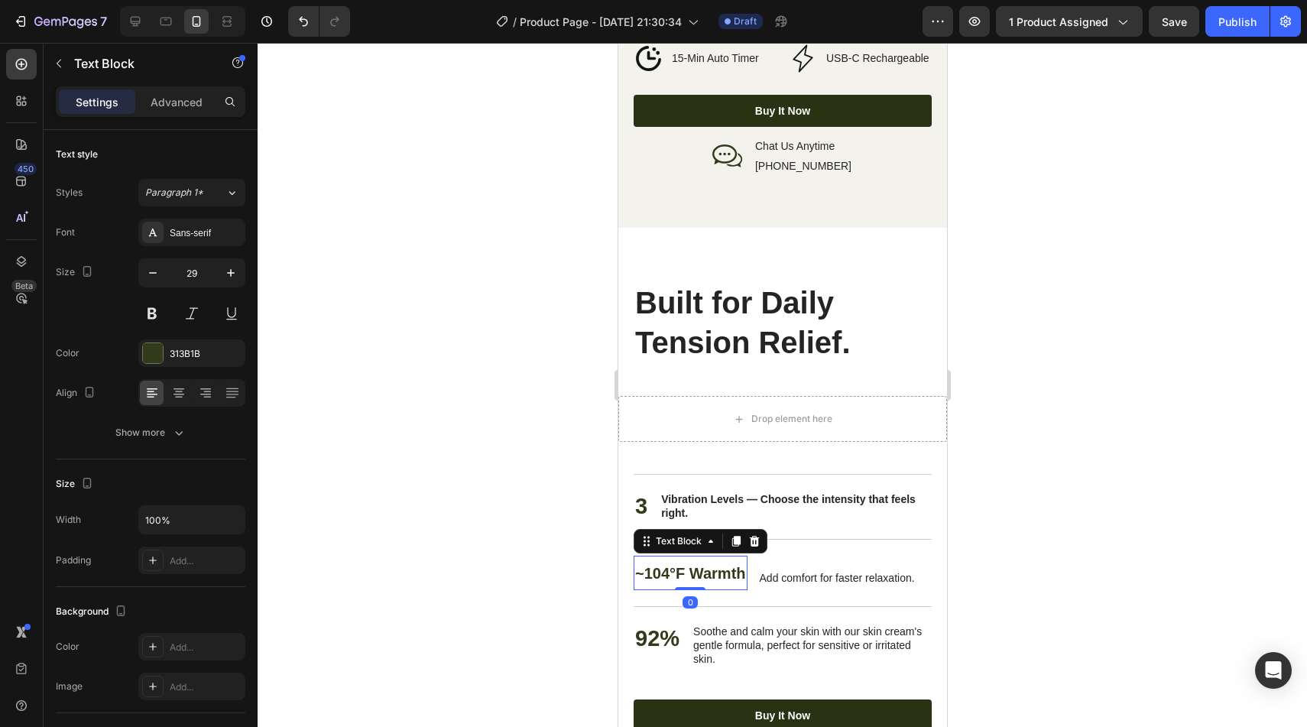
click at [703, 556] on div "~104°F Warmth" at bounding box center [690, 573] width 114 height 34
click at [764, 557] on p "⁠⁠⁠⁠⁠⁠⁠ Add comfort for faster relaxation." at bounding box center [836, 571] width 155 height 28
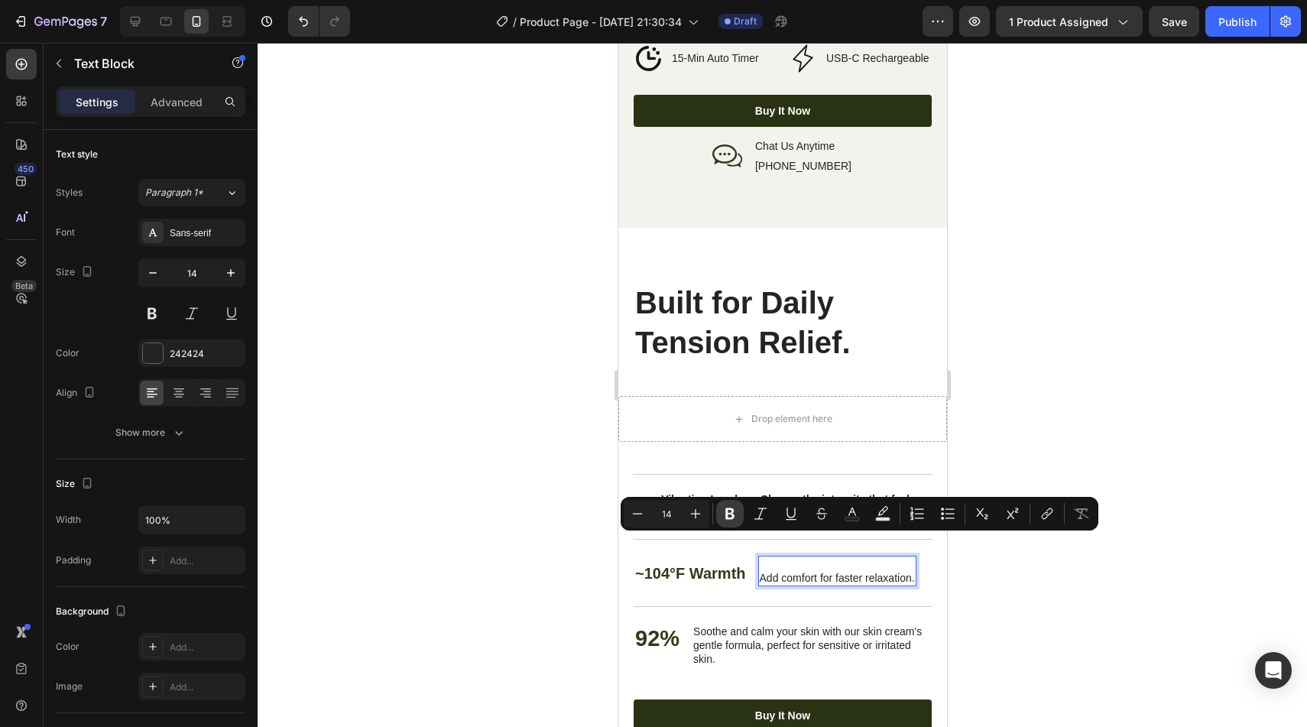
click at [735, 517] on icon "Editor contextual toolbar" at bounding box center [729, 513] width 15 height 15
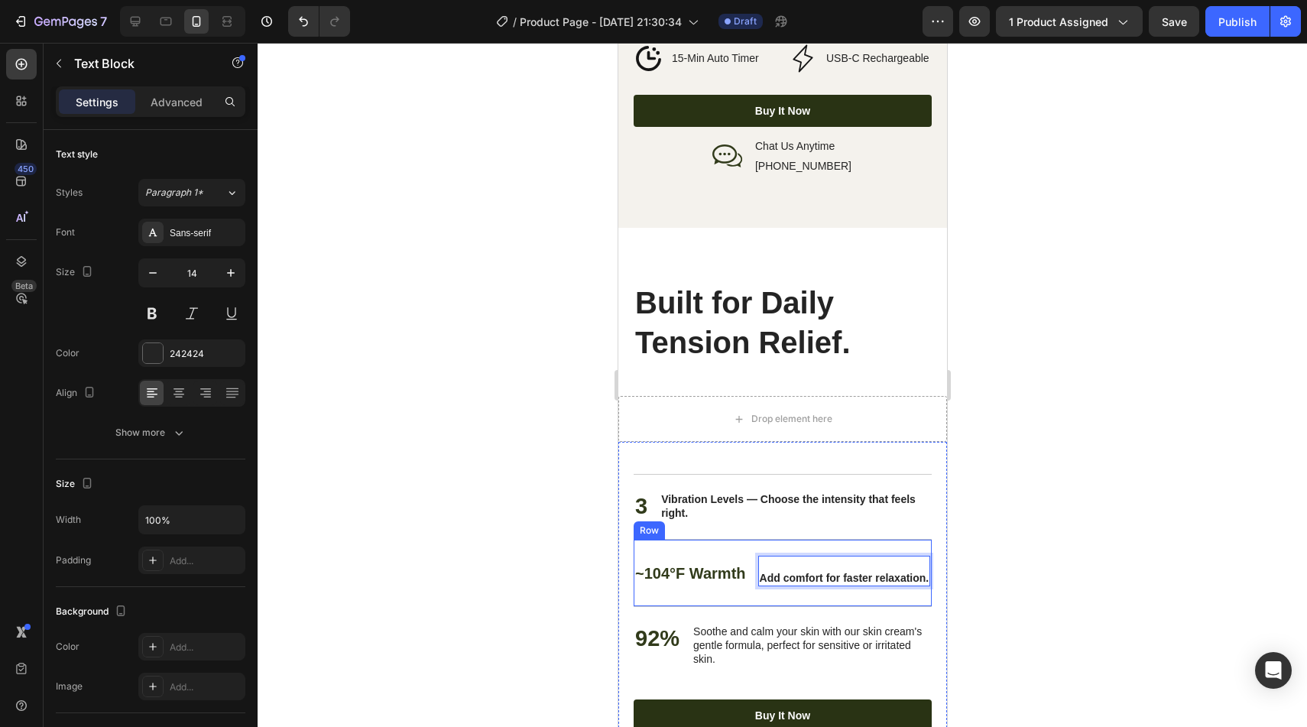
click at [783, 624] on p "Soothe and calm your skin with our skin cream's gentle formula, perfect for sen…" at bounding box center [811, 645] width 237 height 42
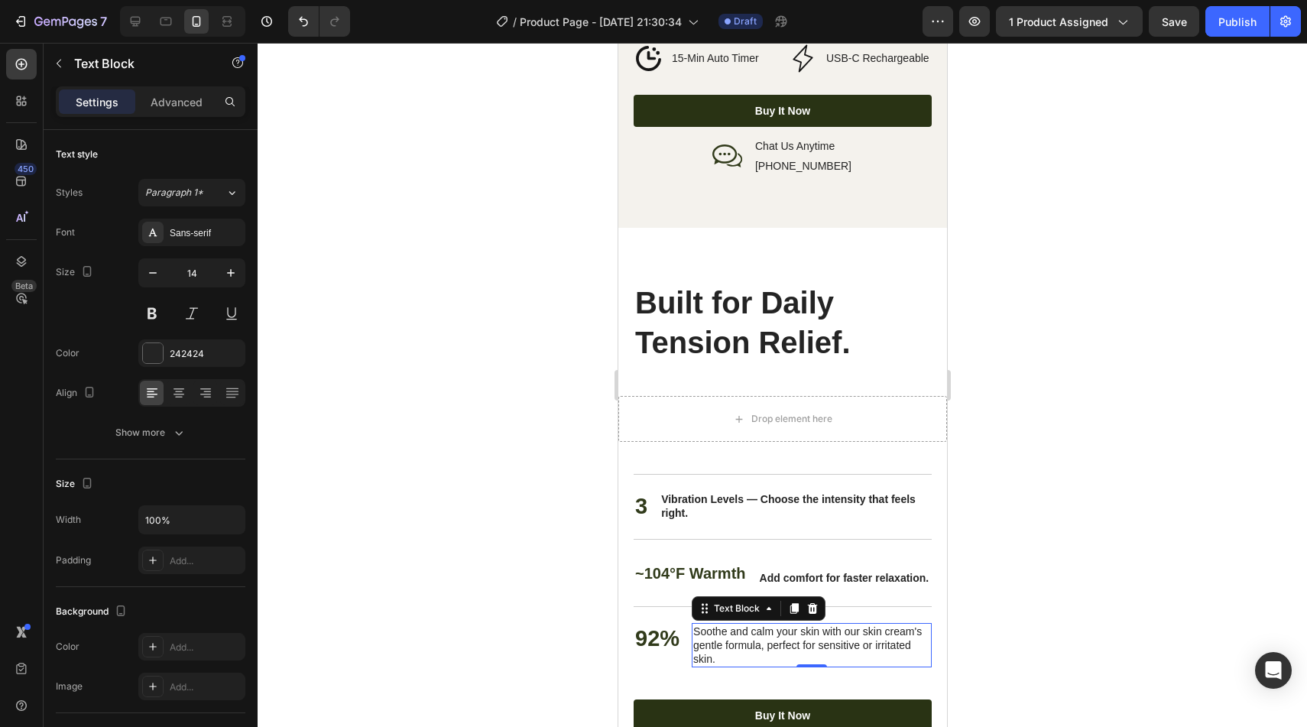
click at [744, 624] on p "Soothe and calm your skin with our skin cream's gentle formula, perfect for sen…" at bounding box center [811, 645] width 237 height 42
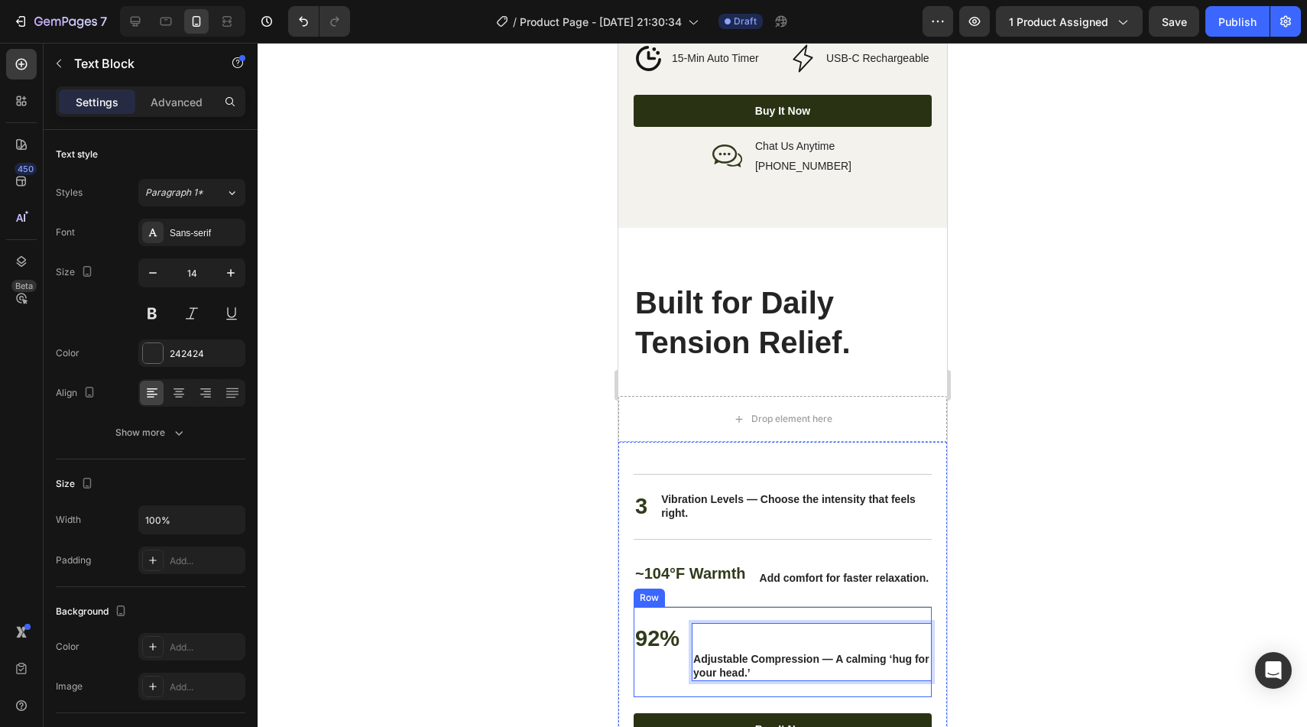
click at [689, 627] on div "92% Text Block Adjustable Compression — A calming ‘hug for your head.’ Text Blo…" at bounding box center [782, 652] width 298 height 92
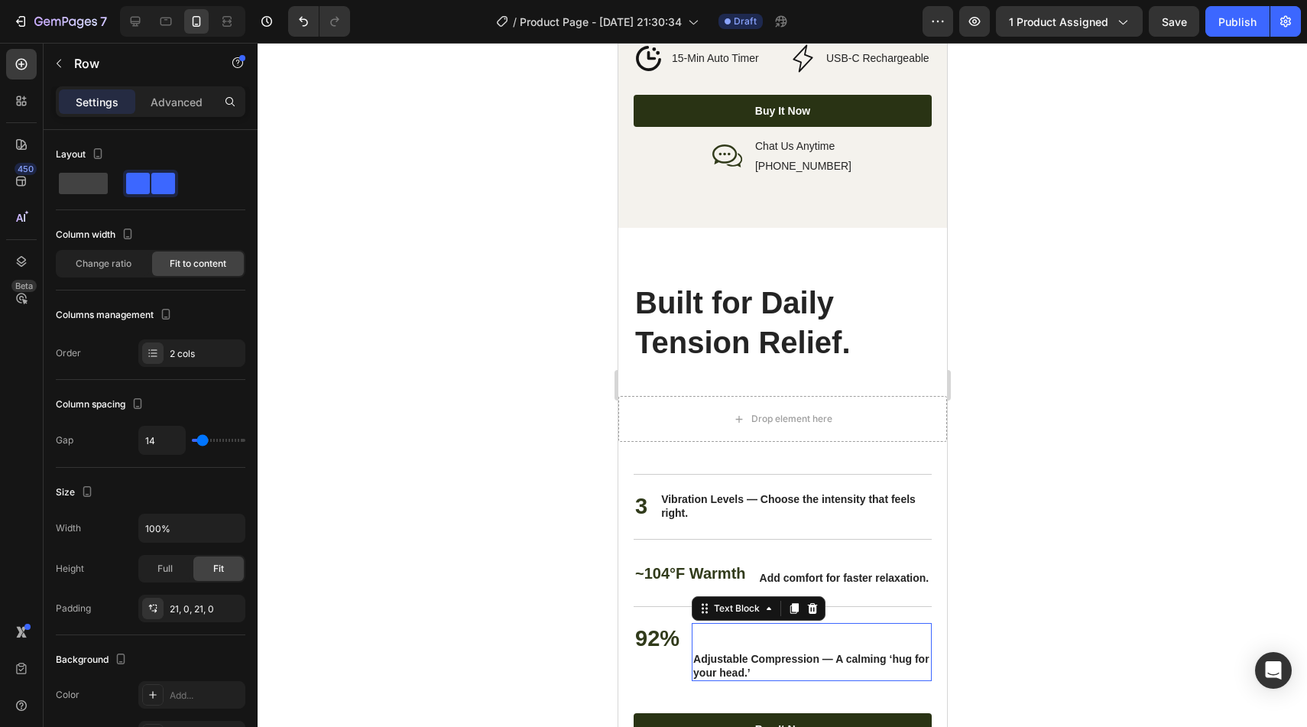
click at [696, 653] on strong "Adjustable Compression — A calming ‘hug for your head.’" at bounding box center [811, 666] width 236 height 26
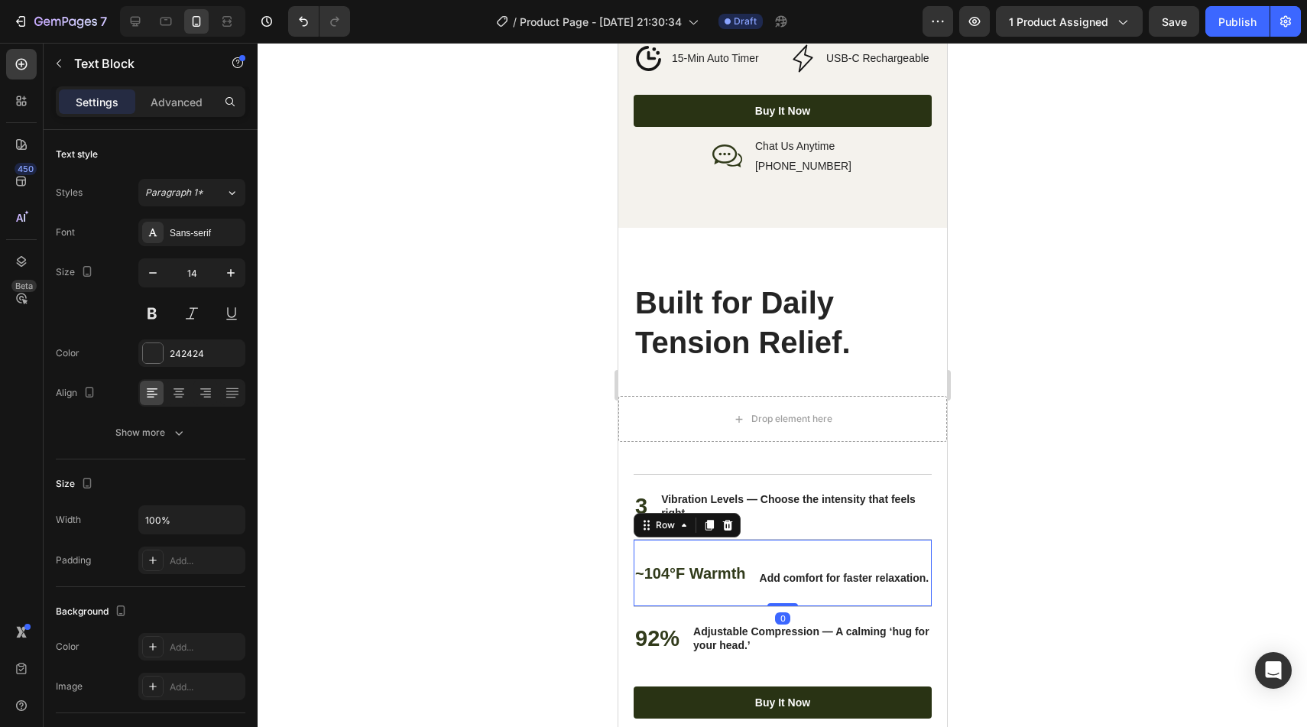
click at [755, 542] on div "~104°F Warmth Text Block ⁠⁠⁠⁠⁠⁠⁠ Add comfort for faster relaxation. Text Block …" at bounding box center [782, 572] width 298 height 67
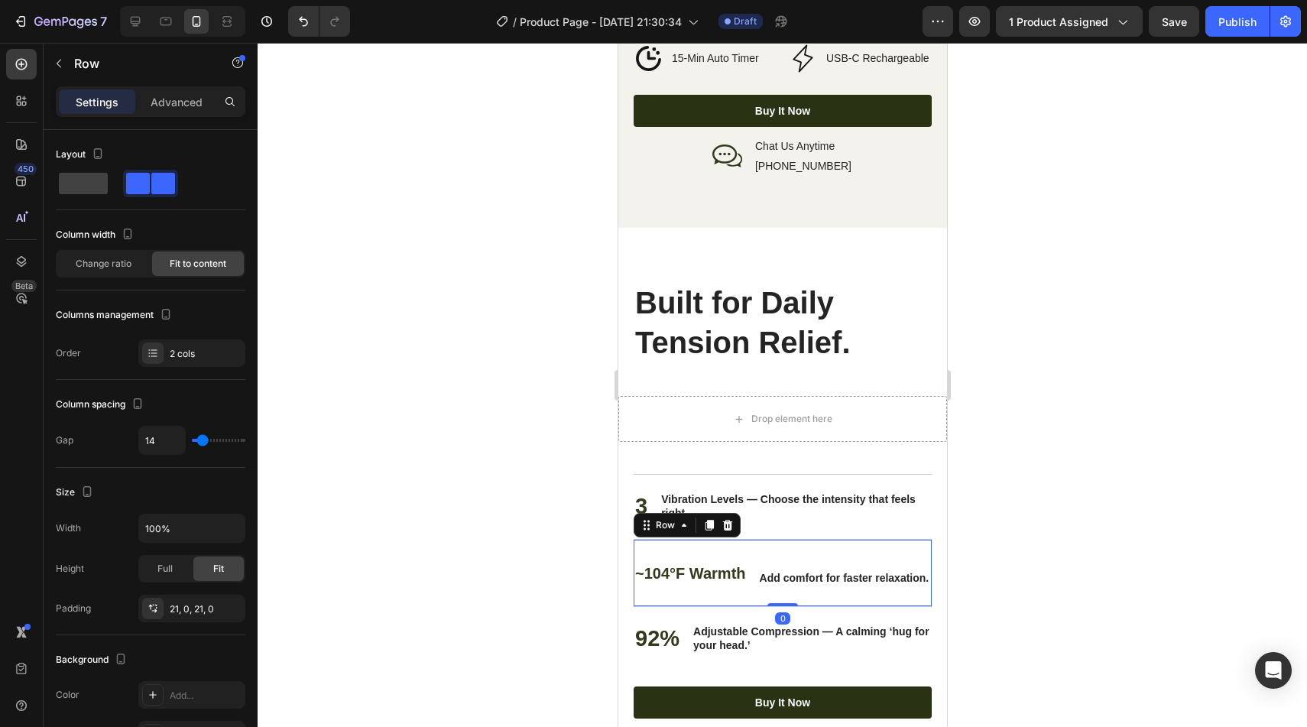
click at [755, 542] on div "~104°F Warmth Text Block ⁠⁠⁠⁠⁠⁠⁠ Add comfort for faster relaxation. Text Block …" at bounding box center [782, 572] width 298 height 67
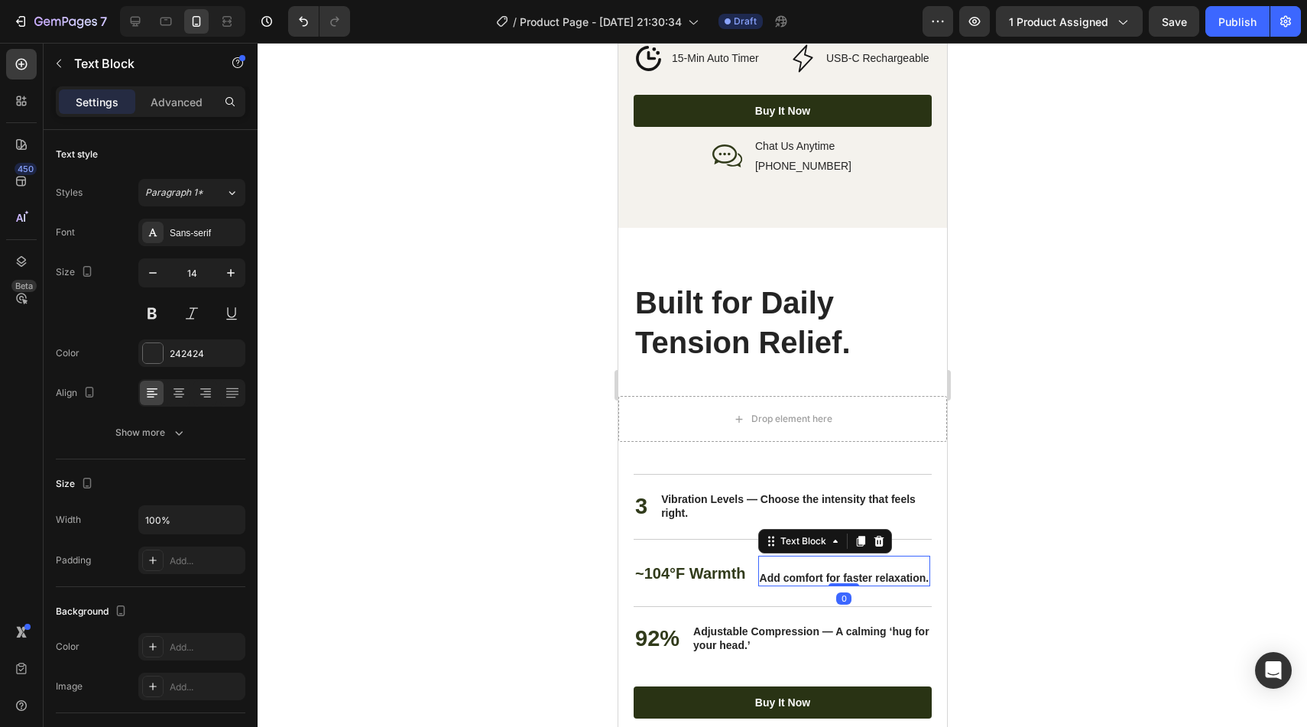
click at [761, 572] on strong "Add comfort for faster relaxation." at bounding box center [844, 578] width 170 height 12
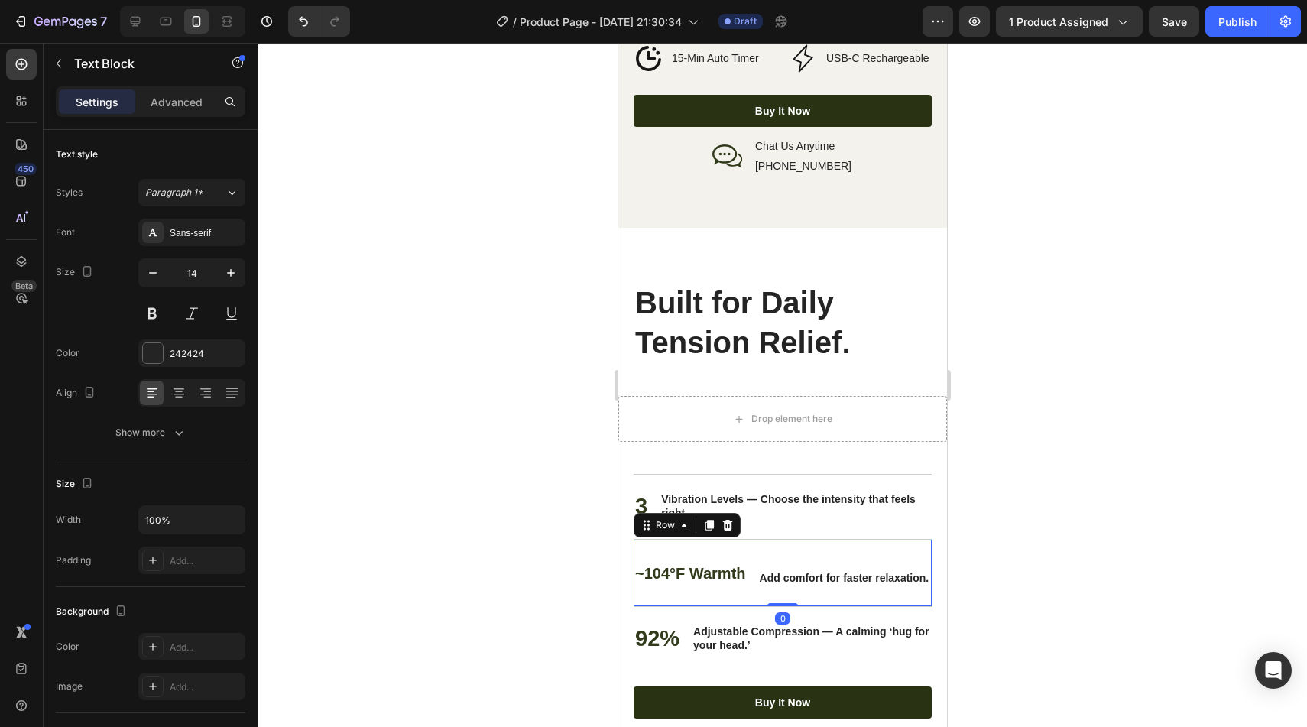
click at [748, 539] on div "~104°F Warmth Text Block Add comfort for faster relaxation. Text Block Row 0" at bounding box center [782, 572] width 298 height 67
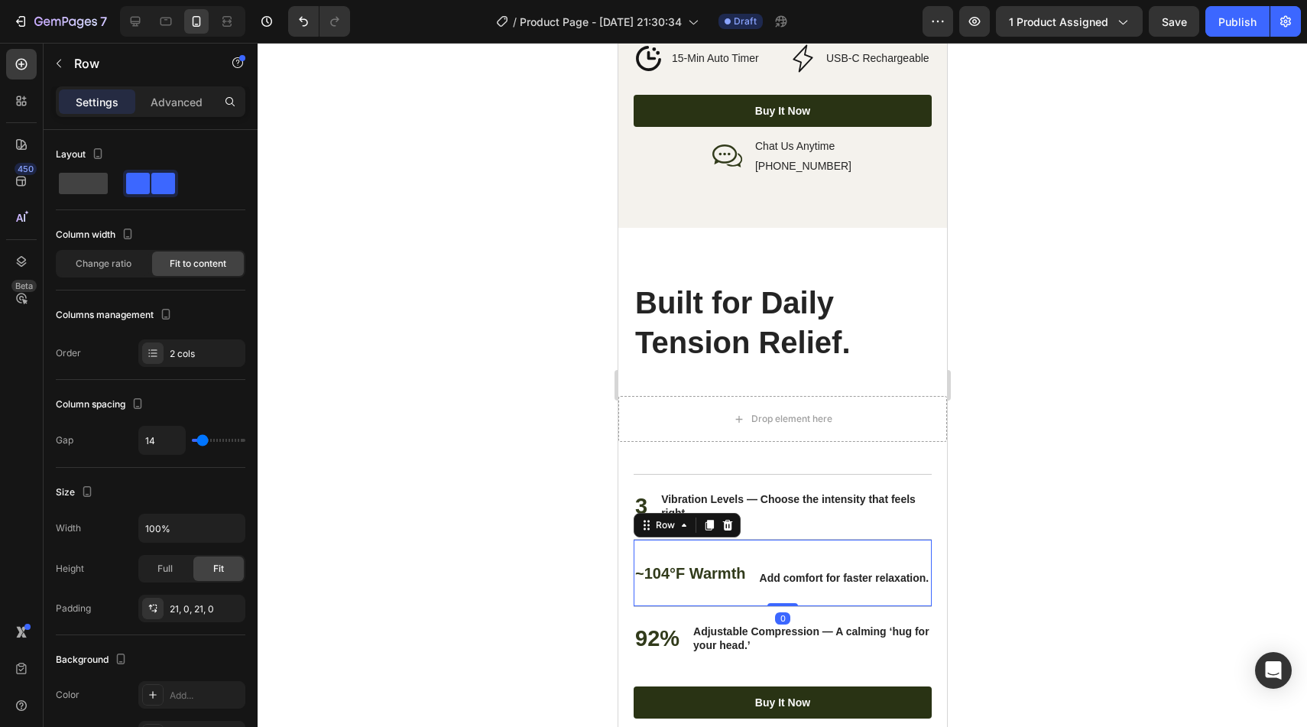
click at [748, 539] on div "~104°F Warmth Text Block Add comfort for faster relaxation. Text Block Row 0" at bounding box center [782, 572] width 298 height 67
click at [747, 539] on div "~104°F Warmth Text Block Add comfort for faster relaxation. Text Block Row 0" at bounding box center [782, 572] width 298 height 67
click at [744, 565] on span "~104°F Warmth" at bounding box center [689, 573] width 111 height 17
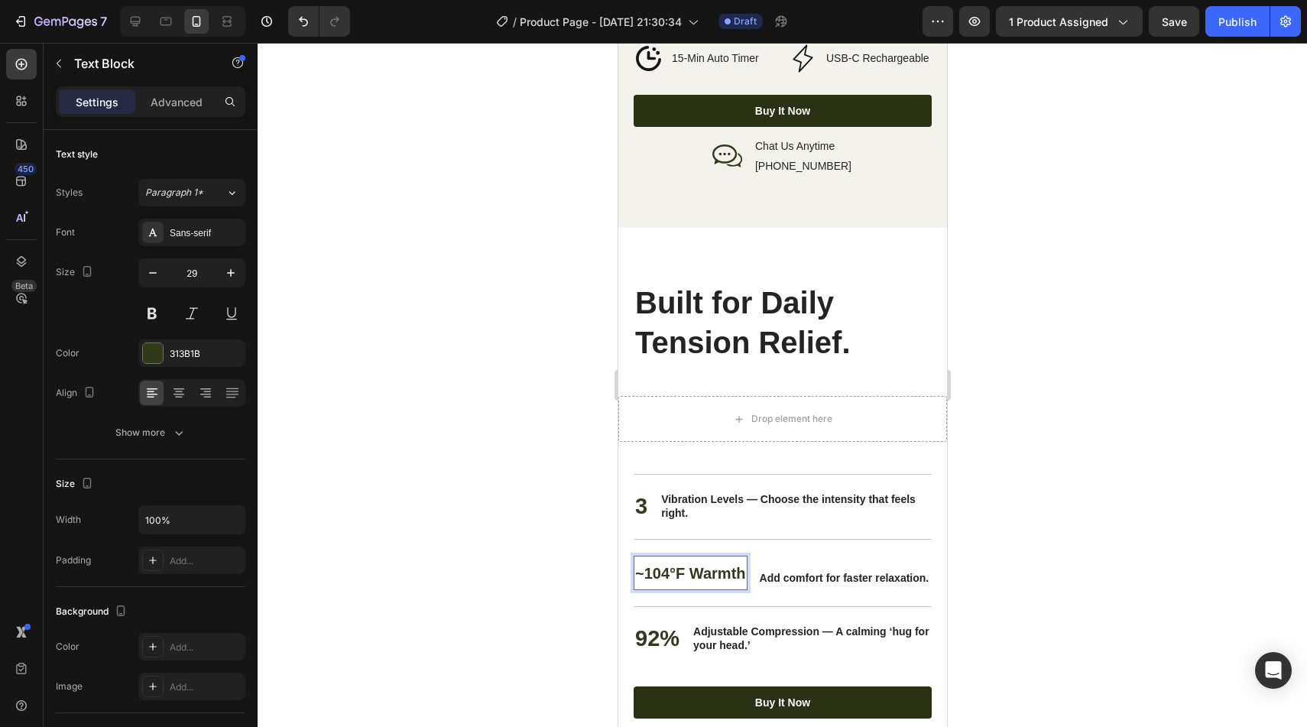
click at [744, 565] on span "~104°F Warmth" at bounding box center [689, 573] width 111 height 17
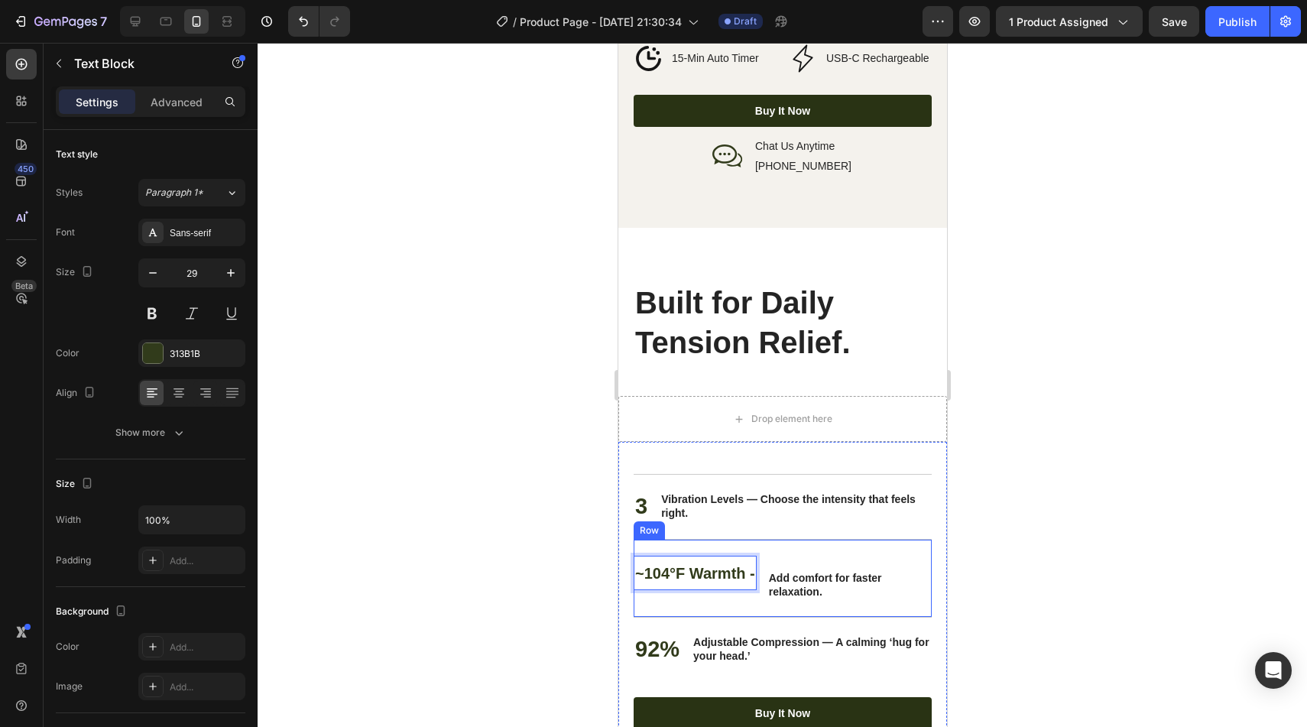
click at [754, 556] on div "~104°F Warmth -" at bounding box center [694, 573] width 123 height 34
click at [752, 565] on span "~104°F Warmth -" at bounding box center [694, 573] width 120 height 17
click at [787, 572] on strong "Add comfort for faster relaxation." at bounding box center [824, 585] width 113 height 26
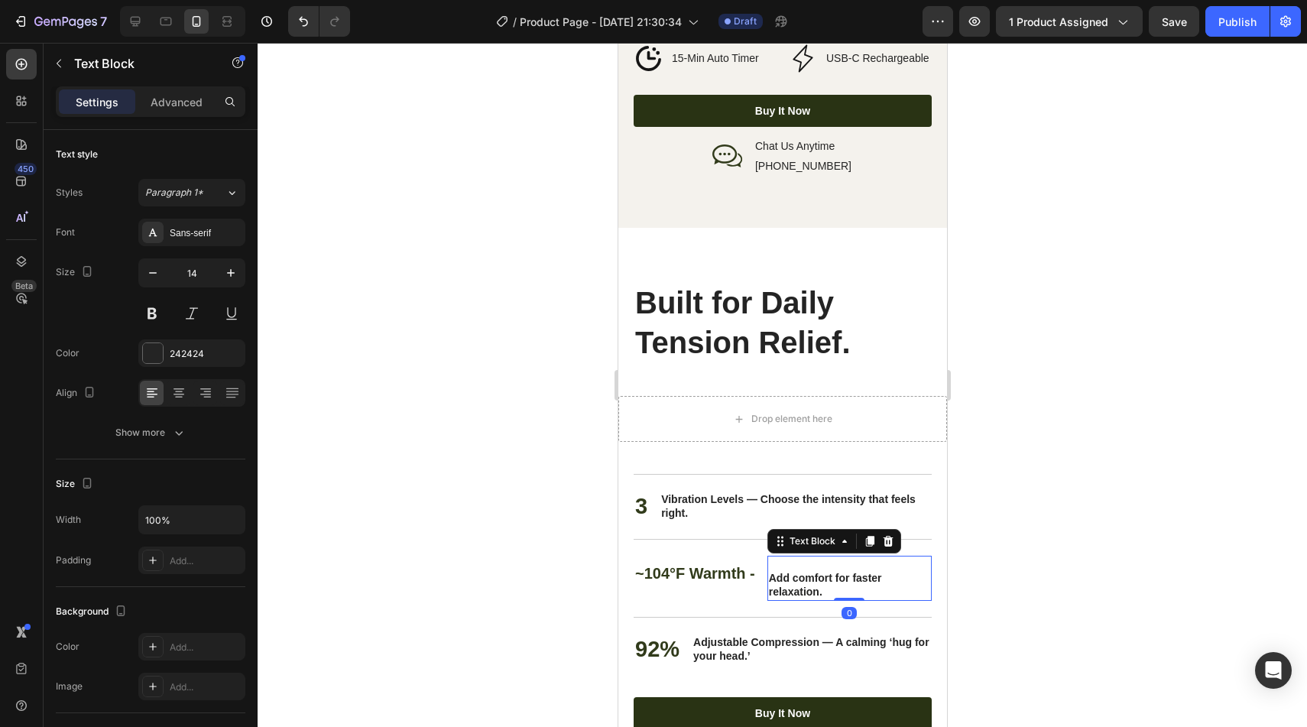
click at [1087, 536] on div at bounding box center [782, 385] width 1049 height 684
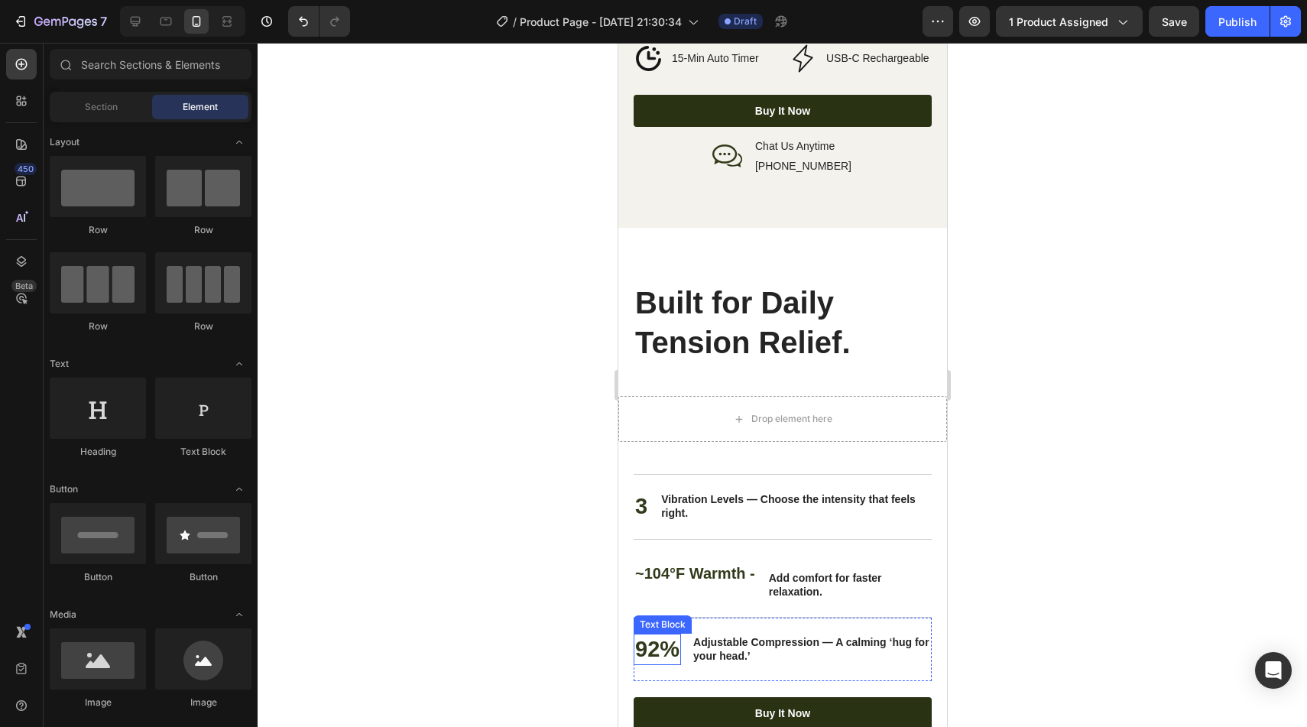
click at [657, 635] on p "92%" at bounding box center [656, 649] width 44 height 29
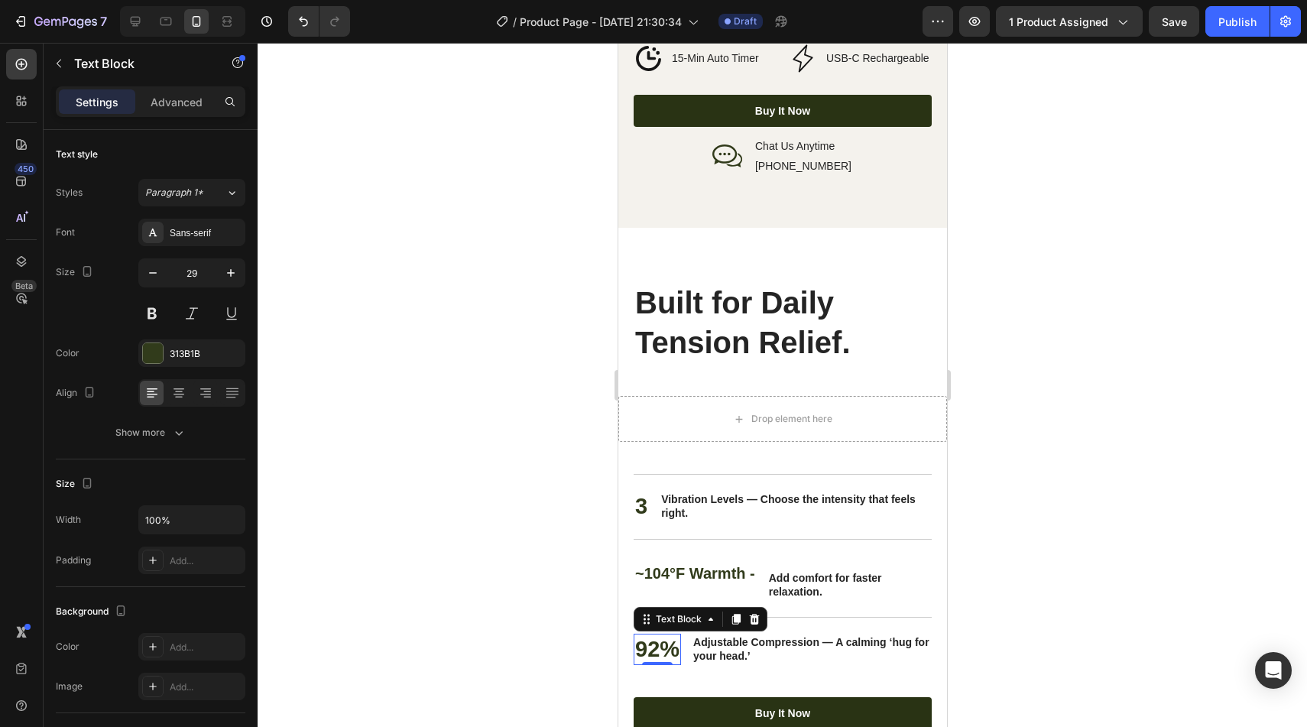
click at [657, 635] on p "92%" at bounding box center [656, 649] width 44 height 29
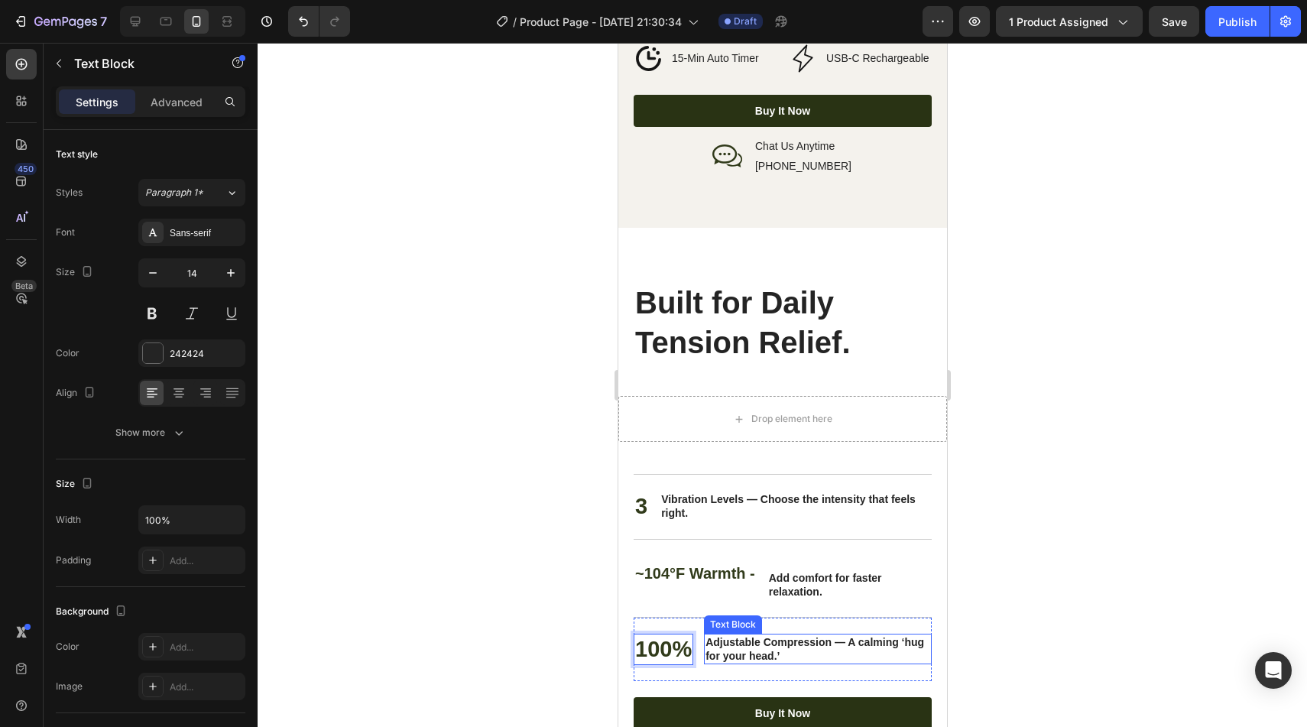
click at [709, 636] on strong "Adjustable Compression — A calming ‘hug for your head.’" at bounding box center [814, 649] width 219 height 26
click at [708, 636] on strong "Adjustable Compression — A calming ‘hug for your head.’" at bounding box center [814, 649] width 219 height 26
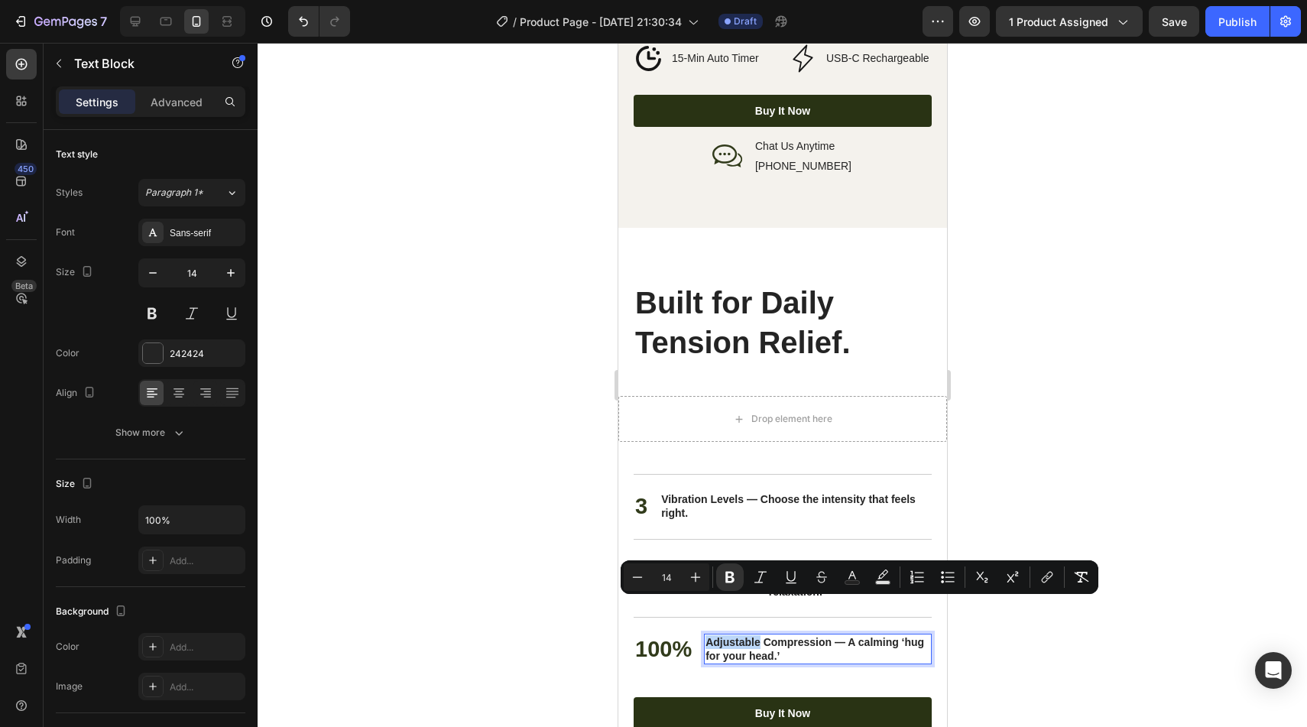
click at [708, 636] on strong "Adjustable Compression — A calming ‘hug for your head.’" at bounding box center [814, 649] width 219 height 26
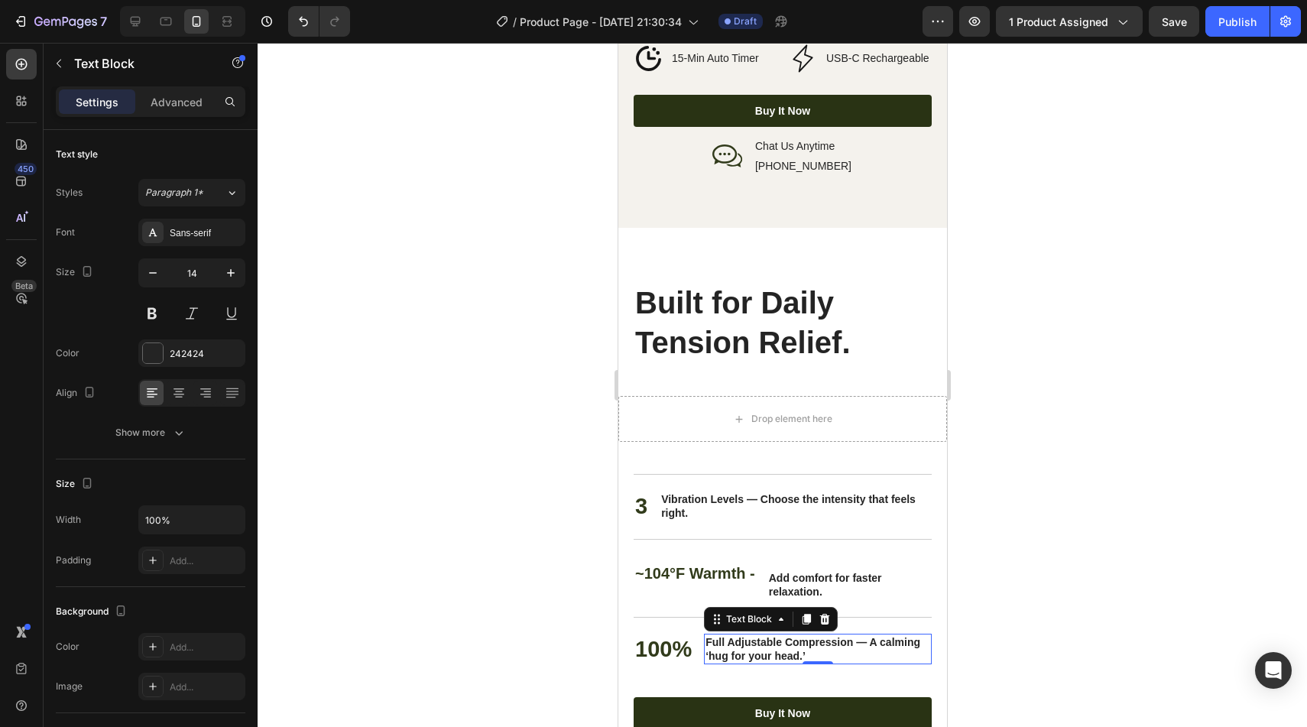
click at [960, 548] on div at bounding box center [782, 385] width 1049 height 684
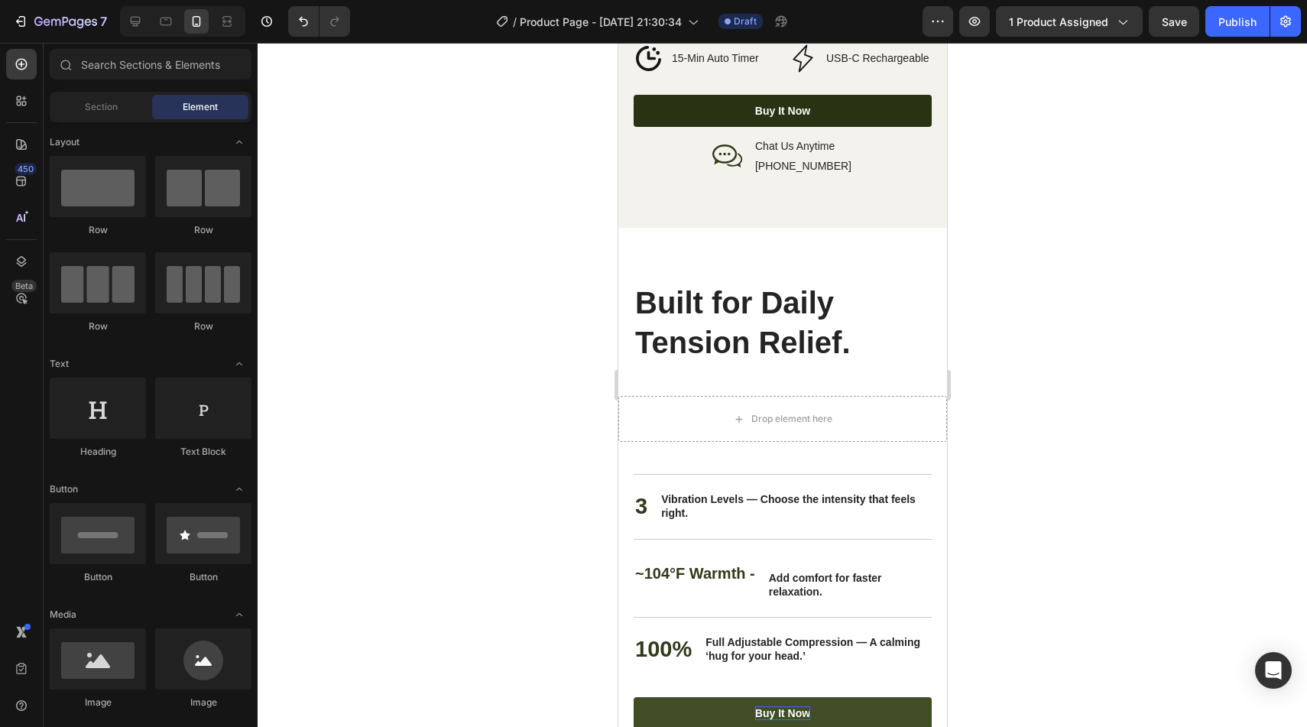
click at [779, 706] on div "Buy It Now" at bounding box center [781, 713] width 55 height 14
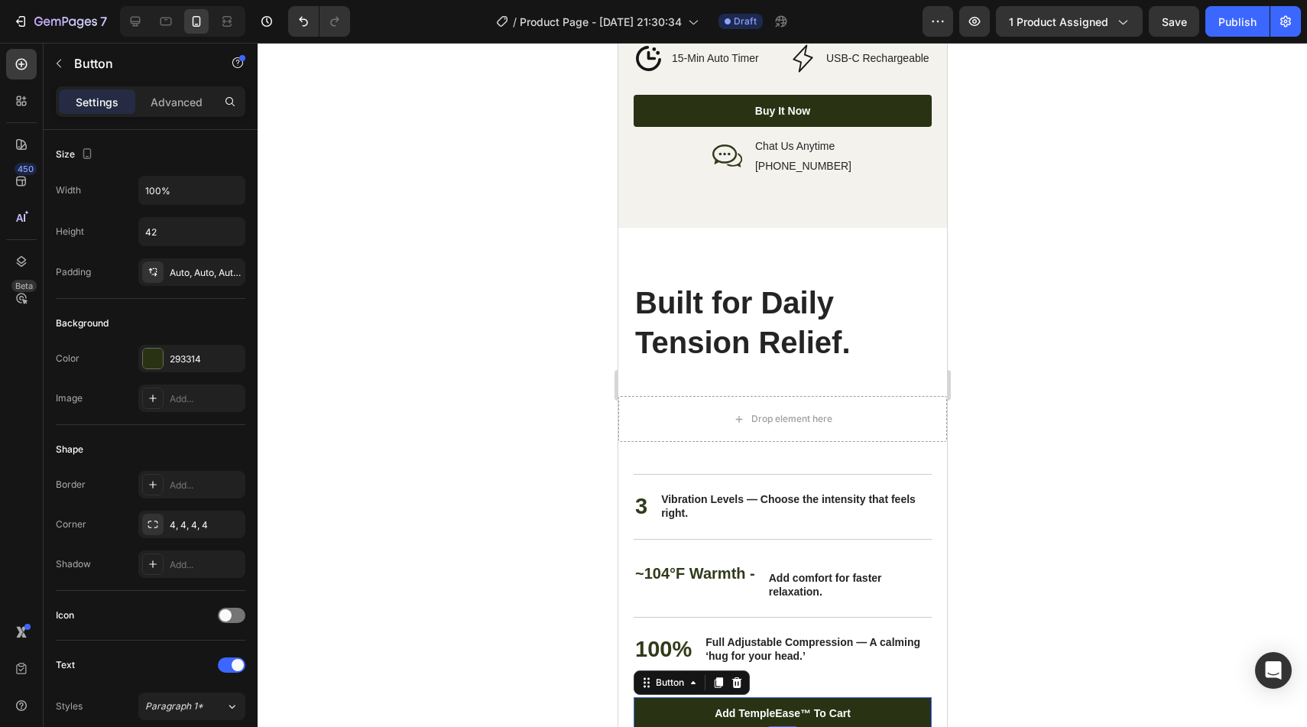
click at [1276, 502] on div at bounding box center [782, 385] width 1049 height 684
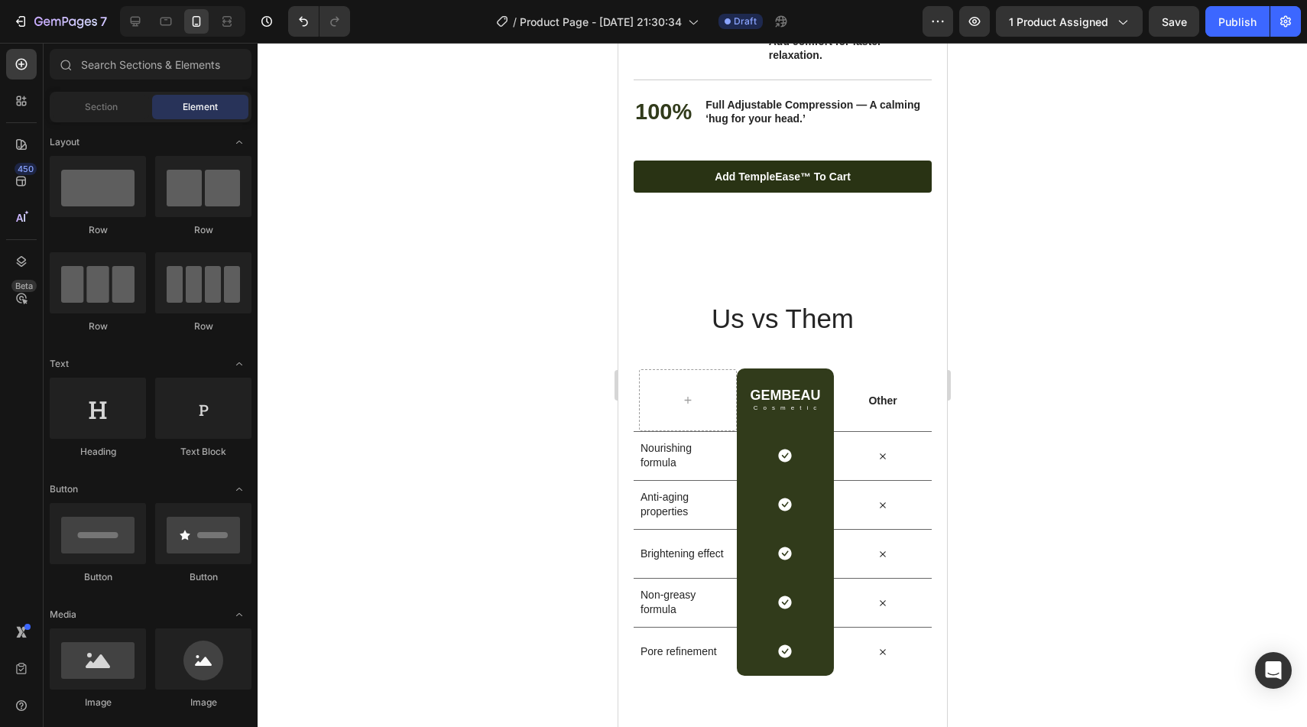
scroll to position [3562, 0]
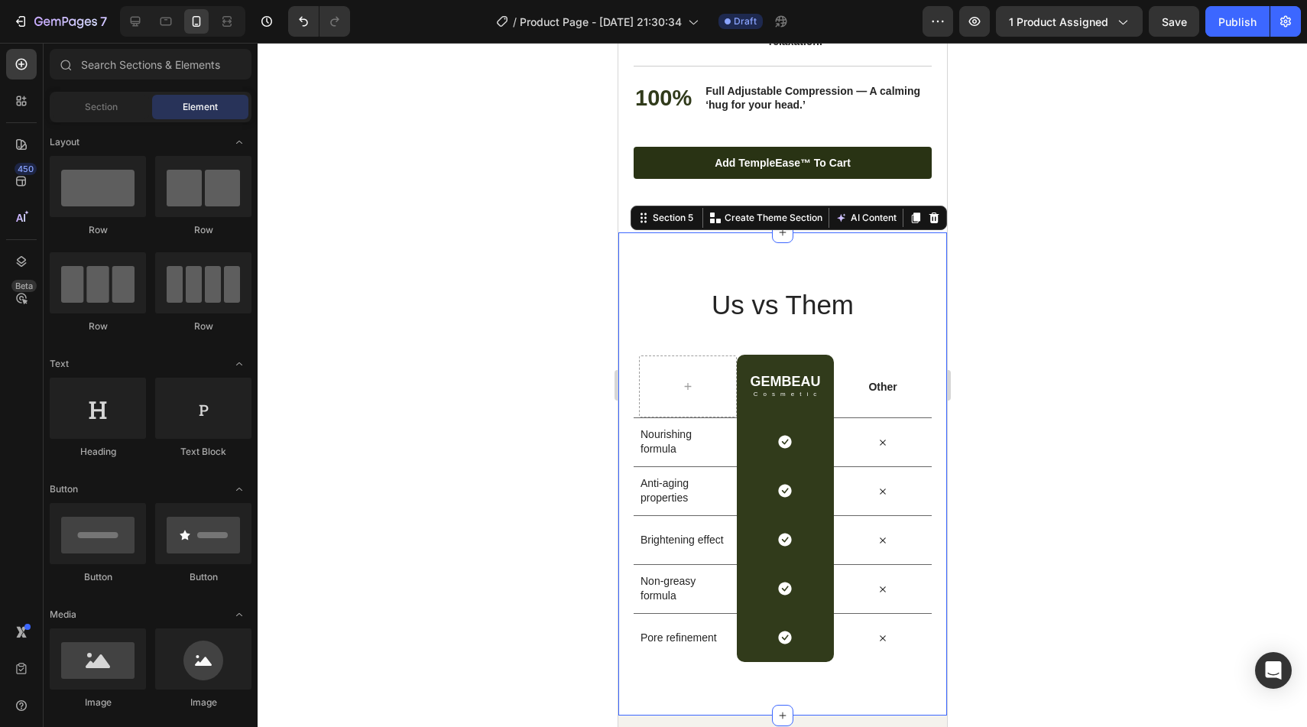
click at [777, 255] on div "Us vs Them Heading Row GEMBEAU Heading Cosmetic Text Block Row Other Text Block…" at bounding box center [782, 474] width 329 height 484
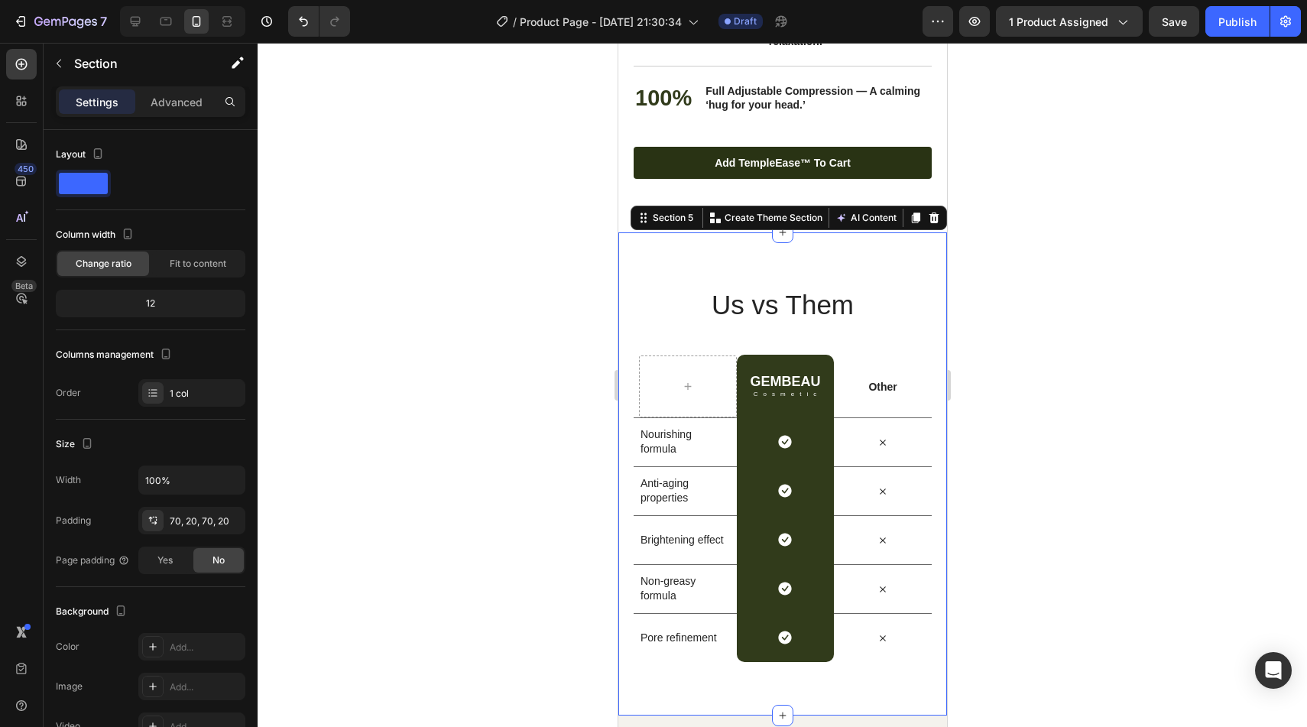
click at [536, 256] on div at bounding box center [782, 385] width 1049 height 684
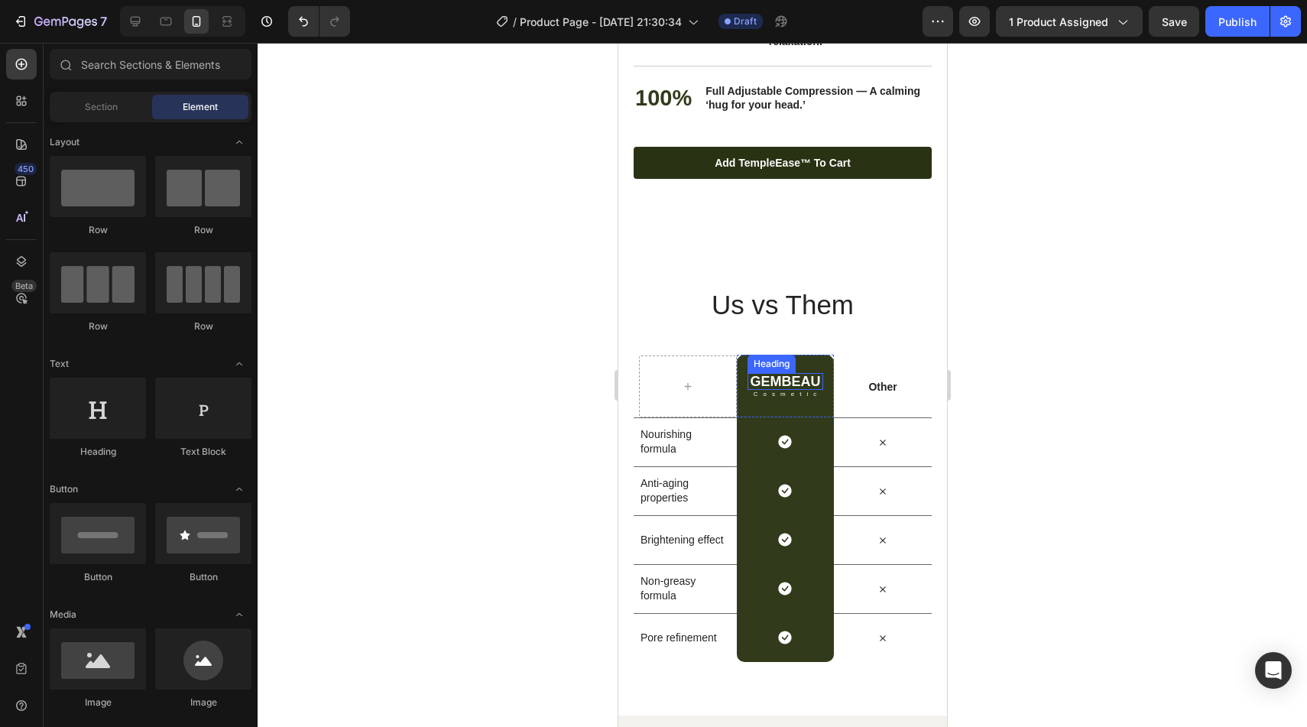
click at [790, 380] on h2 "GEMBEAU" at bounding box center [785, 381] width 76 height 17
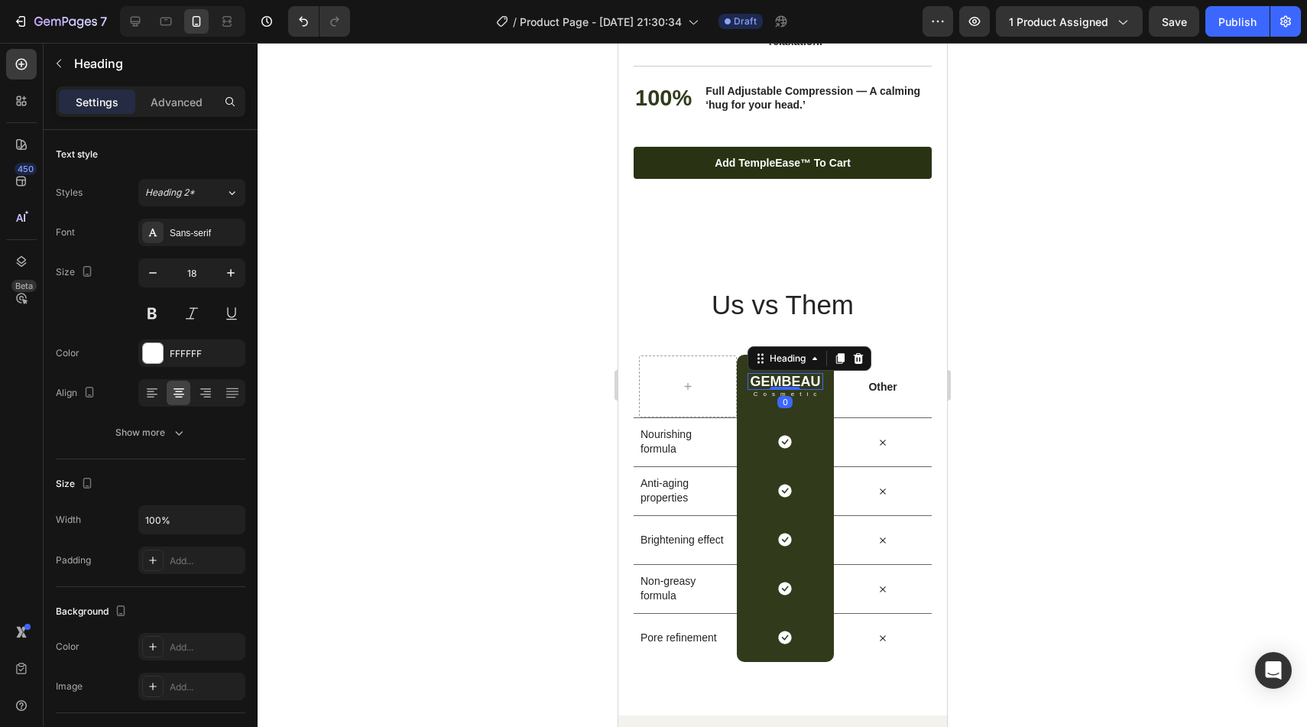
click at [801, 381] on h2 "GEMBEAU" at bounding box center [785, 381] width 76 height 17
click at [801, 381] on p "GEMBEAU" at bounding box center [784, 382] width 73 height 14
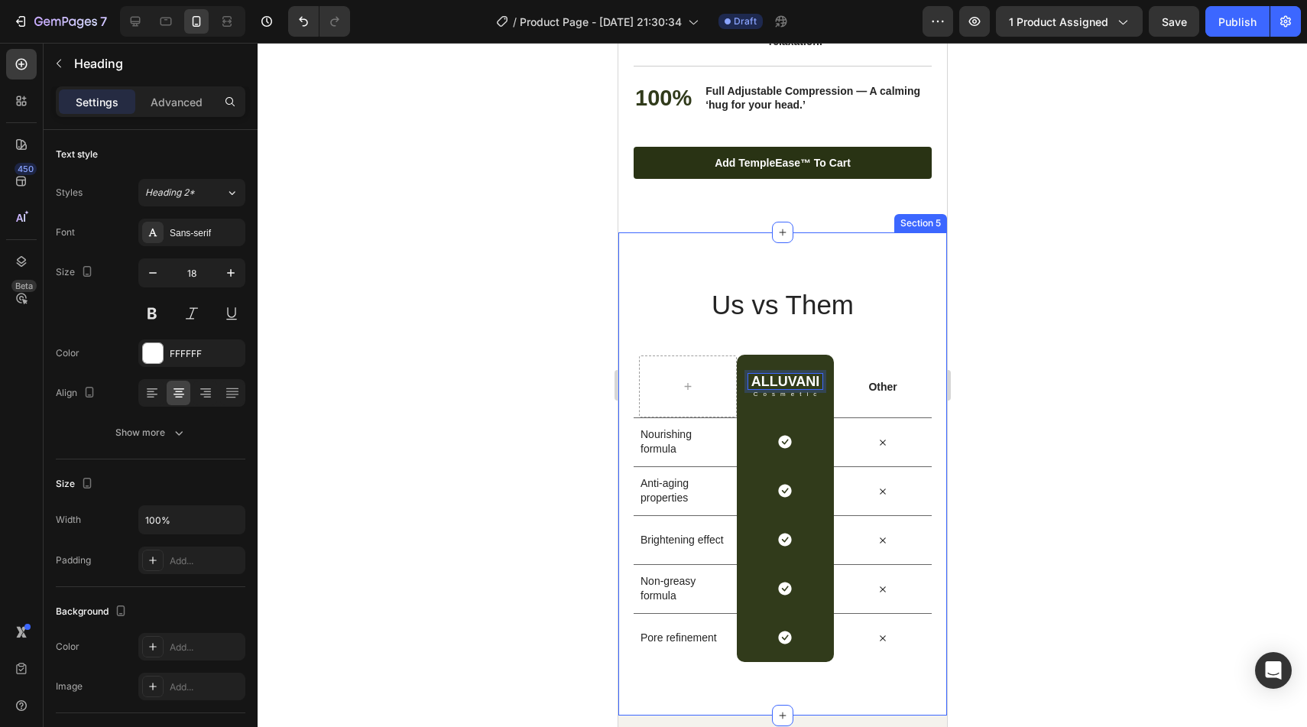
click at [1001, 307] on div at bounding box center [782, 385] width 1049 height 684
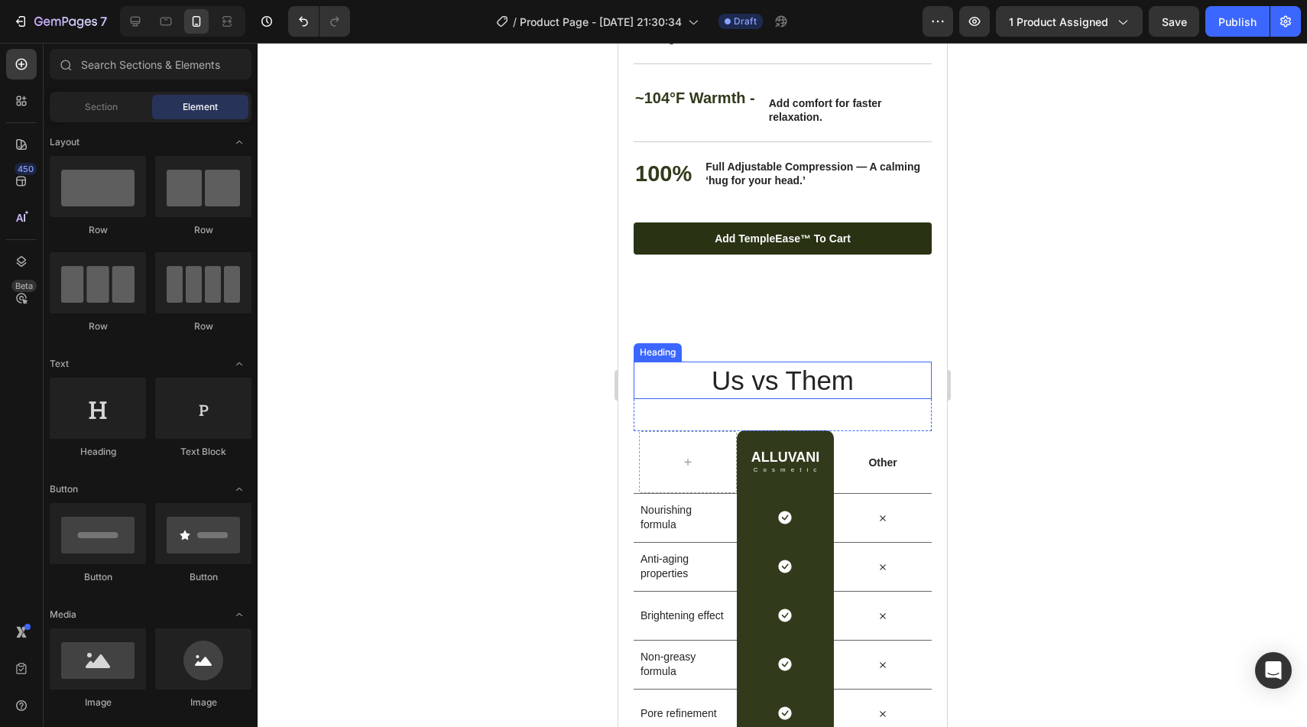
scroll to position [3486, 0]
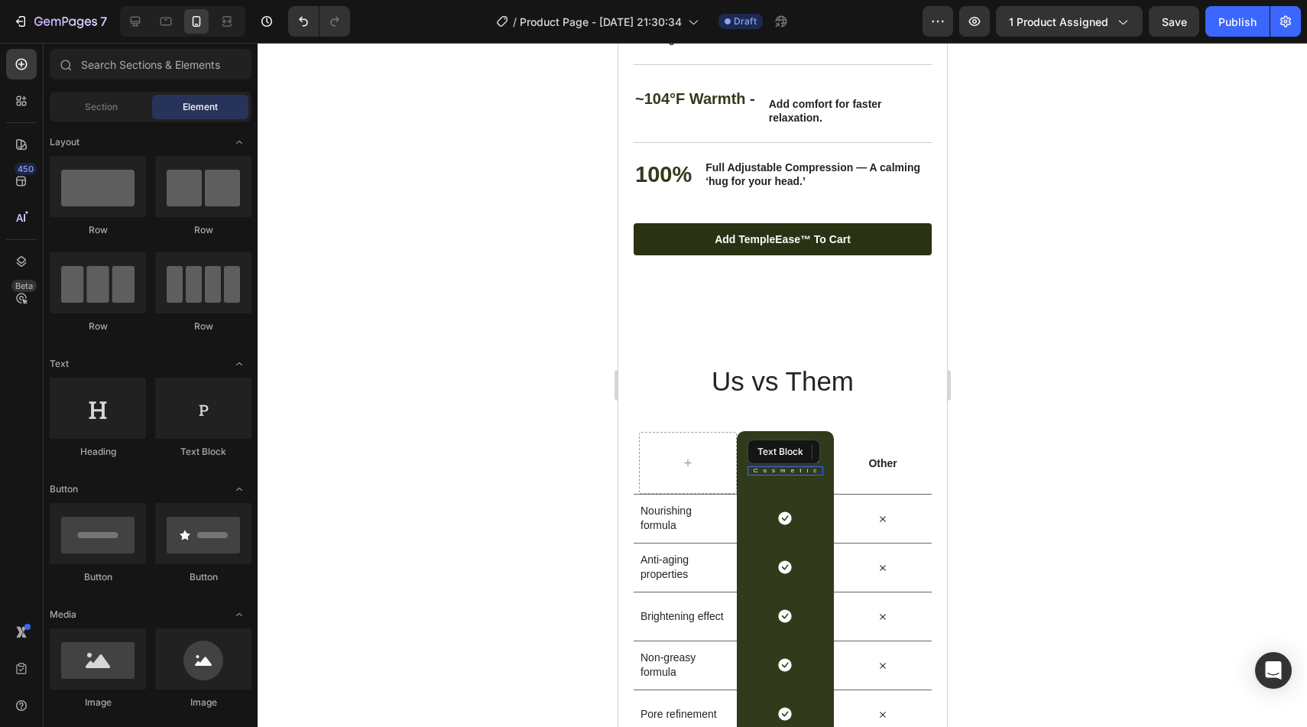
click at [783, 472] on div "Cosmetic Text Block" at bounding box center [785, 470] width 76 height 9
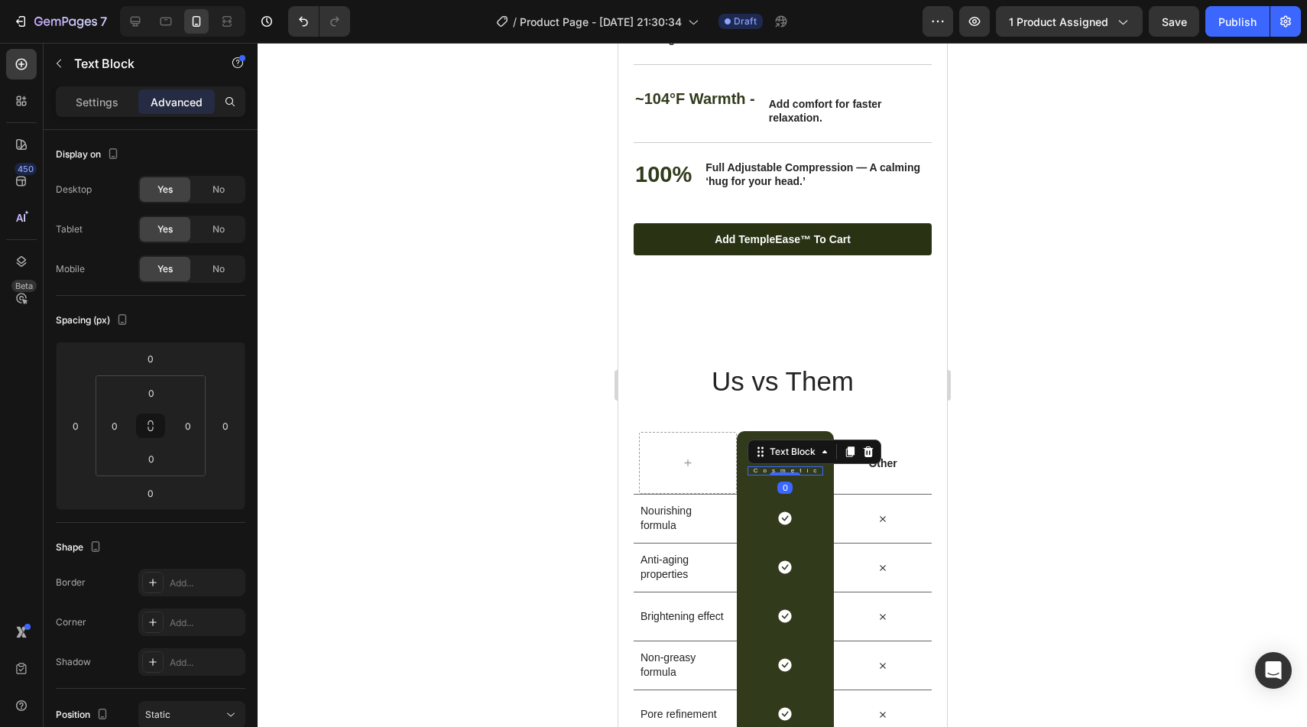
click at [811, 471] on p "Cosmetic" at bounding box center [787, 471] width 68 height 6
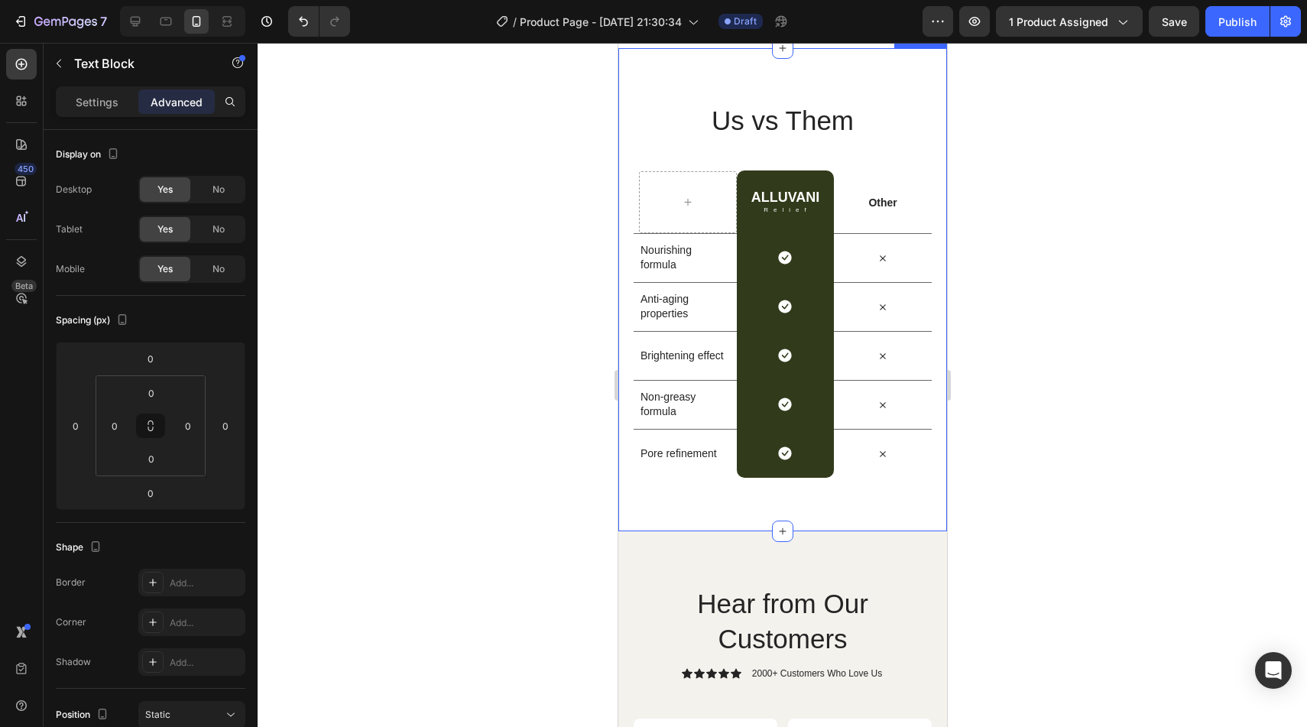
scroll to position [3752, 0]
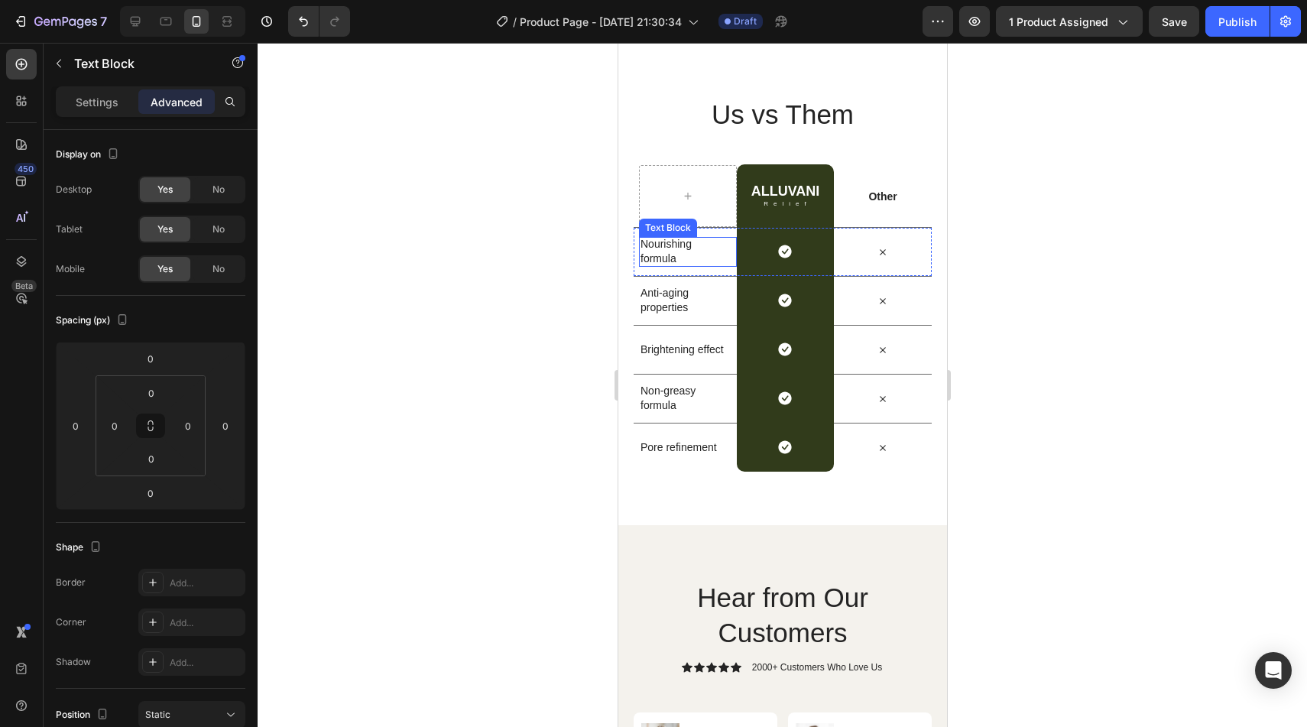
click at [681, 255] on p "Nourishing formula" at bounding box center [684, 251] width 89 height 28
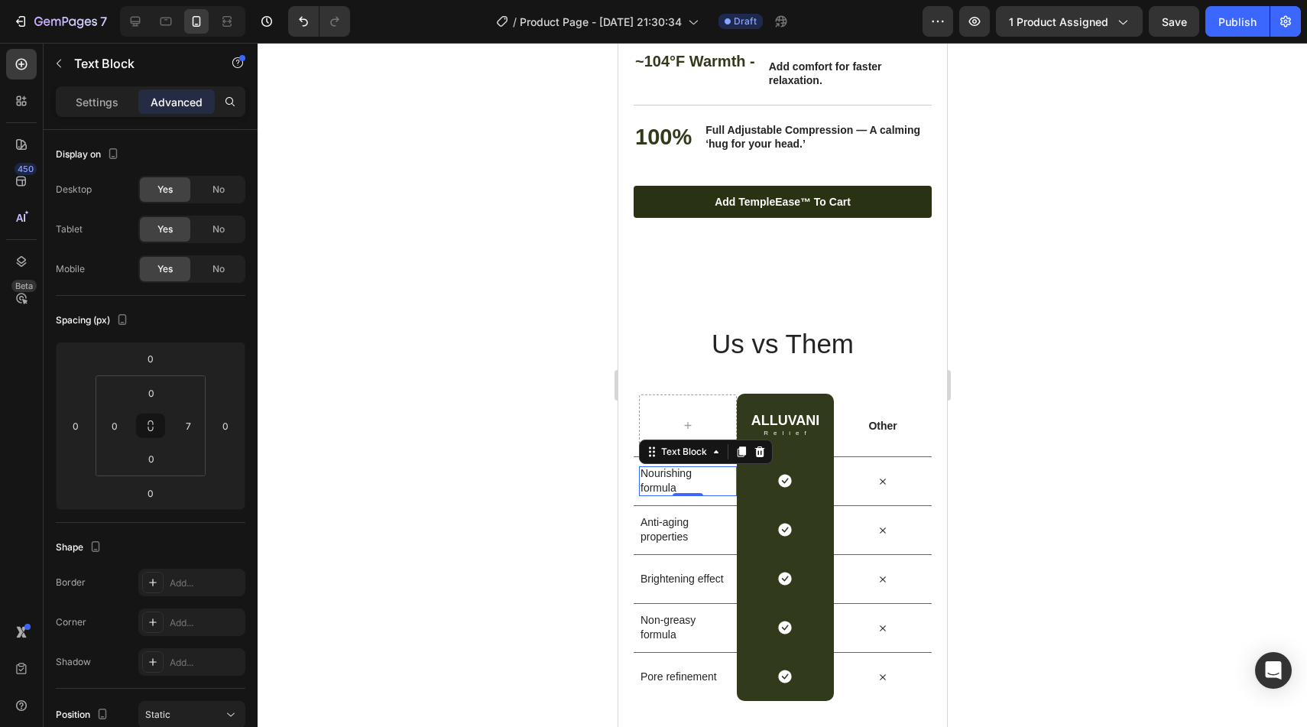
scroll to position [3647, 0]
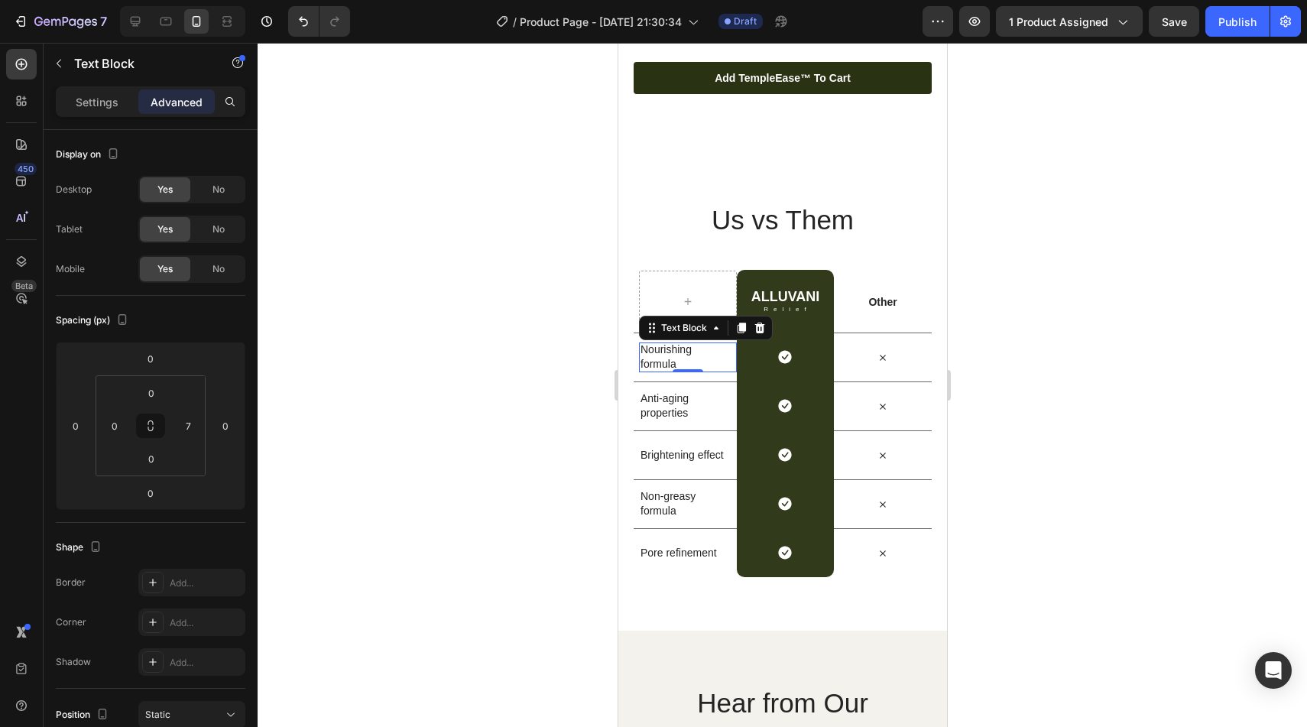
click at [673, 357] on p "Nourishing formula" at bounding box center [684, 356] width 89 height 28
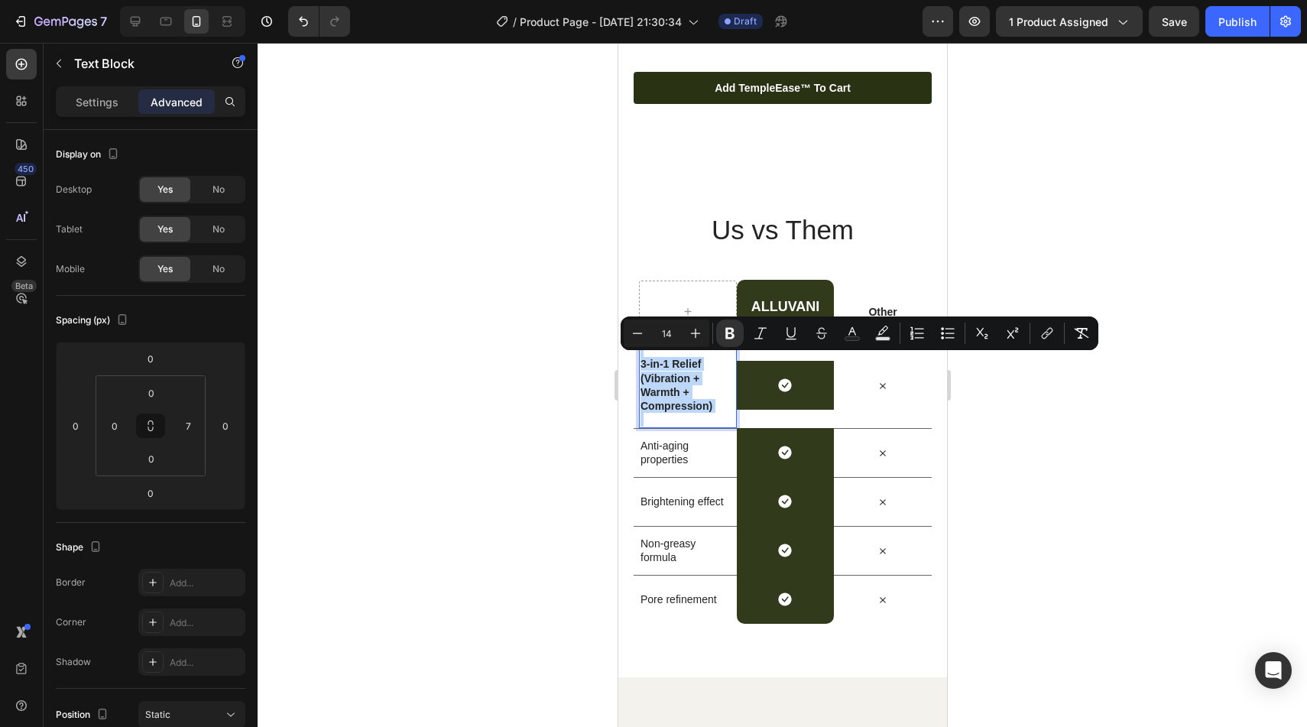
click at [670, 410] on strong "3-in-1 Relief (Vibration + Warmth + Compression)" at bounding box center [676, 385] width 72 height 54
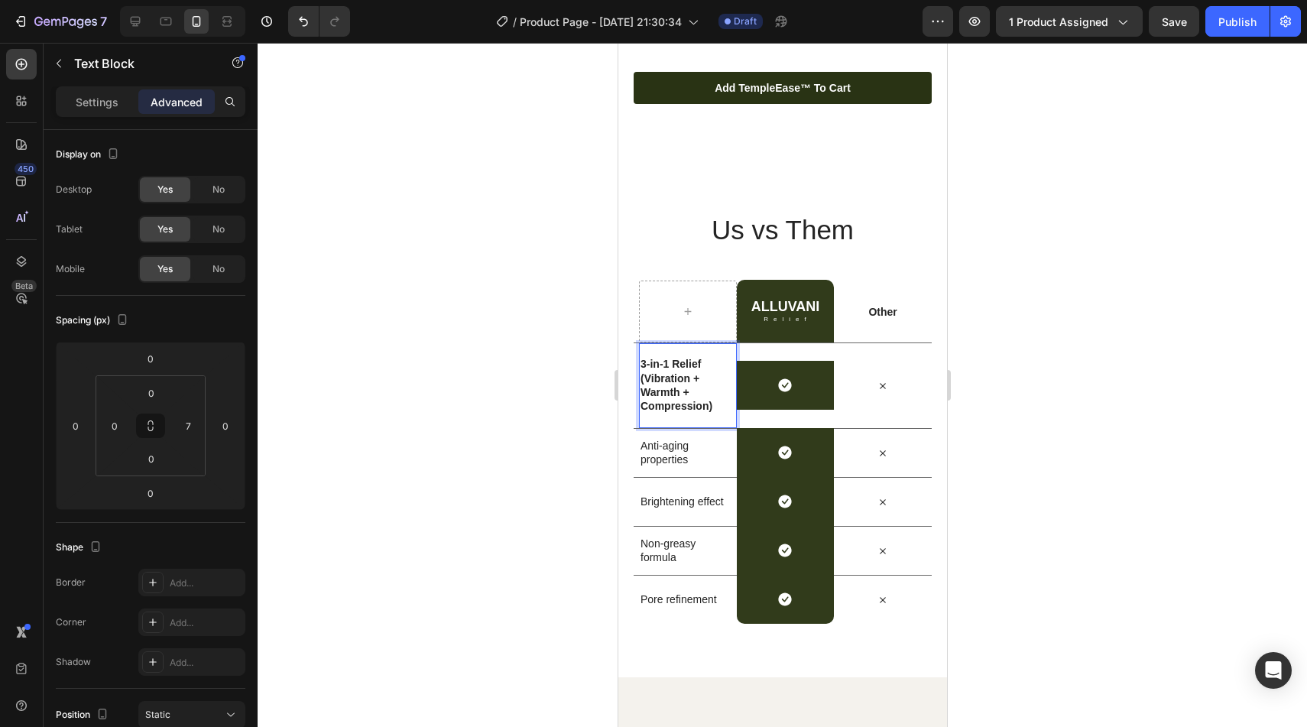
click at [660, 416] on p "Rich Text Editor. Editing area: main" at bounding box center [684, 420] width 89 height 14
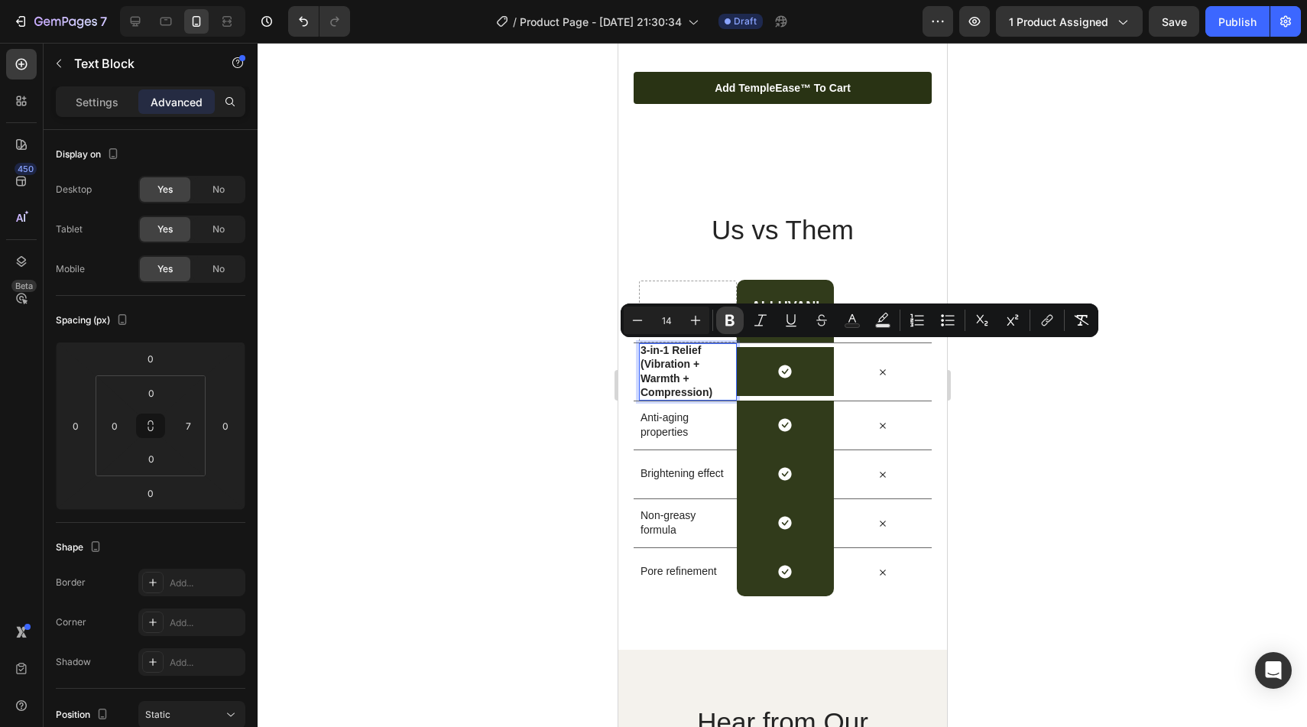
click at [731, 314] on icon "Editor contextual toolbar" at bounding box center [729, 320] width 15 height 15
click at [695, 381] on p "3-in-1 Relief (Vibration + Warmth + Compression)" at bounding box center [684, 371] width 89 height 56
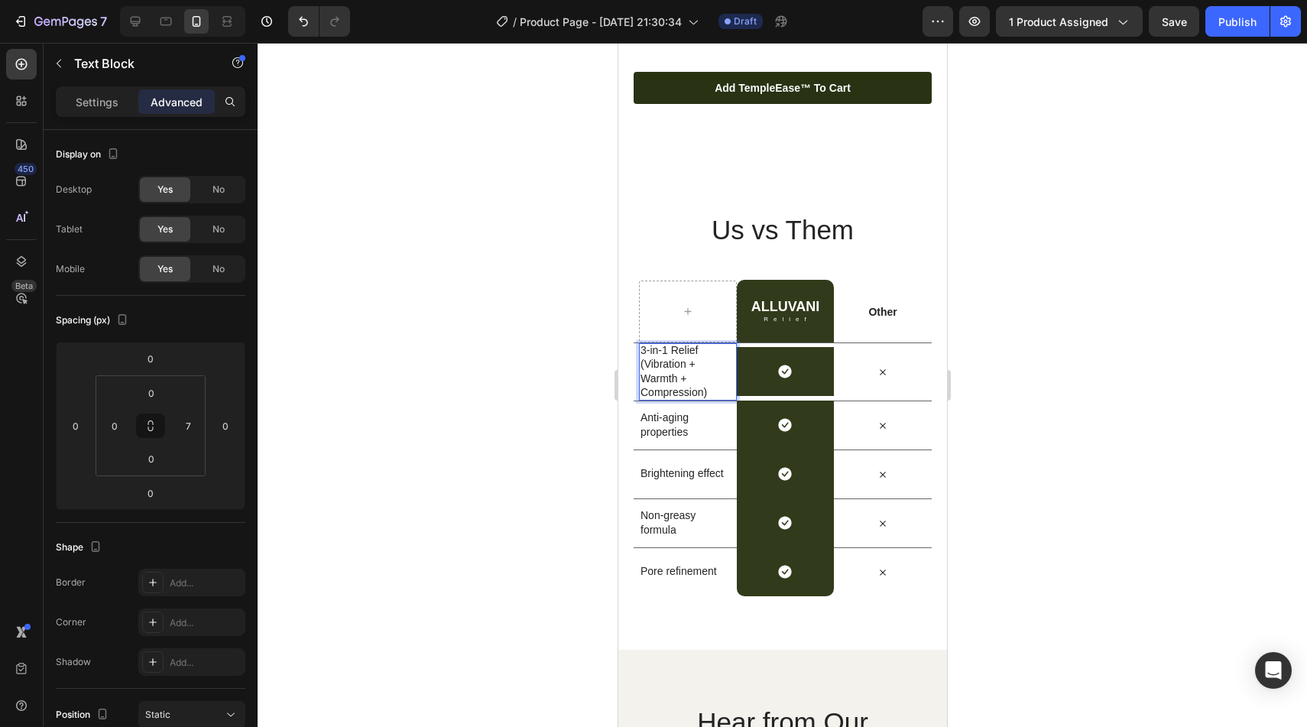
click at [683, 418] on p "Anti-aging properties" at bounding box center [684, 424] width 89 height 28
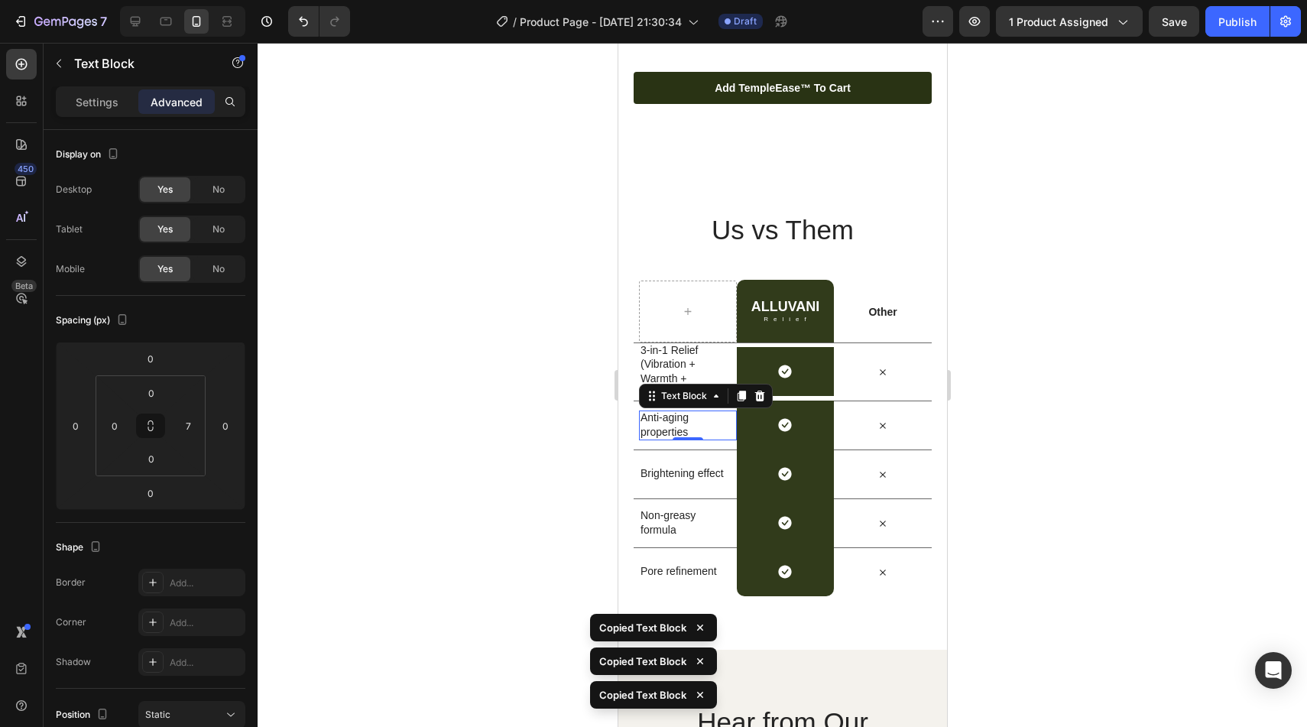
click at [669, 421] on p "Anti-aging properties" at bounding box center [684, 424] width 89 height 28
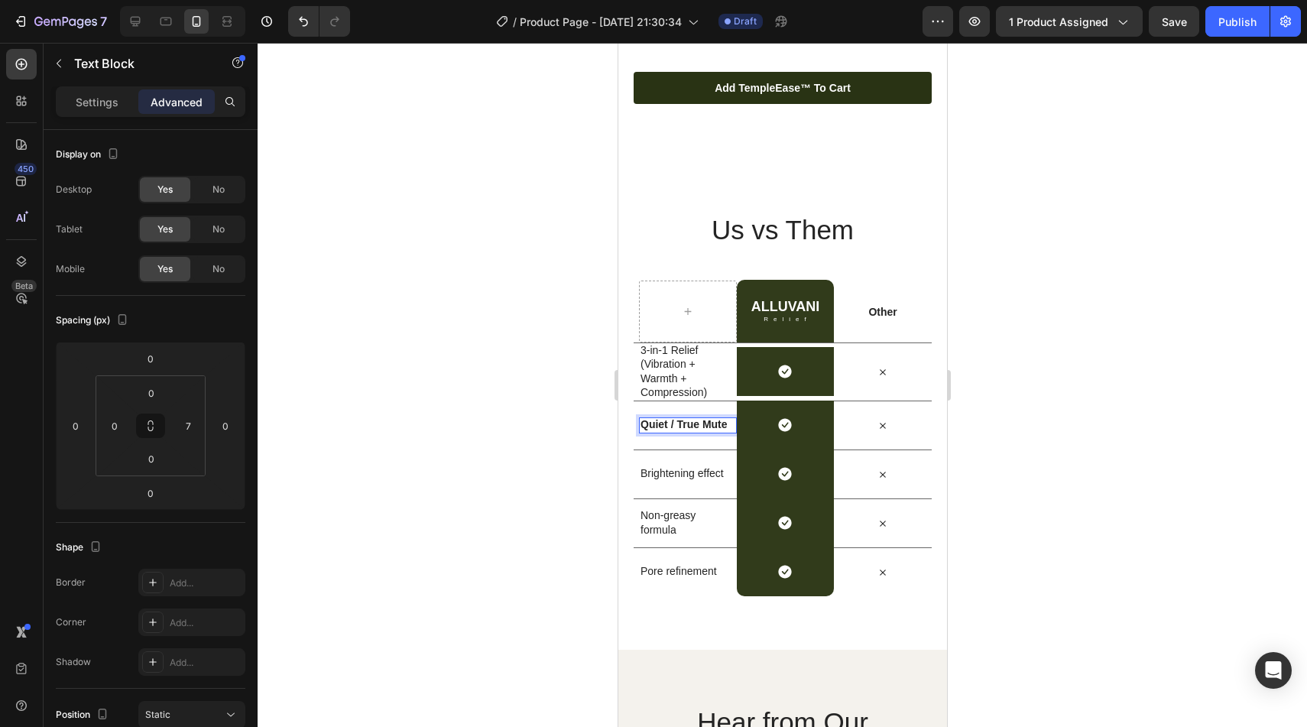
scroll to position [3644, 0]
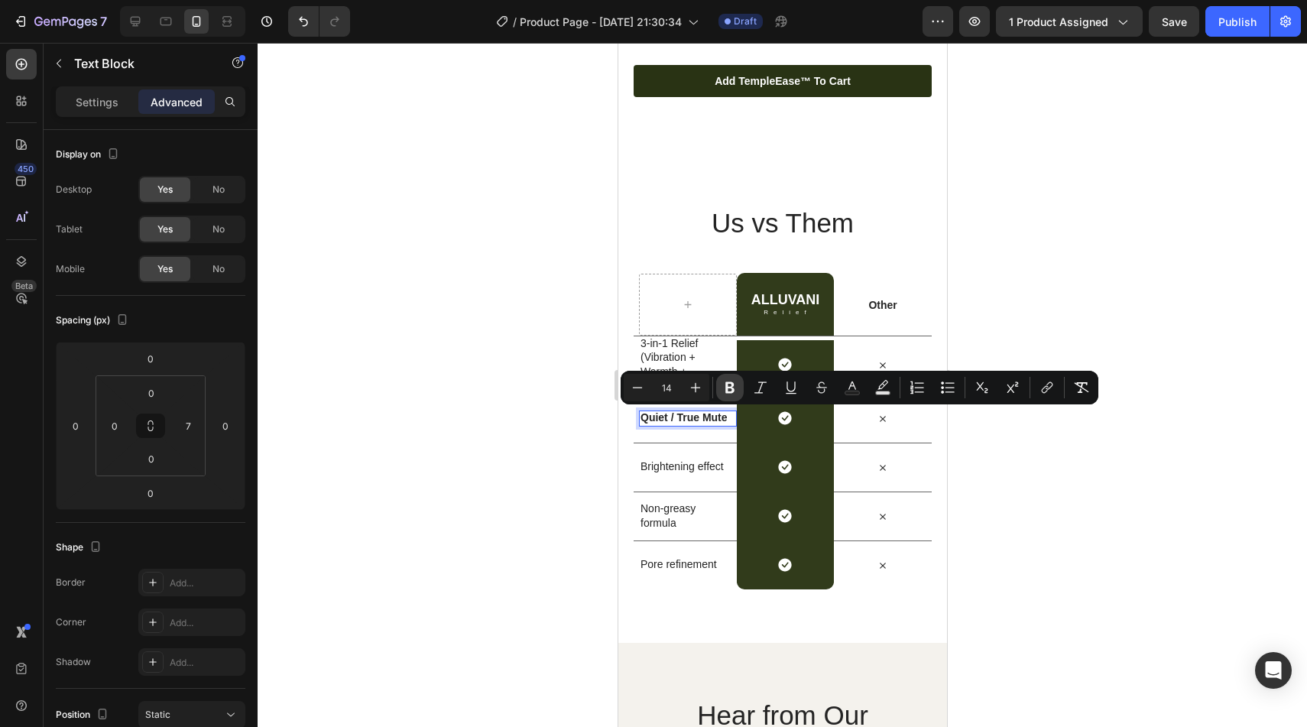
click at [724, 384] on icon "Editor contextual toolbar" at bounding box center [729, 387] width 15 height 15
click at [665, 472] on p "Brightening effect" at bounding box center [684, 466] width 89 height 14
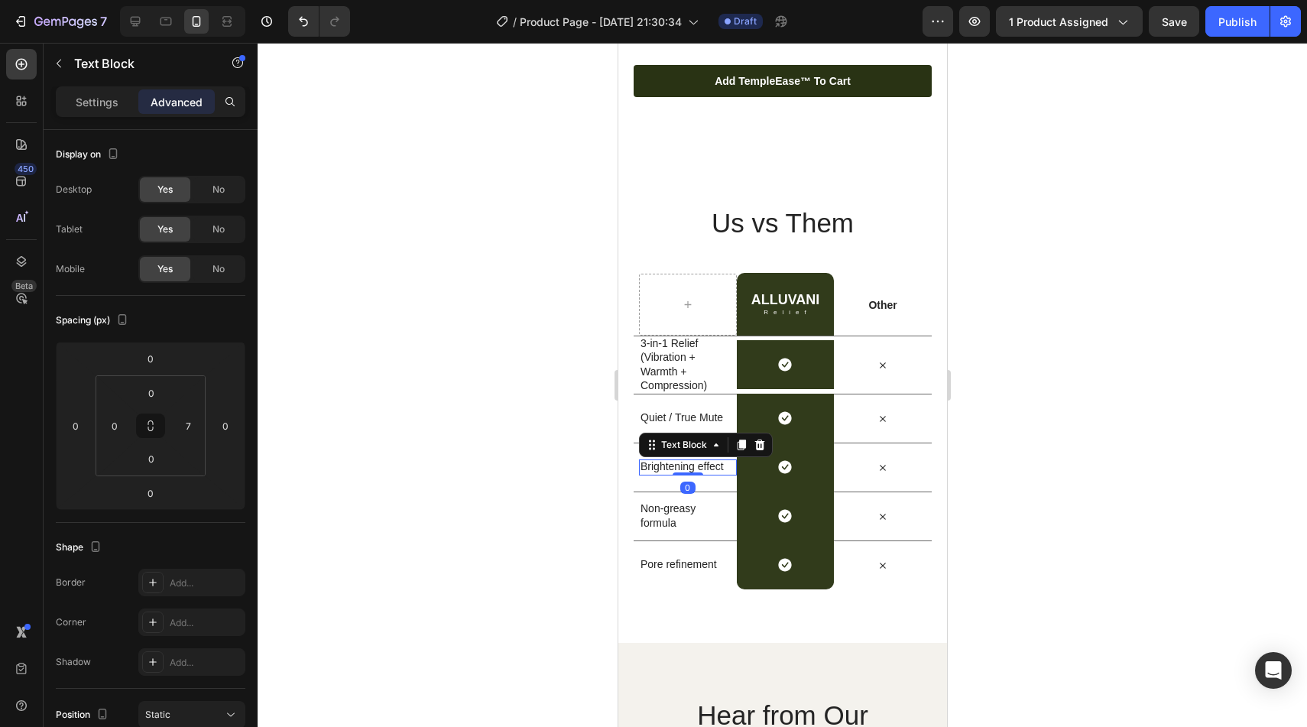
click at [665, 472] on p "Brightening effect" at bounding box center [684, 466] width 89 height 14
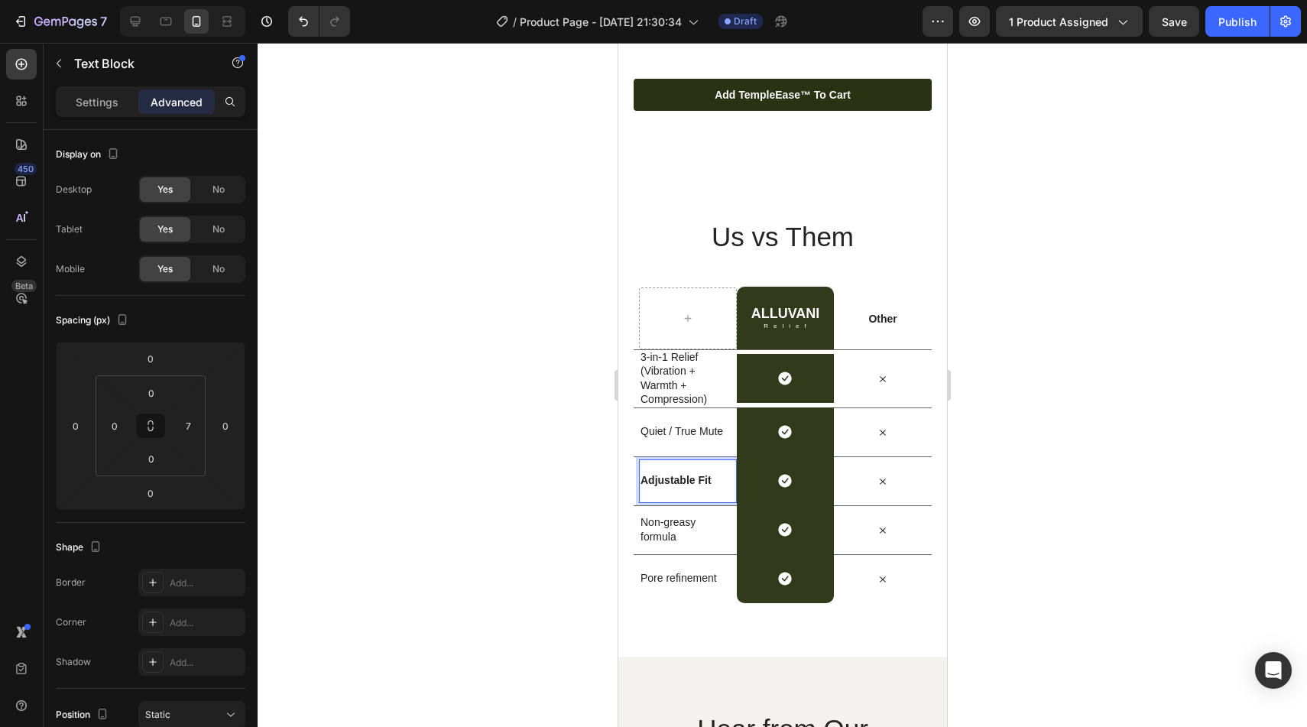
scroll to position [3637, 0]
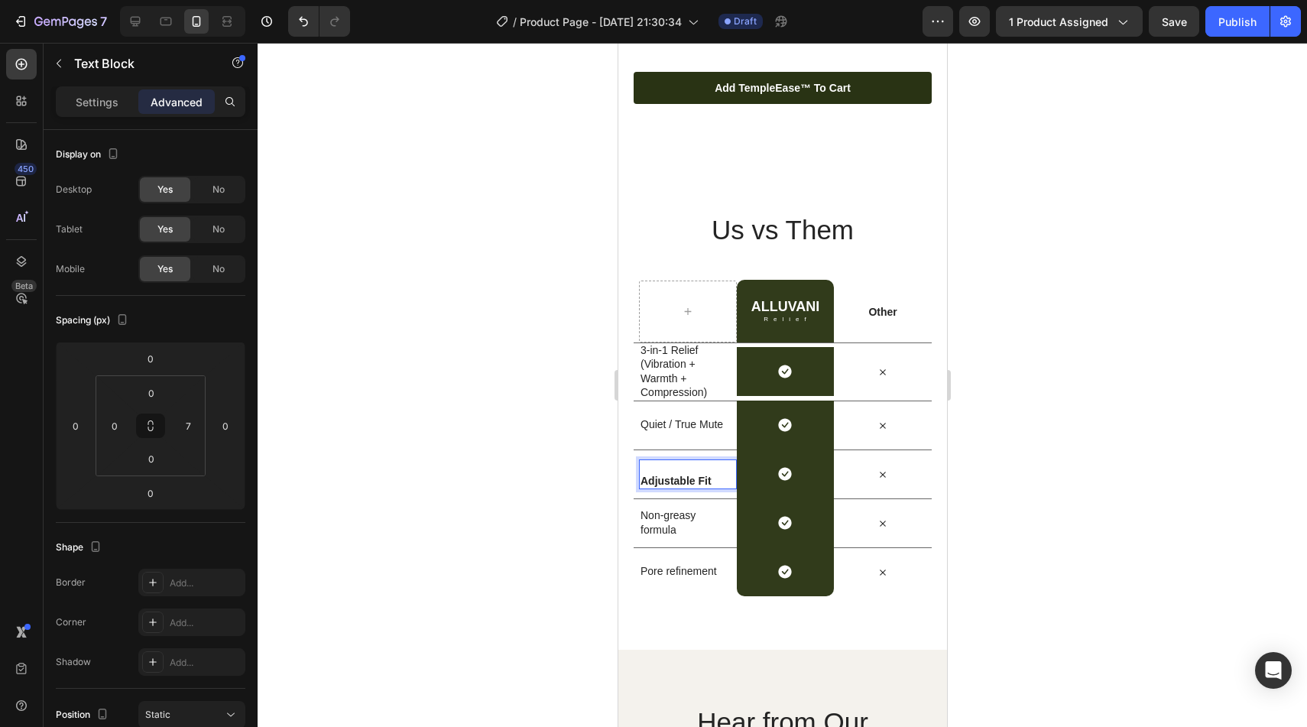
click at [645, 478] on strong "Adjustable Fit" at bounding box center [675, 481] width 71 height 12
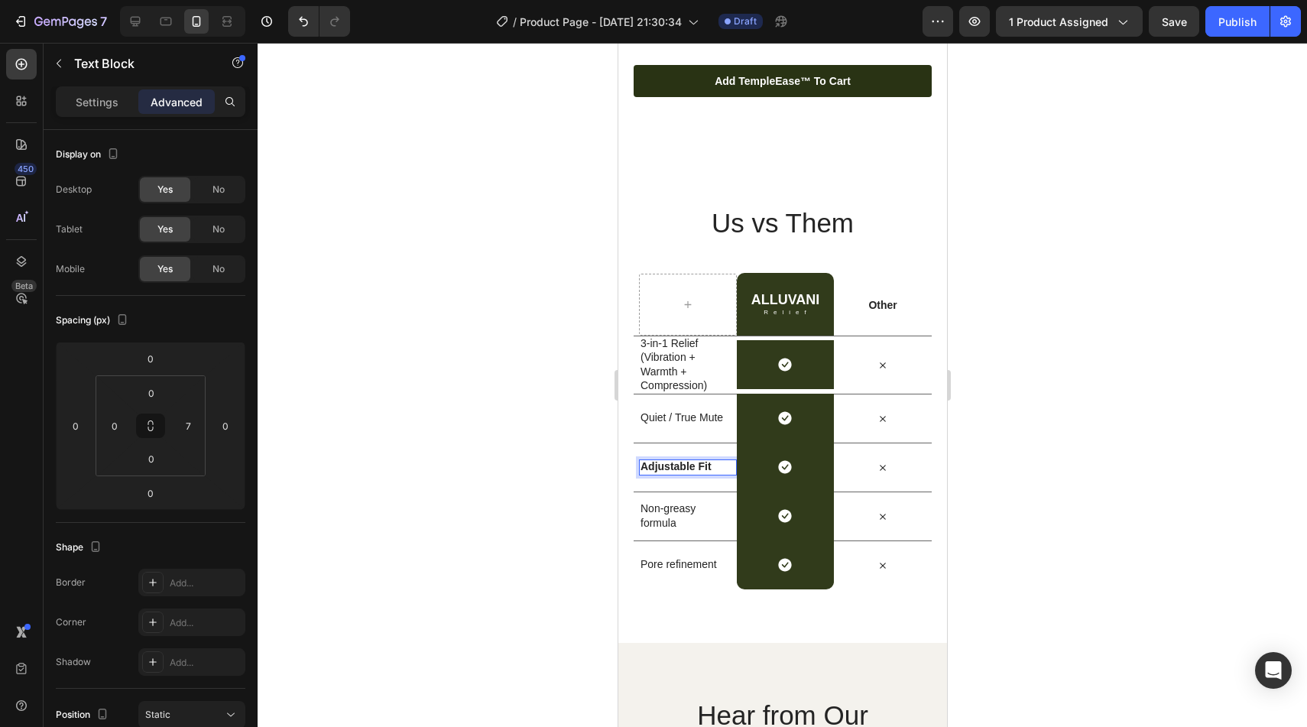
click at [660, 469] on strong "Adjustable Fit" at bounding box center [675, 466] width 71 height 12
click at [668, 469] on strong "Adjustable Fit" at bounding box center [675, 466] width 71 height 12
click at [712, 465] on p "Adjustable Fit" at bounding box center [684, 466] width 89 height 14
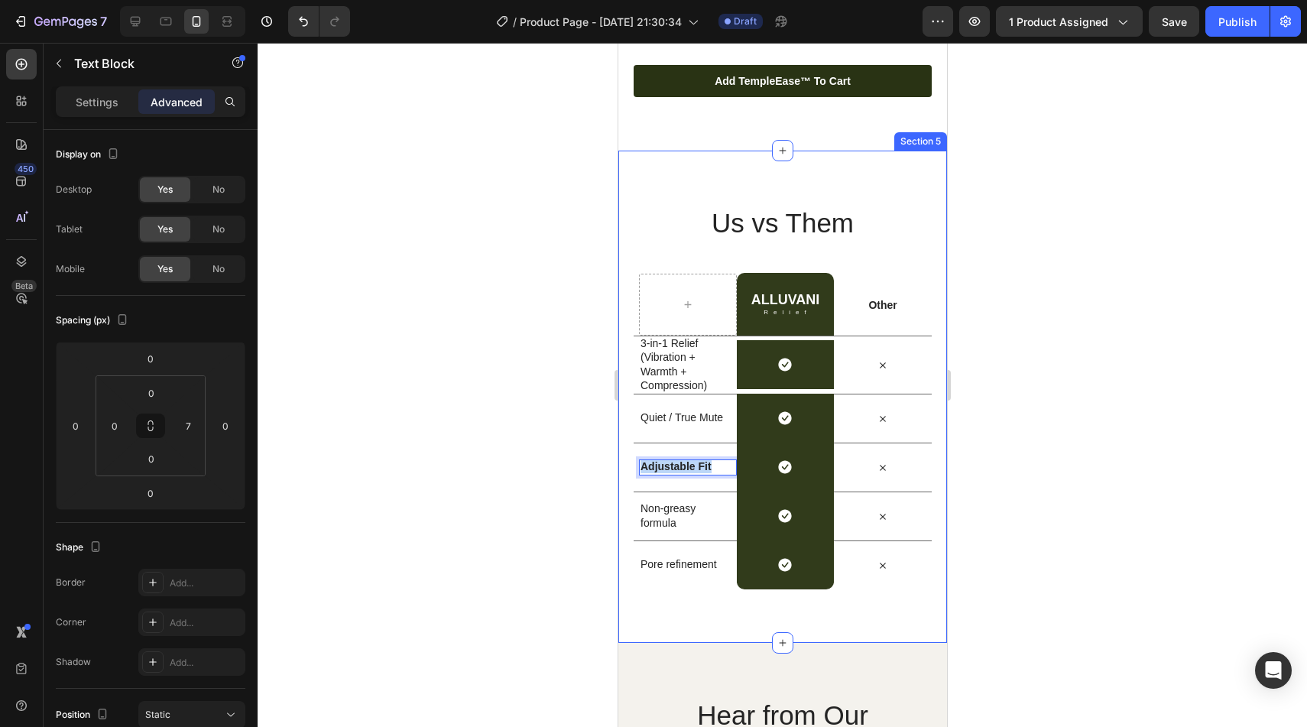
drag, startPoint x: 712, startPoint y: 465, endPoint x: 626, endPoint y: 464, distance: 86.4
click at [626, 464] on div "Us vs Them Heading Row ALLUVANI Heading Relief Text Block Row Other Text Block …" at bounding box center [782, 397] width 329 height 492
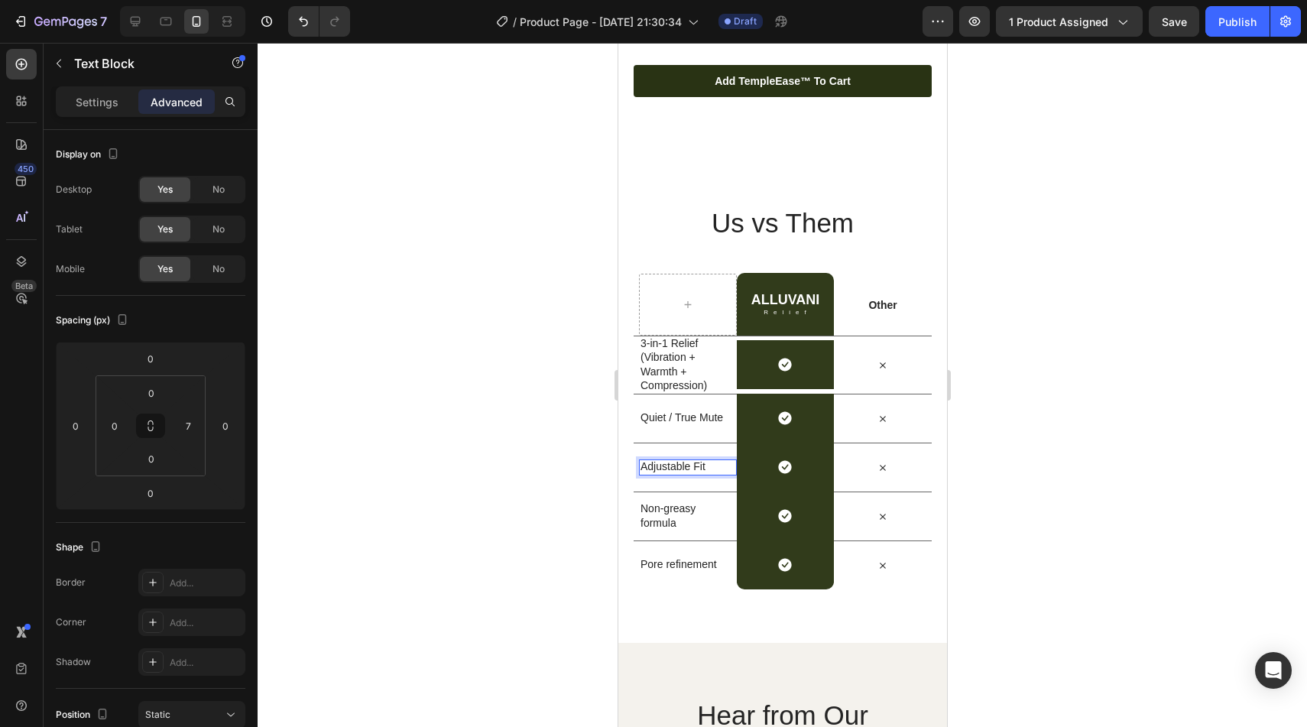
type input "14"
click at [663, 521] on p "Non-greasy formula" at bounding box center [684, 515] width 89 height 28
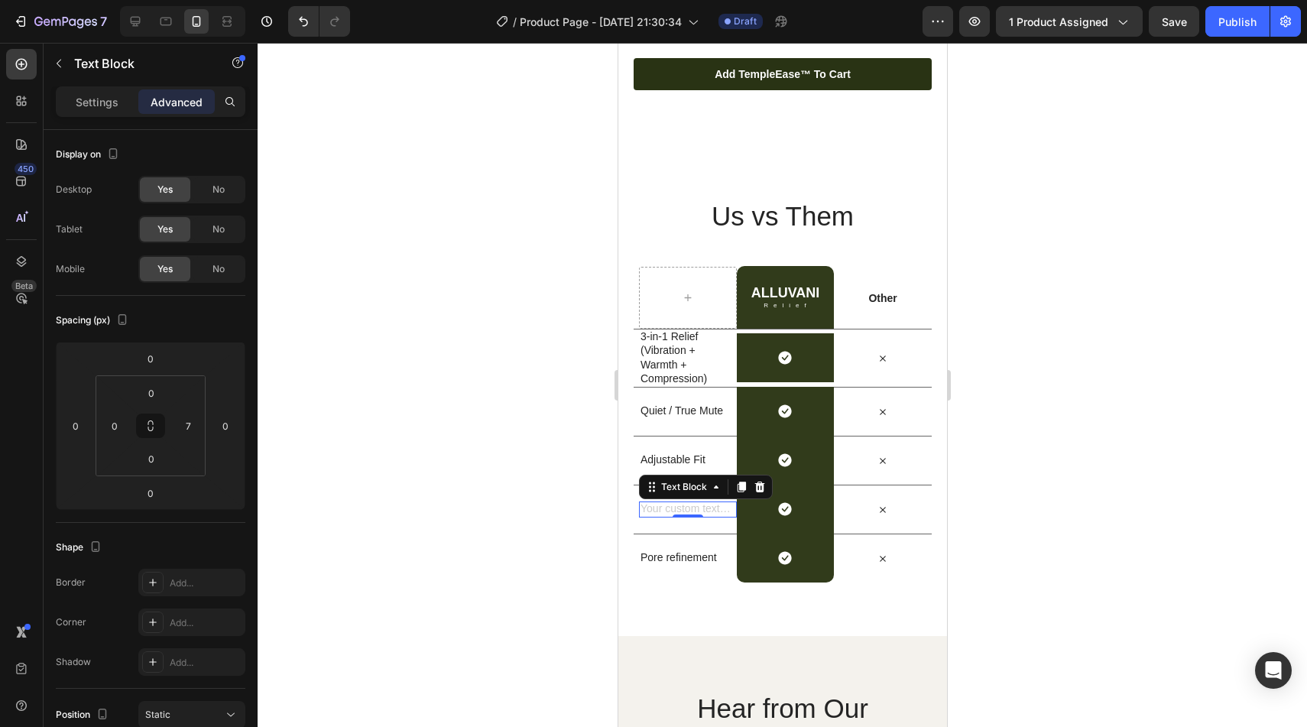
click at [687, 511] on div "Rich Text Editor. Editing area: main" at bounding box center [684, 508] width 92 height 15
click at [711, 517] on div "Washable Covers Text Block 0" at bounding box center [687, 509] width 98 height 48
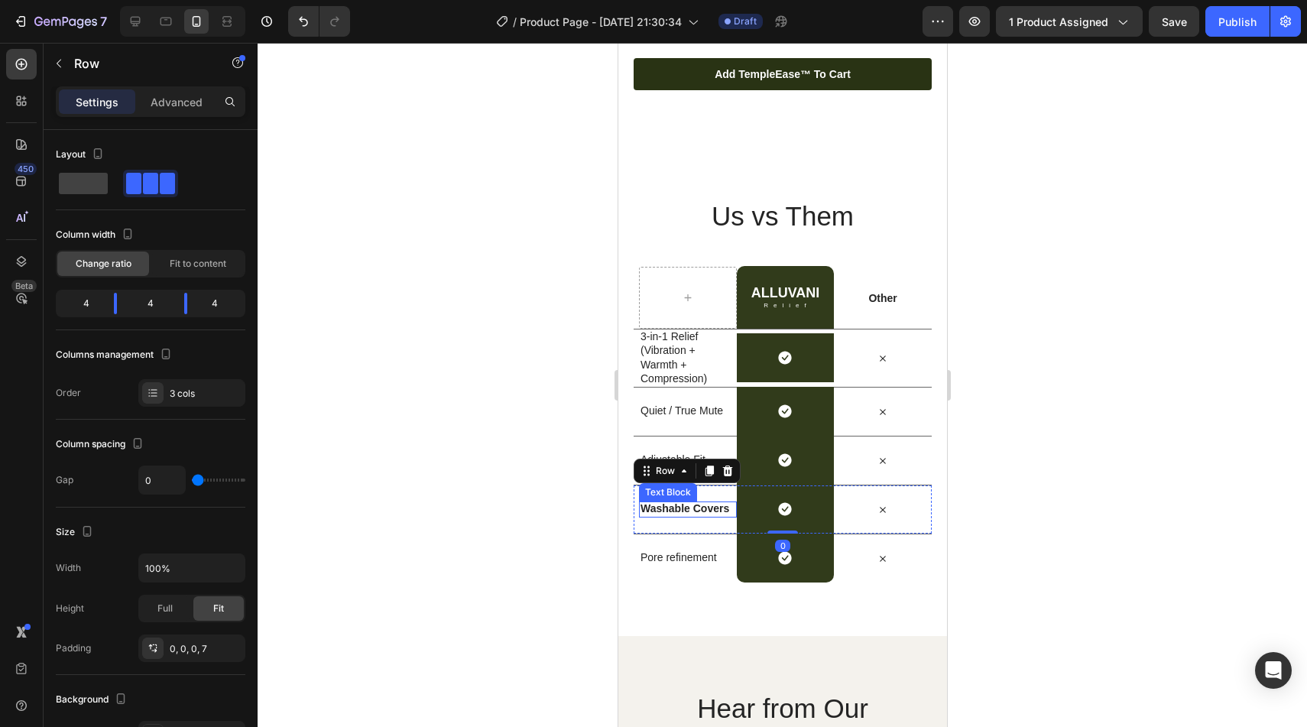
click at [708, 511] on strong "Washable Covers" at bounding box center [684, 508] width 89 height 12
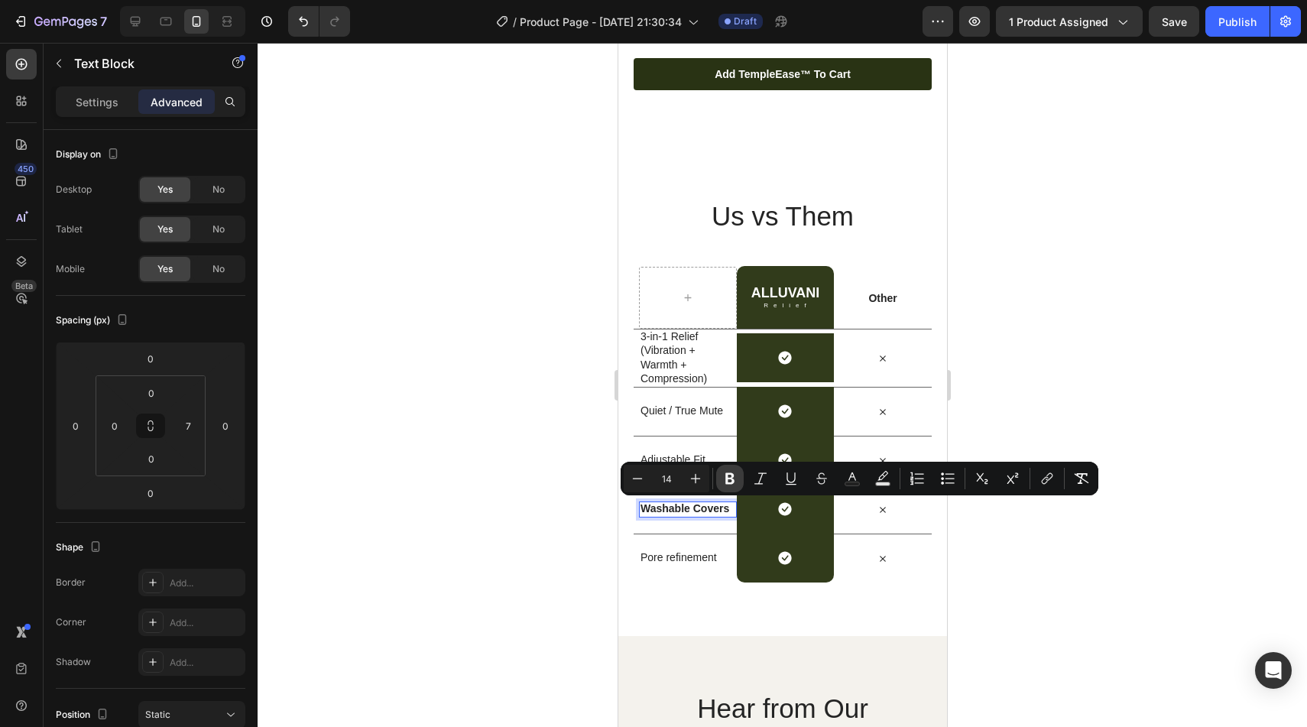
click at [725, 484] on icon "Editor contextual toolbar" at bounding box center [729, 478] width 15 height 15
click at [679, 552] on p "Pore refinement" at bounding box center [684, 557] width 89 height 14
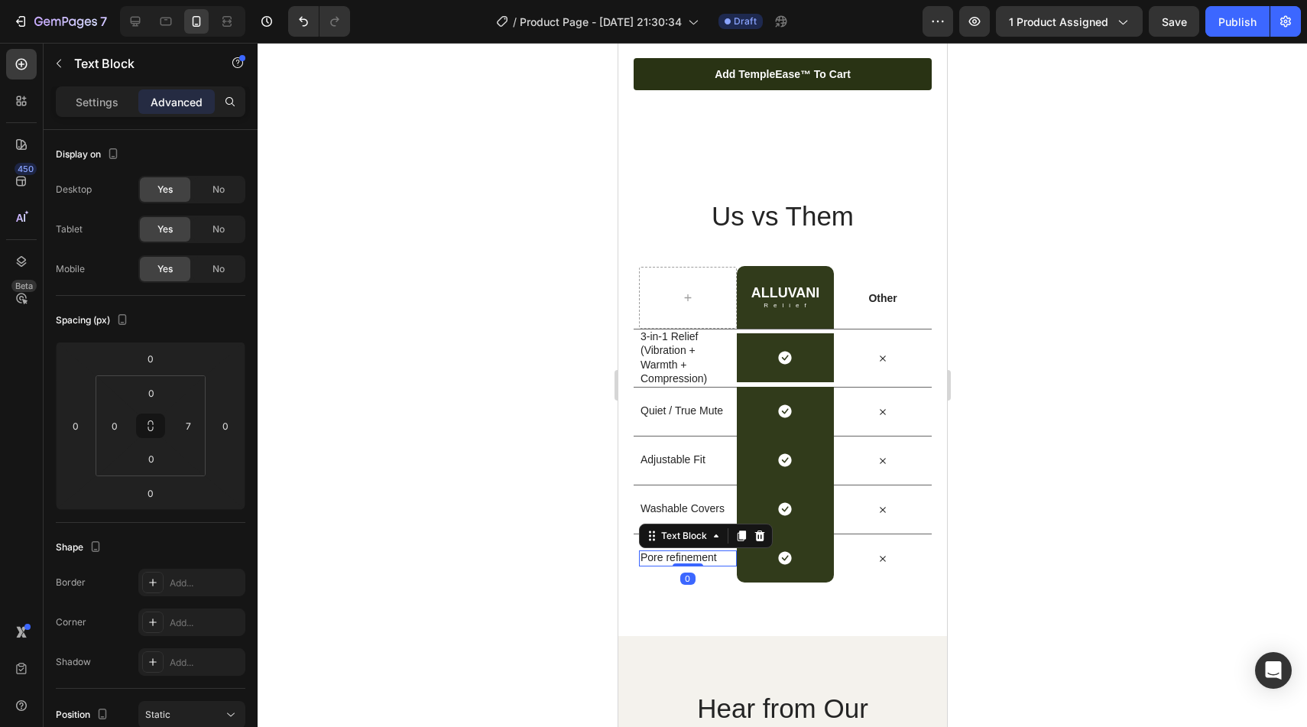
click at [680, 556] on p "Pore refinement" at bounding box center [684, 557] width 89 height 14
click at [654, 556] on p "Pore refinement" at bounding box center [684, 557] width 89 height 14
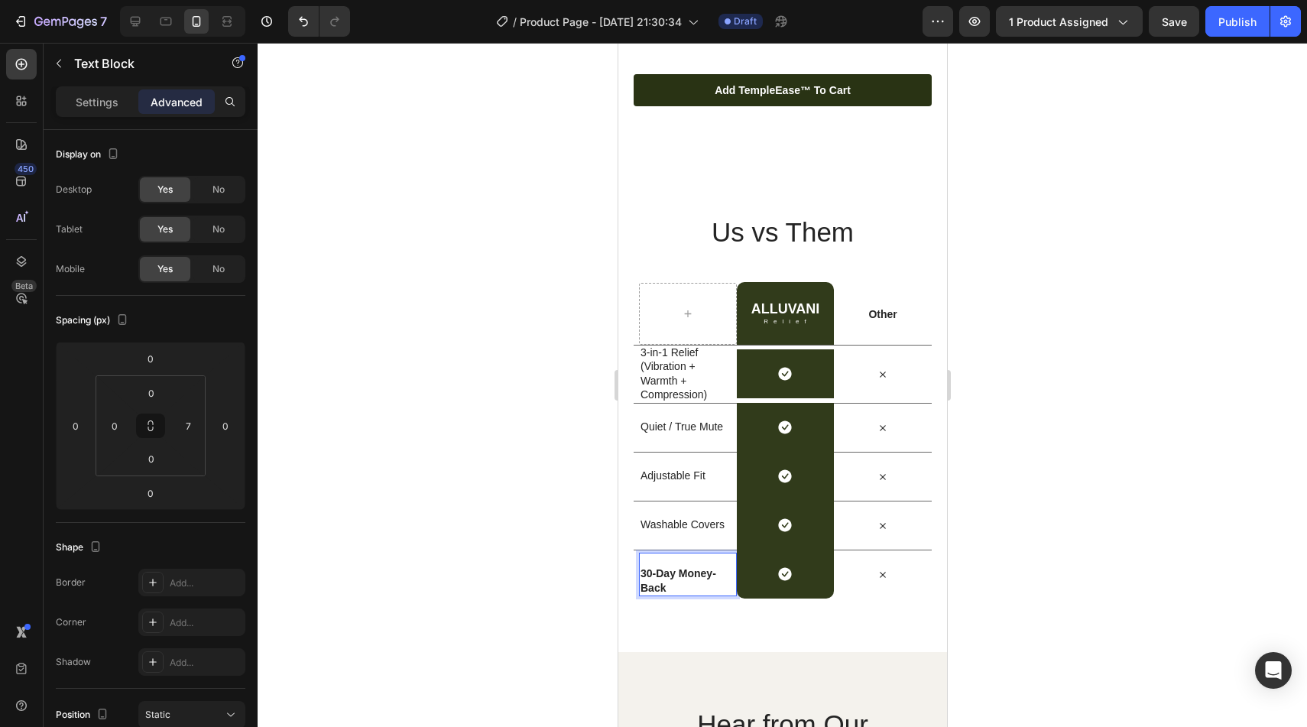
scroll to position [3637, 0]
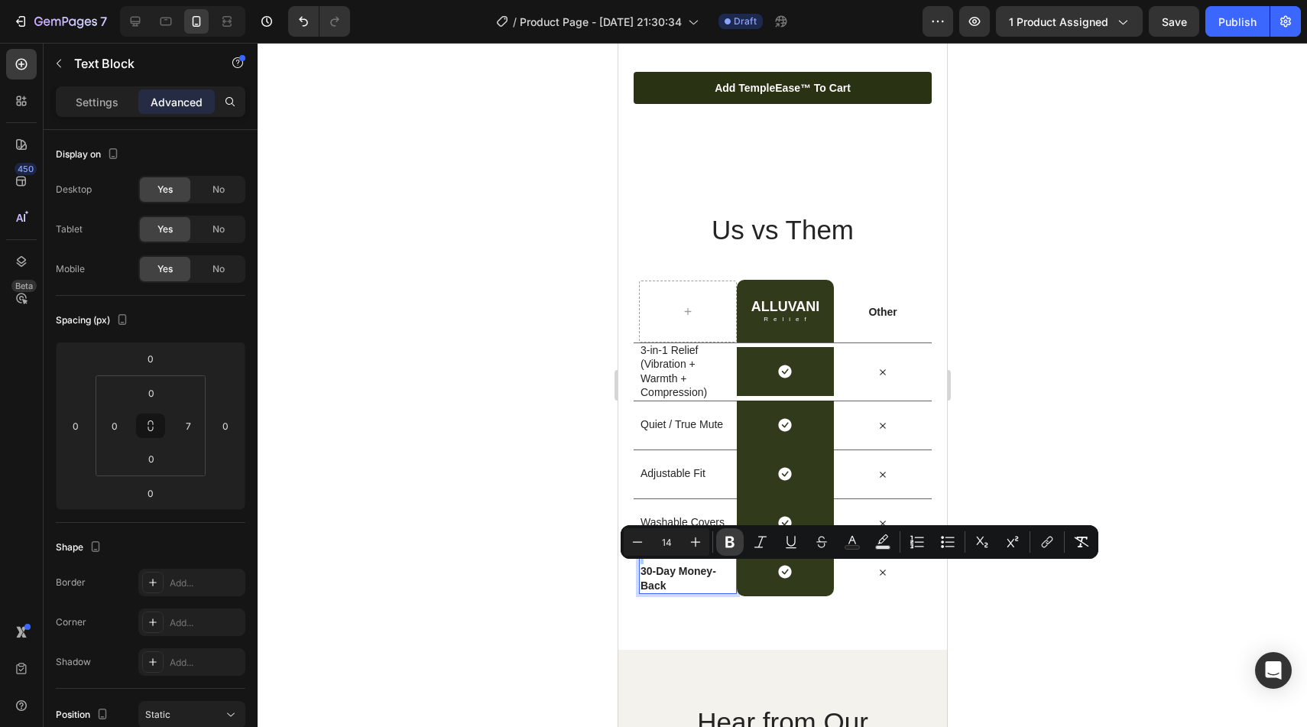
click at [723, 547] on icon "Editor contextual toolbar" at bounding box center [729, 541] width 15 height 15
click at [647, 573] on p "30-Day Money-Back" at bounding box center [684, 578] width 89 height 28
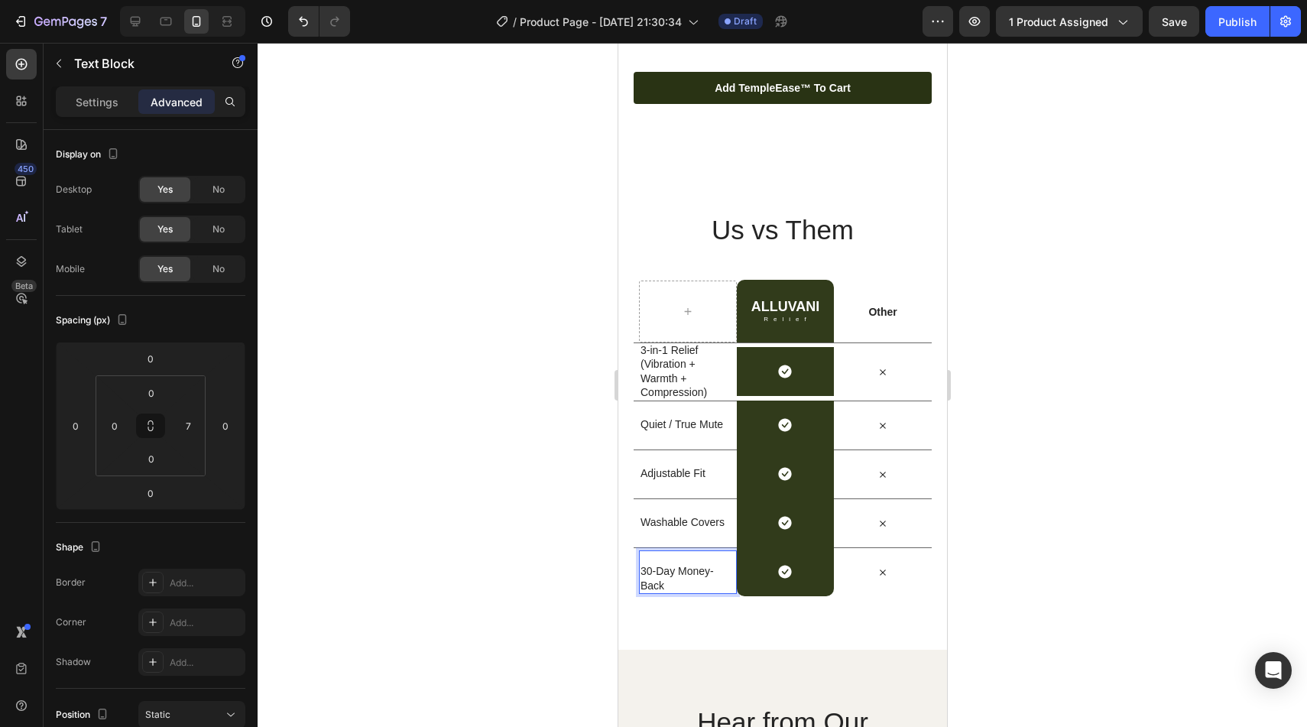
click at [645, 573] on p "30-Day Money-Back" at bounding box center [684, 578] width 89 height 28
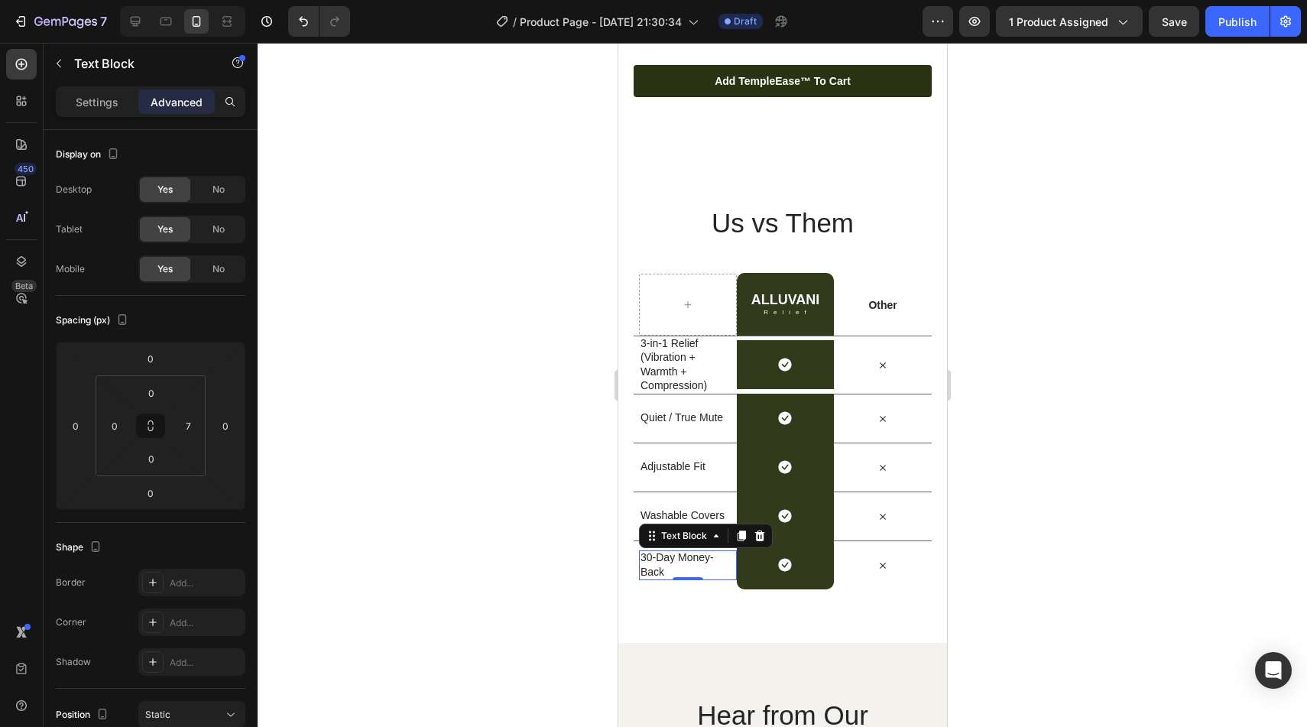
click at [1121, 449] on div at bounding box center [782, 385] width 1049 height 684
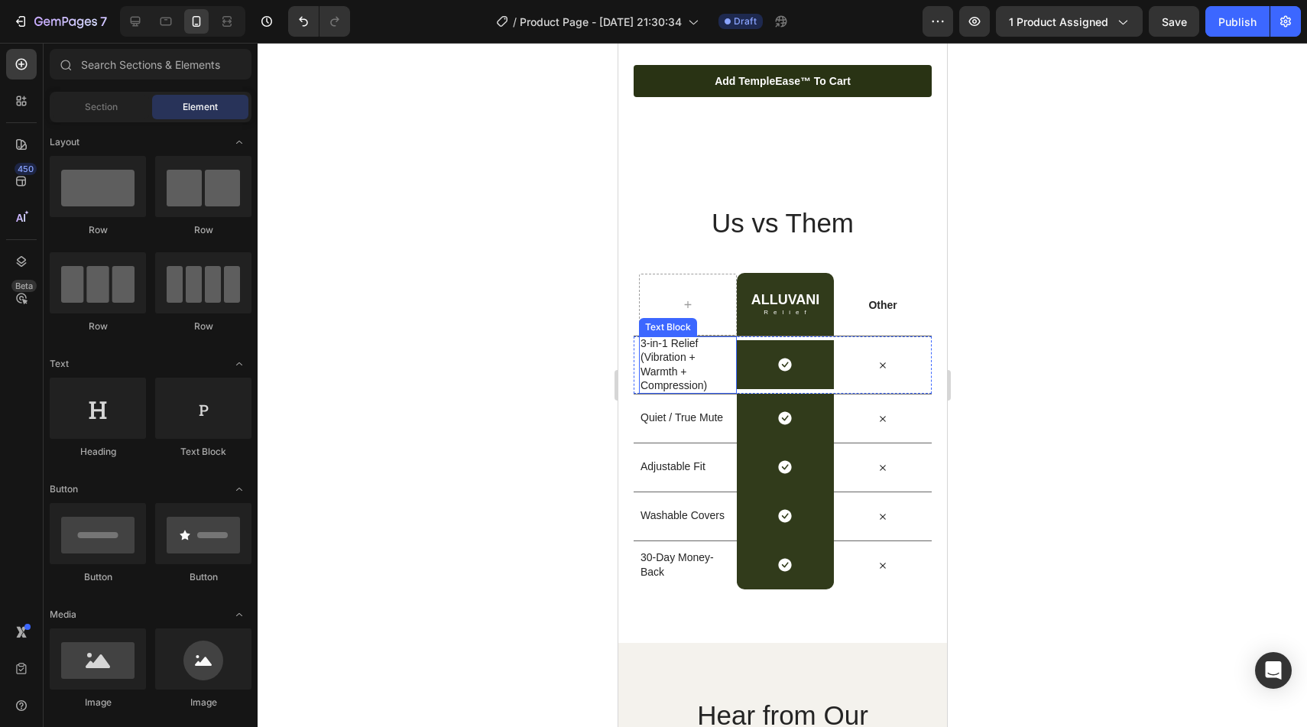
click at [693, 384] on p "3-in-1 Relief (Vibration + Warmth + Compression)" at bounding box center [684, 364] width 89 height 56
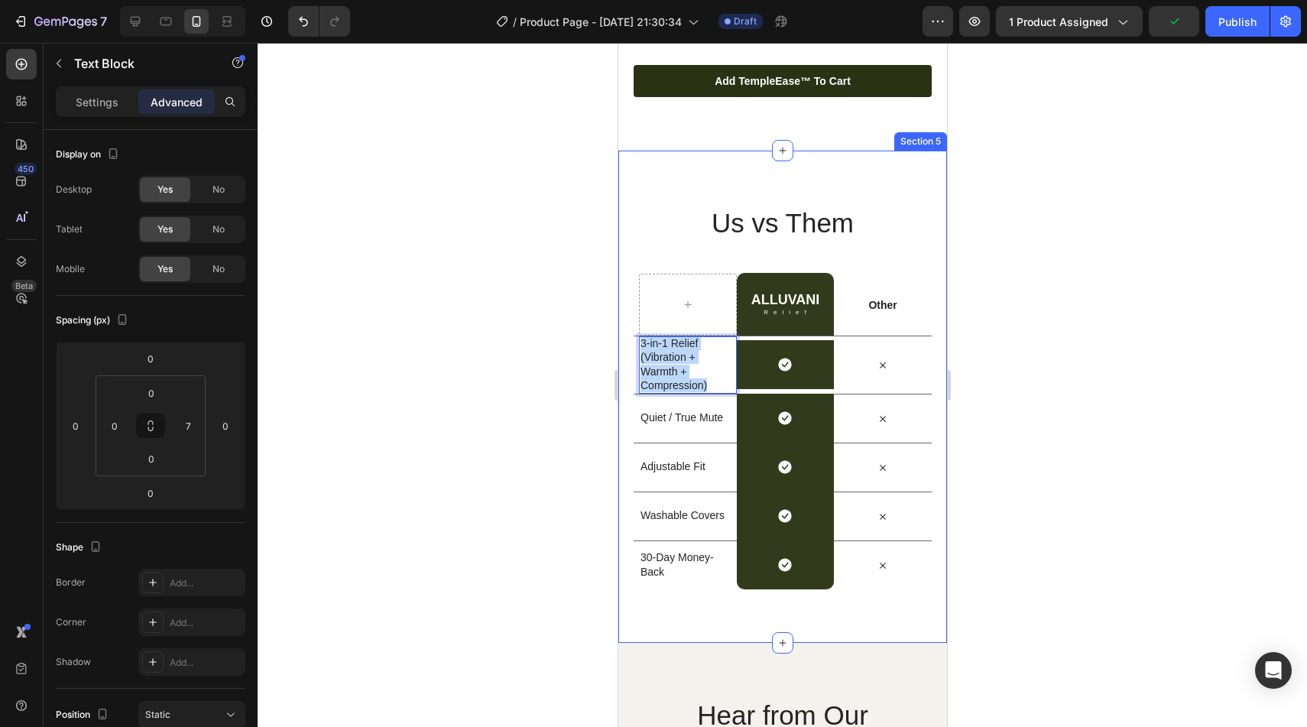
drag, startPoint x: 714, startPoint y: 384, endPoint x: 630, endPoint y: 340, distance: 94.7
click at [630, 340] on div "Us vs Them Heading Row ALLUVANI Heading Relief Text Block Row Other Text Block …" at bounding box center [782, 397] width 329 height 492
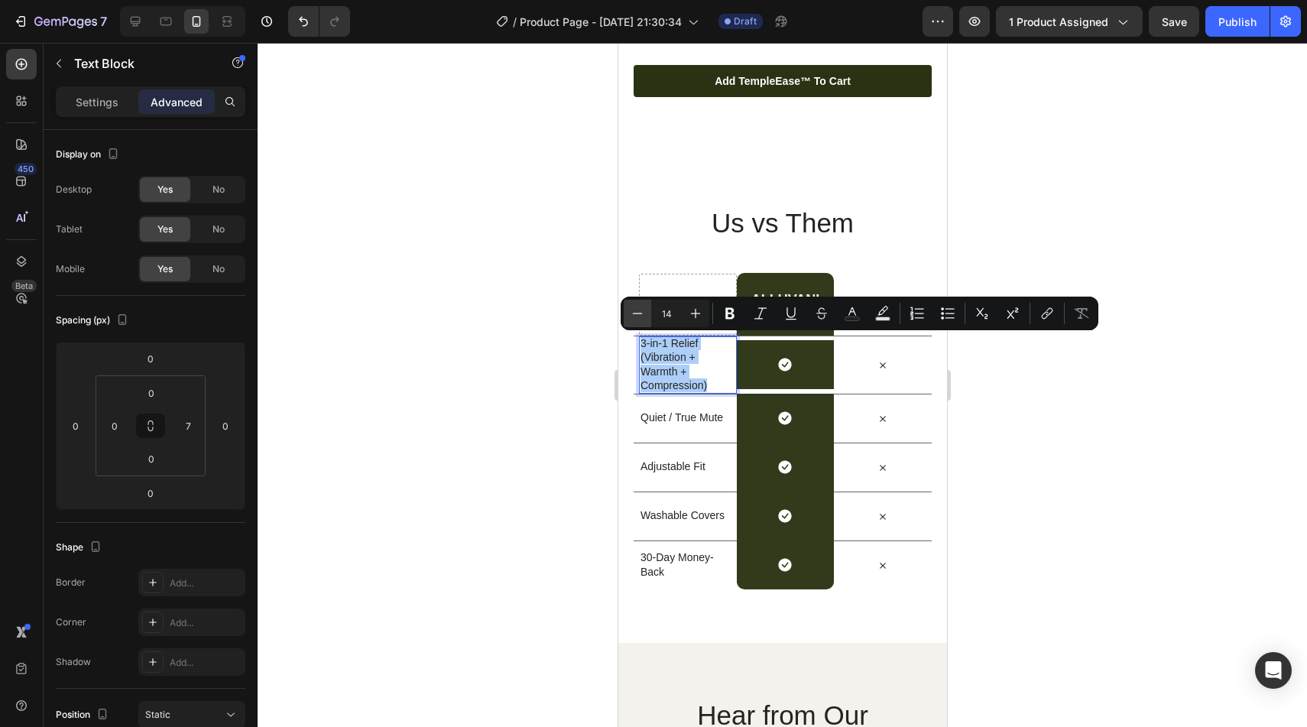
click at [643, 314] on icon "Editor contextual toolbar" at bounding box center [637, 313] width 15 height 15
type input "13"
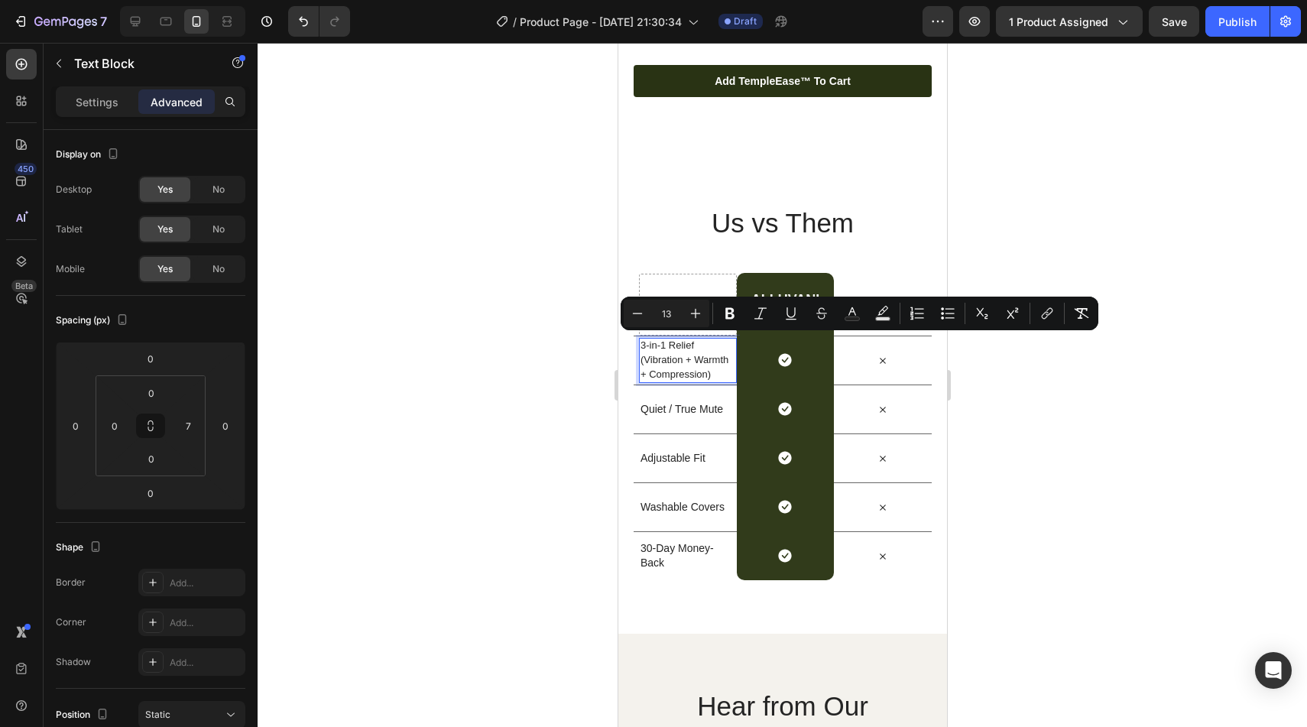
click at [1140, 518] on div at bounding box center [782, 385] width 1049 height 684
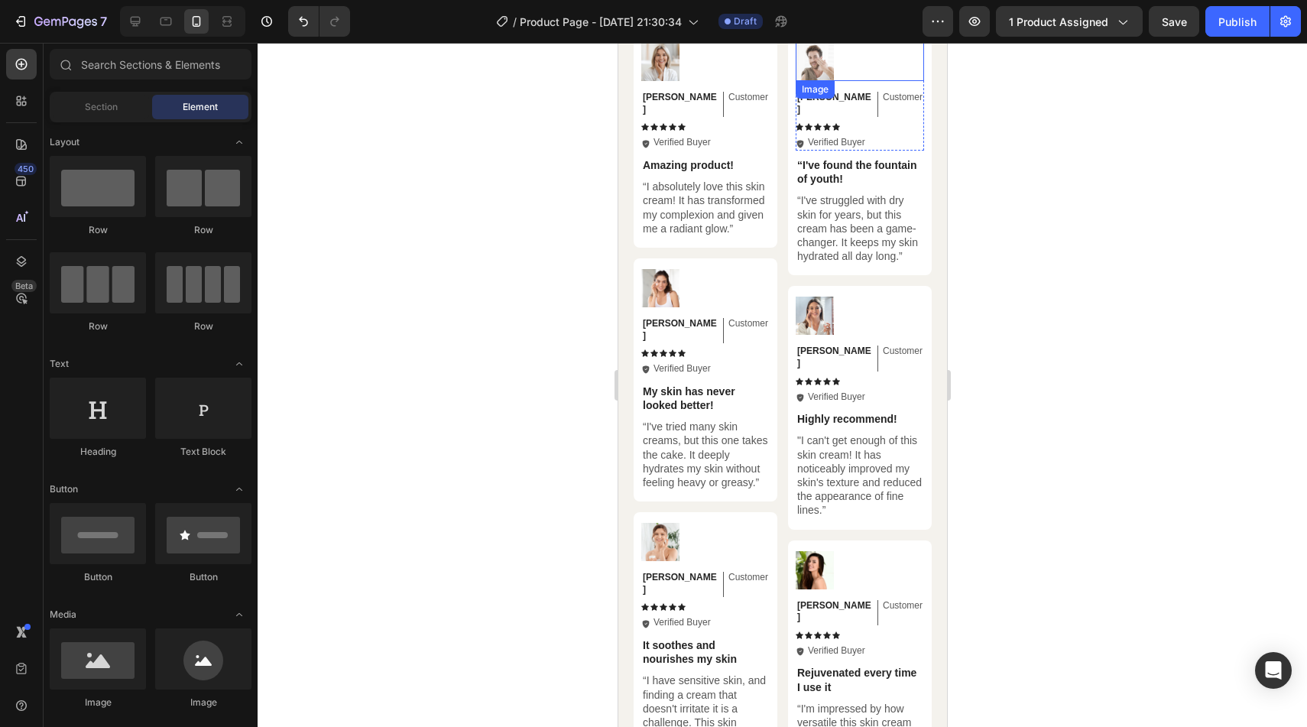
scroll to position [4374, 0]
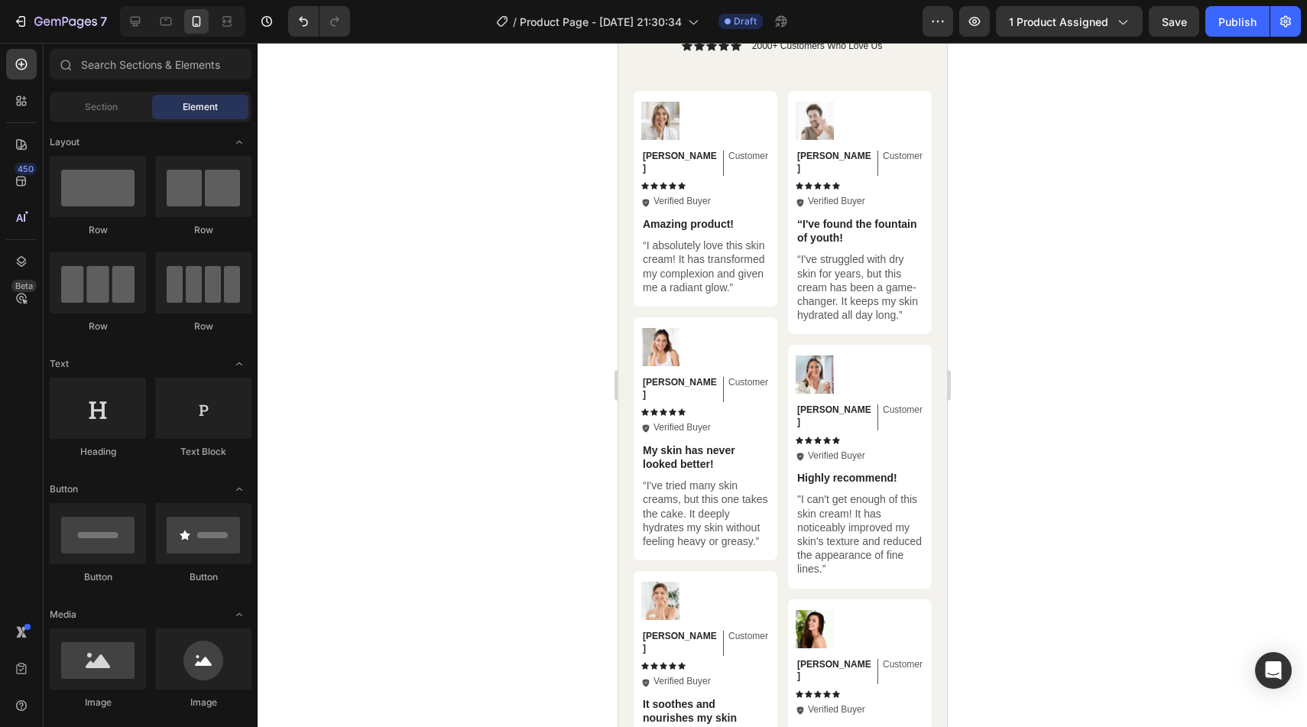
click at [1027, 251] on div at bounding box center [782, 385] width 1049 height 684
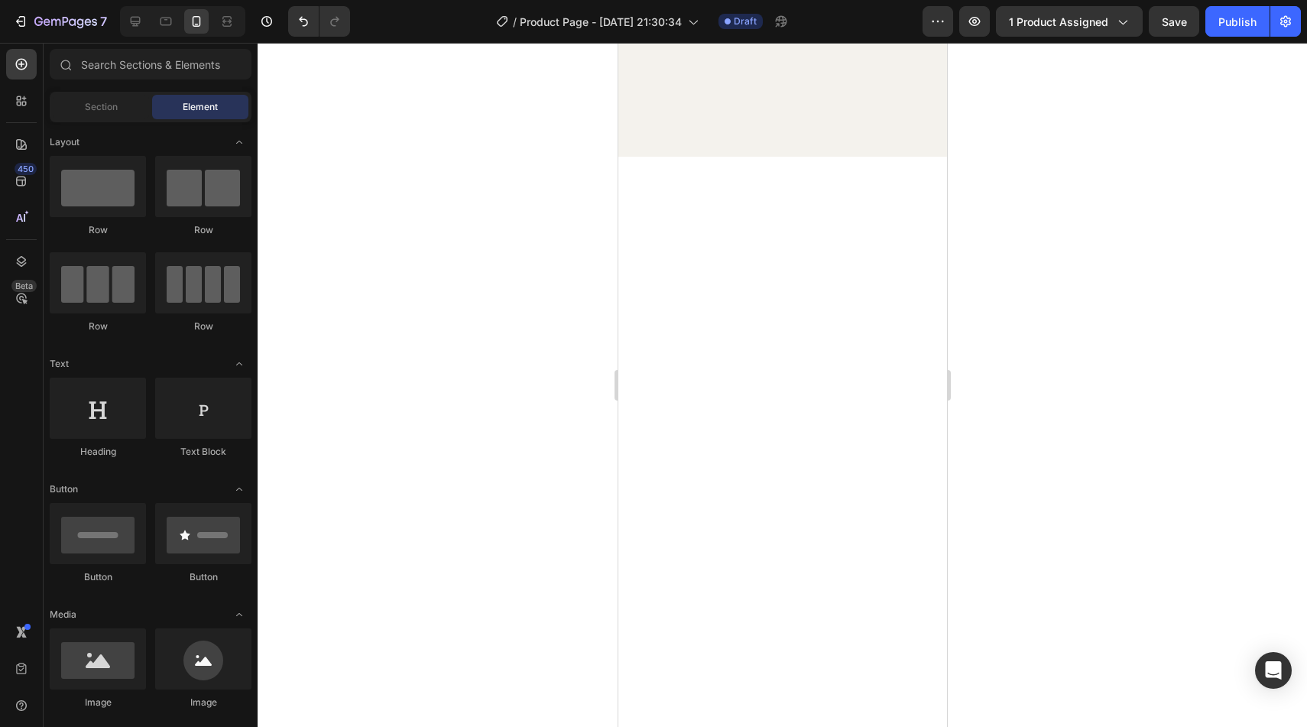
scroll to position [4909, 0]
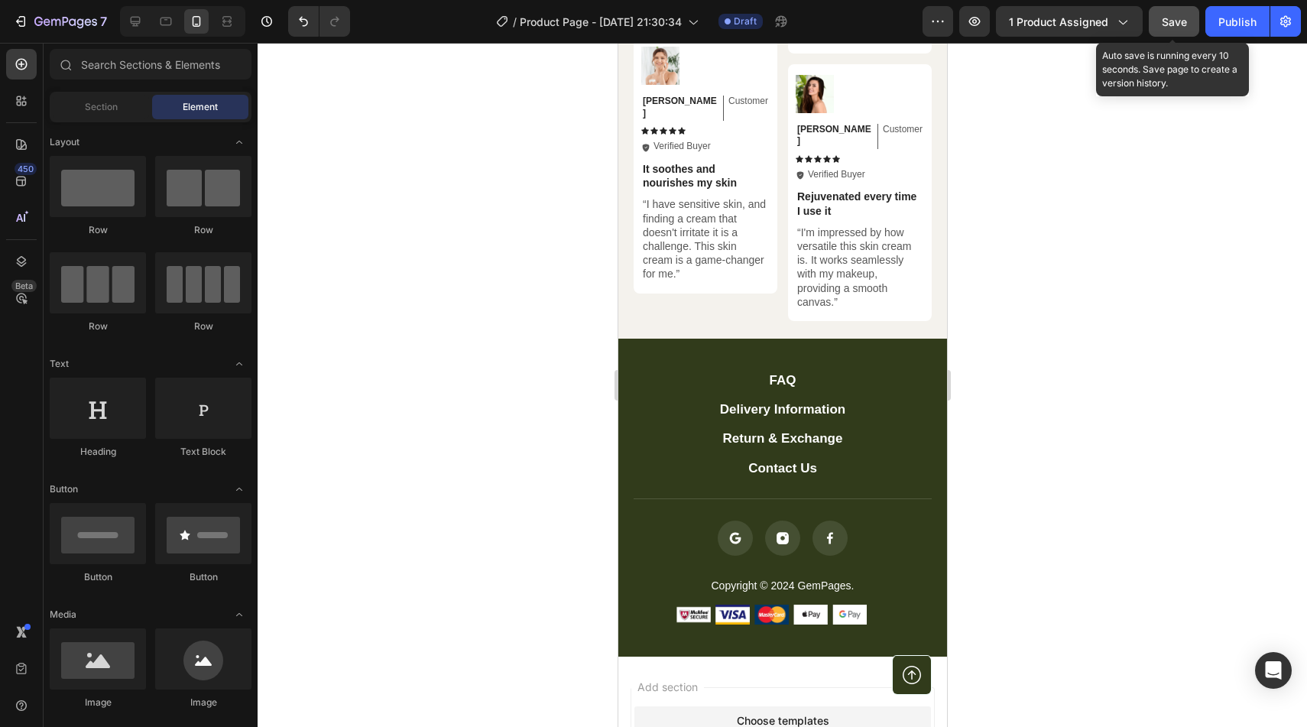
click at [1180, 25] on span "Save" at bounding box center [1174, 21] width 25 height 13
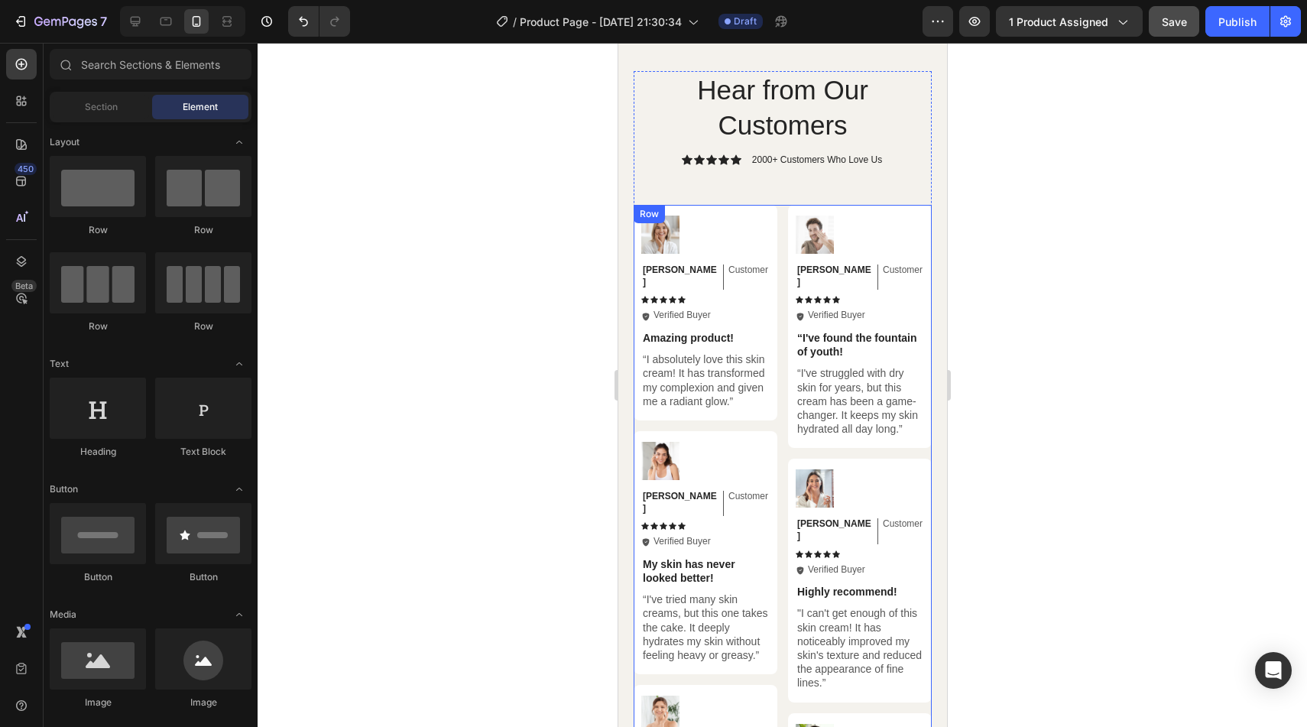
scroll to position [4255, 0]
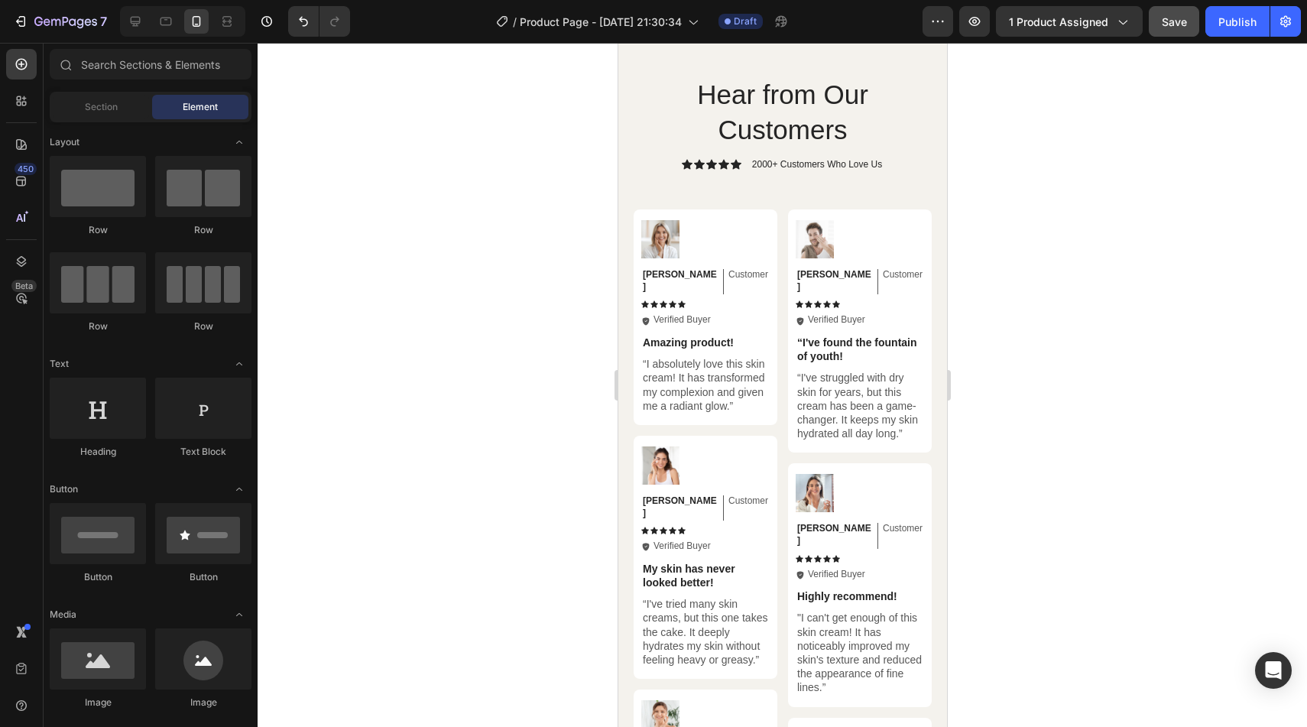
click at [696, 336] on p "Amazing product!" at bounding box center [704, 343] width 125 height 14
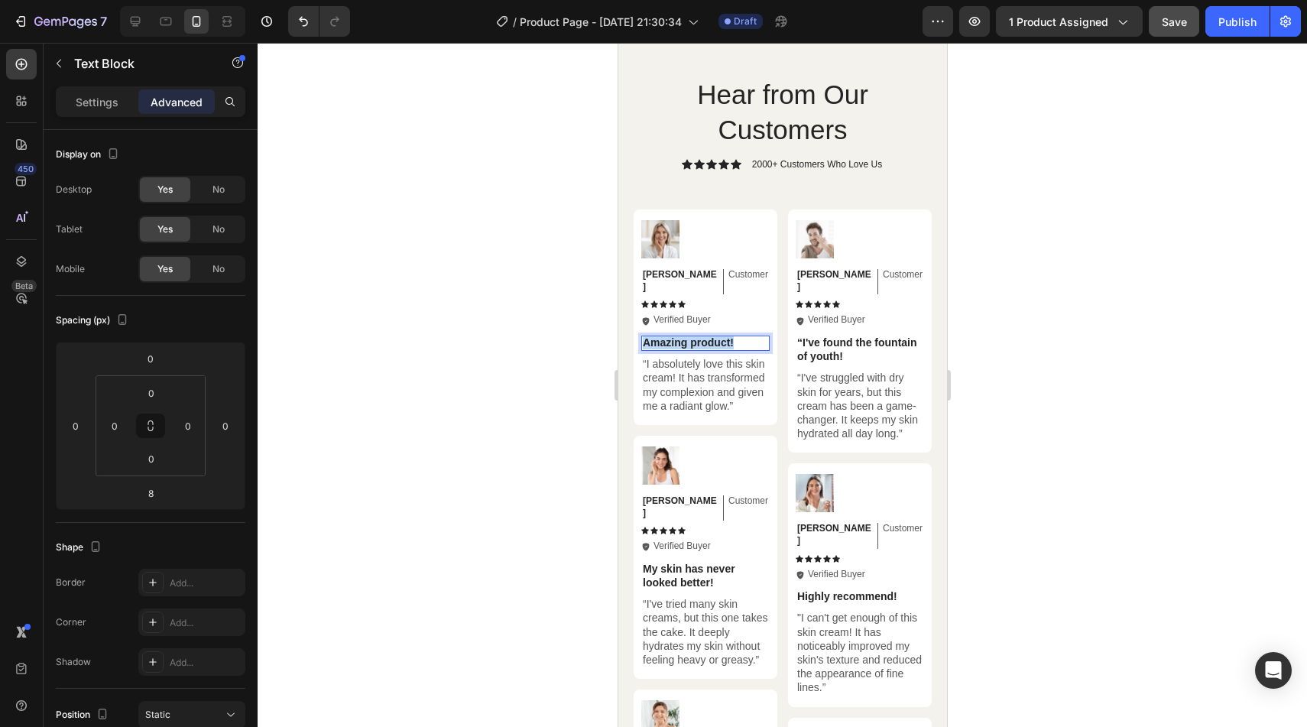
click at [696, 336] on p "Amazing product!" at bounding box center [704, 343] width 125 height 14
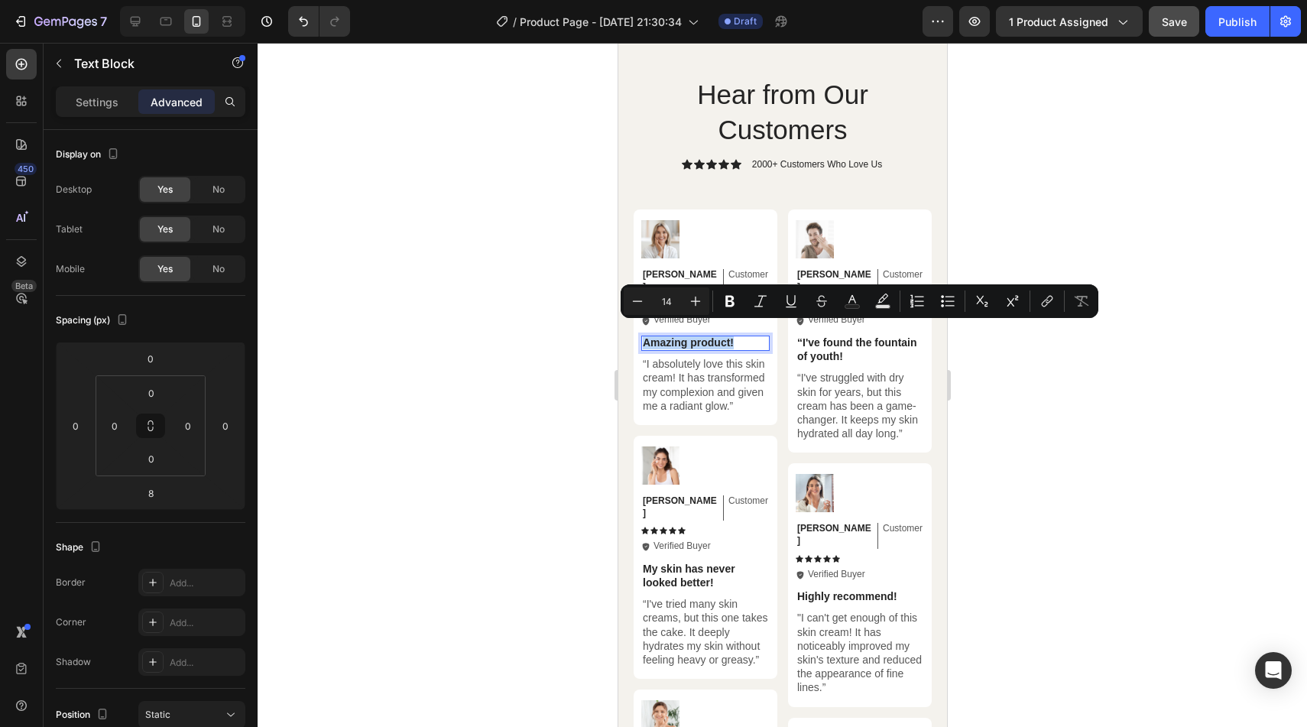
click at [696, 336] on p "Amazing product!" at bounding box center [704, 343] width 125 height 14
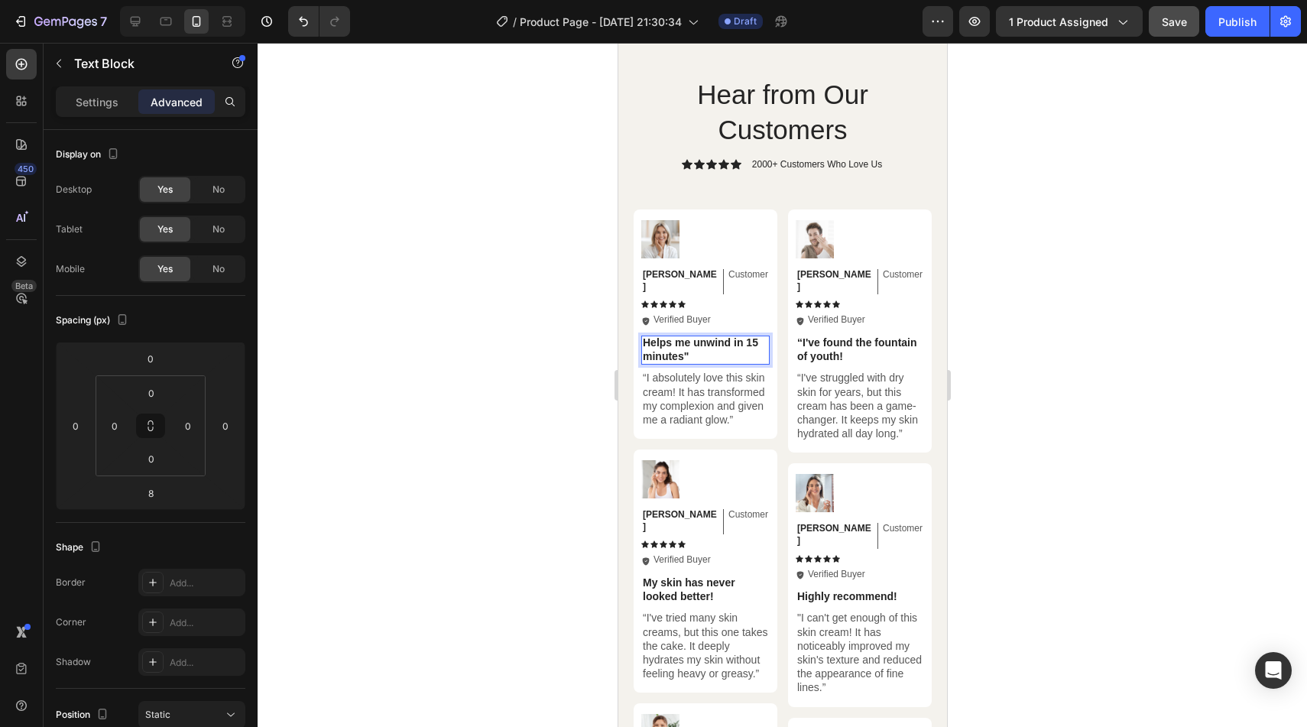
click at [641, 336] on div "Helps me unwind in 15 minutes"" at bounding box center [705, 350] width 128 height 29
click at [709, 401] on p "“I absolutely love this skin cream! It has transformed my complexion and given …" at bounding box center [704, 399] width 125 height 56
click at [681, 395] on p "“I absolutely love this skin cream! It has transformed my complexion and given …" at bounding box center [704, 399] width 125 height 56
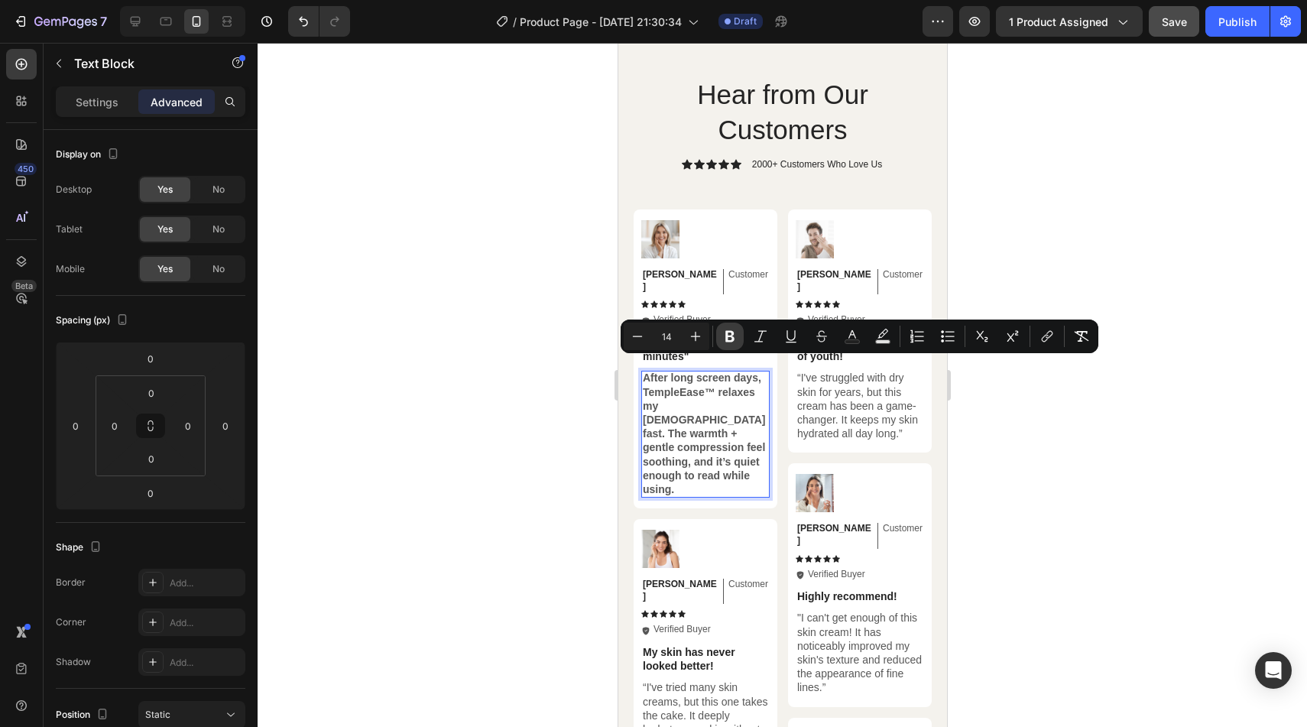
click at [725, 336] on icon "Editor contextual toolbar" at bounding box center [729, 336] width 15 height 15
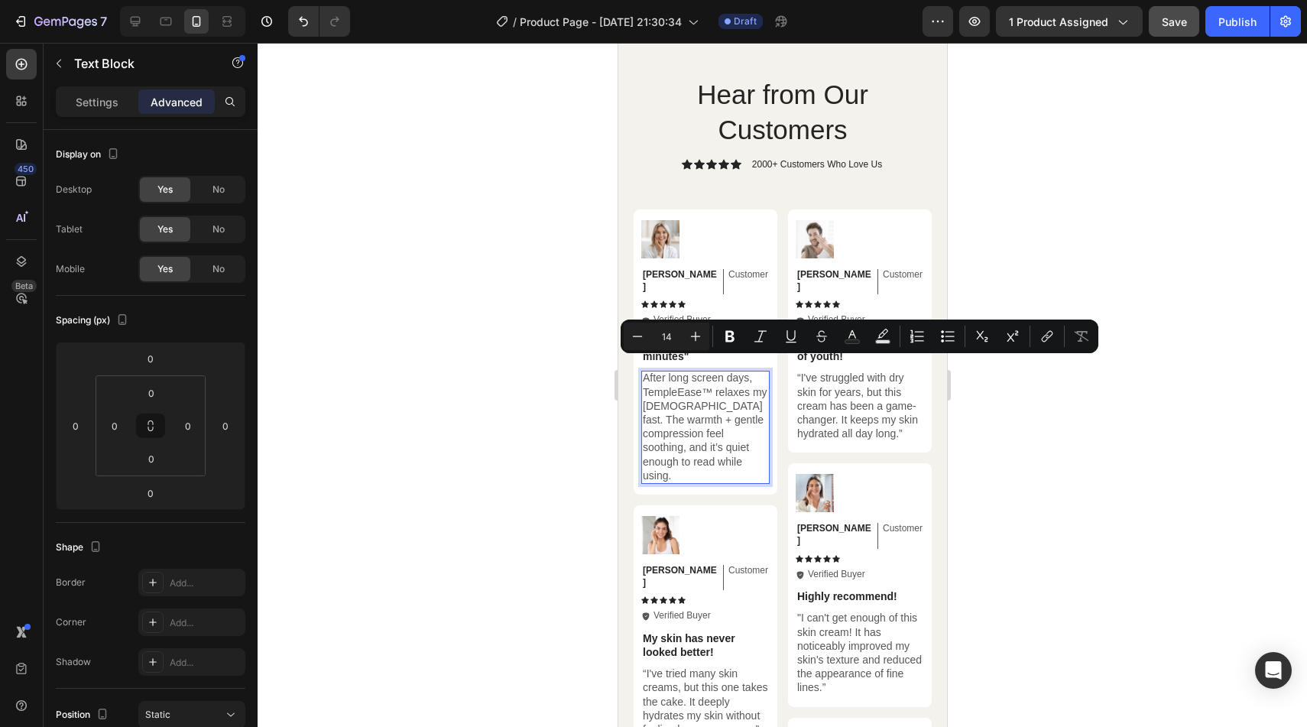
click at [693, 440] on p "After long screen days, TempleEase™ relaxes my [DEMOGRAPHIC_DATA] fast. The war…" at bounding box center [704, 427] width 125 height 112
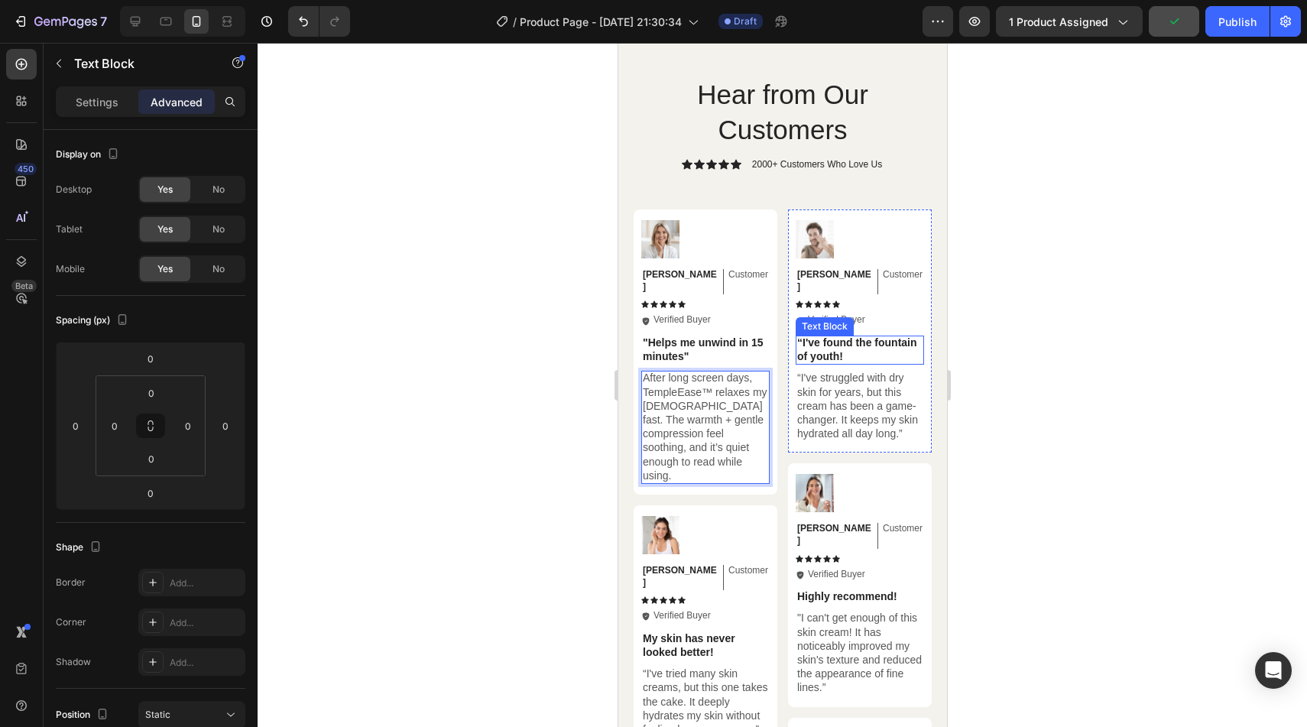
click at [846, 338] on p "“I've found the fountain of youth!" at bounding box center [858, 350] width 125 height 28
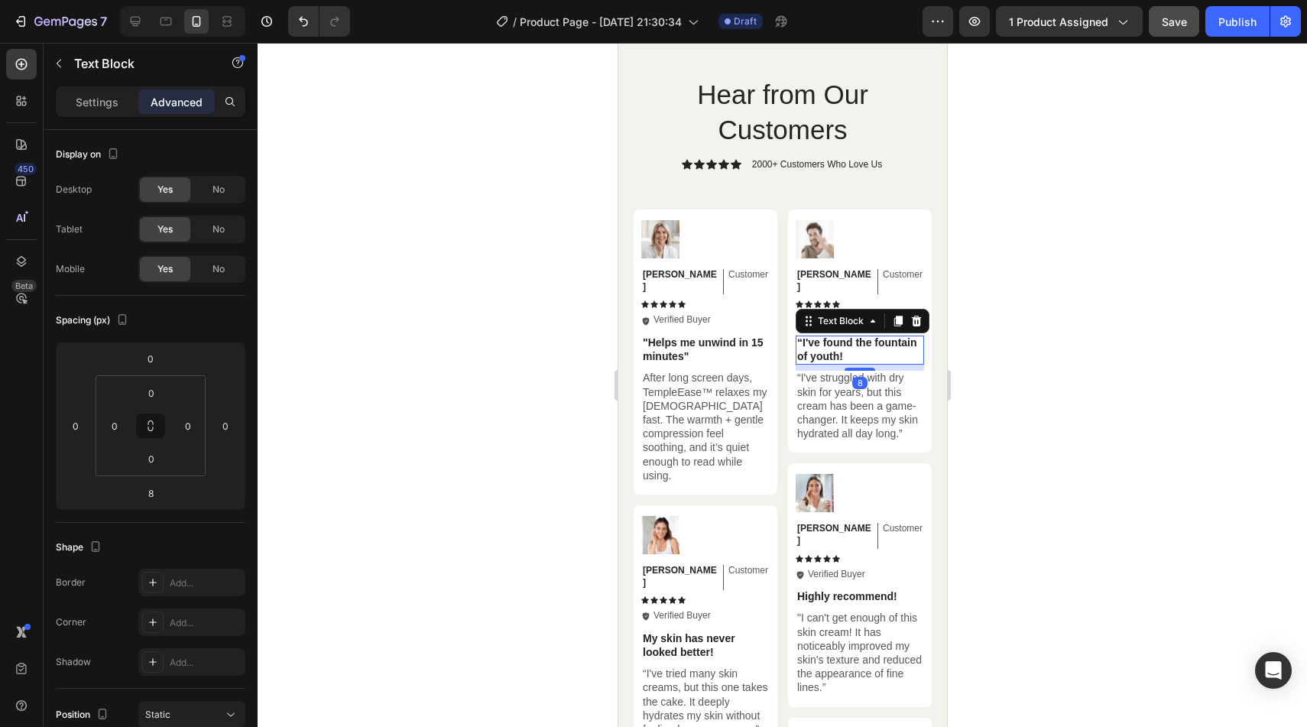
click at [846, 338] on p "“I've found the fountain of youth!" at bounding box center [858, 350] width 125 height 28
click at [796, 336] on strong "Great for post-work tension"" at bounding box center [845, 349] width 99 height 26
click at [838, 390] on p "“I've struggled with dry skin for years, but this cream has been a game-changer…" at bounding box center [858, 406] width 125 height 70
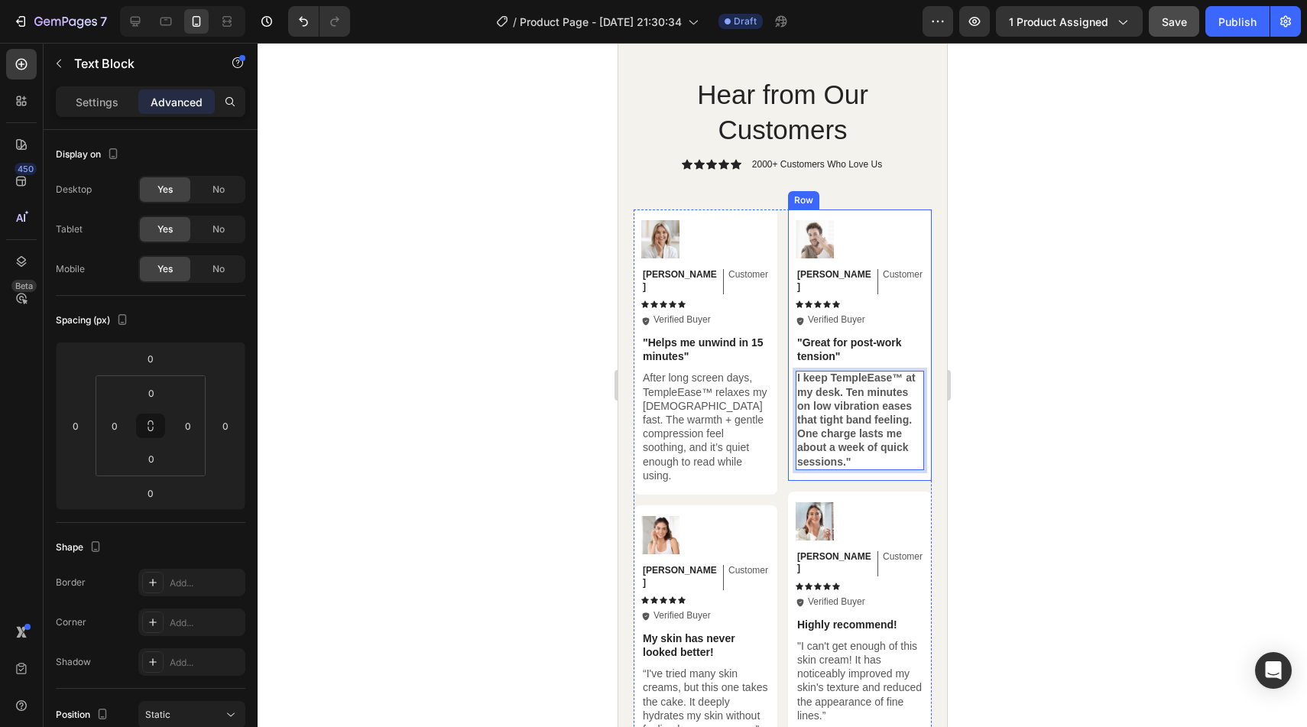
click at [796, 371] on div "I keep TempleEase™ at my desk. Ten minutes on low vibration eases that tight ba…" at bounding box center [859, 420] width 128 height 99
click at [868, 407] on strong ""I keep TempleEase™ at my desk. Ten minutes on low vibration eases that tight b…" at bounding box center [857, 419] width 123 height 96
click at [864, 407] on strong ""I keep TempleEase™ at my desk. Ten minutes on low vibration eases that tight b…" at bounding box center [857, 419] width 123 height 96
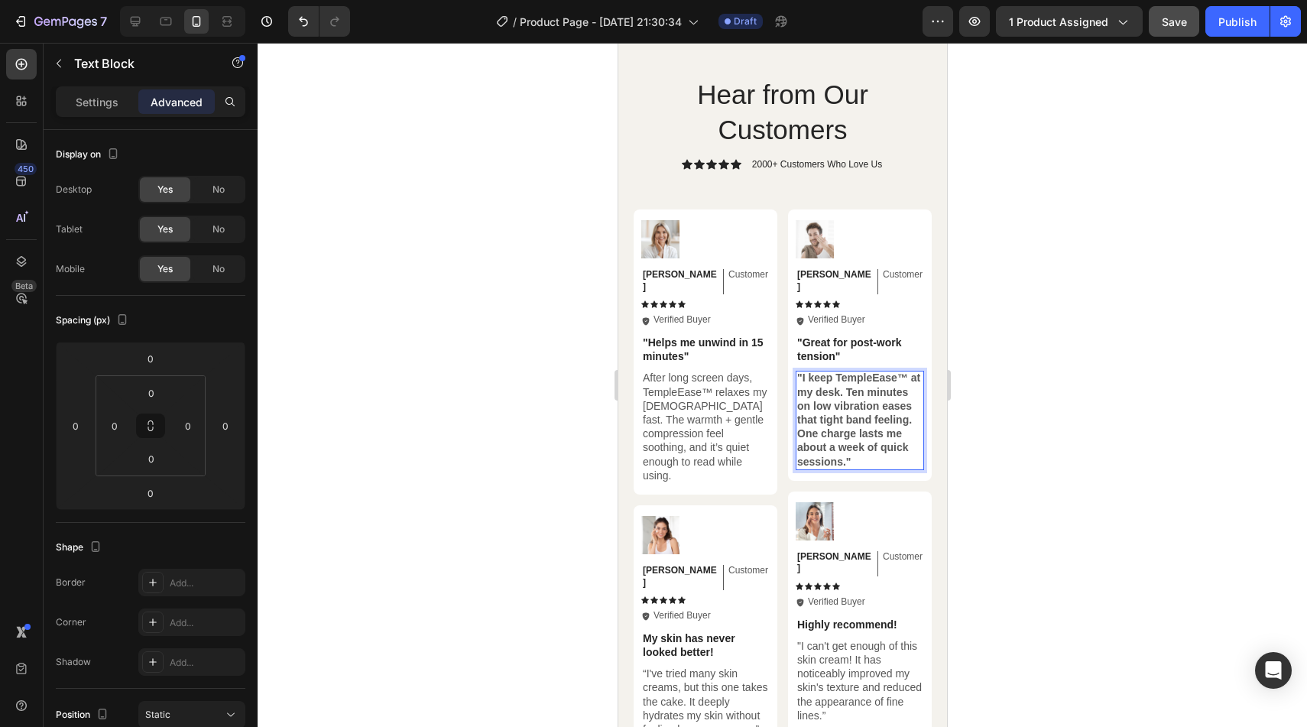
click at [864, 449] on p ""I keep TempleEase™ at my desk. Ten minutes on low vibration eases that tight b…" at bounding box center [858, 419] width 125 height 97
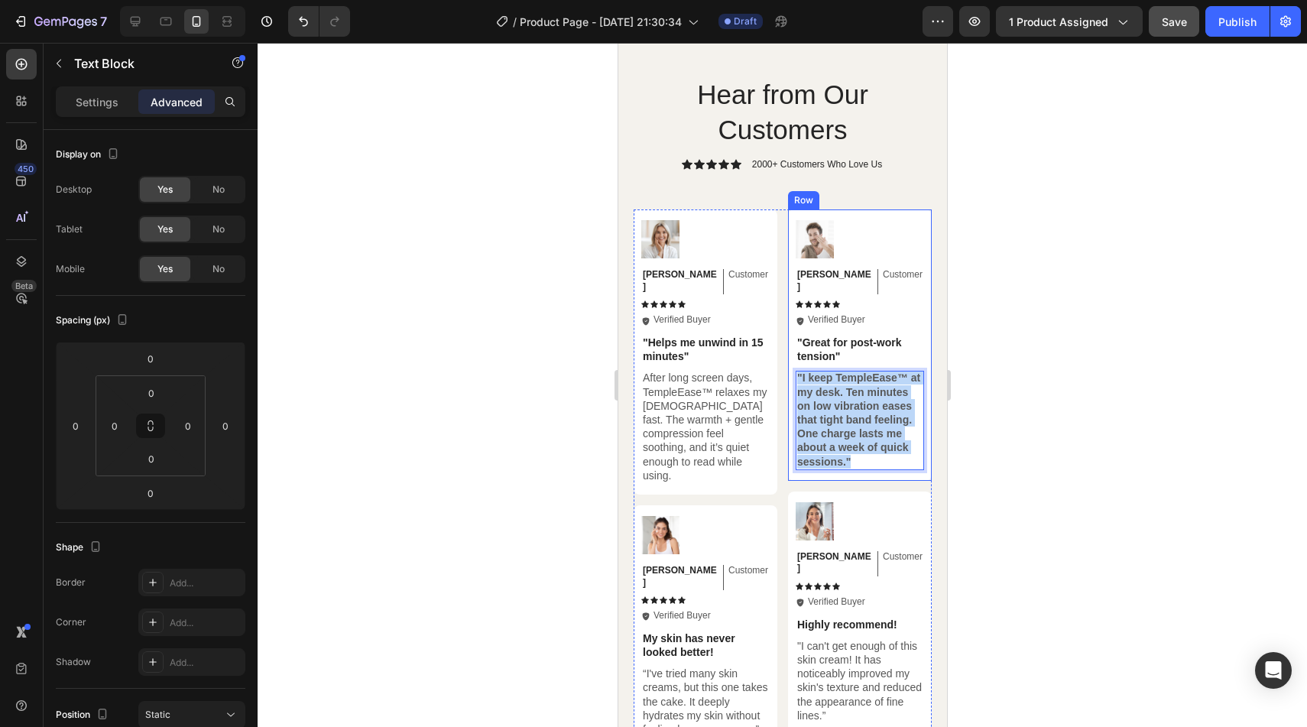
drag, startPoint x: 864, startPoint y: 449, endPoint x: 792, endPoint y: 355, distance: 118.3
click at [792, 355] on div "Image Michael Text Block Customer Text Block Row Icon Icon Icon Icon Icon Icon …" at bounding box center [859, 344] width 144 height 271
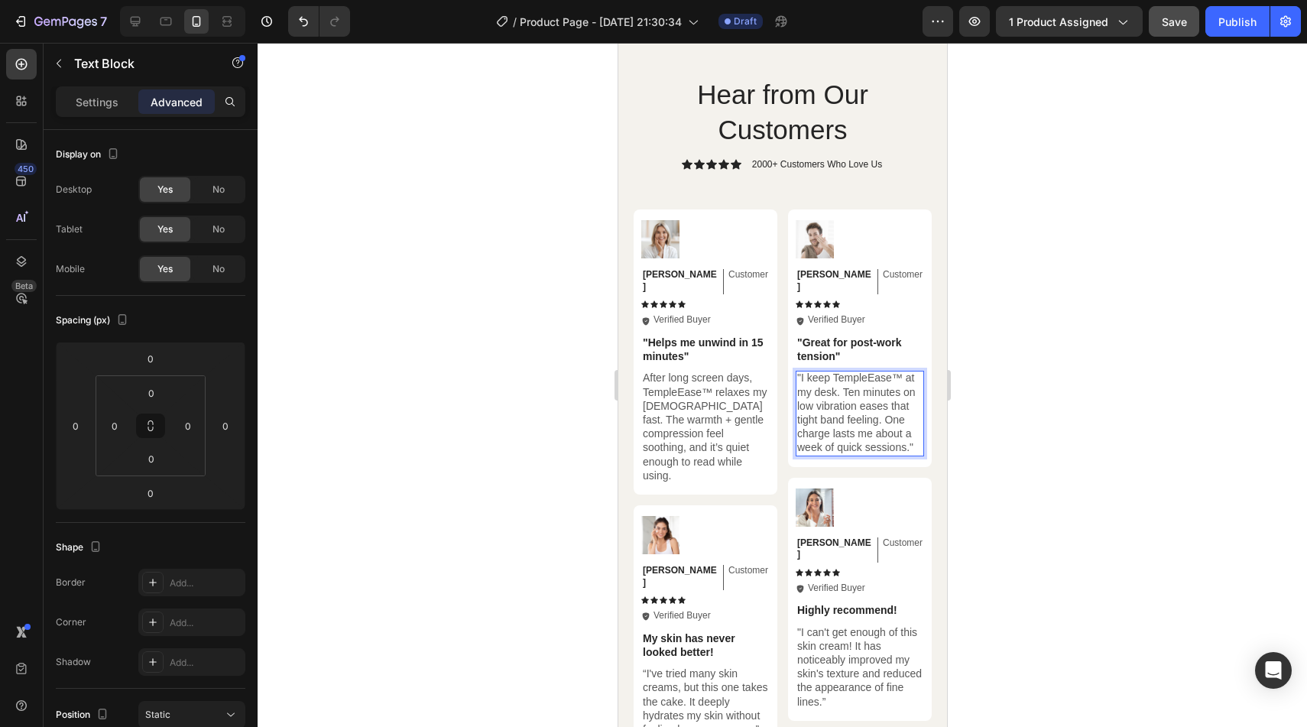
click at [874, 431] on p ""I keep TempleEase™ at my desk. Ten minutes on low vibration eases that tight b…" at bounding box center [858, 412] width 125 height 83
click at [682, 631] on p "My skin has never looked better!" at bounding box center [704, 645] width 125 height 28
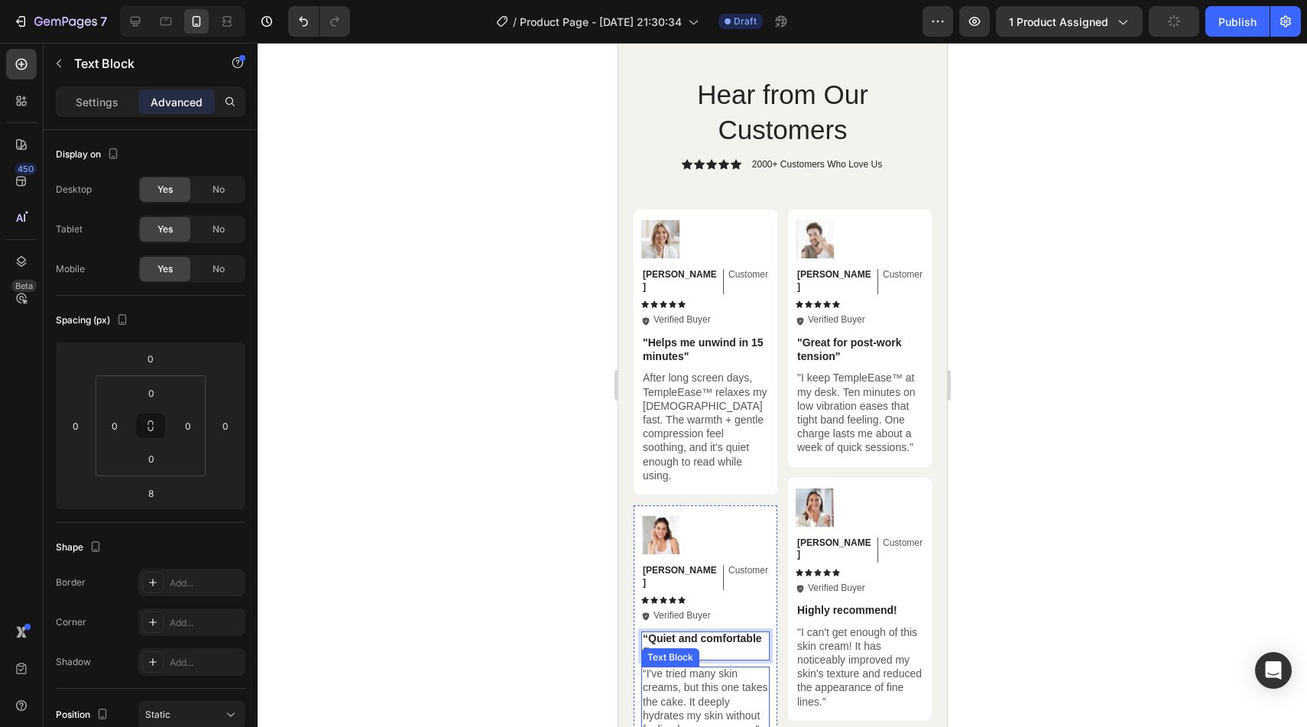
click at [691, 667] on p "“I've tried many skin creams, but this one takes the cake. It deeply hydrates m…" at bounding box center [704, 702] width 125 height 70
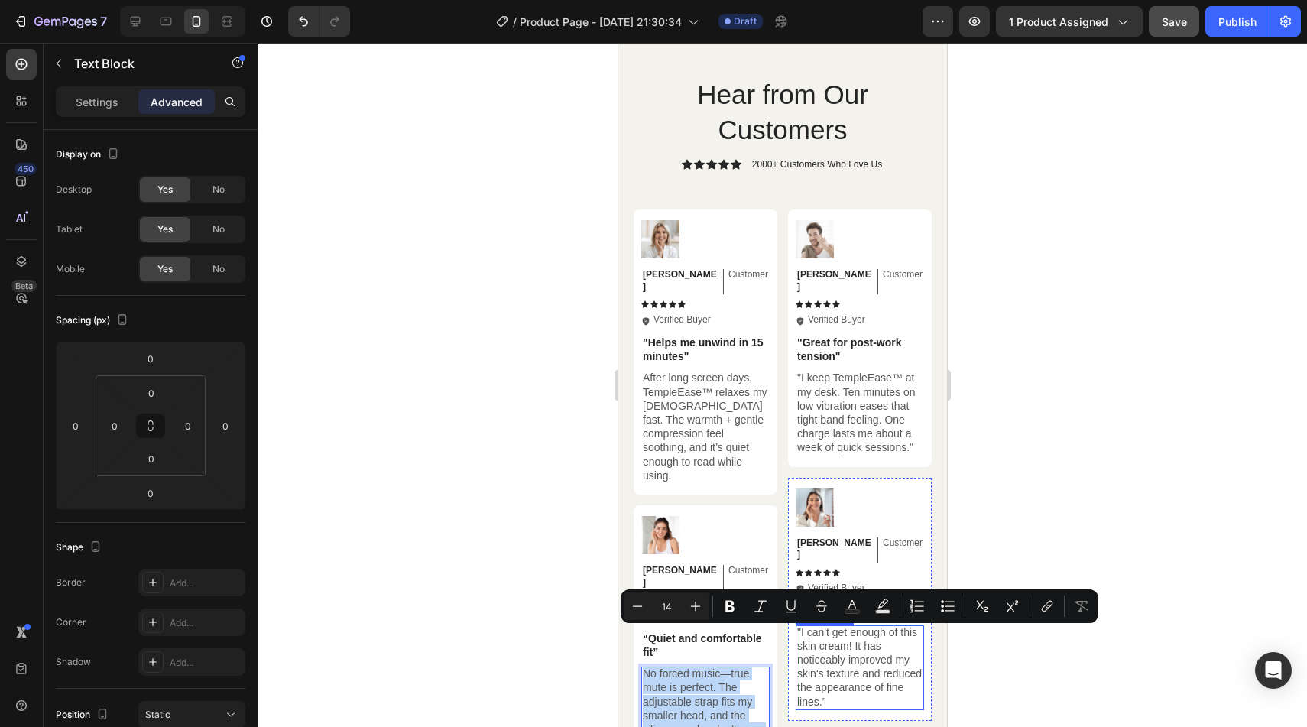
click at [809, 657] on p ""I can't get enough of this skin cream! It has noticeably improved my skin's te…" at bounding box center [858, 666] width 125 height 83
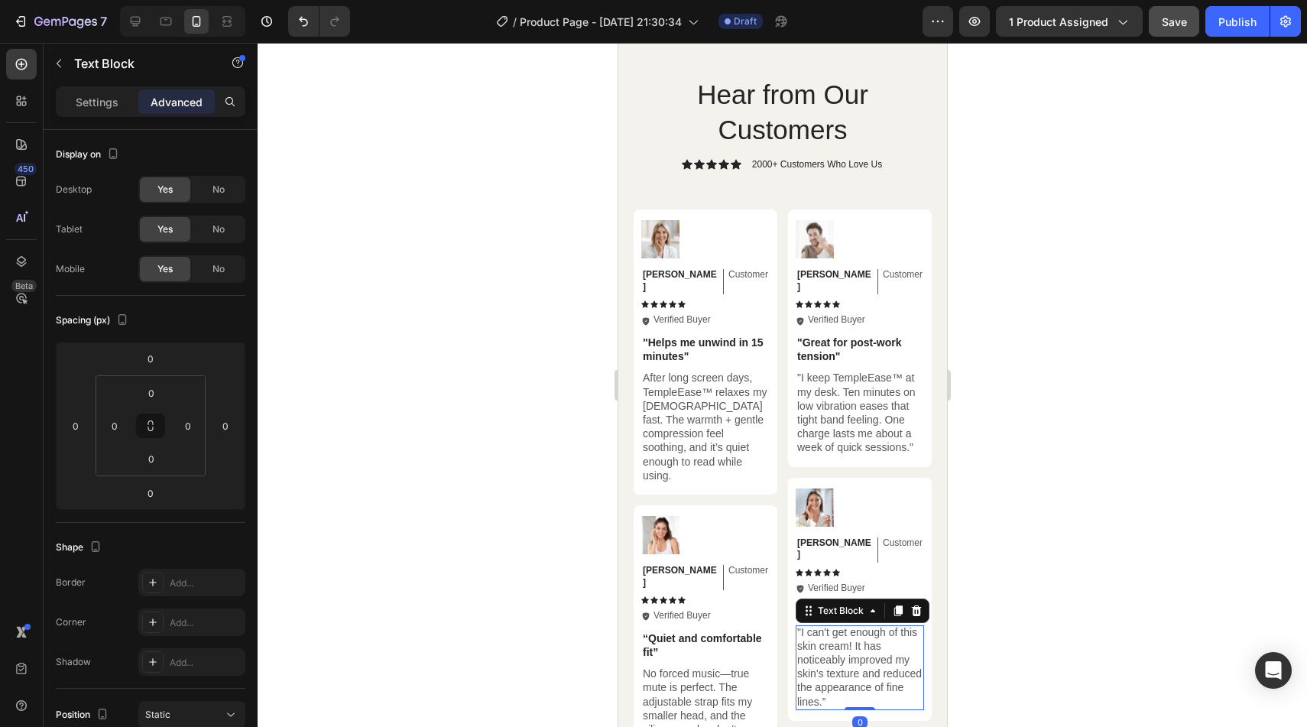
click at [979, 504] on div at bounding box center [782, 385] width 1049 height 684
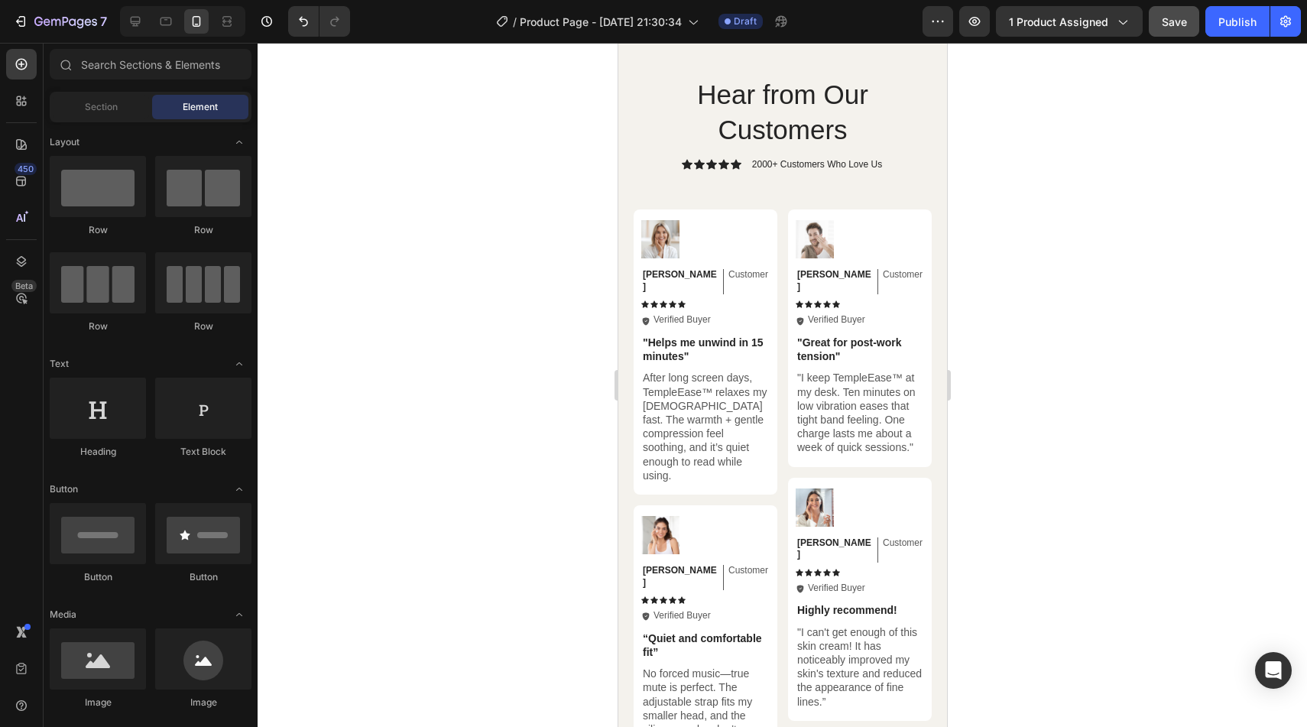
click at [815, 472] on div "Image" at bounding box center [815, 479] width 33 height 14
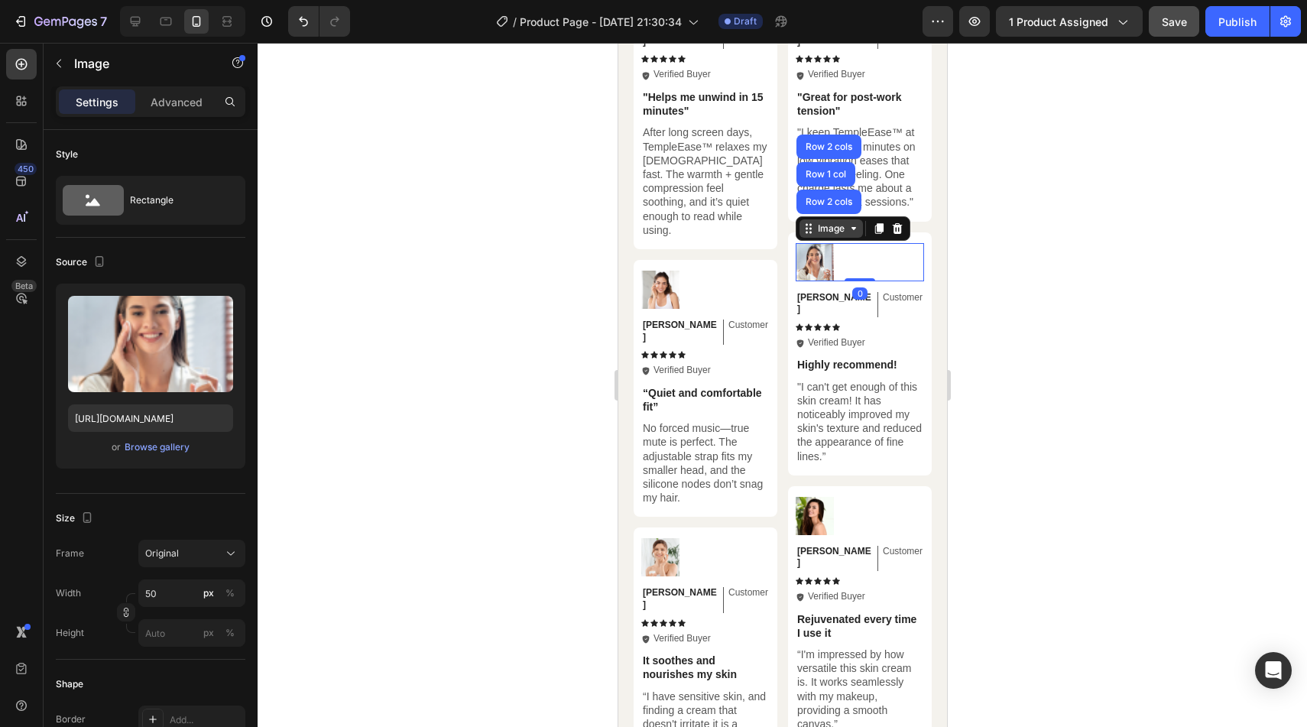
scroll to position [4501, 0]
click at [861, 357] on p "Highly recommend!" at bounding box center [858, 364] width 125 height 14
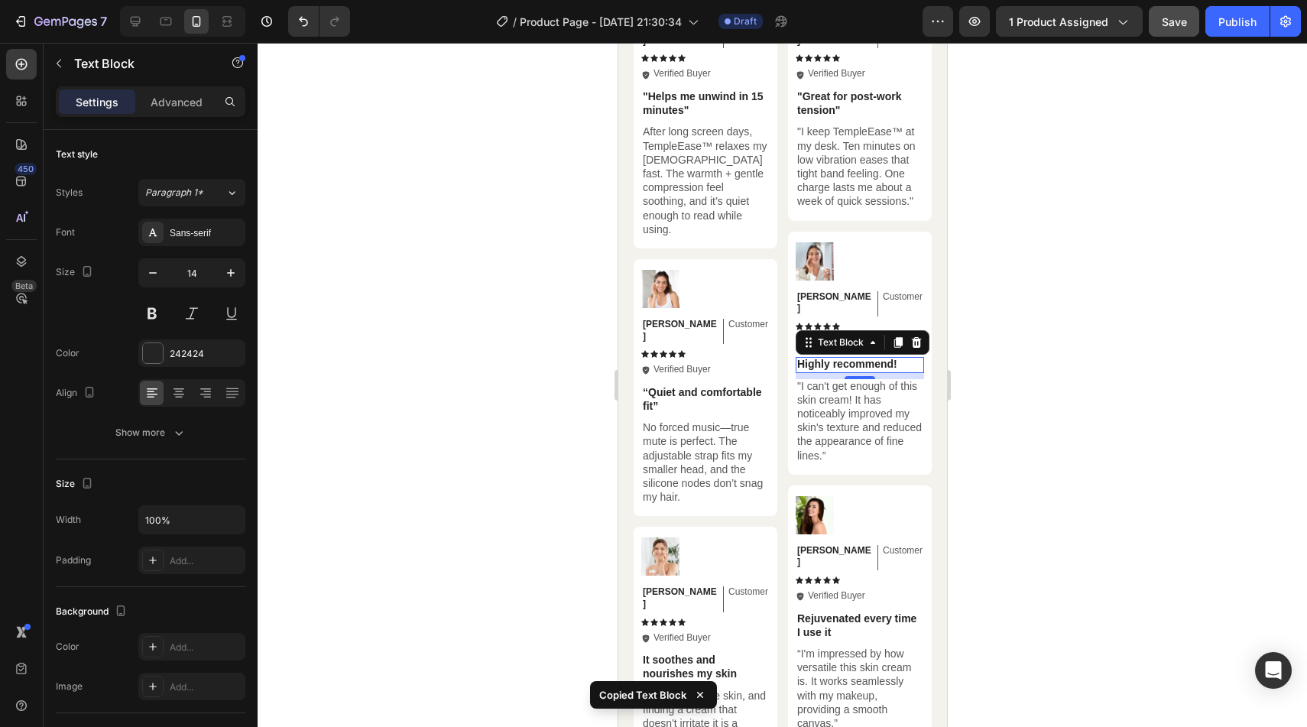
click at [856, 357] on p "Highly recommend!" at bounding box center [858, 364] width 125 height 14
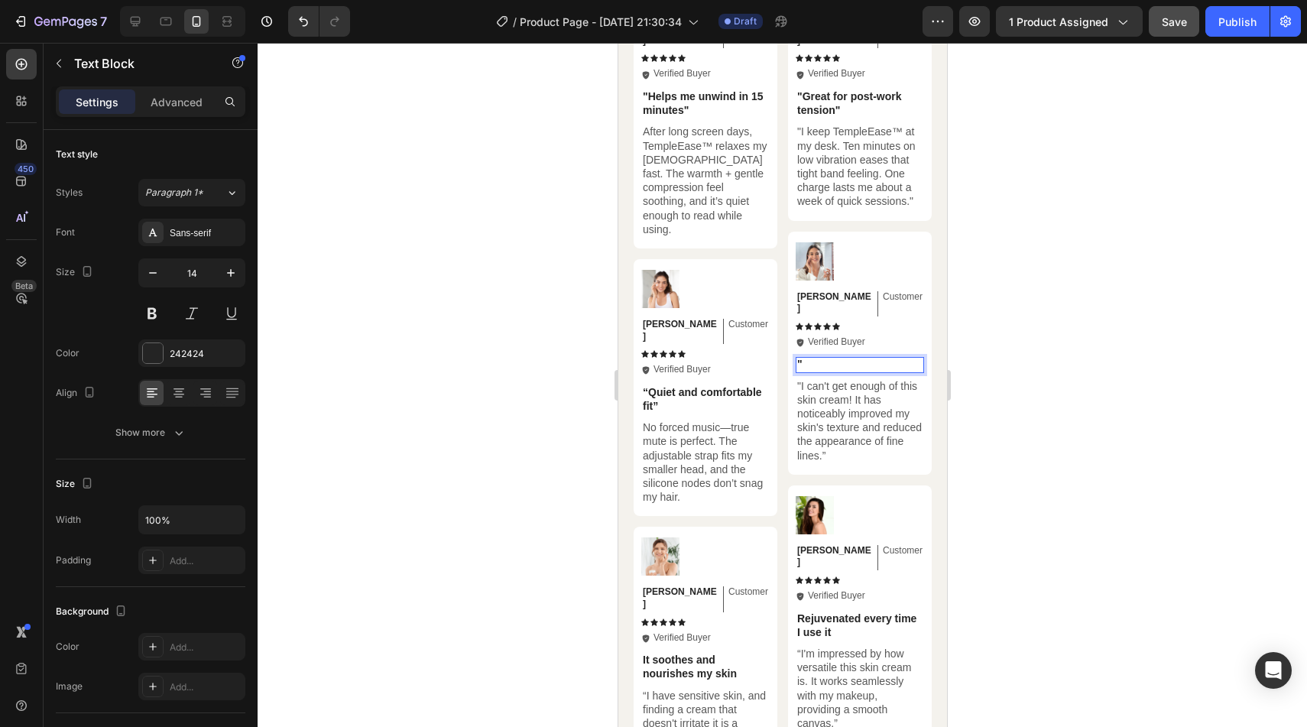
click at [806, 357] on p """ at bounding box center [858, 364] width 125 height 14
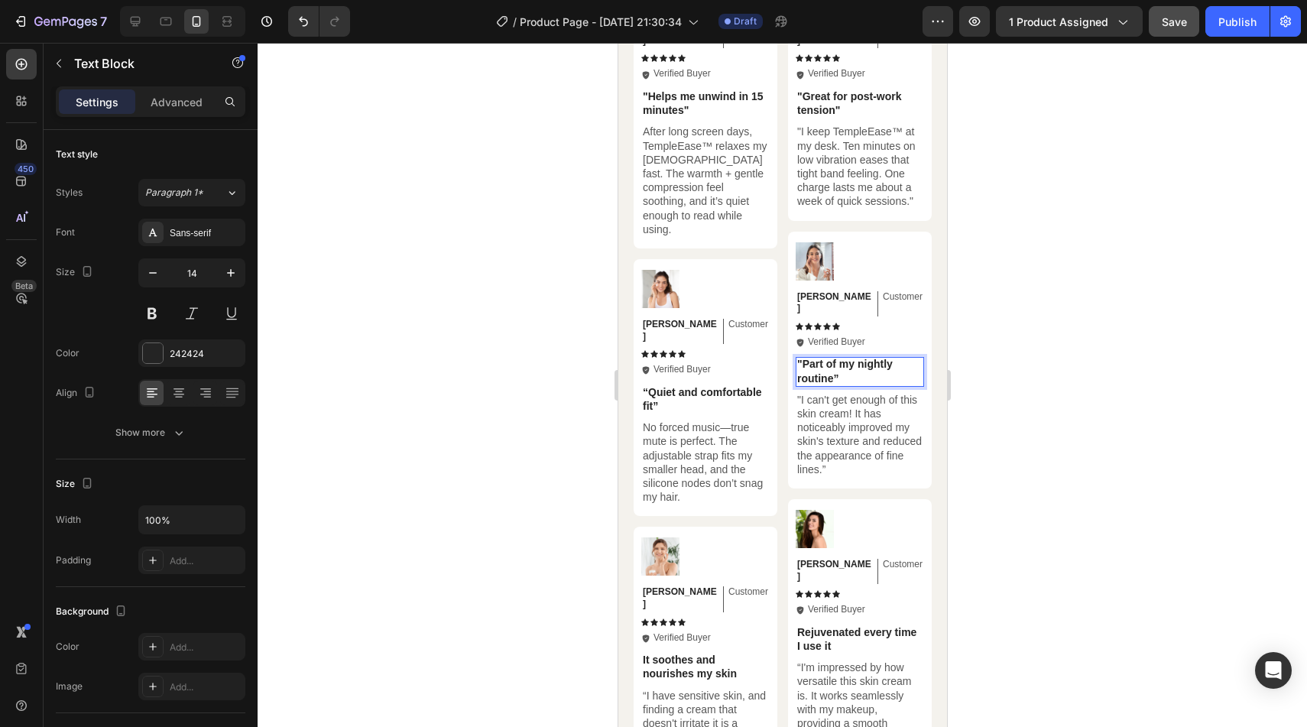
click at [878, 403] on p ""I can't get enough of this skin cream! It has noticeably improved my skin's te…" at bounding box center [858, 434] width 125 height 83
click at [794, 437] on div "Image Jessica Text Block Customer Text Block Row Icon Icon Icon Icon Icon Icon …" at bounding box center [859, 360] width 144 height 257
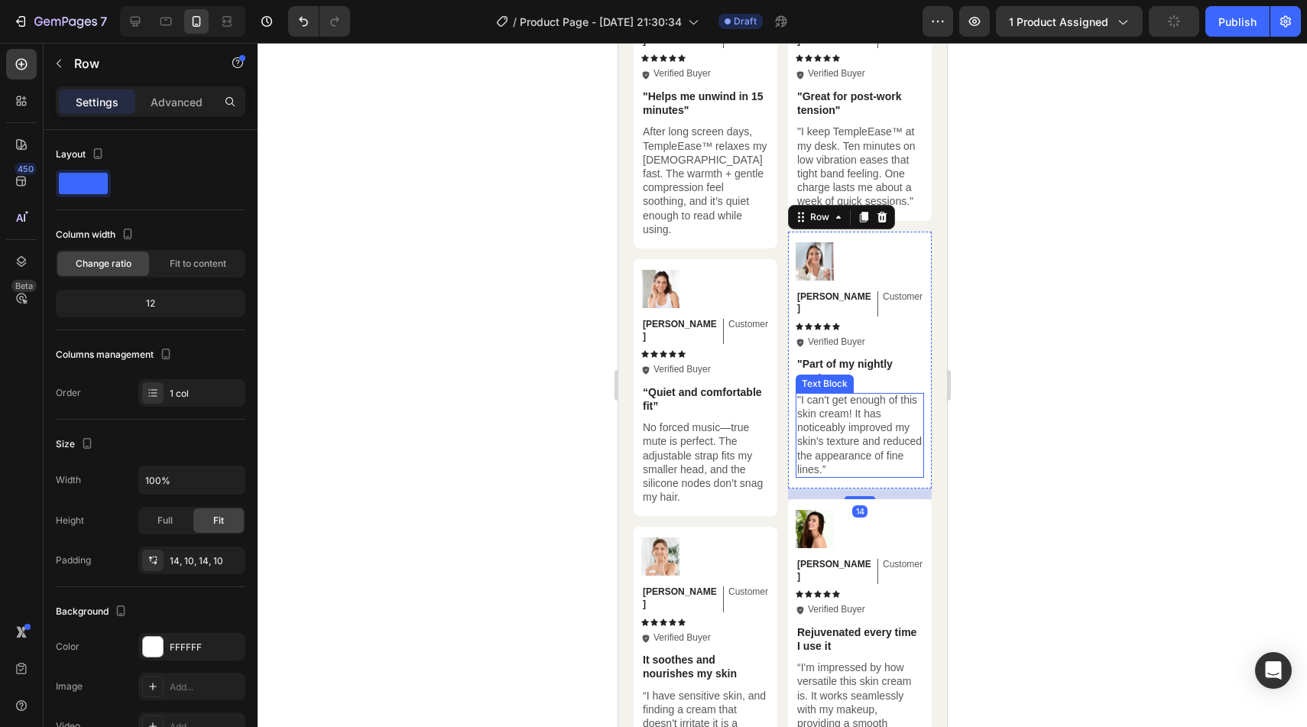
click at [808, 406] on p ""I can't get enough of this skin cream! It has noticeably improved my skin's te…" at bounding box center [858, 434] width 125 height 83
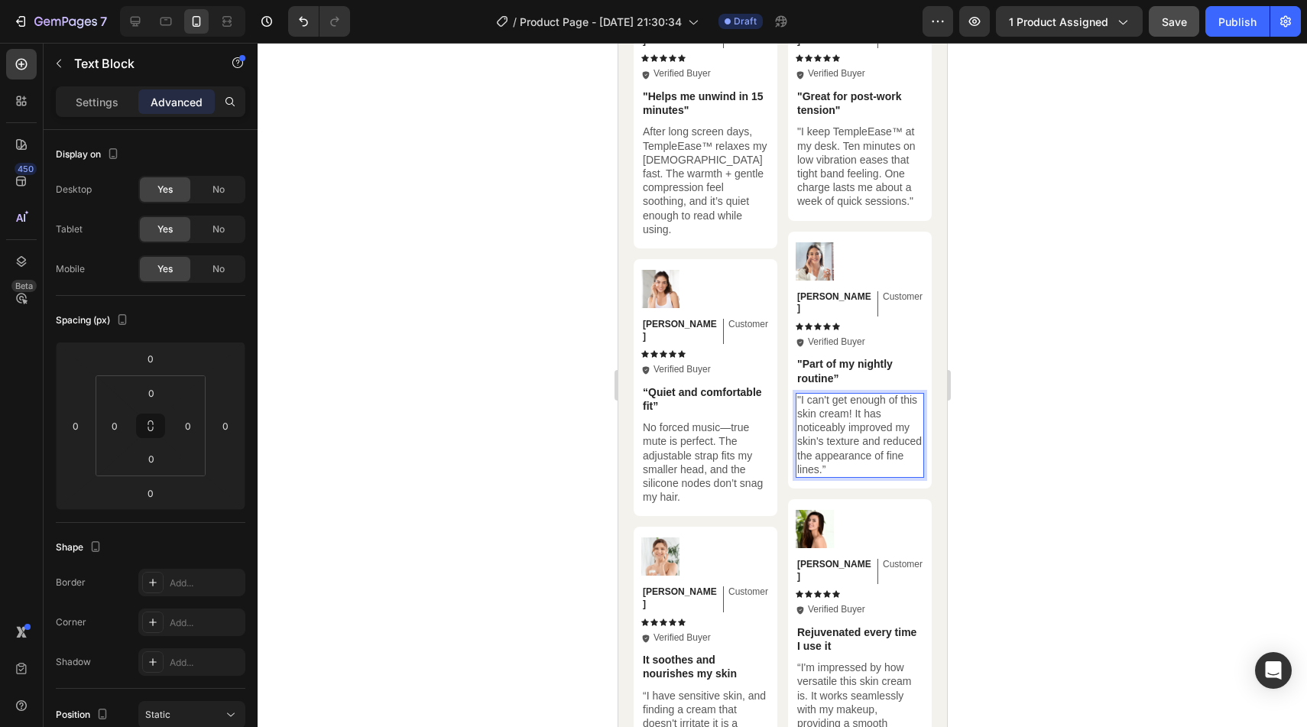
click at [822, 405] on p ""I can't get enough of this skin cream! It has noticeably improved my skin's te…" at bounding box center [858, 434] width 125 height 83
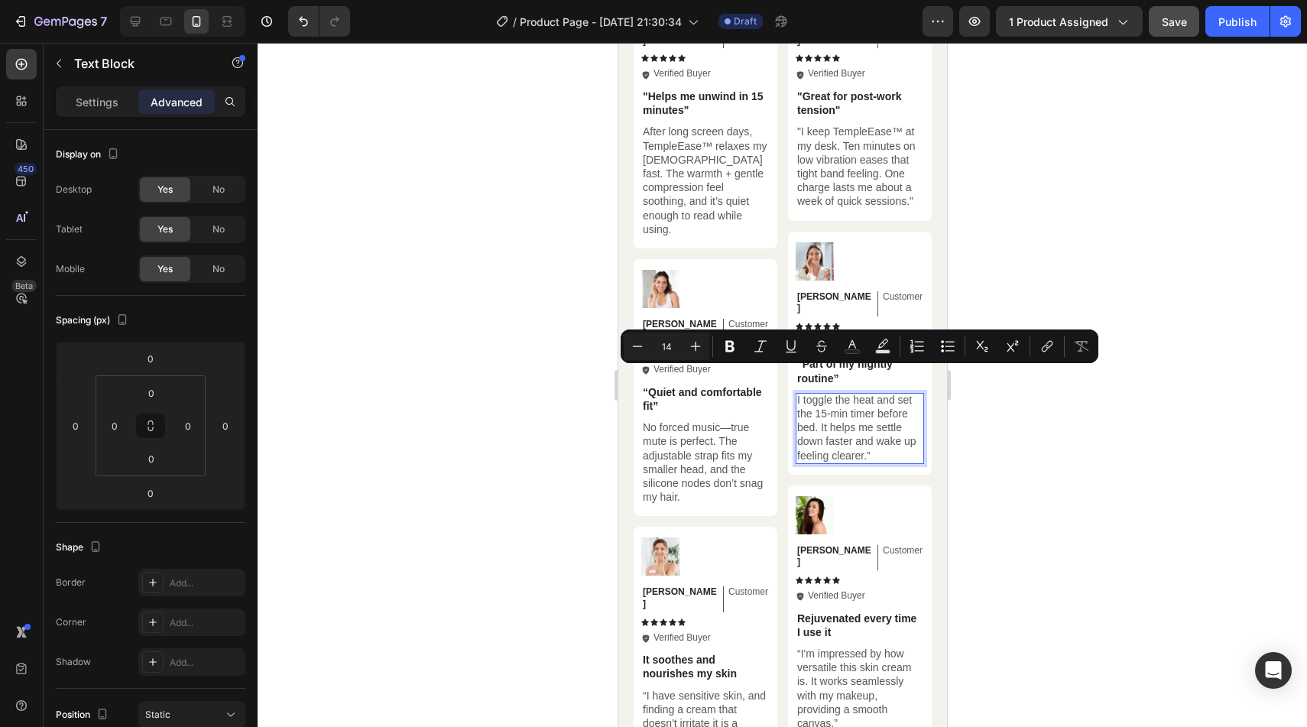
click at [868, 410] on p "I toggle the heat and set the 15-min timer before bed. It helps me settle down …" at bounding box center [858, 428] width 125 height 70
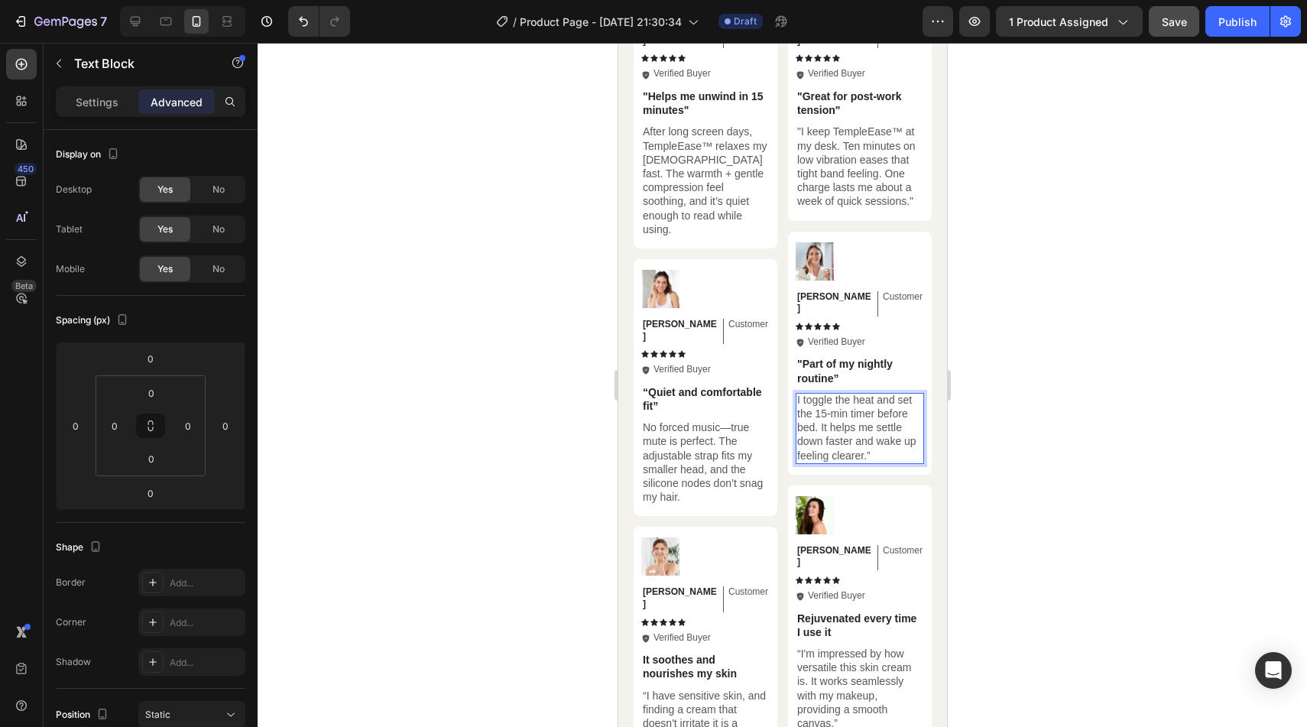
click at [797, 393] on p "I toggle the heat and set the 15-min timer before bed. It helps me settle down …" at bounding box center [858, 428] width 125 height 70
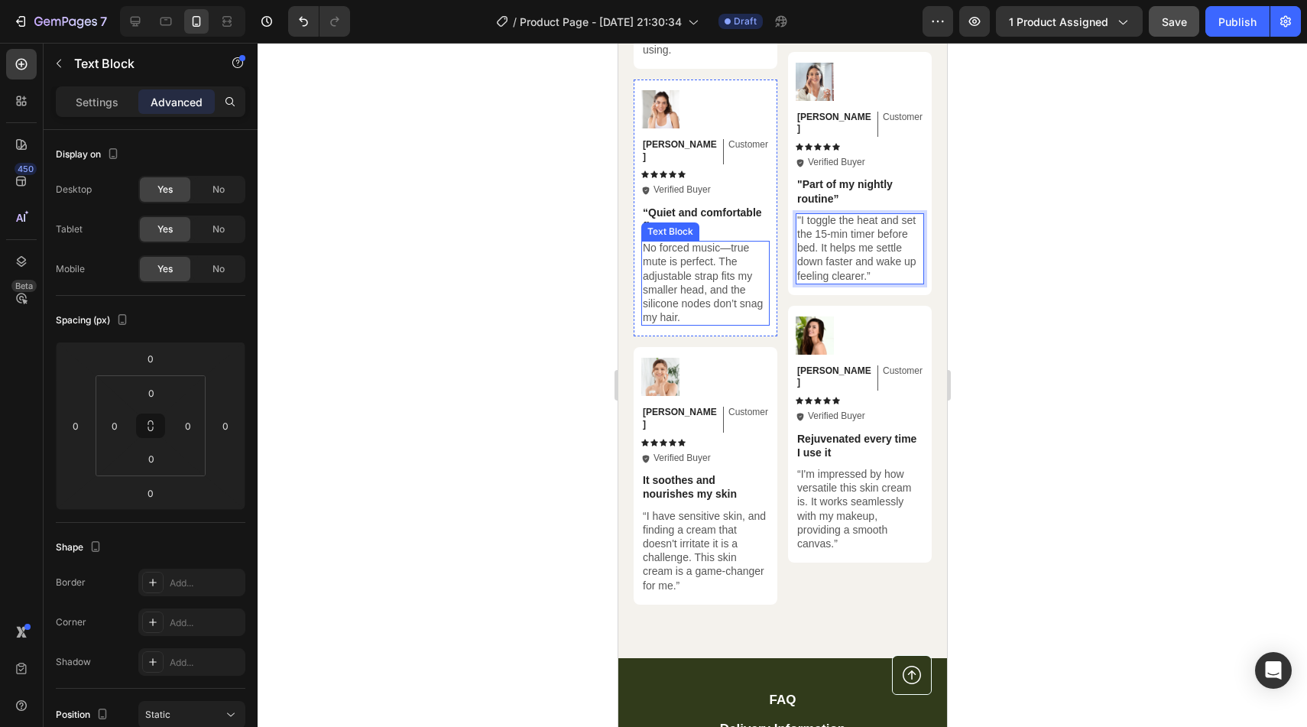
scroll to position [4685, 0]
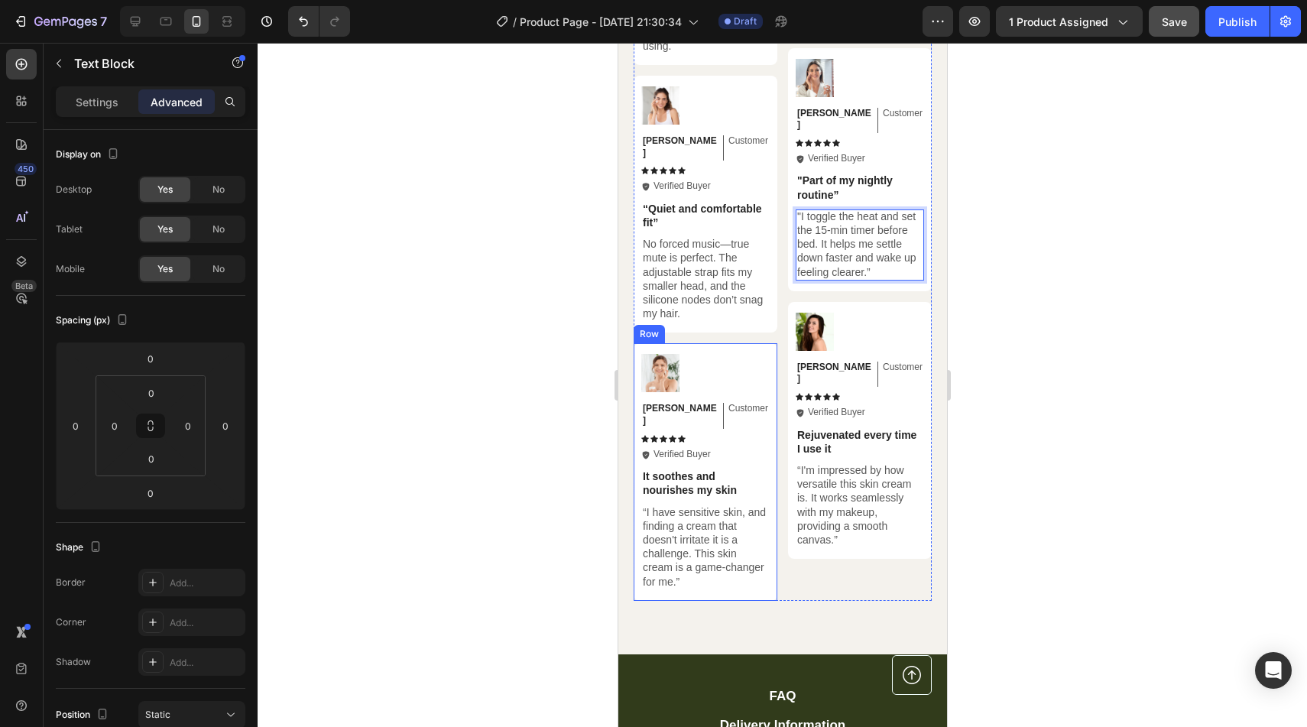
click at [680, 505] on p "“I have sensitive skin, and finding a cream that doesn't irritate it is a chall…" at bounding box center [704, 546] width 125 height 83
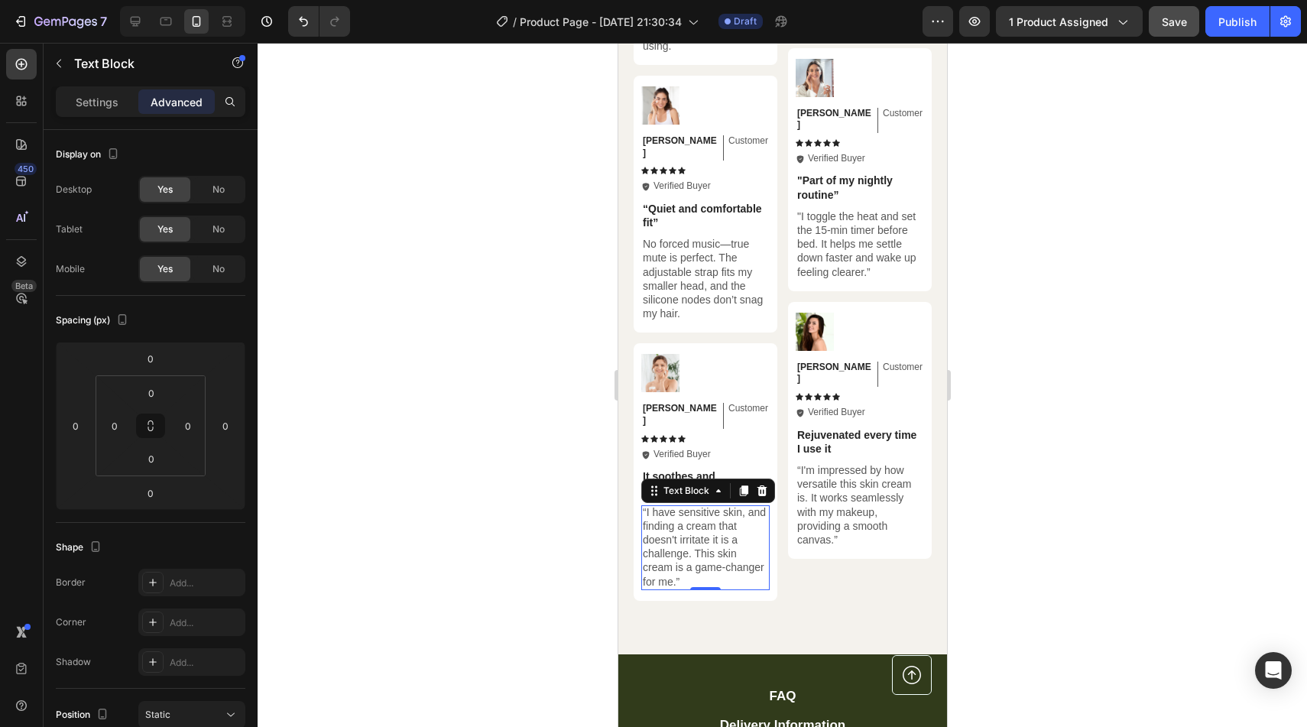
click at [692, 478] on div "Text Block" at bounding box center [708, 490] width 134 height 24
click at [683, 469] on p "It soothes and nourishes my skin" at bounding box center [704, 483] width 125 height 28
click at [676, 469] on p "It soothes and nourishes my skin" at bounding box center [704, 483] width 125 height 28
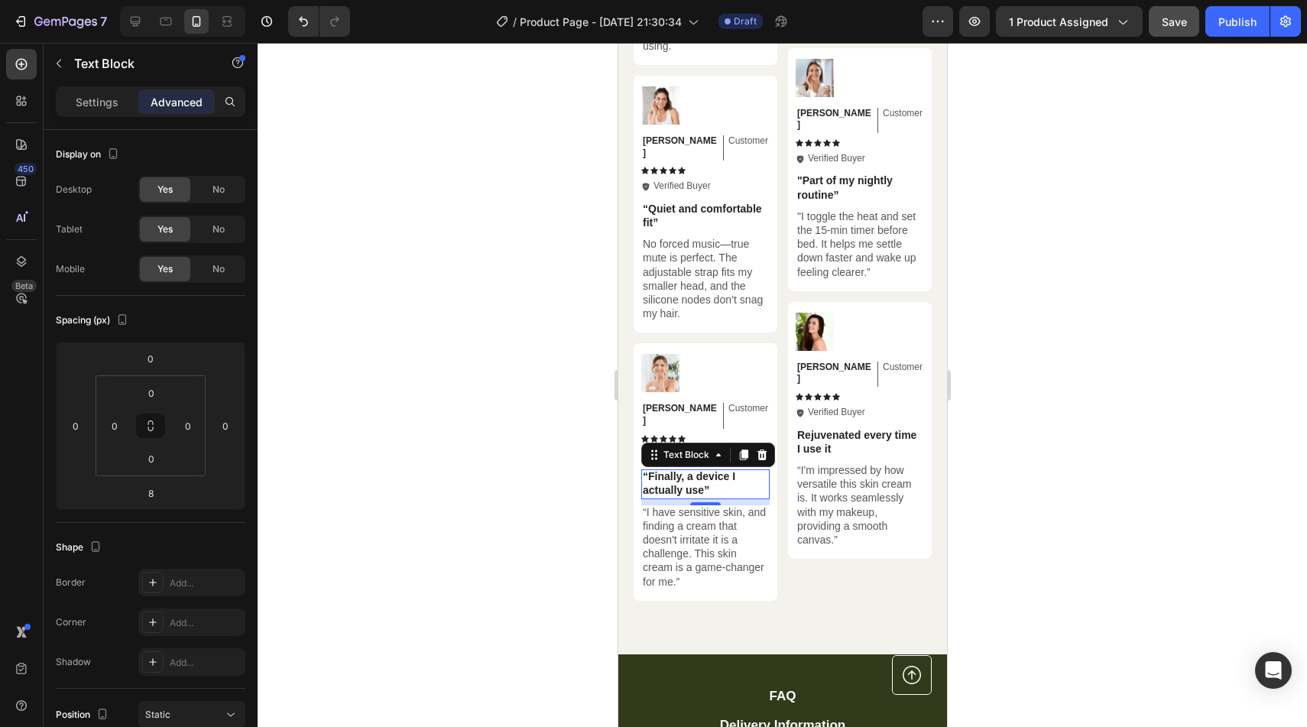
click at [696, 505] on p "“I have sensitive skin, and finding a cream that doesn't irritate it is a chall…" at bounding box center [704, 546] width 125 height 83
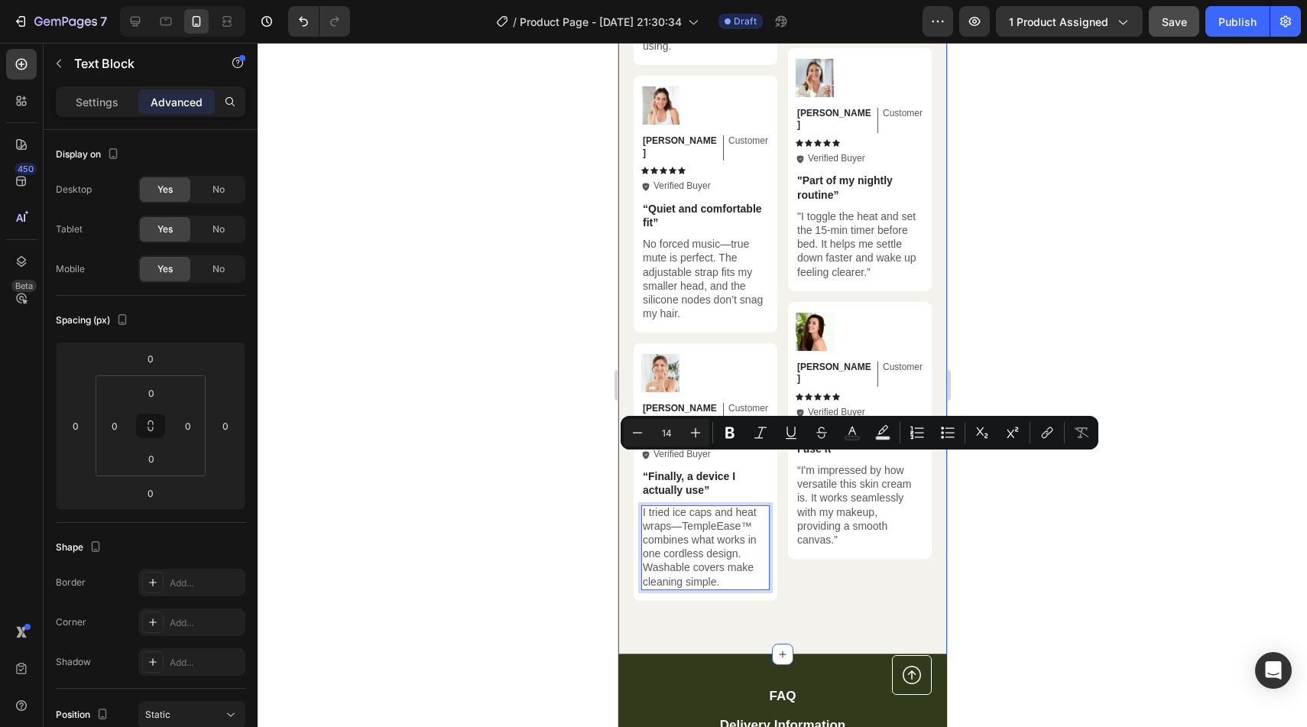
click at [938, 233] on div "Hear from Our Customers Heading Icon Icon Icon Icon Icon Icon List 2000+ Custom…" at bounding box center [782, 124] width 329 height 1062
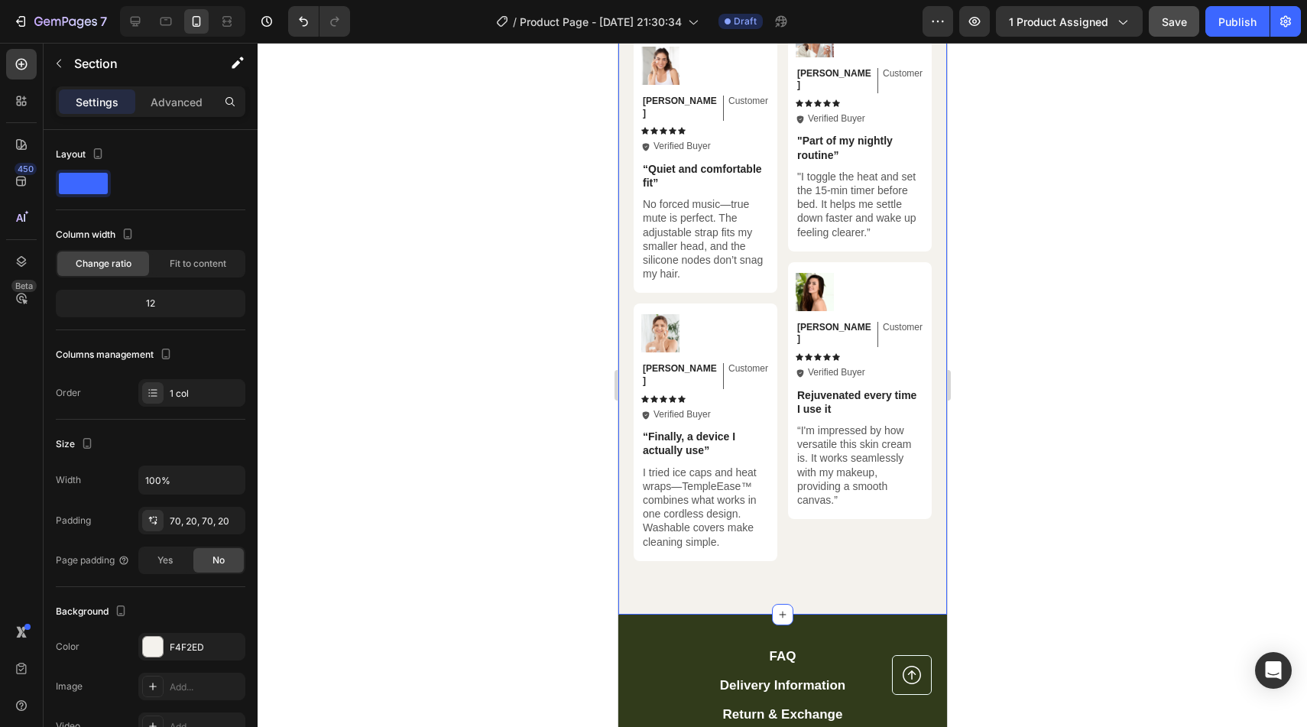
scroll to position [4768, 0]
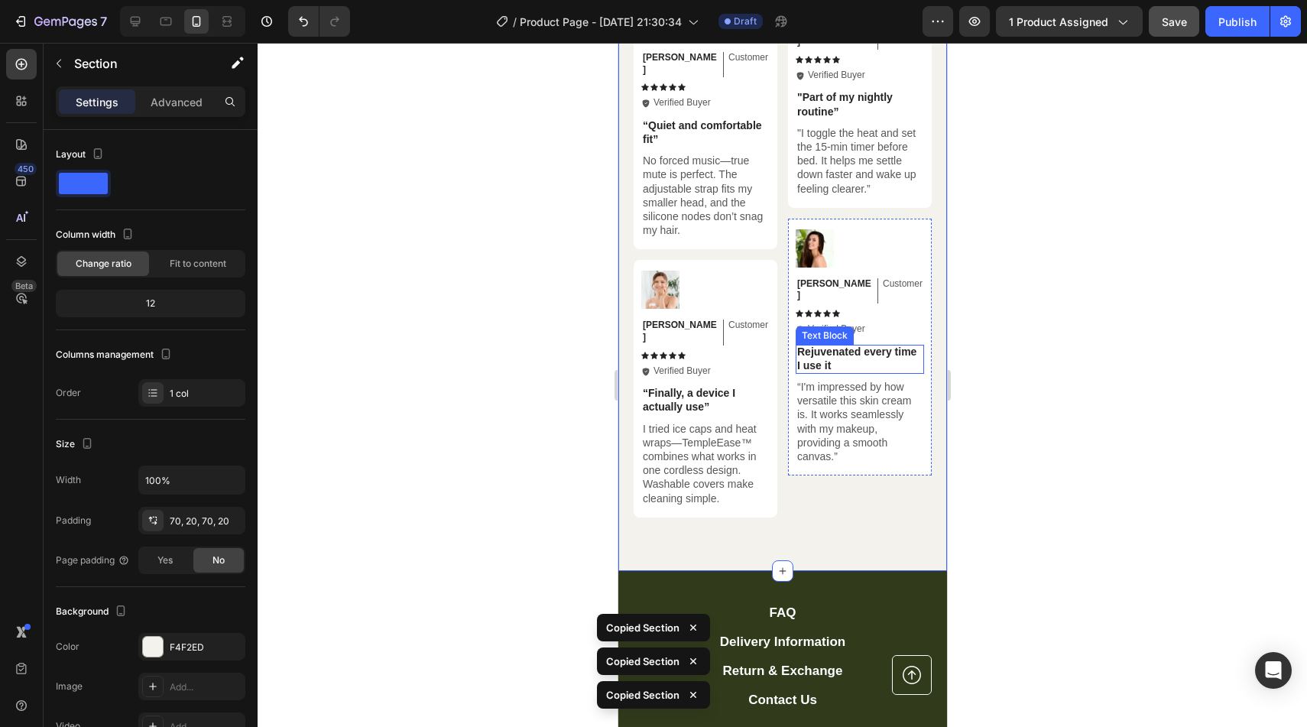
click at [841, 345] on p "Rejuvenated every time I use it" at bounding box center [858, 359] width 125 height 28
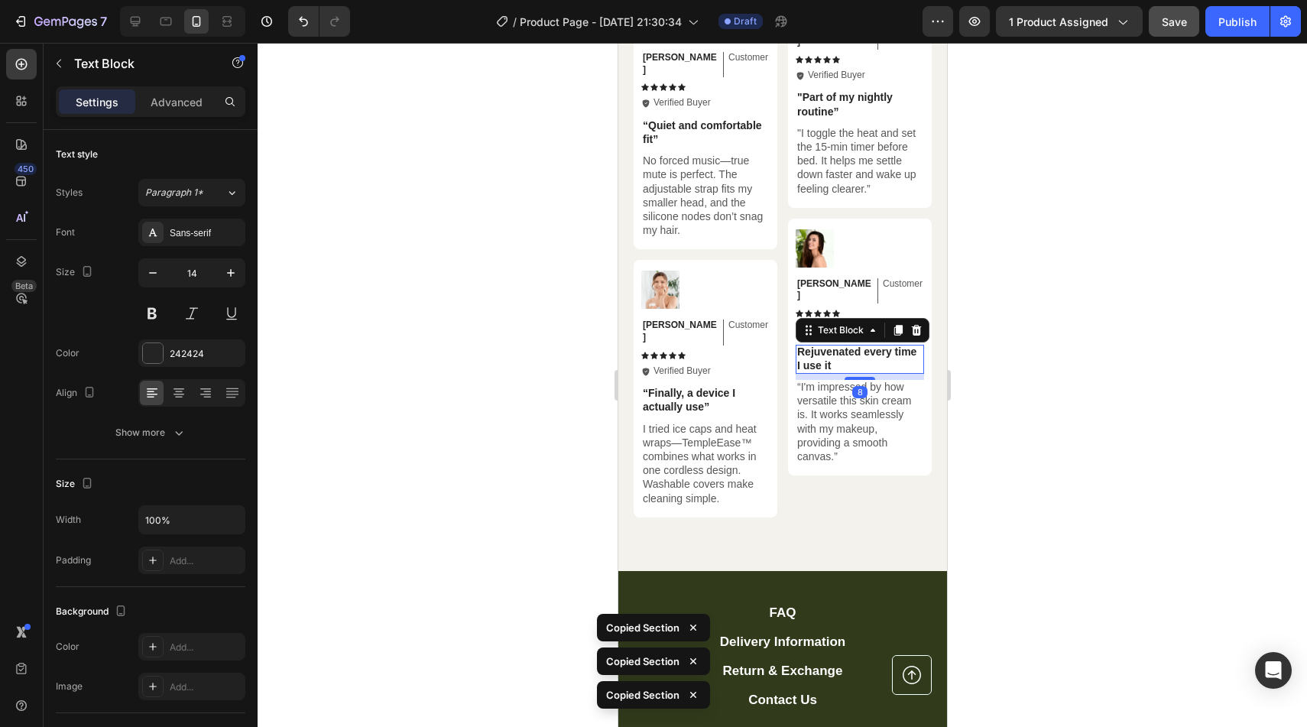
click at [841, 345] on p "Rejuvenated every time I use it" at bounding box center [858, 359] width 125 height 28
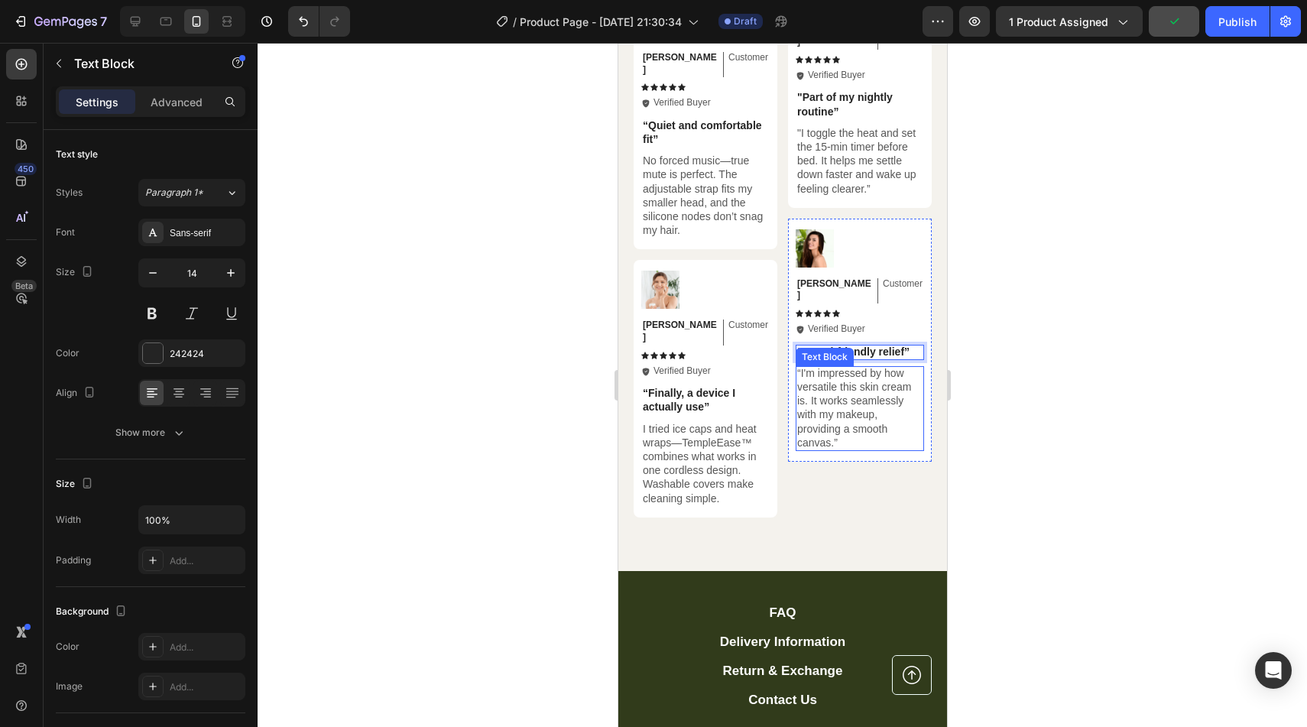
click at [871, 381] on p "“I'm impressed by how versatile this skin cream is. It works seamlessly with my…" at bounding box center [858, 407] width 125 height 83
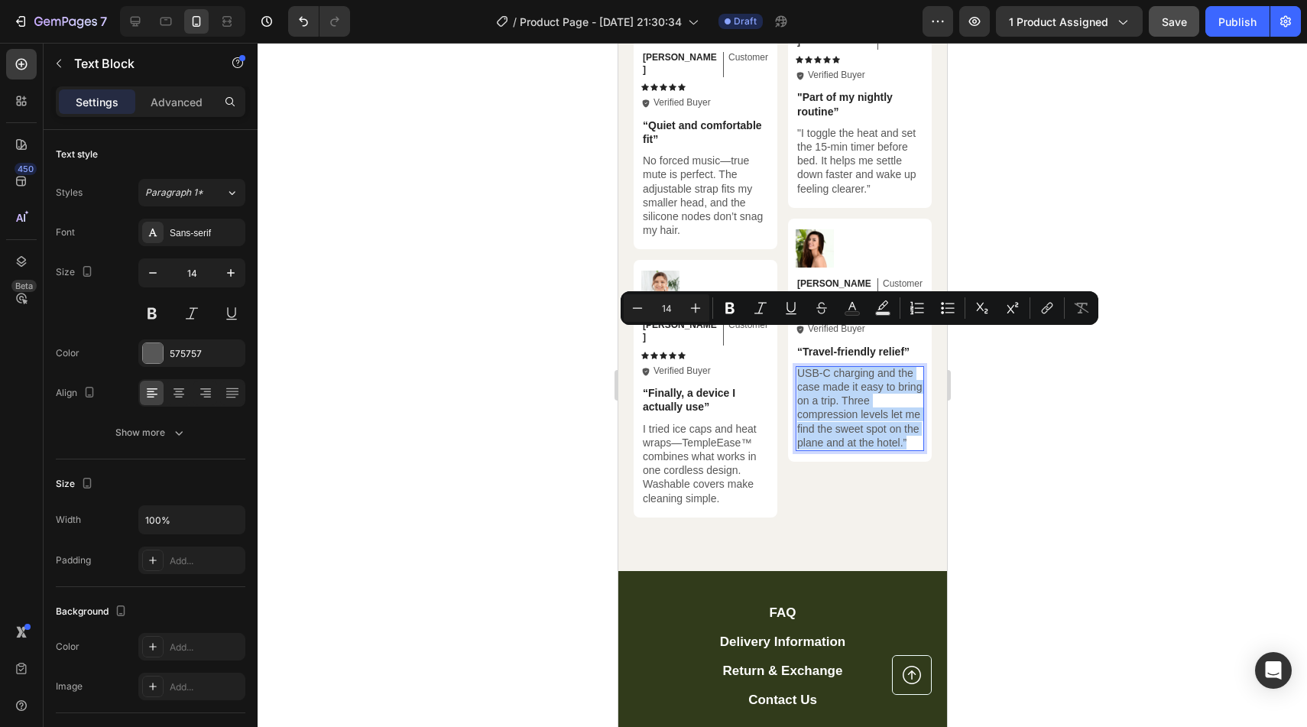
click at [863, 380] on p "USB-C charging and the case made it easy to bring on a trip. Three compression …" at bounding box center [858, 407] width 125 height 83
click at [865, 399] on p "USB-C charging and the case made it easy to bring on a trip. Three compression …" at bounding box center [858, 407] width 125 height 83
click at [909, 401] on p "USB-C charging and the case made it easy to bring on a trip. Three compression …" at bounding box center [858, 407] width 125 height 83
click at [909, 403] on p "USB-C charging and the case made it easy to bring on a trip. Three compression …" at bounding box center [858, 407] width 125 height 83
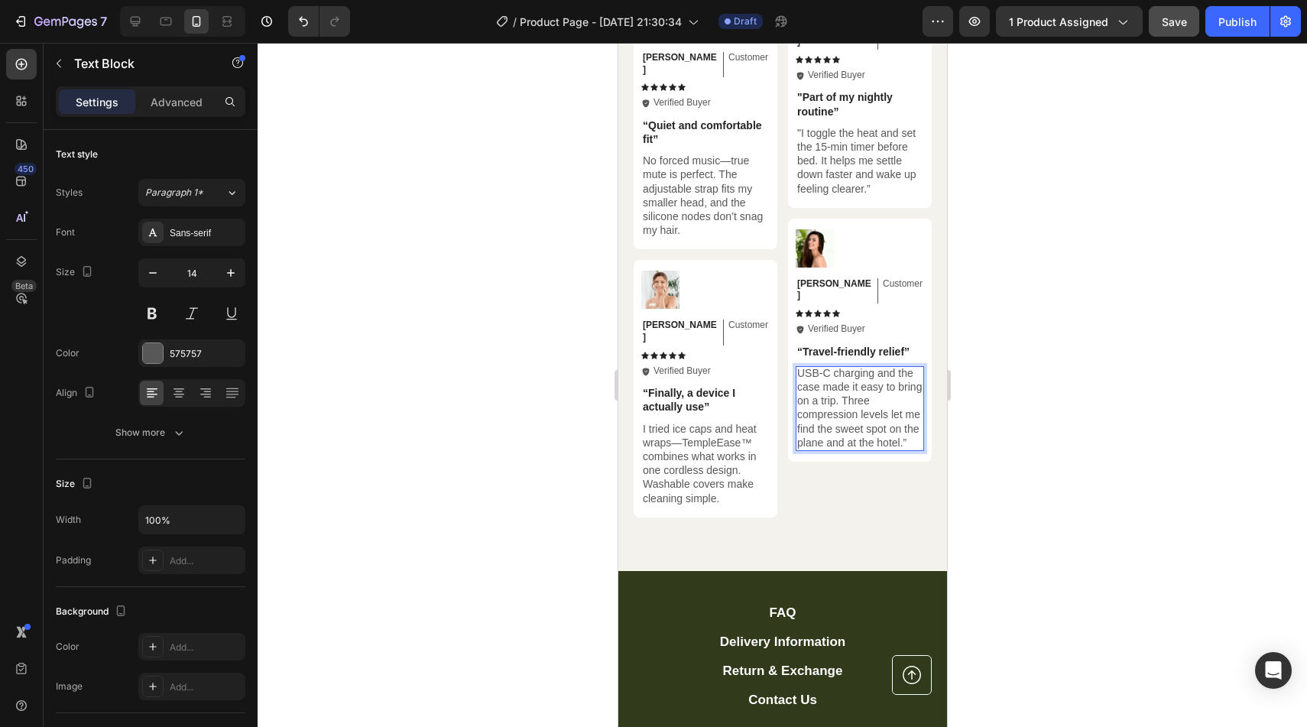
click at [887, 392] on p "USB-C charging and the case made it easy to bring on a trip. Three compression …" at bounding box center [858, 407] width 125 height 83
click at [906, 410] on p "USB-C charging and the case made it easy to bring on a trip. Three compression …" at bounding box center [858, 407] width 125 height 83
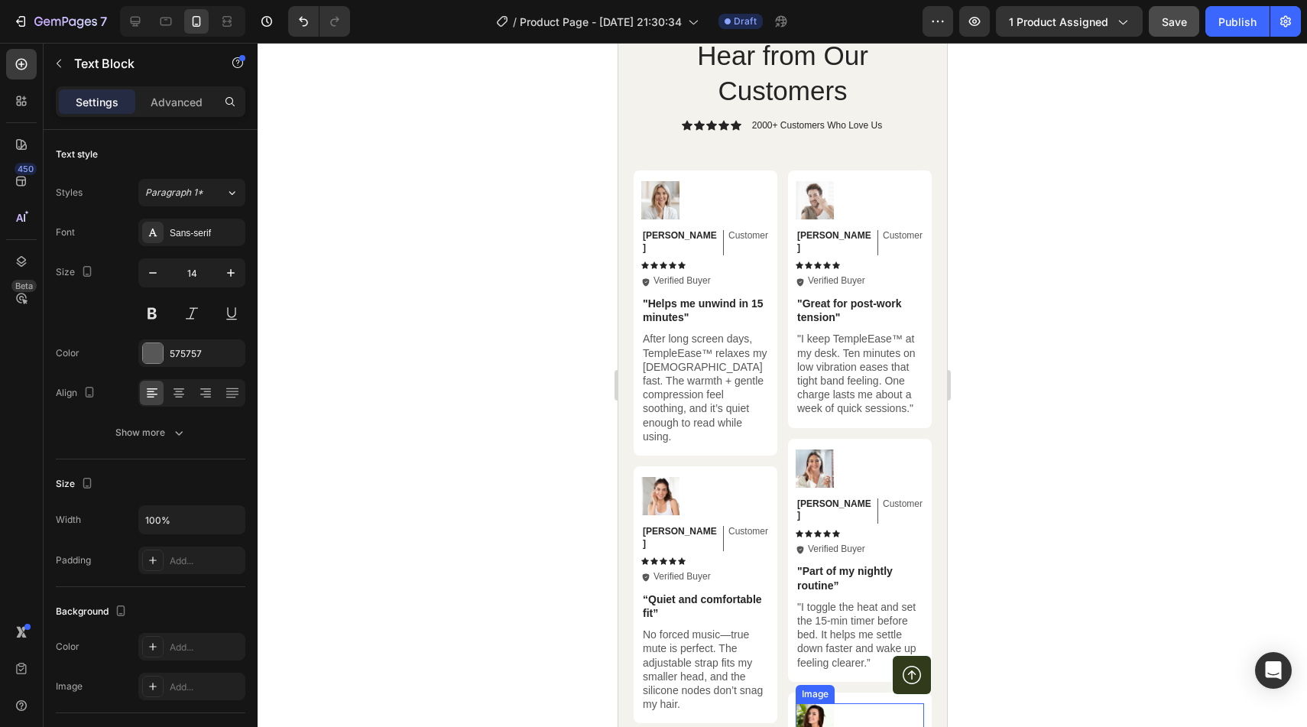
scroll to position [5204, 0]
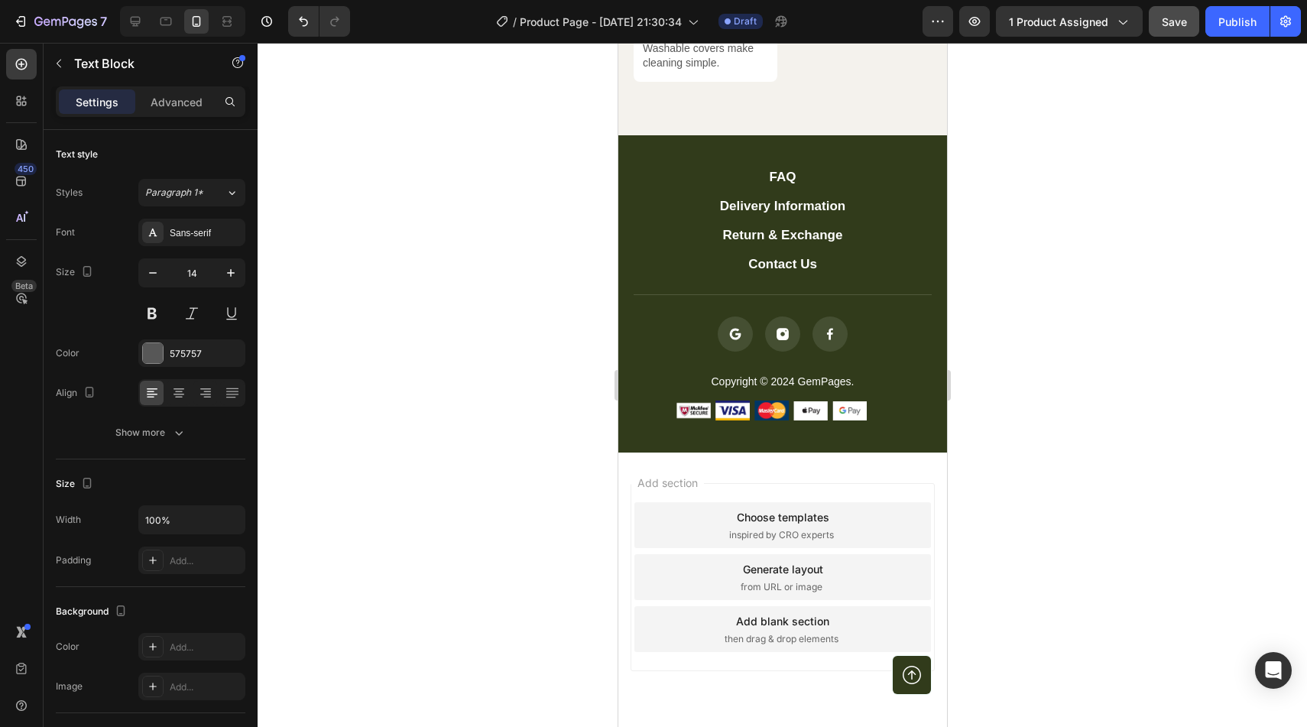
click at [990, 313] on div at bounding box center [782, 385] width 1049 height 684
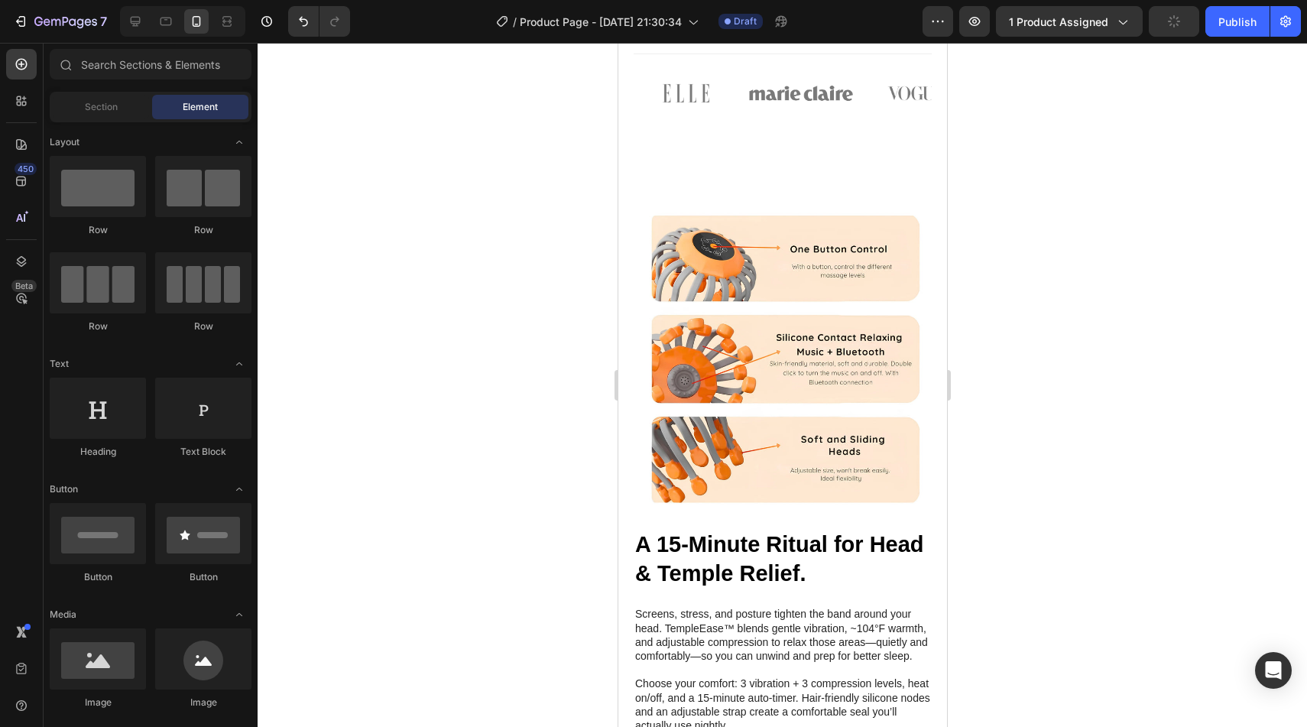
scroll to position [0, 0]
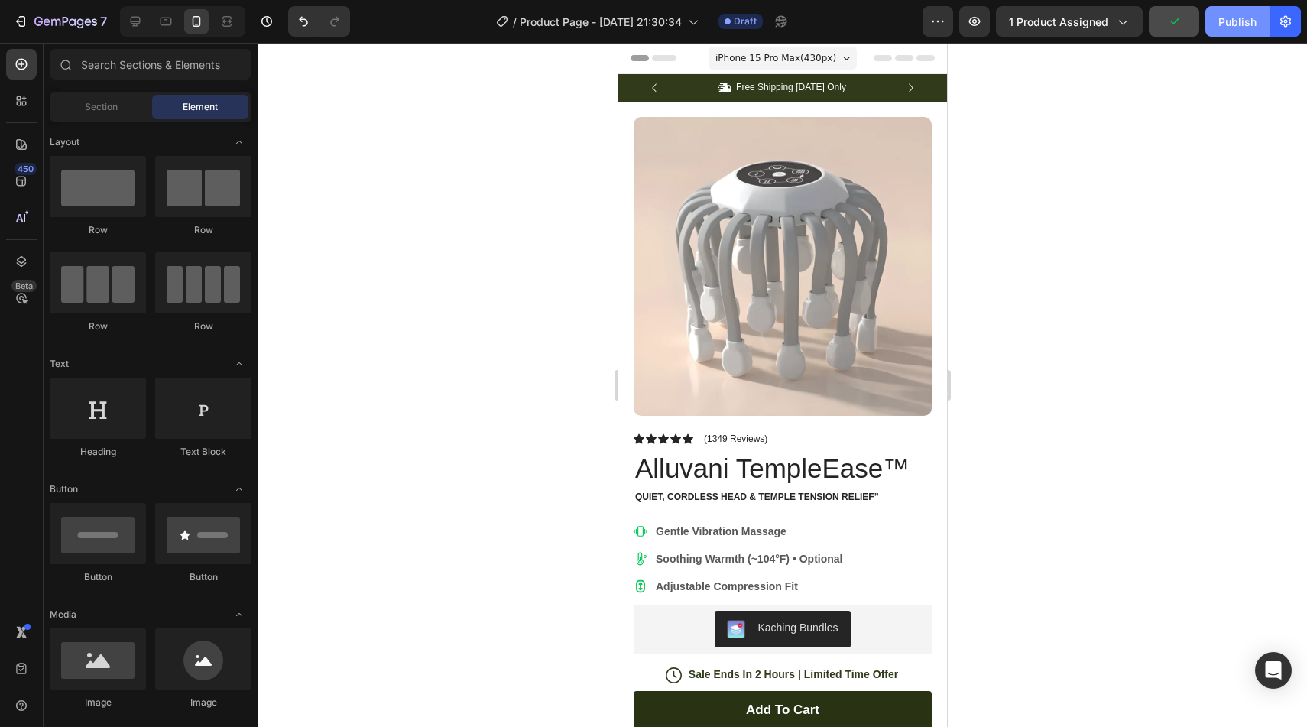
click at [1228, 21] on div "Publish" at bounding box center [1237, 22] width 38 height 16
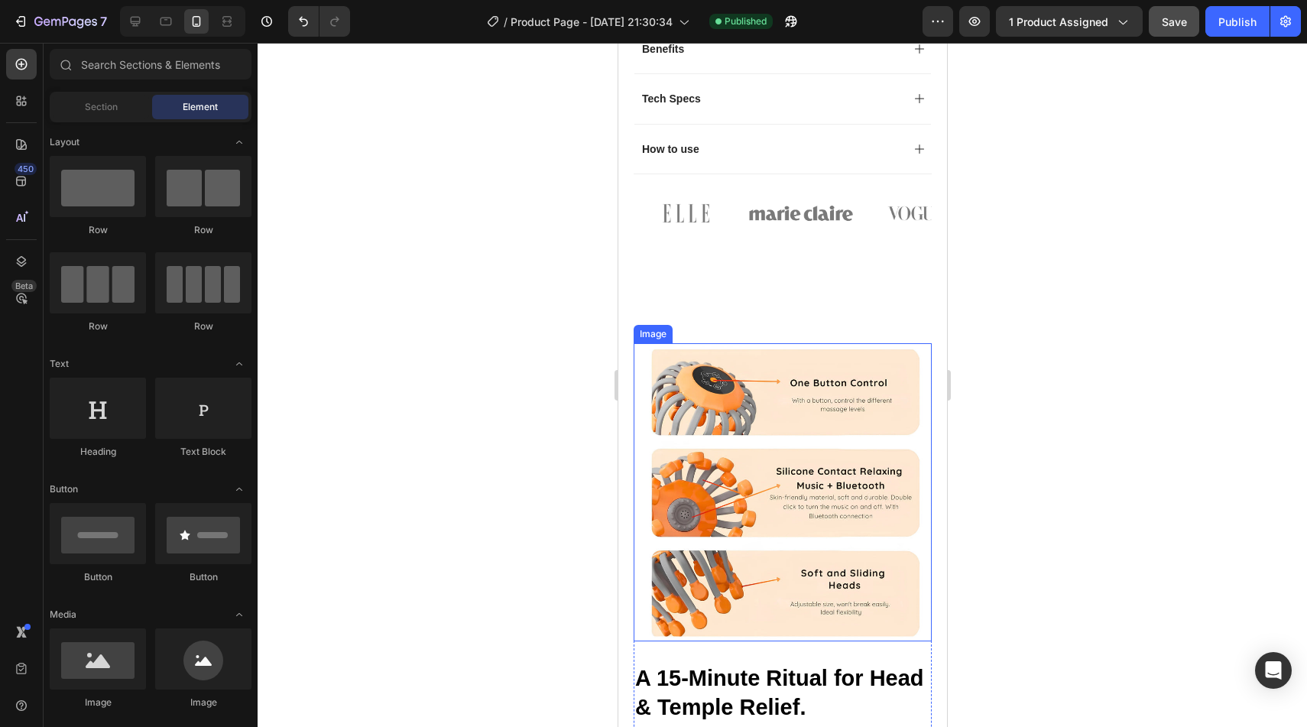
scroll to position [884, 0]
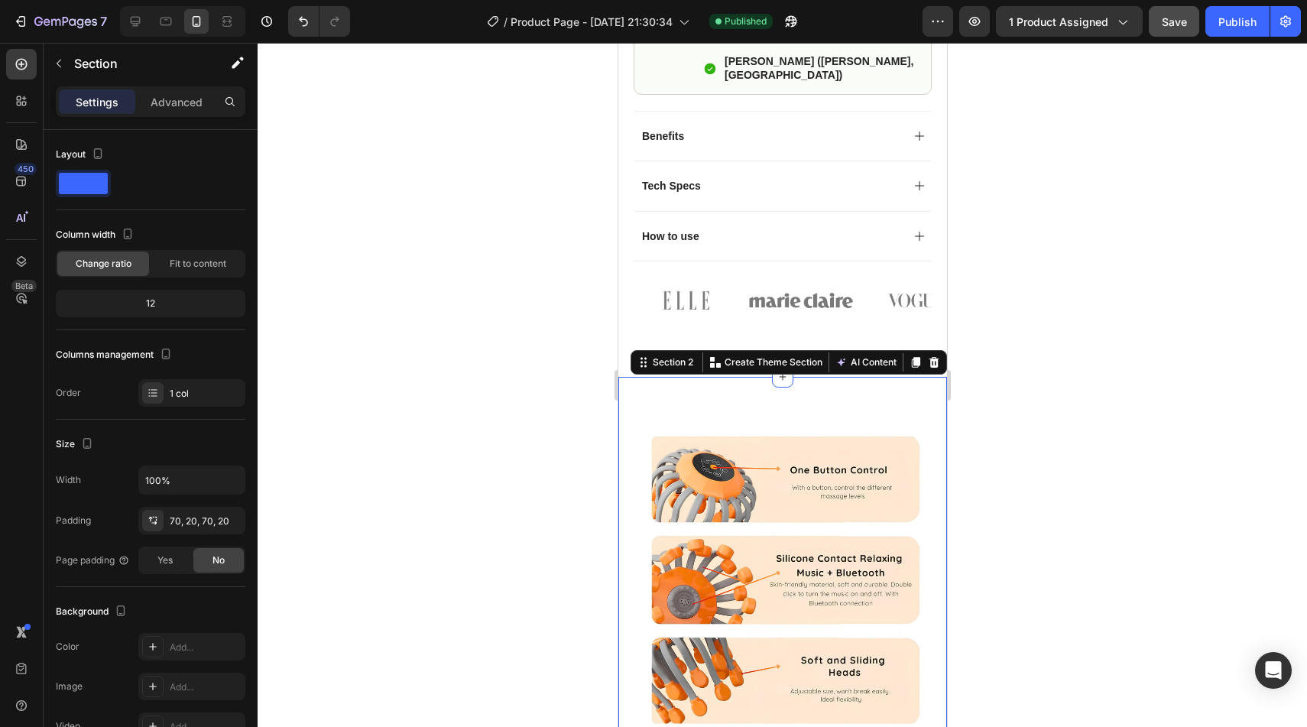
click at [180, 98] on p "Advanced" at bounding box center [177, 102] width 52 height 16
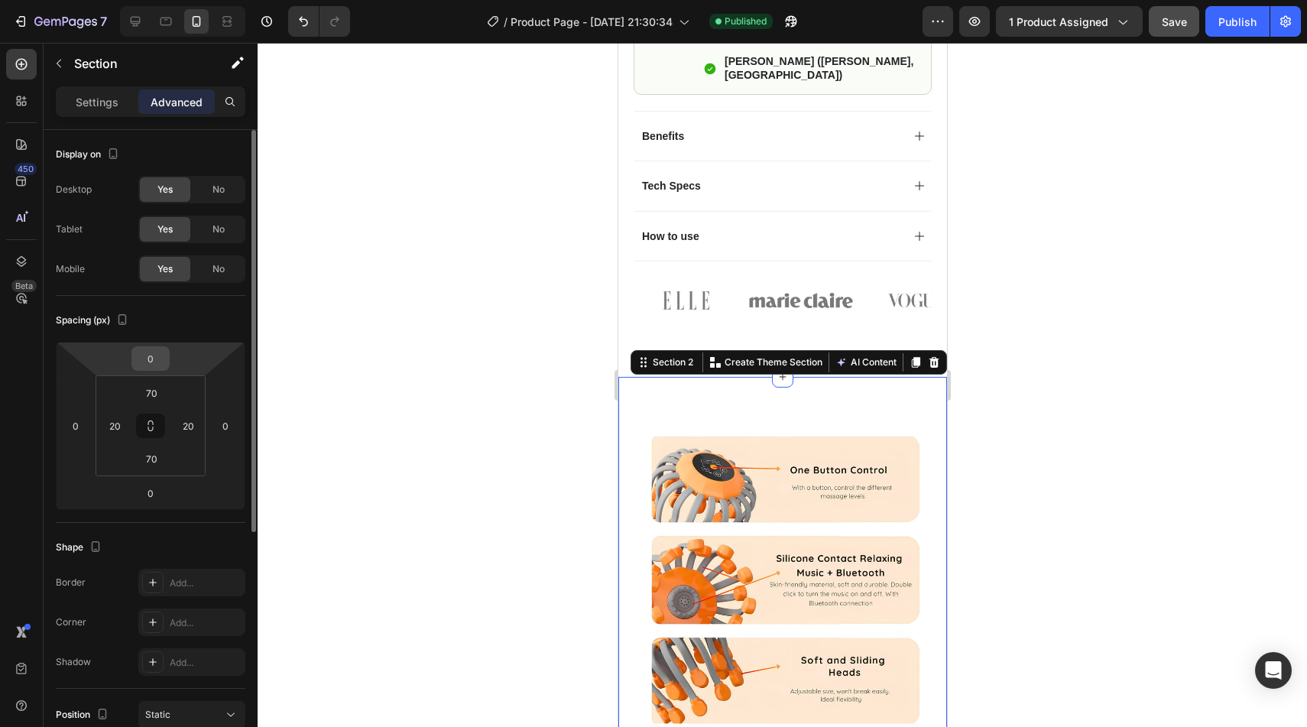
click at [154, 363] on input "0" at bounding box center [150, 358] width 31 height 23
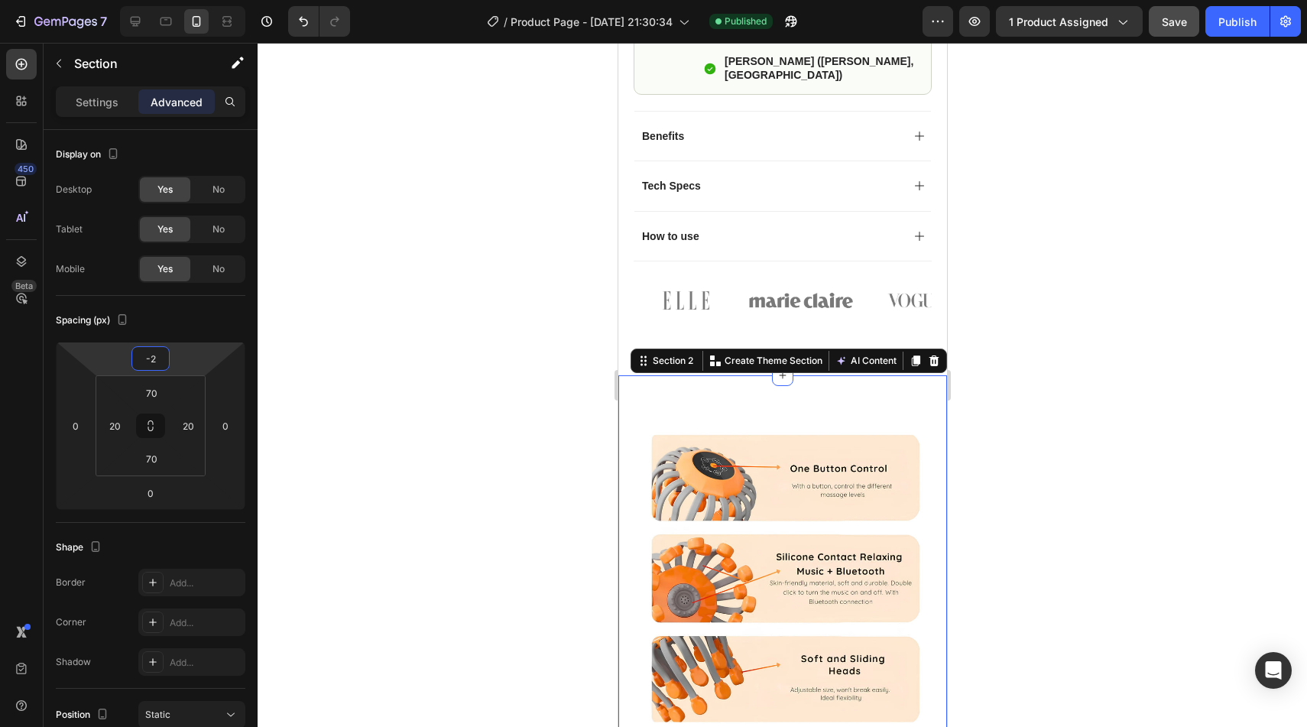
type input "-20"
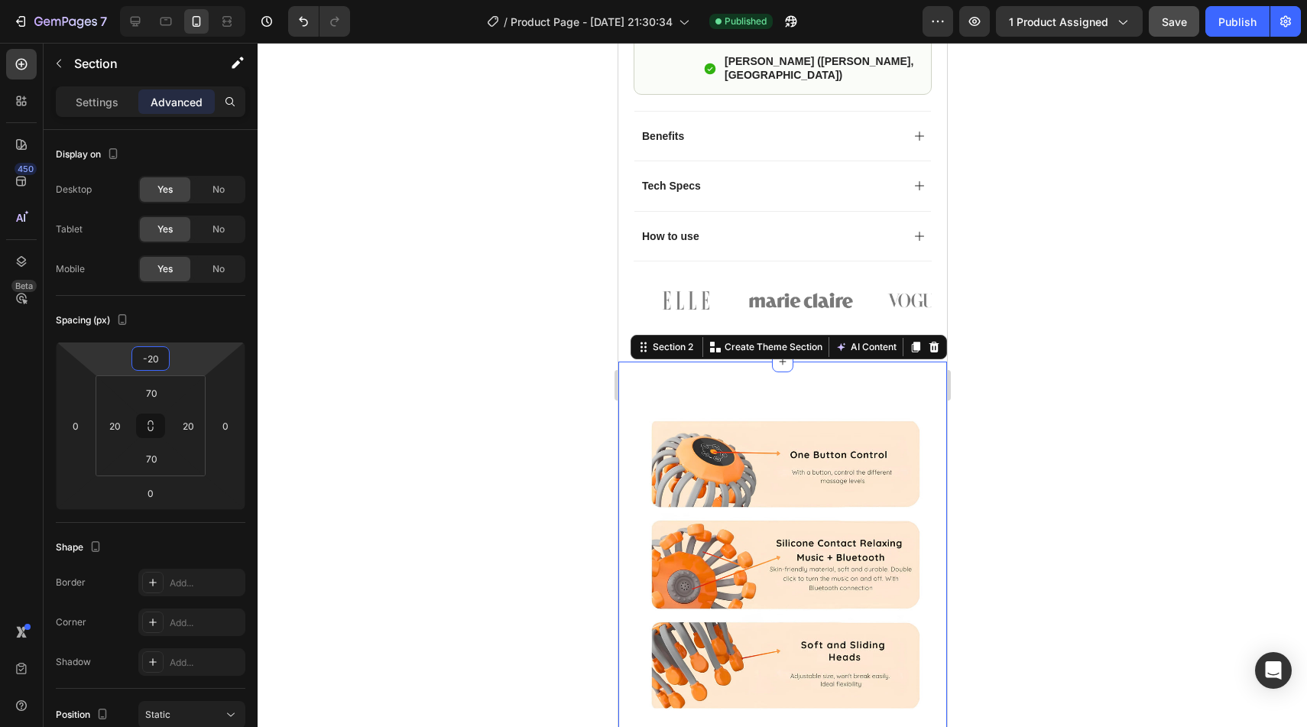
click at [524, 487] on div at bounding box center [782, 385] width 1049 height 684
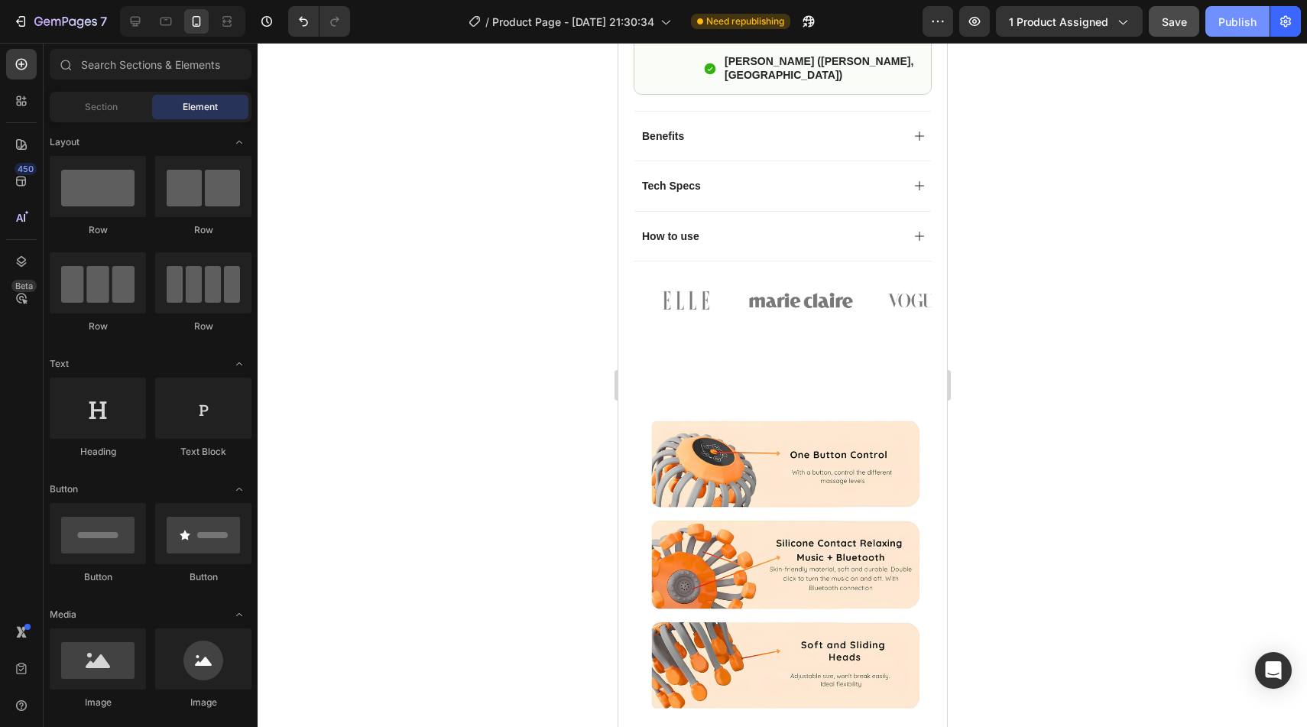
click at [1225, 17] on div "Publish" at bounding box center [1237, 22] width 38 height 16
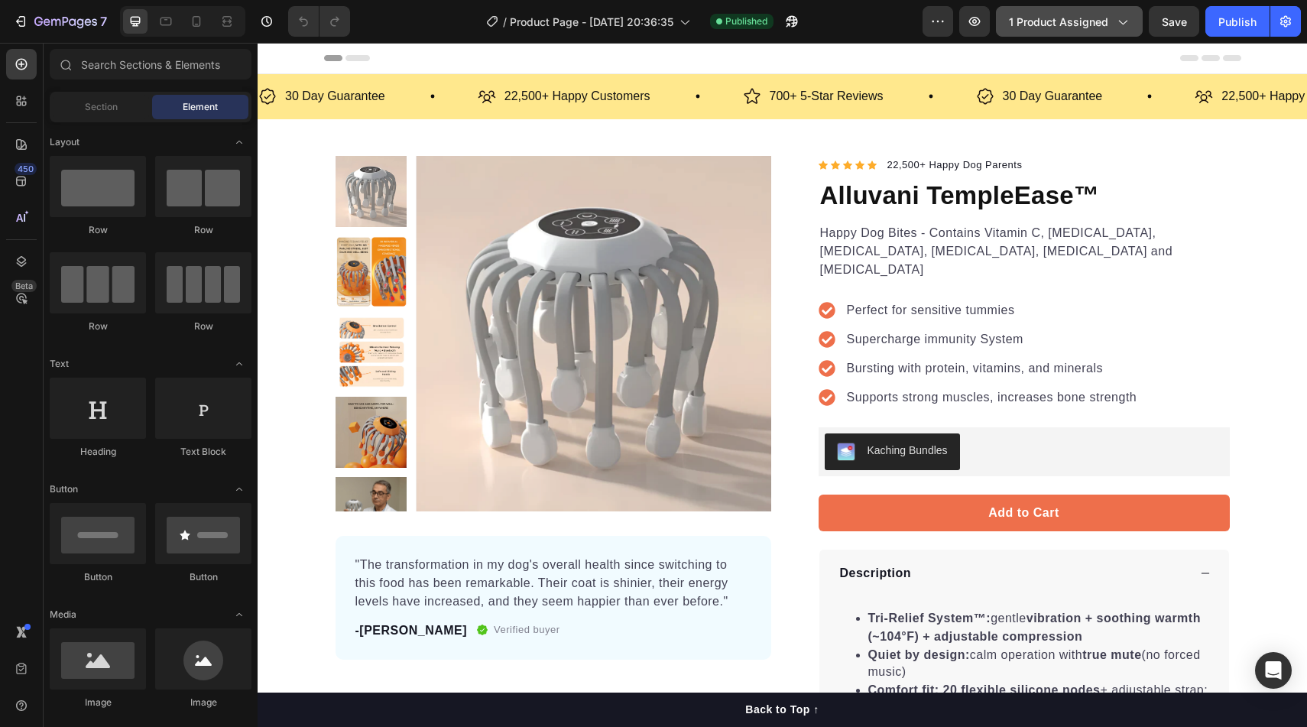
click at [1101, 18] on span "1 product assigned" at bounding box center [1058, 22] width 99 height 16
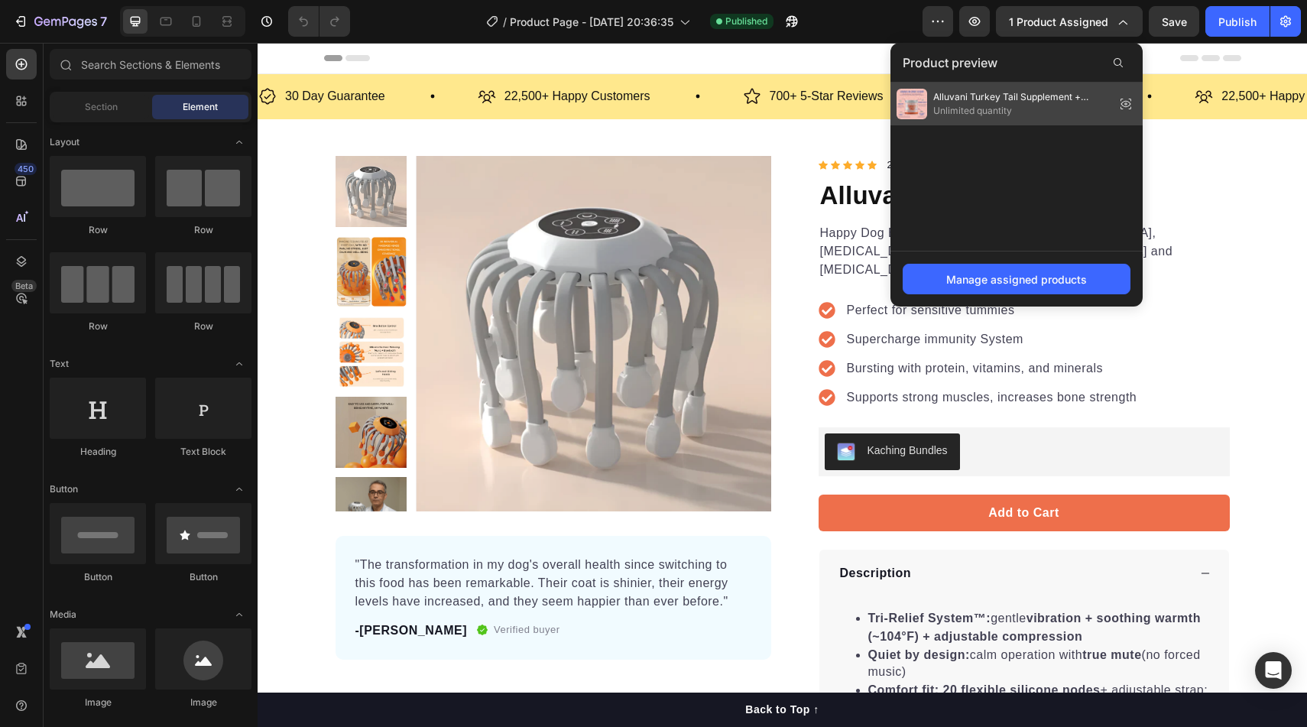
click at [1019, 101] on span "Alluvani Turkey Tail Supplement + Probiotic Formula" at bounding box center [1021, 97] width 176 height 14
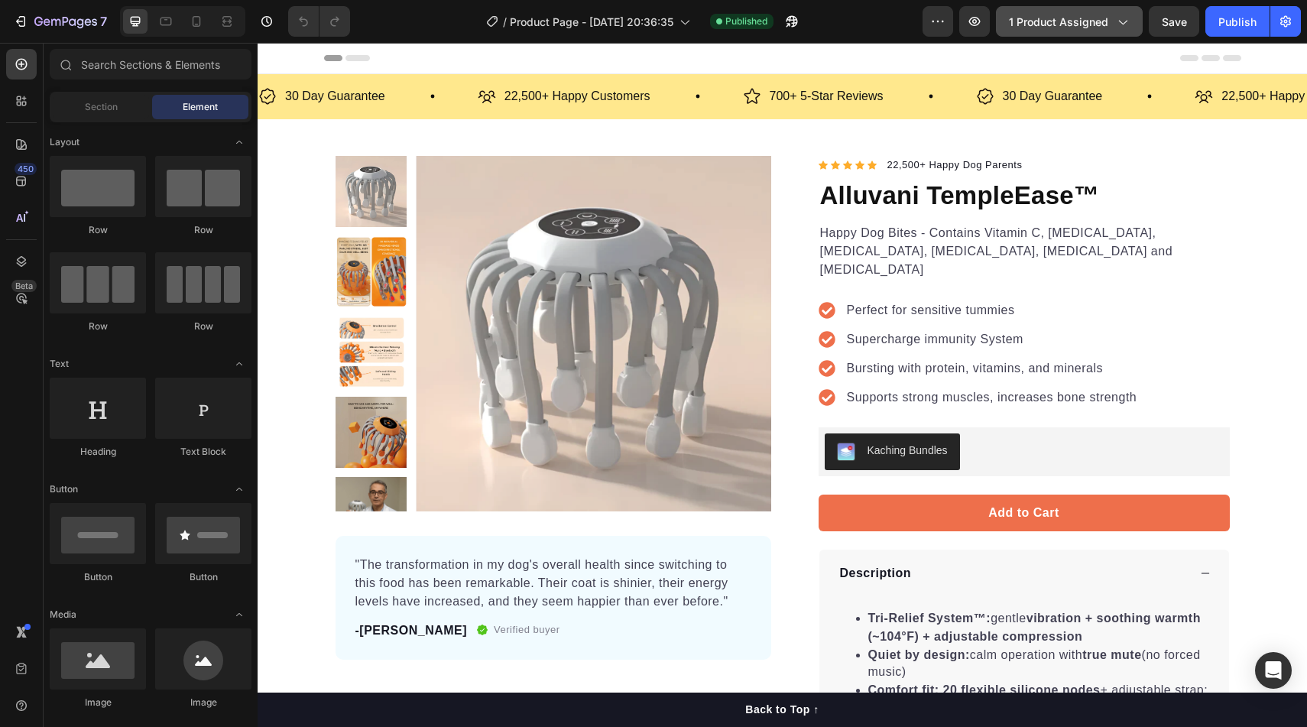
click at [1032, 31] on button "1 product assigned" at bounding box center [1069, 21] width 147 height 31
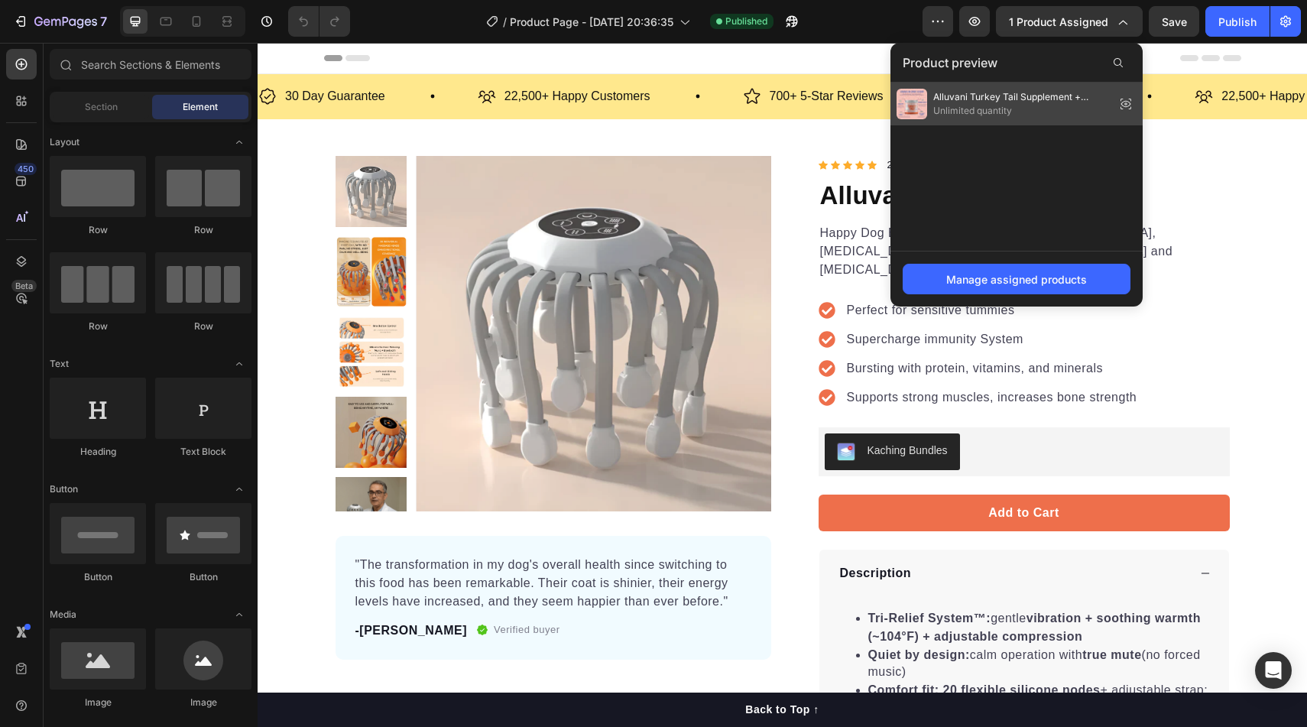
click at [1122, 102] on icon at bounding box center [1125, 103] width 21 height 21
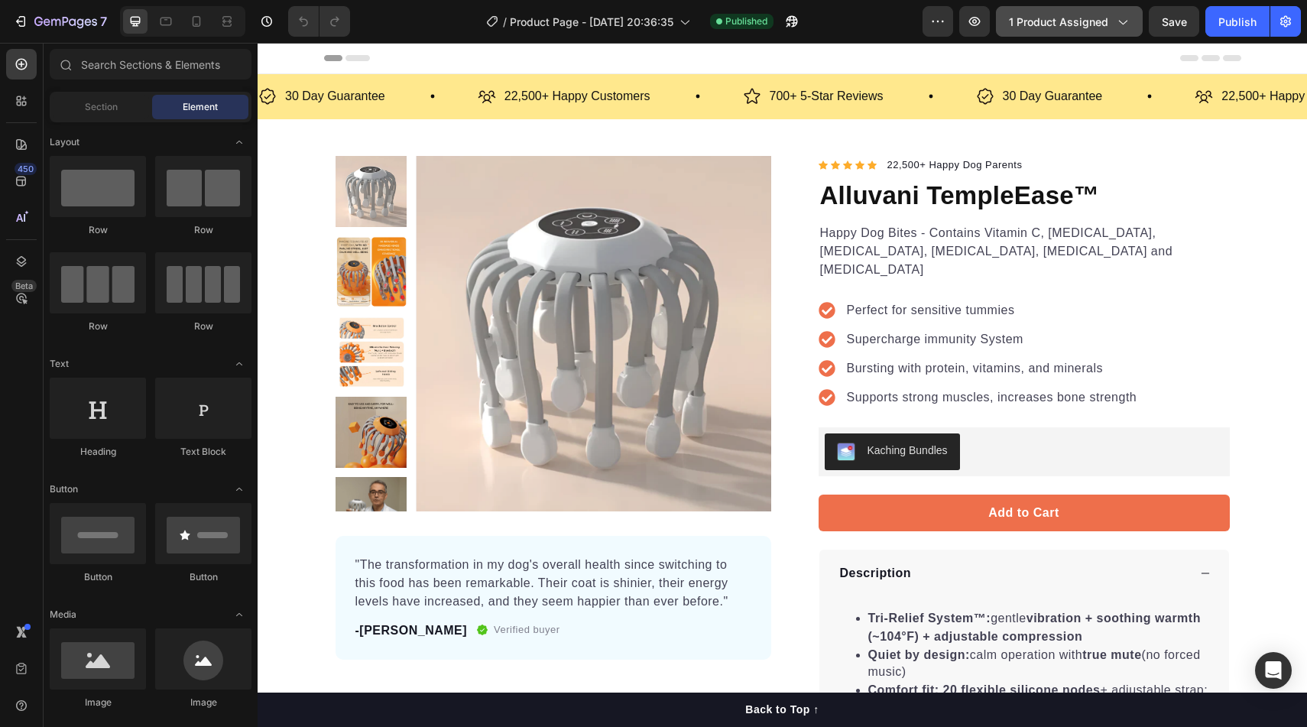
click at [1075, 34] on button "1 product assigned" at bounding box center [1069, 21] width 147 height 31
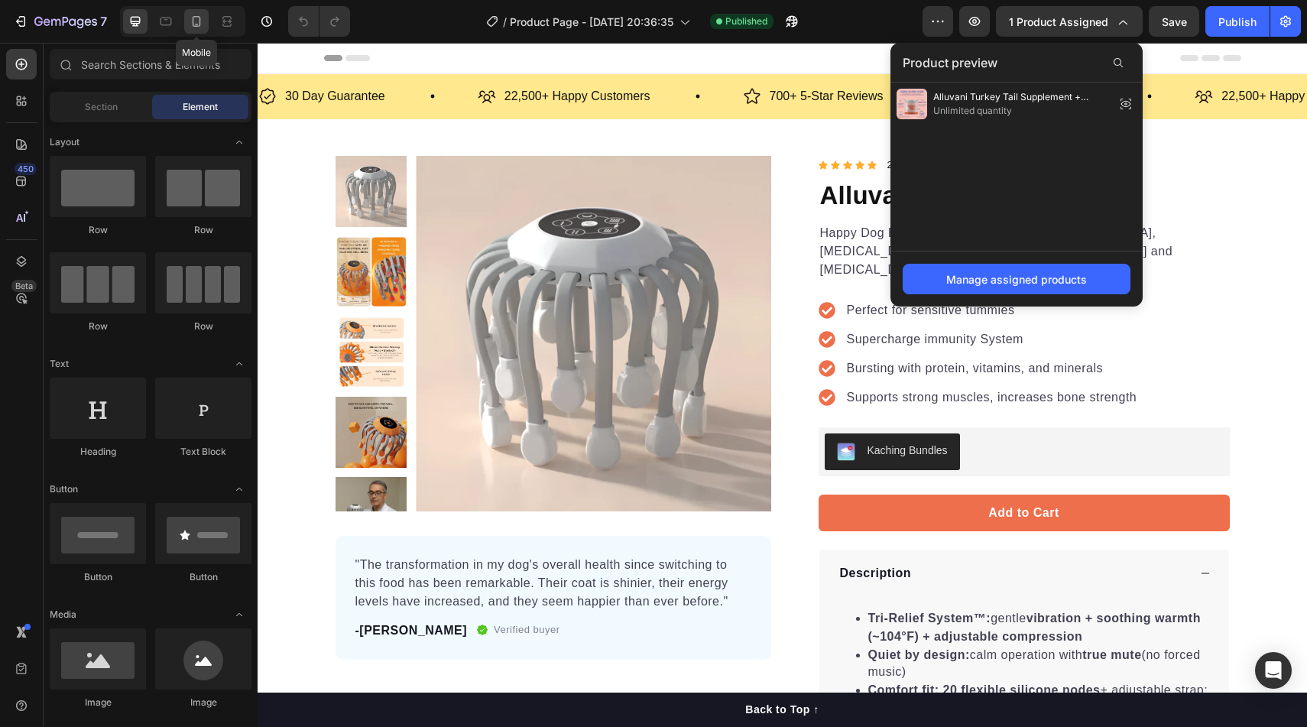
click at [184, 24] on div at bounding box center [196, 21] width 24 height 24
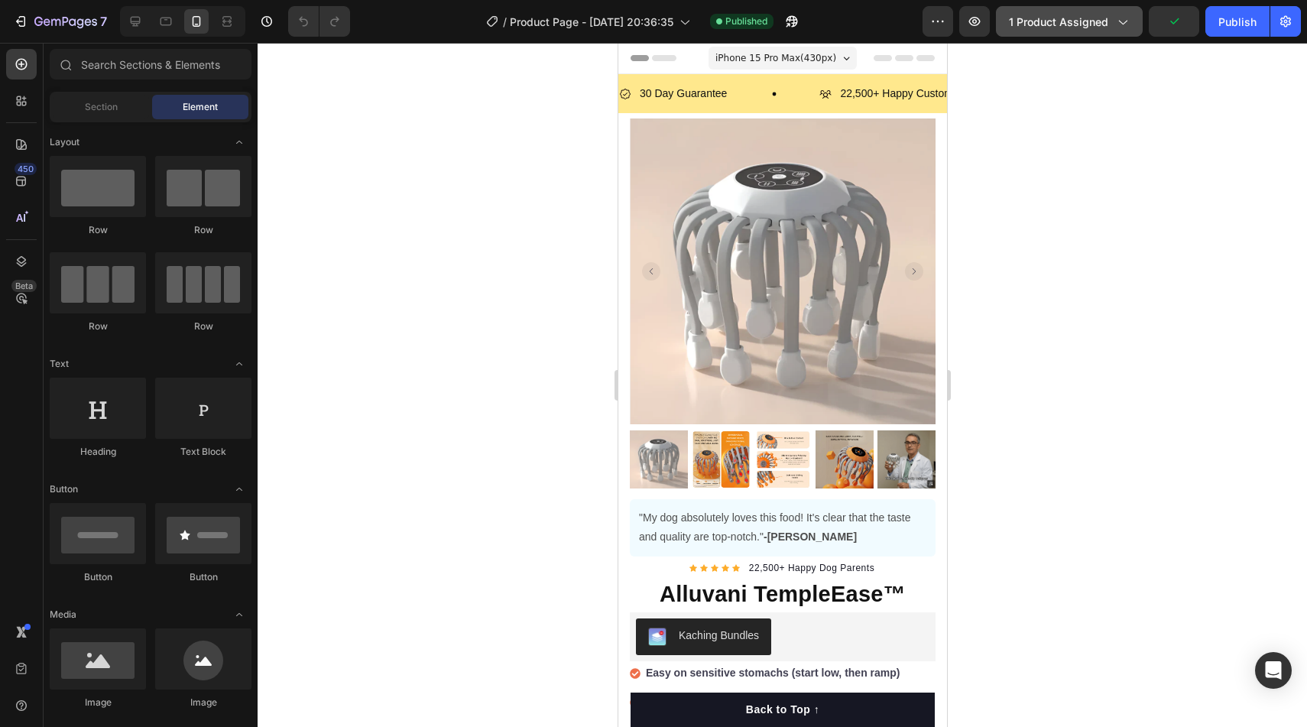
click at [1054, 29] on button "1 product assigned" at bounding box center [1069, 21] width 147 height 31
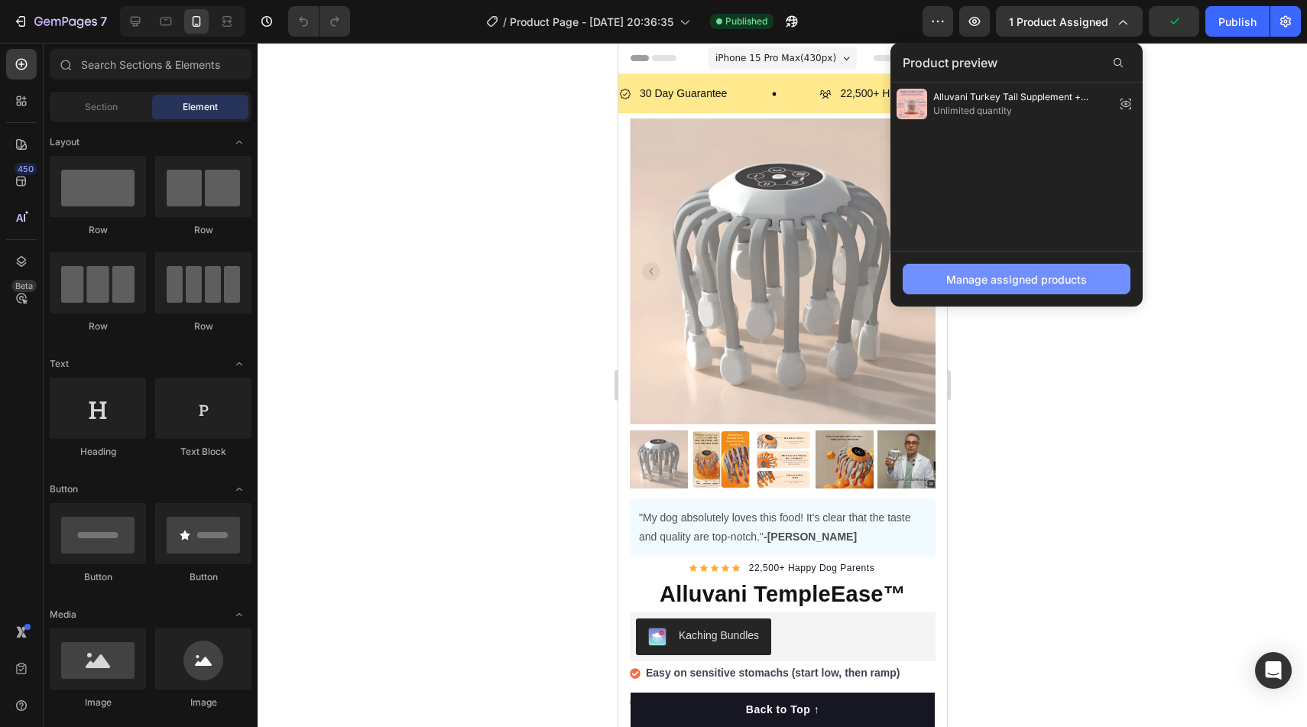
click at [998, 287] on div "Manage assigned products" at bounding box center [1016, 279] width 141 height 16
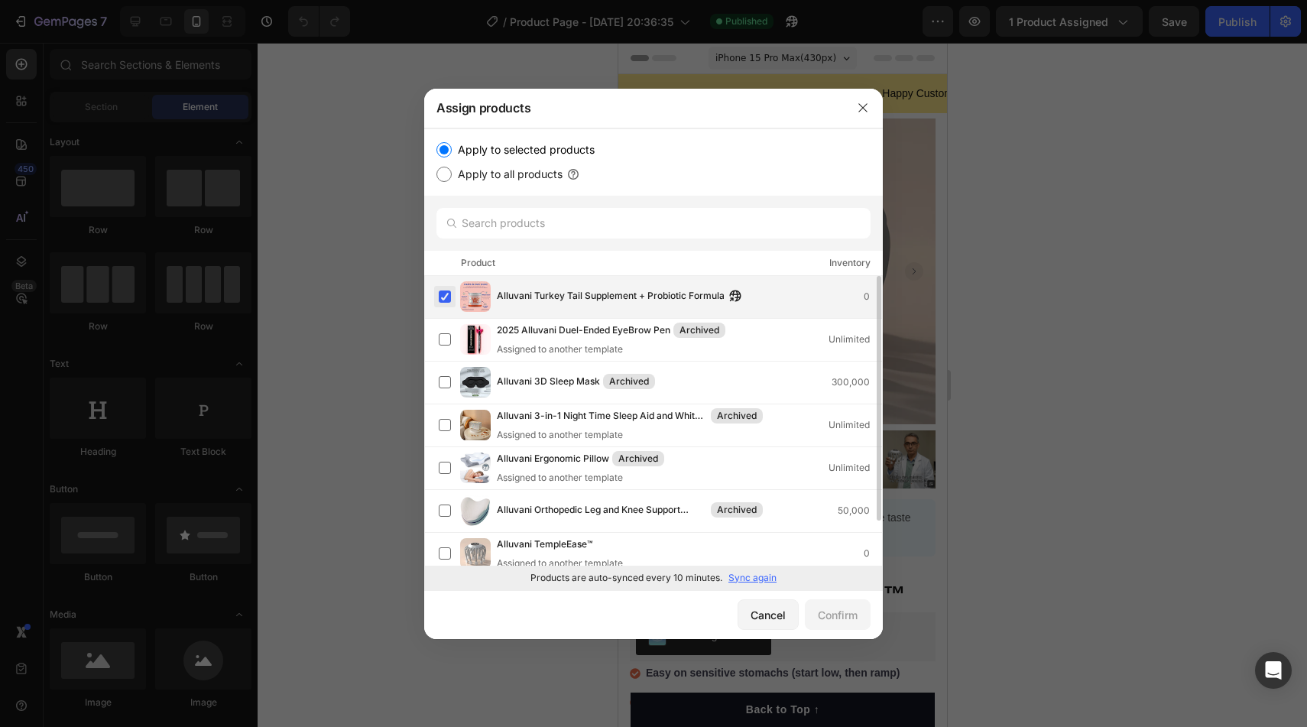
click at [448, 292] on label at bounding box center [445, 296] width 12 height 12
click at [744, 579] on p "Sync again" at bounding box center [752, 578] width 48 height 14
click at [450, 302] on label at bounding box center [445, 296] width 12 height 12
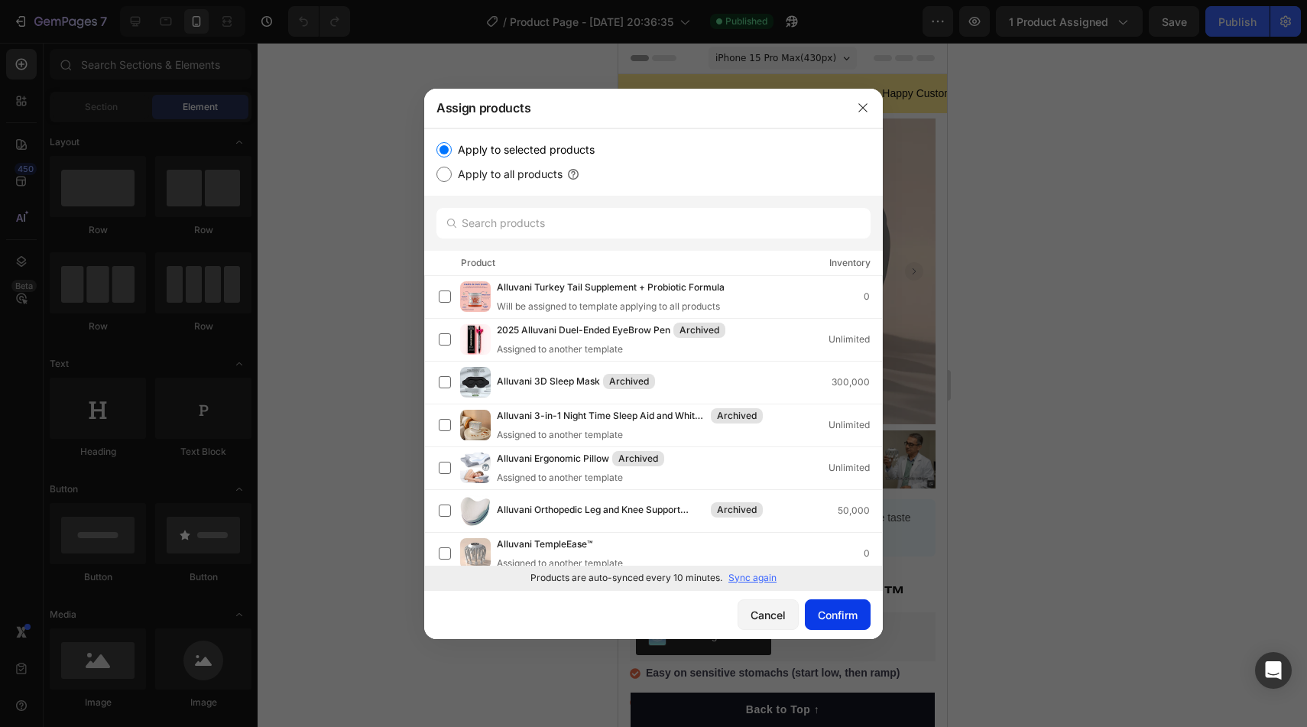
click at [836, 614] on div "Confirm" at bounding box center [838, 615] width 40 height 16
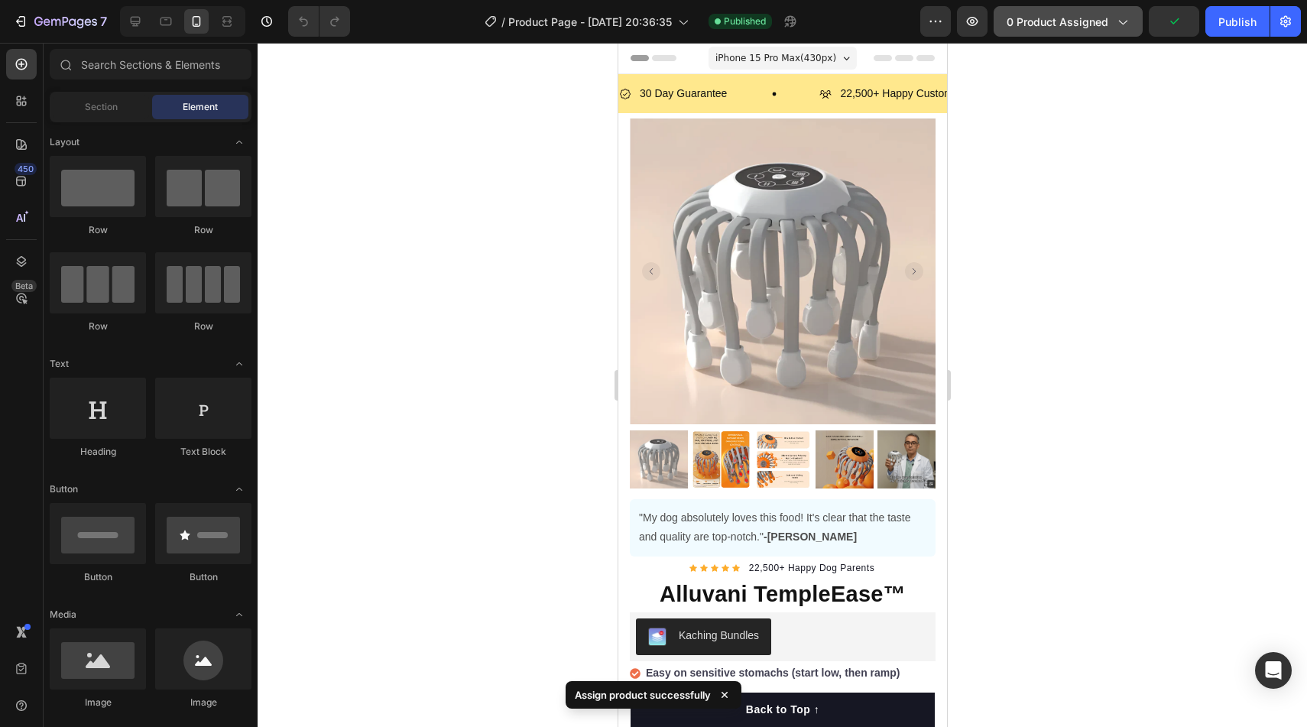
click at [1053, 28] on span "0 product assigned" at bounding box center [1058, 22] width 102 height 16
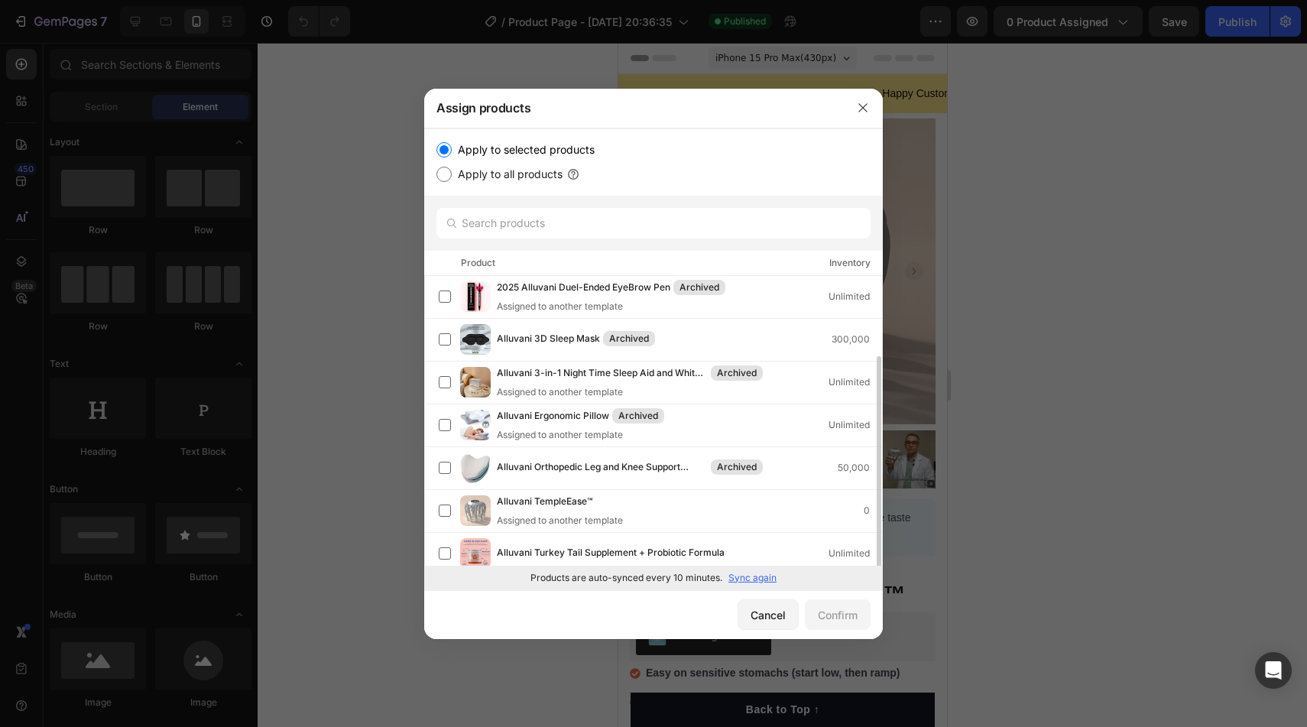
scroll to position [53, 0]
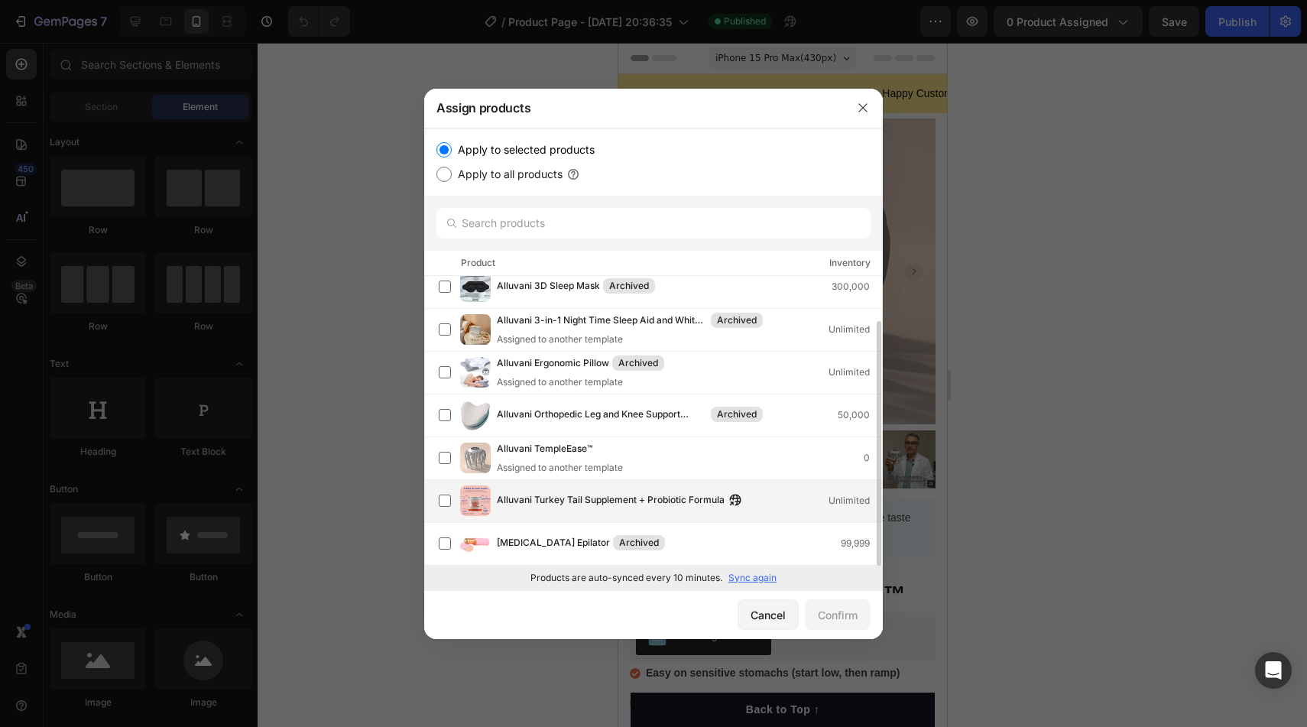
click at [552, 501] on span "Alluvani Turkey Tail Supplement + Probiotic Formula" at bounding box center [611, 500] width 228 height 17
click at [819, 605] on button "Confirm" at bounding box center [838, 614] width 66 height 31
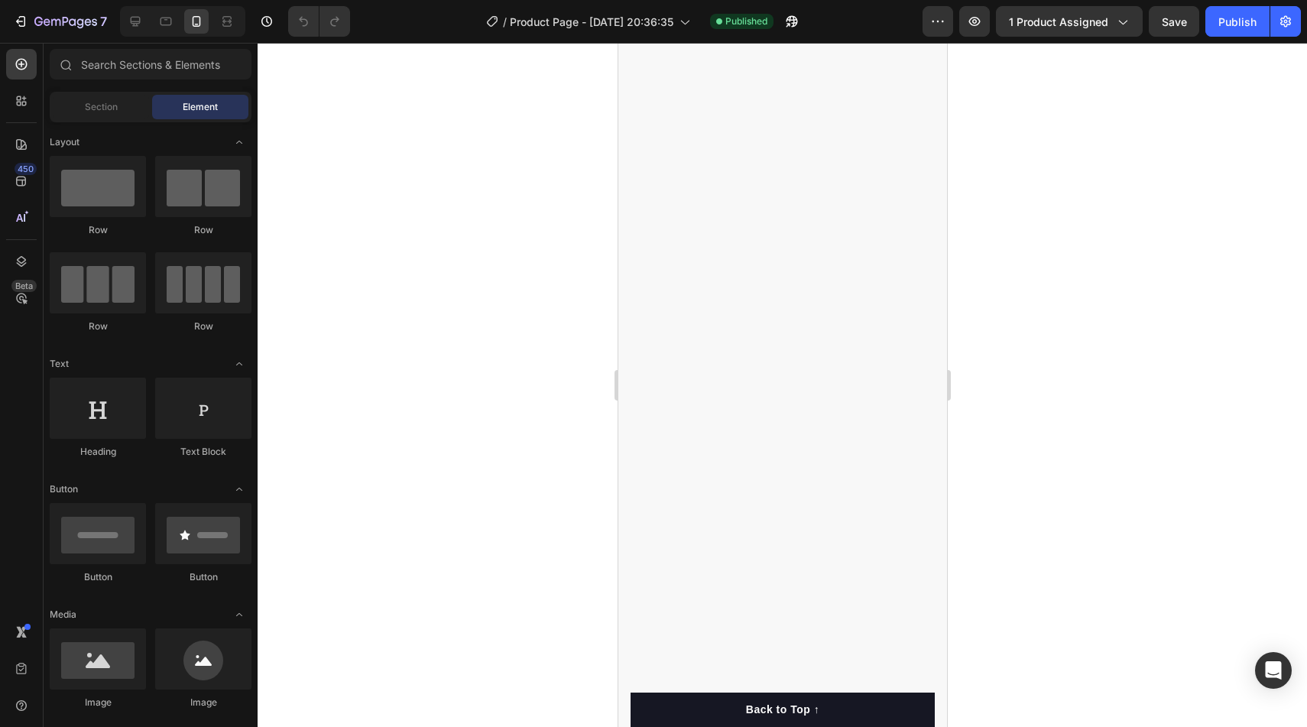
scroll to position [0, 0]
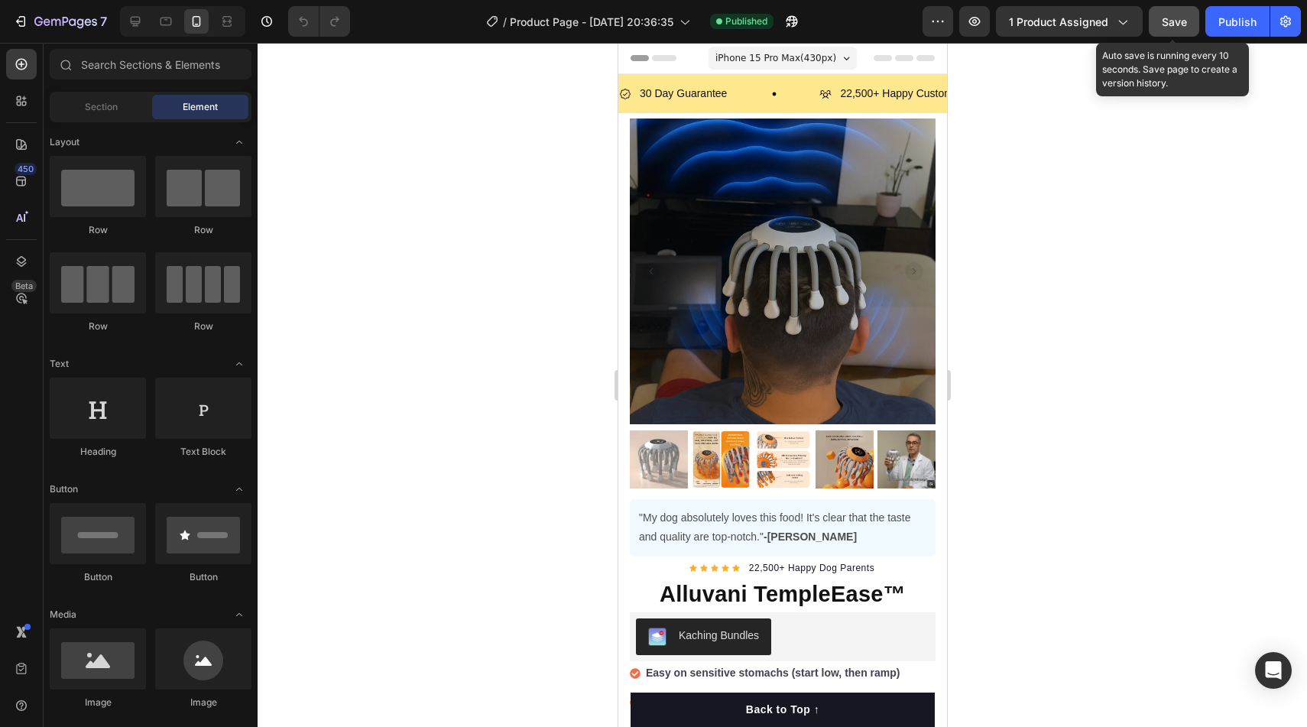
click at [1160, 23] on button "Save" at bounding box center [1174, 21] width 50 height 31
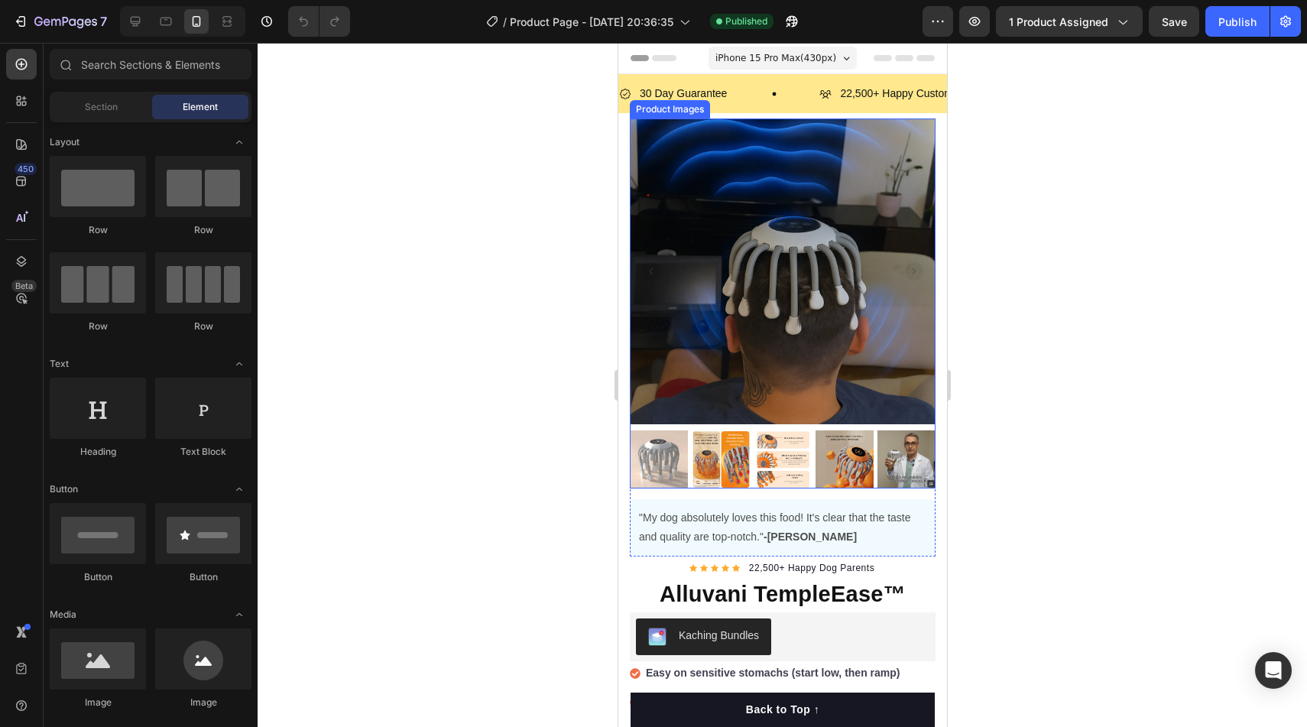
click at [649, 464] on img at bounding box center [658, 459] width 58 height 58
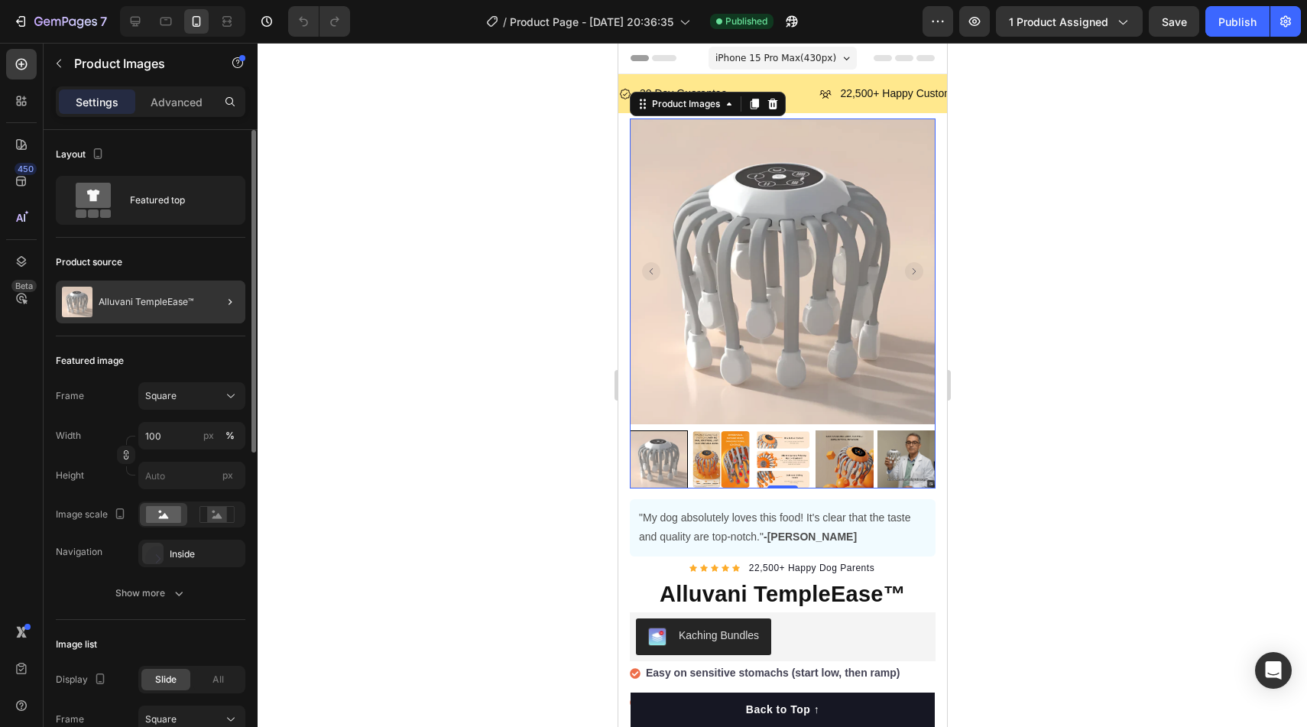
click at [219, 306] on div at bounding box center [224, 302] width 43 height 43
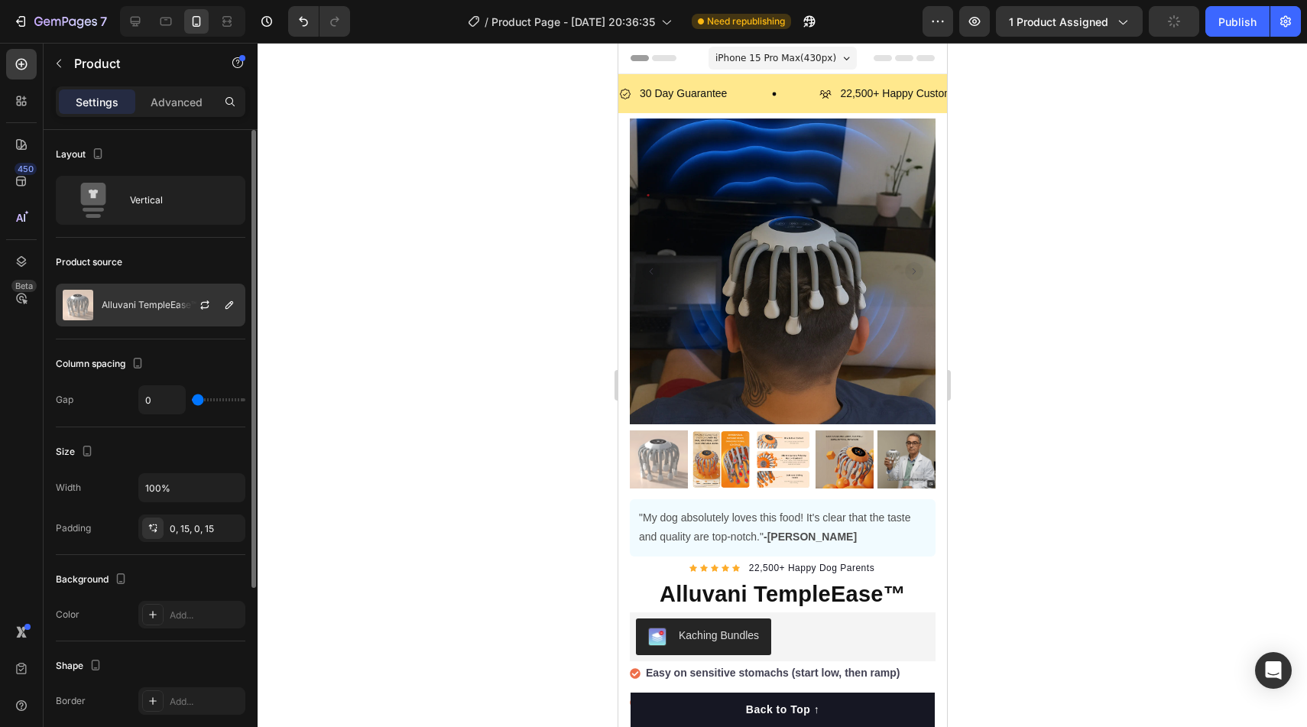
drag, startPoint x: 201, startPoint y: 300, endPoint x: 141, endPoint y: 304, distance: 60.6
click at [140, 304] on div "Alluvani TempleEase™" at bounding box center [151, 305] width 190 height 43
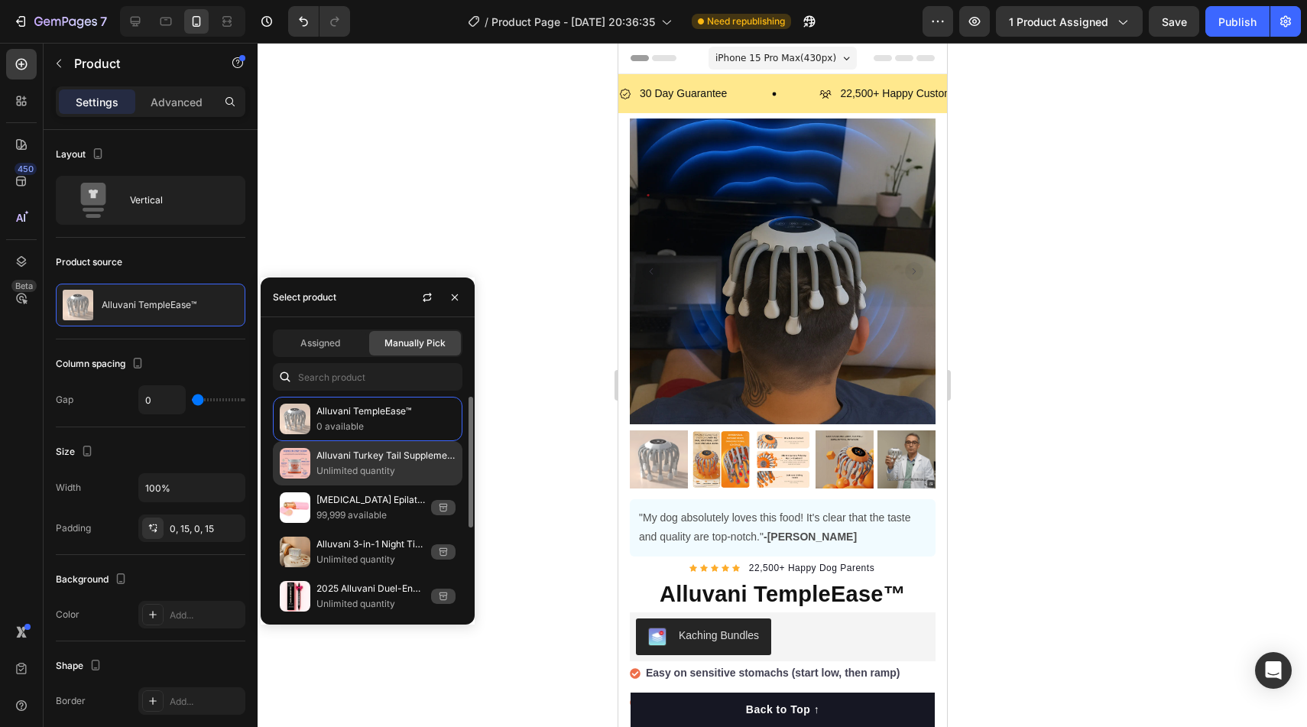
click at [331, 452] on p "Alluvani Turkey Tail Supplement + Probiotic Formula" at bounding box center [385, 455] width 139 height 15
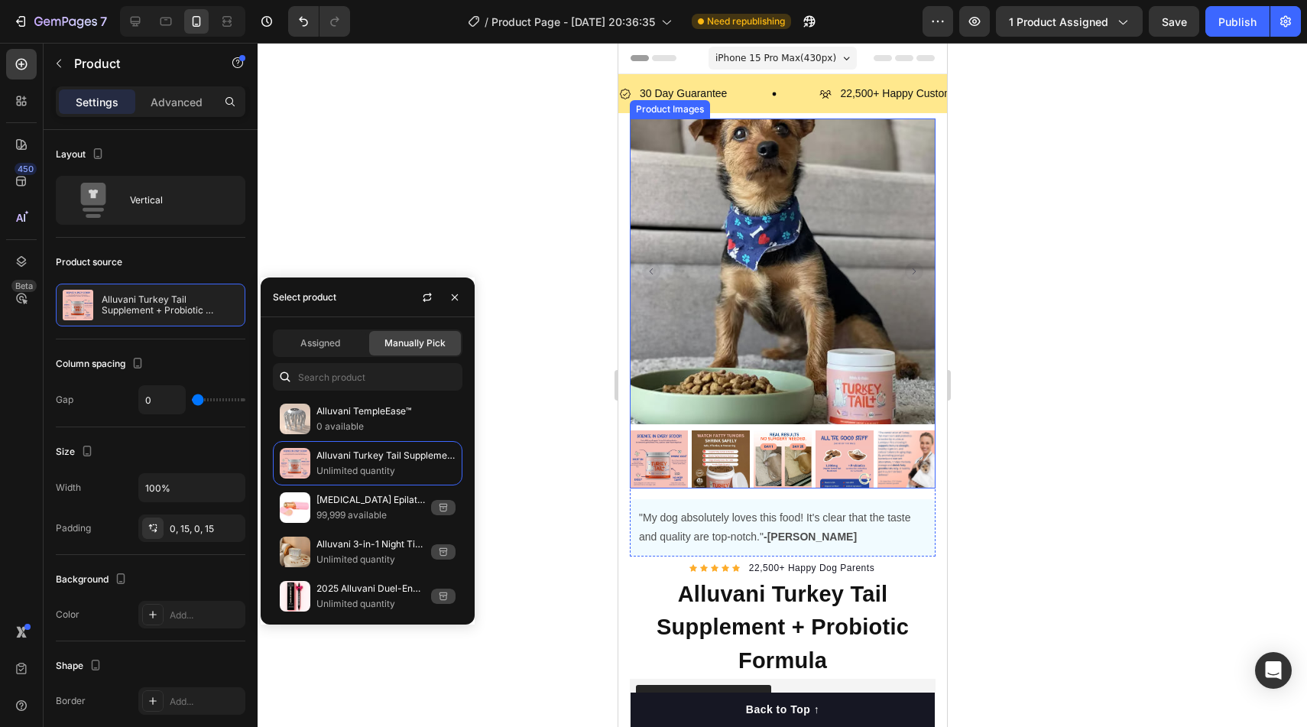
click at [651, 446] on img at bounding box center [658, 459] width 58 height 58
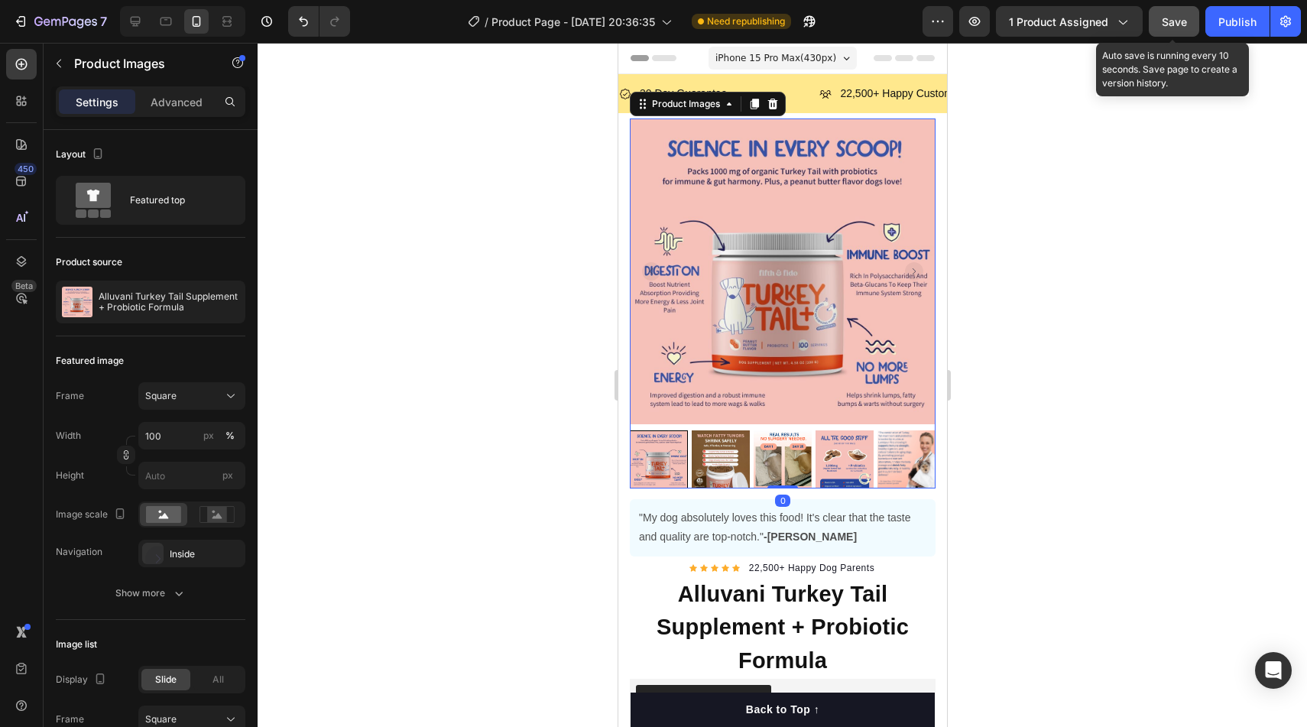
click at [1185, 15] on span "Save" at bounding box center [1174, 21] width 25 height 13
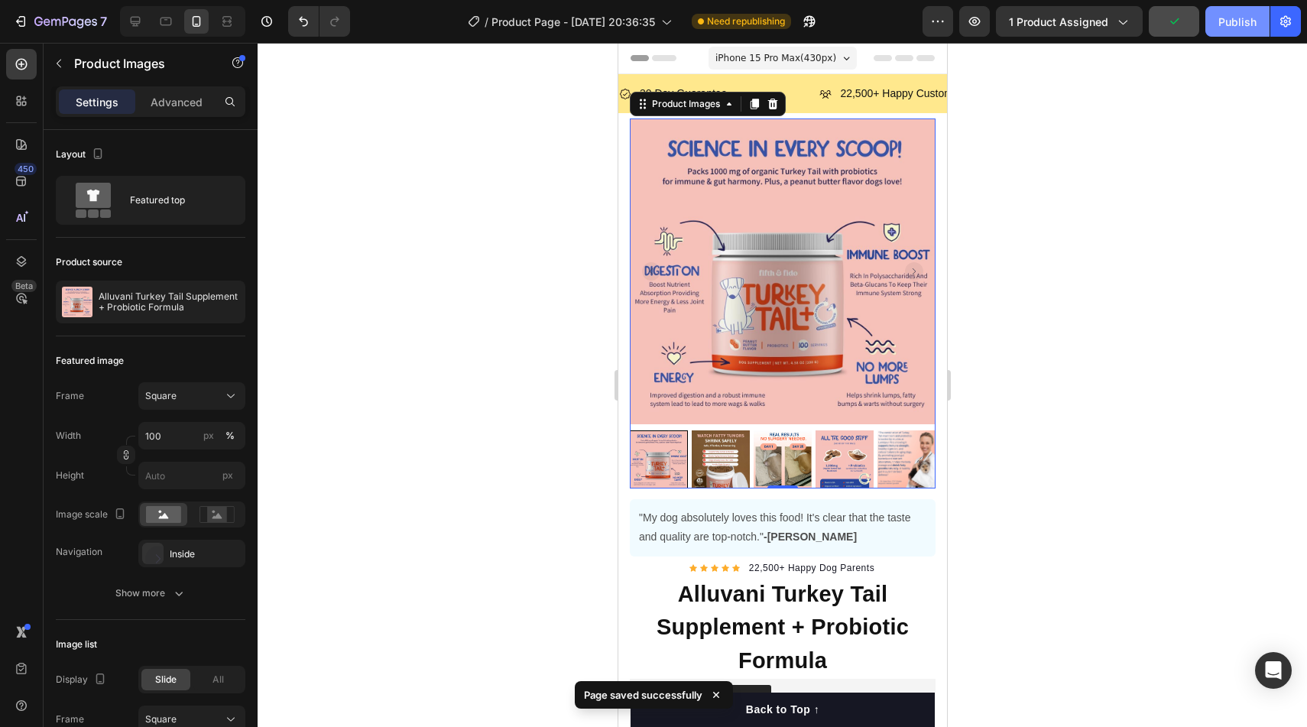
click at [1237, 28] on div "Publish" at bounding box center [1237, 22] width 38 height 16
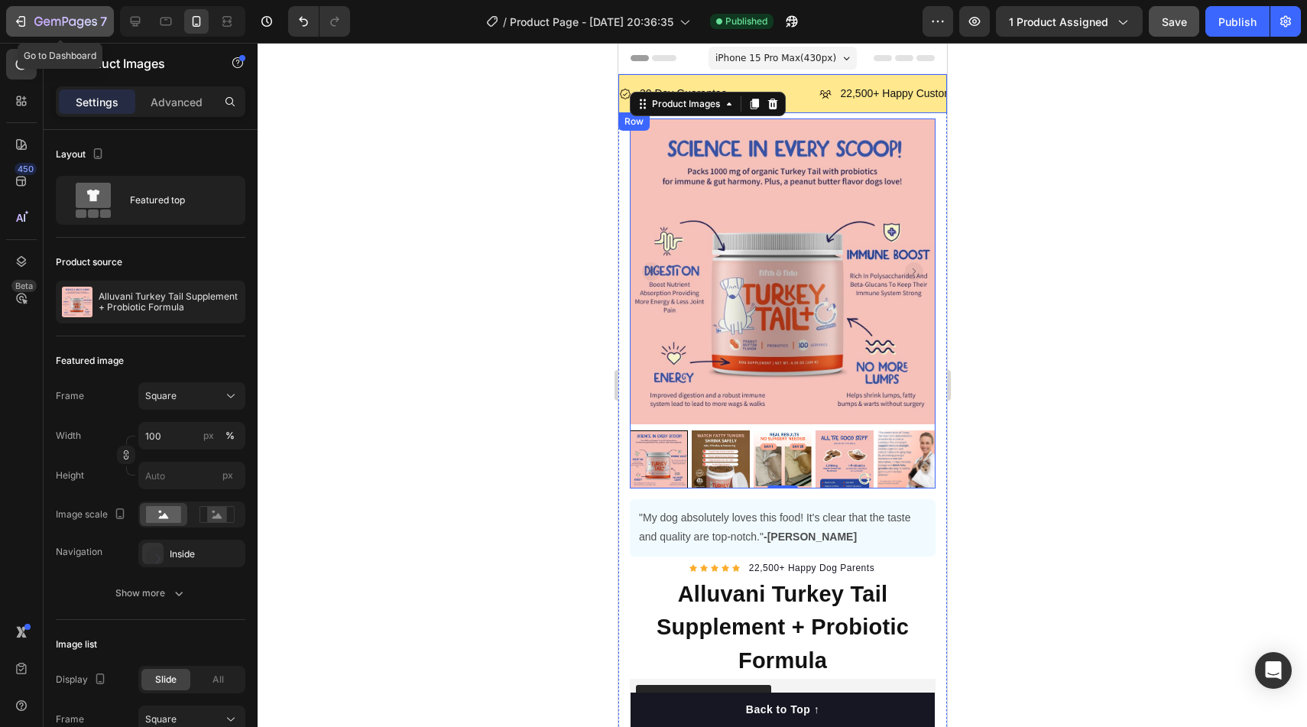
click at [19, 31] on button "7" at bounding box center [60, 21] width 108 height 31
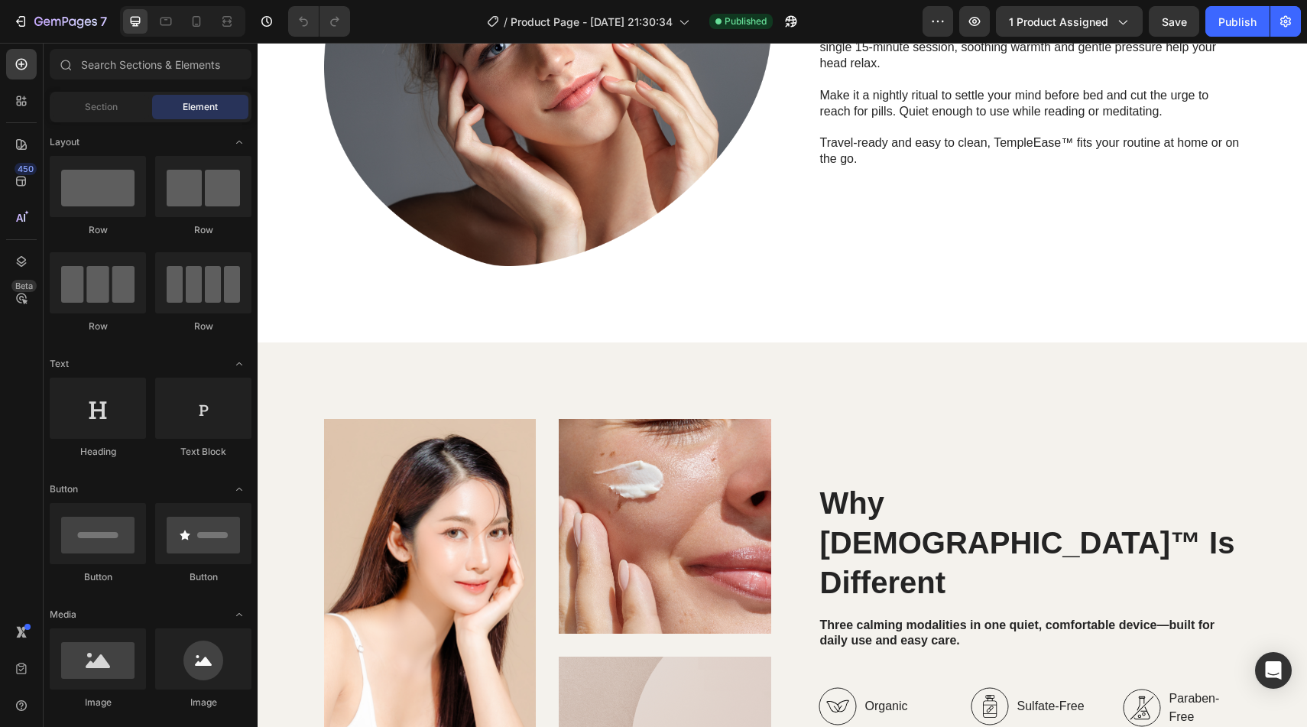
scroll to position [1175, 0]
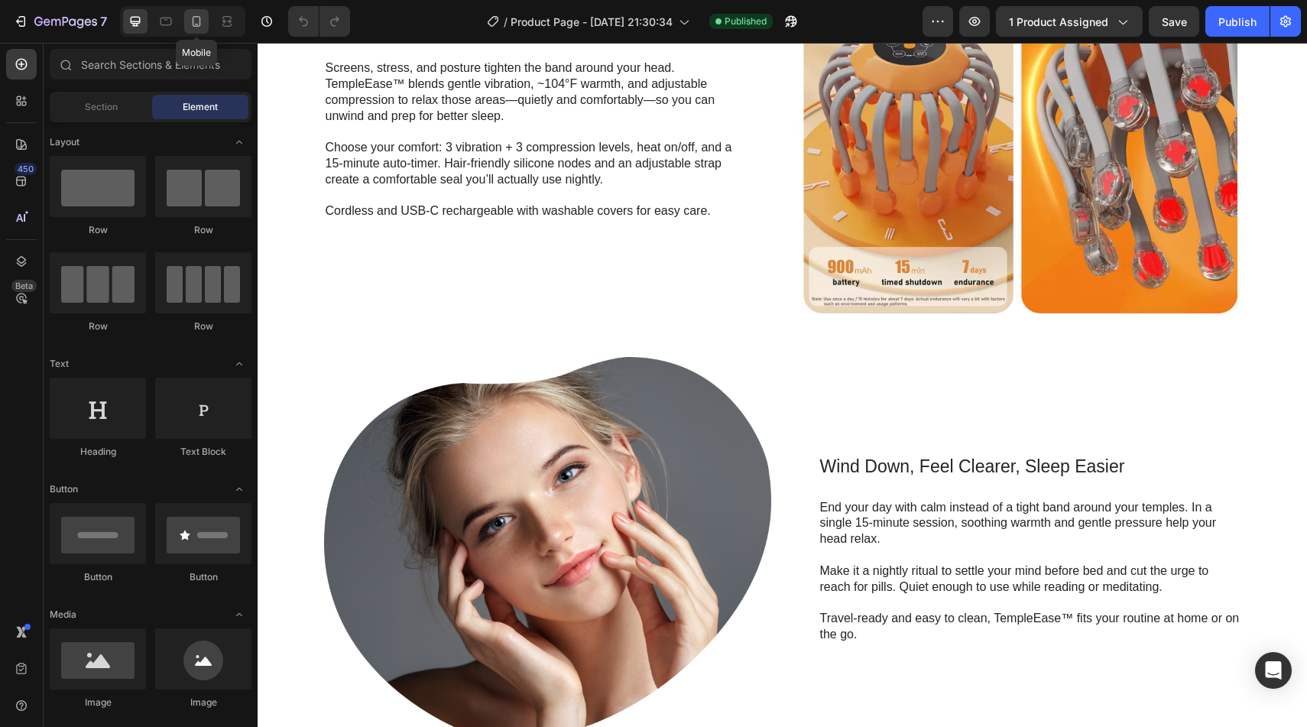
click at [190, 24] on icon at bounding box center [196, 21] width 15 height 15
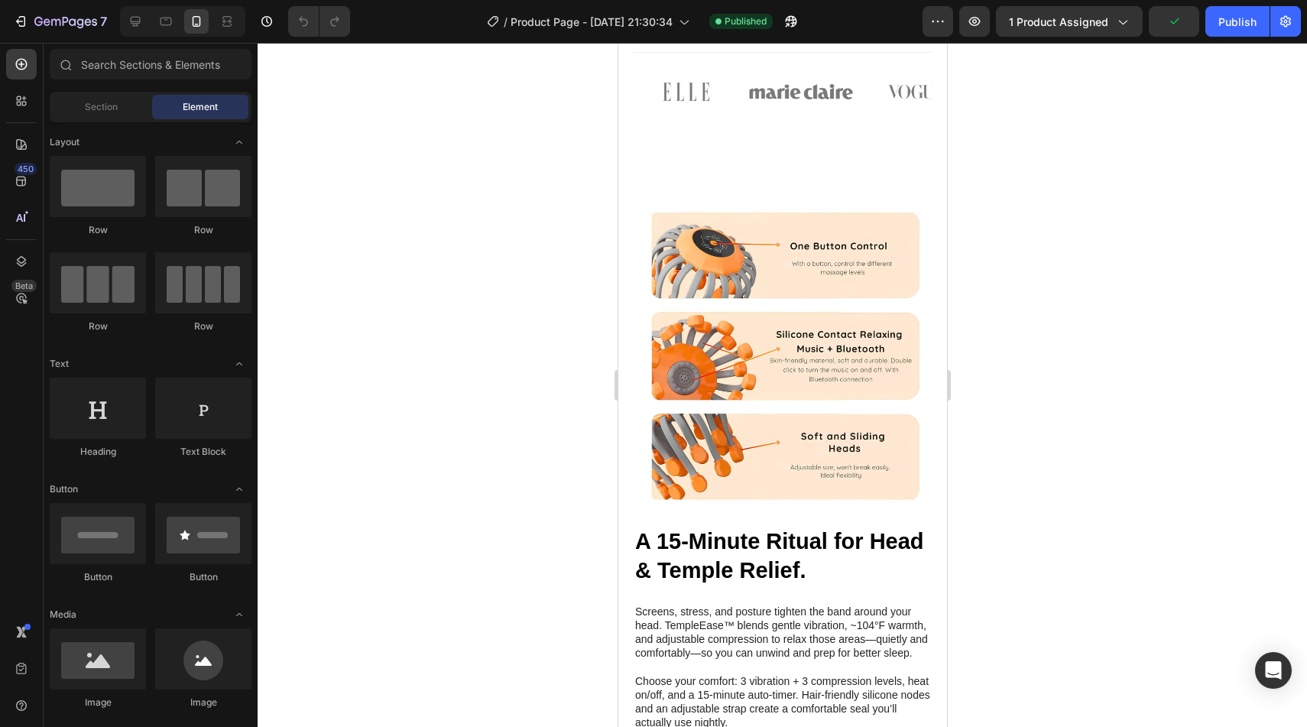
scroll to position [1089, 0]
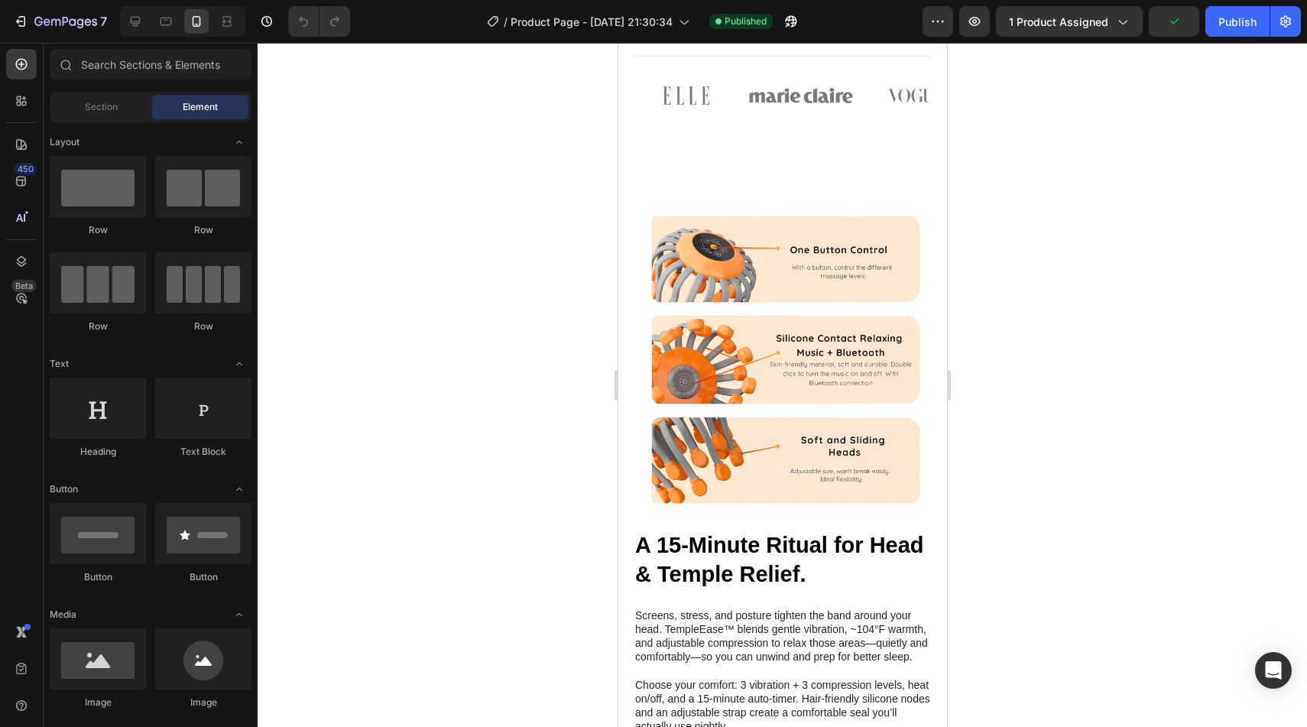
click at [767, 374] on img at bounding box center [782, 359] width 298 height 298
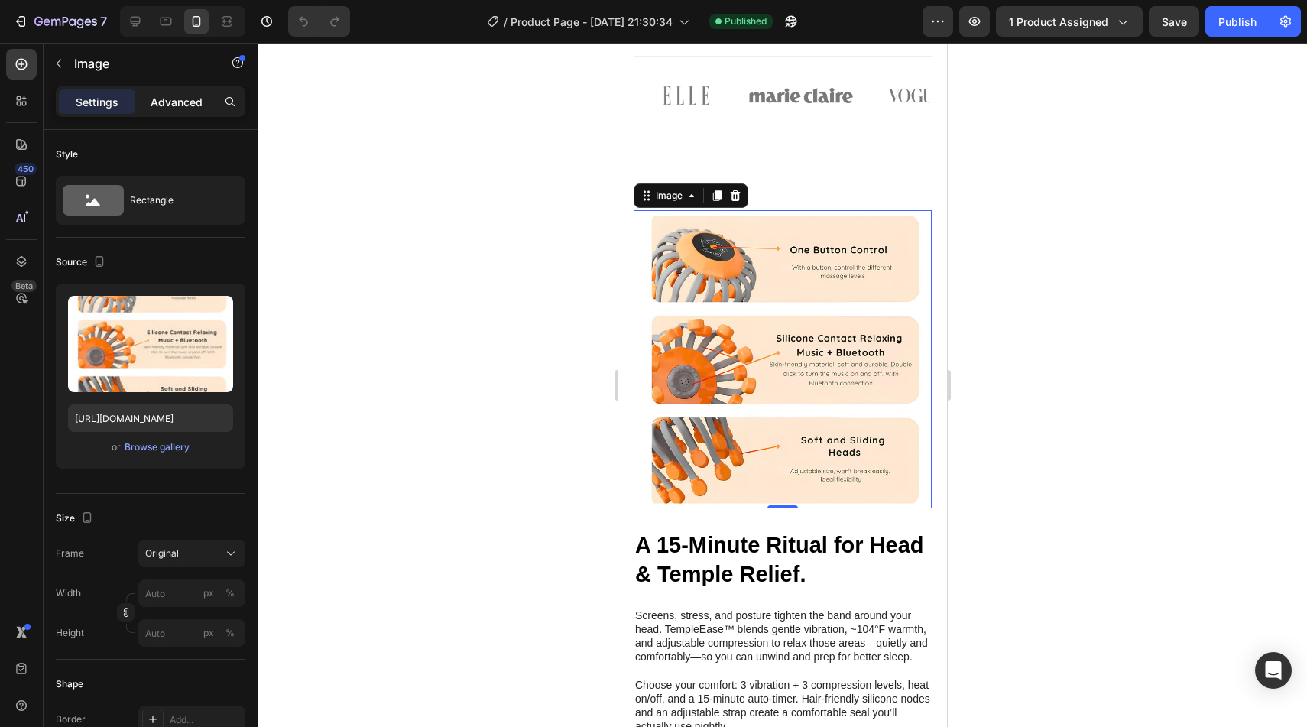
click at [182, 102] on p "Advanced" at bounding box center [177, 102] width 52 height 16
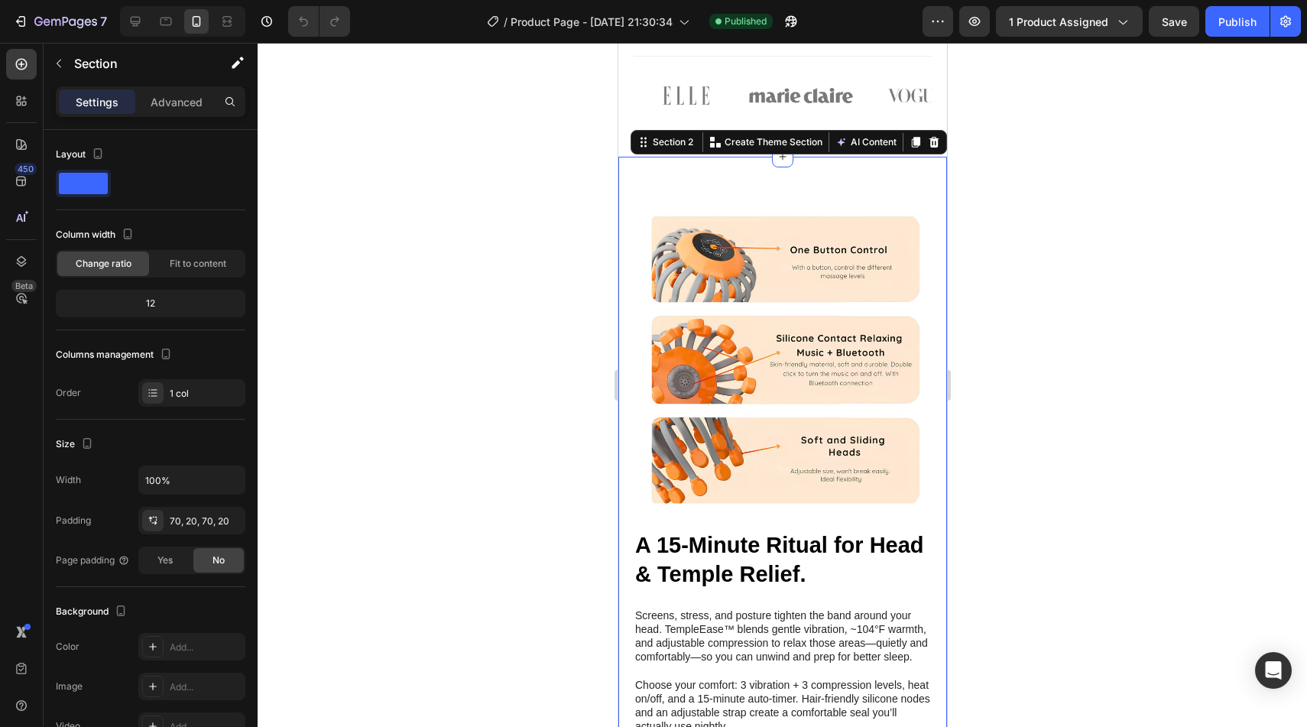
click at [179, 96] on p "Advanced" at bounding box center [177, 102] width 52 height 16
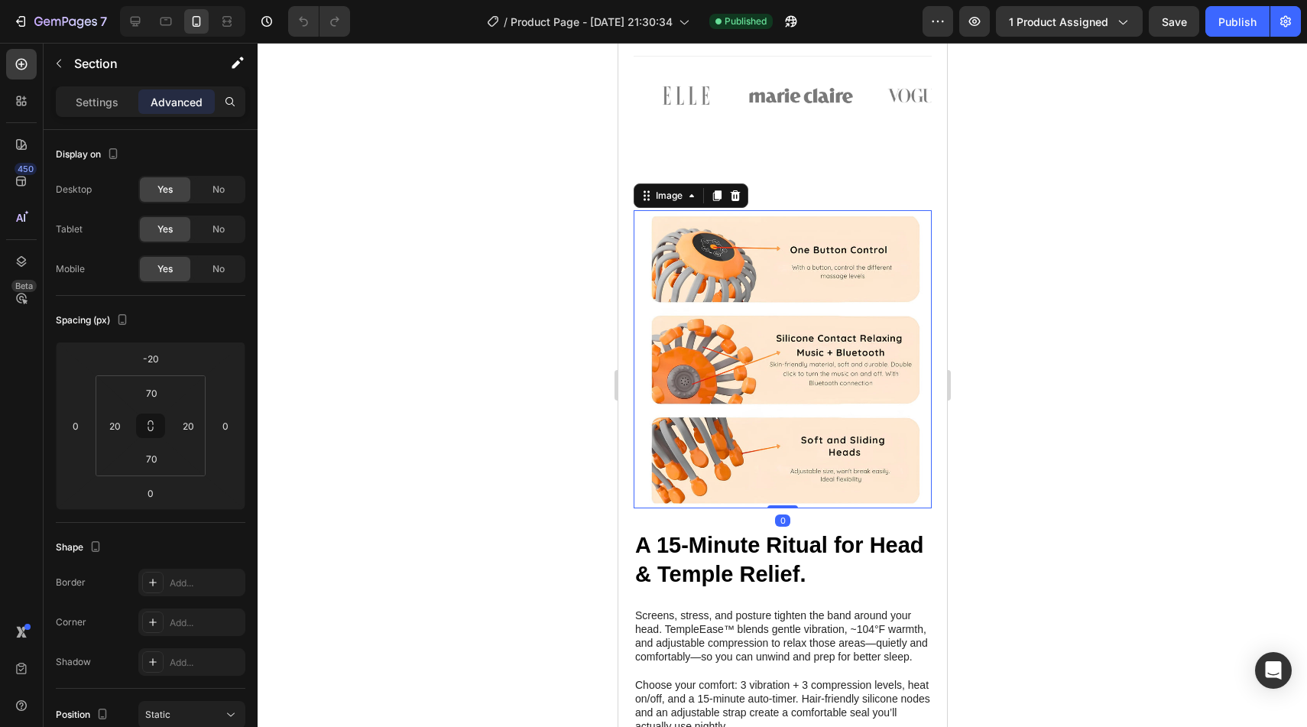
click at [668, 219] on img at bounding box center [782, 359] width 298 height 298
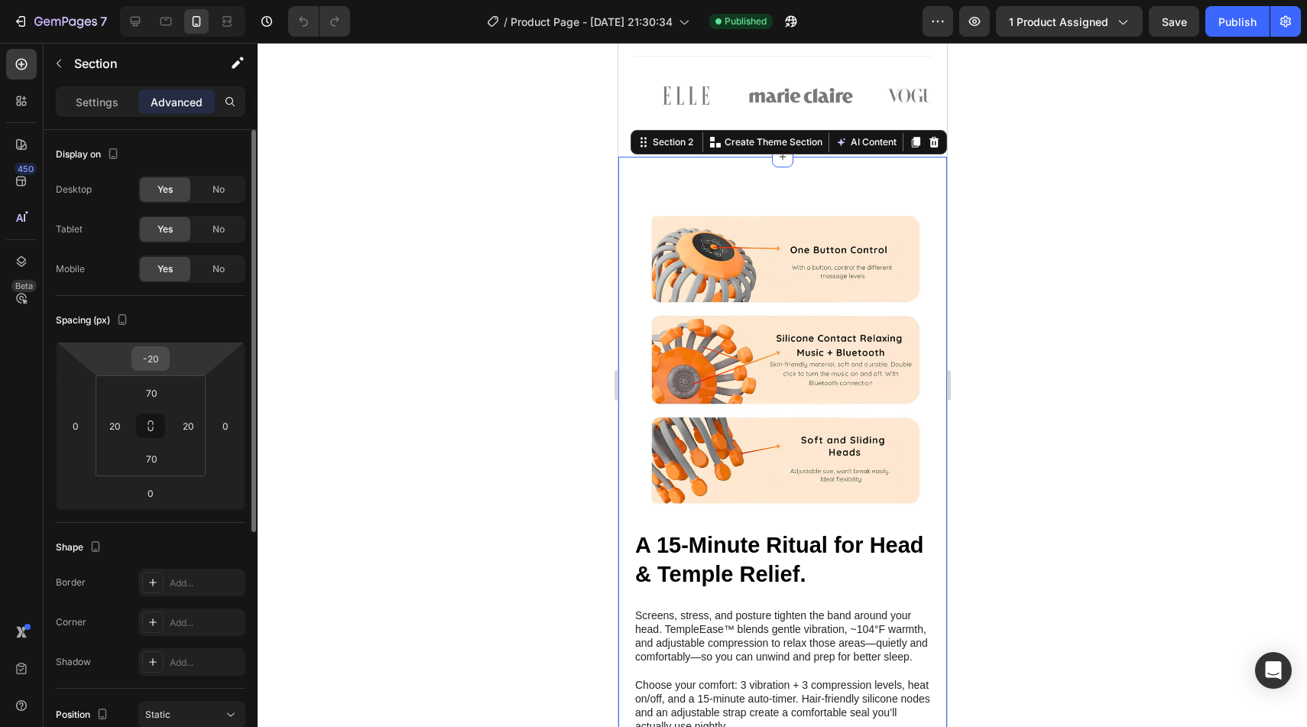
click at [154, 364] on input "-20" at bounding box center [150, 358] width 31 height 23
click at [154, 354] on input "-20" at bounding box center [150, 358] width 31 height 23
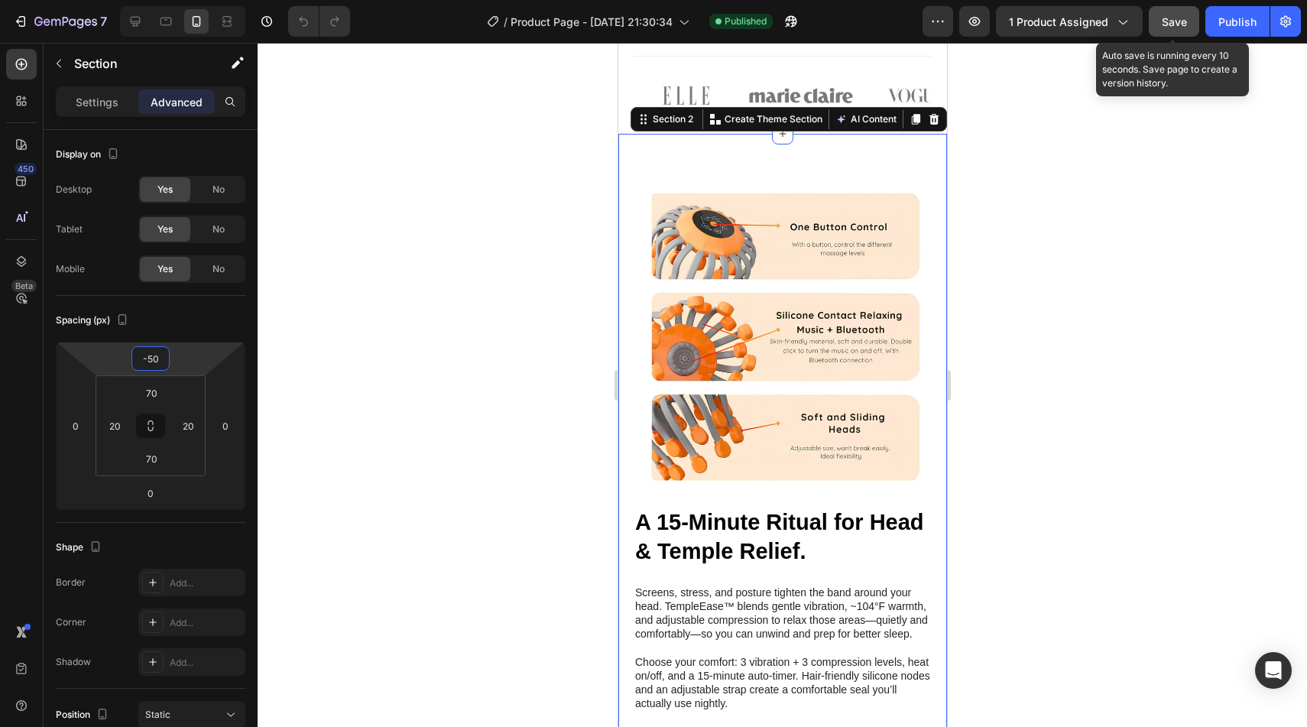
type input "-50"
click at [1186, 24] on span "Save" at bounding box center [1174, 21] width 25 height 13
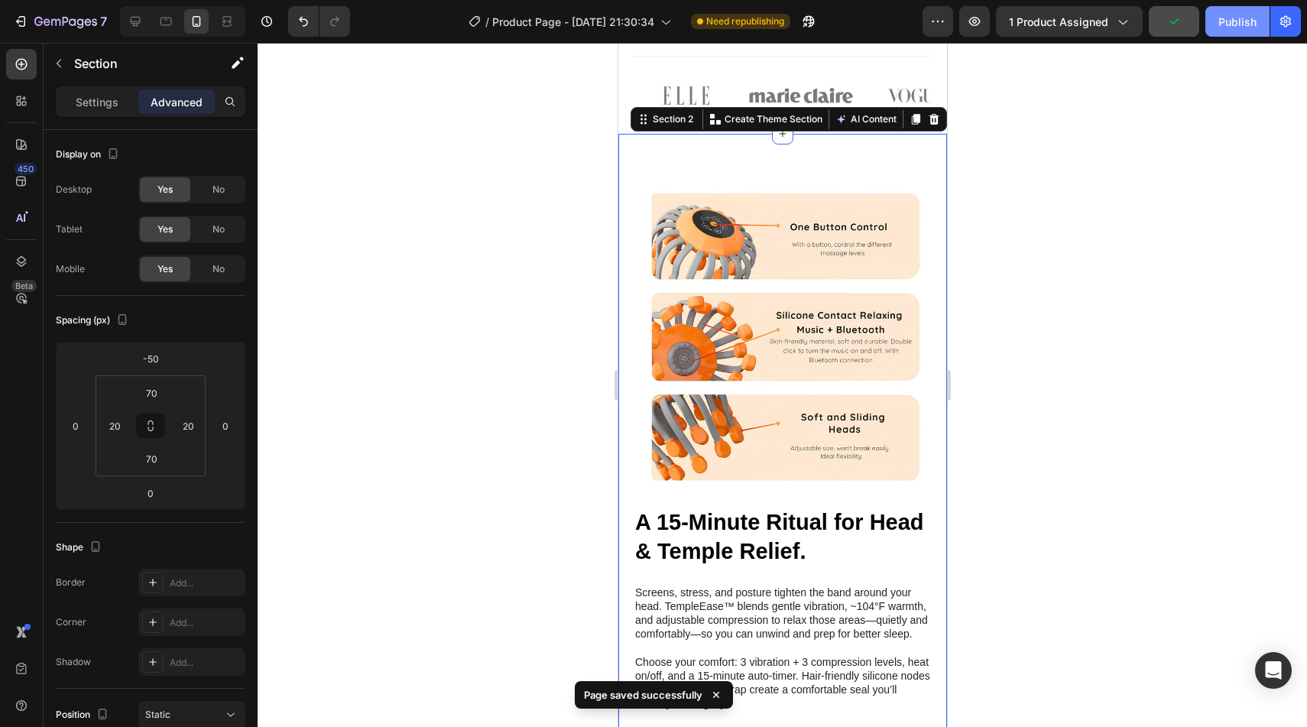
click at [1234, 19] on div "Publish" at bounding box center [1237, 22] width 38 height 16
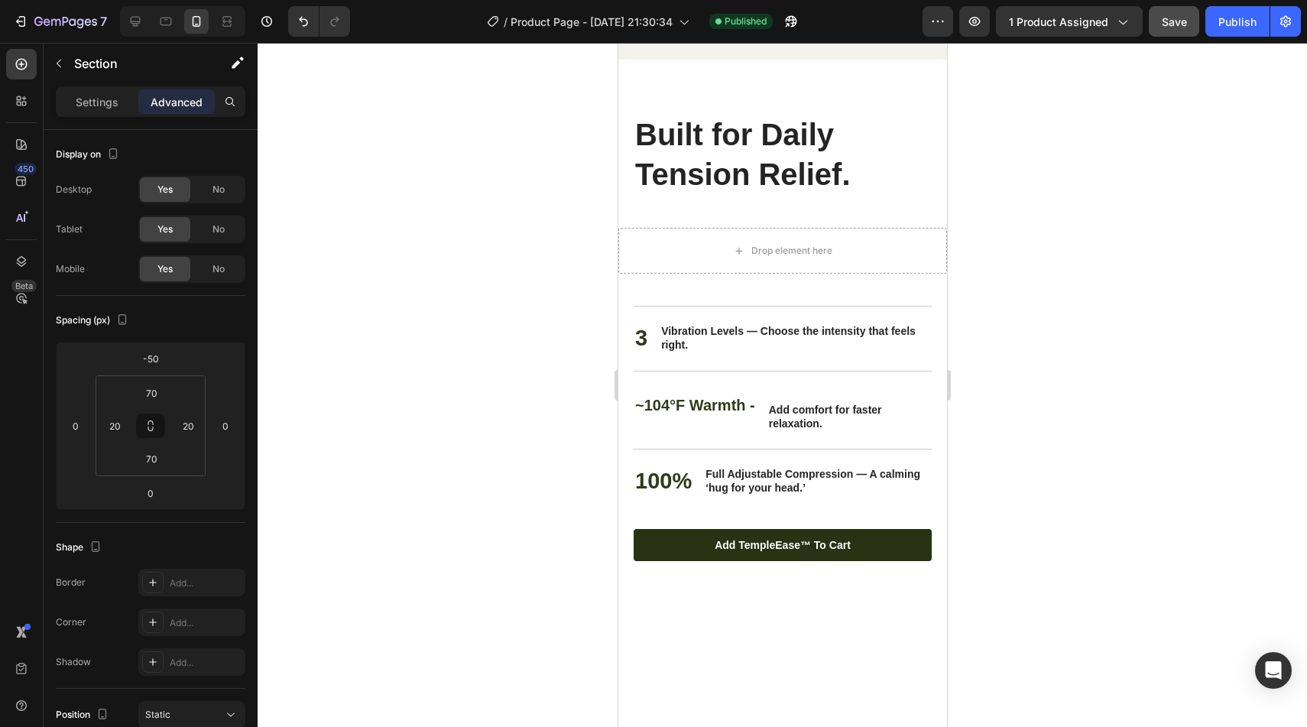
scroll to position [2924, 0]
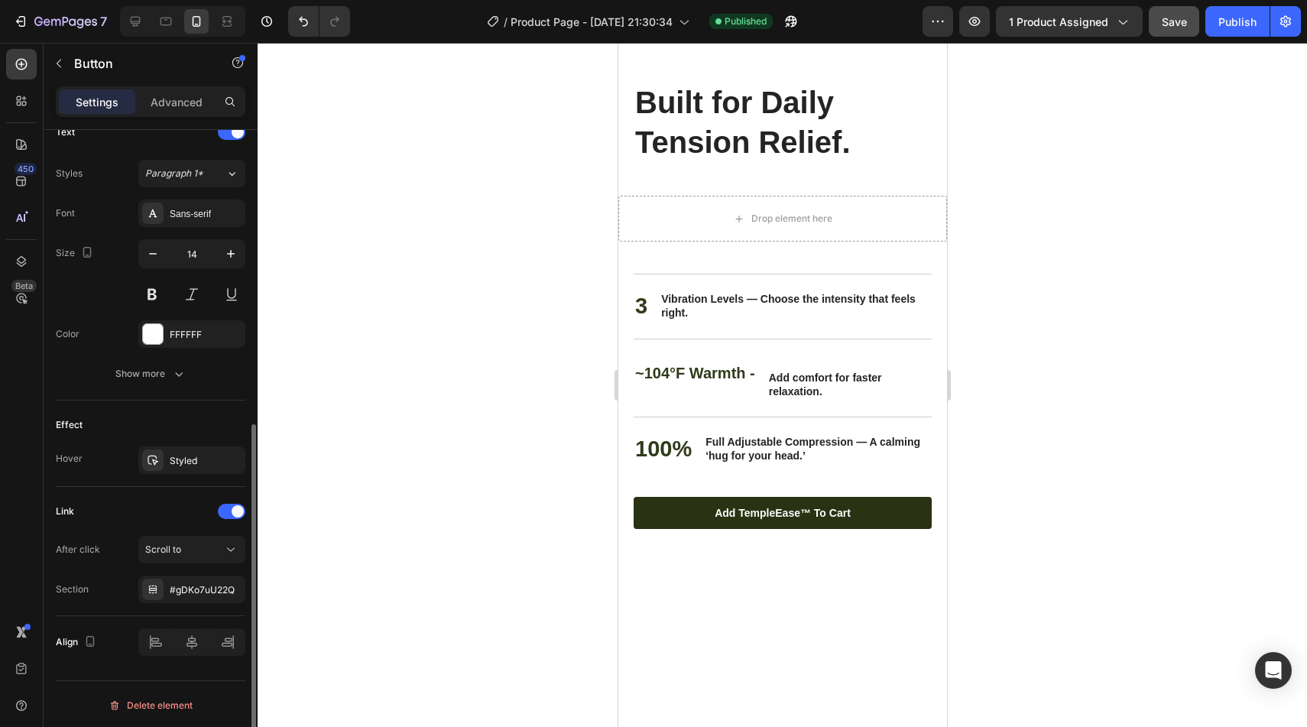
scroll to position [535, 0]
click at [216, 548] on div "Scroll to" at bounding box center [184, 547] width 78 height 14
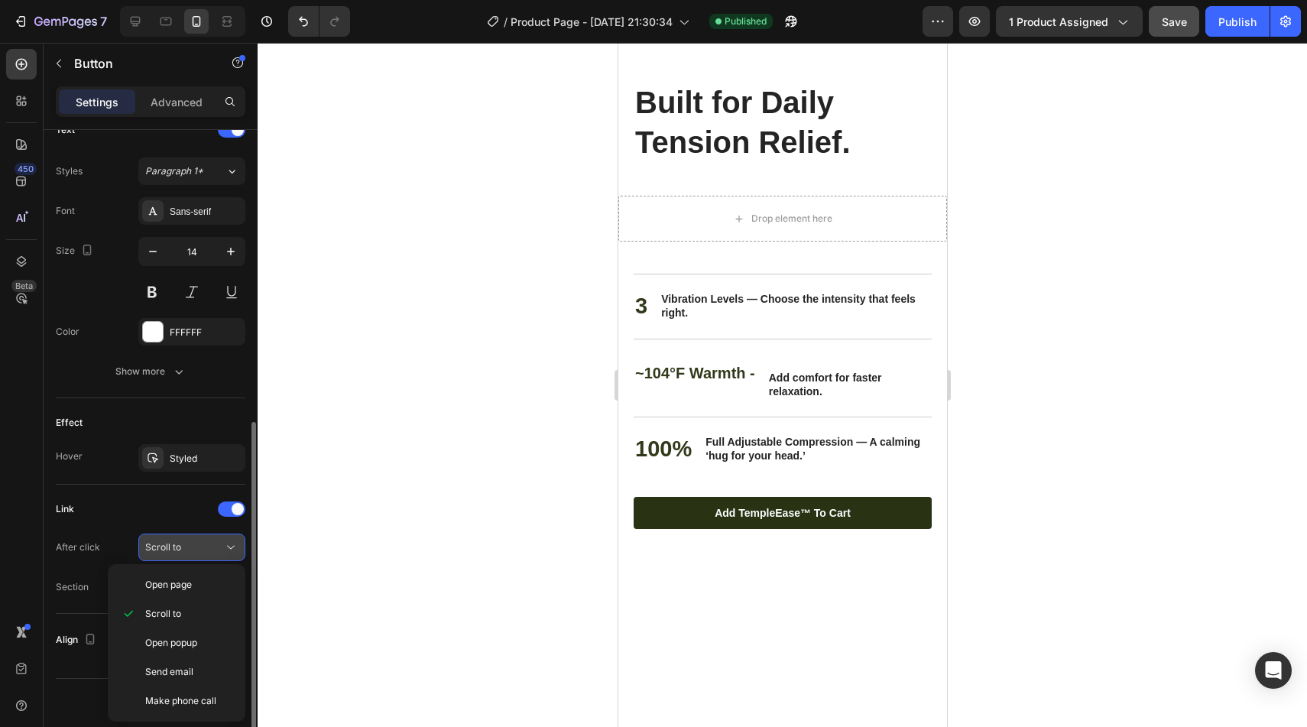
click at [149, 534] on button "Scroll to" at bounding box center [191, 548] width 107 height 28
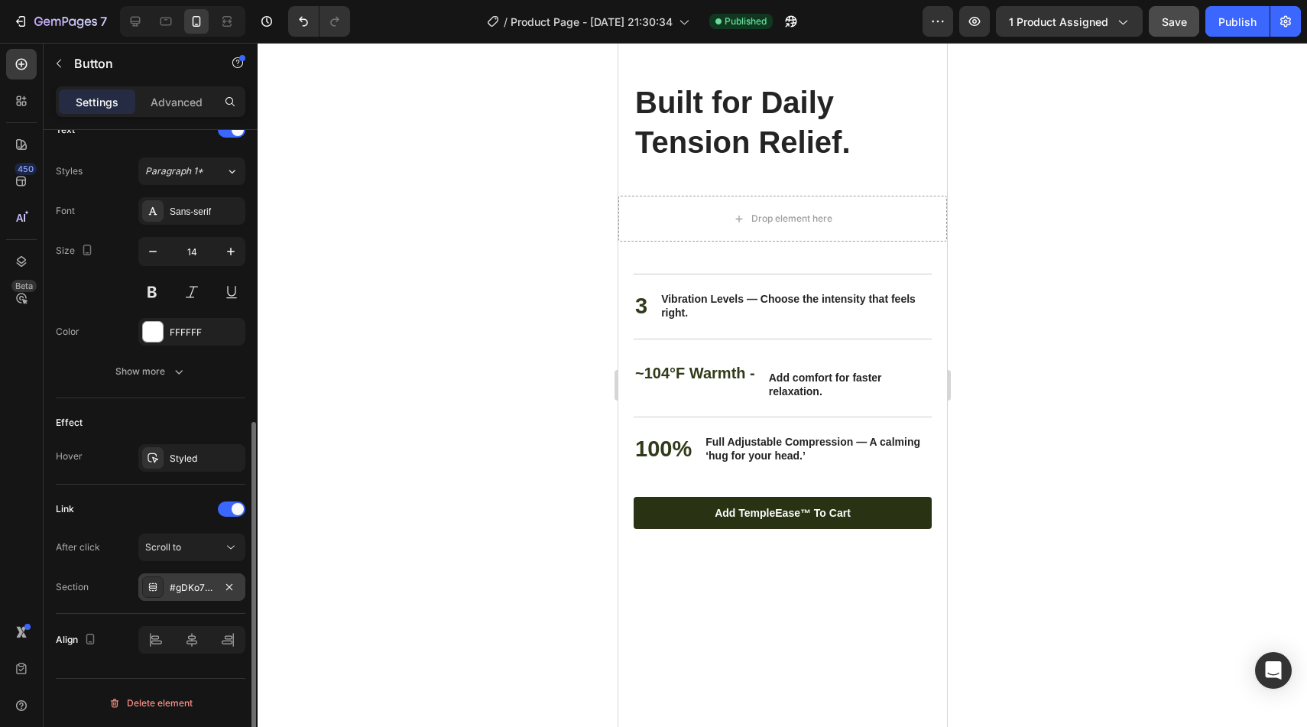
click at [185, 581] on div "#gDKo7uU22Q" at bounding box center [192, 588] width 44 height 14
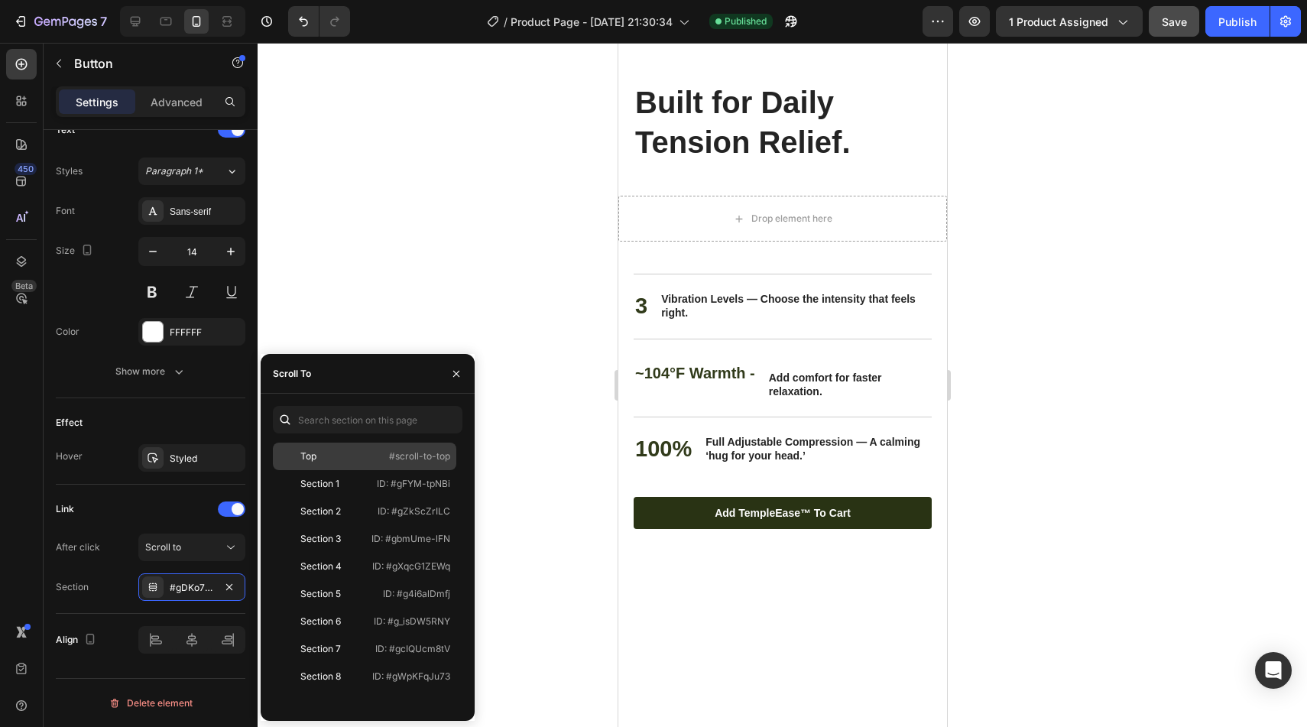
click at [329, 467] on div "Top #scroll-to-top" at bounding box center [364, 457] width 183 height 28
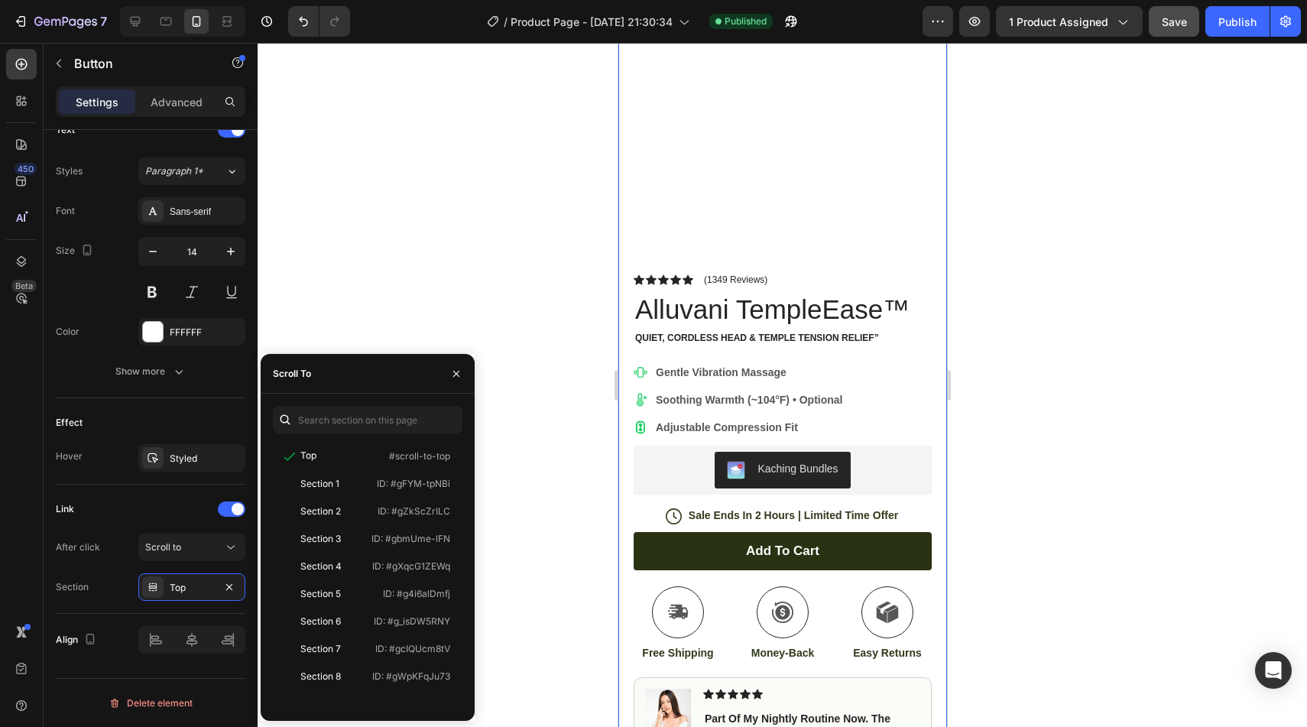
scroll to position [240, 0]
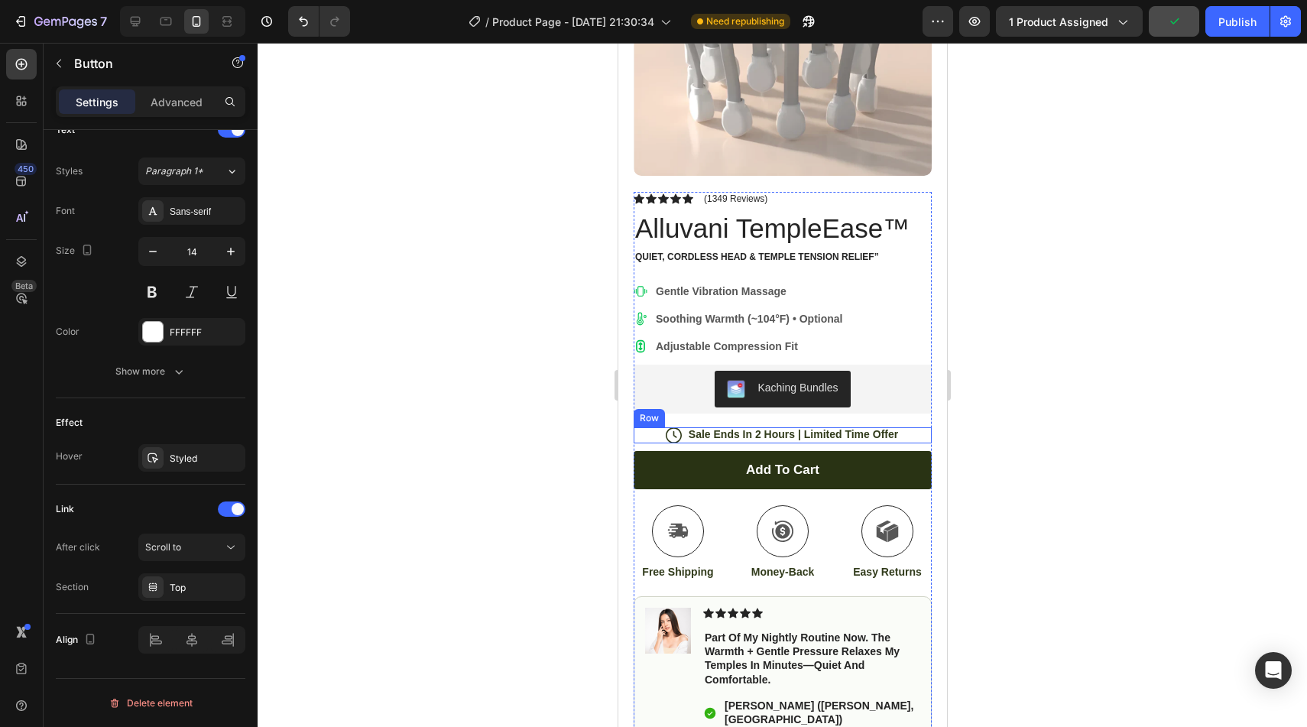
click at [424, 233] on div at bounding box center [782, 385] width 1049 height 684
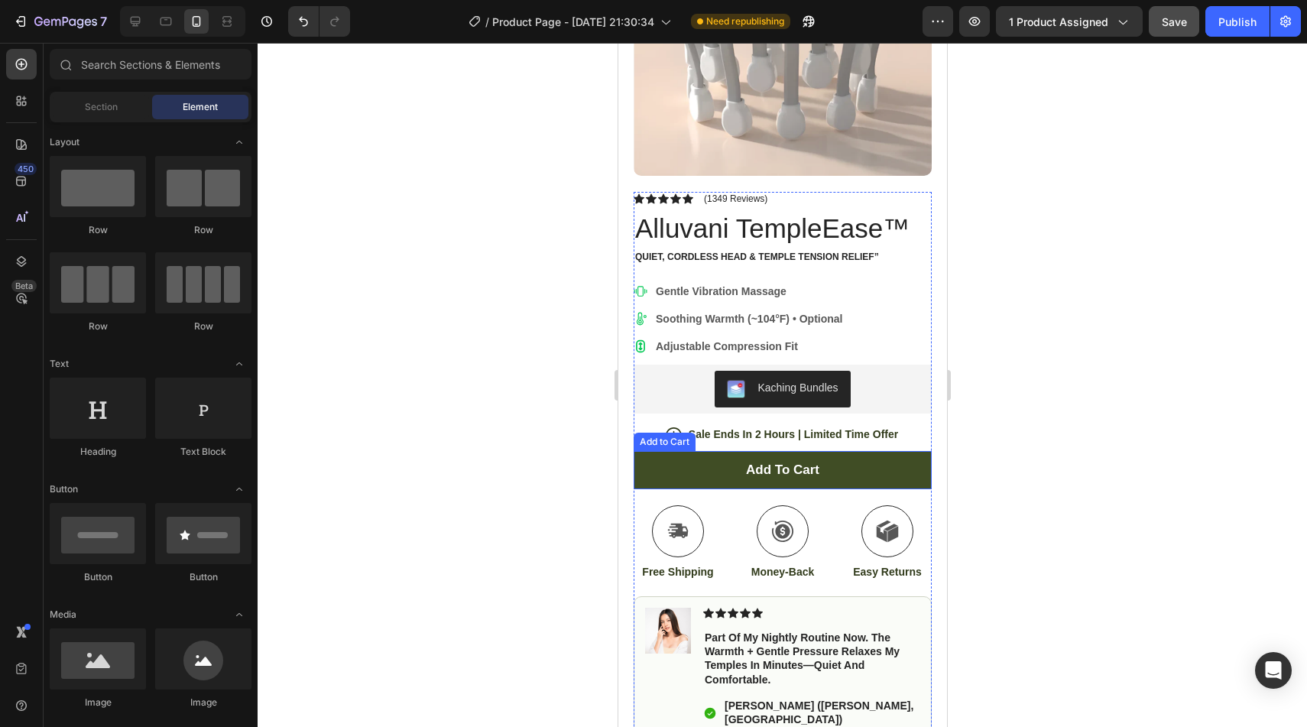
click at [678, 479] on button "Add to cart" at bounding box center [782, 470] width 298 height 38
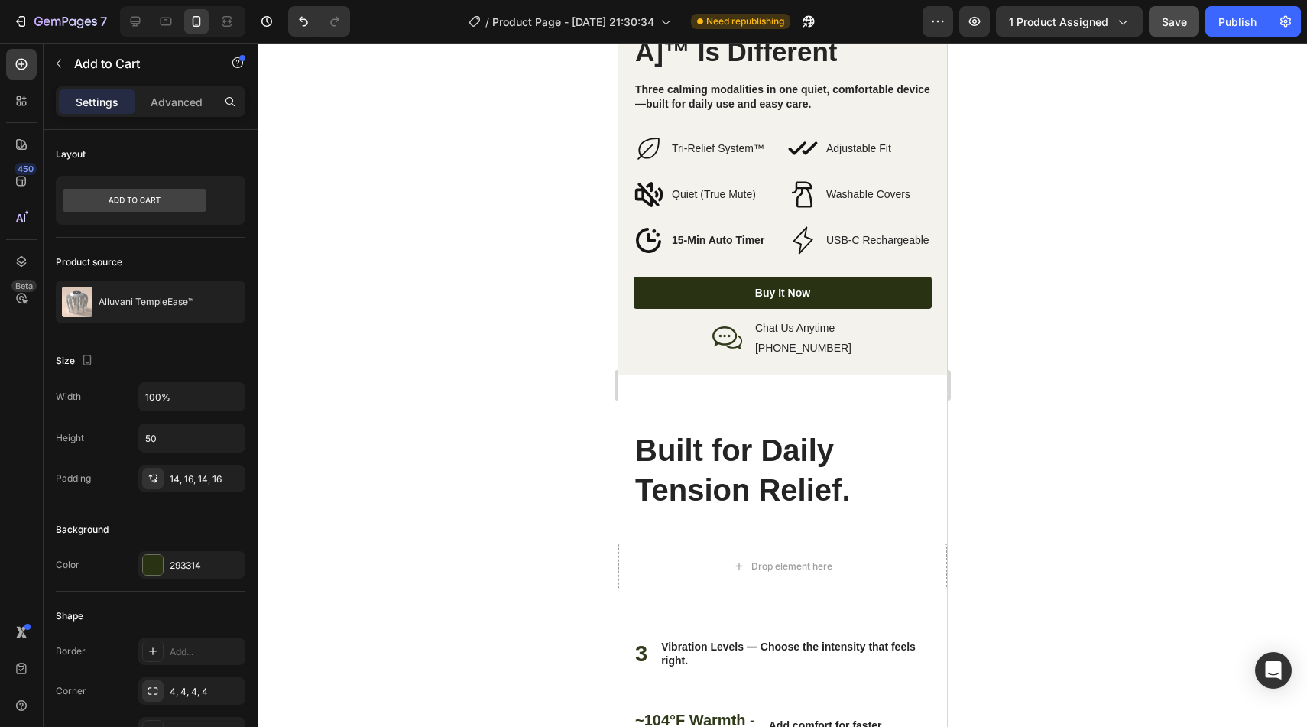
scroll to position [2885, 0]
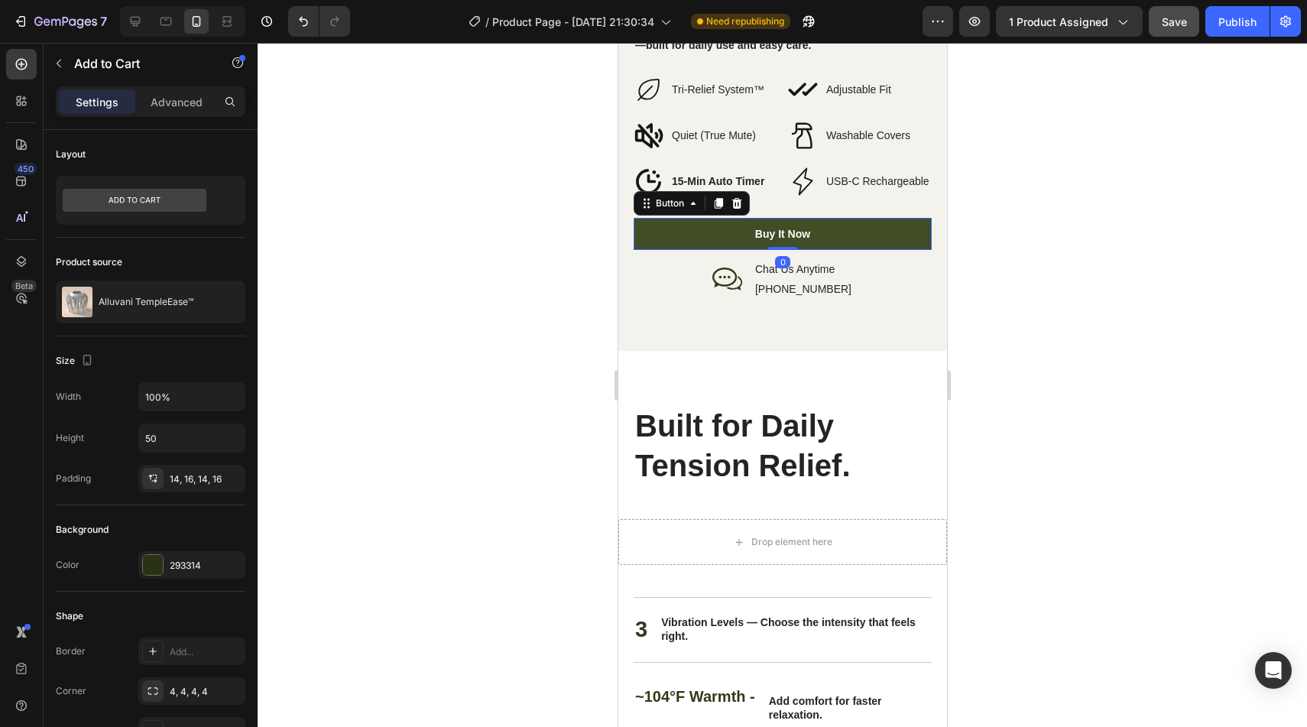
click at [715, 218] on button "Buy It Now" at bounding box center [782, 234] width 298 height 32
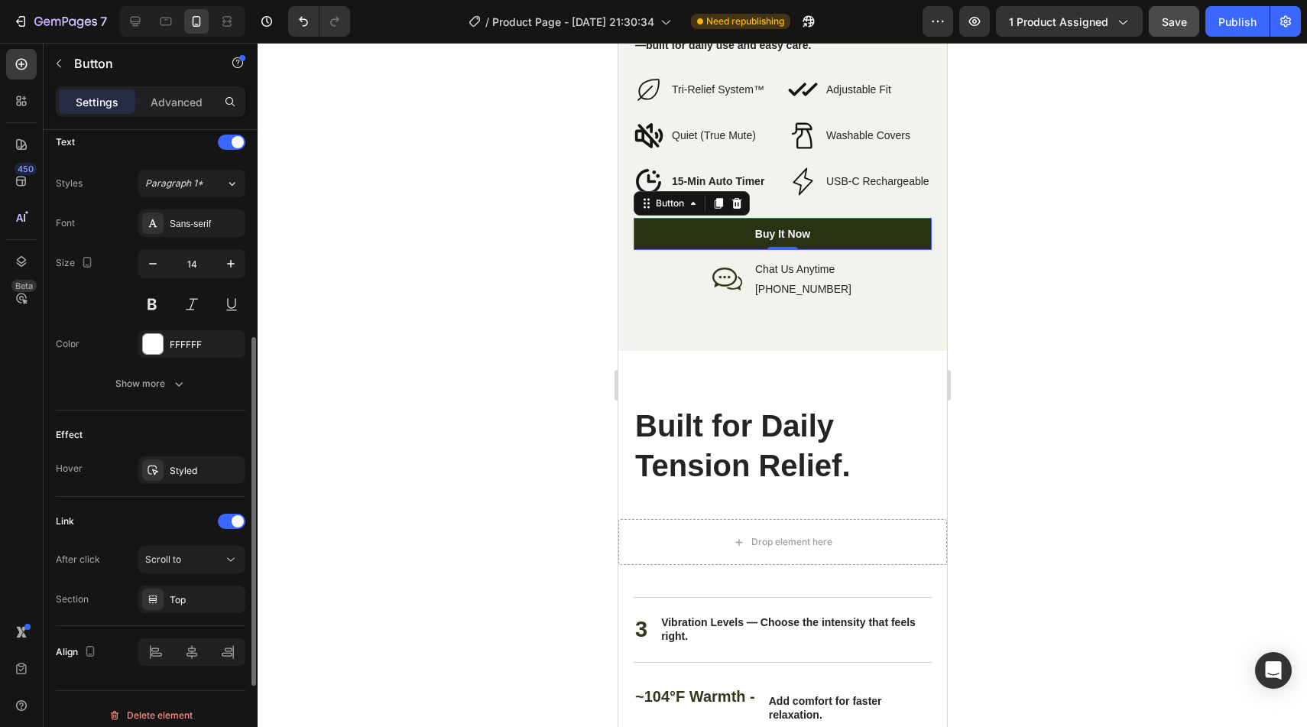
scroll to position [535, 0]
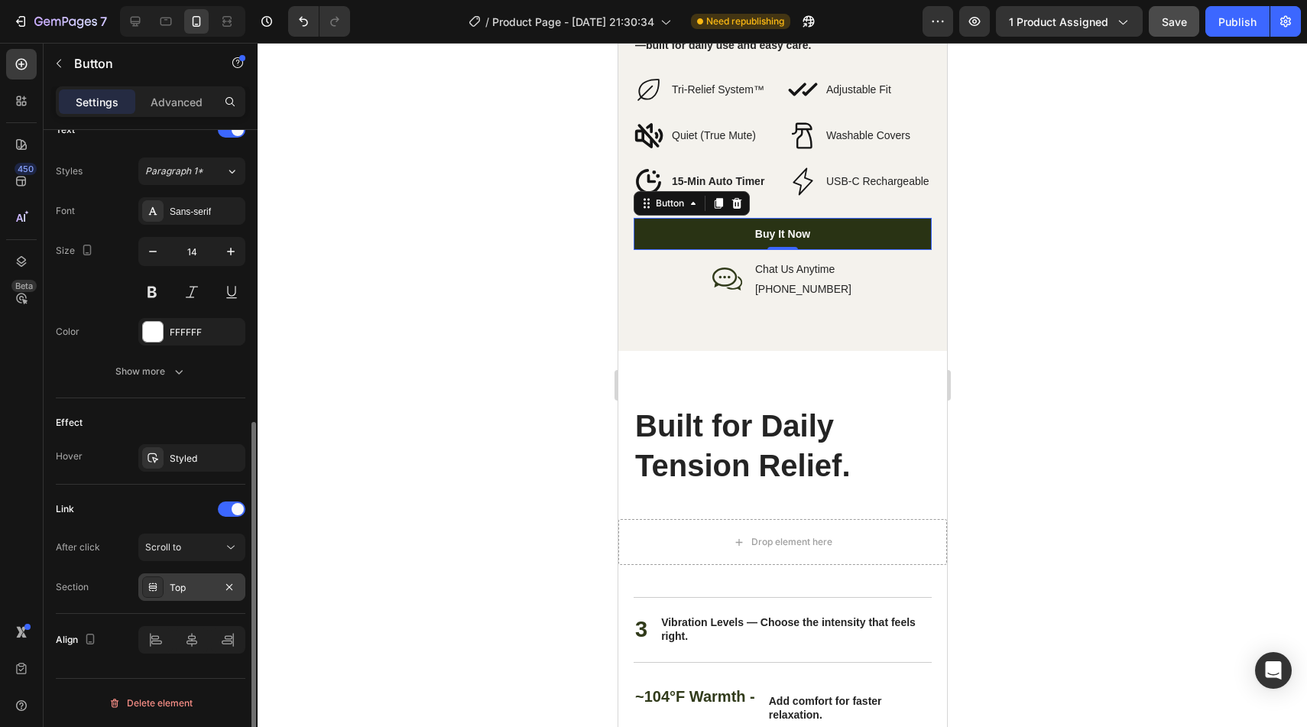
click at [165, 577] on div "Top" at bounding box center [191, 587] width 107 height 28
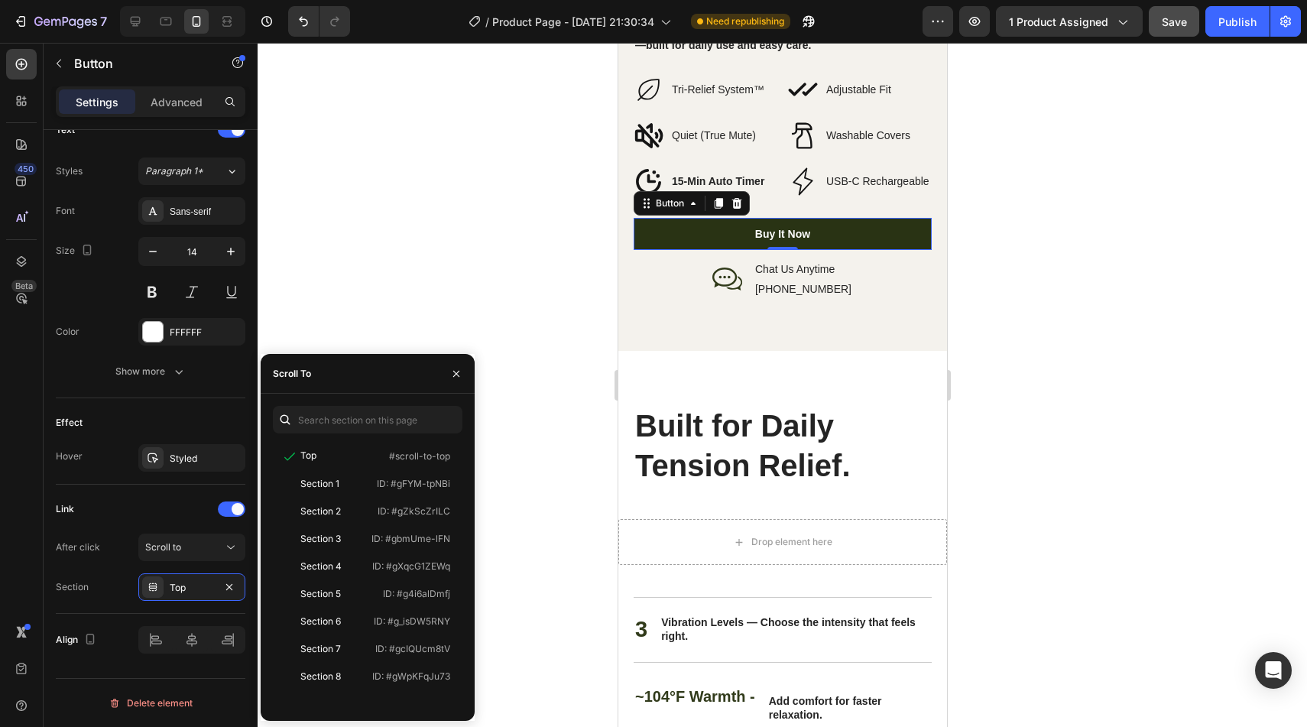
click at [491, 117] on div at bounding box center [782, 385] width 1049 height 684
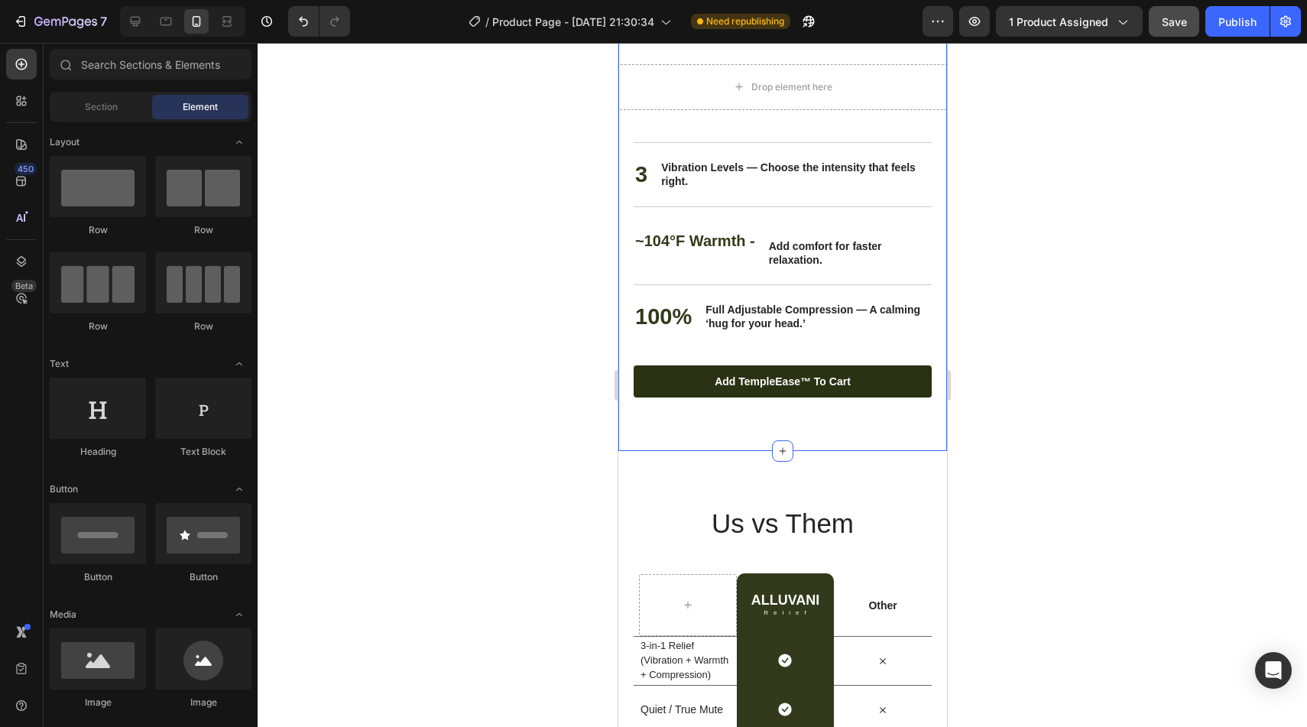
scroll to position [3280, 0]
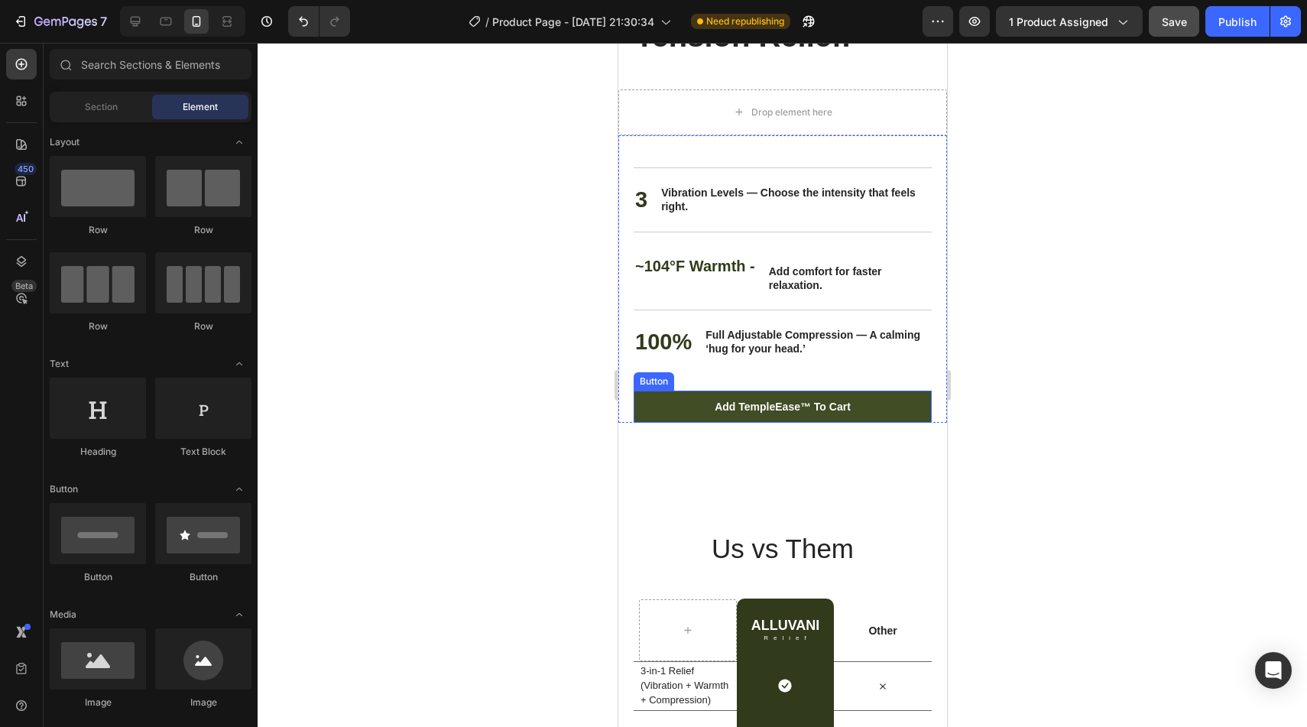
click at [689, 421] on link "Add TempleEase™ to Cart" at bounding box center [782, 407] width 298 height 32
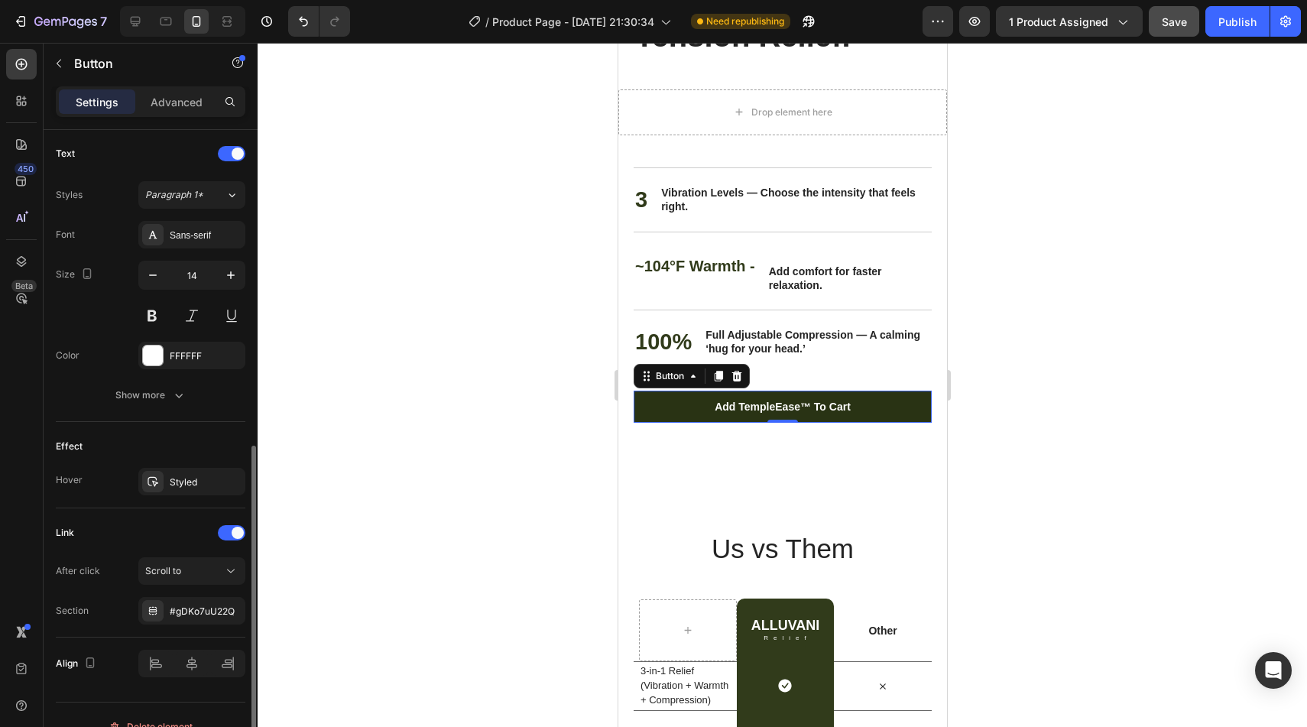
scroll to position [535, 0]
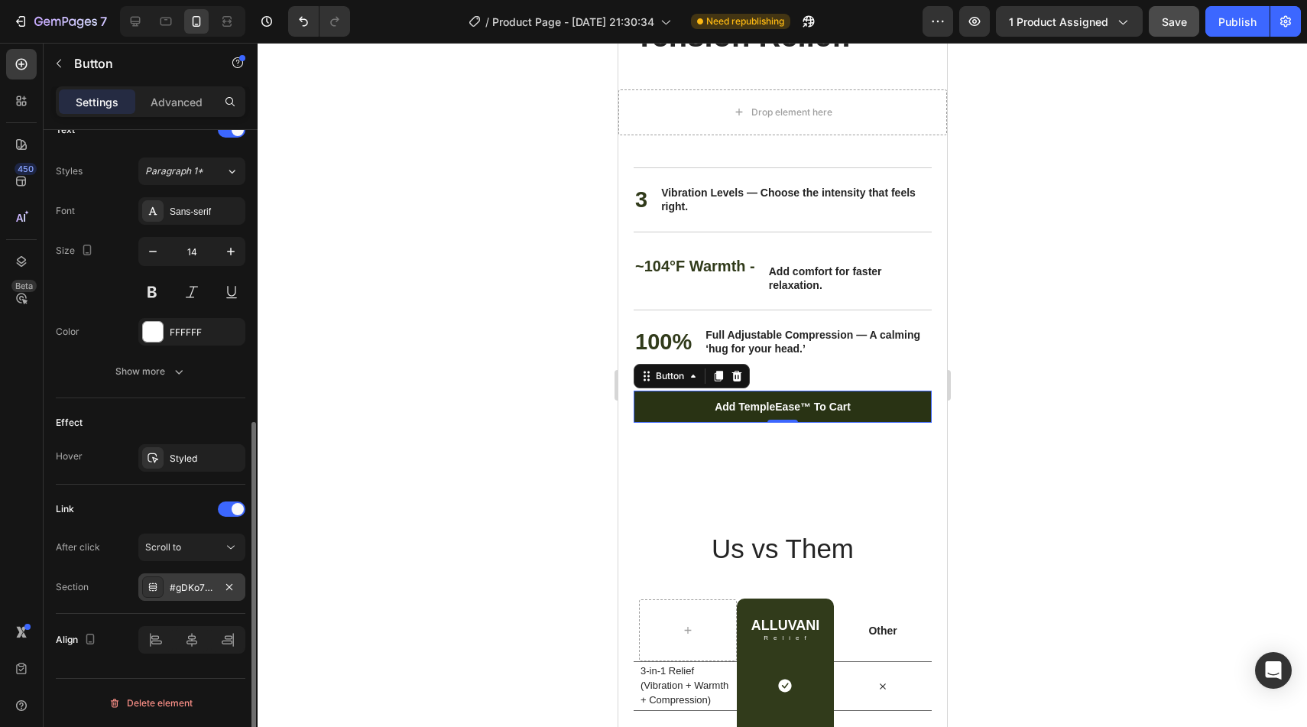
click at [202, 579] on div "#gDKo7uU22Q" at bounding box center [191, 587] width 107 height 28
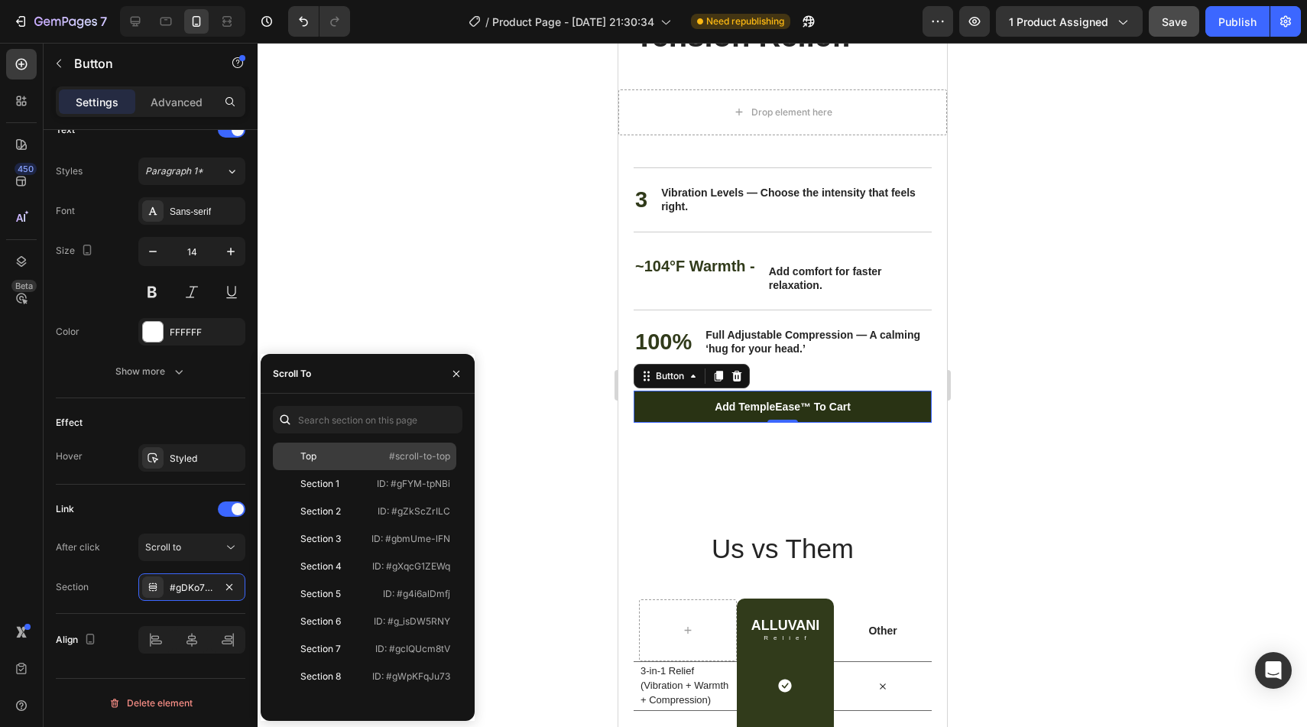
click at [303, 462] on div "Top" at bounding box center [308, 456] width 16 height 14
click at [575, 439] on div at bounding box center [782, 385] width 1049 height 684
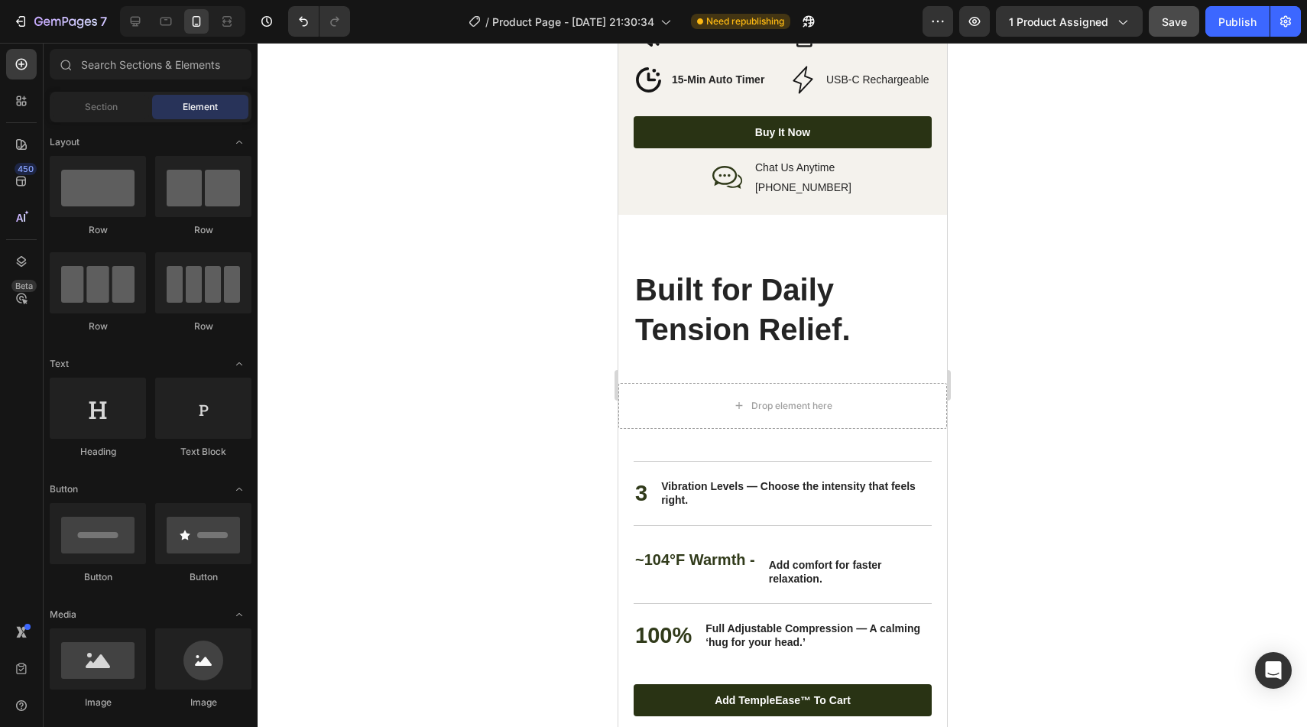
scroll to position [2954, 0]
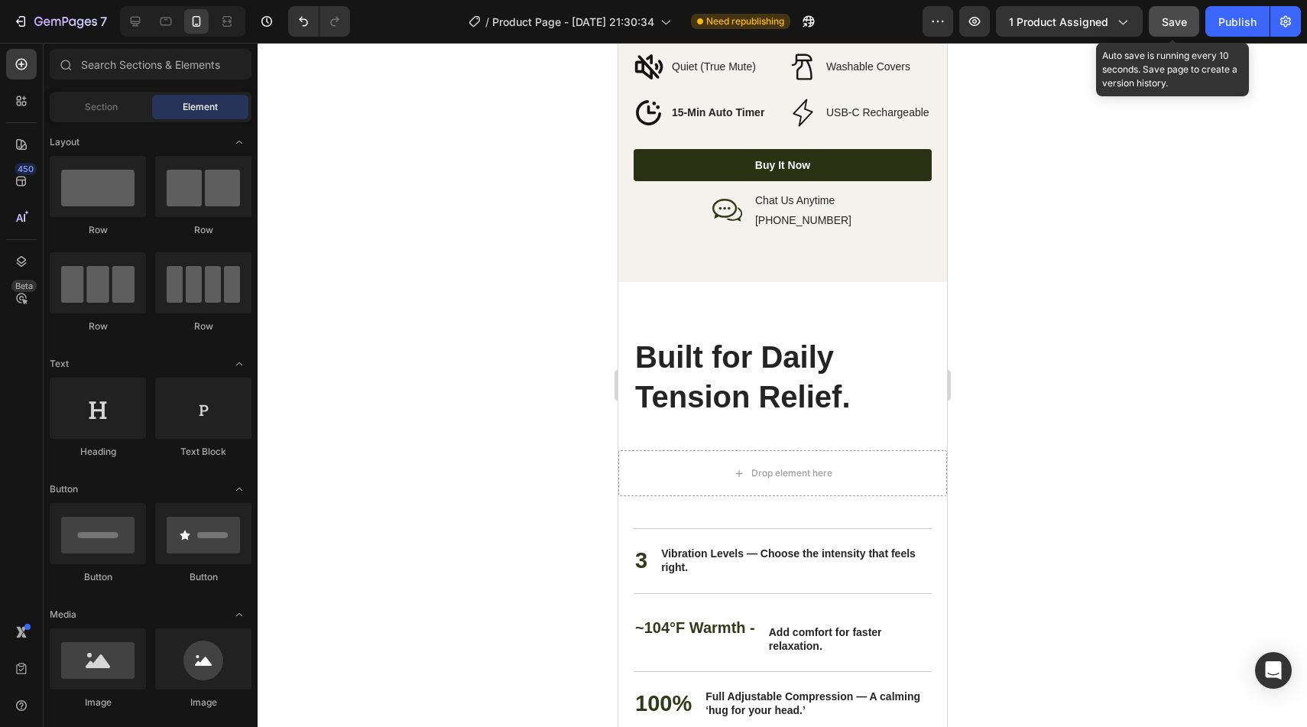
click at [1176, 26] on span "Save" at bounding box center [1174, 21] width 25 height 13
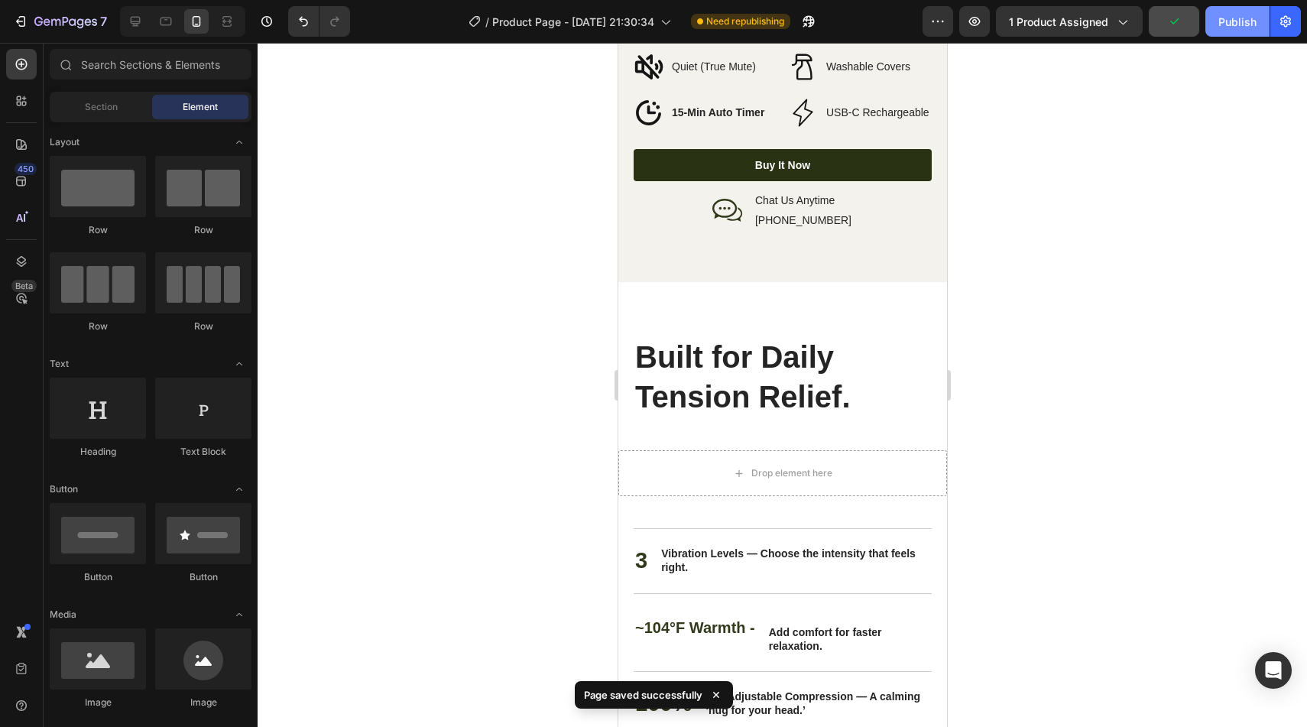
click at [1228, 29] on div "Publish" at bounding box center [1237, 22] width 38 height 16
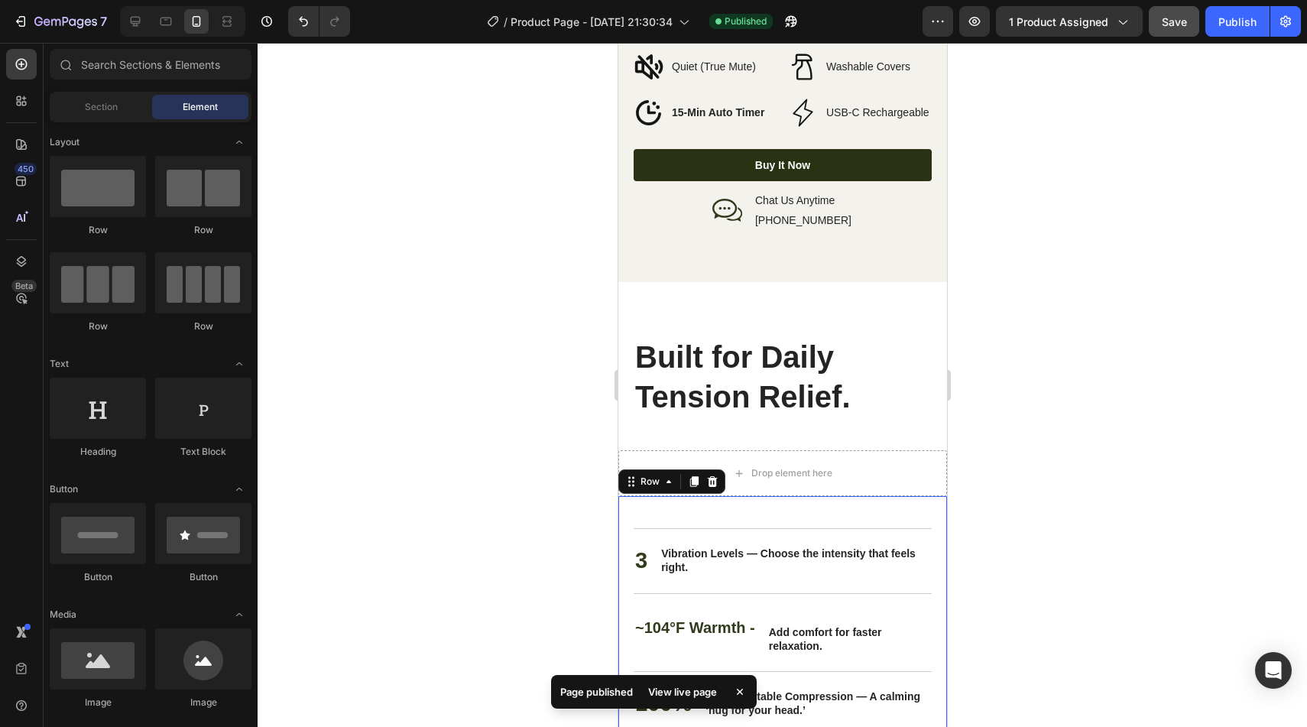
click at [625, 505] on div "Nourish, hydrate, and soften with our skin cream. Heading 3 Text Block Vibratio…" at bounding box center [782, 639] width 329 height 287
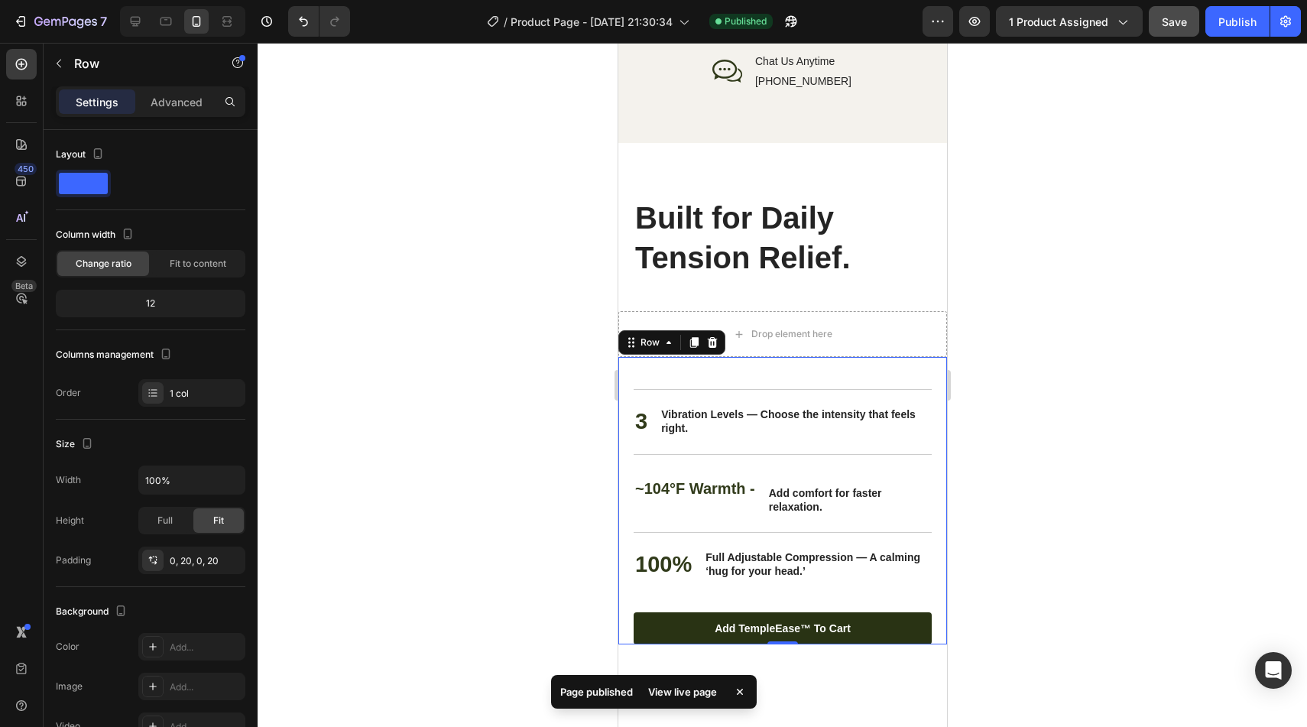
scroll to position [3113, 0]
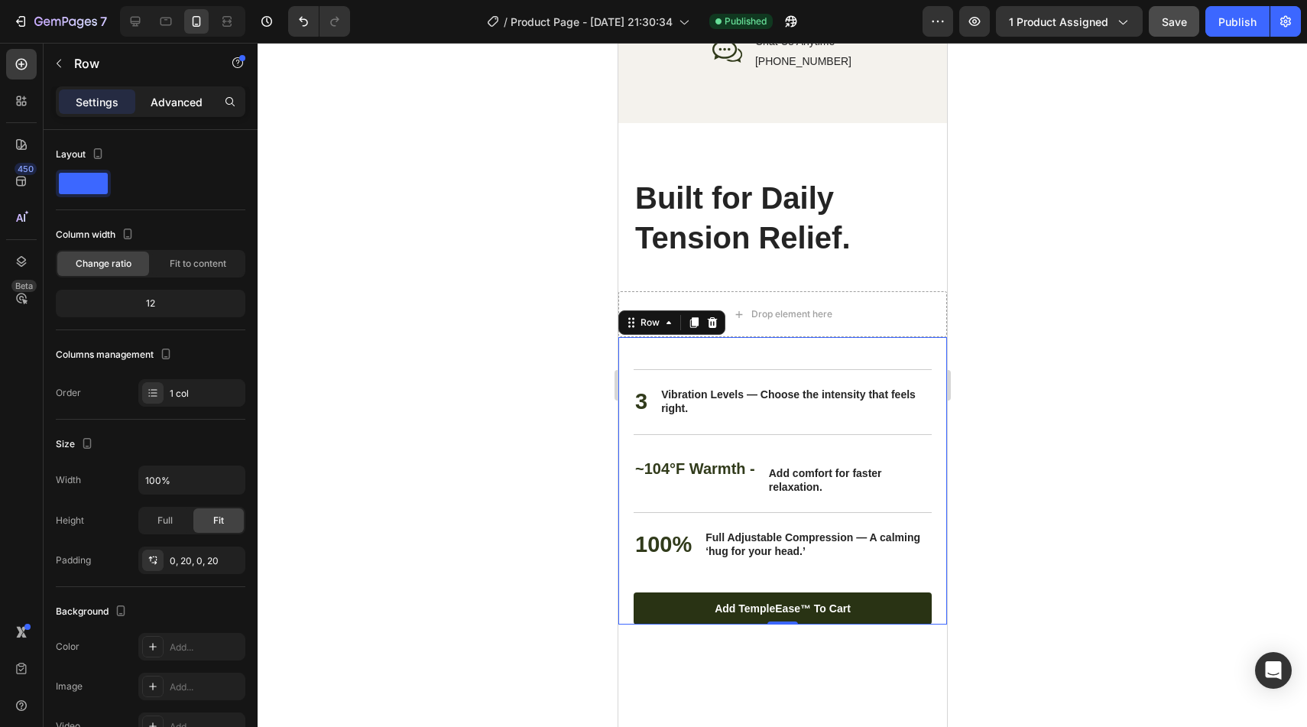
click at [164, 99] on p "Advanced" at bounding box center [177, 102] width 52 height 16
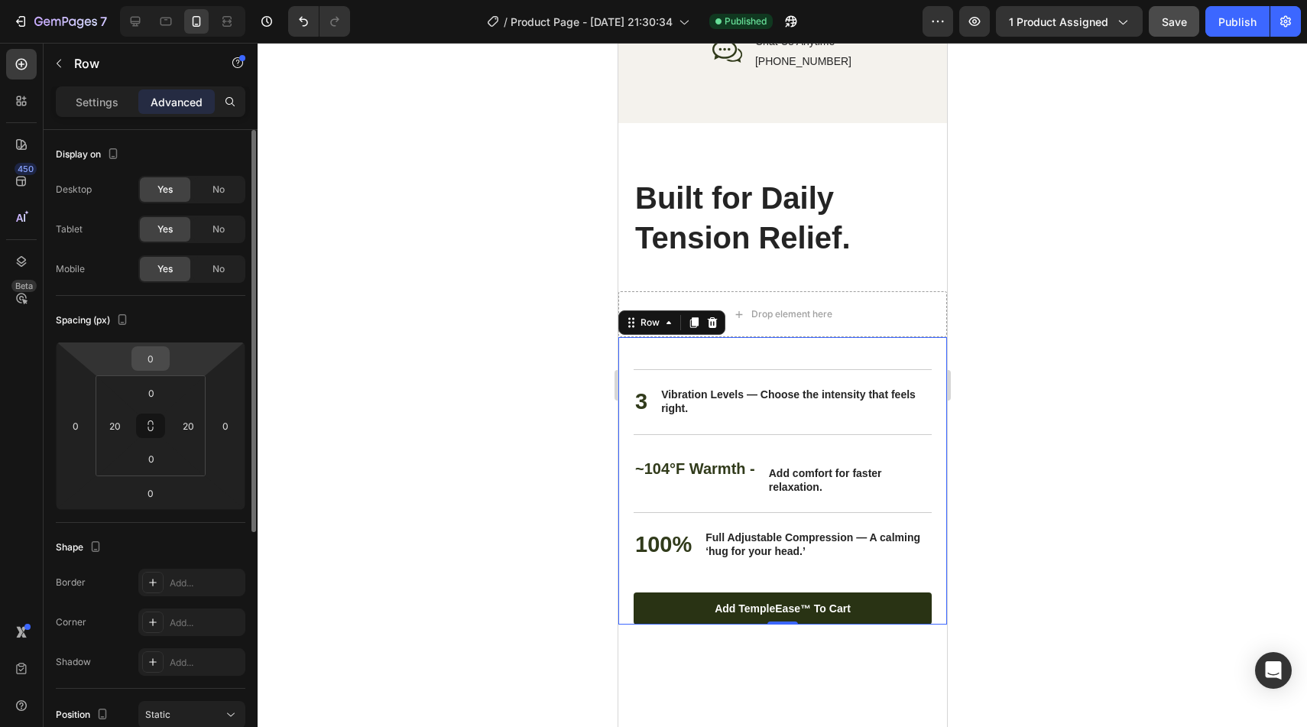
click at [154, 368] on input "0" at bounding box center [150, 358] width 31 height 23
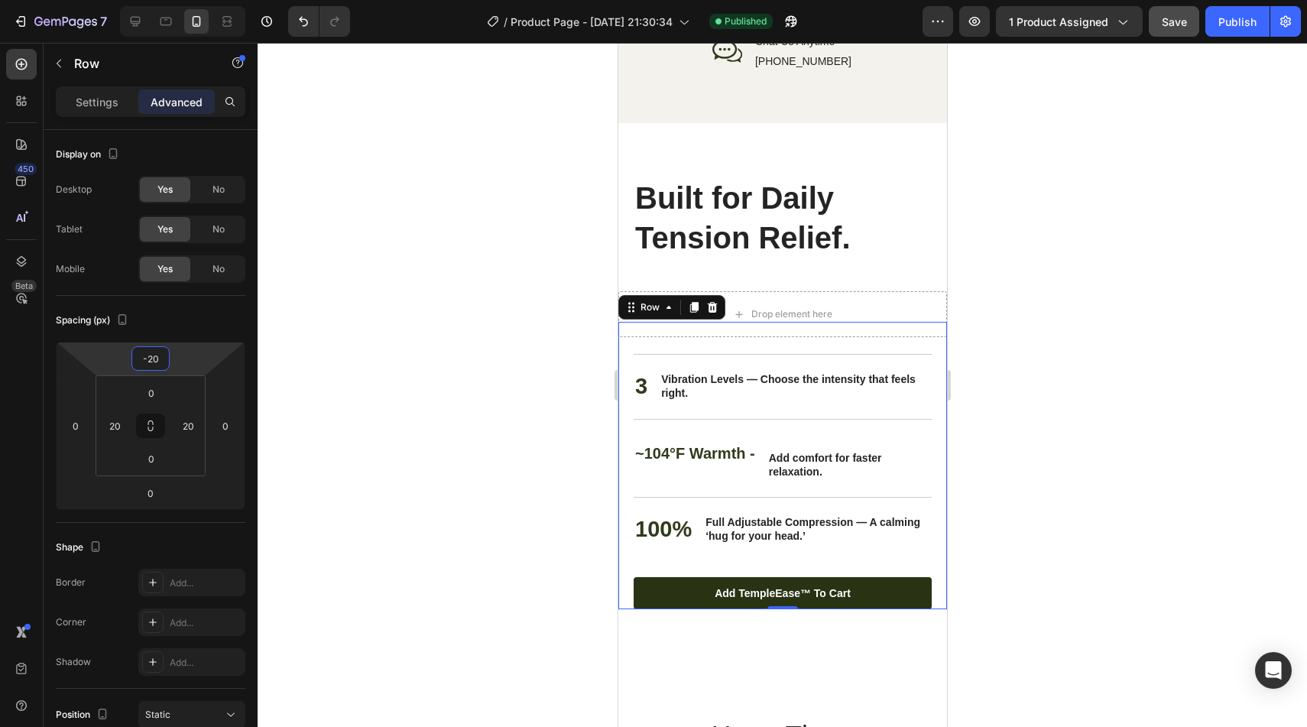
type input "-2"
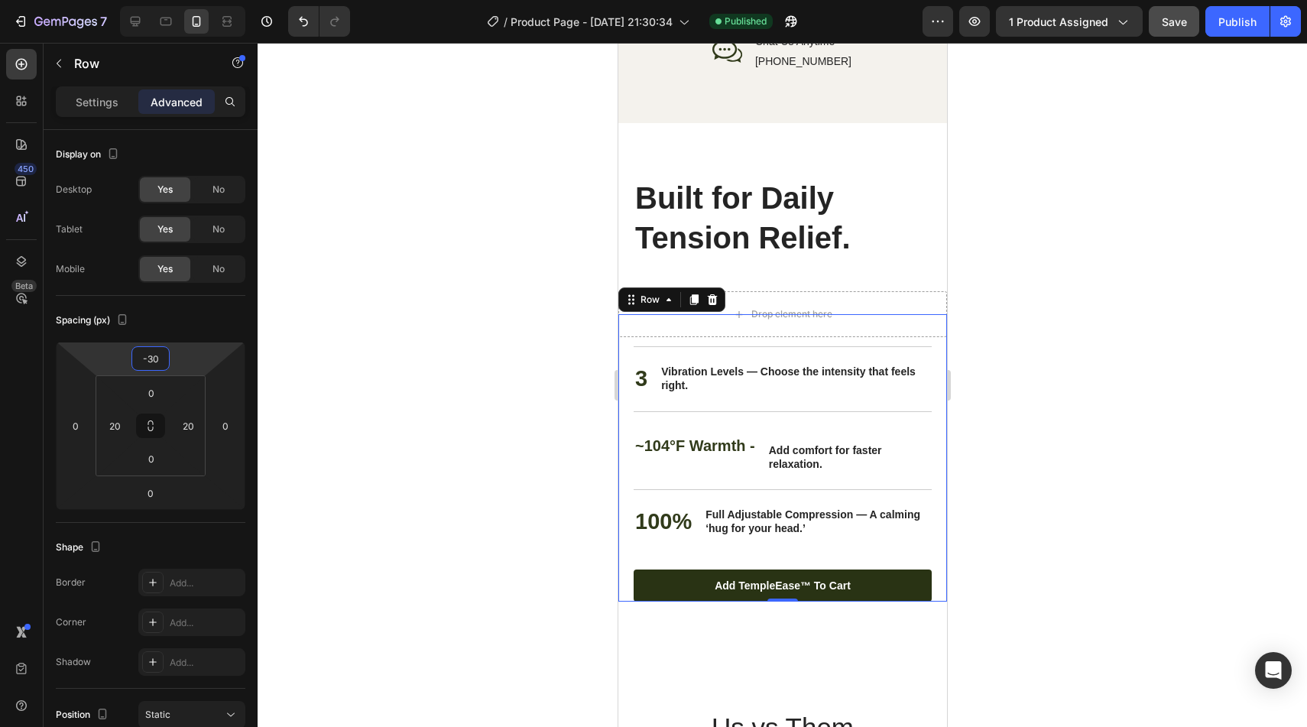
type input "-30"
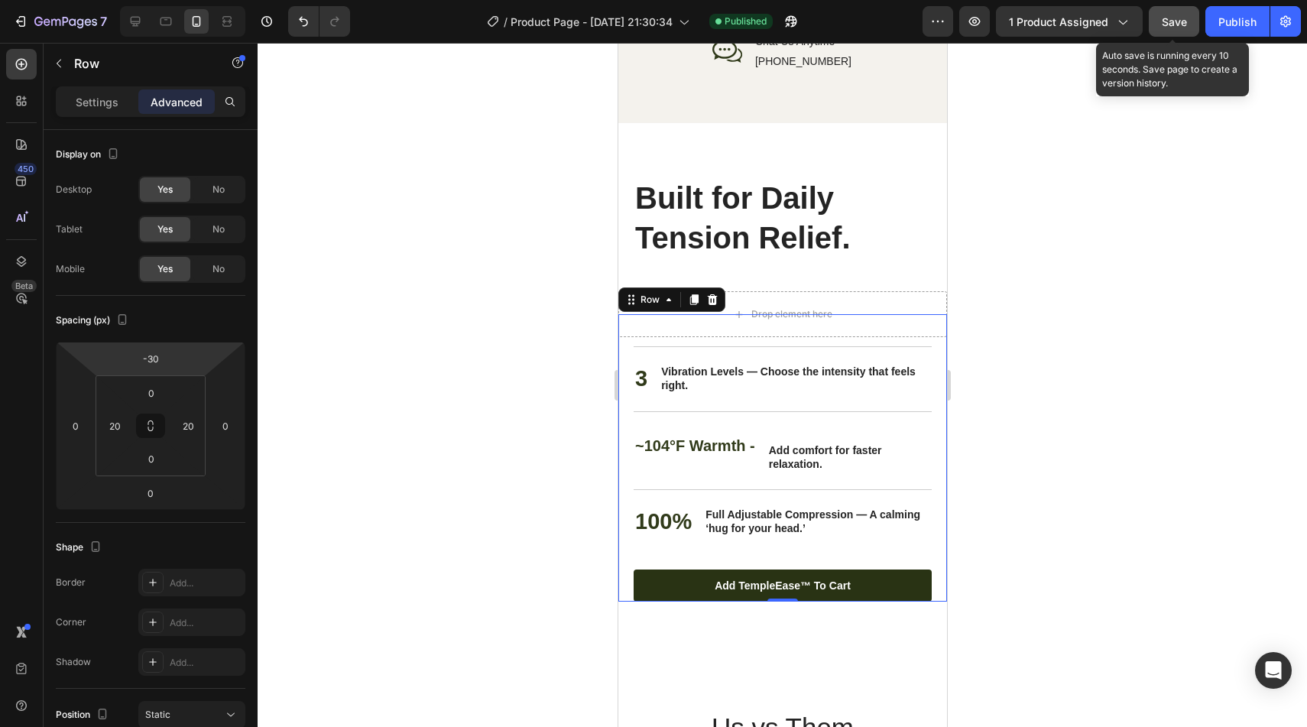
click at [1178, 17] on span "Save" at bounding box center [1174, 21] width 25 height 13
click at [1236, 20] on div "Publish" at bounding box center [1237, 22] width 38 height 16
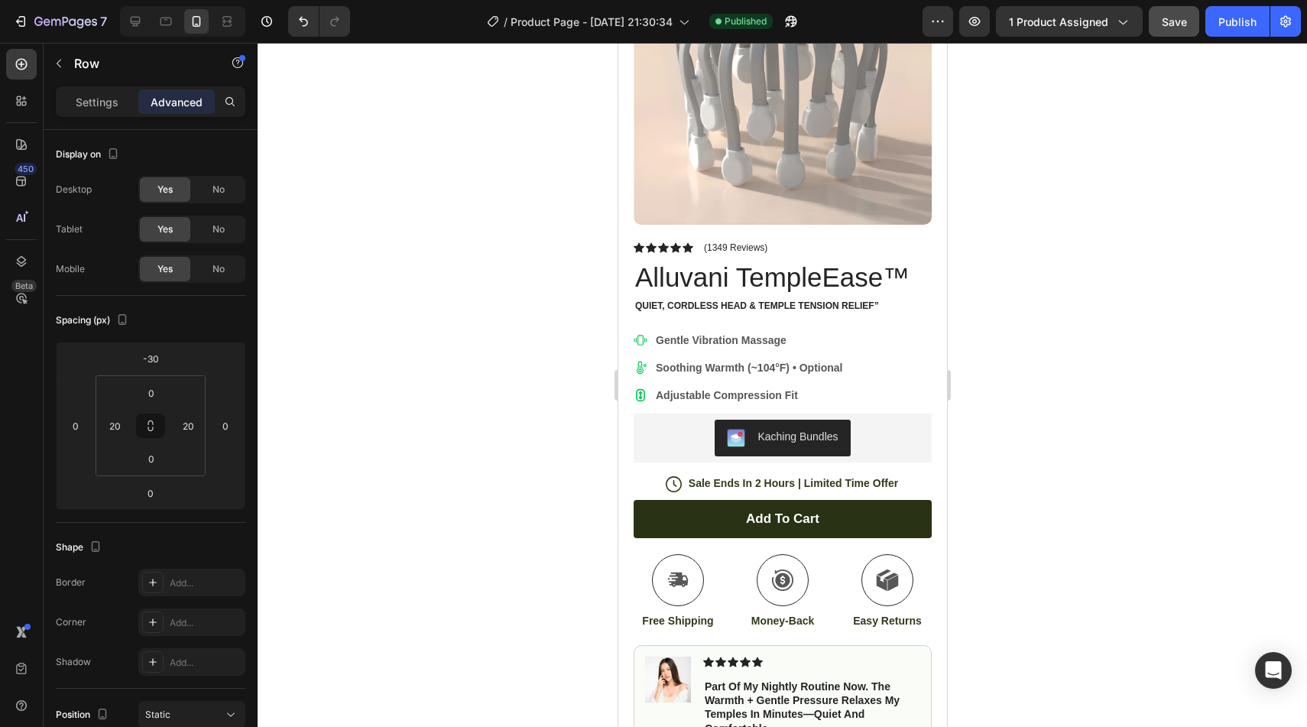
scroll to position [235, 0]
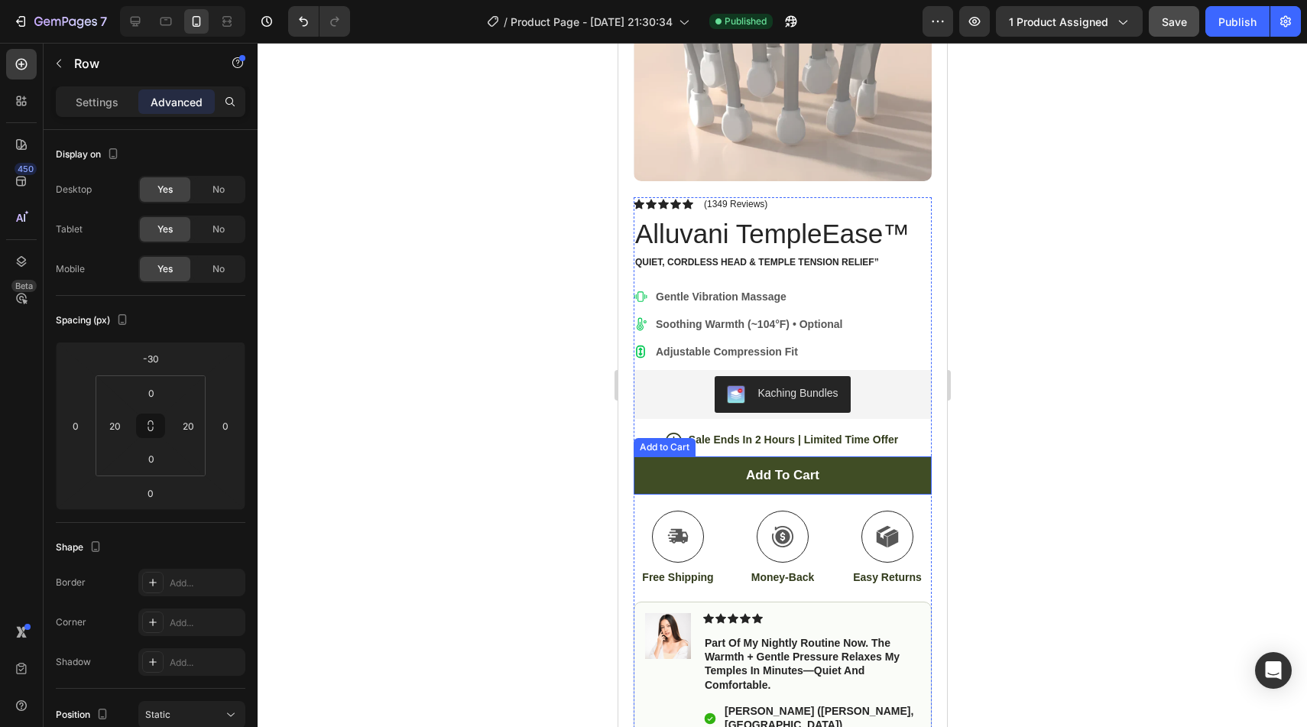
click at [712, 485] on button "Add to cart" at bounding box center [782, 475] width 298 height 38
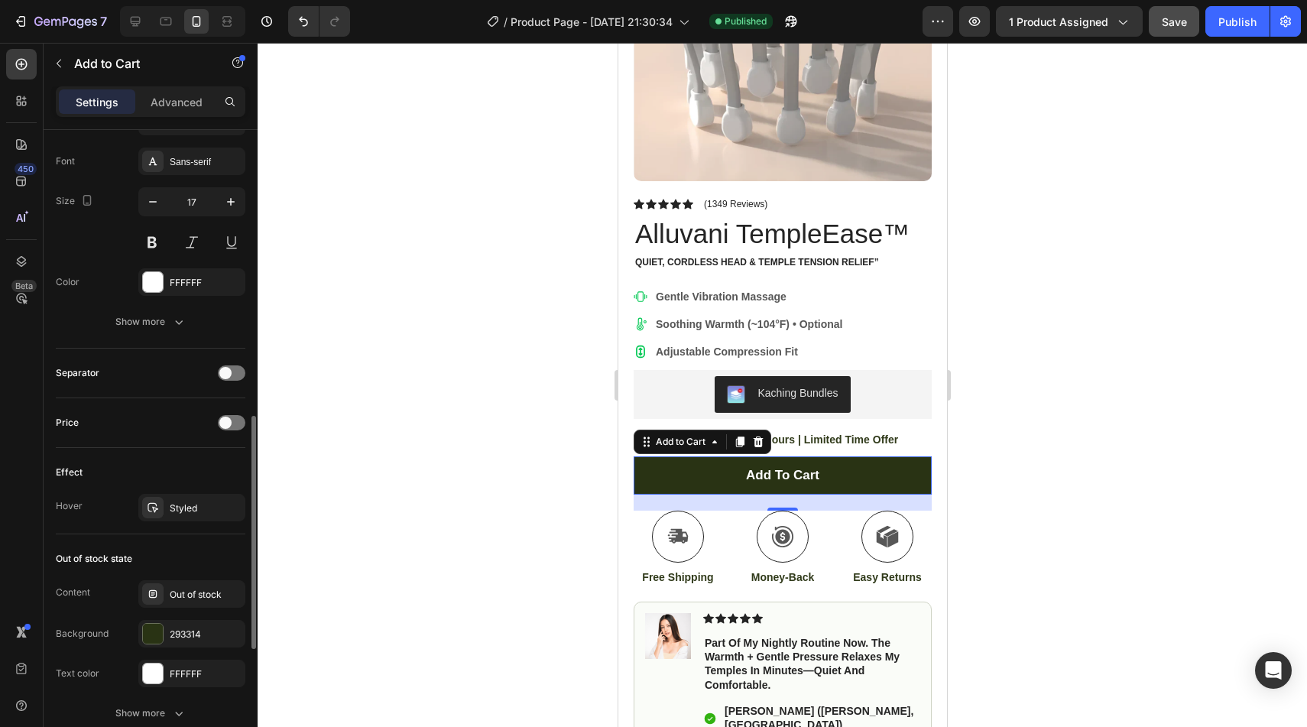
scroll to position [790, 0]
click at [190, 590] on div "Out of stock" at bounding box center [206, 590] width 72 height 14
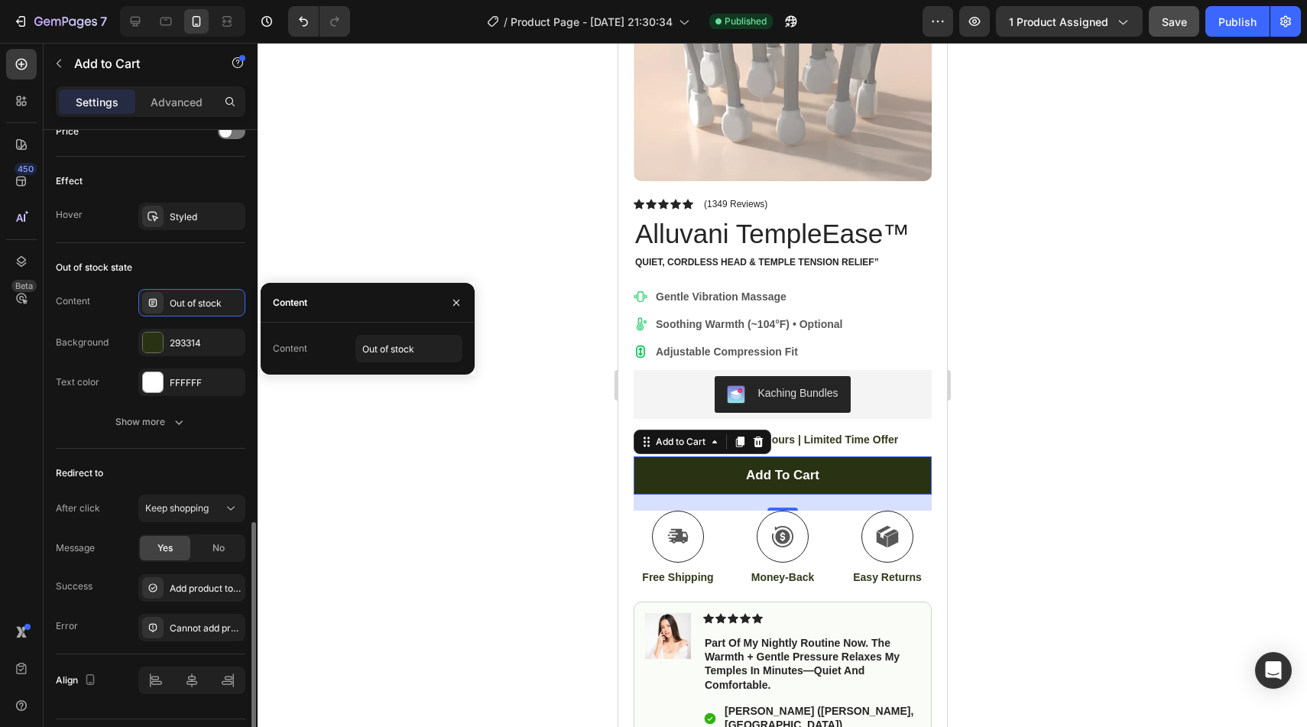
scroll to position [1079, 0]
click at [214, 499] on div "Keep shopping" at bounding box center [184, 506] width 78 height 14
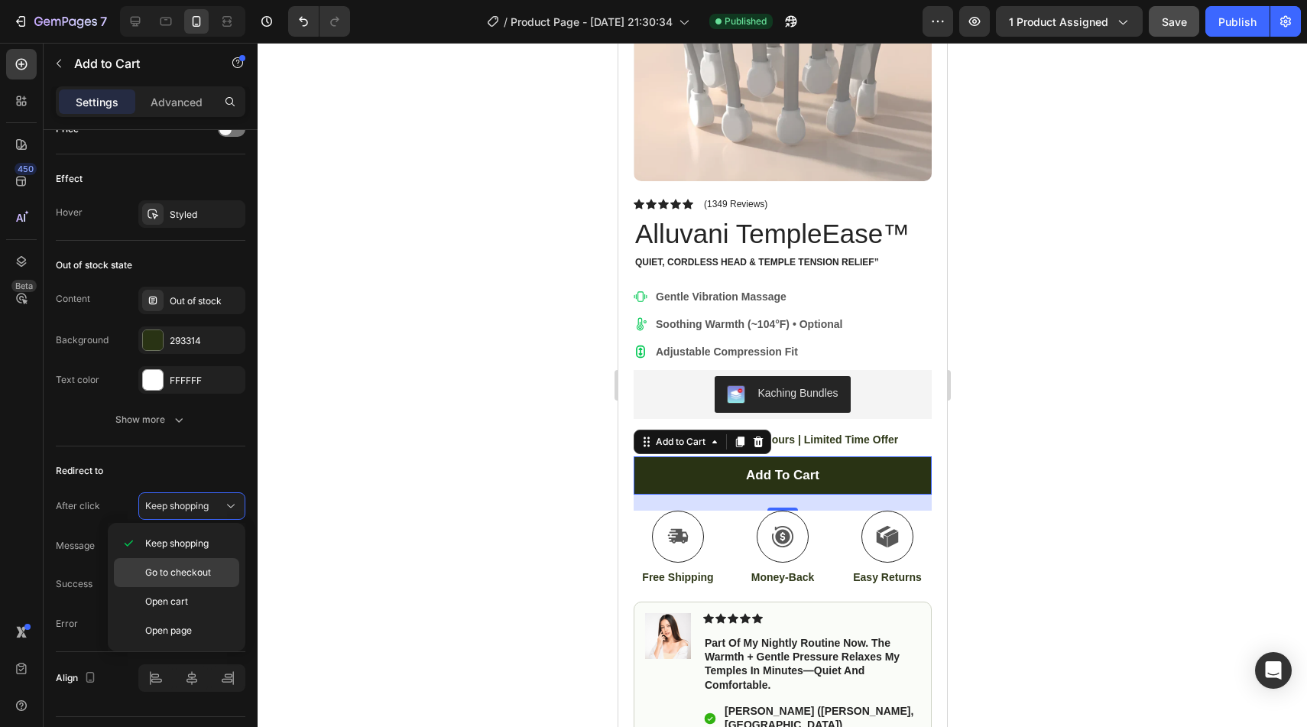
click at [206, 578] on span "Go to checkout" at bounding box center [178, 573] width 66 height 14
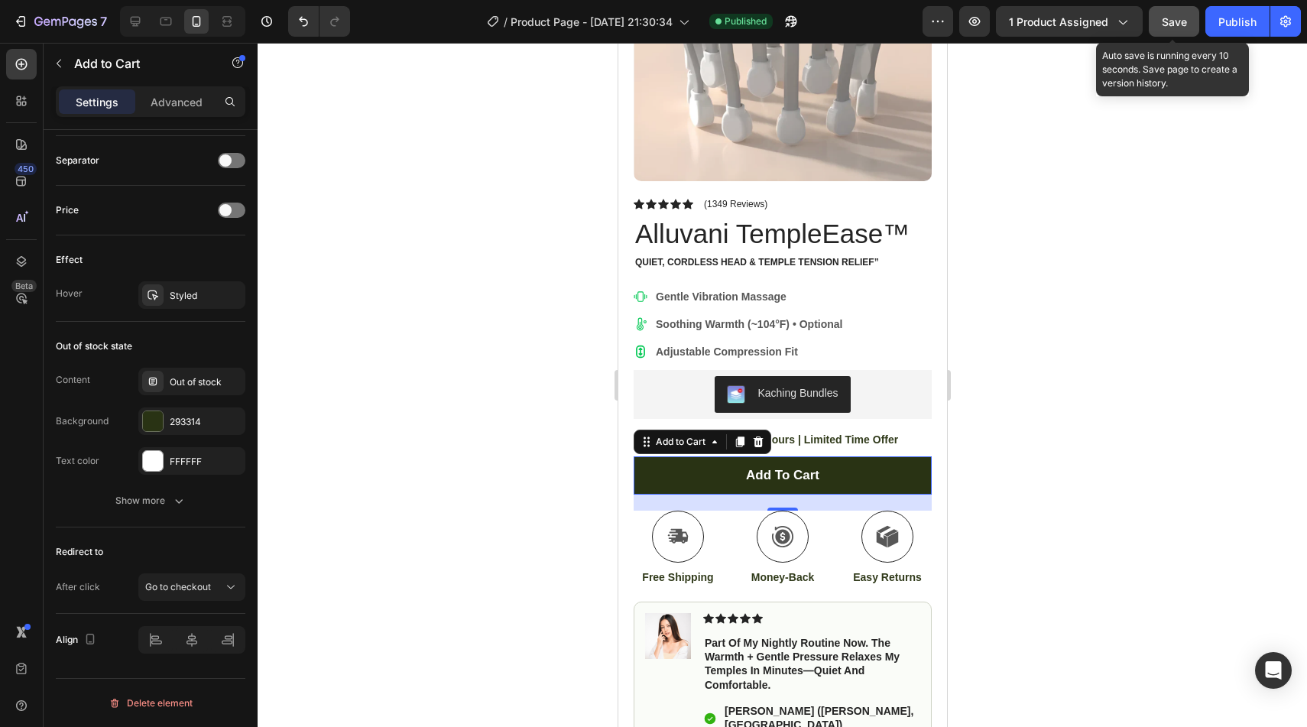
click at [1180, 22] on span "Save" at bounding box center [1174, 21] width 25 height 13
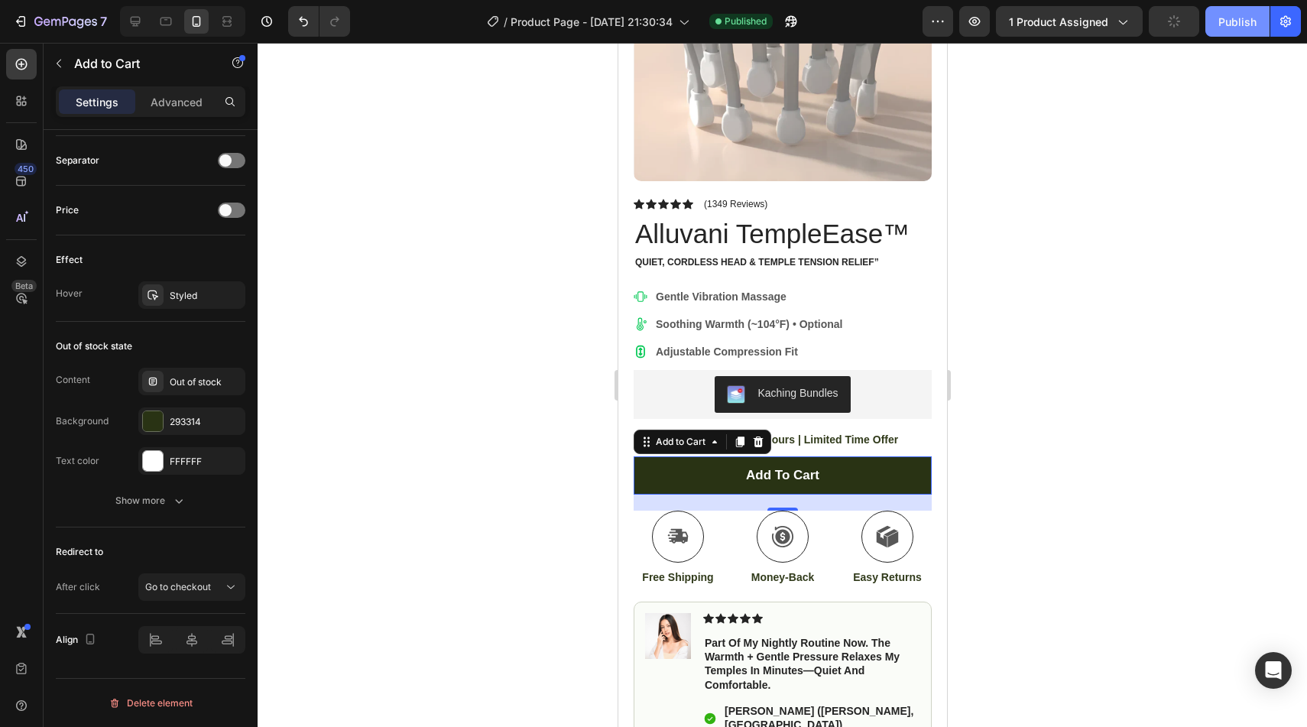
click at [1226, 22] on div "Publish" at bounding box center [1237, 22] width 38 height 16
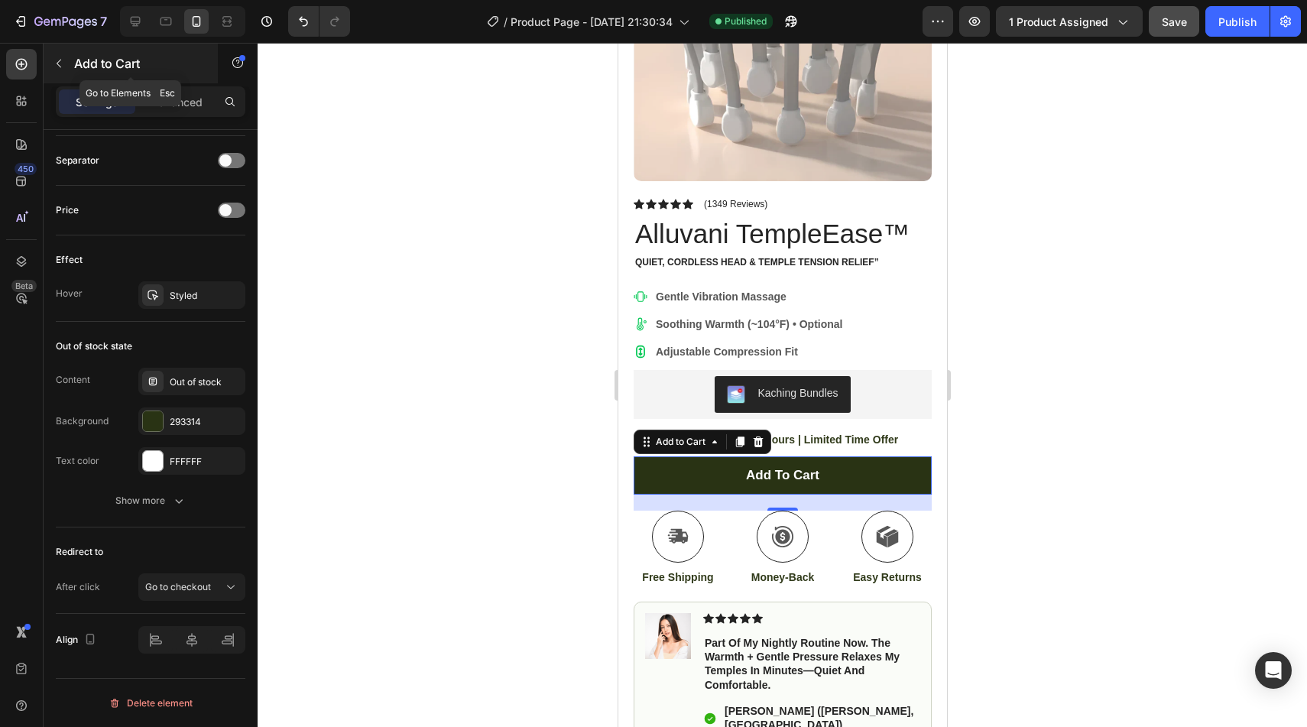
click at [49, 66] on button "button" at bounding box center [59, 63] width 24 height 24
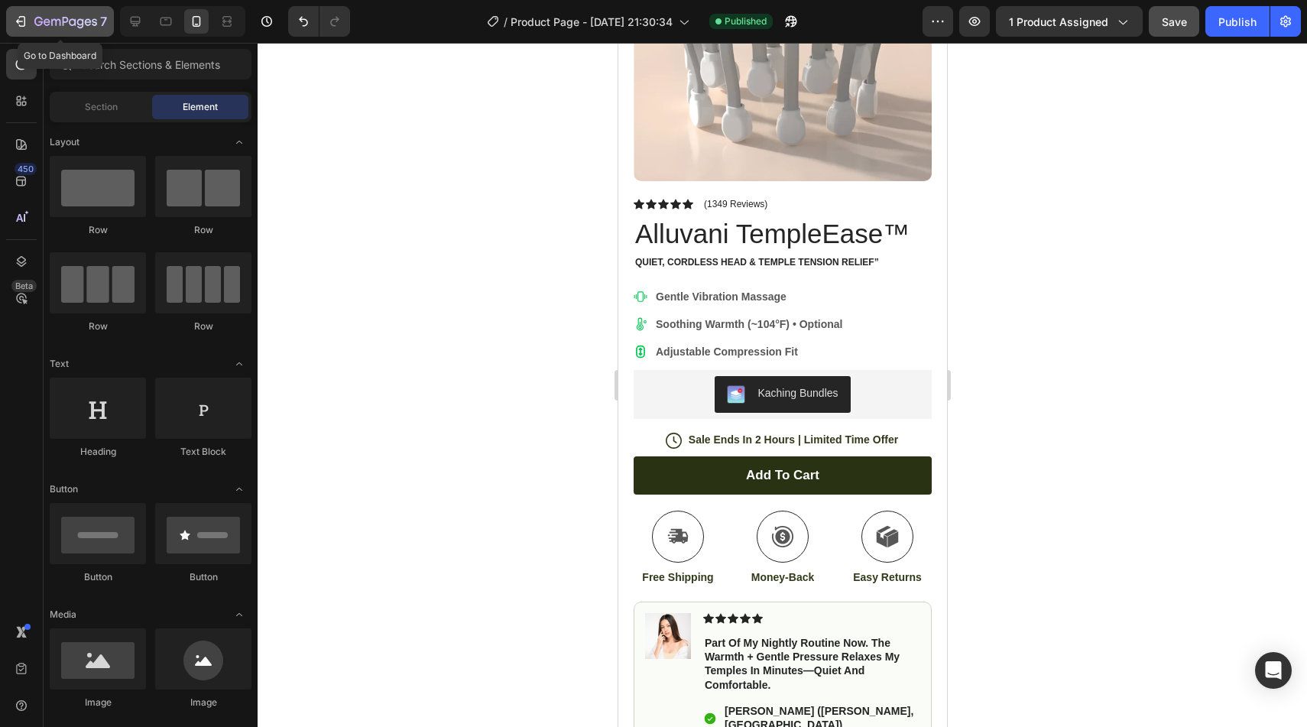
click at [24, 24] on icon "button" at bounding box center [22, 21] width 7 height 11
